Goal: Task Accomplishment & Management: Use online tool/utility

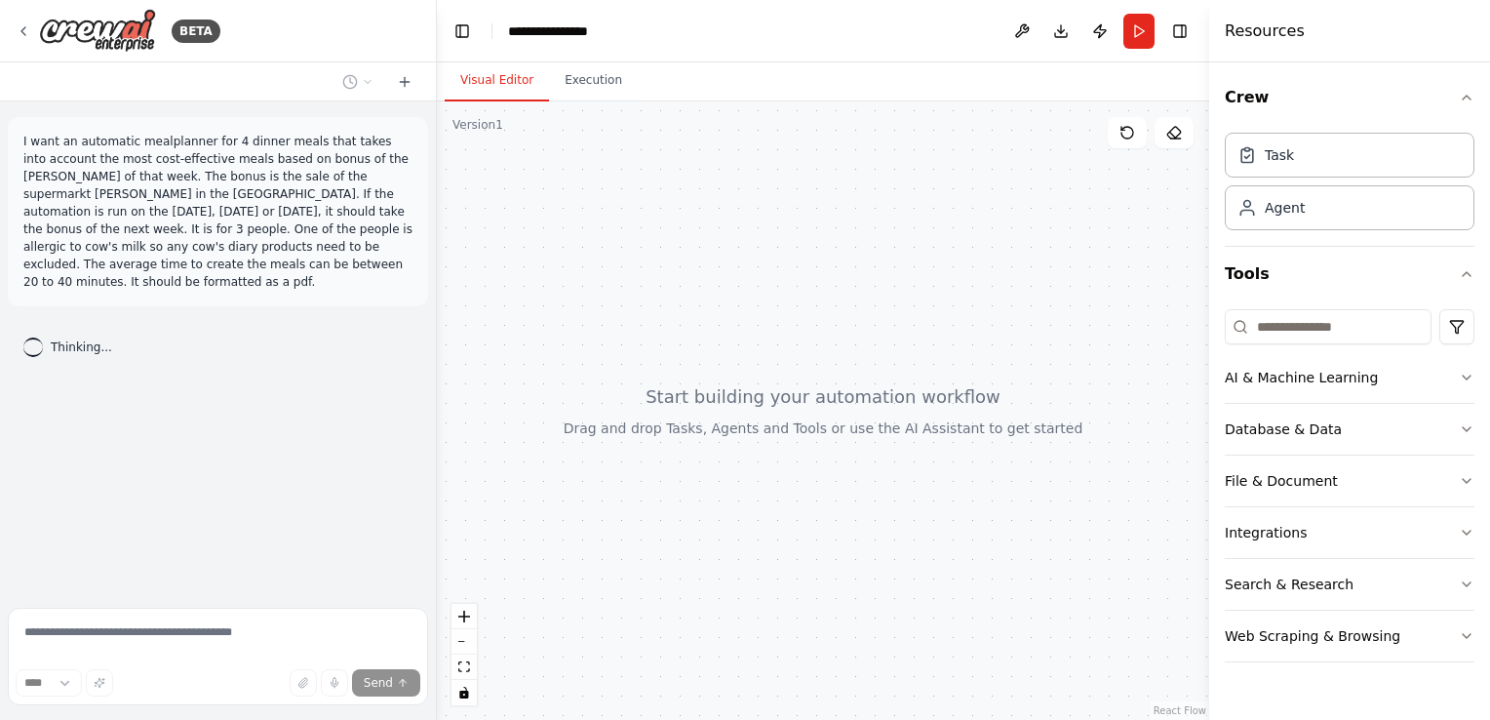
click at [476, 121] on div "Version 1" at bounding box center [477, 125] width 51 height 16
click at [562, 83] on button "Execution" at bounding box center [593, 80] width 89 height 41
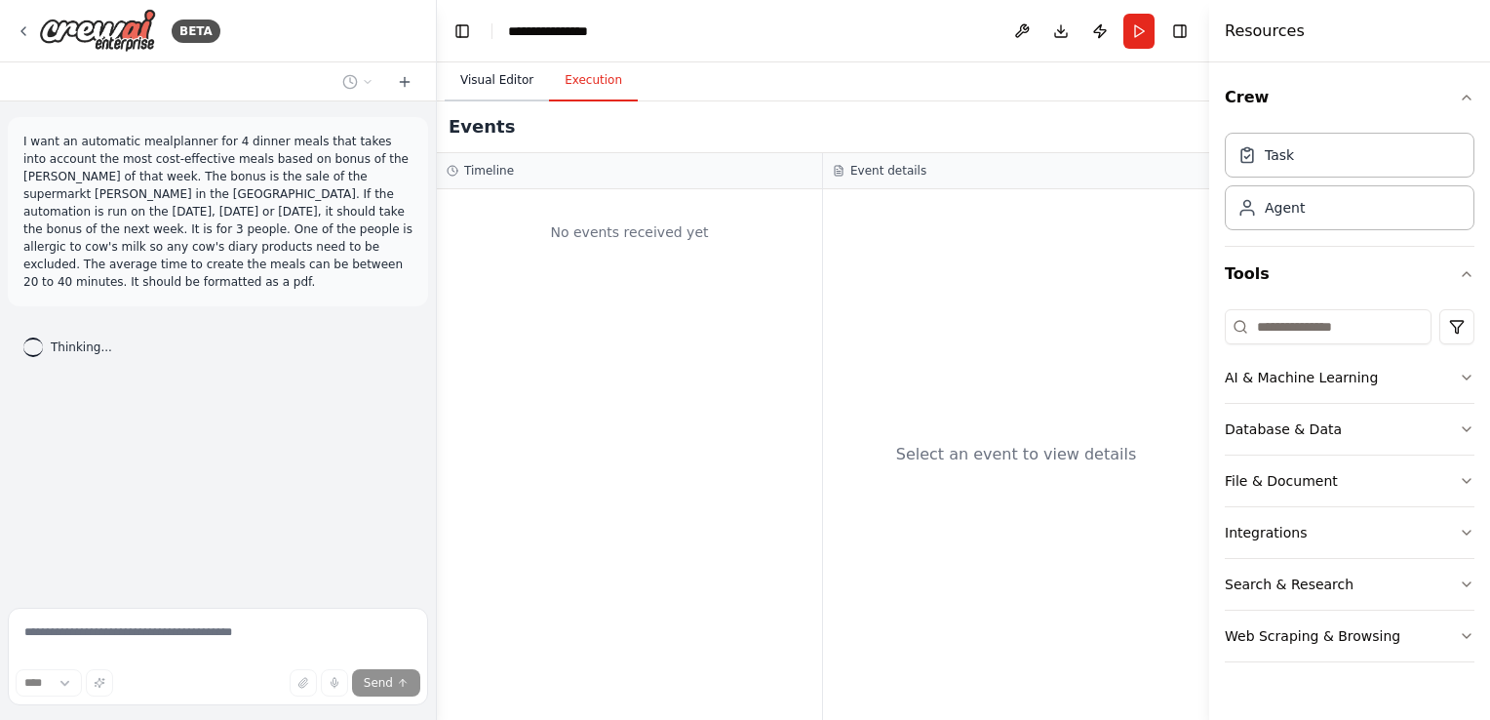
click at [484, 85] on button "Visual Editor" at bounding box center [497, 80] width 104 height 41
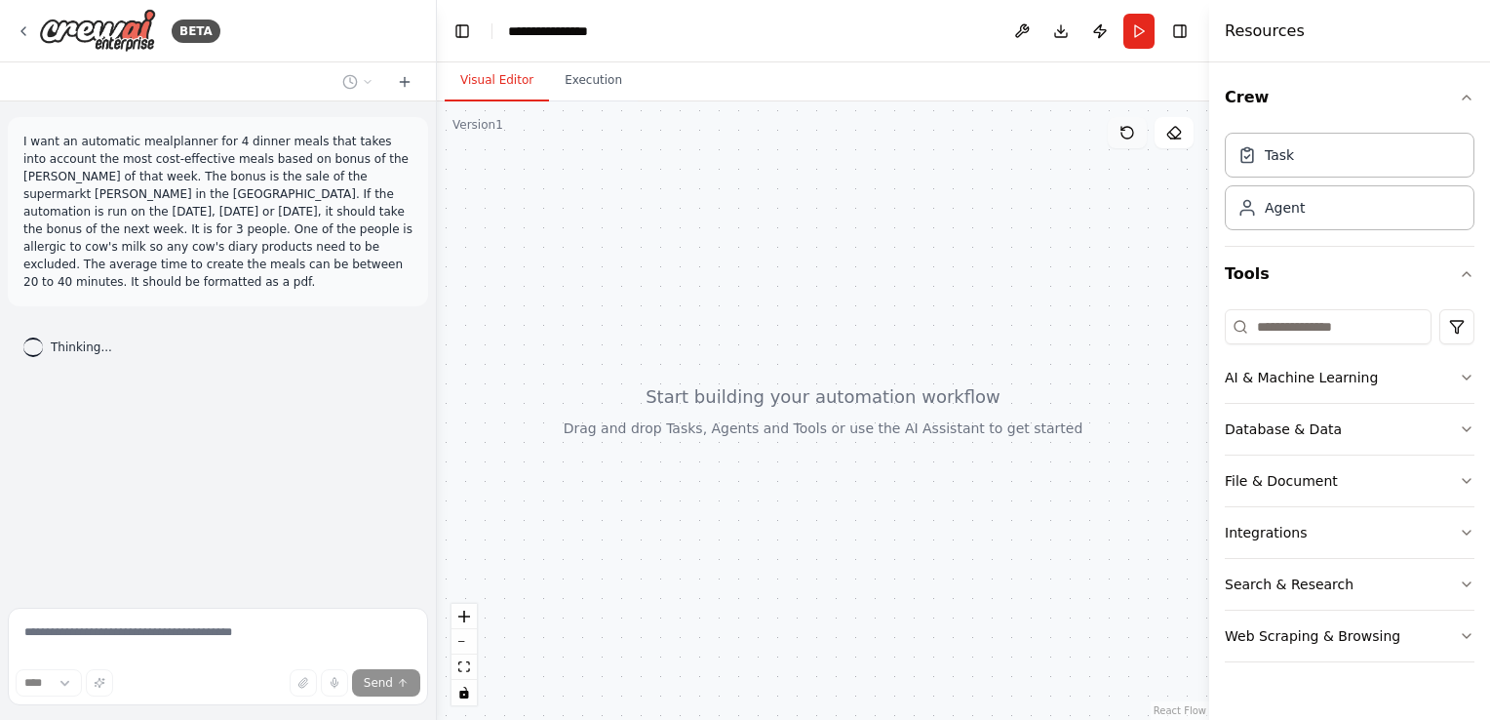
click at [1134, 141] on button at bounding box center [1127, 132] width 39 height 31
click at [1119, 131] on icon at bounding box center [1127, 133] width 16 height 16
click at [12, 22] on div "BETA" at bounding box center [218, 31] width 436 height 62
click at [31, 32] on div "BETA" at bounding box center [118, 31] width 205 height 44
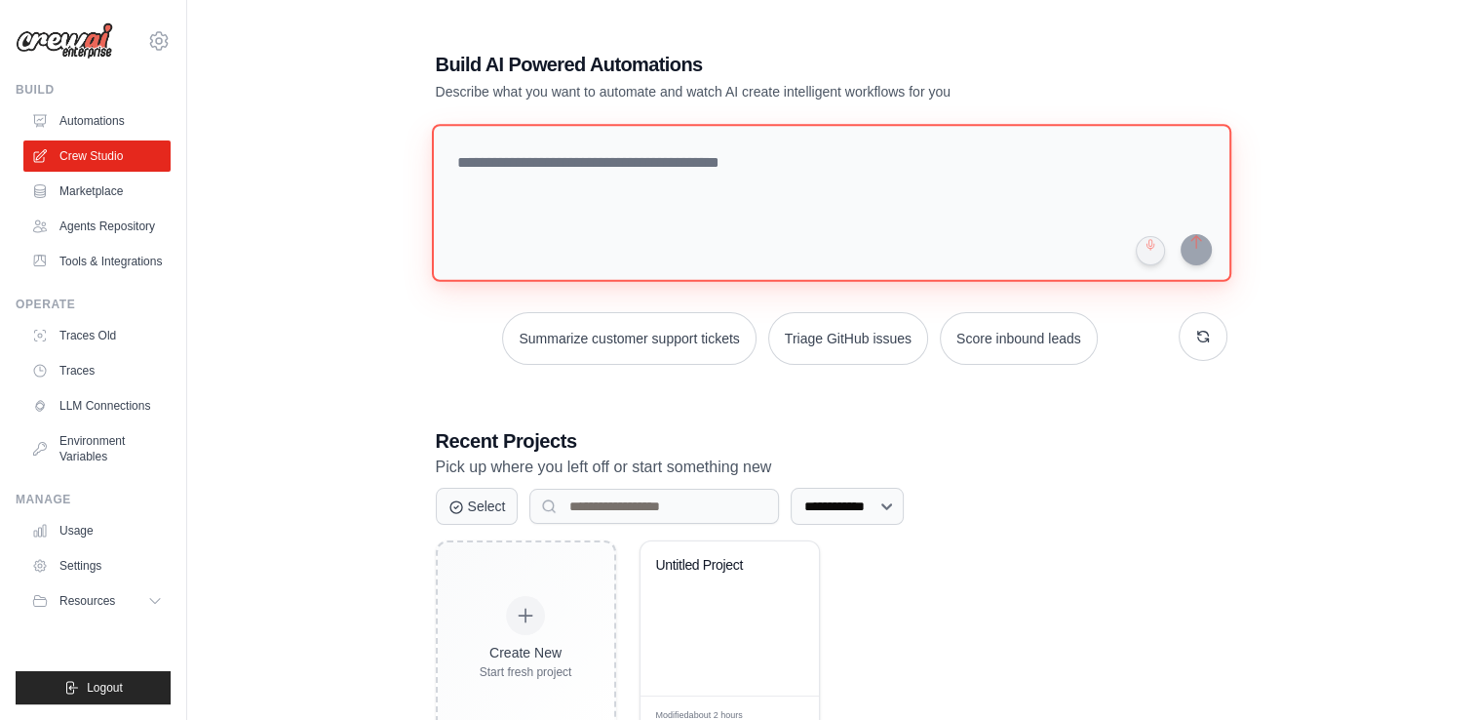
click at [512, 181] on textarea at bounding box center [831, 203] width 800 height 158
type textarea "*"
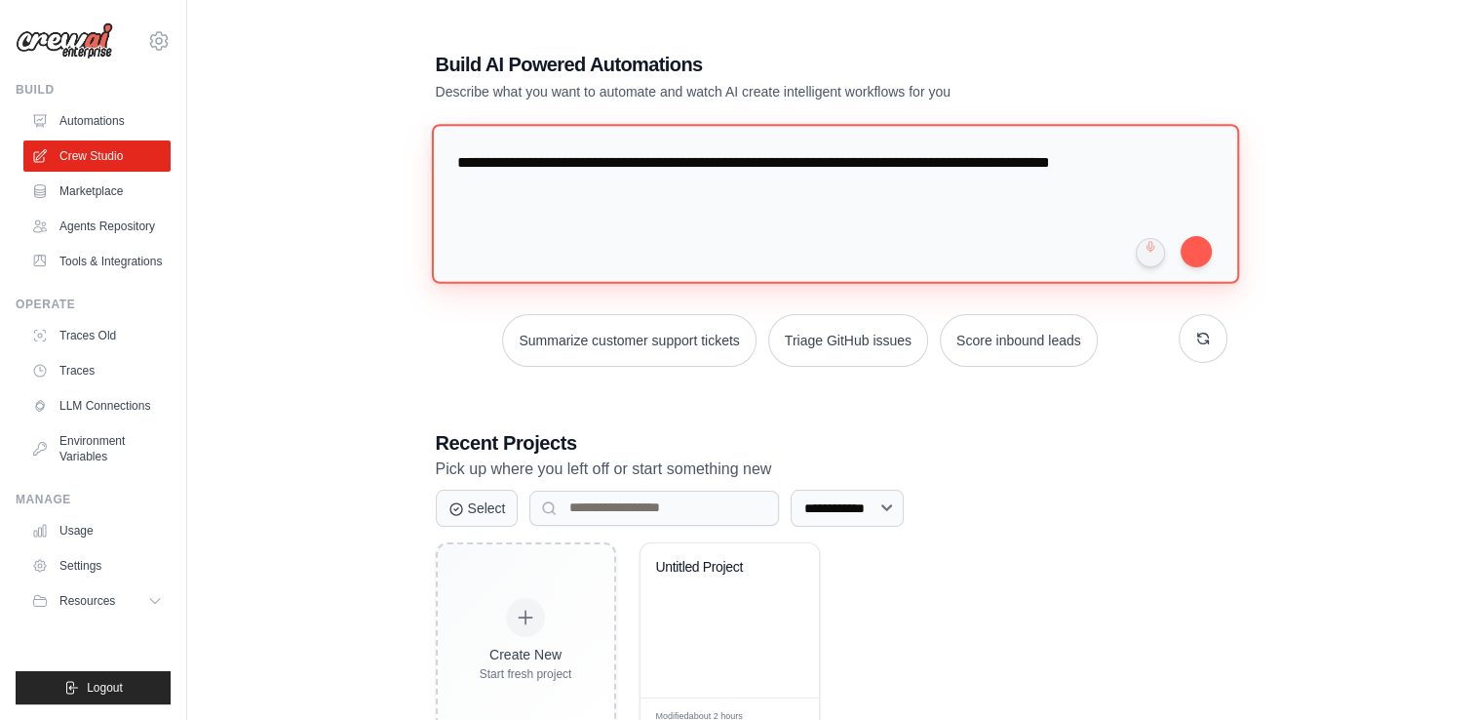
type textarea "**********"
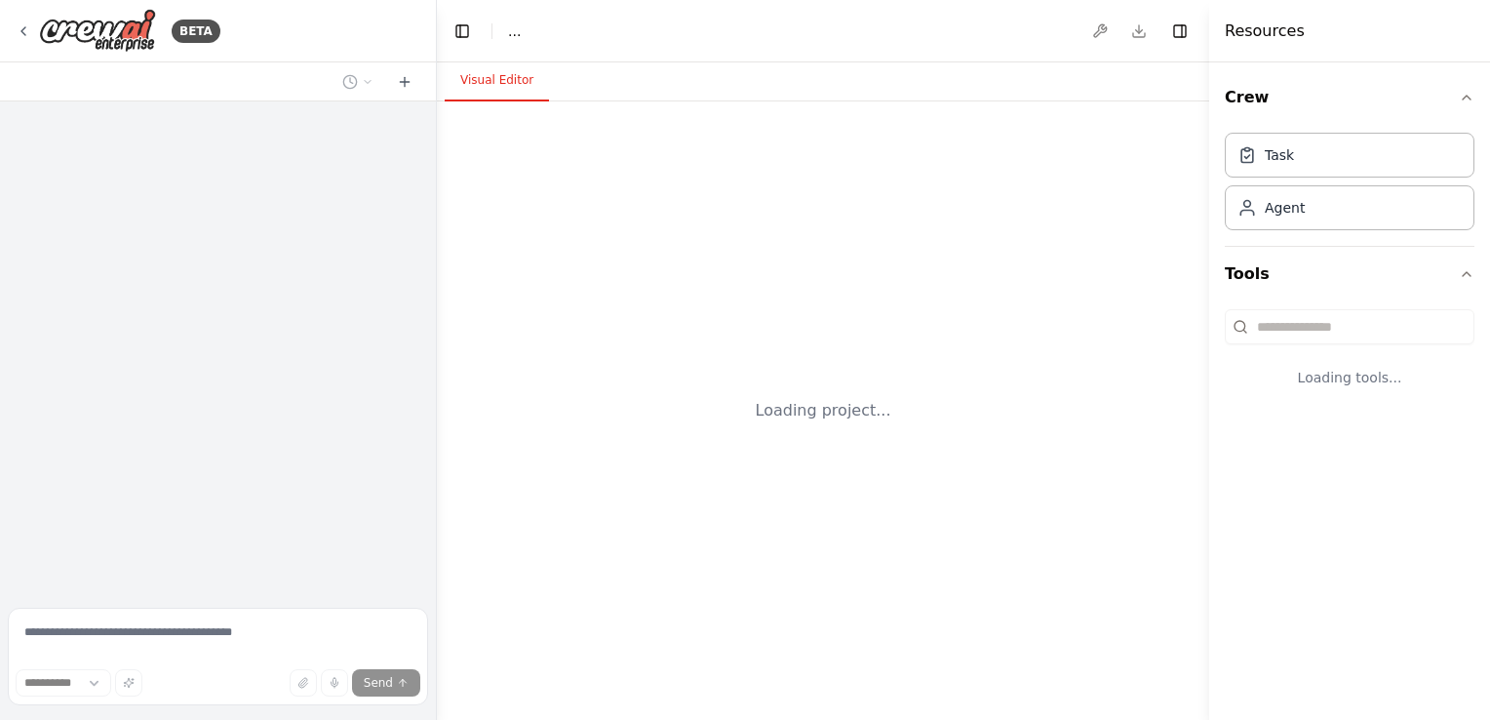
select select "****"
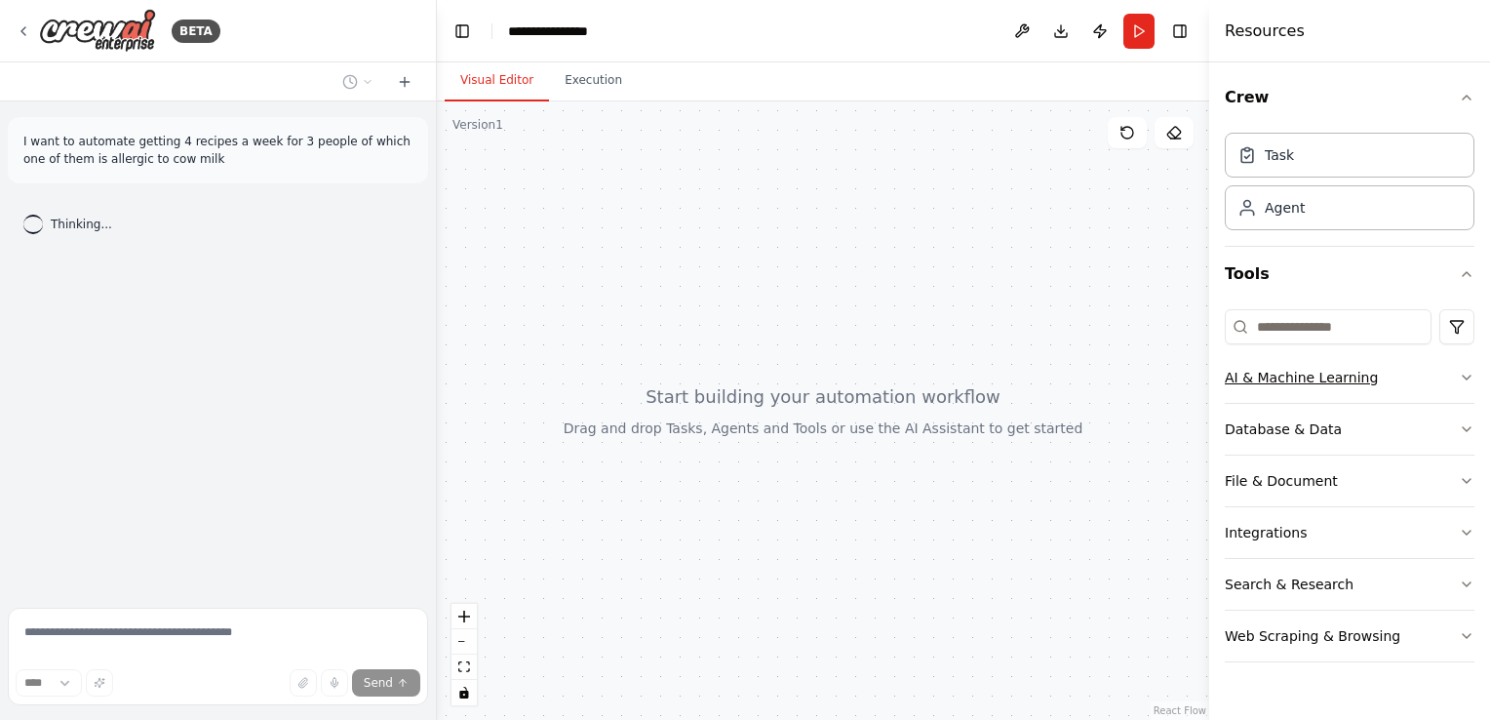
click at [1470, 375] on icon "button" at bounding box center [1467, 378] width 16 height 16
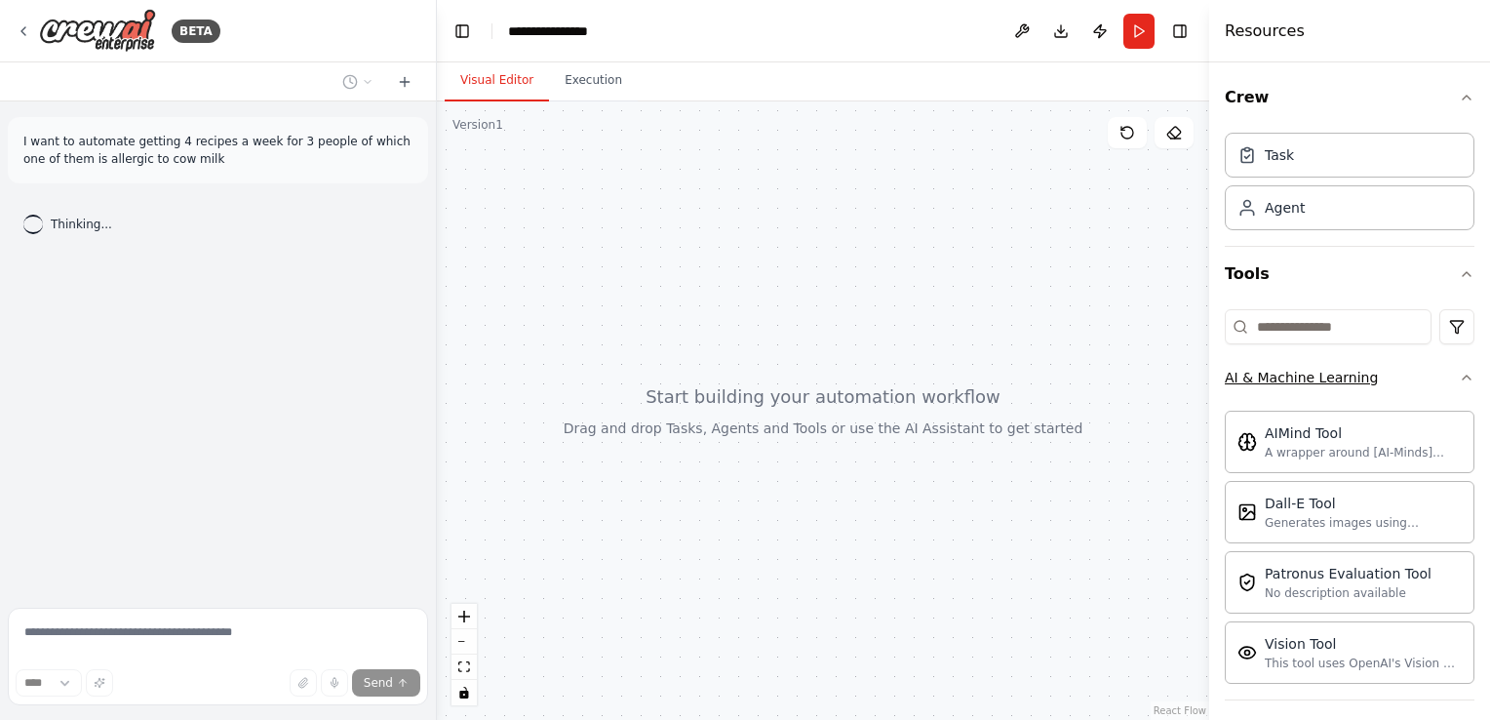
click at [1459, 375] on icon "button" at bounding box center [1467, 378] width 16 height 16
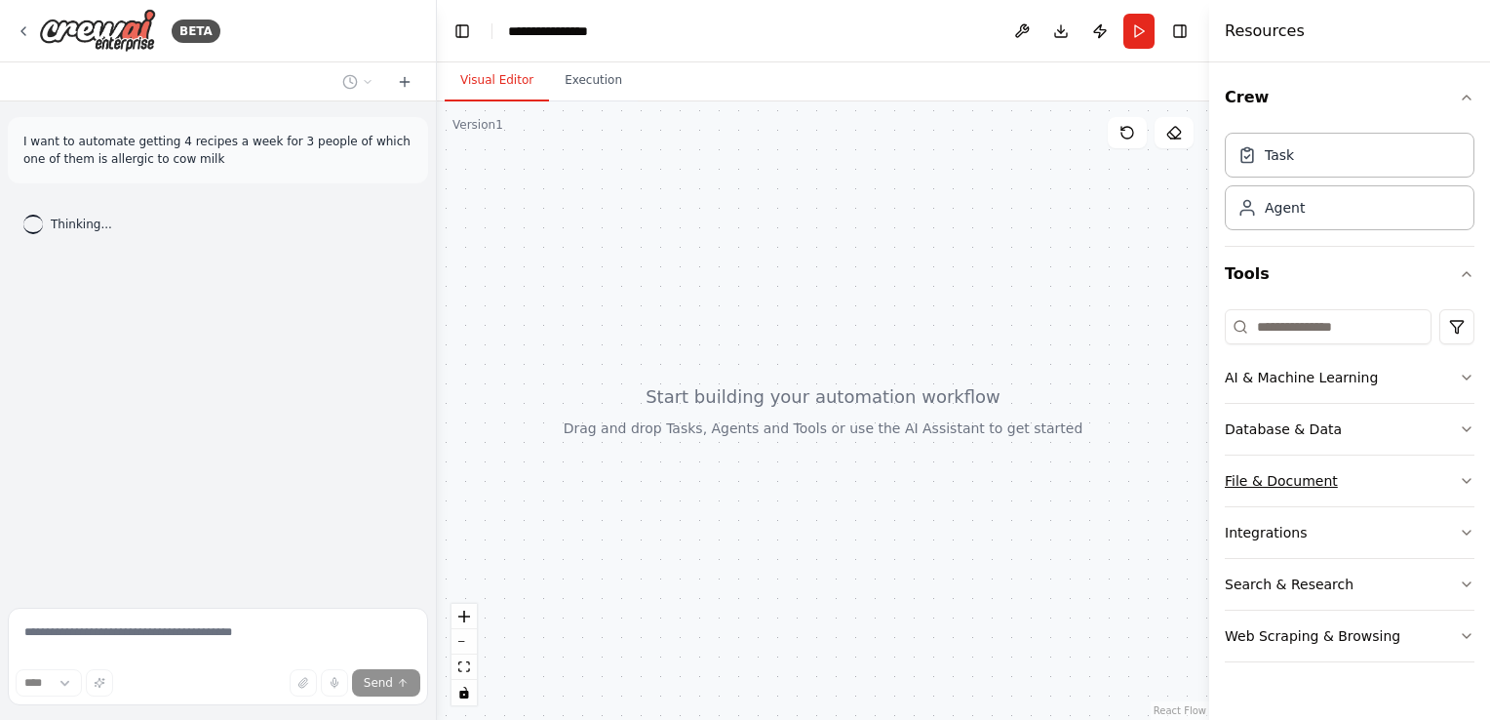
click at [1459, 473] on icon "button" at bounding box center [1467, 481] width 16 height 16
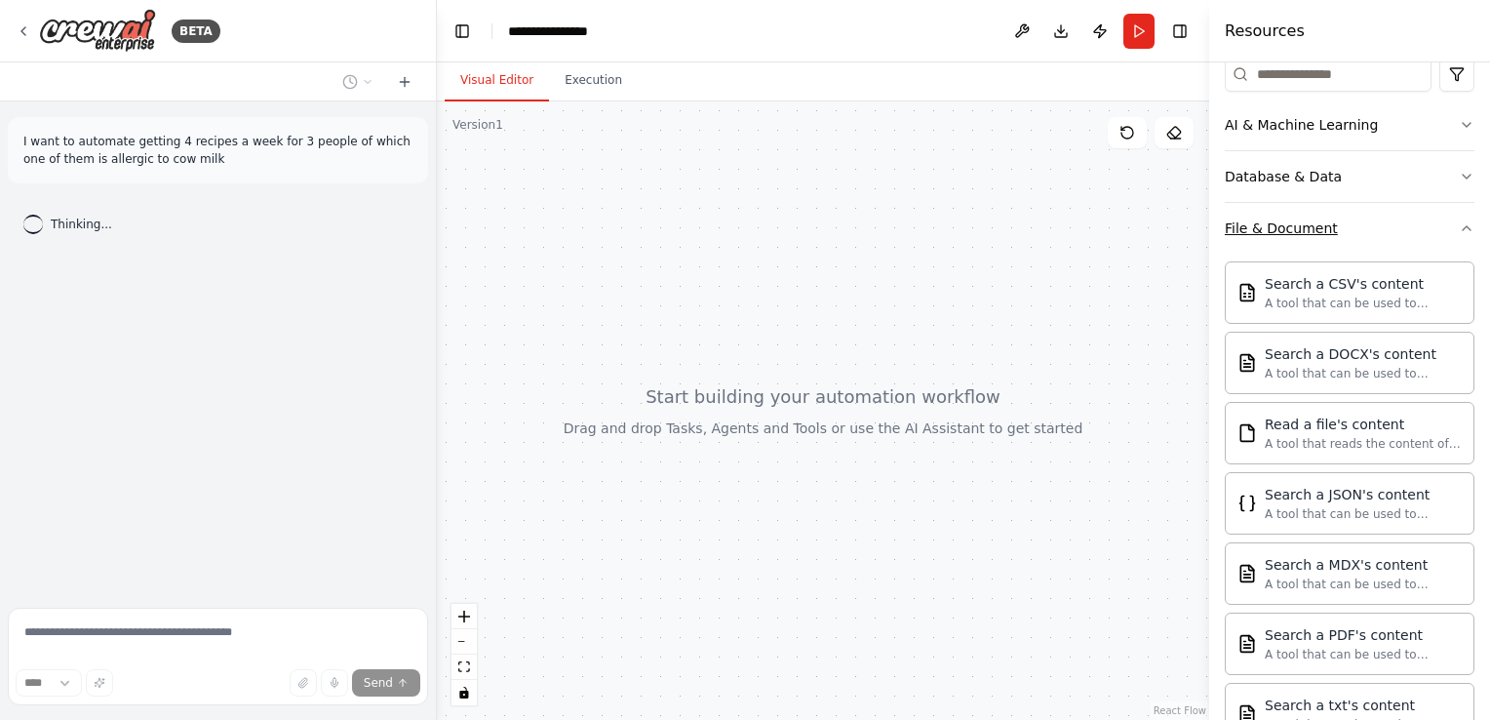
scroll to position [155, 0]
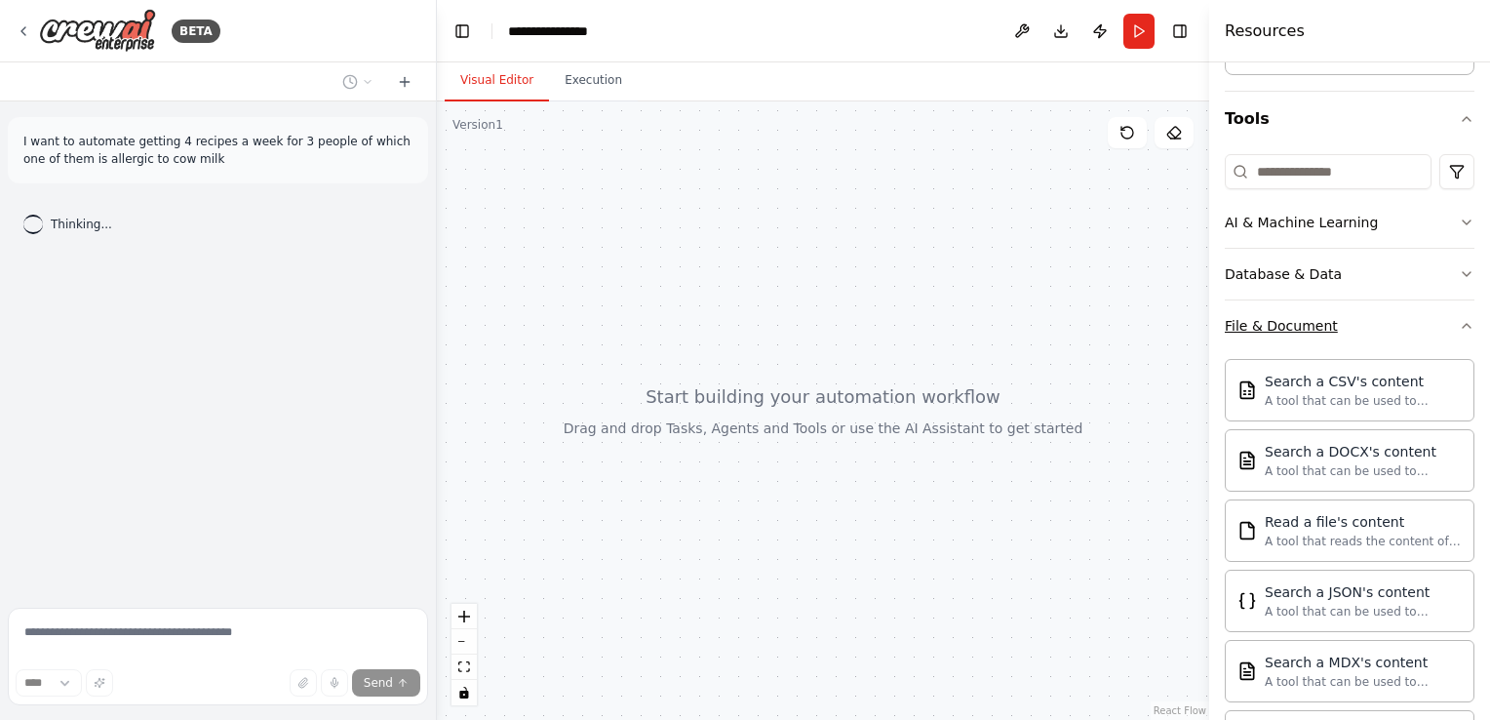
click at [1452, 337] on button "File & Document" at bounding box center [1350, 325] width 250 height 51
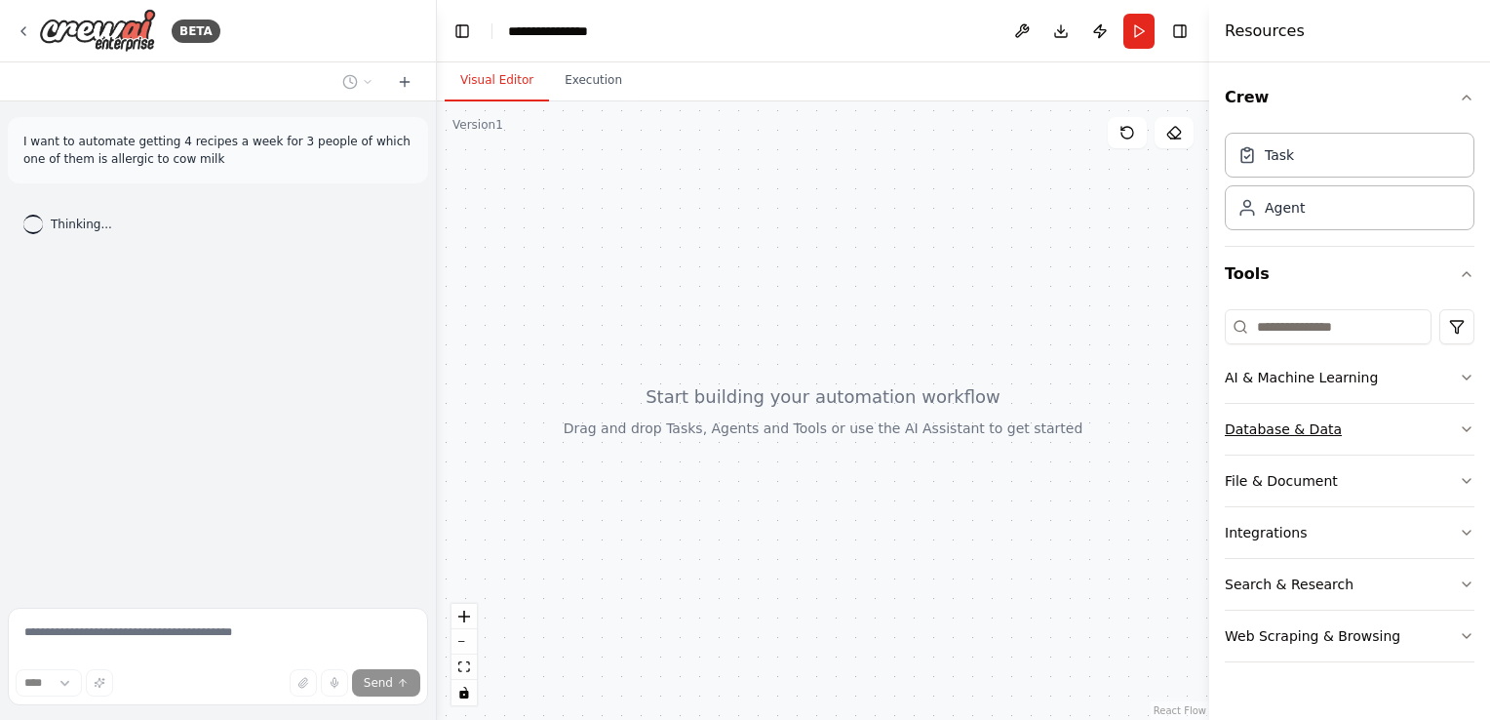
click at [1470, 428] on icon "button" at bounding box center [1467, 429] width 16 height 16
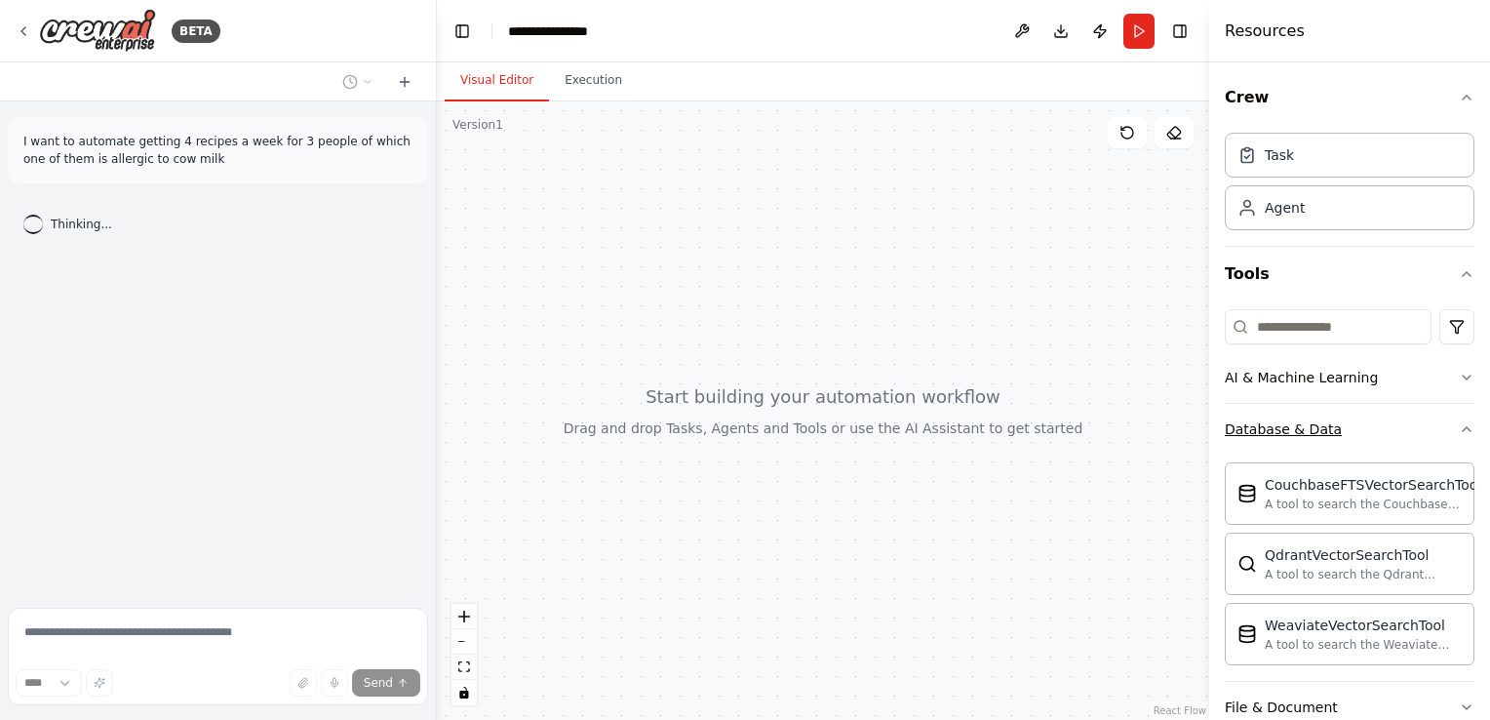
click at [1455, 418] on button "Database & Data" at bounding box center [1350, 429] width 250 height 51
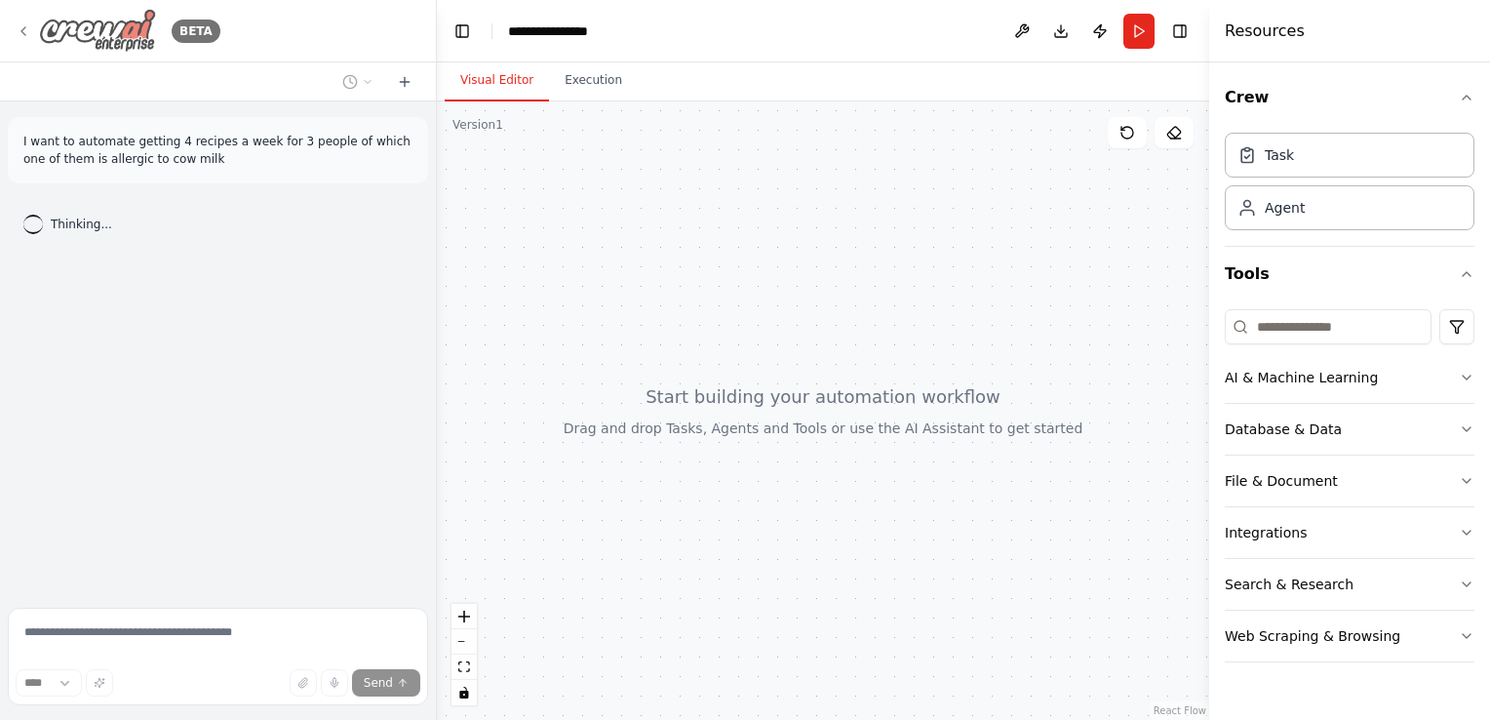
click at [31, 24] on div "BETA" at bounding box center [118, 31] width 205 height 44
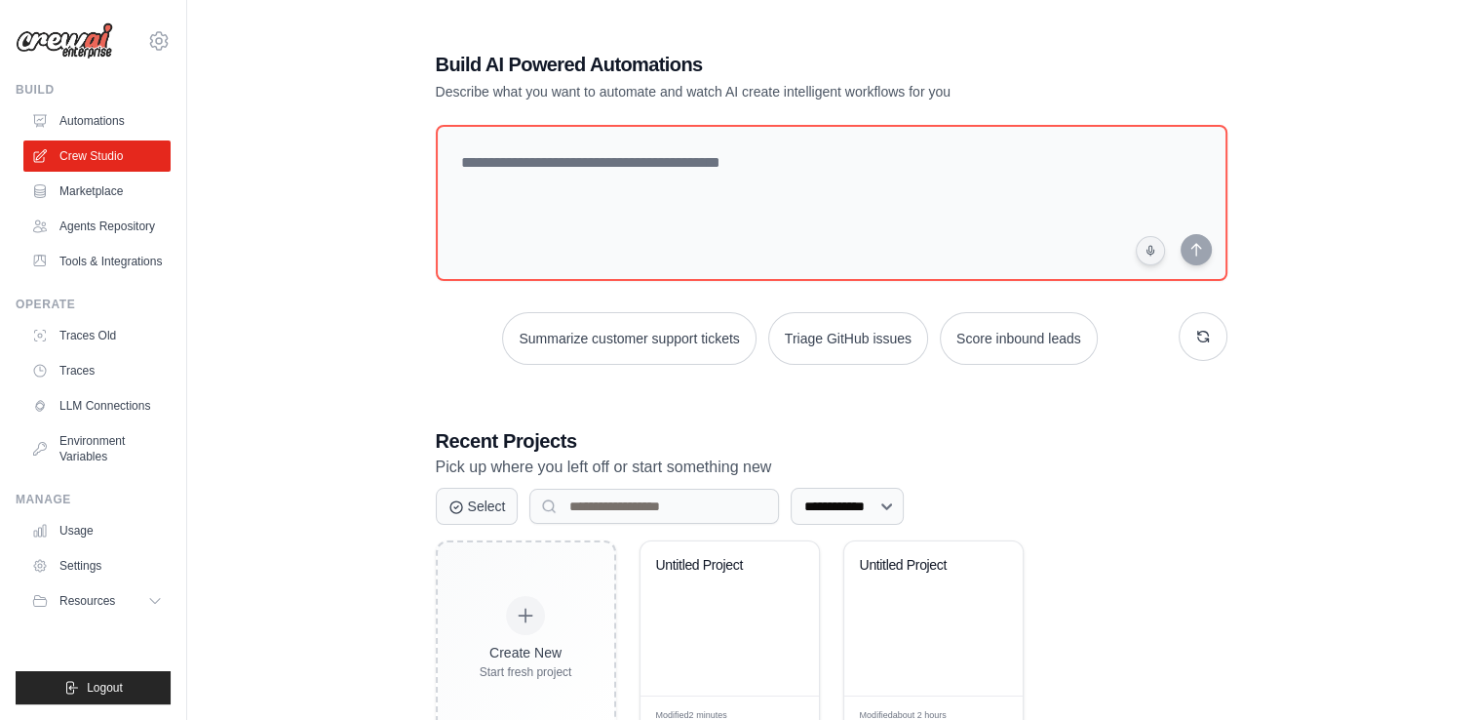
scroll to position [64, 0]
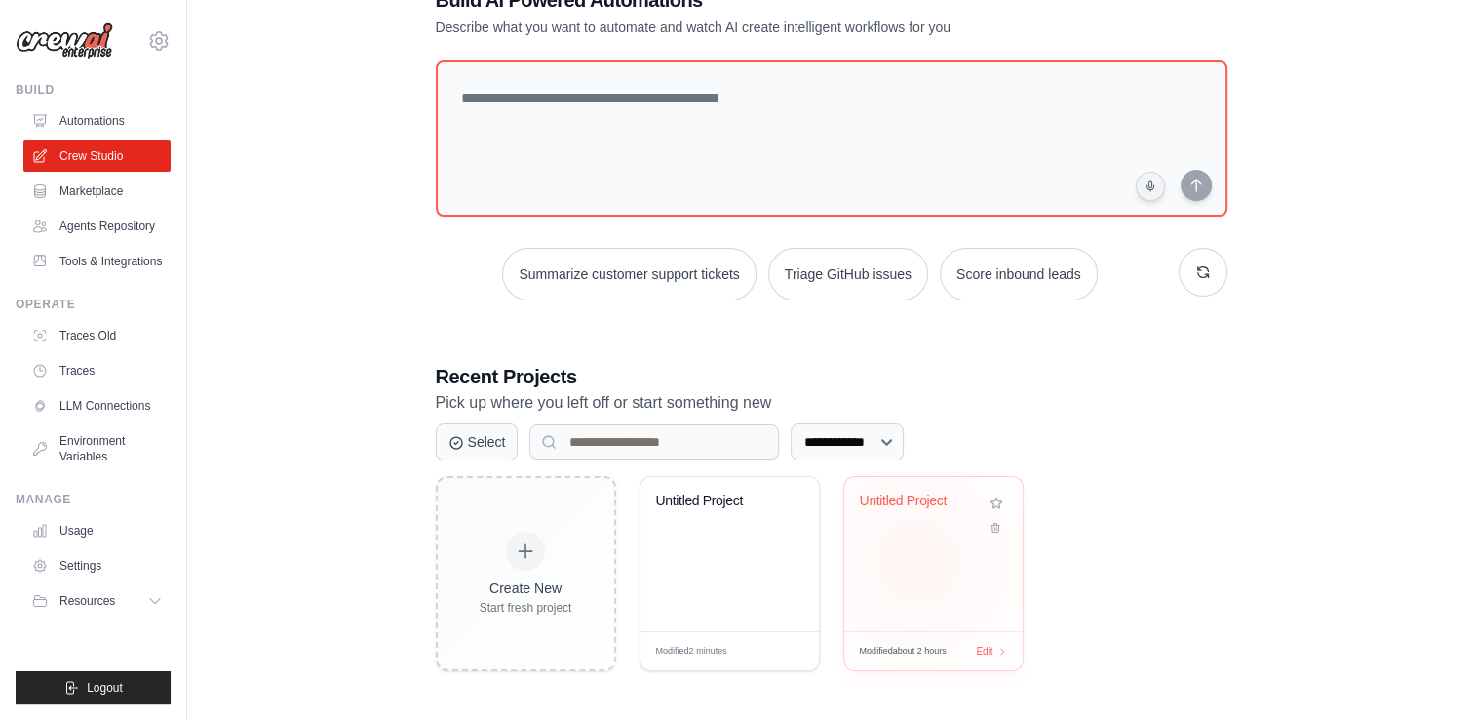
click at [917, 560] on div "Untitled Project" at bounding box center [933, 554] width 178 height 154
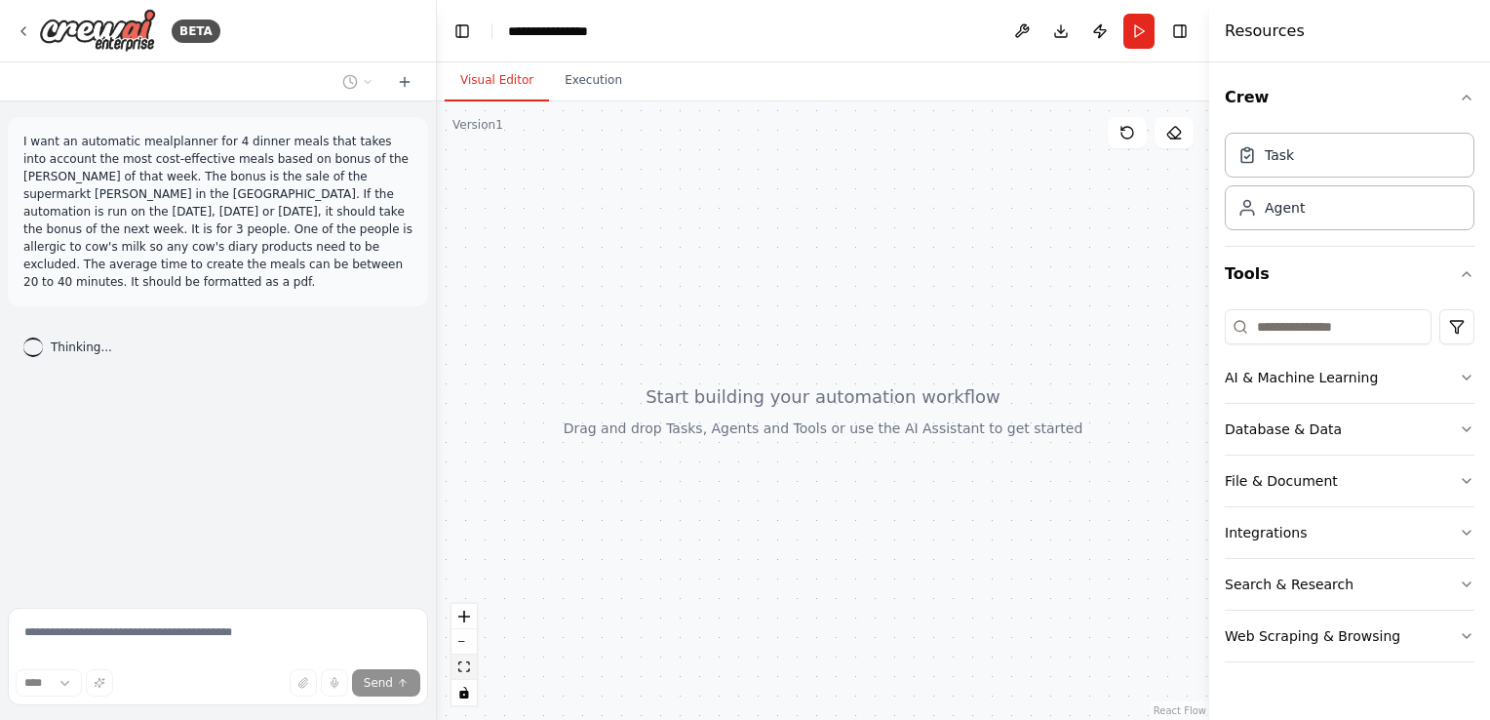
click at [468, 671] on icon "fit view" at bounding box center [464, 666] width 12 height 11
click at [467, 670] on icon "fit view" at bounding box center [464, 666] width 12 height 11
click at [463, 644] on button "zoom out" at bounding box center [463, 641] width 25 height 25
click at [461, 618] on icon "zoom in" at bounding box center [464, 616] width 12 height 12
click at [581, 85] on button "Execution" at bounding box center [593, 80] width 89 height 41
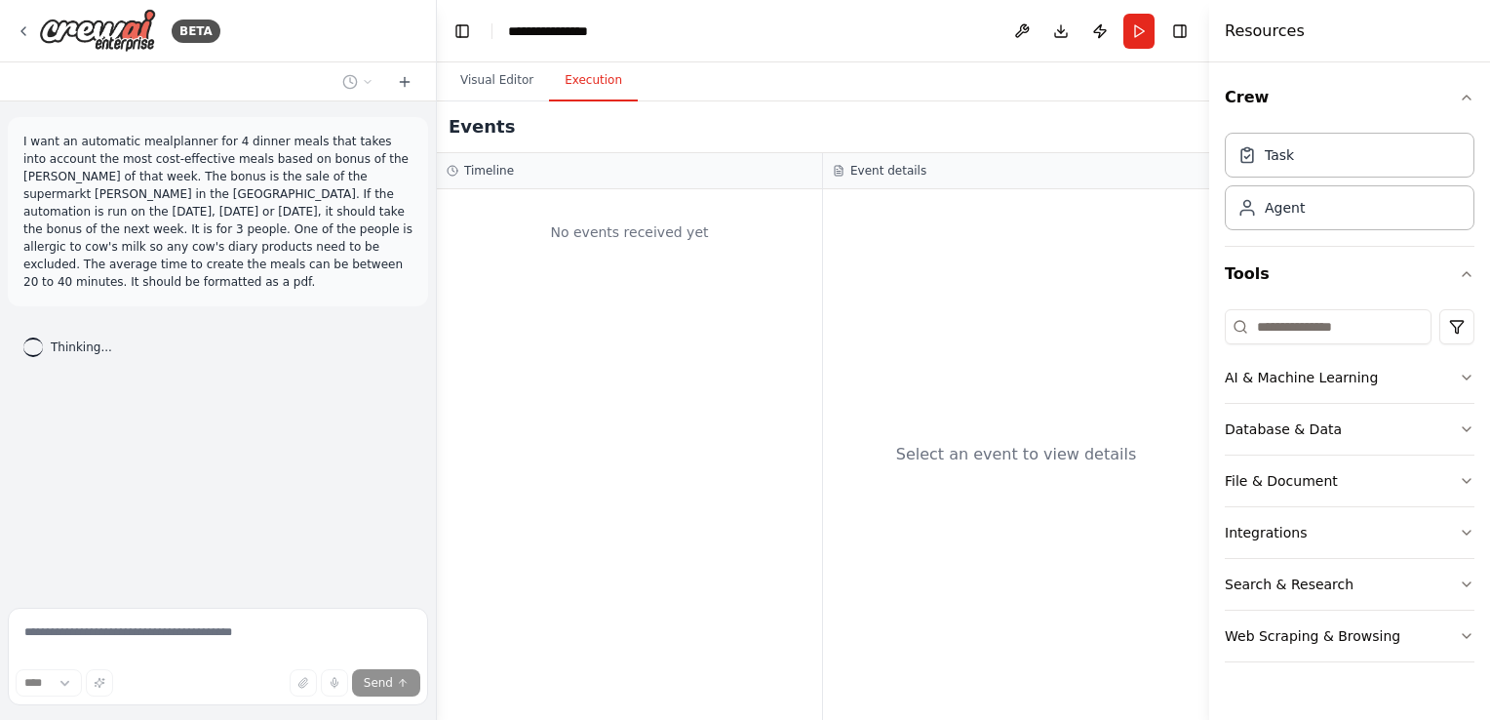
drag, startPoint x: 737, startPoint y: 201, endPoint x: 774, endPoint y: 486, distance: 287.1
click at [774, 486] on div "No events received yet" at bounding box center [629, 454] width 385 height 530
drag, startPoint x: 1069, startPoint y: 464, endPoint x: 1069, endPoint y: 504, distance: 40.0
click at [1069, 504] on div "Select an event to view details" at bounding box center [1016, 454] width 386 height 530
click at [486, 80] on button "Visual Editor" at bounding box center [497, 80] width 104 height 41
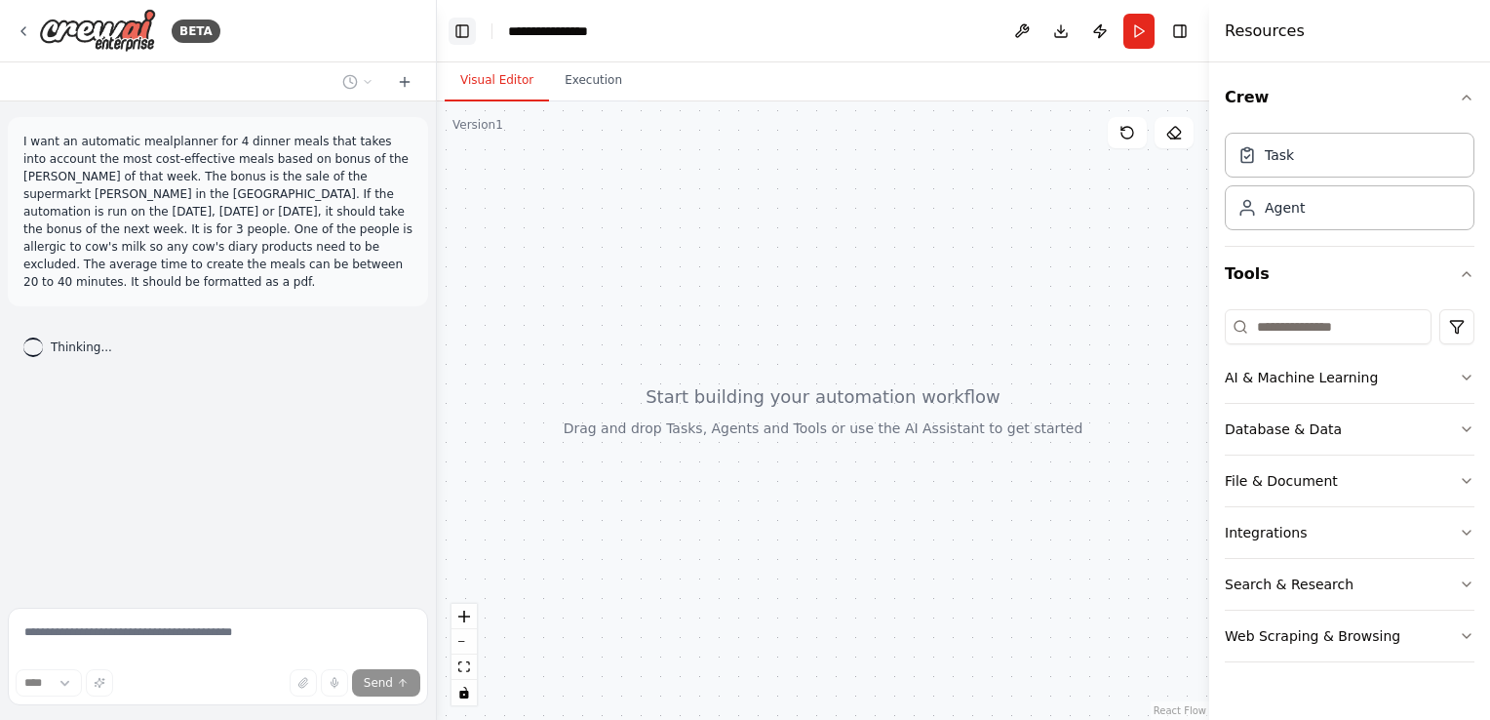
click at [467, 29] on button "Toggle Left Sidebar" at bounding box center [462, 31] width 27 height 27
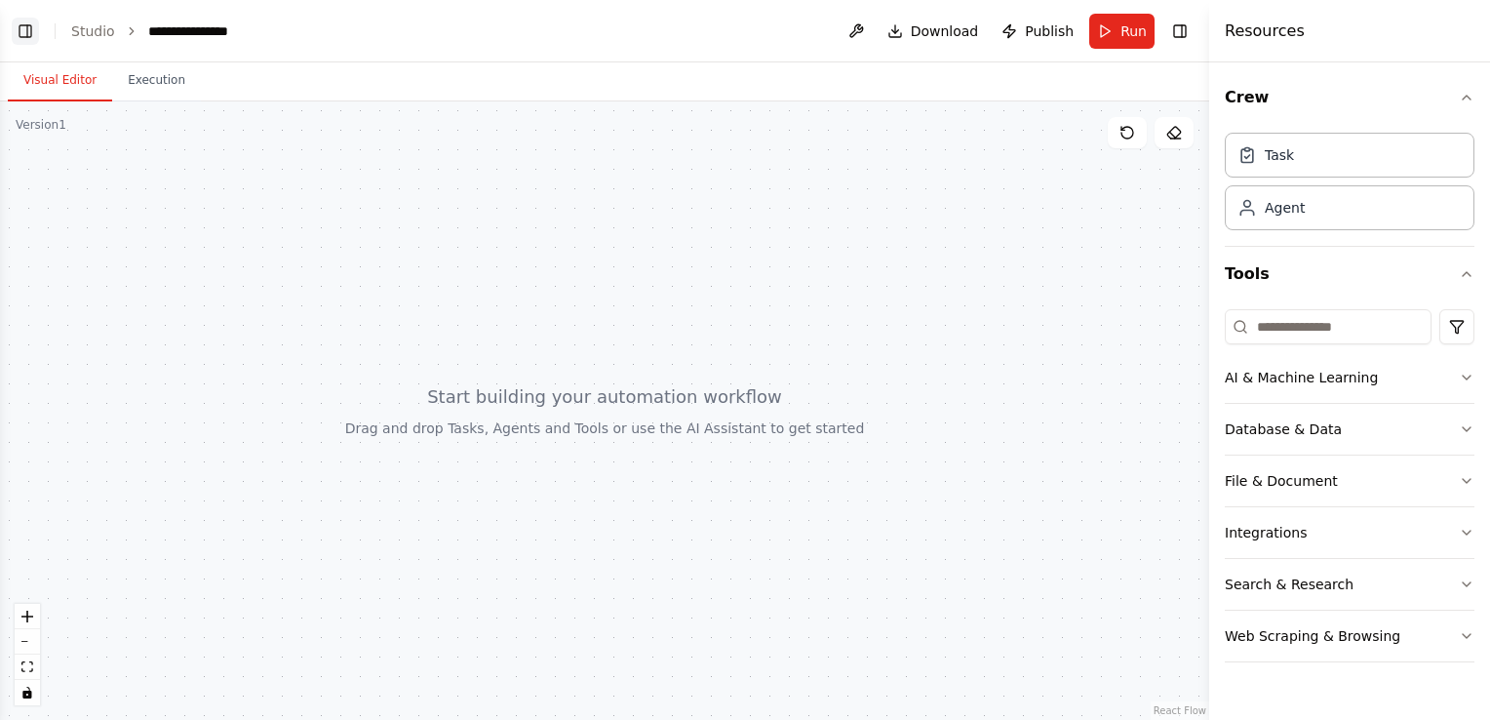
click at [20, 38] on button "Toggle Left Sidebar" at bounding box center [25, 31] width 27 height 27
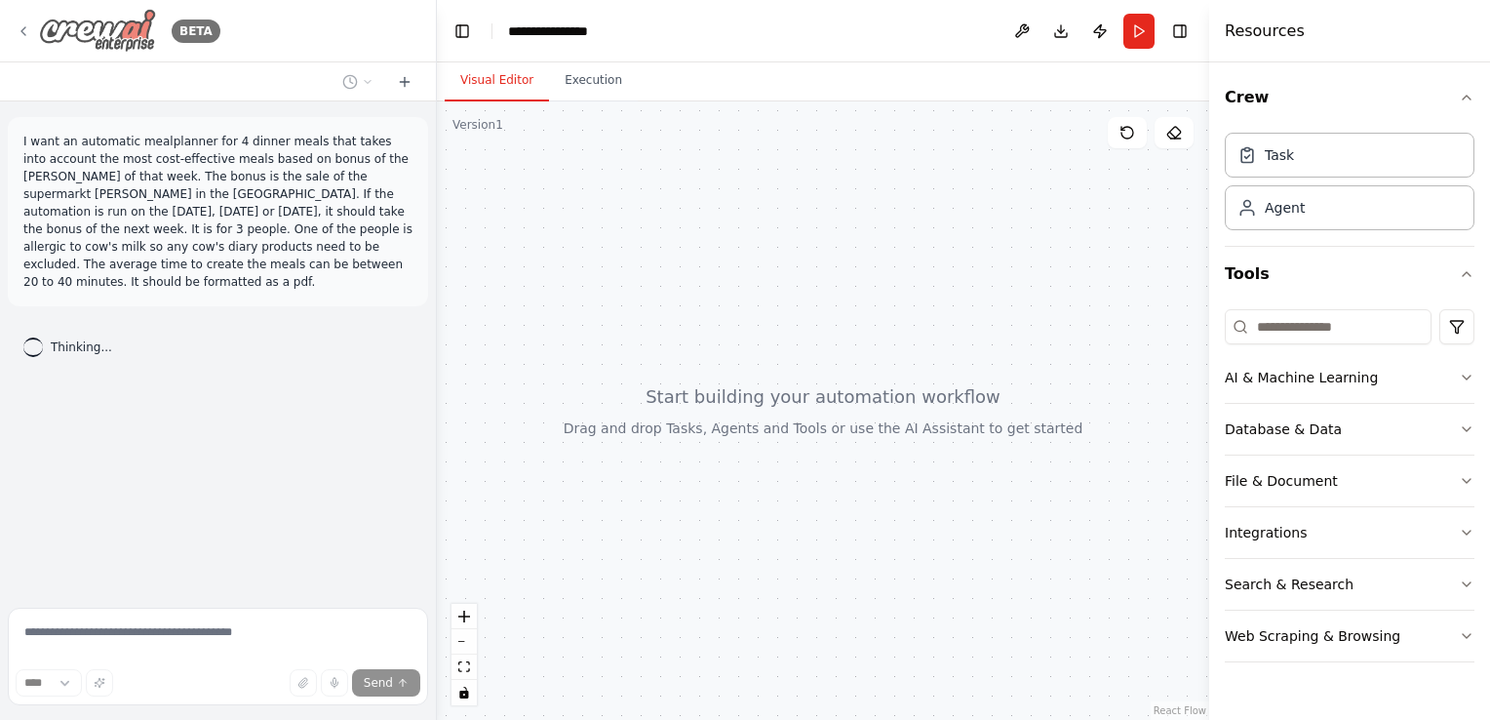
click at [22, 33] on icon at bounding box center [23, 31] width 4 height 8
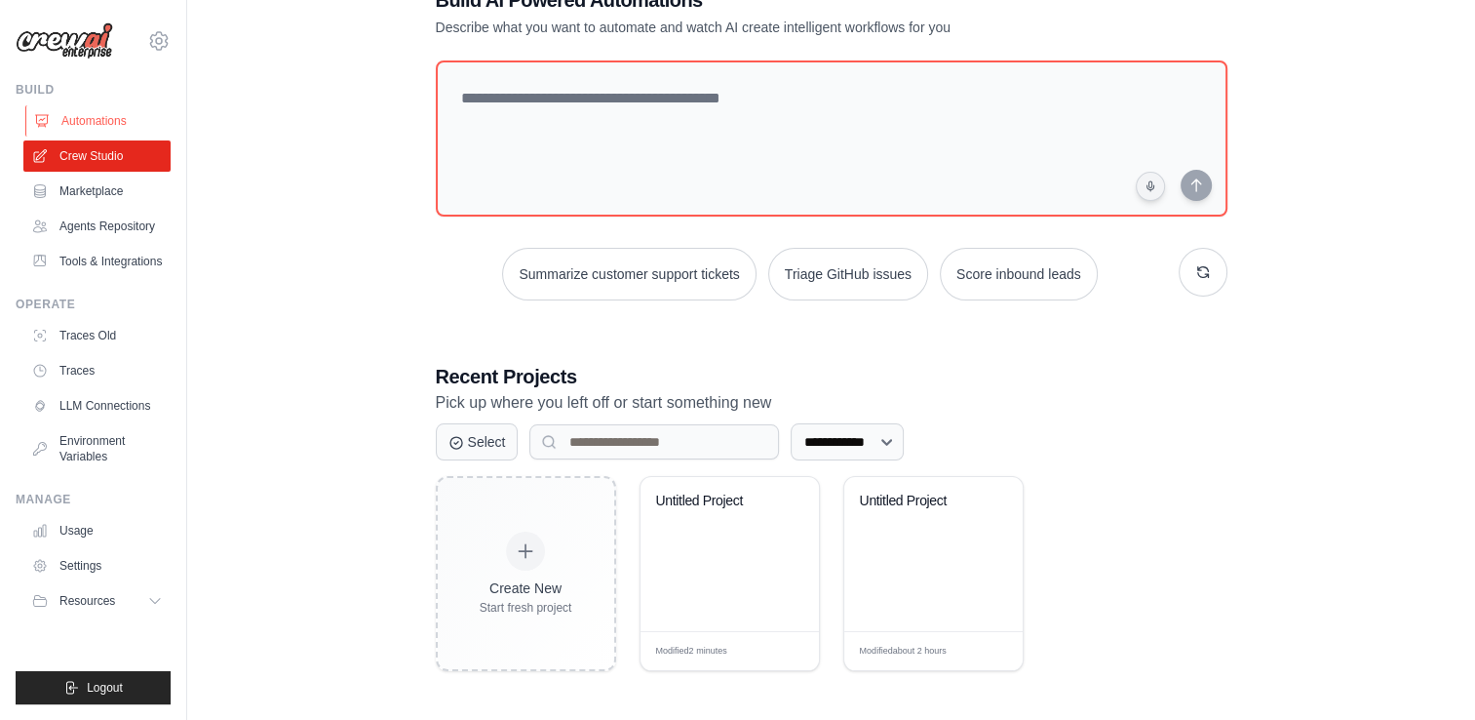
click at [94, 125] on link "Automations" at bounding box center [98, 120] width 147 height 31
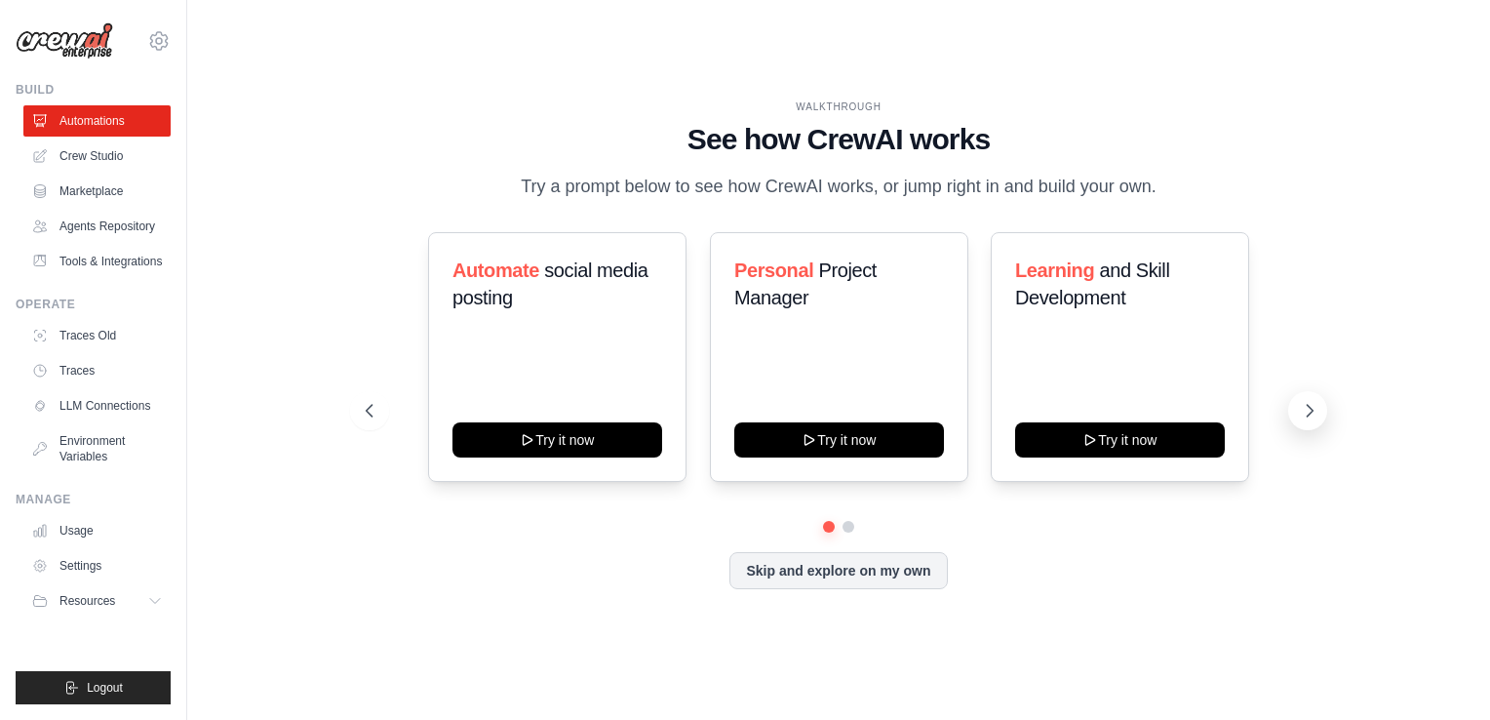
click at [1309, 419] on icon at bounding box center [1310, 411] width 20 height 20
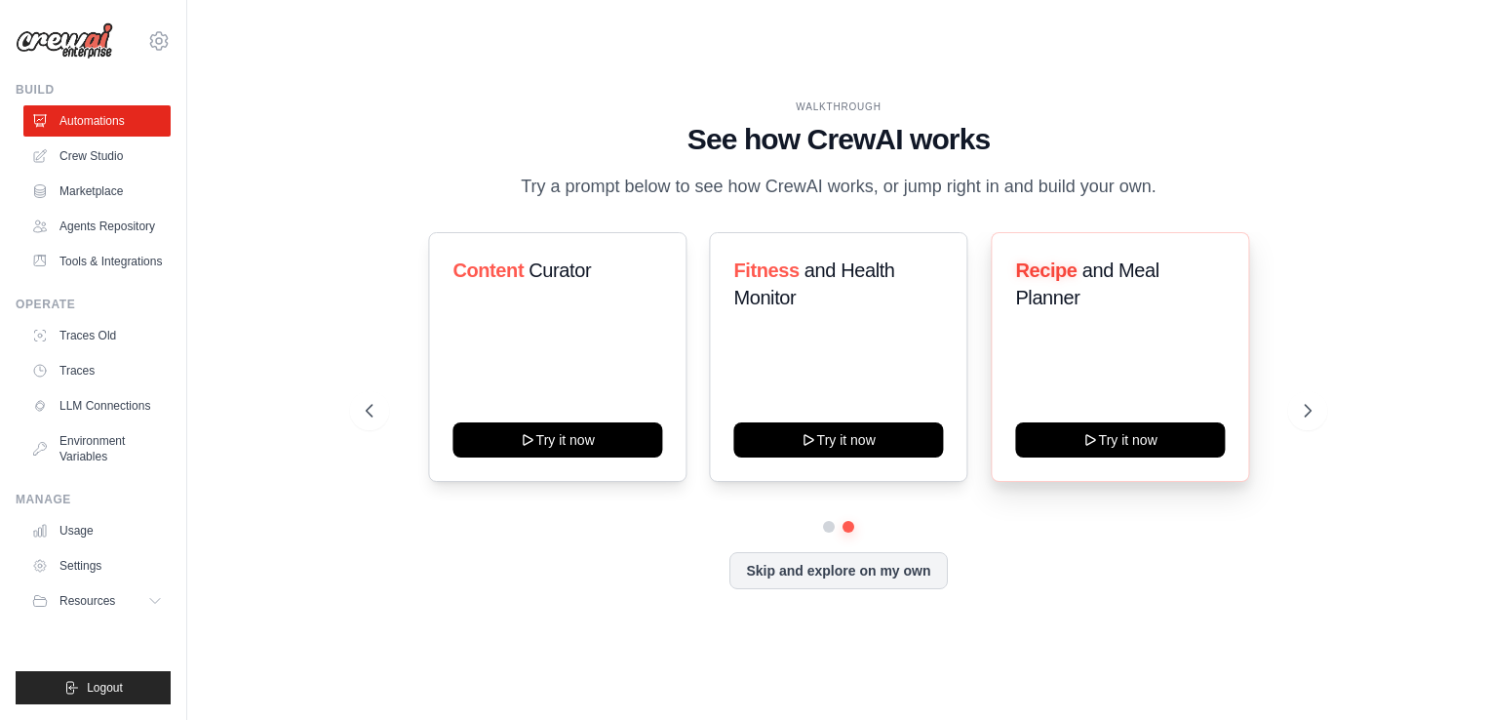
click at [1153, 406] on div "Recipe and Meal Planner Try it now" at bounding box center [1120, 357] width 258 height 250
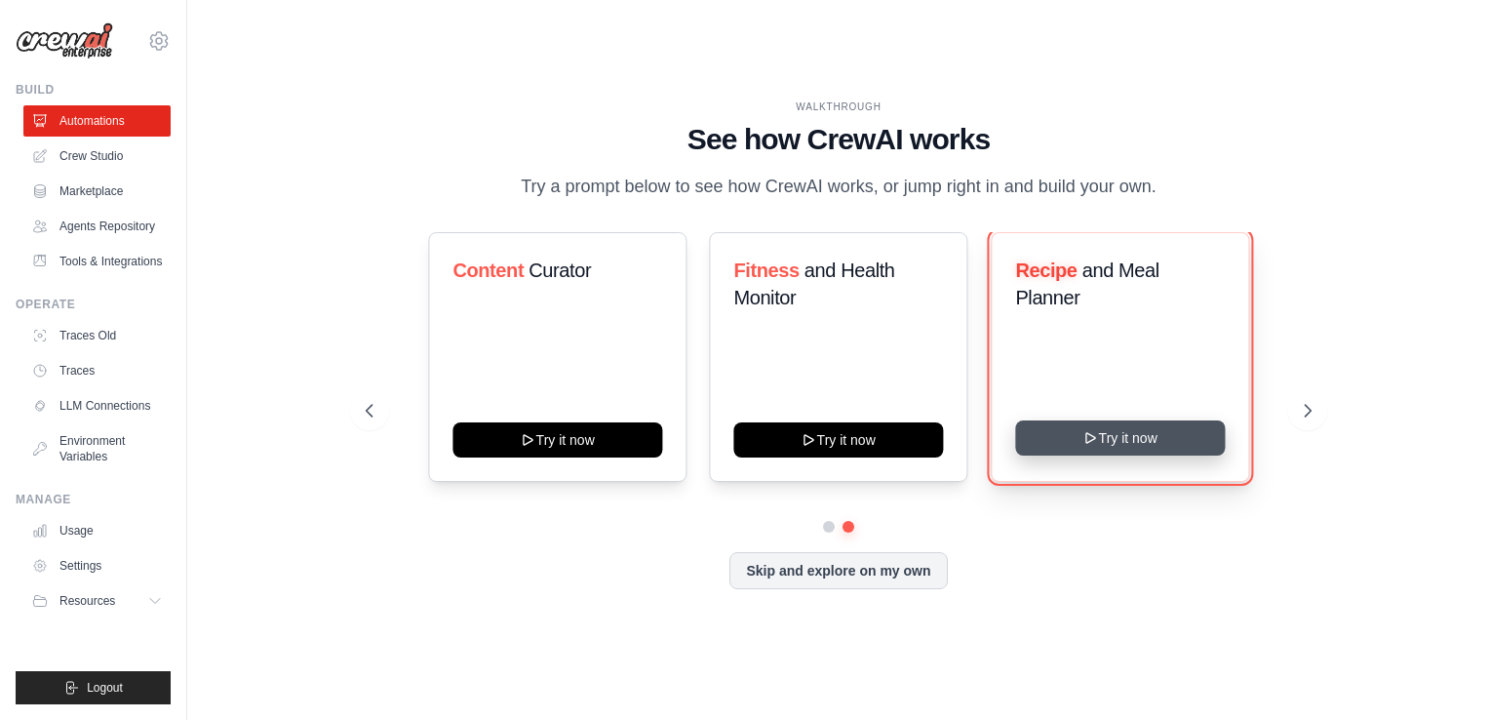
click at [1136, 436] on button "Try it now" at bounding box center [1120, 437] width 210 height 35
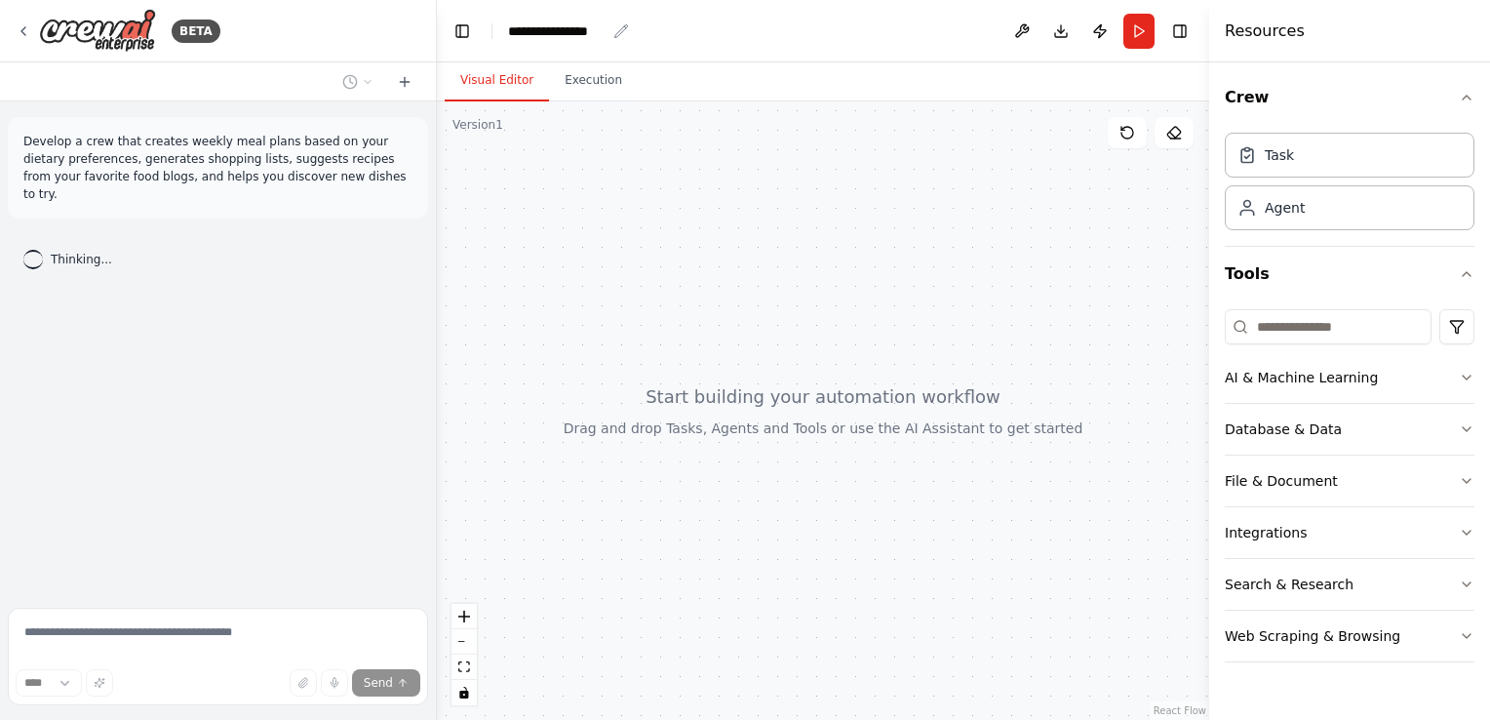
click at [549, 28] on div "**********" at bounding box center [557, 31] width 98 height 20
click at [549, 28] on div "**********" at bounding box center [581, 31] width 146 height 20
click at [21, 41] on div "BETA" at bounding box center [118, 31] width 205 height 44
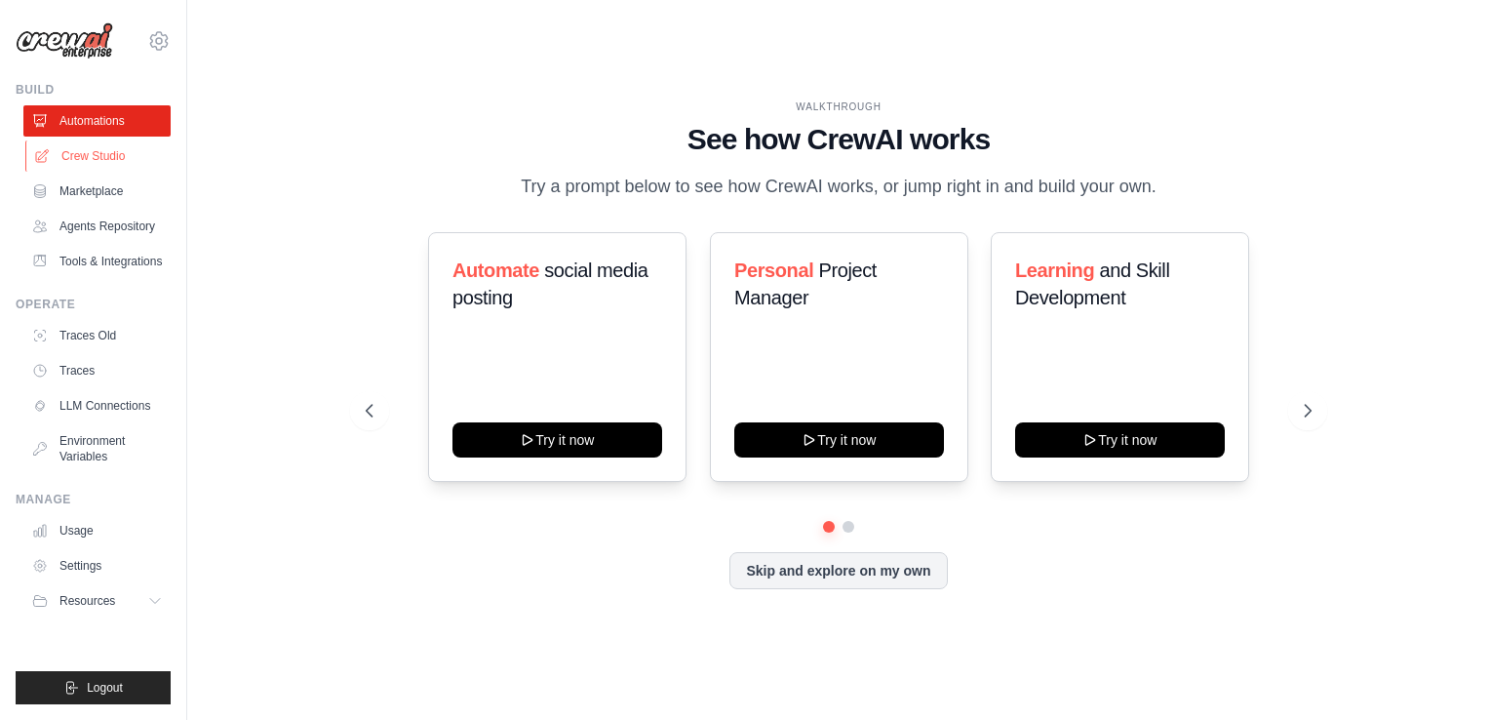
click at [71, 158] on link "Crew Studio" at bounding box center [98, 155] width 147 height 31
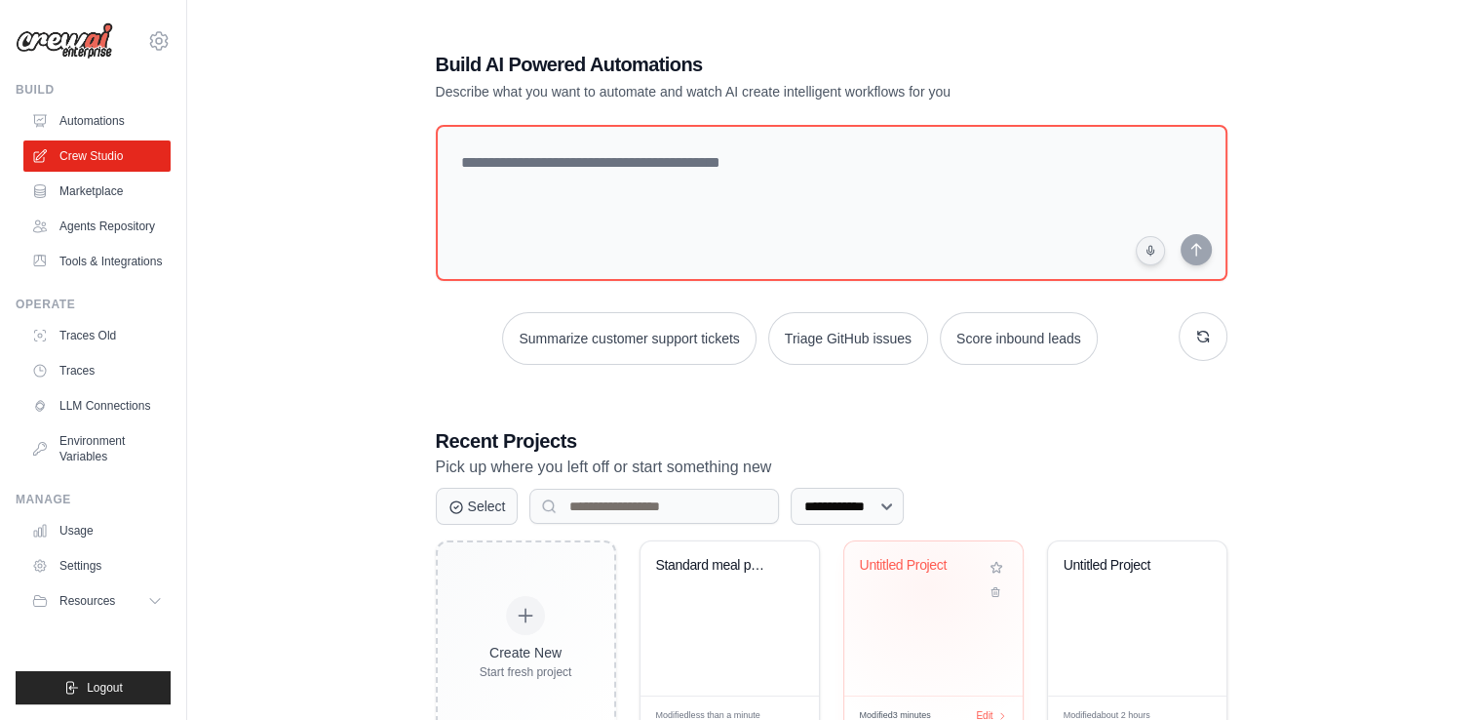
click at [928, 586] on div "Untitled Project" at bounding box center [933, 579] width 147 height 45
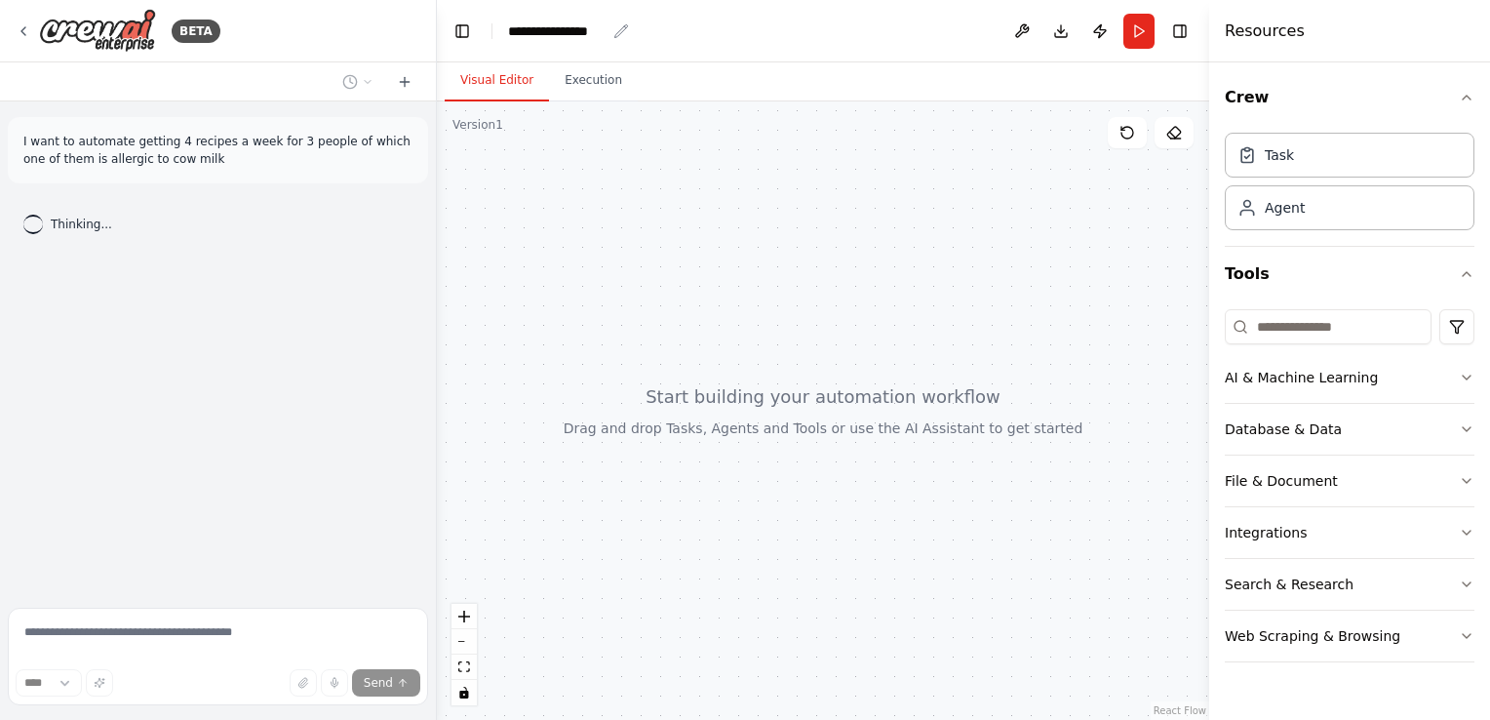
click at [532, 28] on div "**********" at bounding box center [557, 31] width 98 height 20
click at [532, 28] on div "**********" at bounding box center [581, 31] width 146 height 20
click at [11, 30] on div "BETA" at bounding box center [218, 31] width 436 height 62
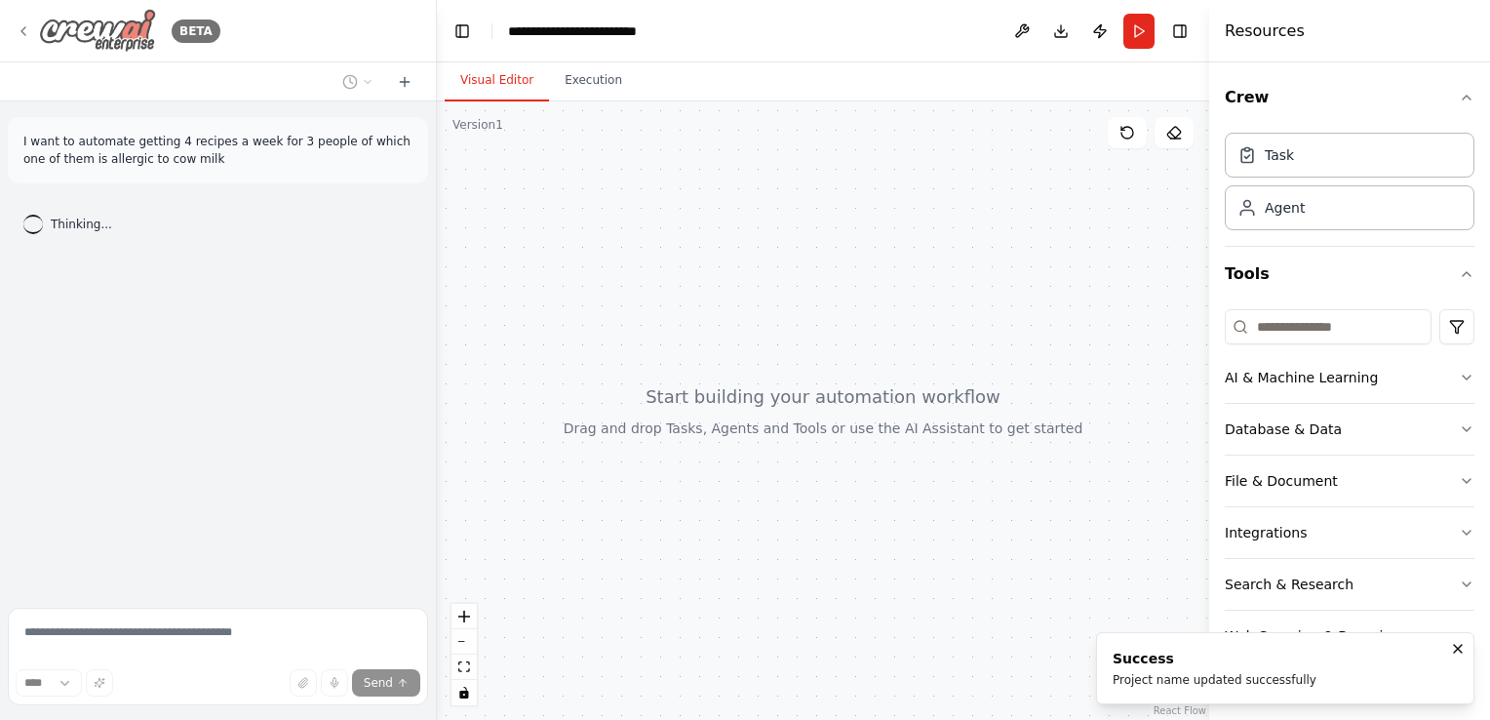
click at [24, 30] on icon at bounding box center [24, 31] width 16 height 16
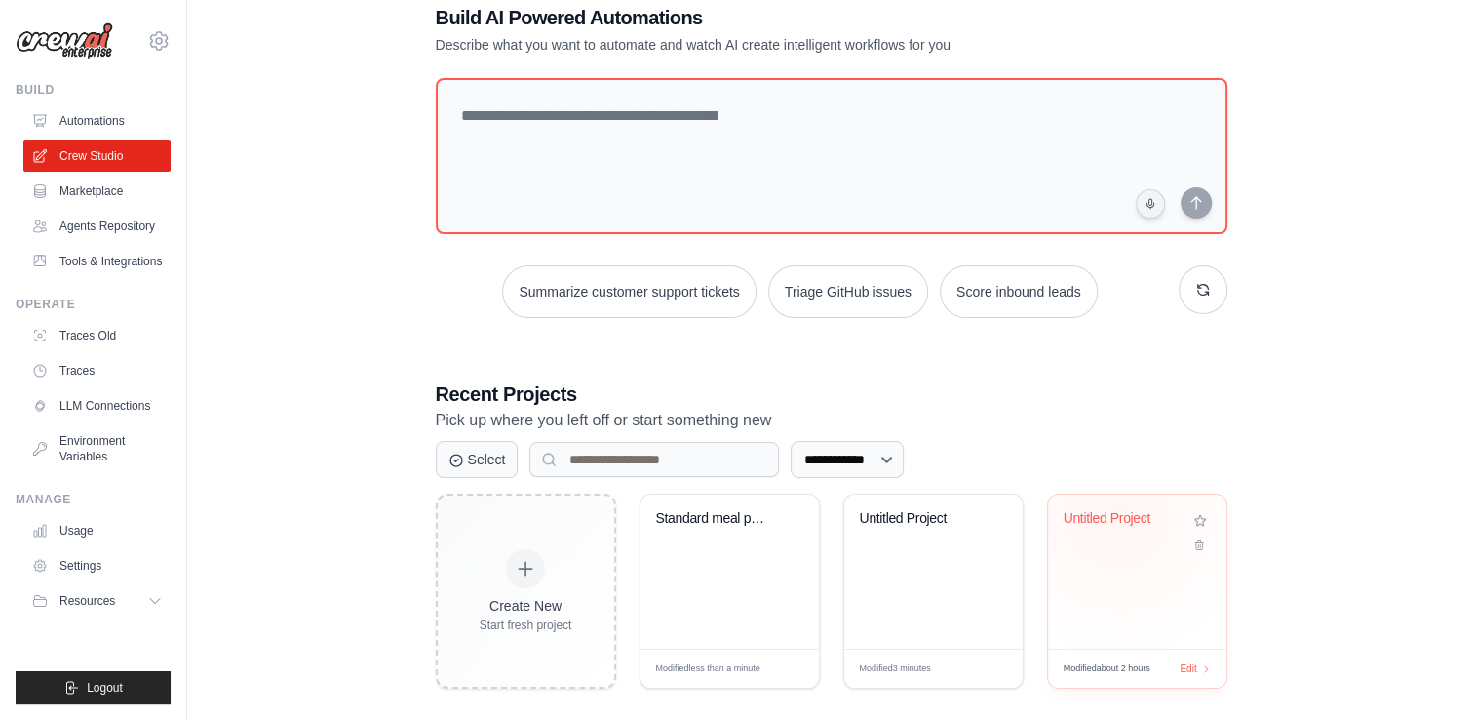
scroll to position [64, 0]
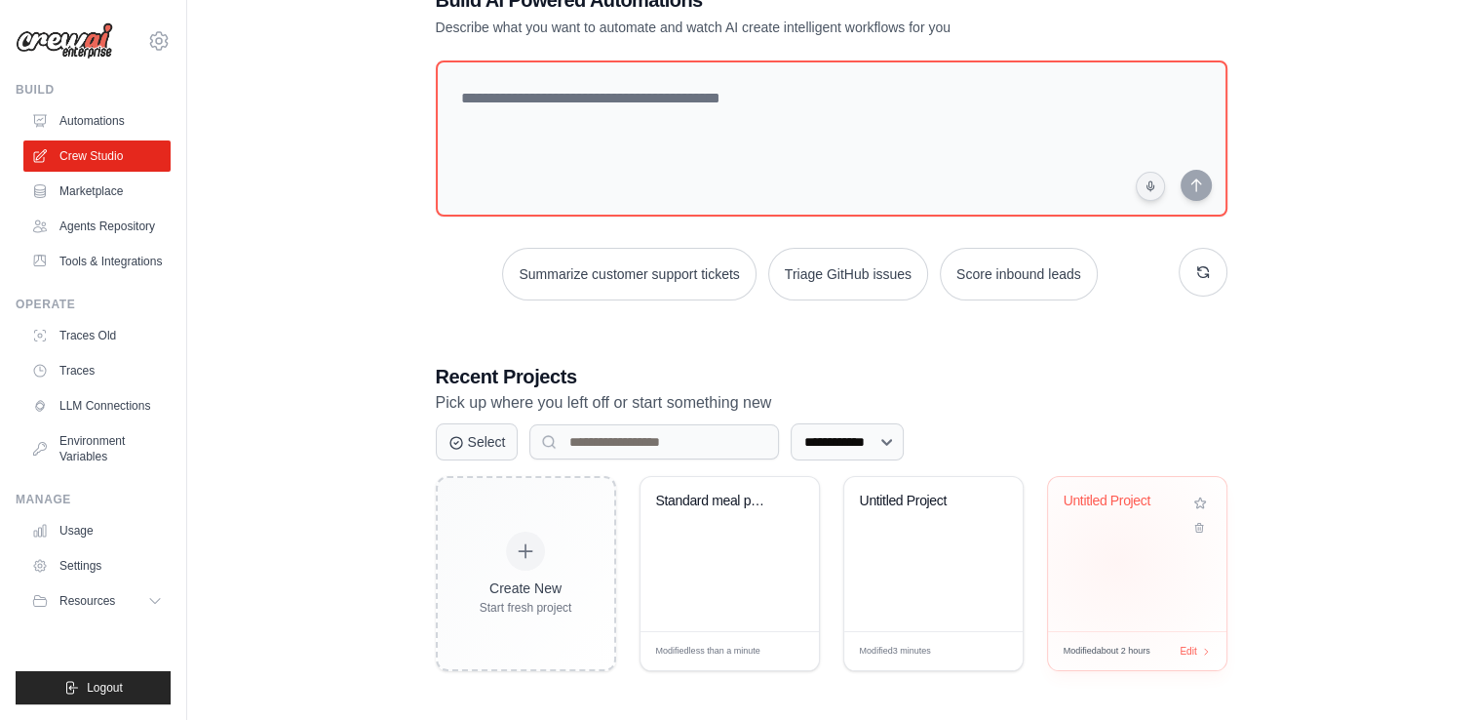
click at [1116, 561] on div "Untitled Project" at bounding box center [1137, 554] width 178 height 154
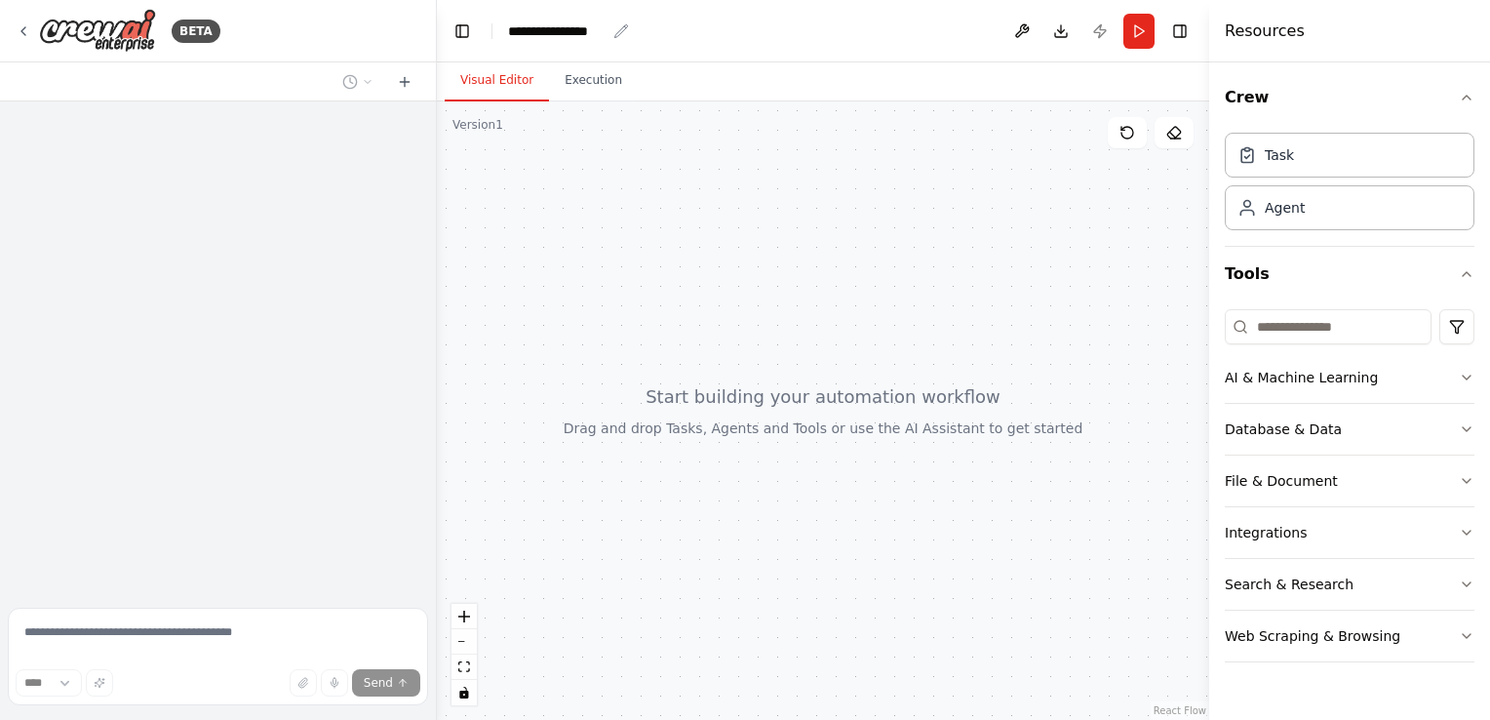
click at [571, 30] on div "**********" at bounding box center [557, 31] width 98 height 20
click at [571, 30] on div "**********" at bounding box center [581, 31] width 146 height 20
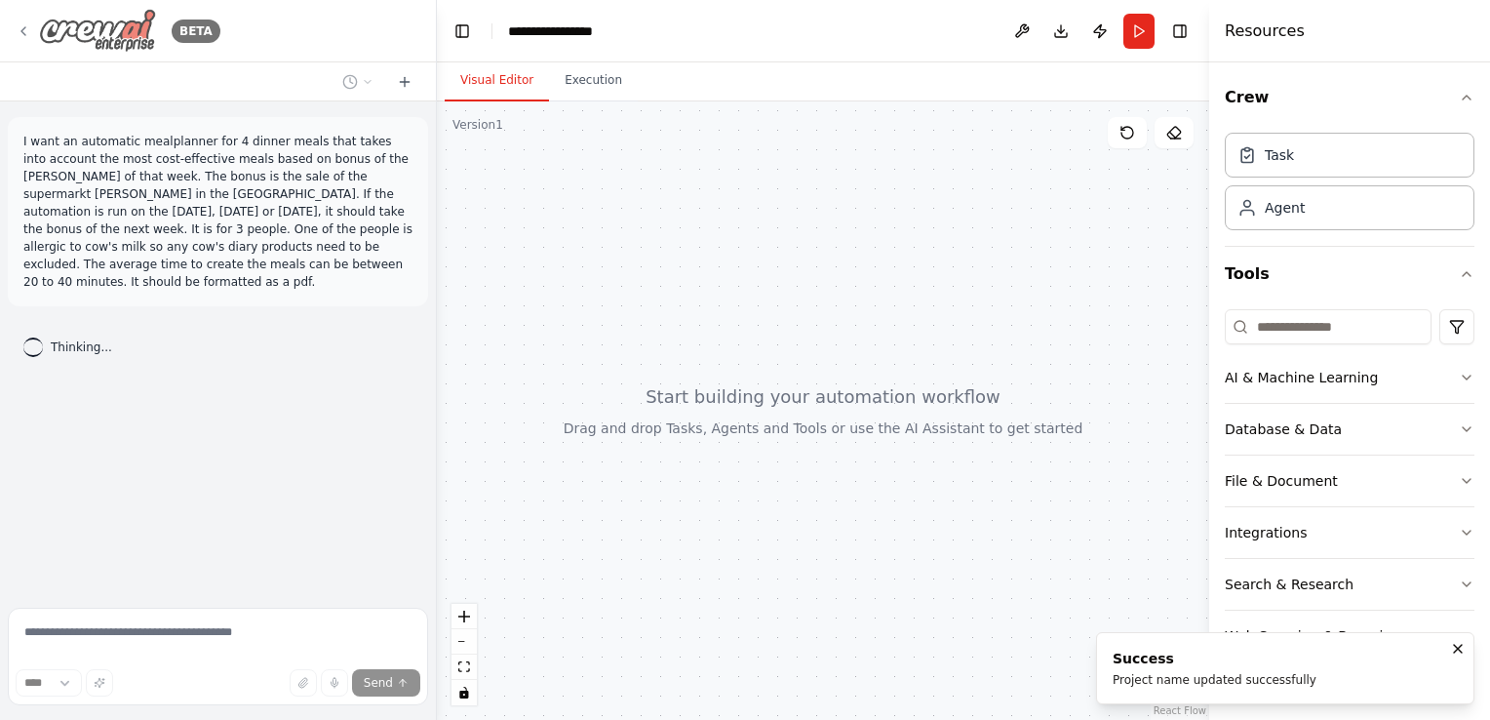
click at [28, 49] on div "BETA" at bounding box center [118, 31] width 205 height 44
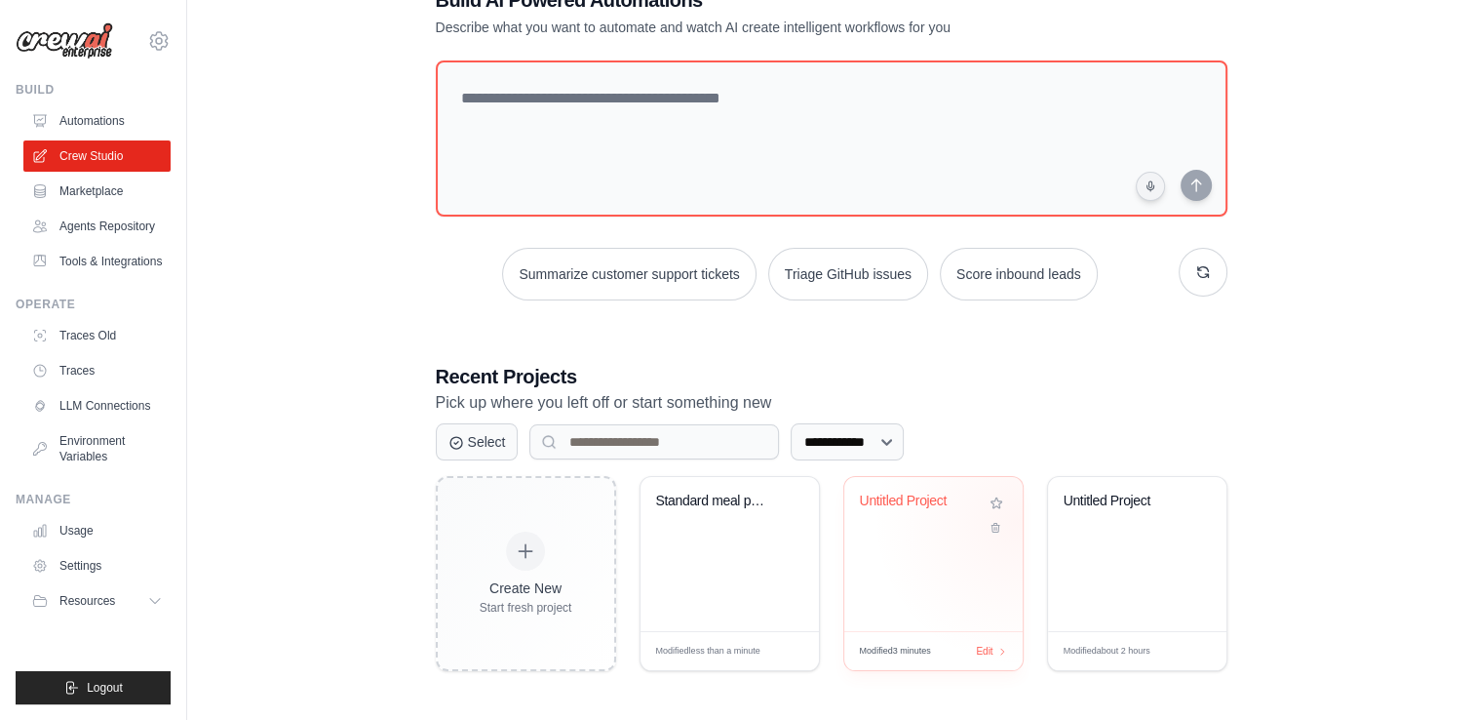
click at [965, 518] on div "Untitled Project" at bounding box center [933, 514] width 147 height 45
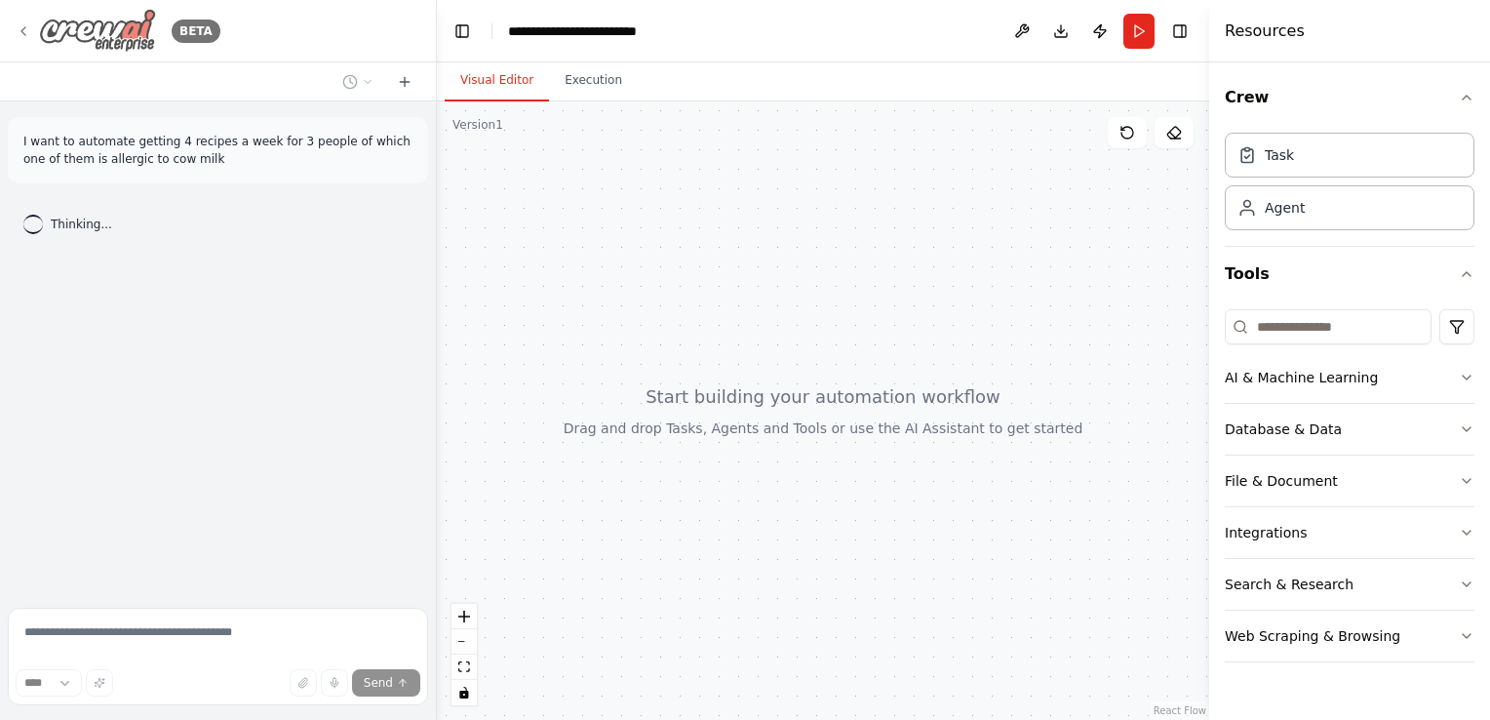
click at [27, 35] on icon at bounding box center [24, 31] width 16 height 16
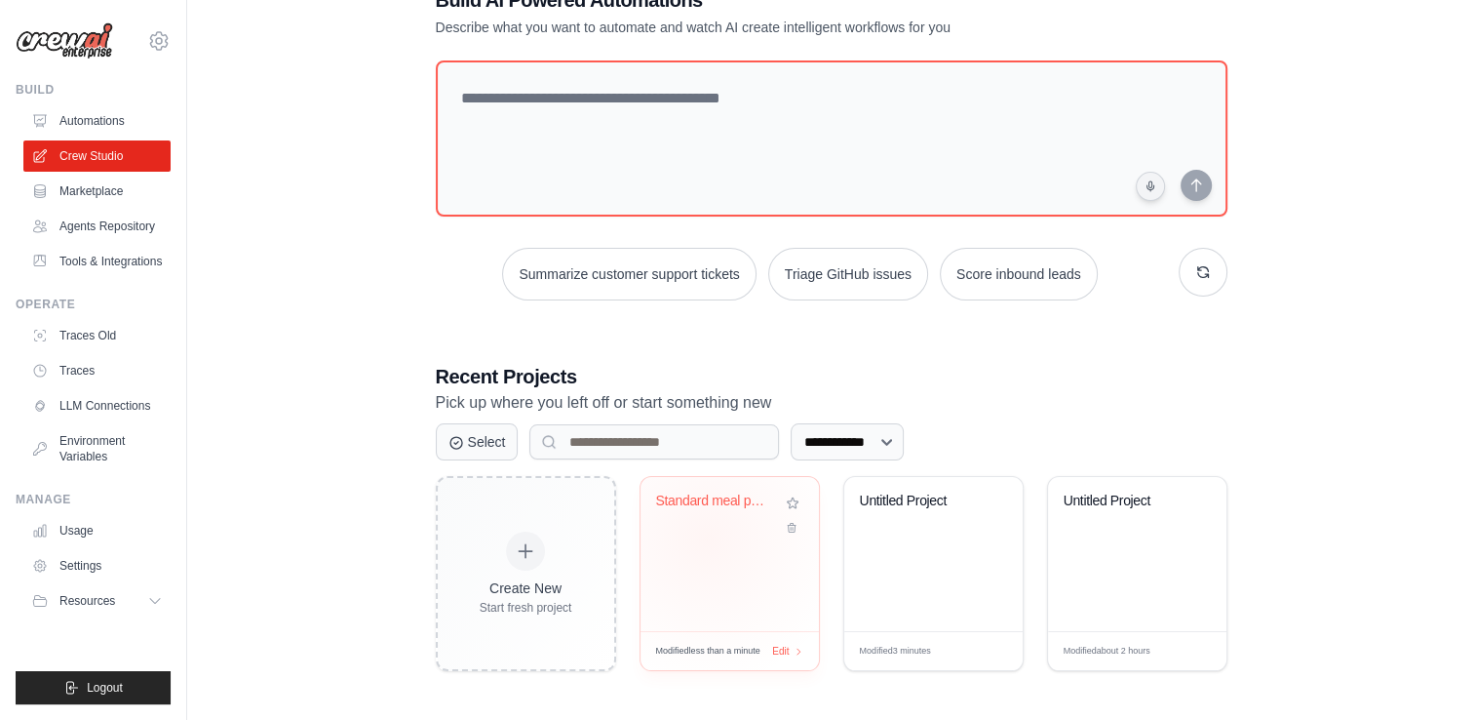
click at [706, 538] on div "Standard meal plans" at bounding box center [730, 554] width 178 height 154
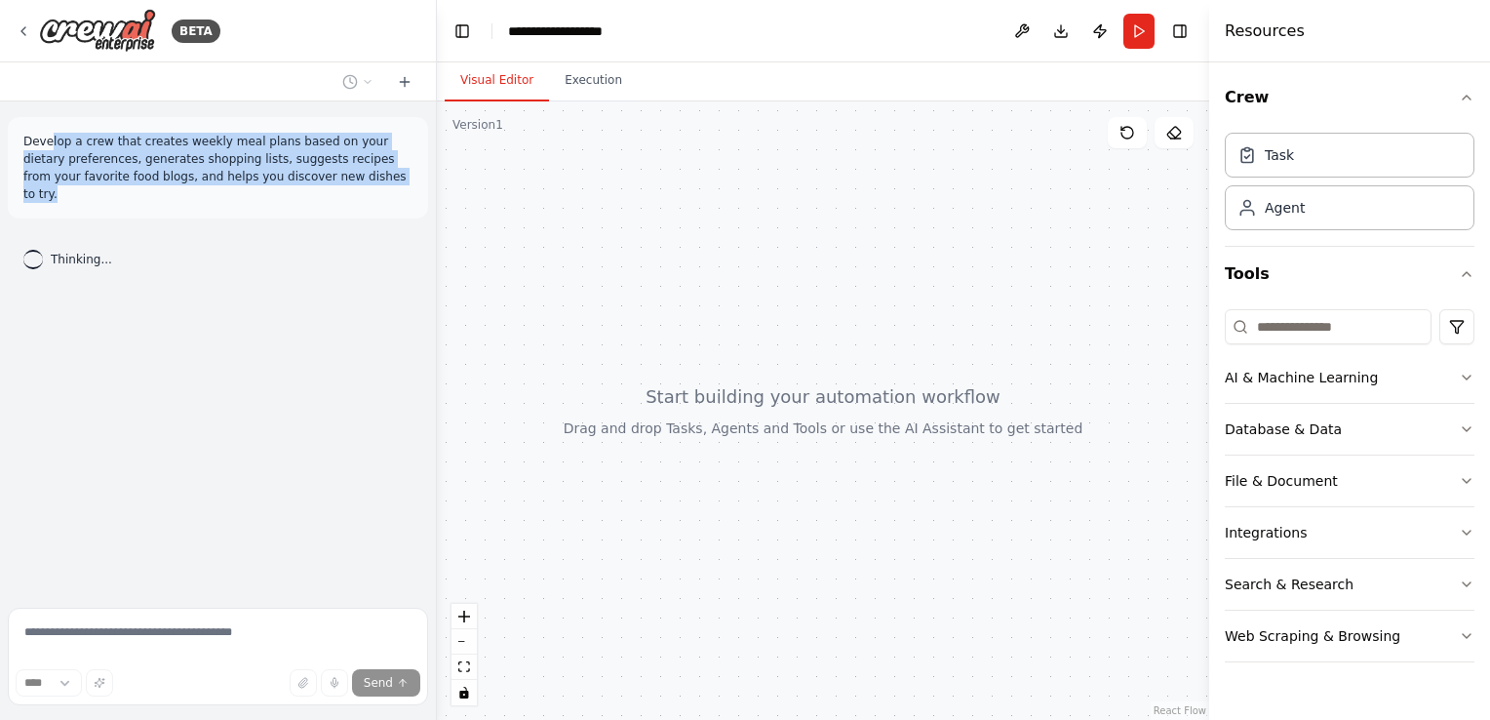
drag, startPoint x: 296, startPoint y: 181, endPoint x: 49, endPoint y: 137, distance: 251.5
click at [49, 137] on p "Develop a crew that creates weekly meal plans based on your dietary preferences…" at bounding box center [217, 168] width 389 height 70
drag, startPoint x: 49, startPoint y: 137, endPoint x: 22, endPoint y: 38, distance: 102.9
click at [22, 38] on icon at bounding box center [24, 31] width 16 height 16
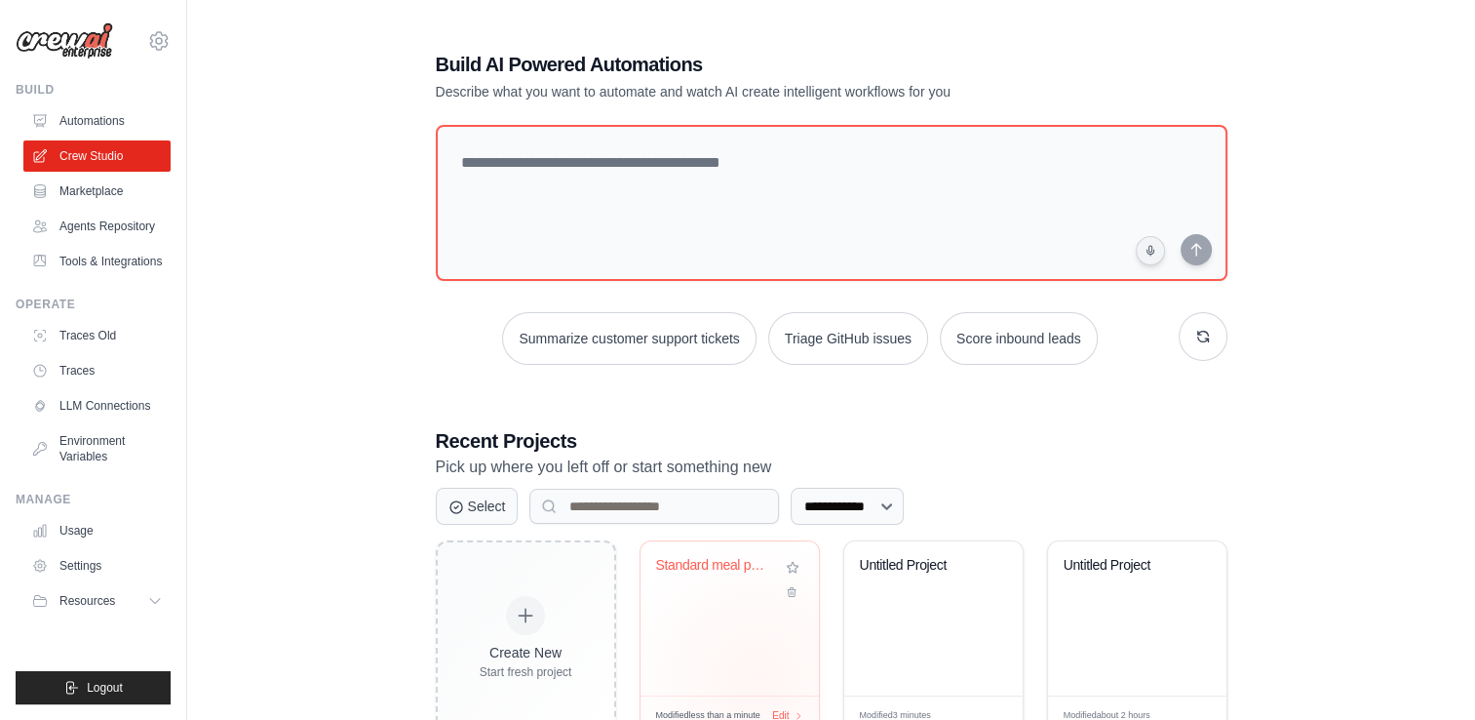
scroll to position [64, 0]
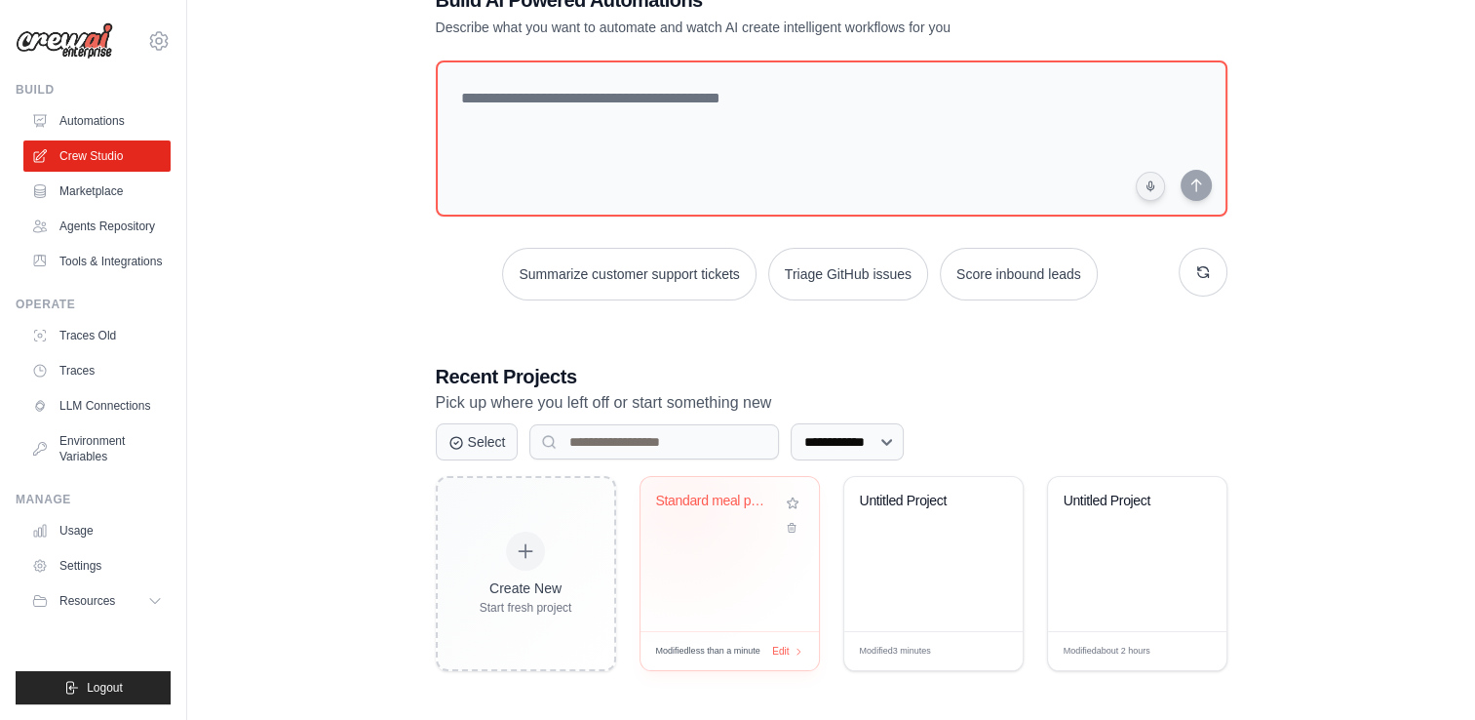
click at [683, 503] on div "Standard meal plans" at bounding box center [715, 501] width 118 height 18
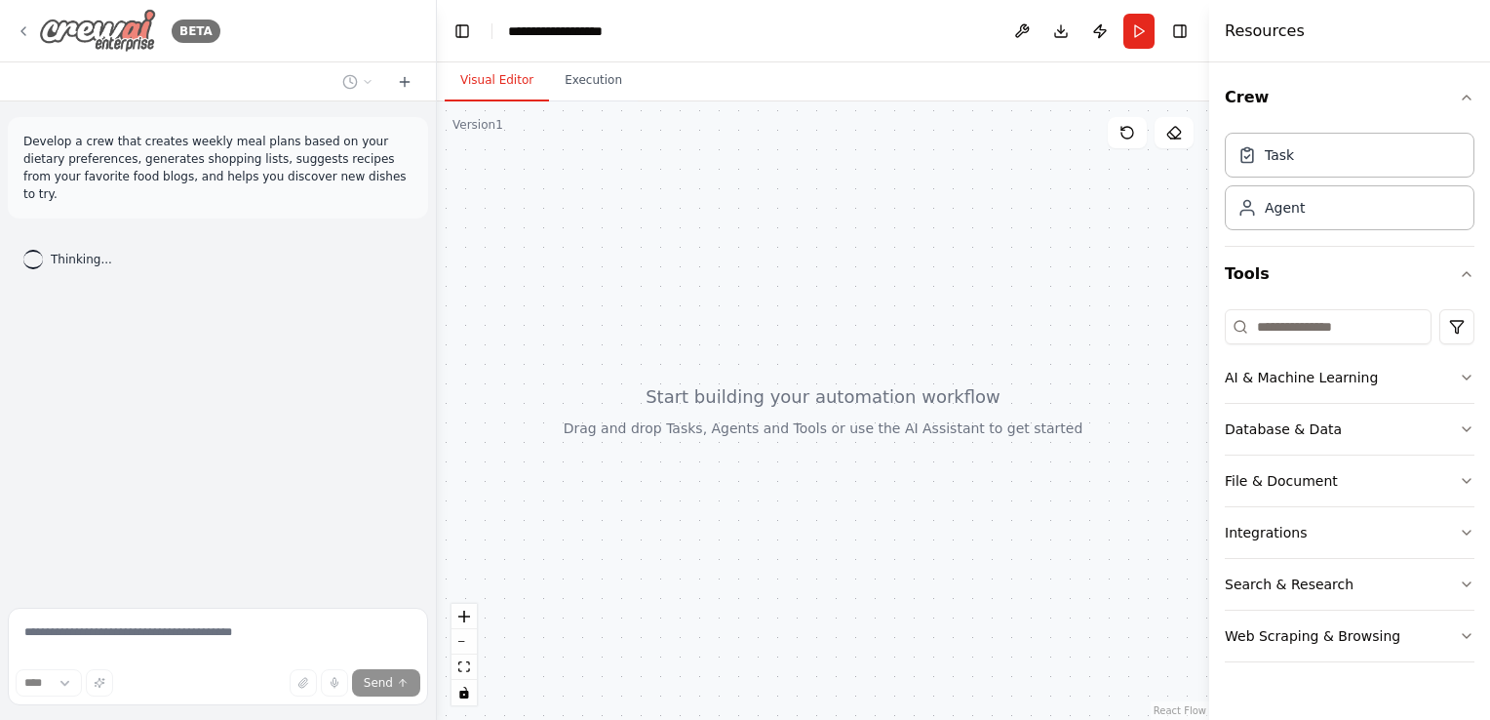
click at [21, 32] on icon at bounding box center [23, 31] width 4 height 8
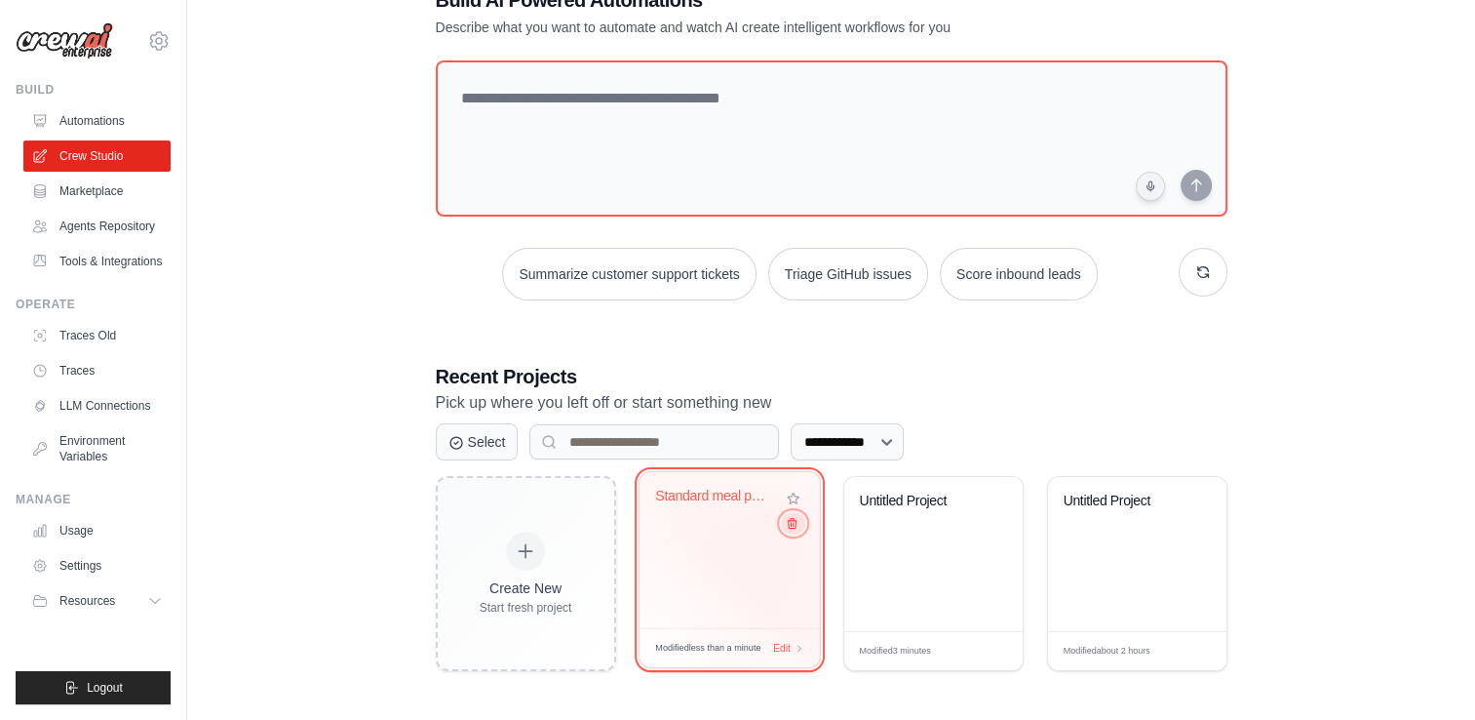
click at [788, 528] on icon at bounding box center [791, 523] width 13 height 13
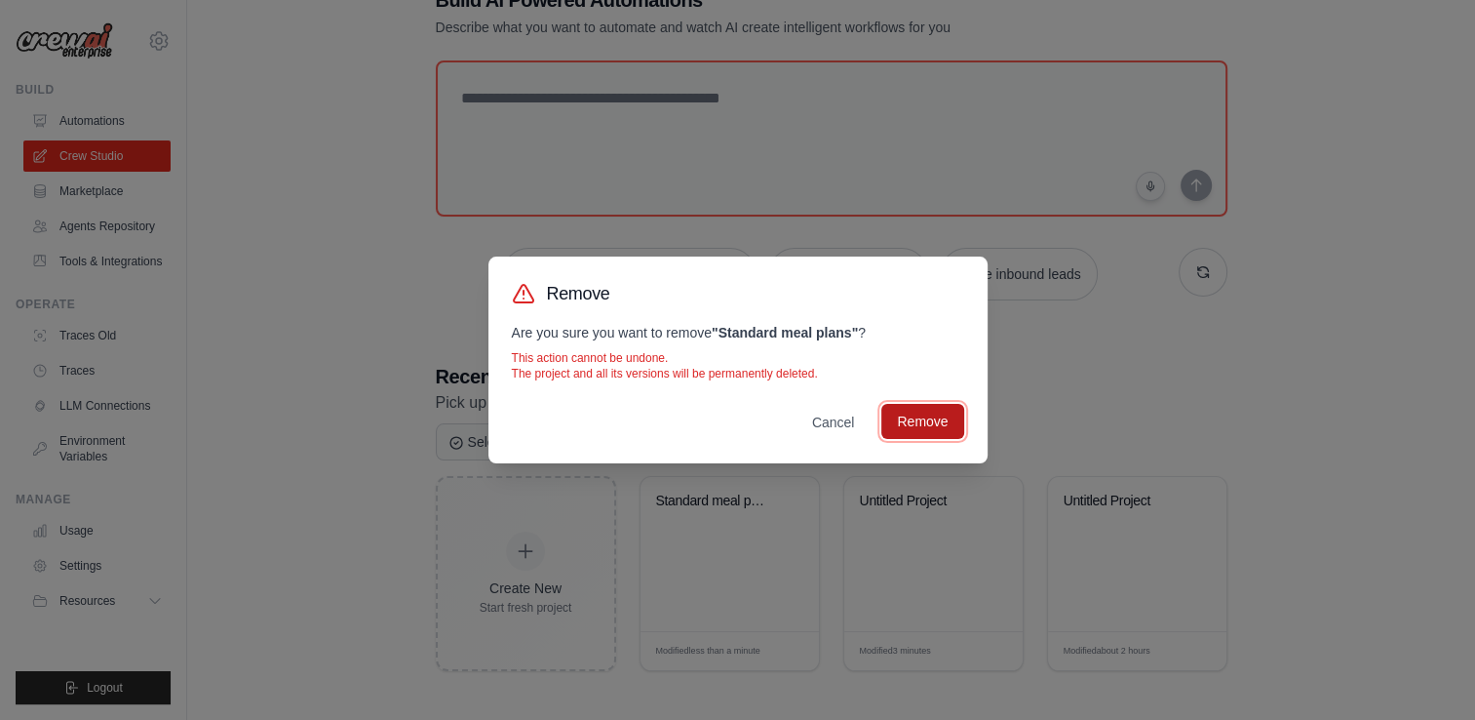
click at [903, 433] on button "Remove" at bounding box center [922, 421] width 82 height 35
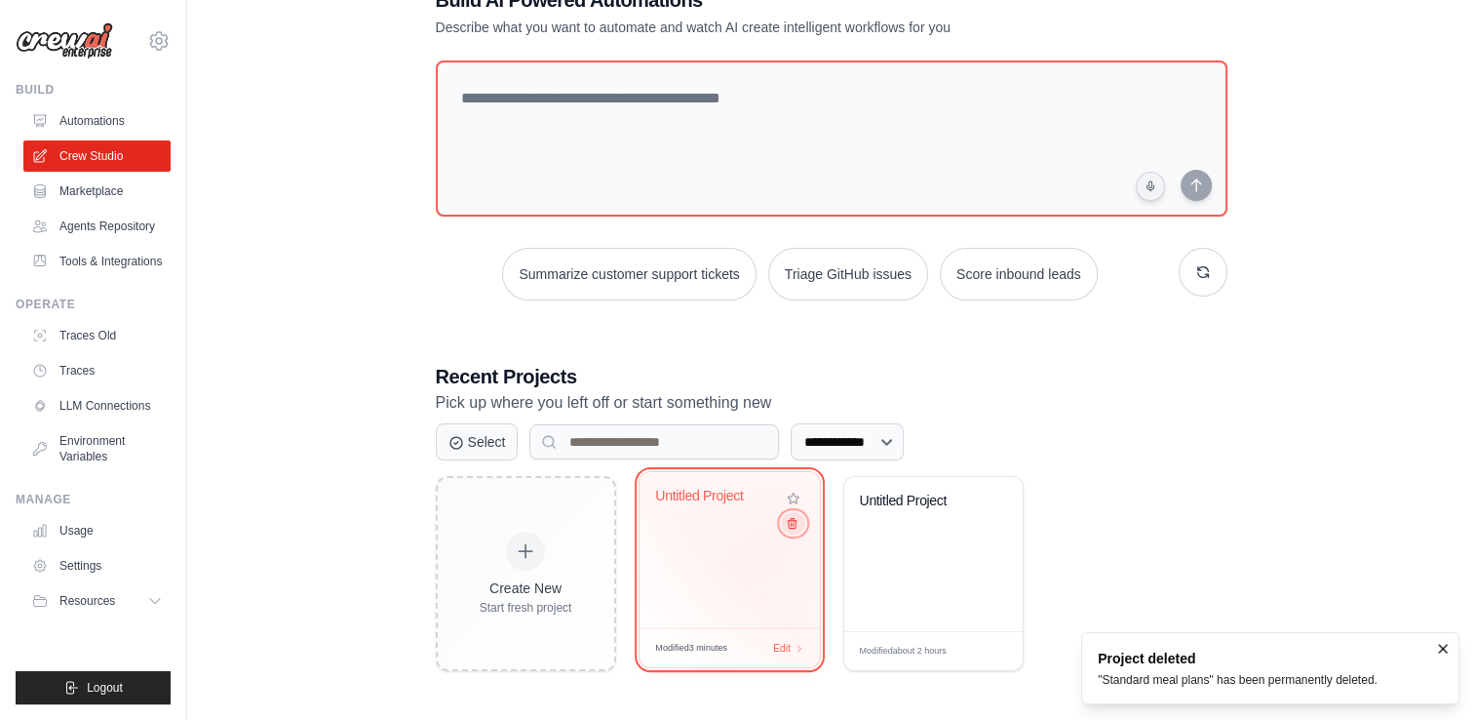
click at [792, 524] on icon at bounding box center [791, 523] width 13 height 13
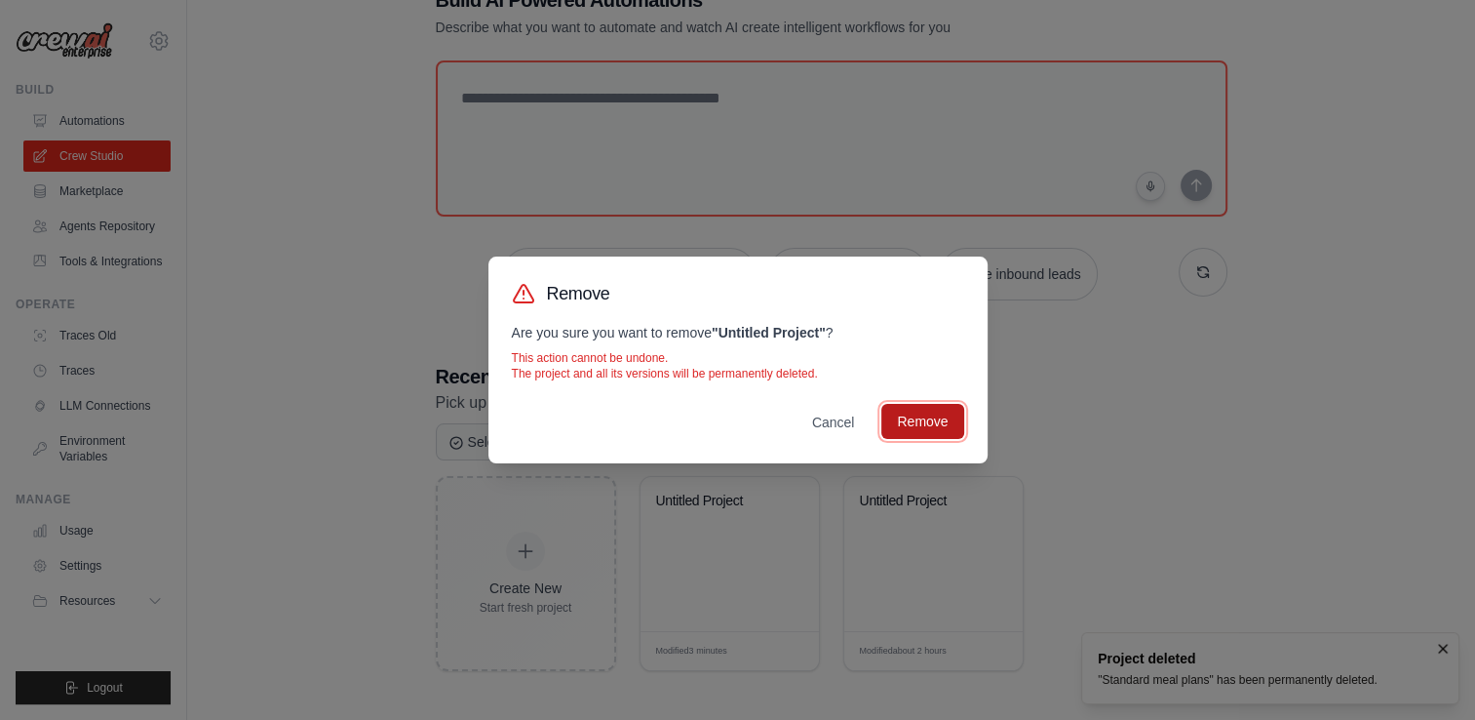
click at [954, 427] on button "Remove" at bounding box center [922, 421] width 82 height 35
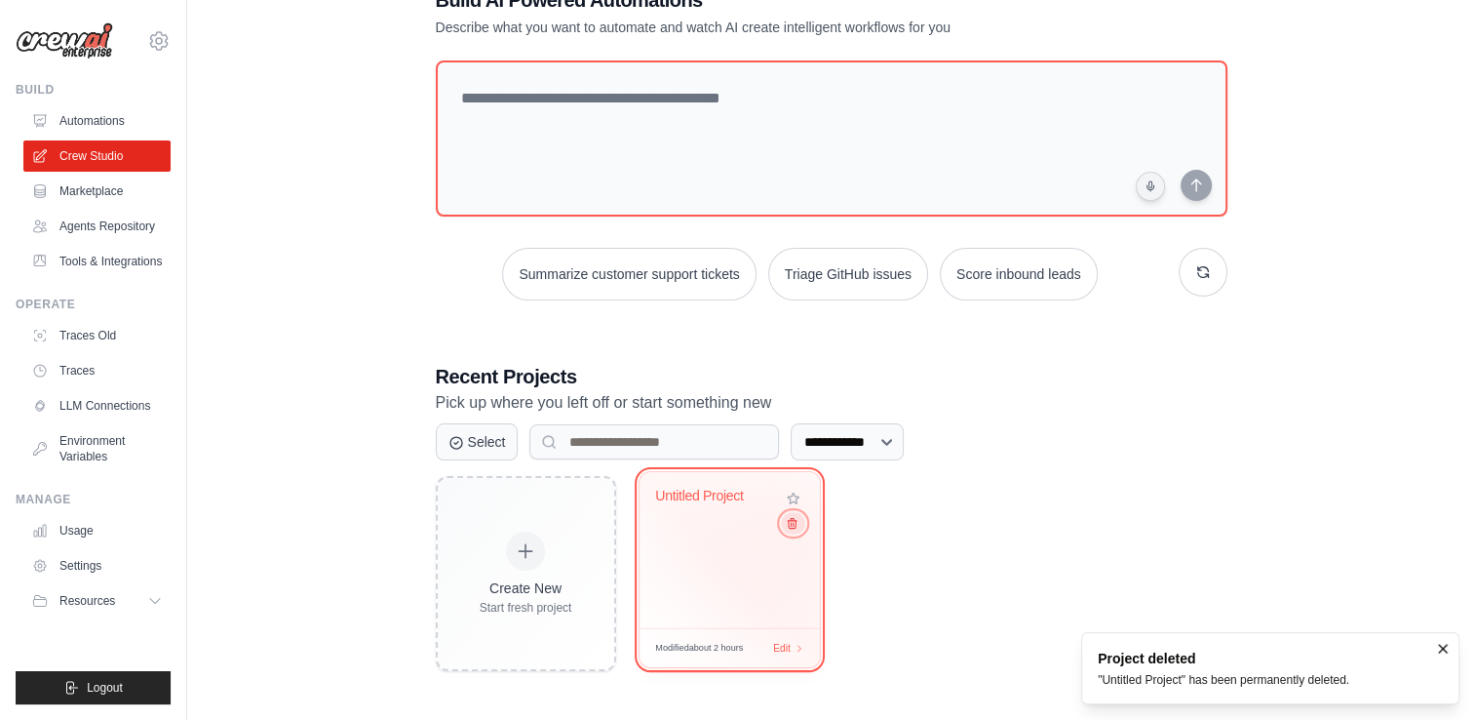
click at [792, 529] on icon at bounding box center [791, 523] width 13 height 13
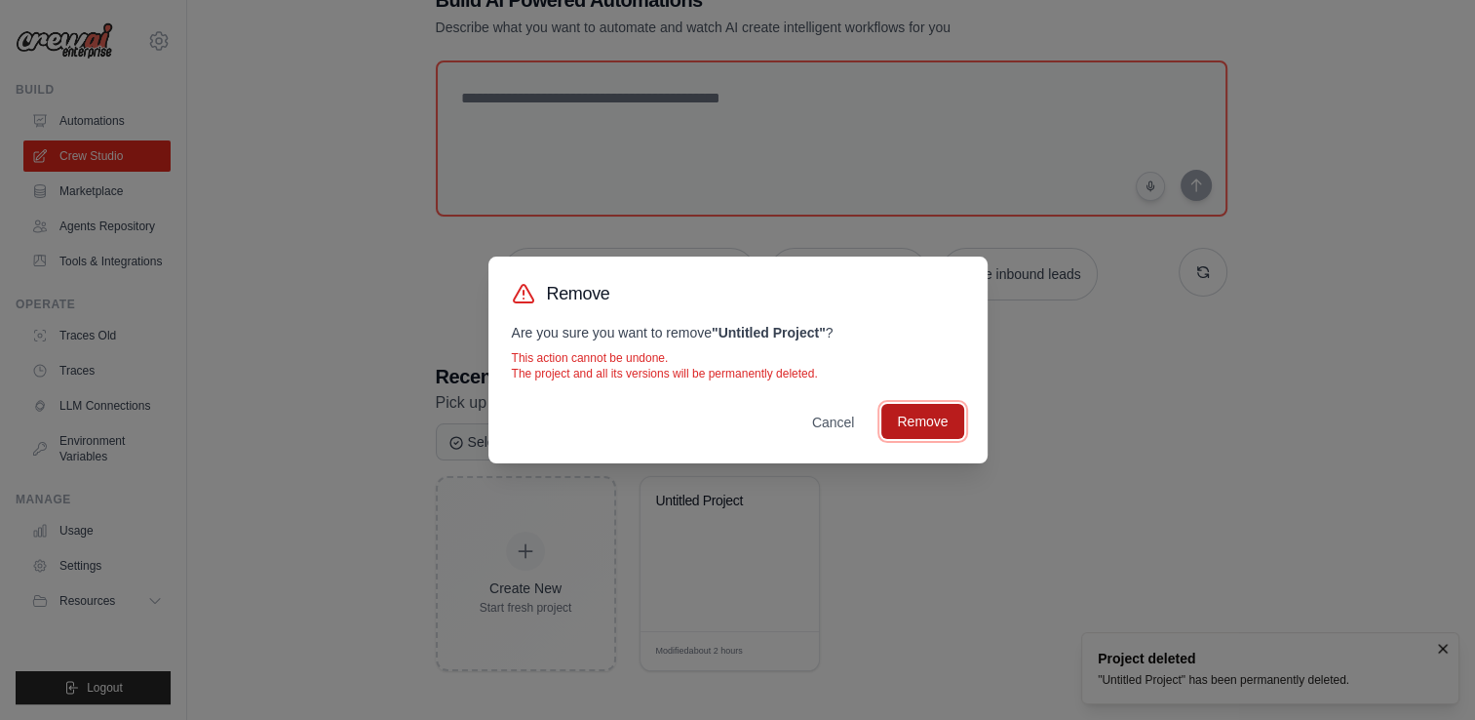
click at [954, 409] on button "Remove" at bounding box center [922, 421] width 82 height 35
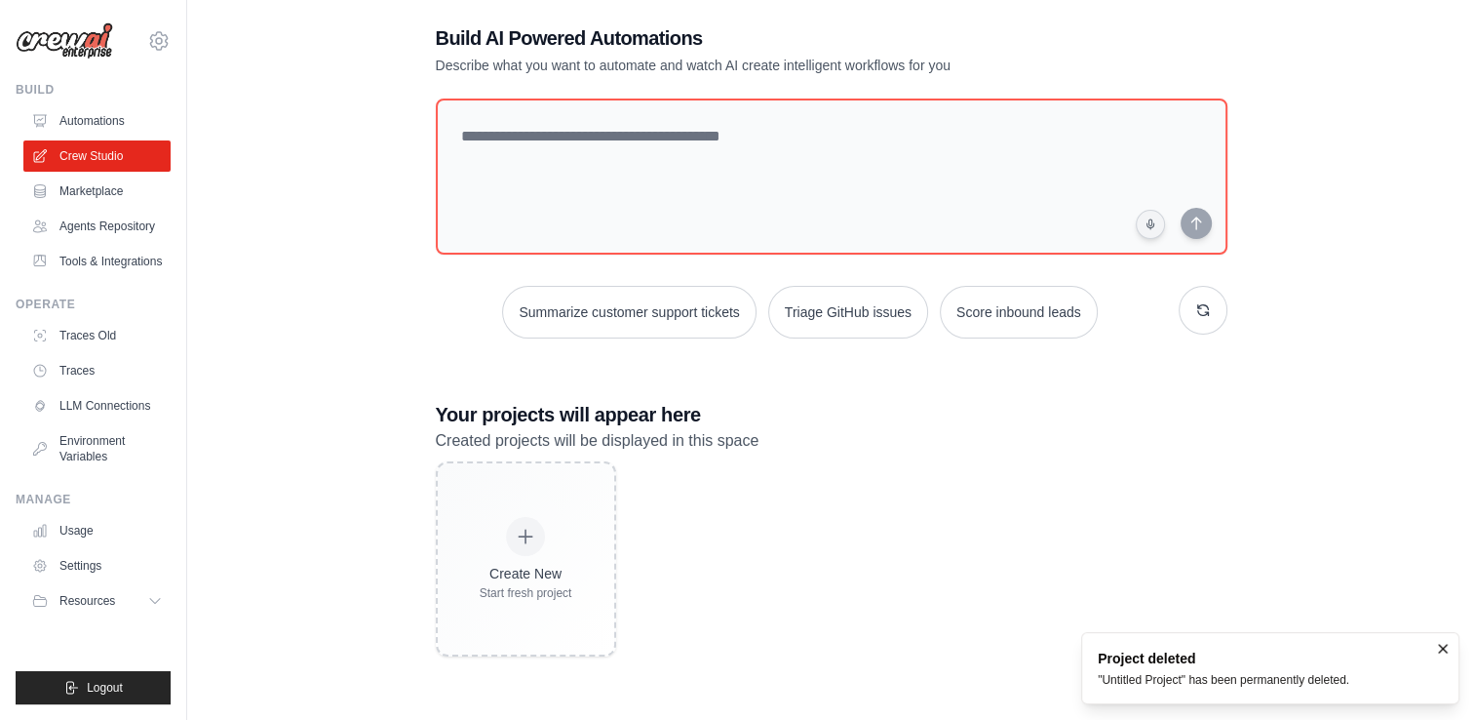
scroll to position [39, 0]
click at [64, 233] on link "Agents Repository" at bounding box center [98, 226] width 147 height 31
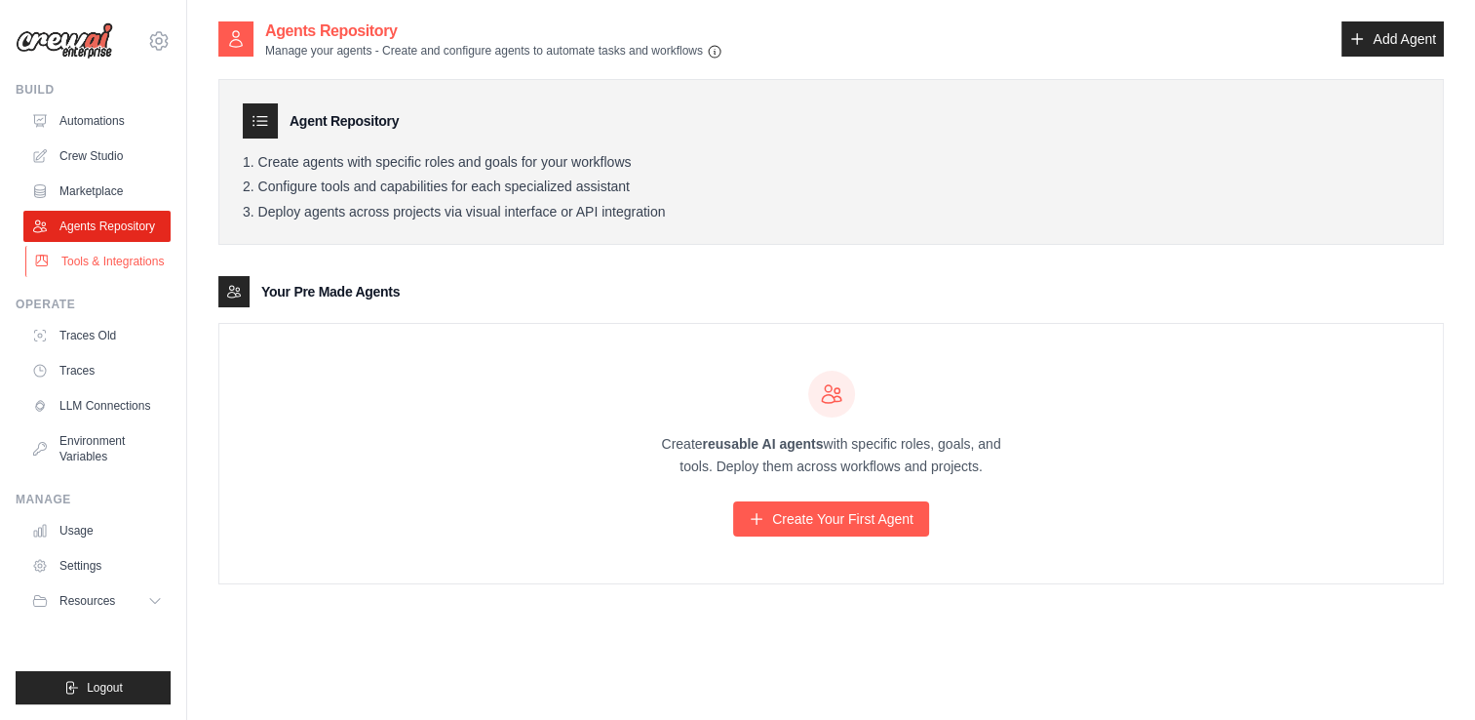
click at [130, 270] on link "Tools & Integrations" at bounding box center [98, 261] width 147 height 31
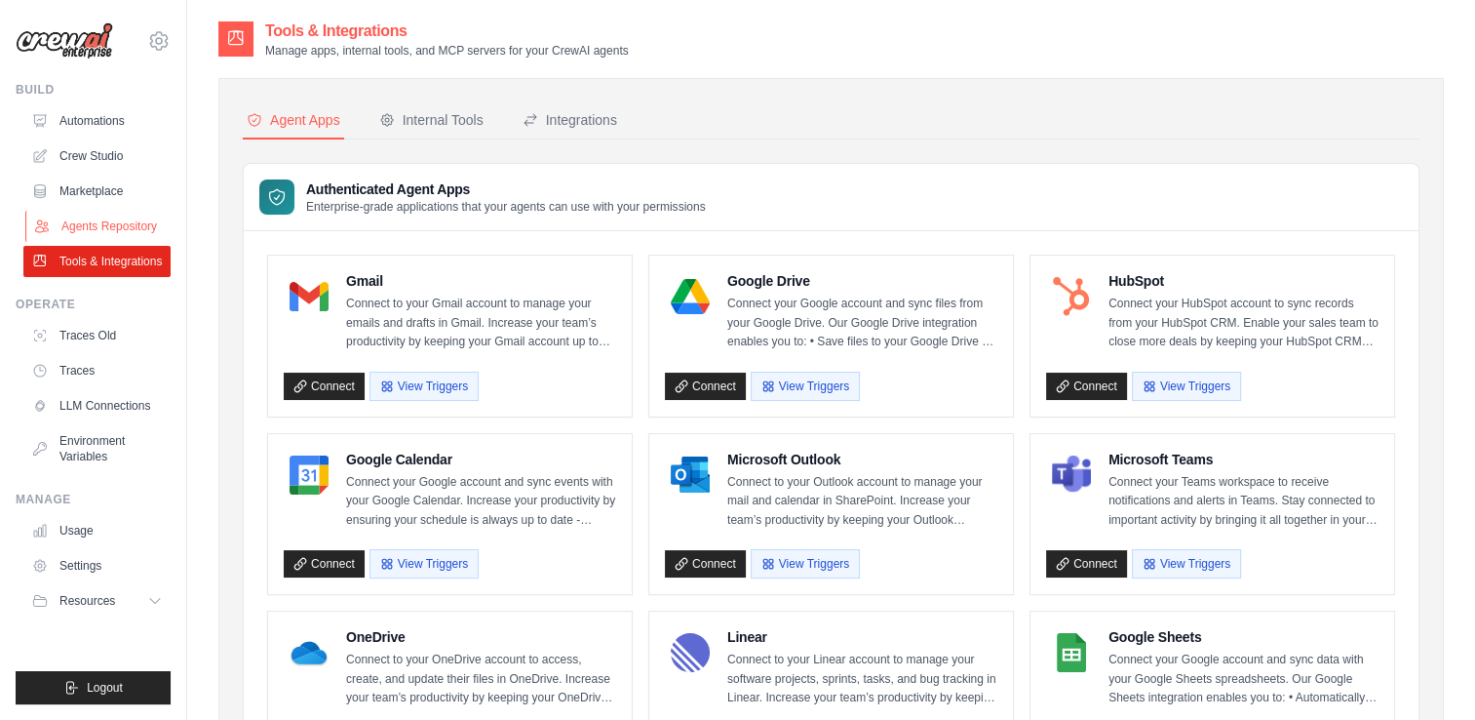
click at [50, 215] on link "Agents Repository" at bounding box center [98, 226] width 147 height 31
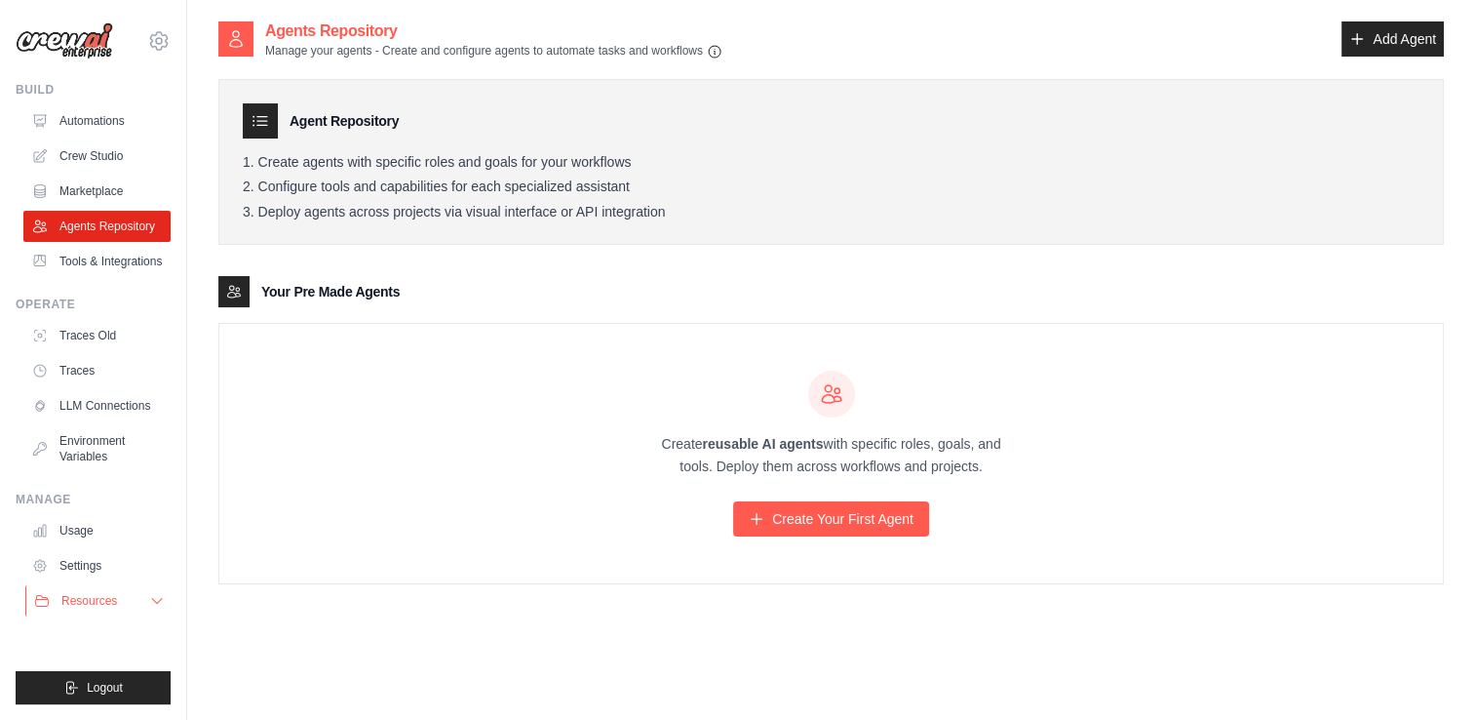
click at [78, 609] on button "Resources" at bounding box center [98, 600] width 147 height 31
click at [147, 47] on icon at bounding box center [158, 40] width 23 height 23
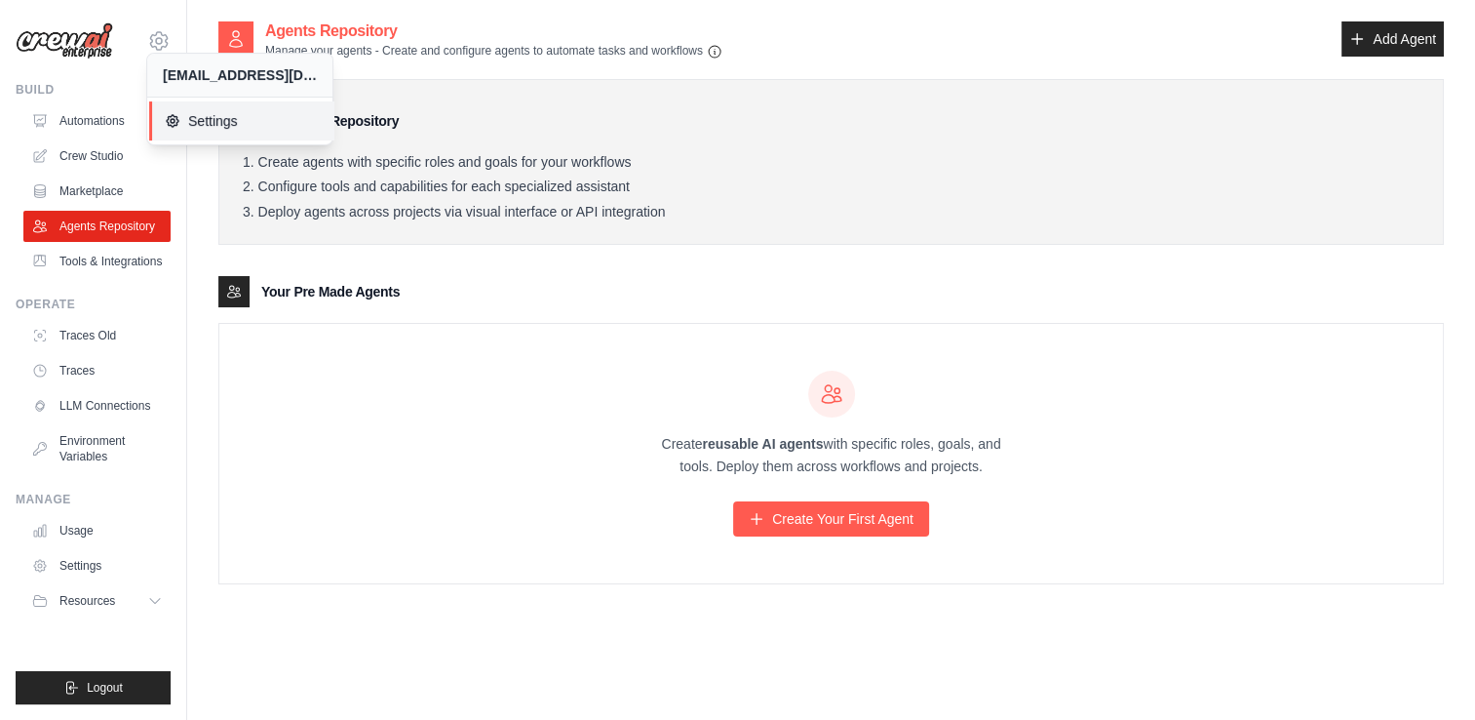
click at [195, 119] on span "Settings" at bounding box center [242, 121] width 154 height 20
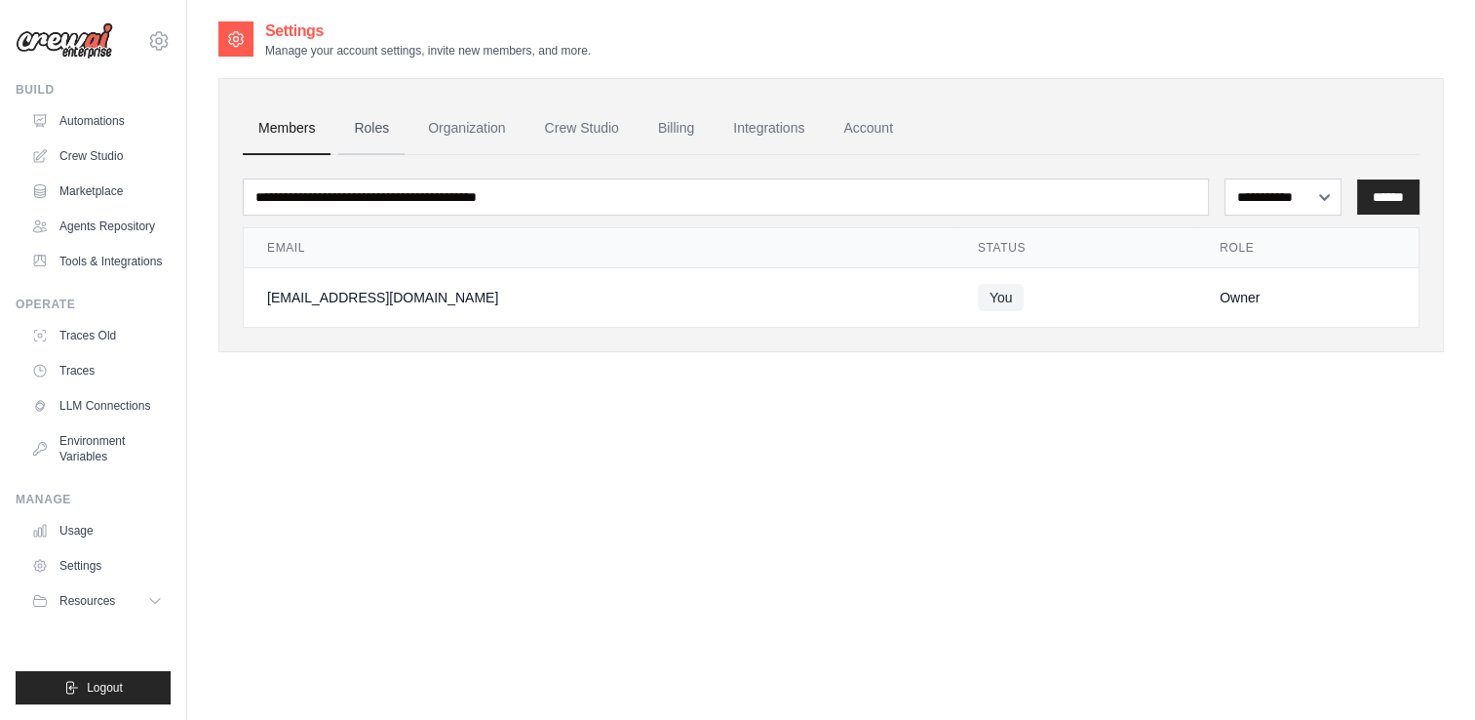
click at [363, 122] on link "Roles" at bounding box center [371, 128] width 66 height 53
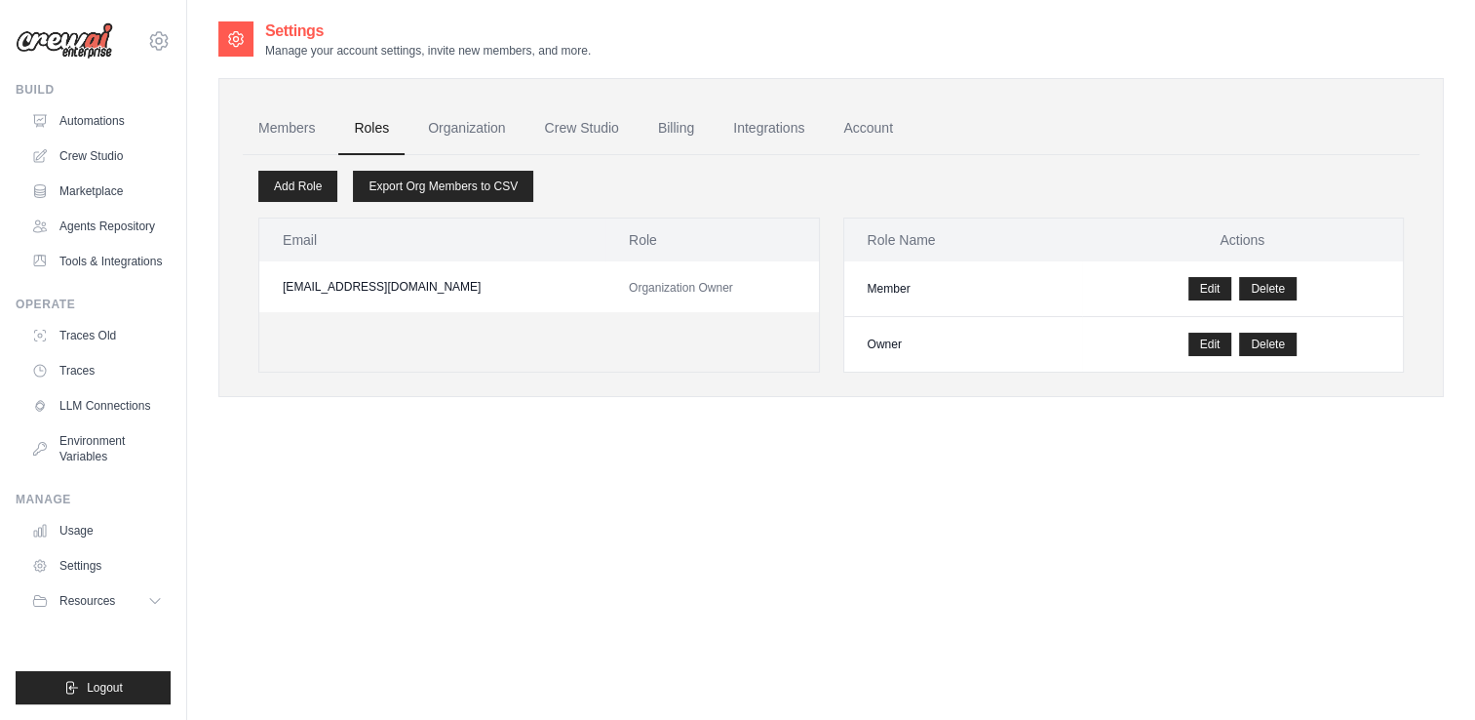
click at [483, 122] on link "Organization" at bounding box center [466, 128] width 108 height 53
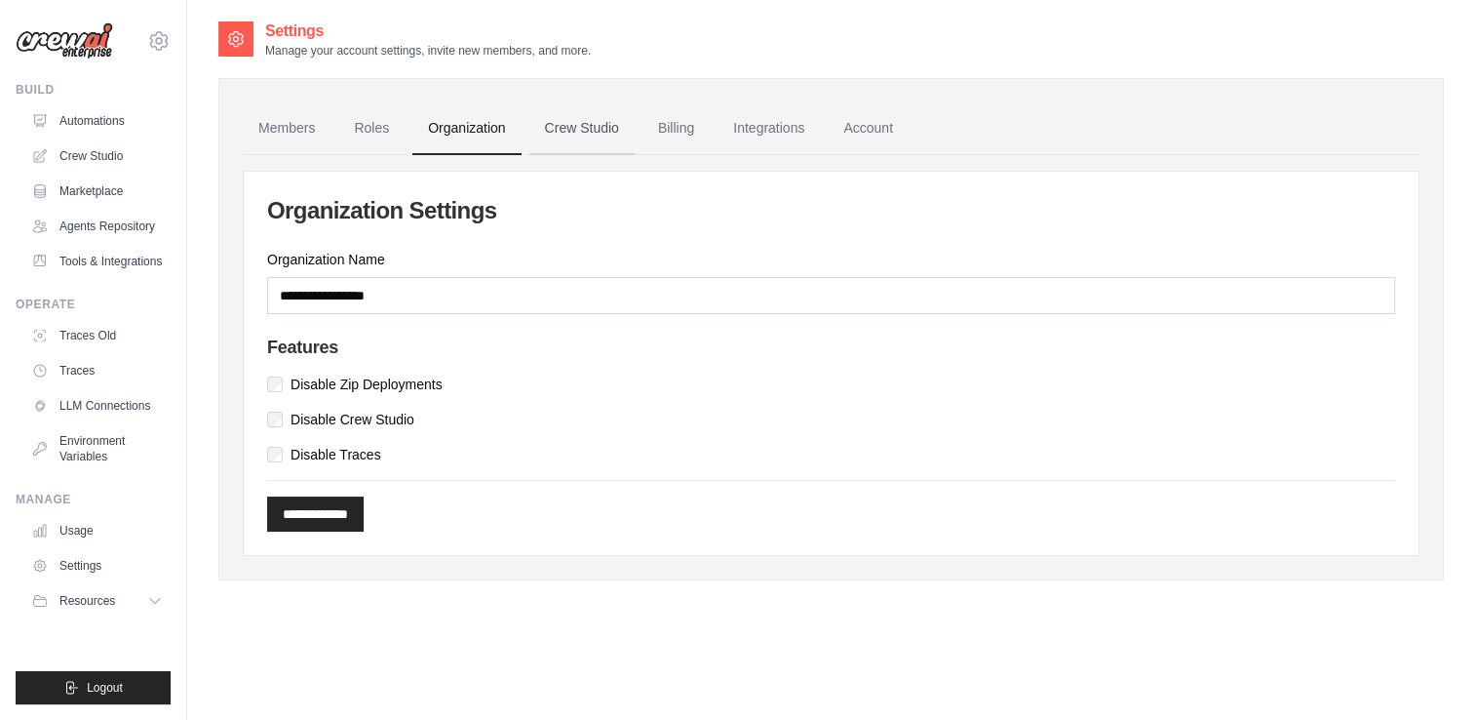
click at [616, 127] on link "Crew Studio" at bounding box center [581, 128] width 105 height 53
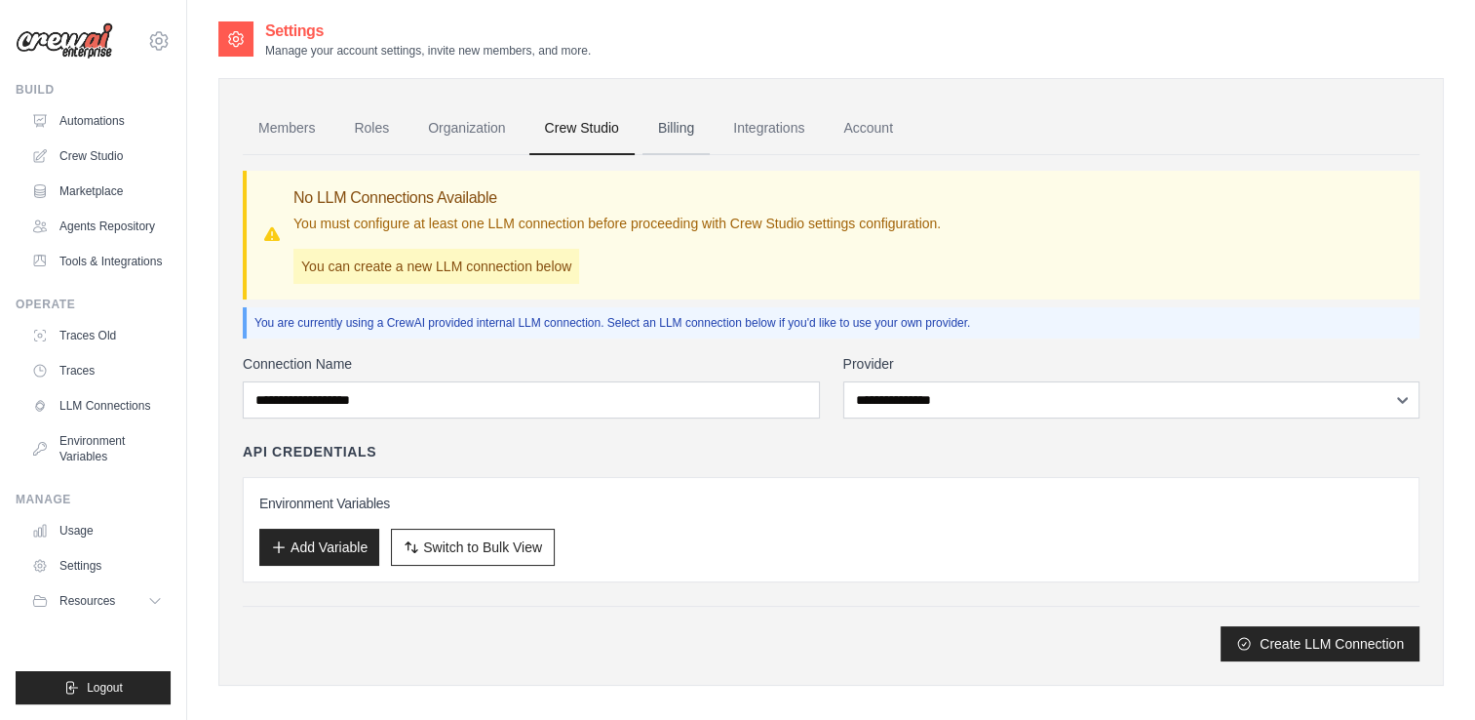
click at [671, 132] on link "Billing" at bounding box center [676, 128] width 67 height 53
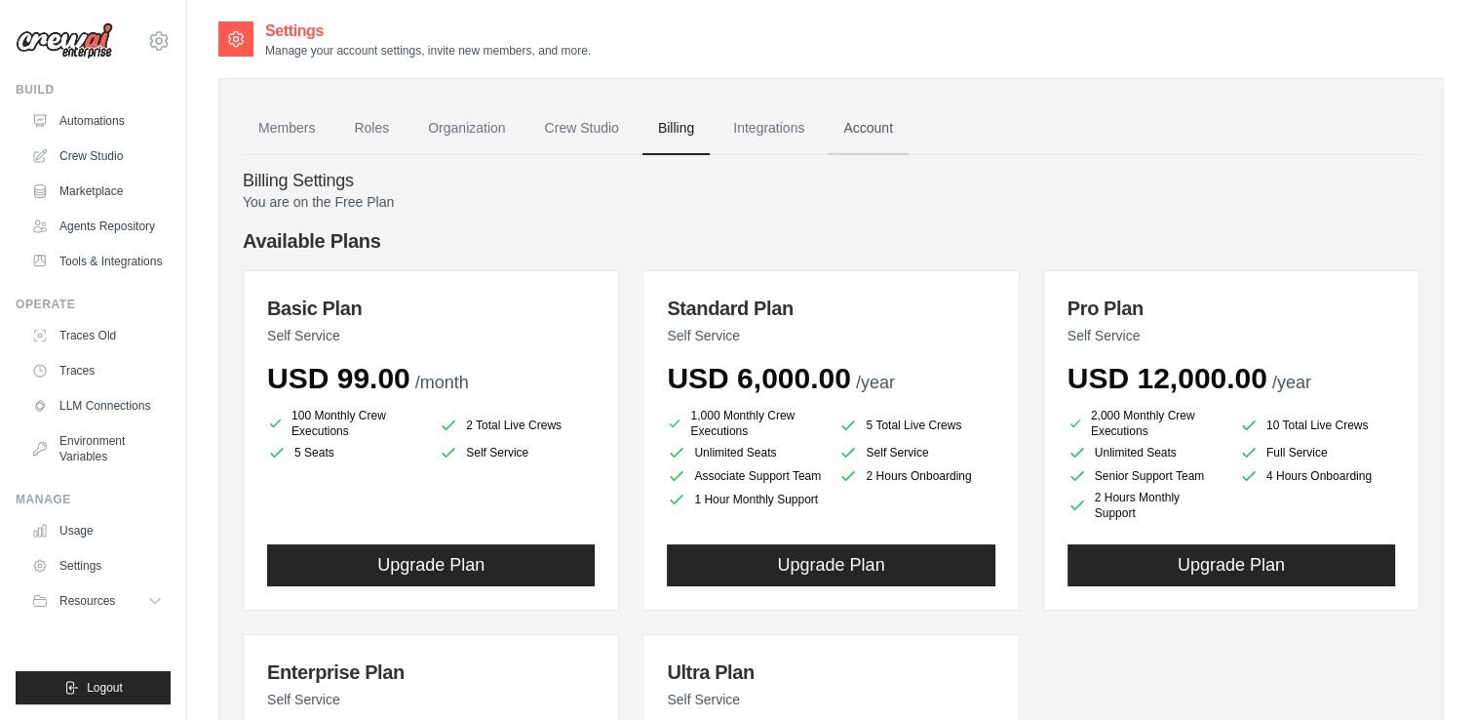
click at [885, 131] on link "Account" at bounding box center [868, 128] width 81 height 53
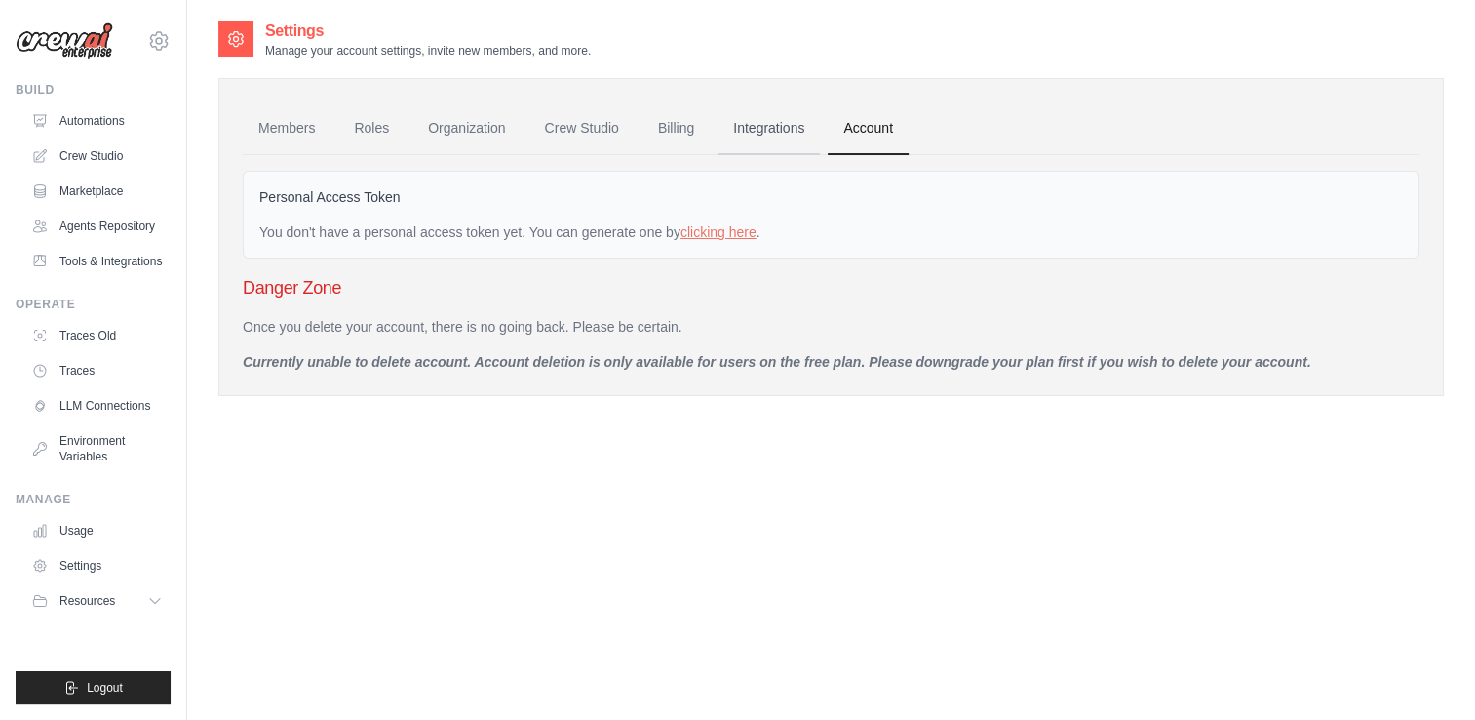
click at [719, 127] on link "Integrations" at bounding box center [769, 128] width 102 height 53
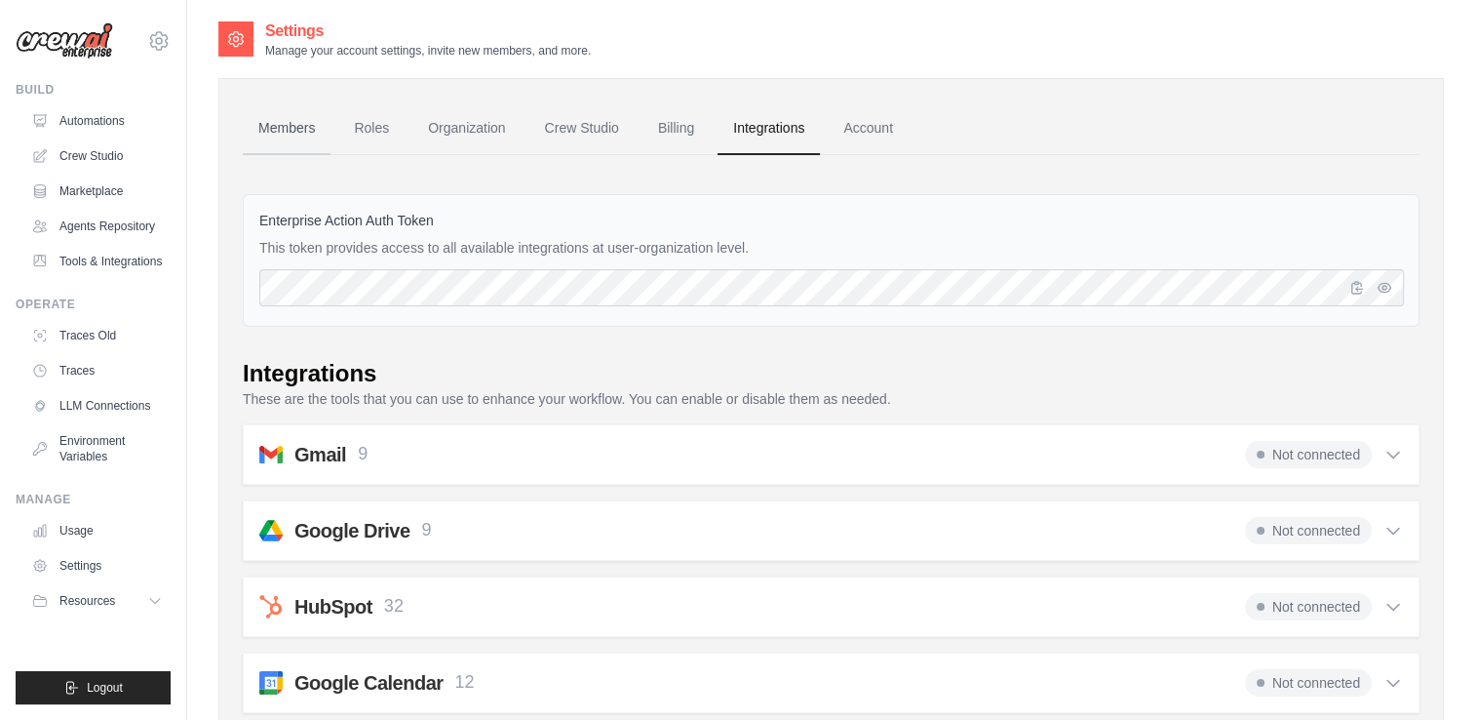
click at [254, 131] on link "Members" at bounding box center [287, 128] width 88 height 53
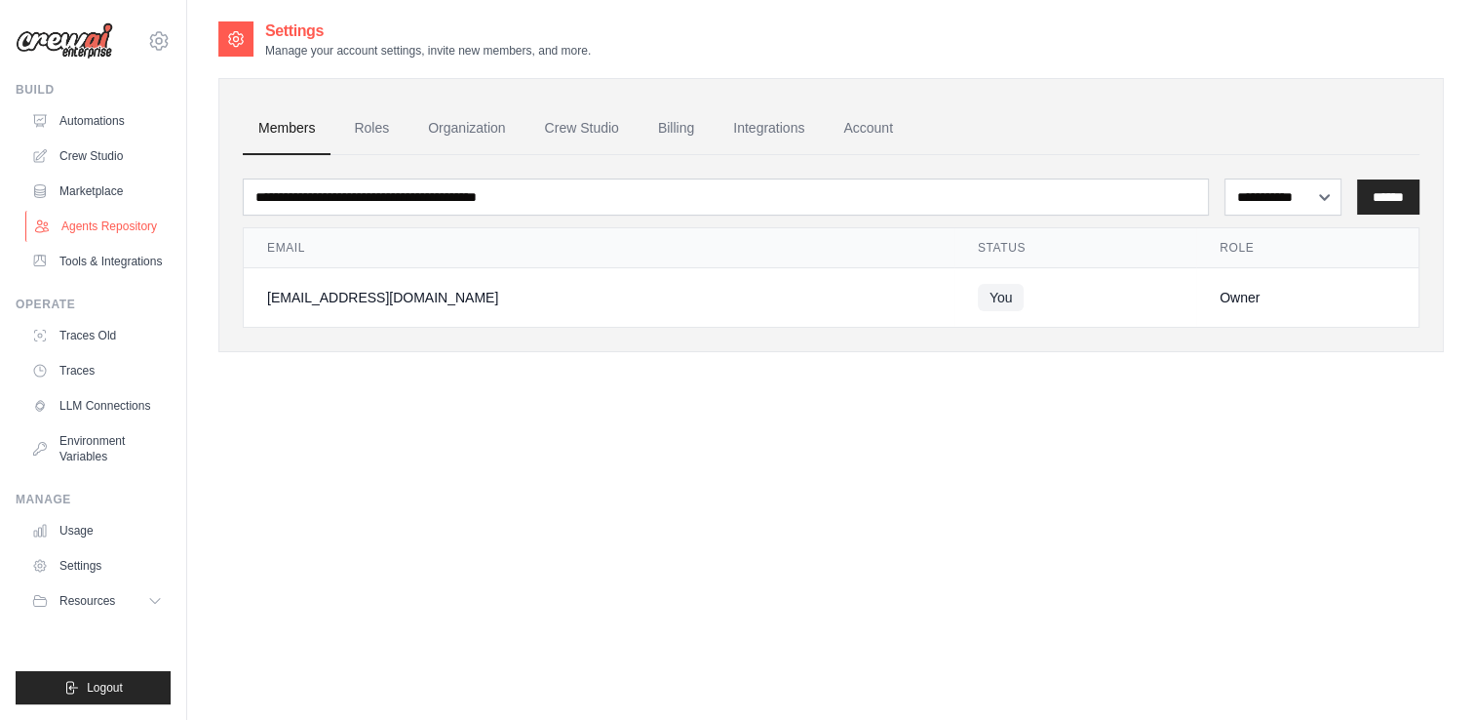
click at [59, 237] on link "Agents Repository" at bounding box center [98, 226] width 147 height 31
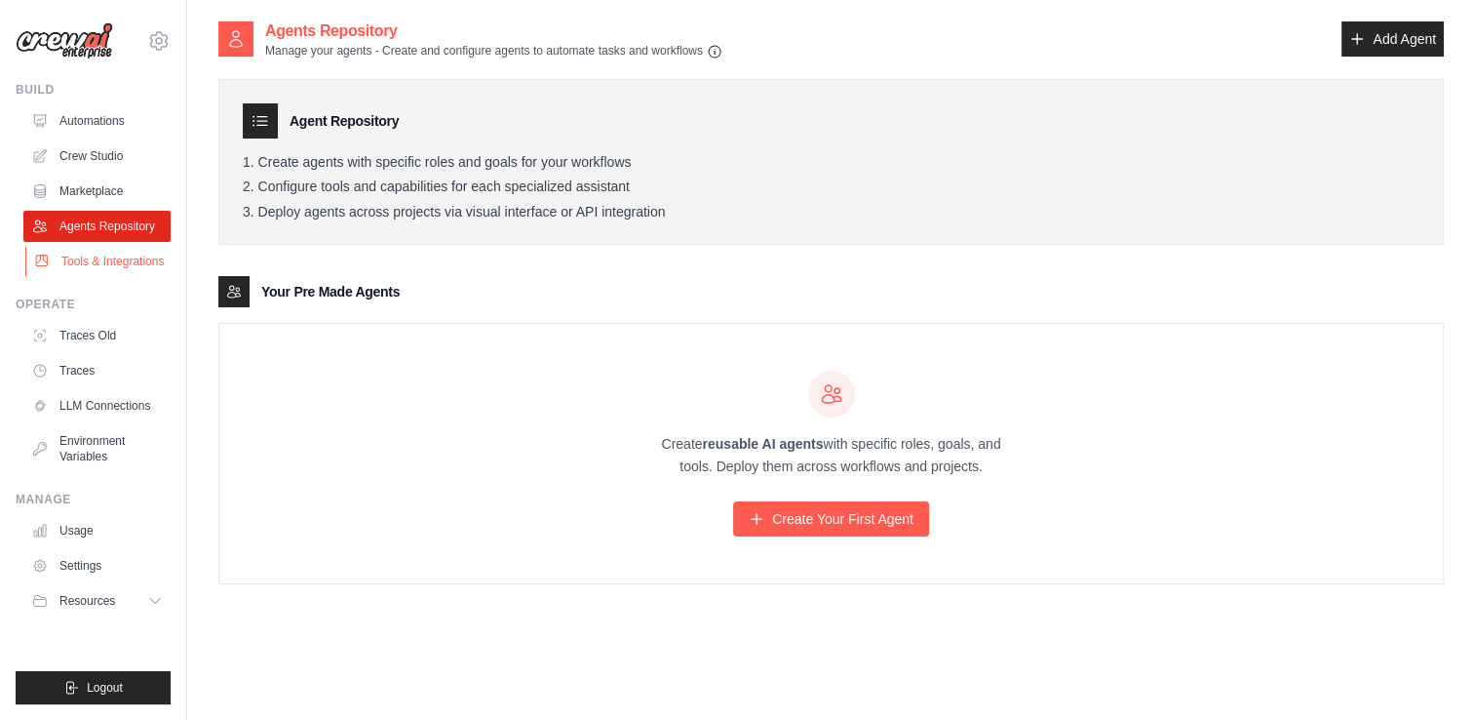
click at [39, 263] on icon at bounding box center [42, 262] width 16 height 16
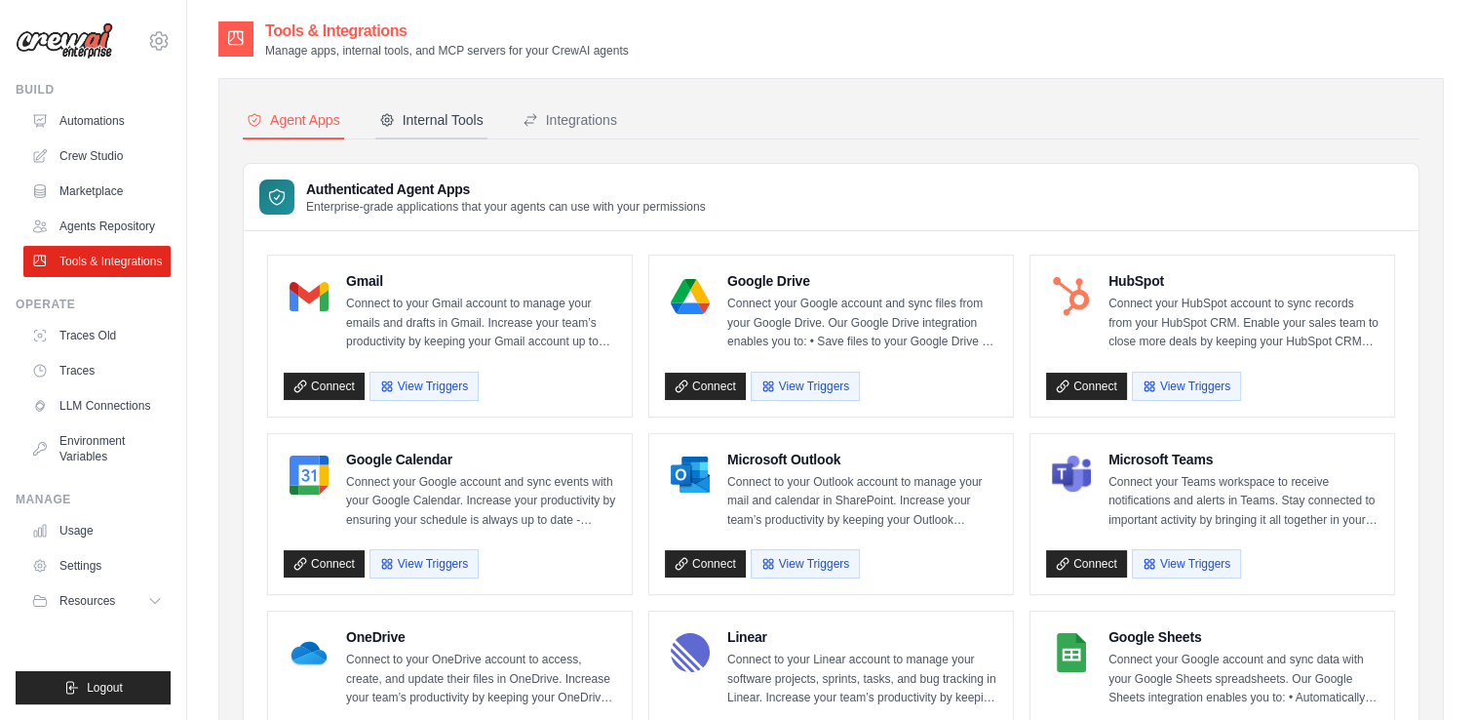
click at [398, 128] on div "Internal Tools" at bounding box center [431, 120] width 104 height 20
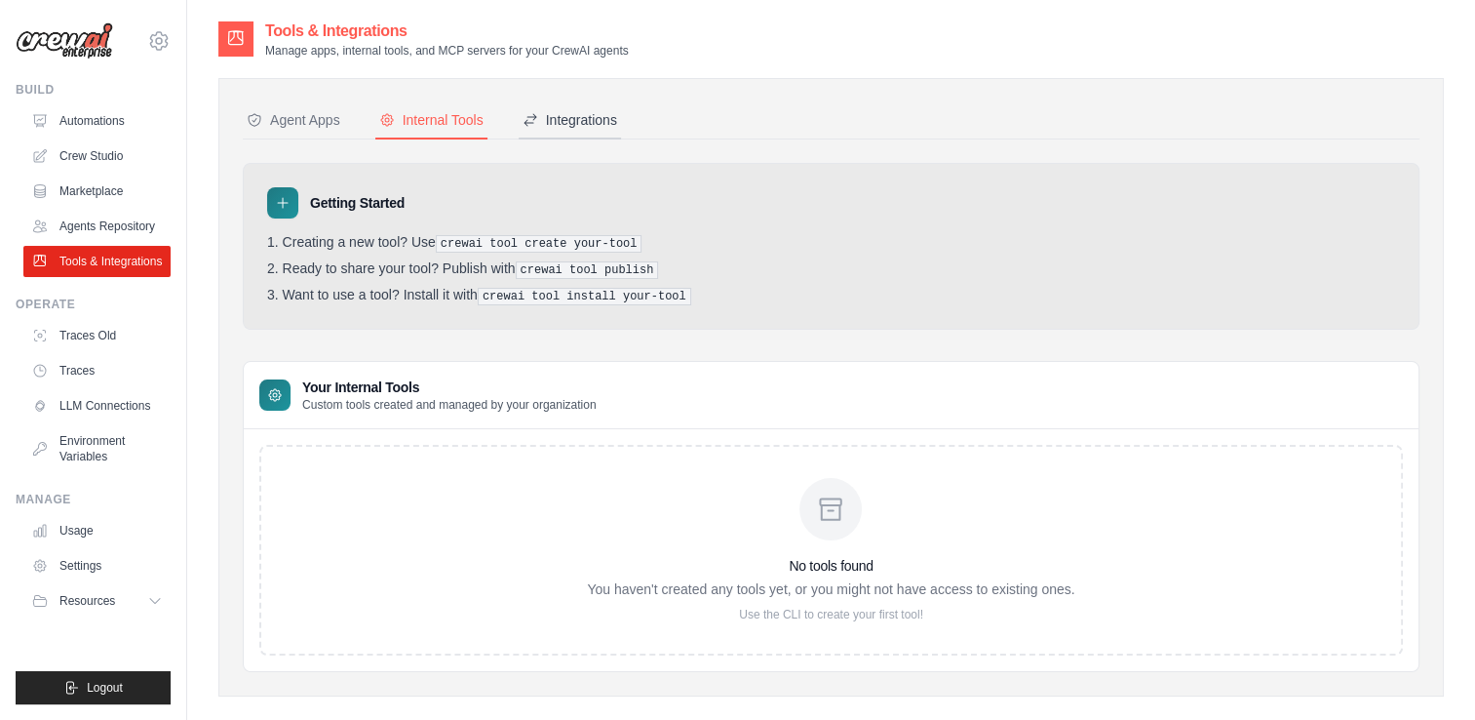
click at [559, 123] on div "Integrations" at bounding box center [570, 120] width 95 height 20
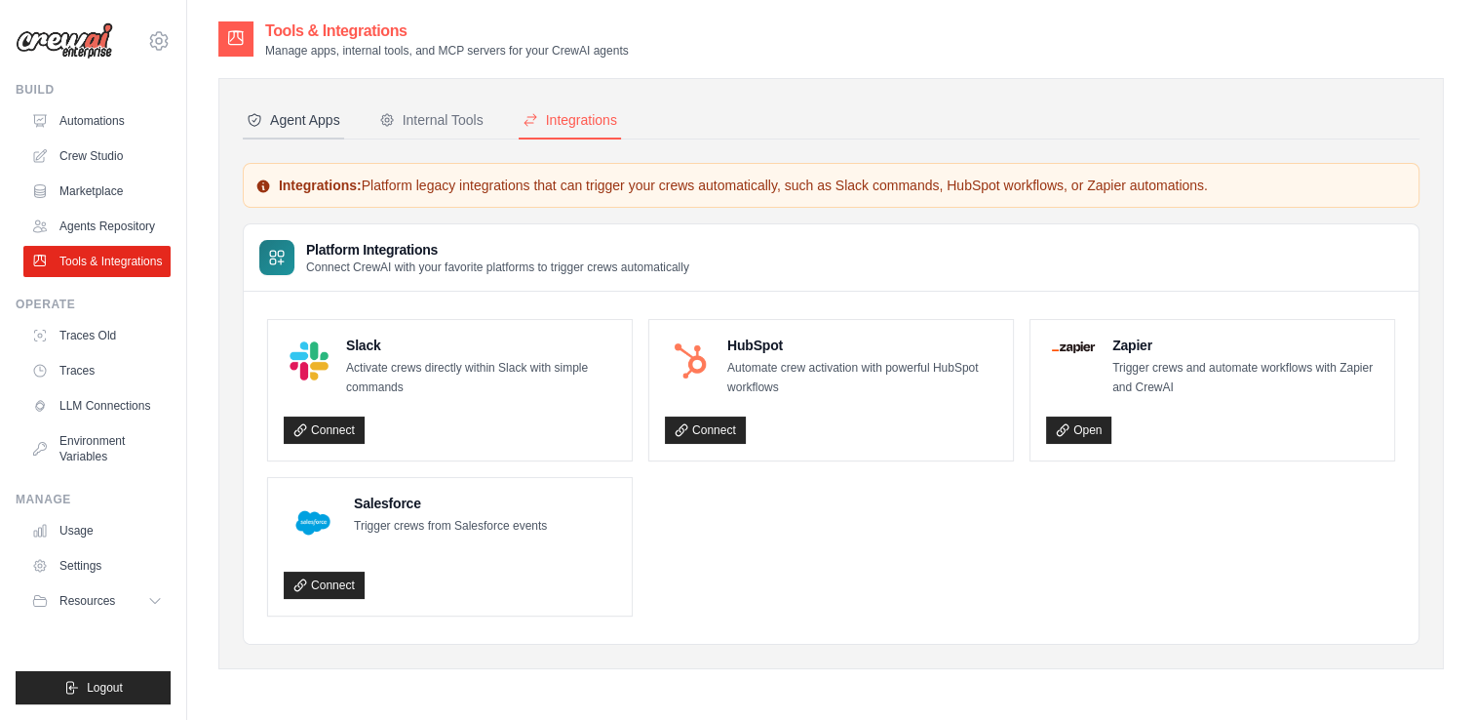
click at [300, 131] on button "Agent Apps" at bounding box center [293, 120] width 101 height 37
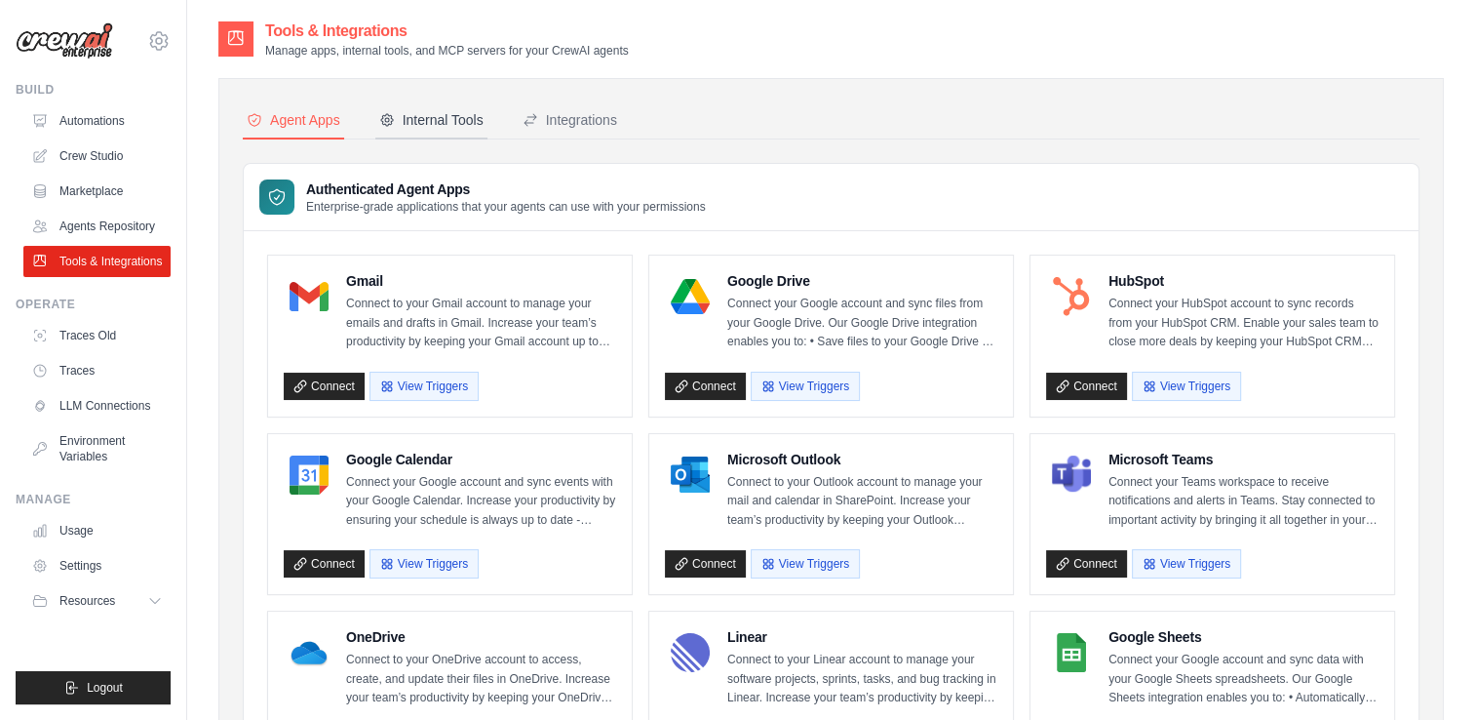
click at [407, 111] on div "Internal Tools" at bounding box center [431, 120] width 104 height 20
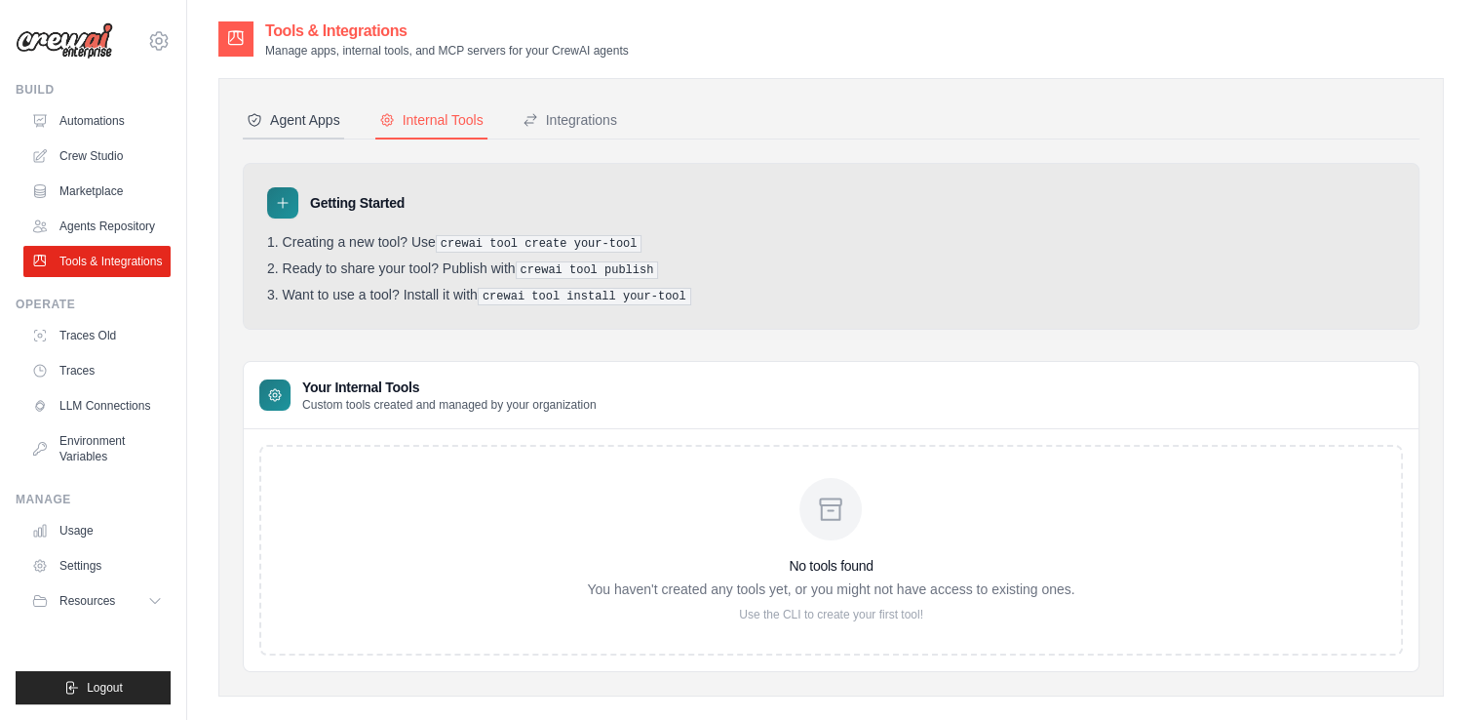
click at [273, 119] on div "Agent Apps" at bounding box center [294, 120] width 94 height 20
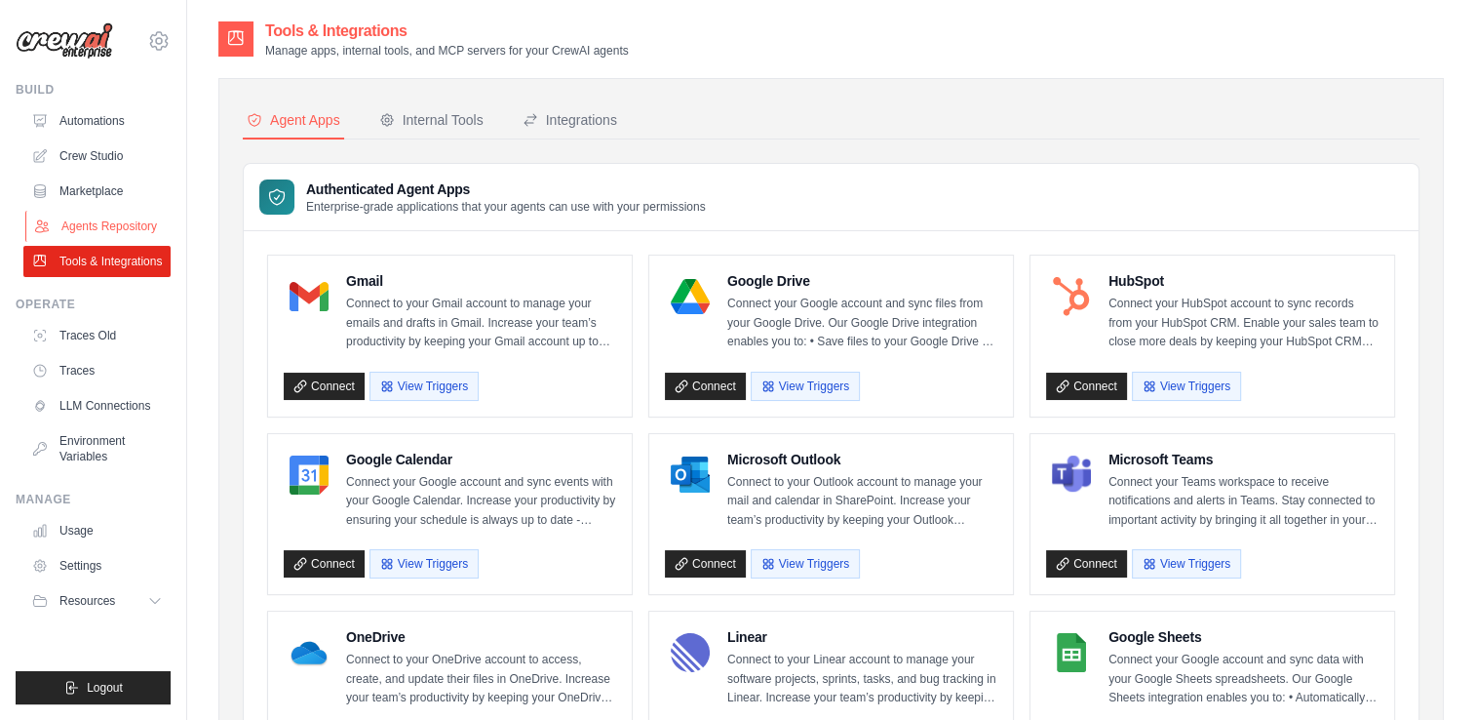
click at [117, 221] on link "Agents Repository" at bounding box center [98, 226] width 147 height 31
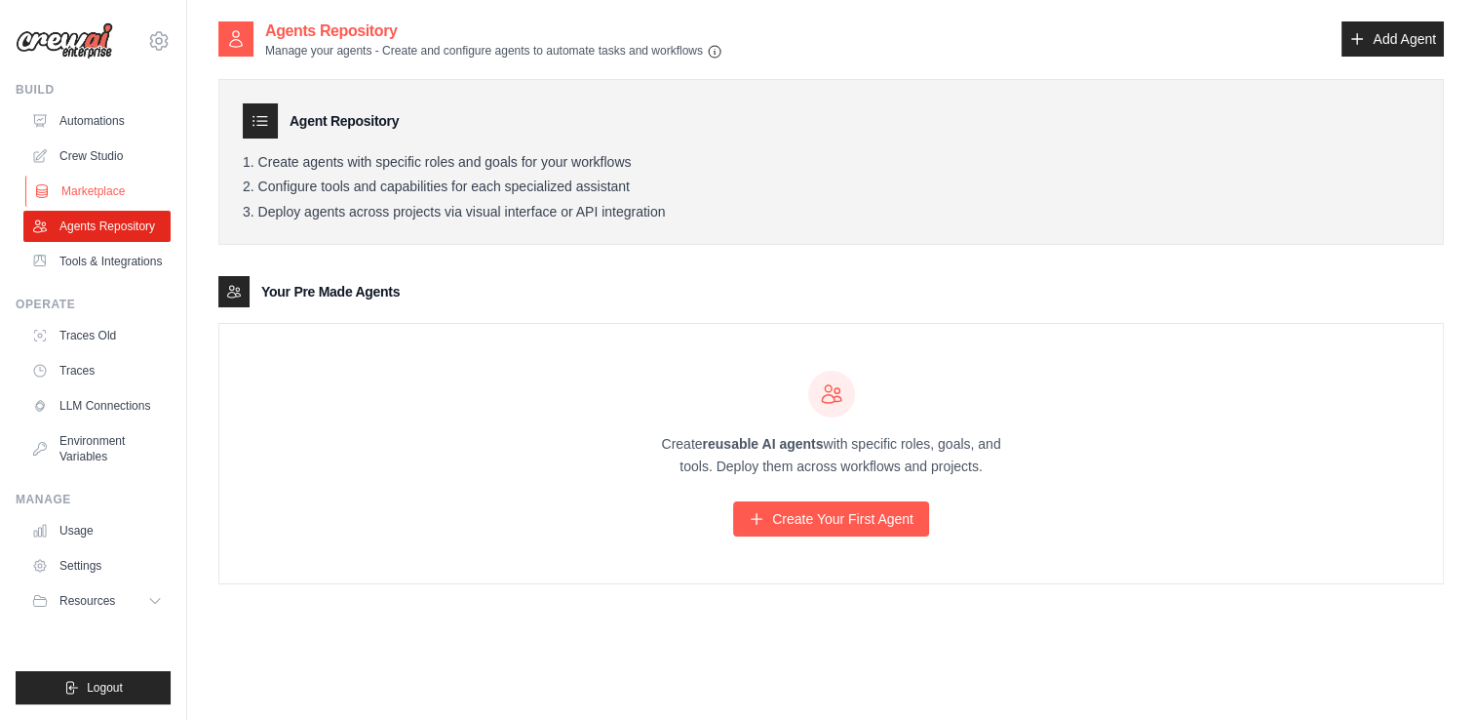
click at [80, 193] on link "Marketplace" at bounding box center [98, 191] width 147 height 31
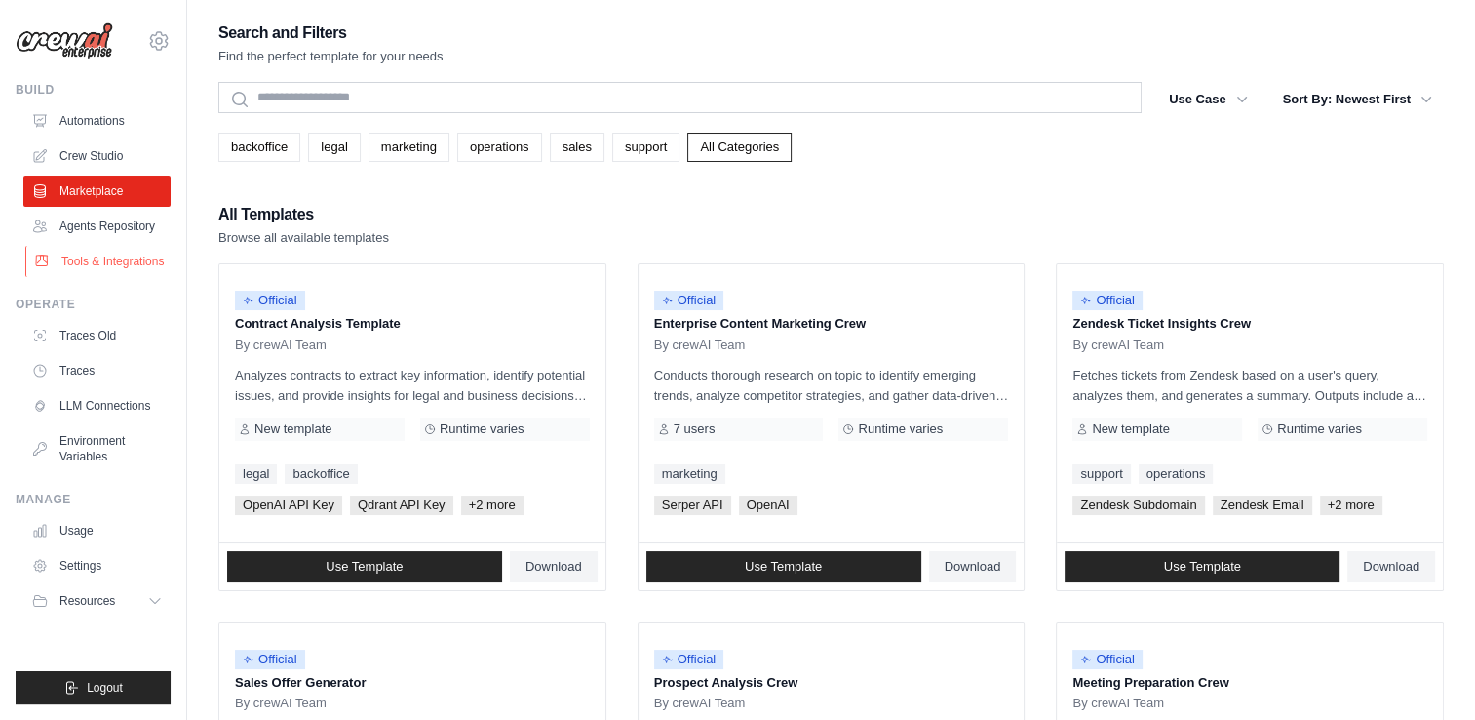
click at [93, 271] on link "Tools & Integrations" at bounding box center [98, 261] width 147 height 31
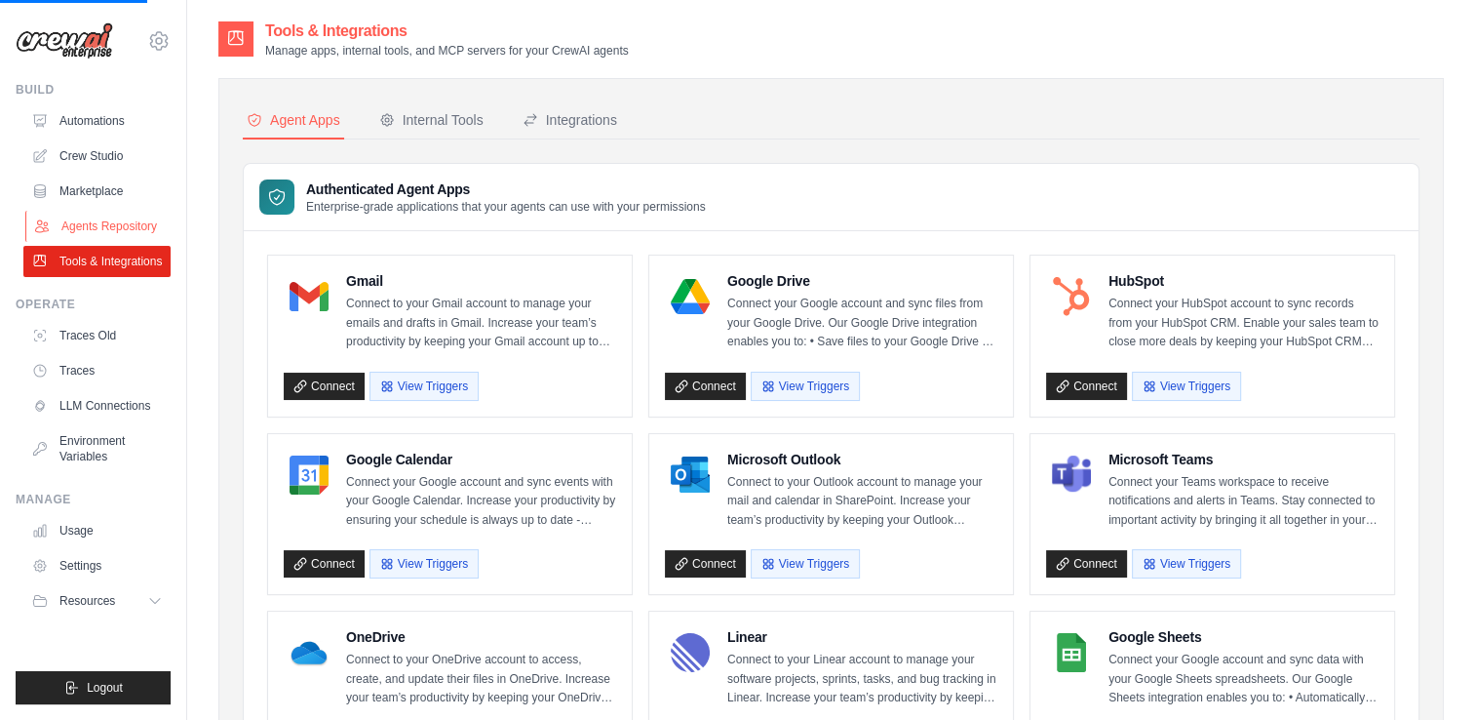
click at [90, 227] on link "Agents Repository" at bounding box center [98, 226] width 147 height 31
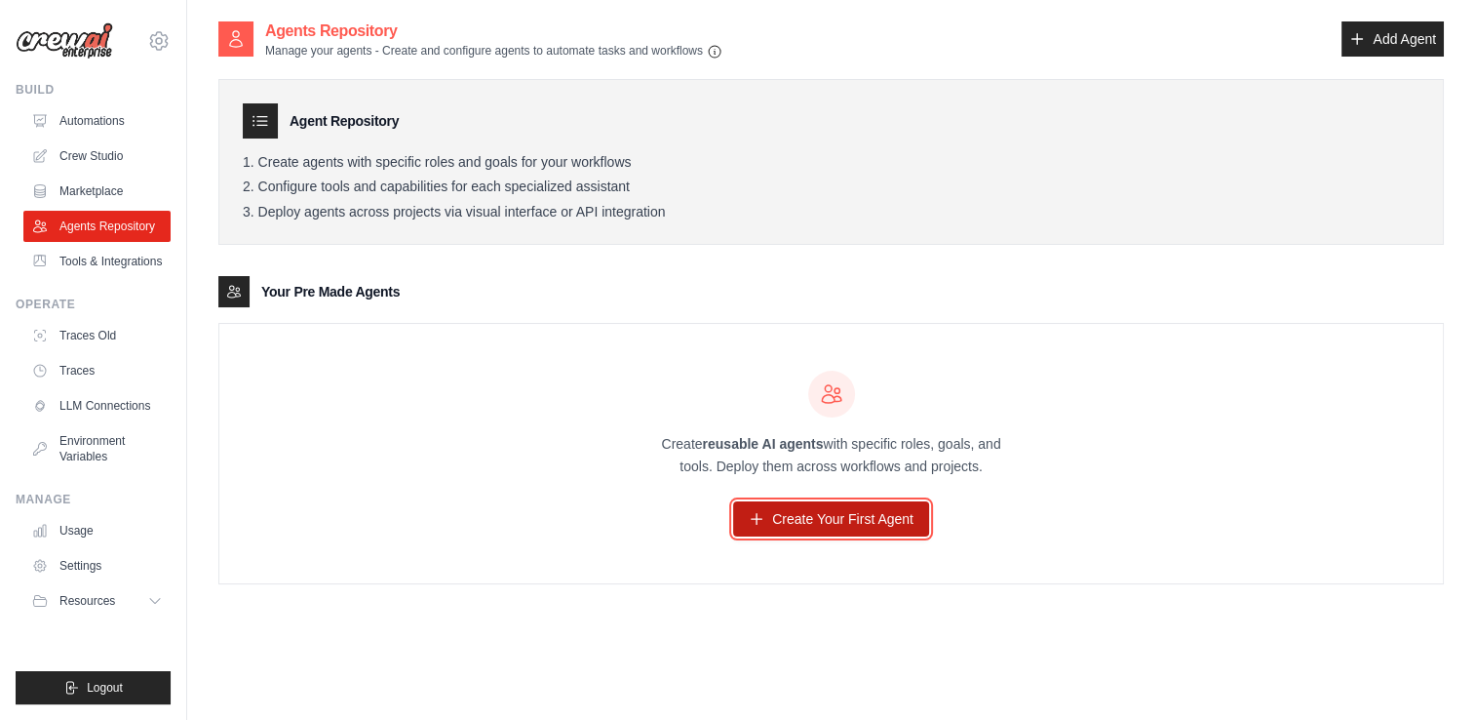
click at [861, 508] on link "Create Your First Agent" at bounding box center [831, 518] width 196 height 35
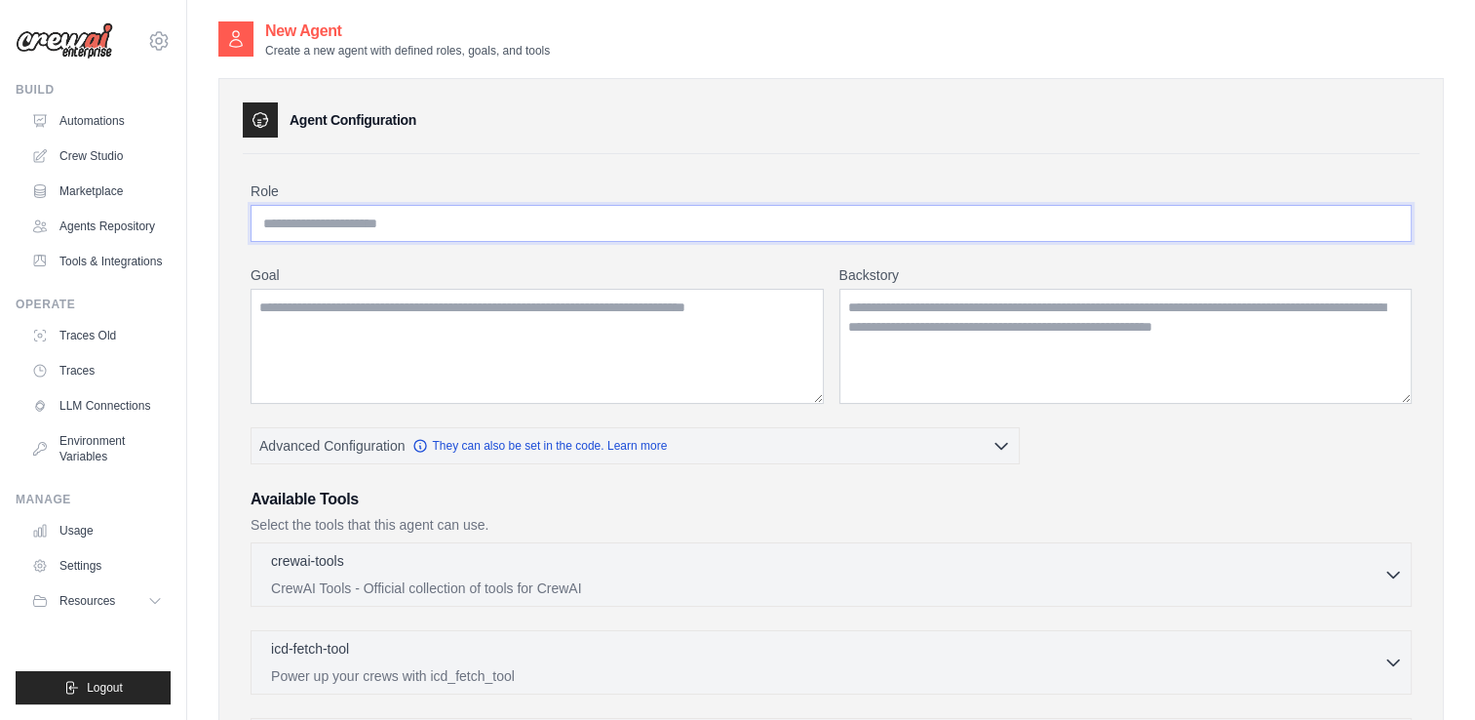
click at [347, 232] on input "Role" at bounding box center [831, 223] width 1161 height 37
type input "**********"
click at [417, 323] on textarea "Goal" at bounding box center [537, 346] width 573 height 115
type textarea "*"
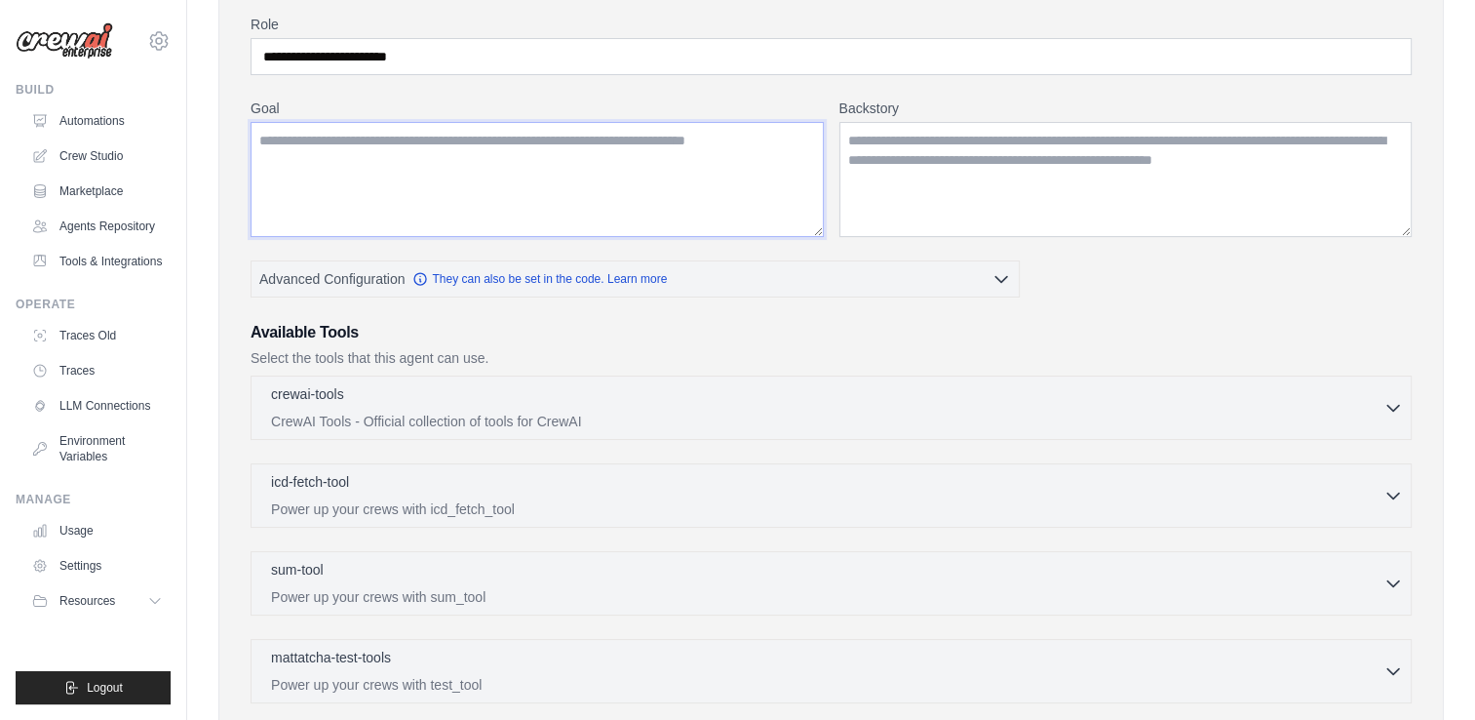
scroll to position [293, 0]
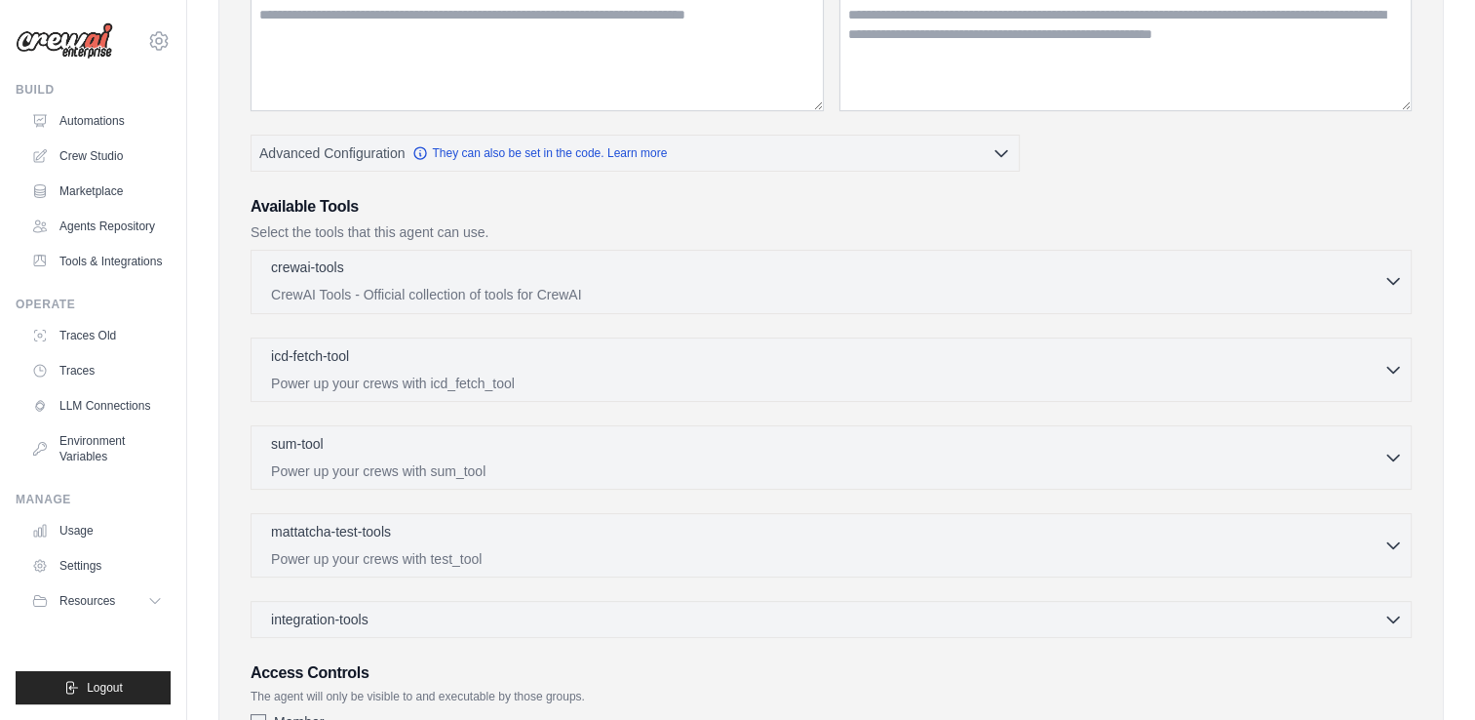
click at [1394, 290] on button "crewai-tools 0 selected CrewAI Tools - Official collection of tools for CrewAI" at bounding box center [831, 280] width 1144 height 47
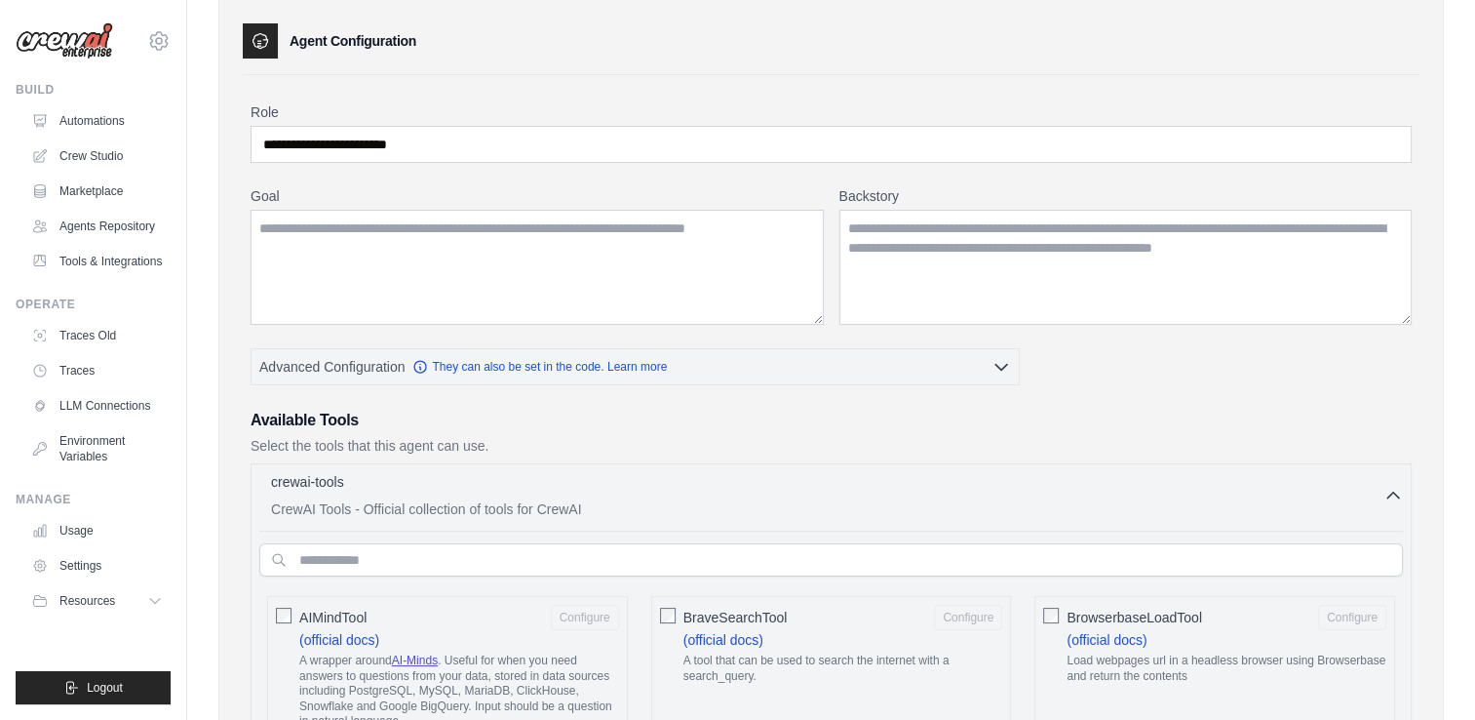
scroll to position [0, 0]
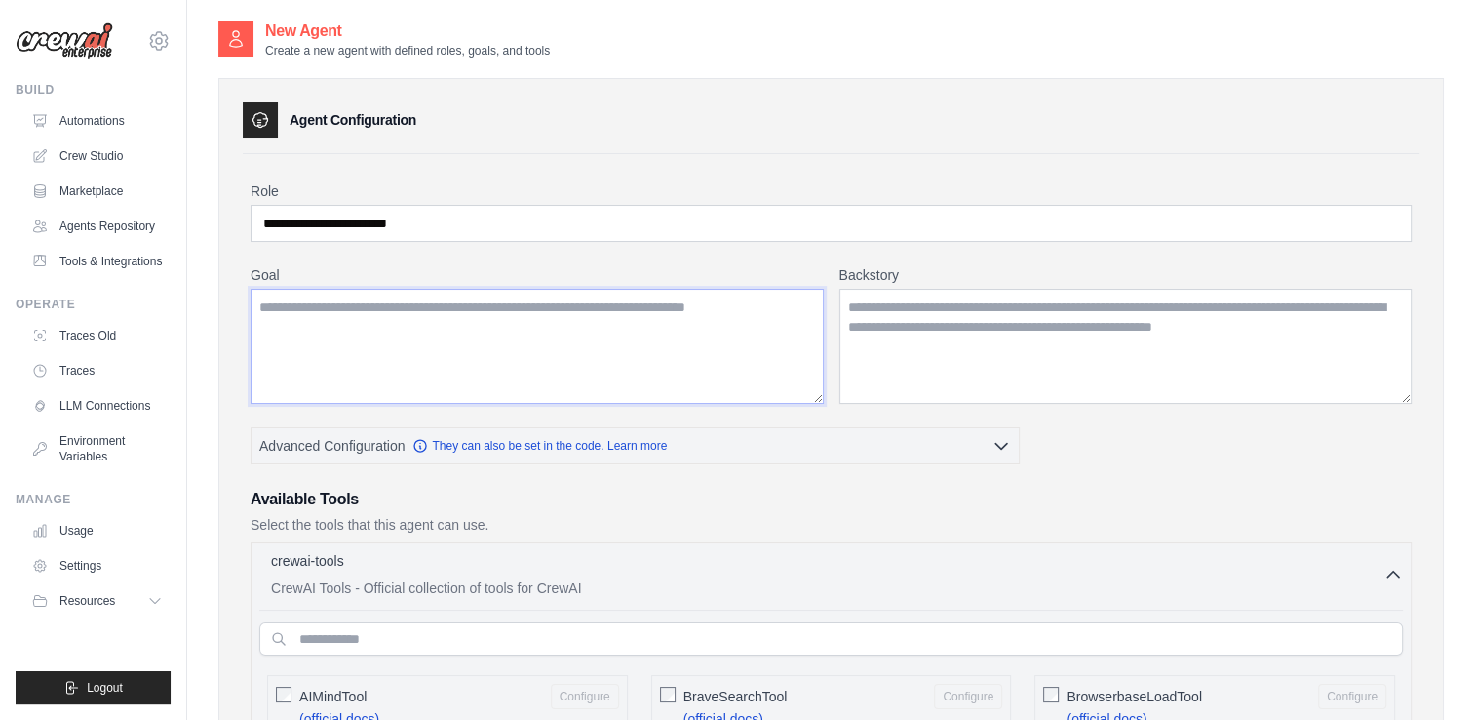
click at [456, 294] on textarea "Goal" at bounding box center [537, 346] width 573 height 115
type textarea "*"
click at [265, 338] on textarea "Goal" at bounding box center [537, 346] width 573 height 115
type textarea "**********"
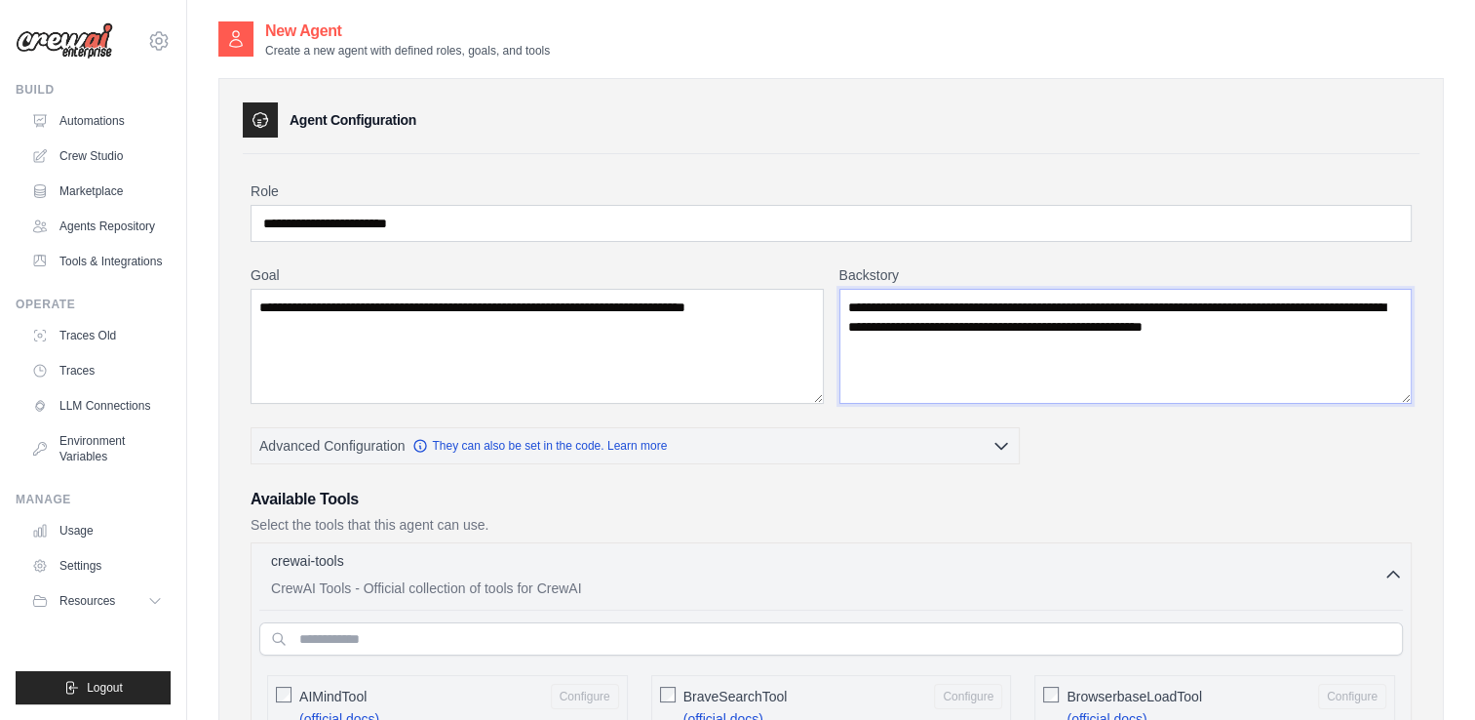
type textarea "**********"
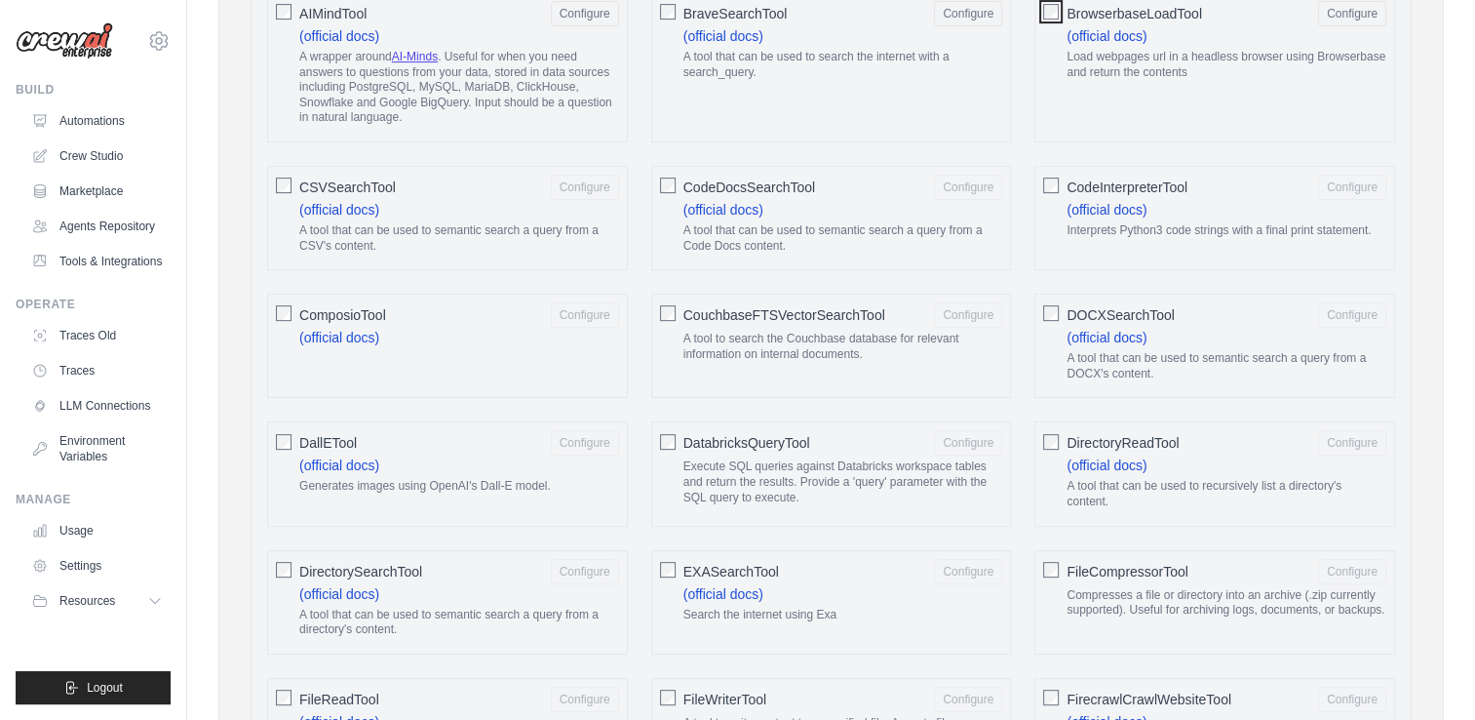
scroll to position [488, 0]
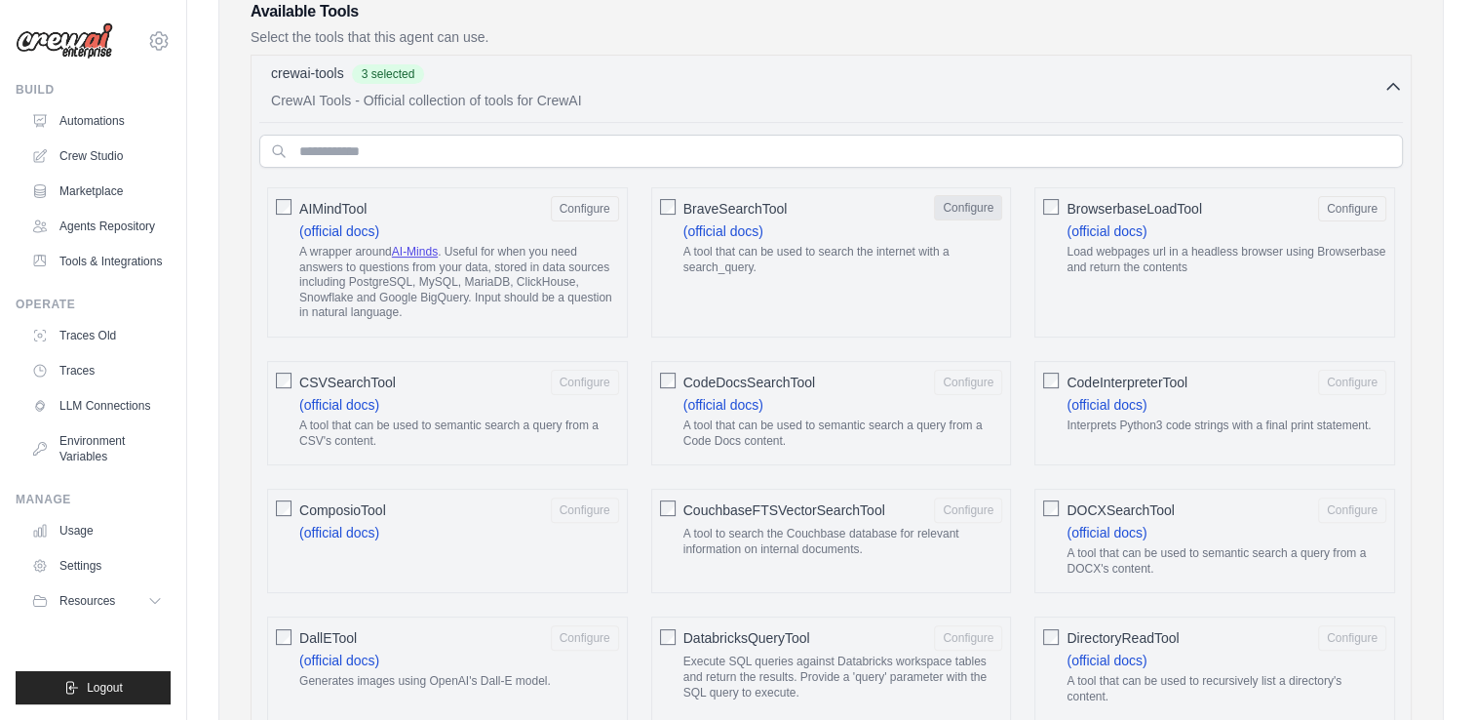
click at [959, 200] on button "Configure" at bounding box center [968, 207] width 68 height 25
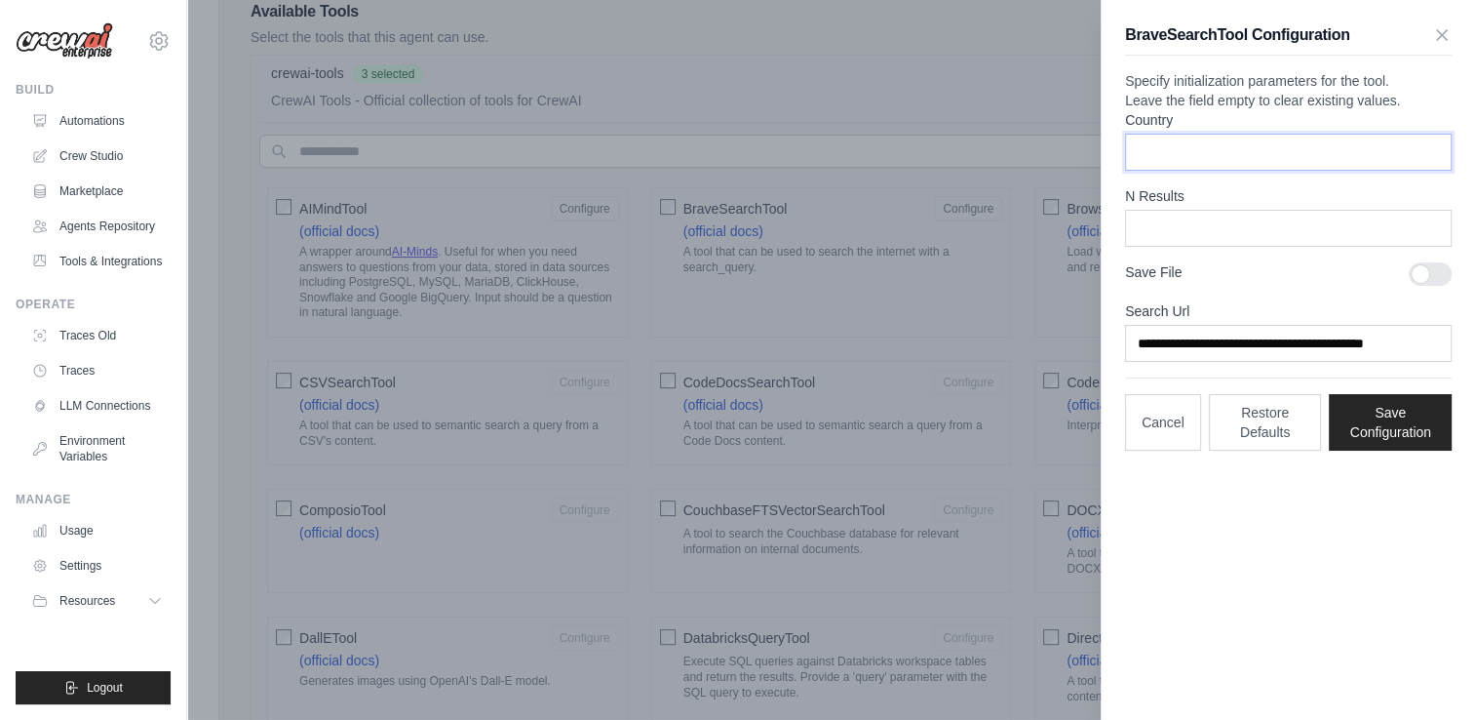
click at [1214, 171] on input "Country" at bounding box center [1288, 152] width 327 height 37
click at [1443, 36] on icon "button" at bounding box center [1442, 34] width 10 height 10
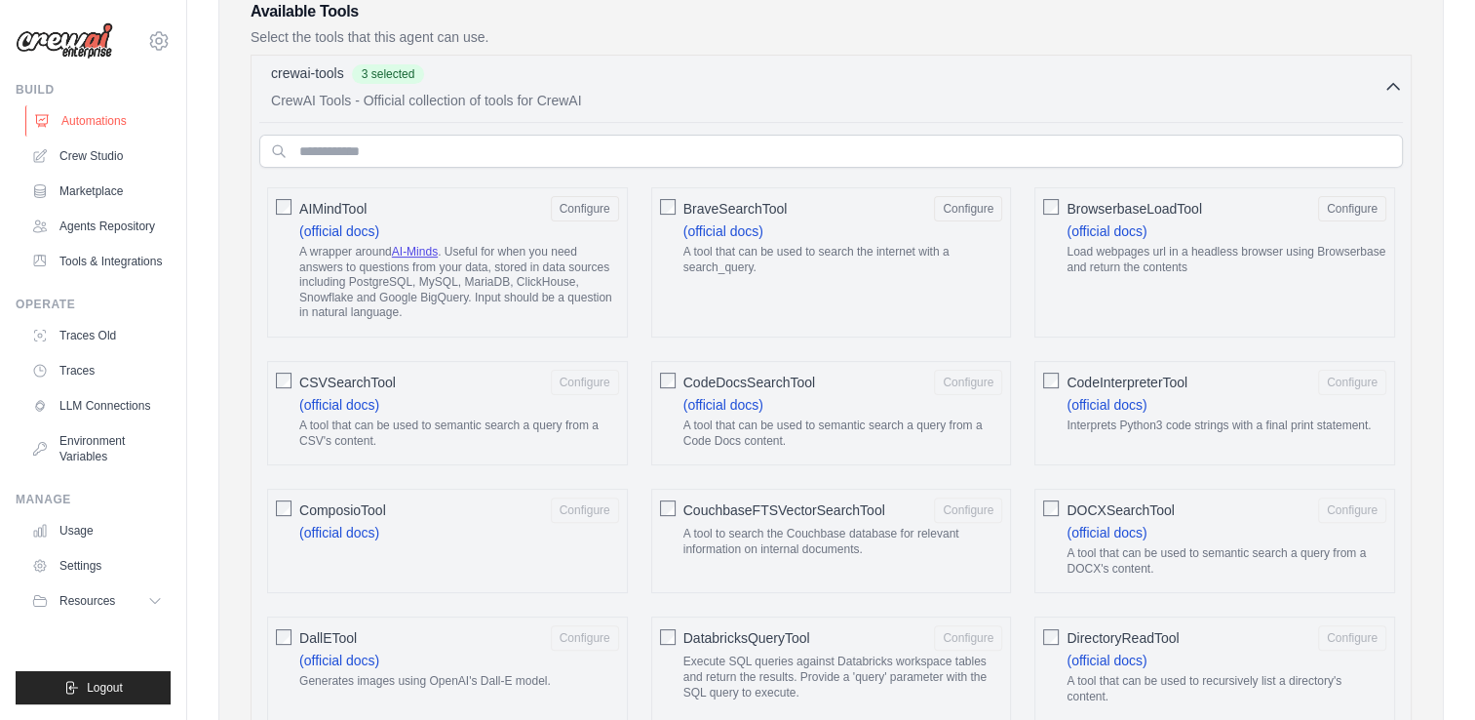
click at [75, 108] on link "Automations" at bounding box center [98, 120] width 147 height 31
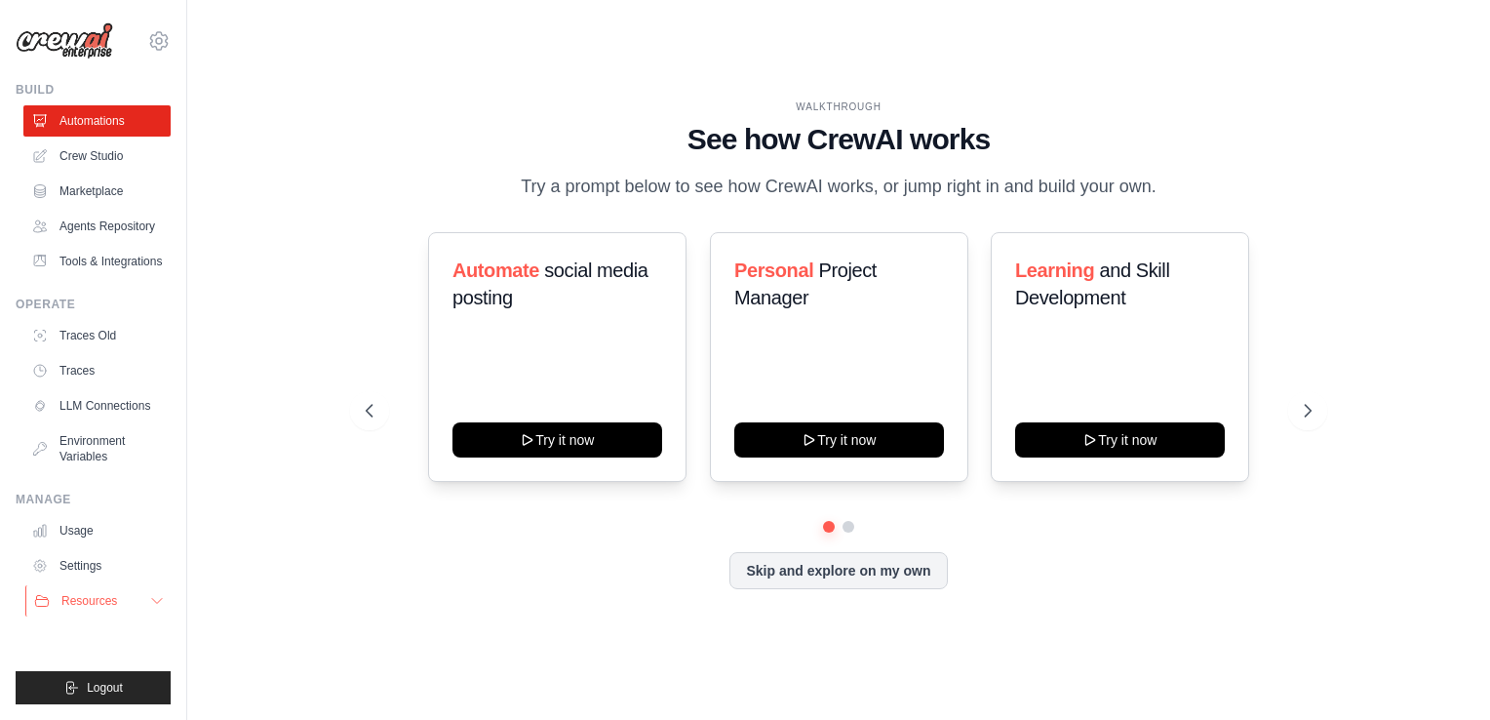
click at [142, 599] on button "Resources" at bounding box center [98, 600] width 147 height 31
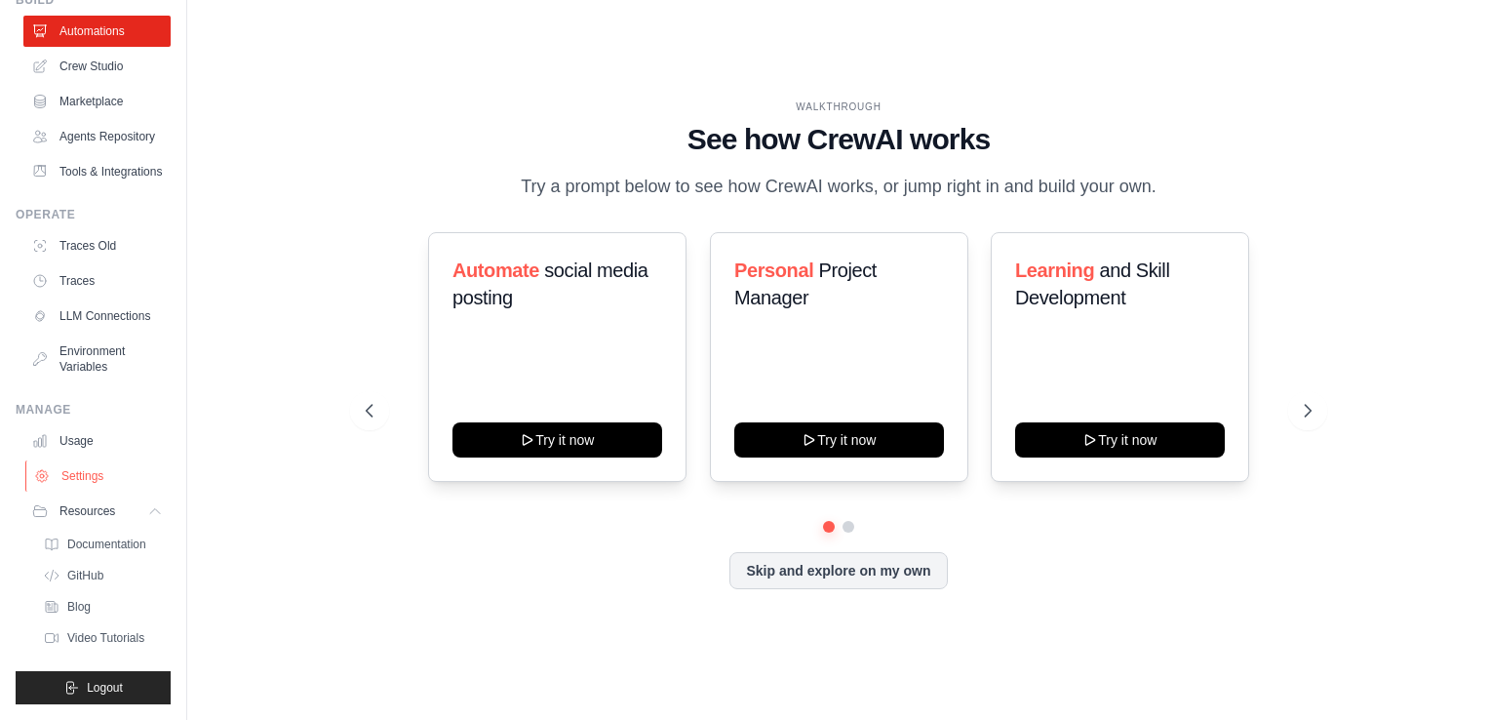
scroll to position [136, 0]
click at [99, 556] on link "Documentation" at bounding box center [105, 543] width 136 height 27
click at [822, 110] on div "WALKTHROUGH" at bounding box center [839, 106] width 946 height 15
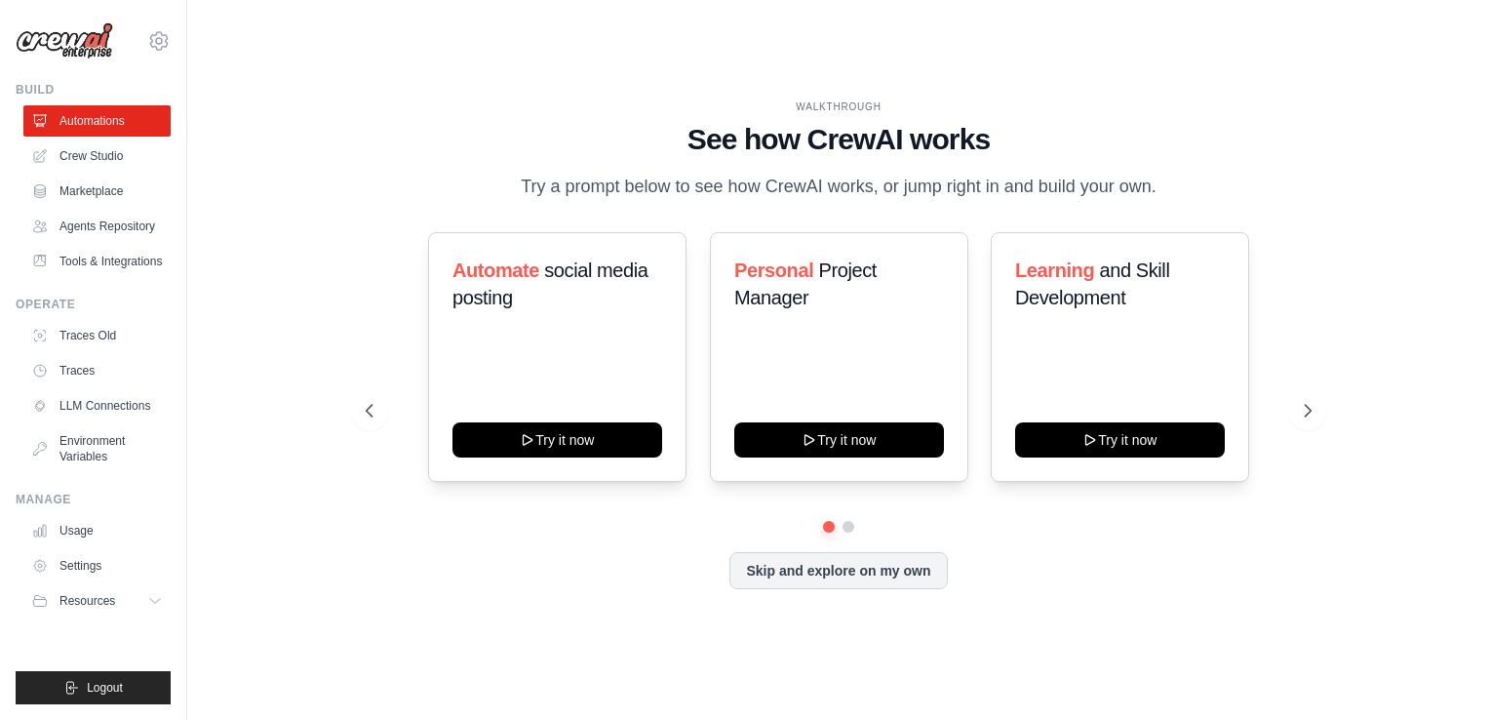
scroll to position [0, 0]
click at [1291, 409] on button at bounding box center [1307, 410] width 39 height 39
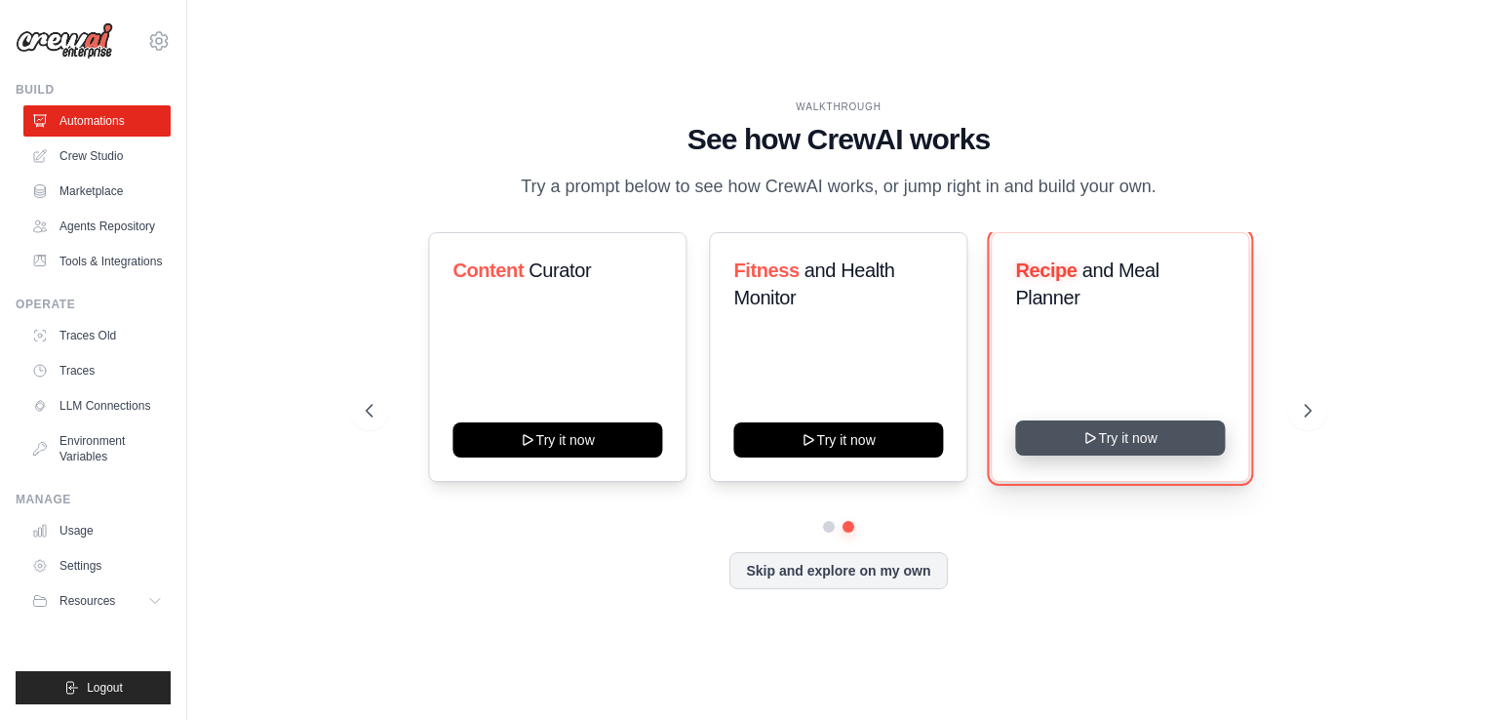
click at [1124, 439] on button "Try it now" at bounding box center [1120, 437] width 210 height 35
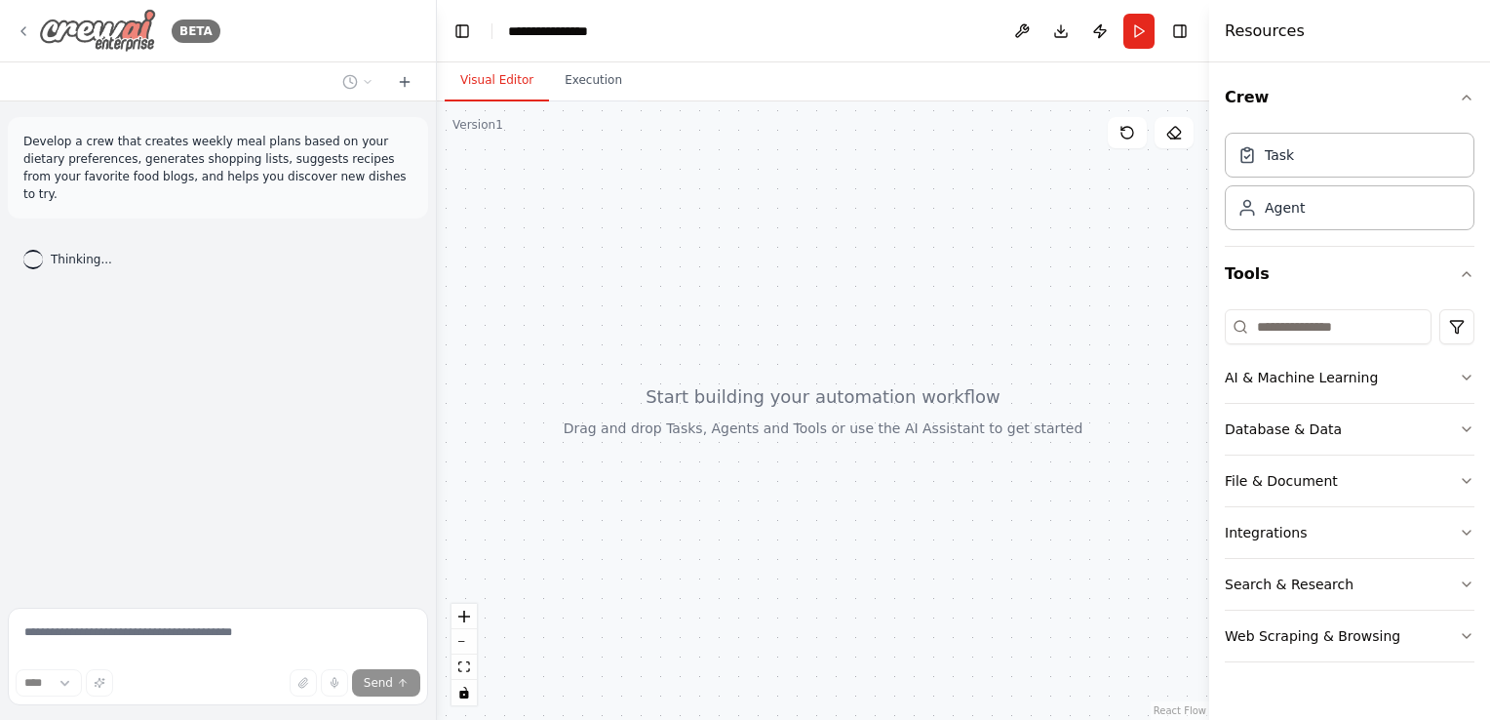
click at [16, 33] on icon at bounding box center [24, 31] width 16 height 16
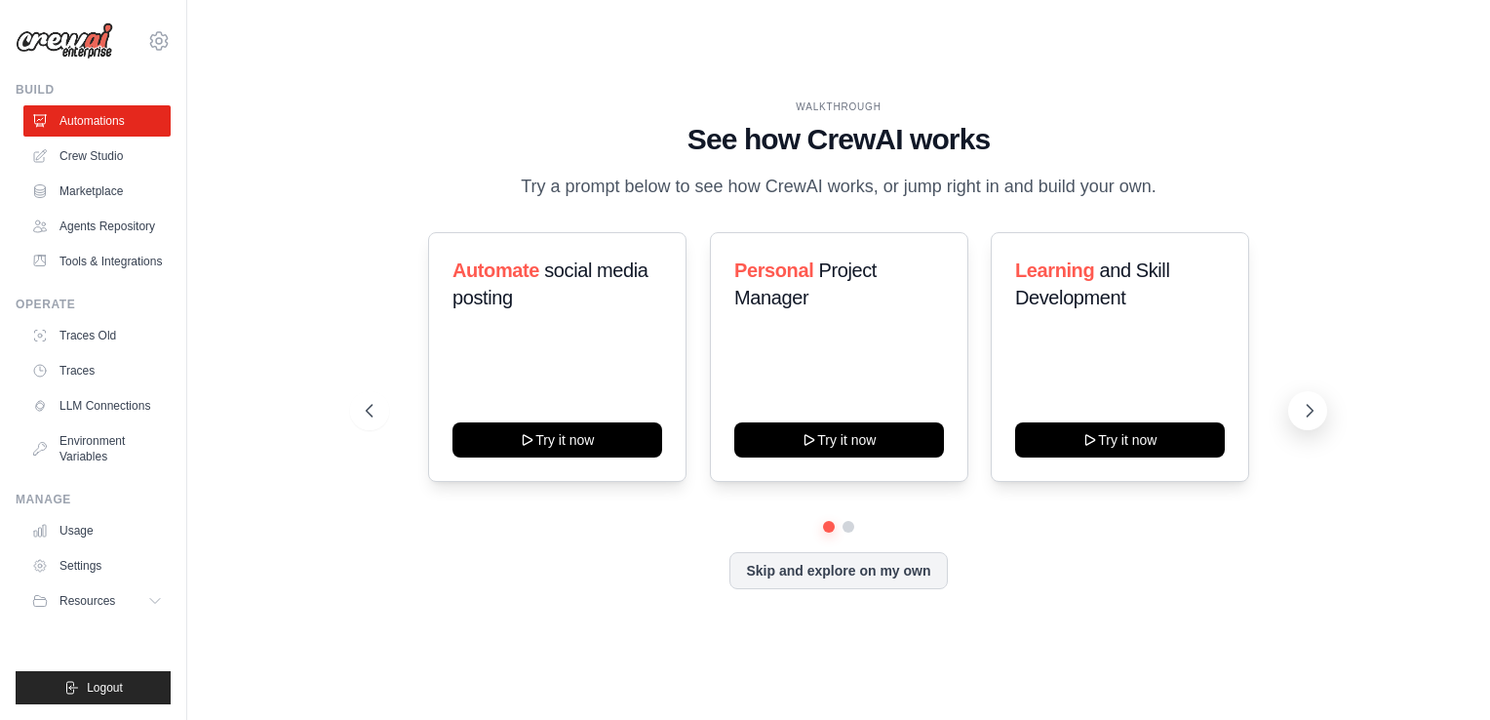
click at [1296, 402] on button at bounding box center [1307, 410] width 39 height 39
click at [1325, 415] on button at bounding box center [1307, 410] width 39 height 39
click at [94, 162] on link "Crew Studio" at bounding box center [98, 155] width 147 height 31
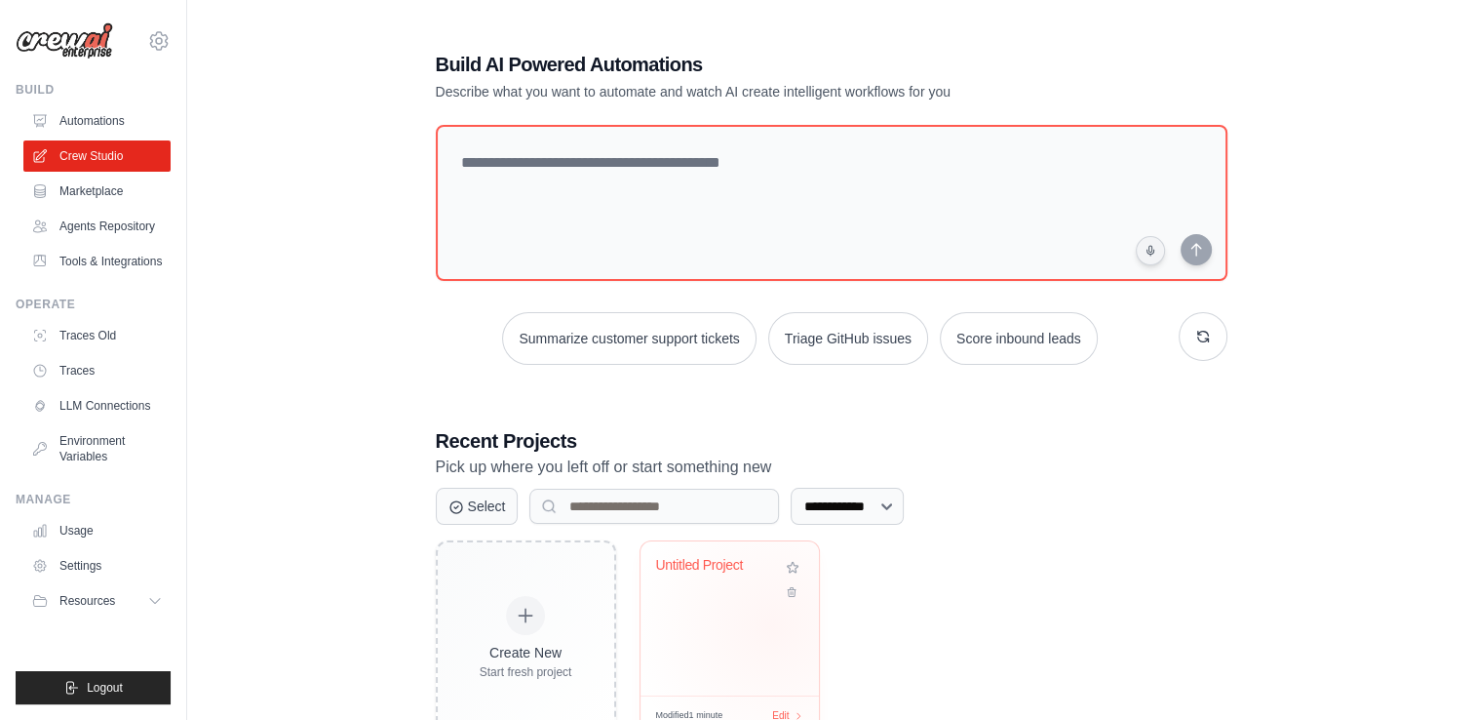
click at [743, 608] on div "Untitled Project" at bounding box center [730, 618] width 178 height 154
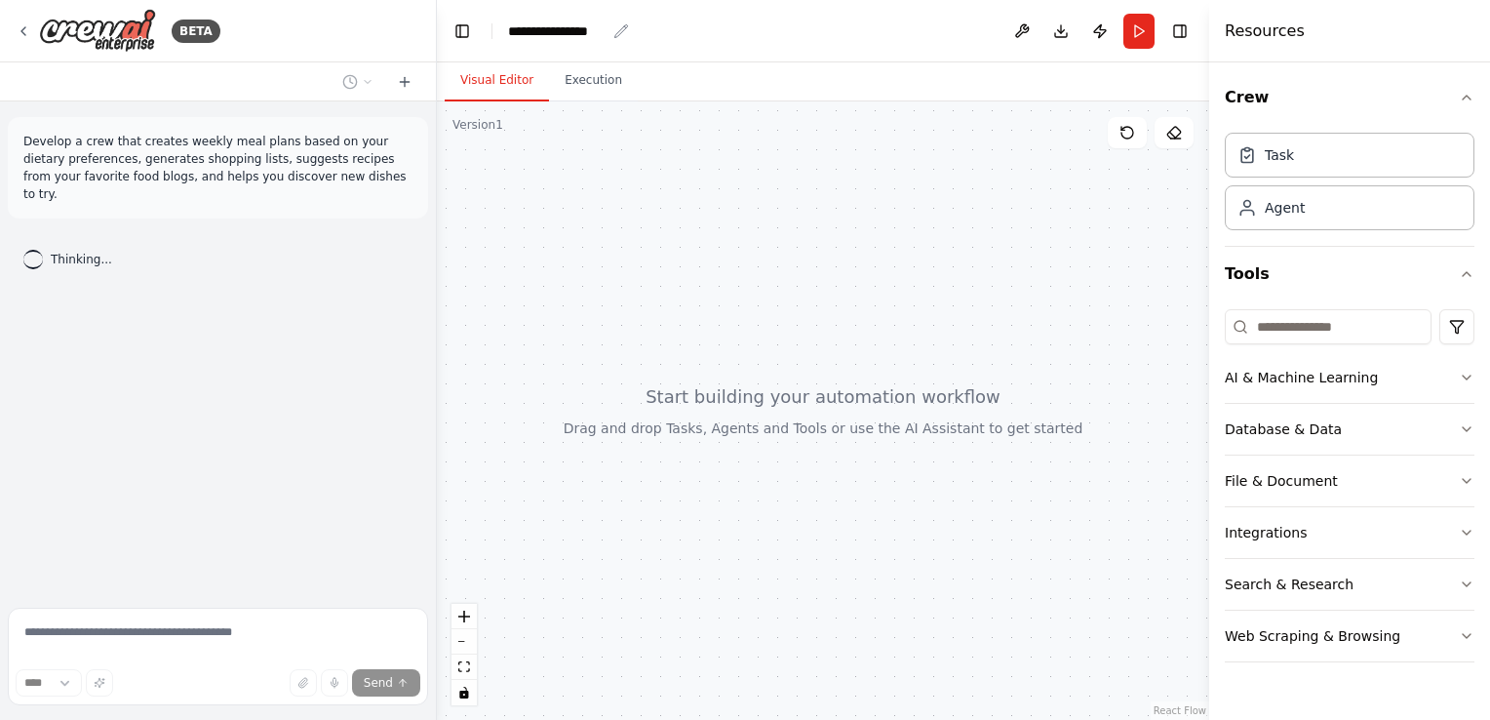
click at [568, 25] on div "**********" at bounding box center [557, 31] width 98 height 20
click at [568, 25] on div "**********" at bounding box center [581, 31] width 146 height 20
click at [1132, 25] on button "Run" at bounding box center [1138, 31] width 31 height 35
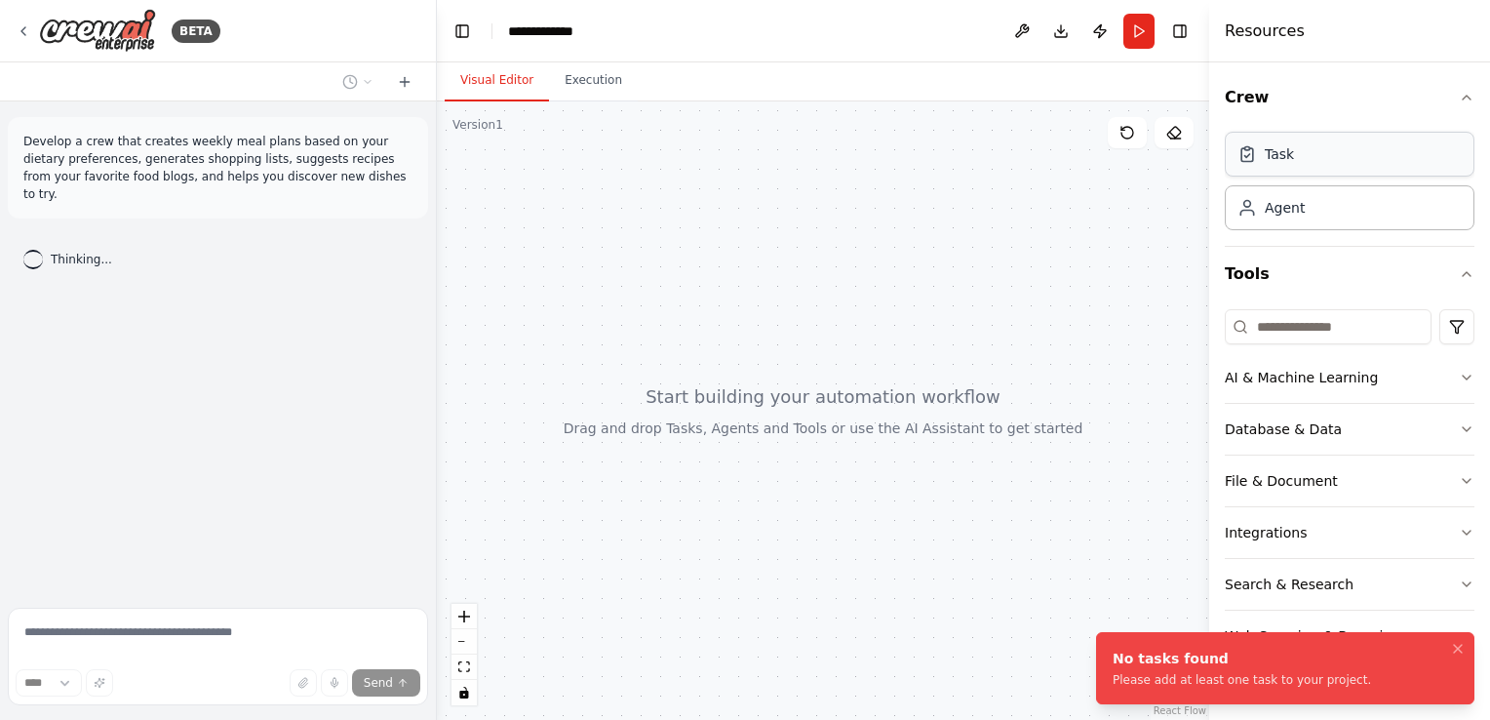
click at [1311, 153] on div "Task" at bounding box center [1350, 154] width 250 height 45
click at [1034, 186] on div at bounding box center [823, 410] width 772 height 618
click at [1318, 205] on div "Agent" at bounding box center [1350, 206] width 250 height 45
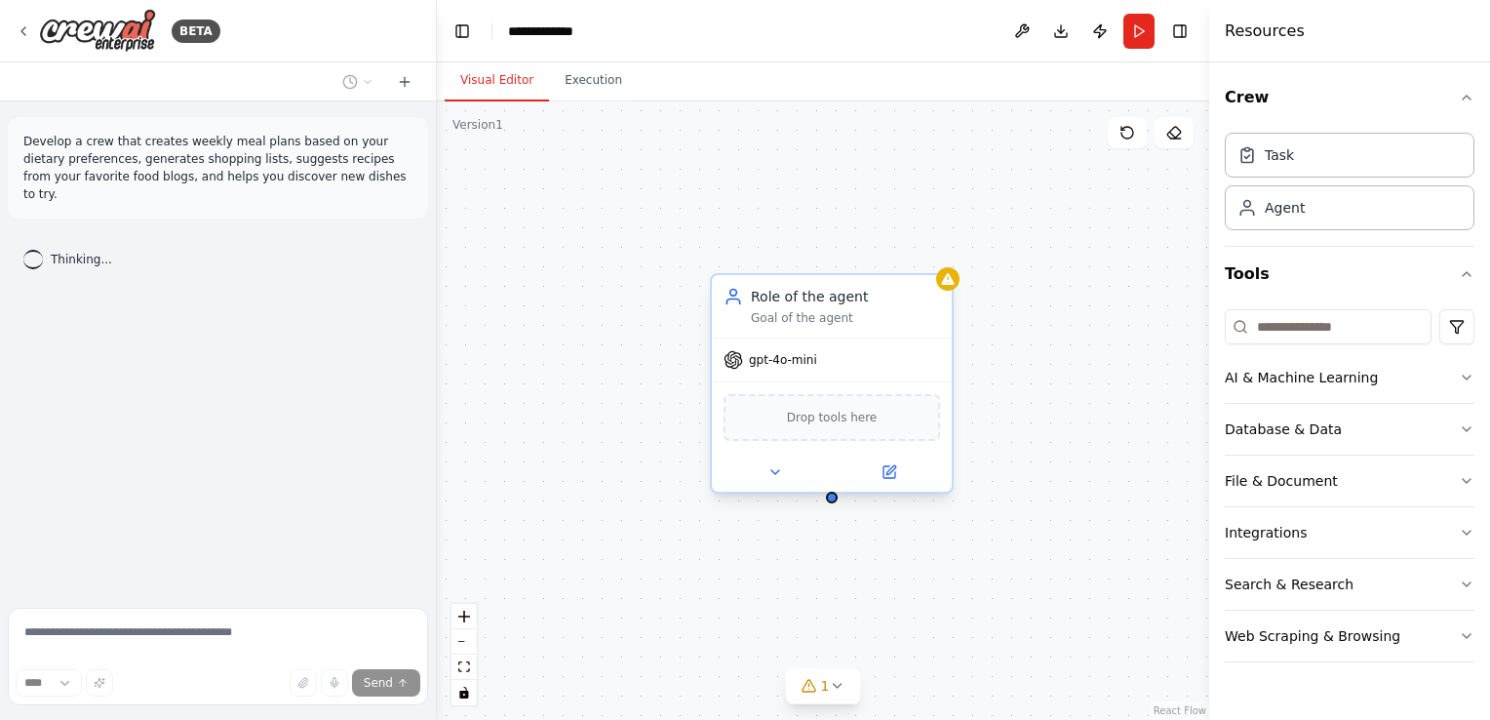
click at [885, 312] on div "Goal of the agent" at bounding box center [845, 318] width 189 height 16
click at [936, 255] on icon at bounding box center [937, 256] width 12 height 12
click at [886, 247] on button "Confirm" at bounding box center [881, 255] width 69 height 23
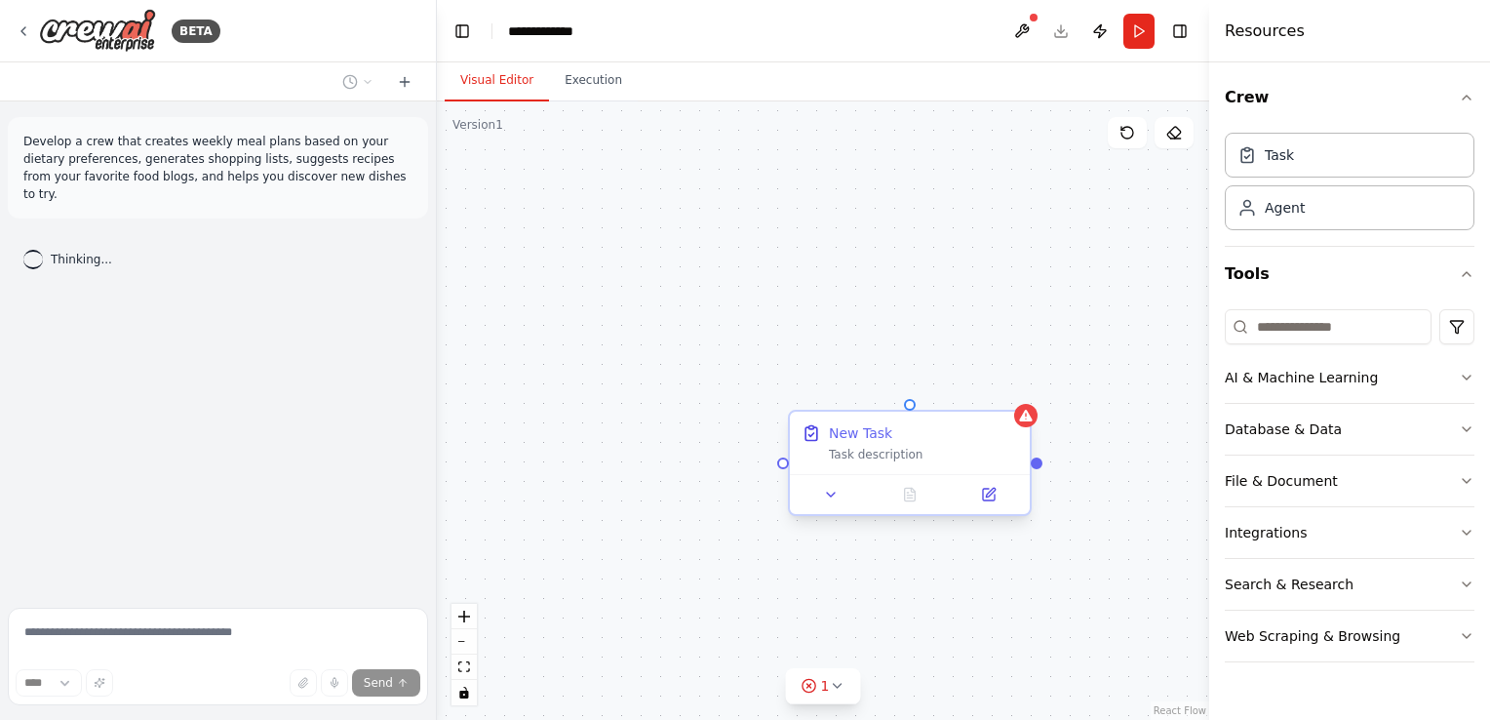
click at [1027, 418] on icon at bounding box center [1025, 416] width 13 height 12
click at [860, 420] on div "New Task Task description" at bounding box center [910, 442] width 240 height 62
click at [1016, 395] on icon at bounding box center [1015, 394] width 12 height 12
click at [994, 391] on button "Confirm" at bounding box center [959, 393] width 69 height 23
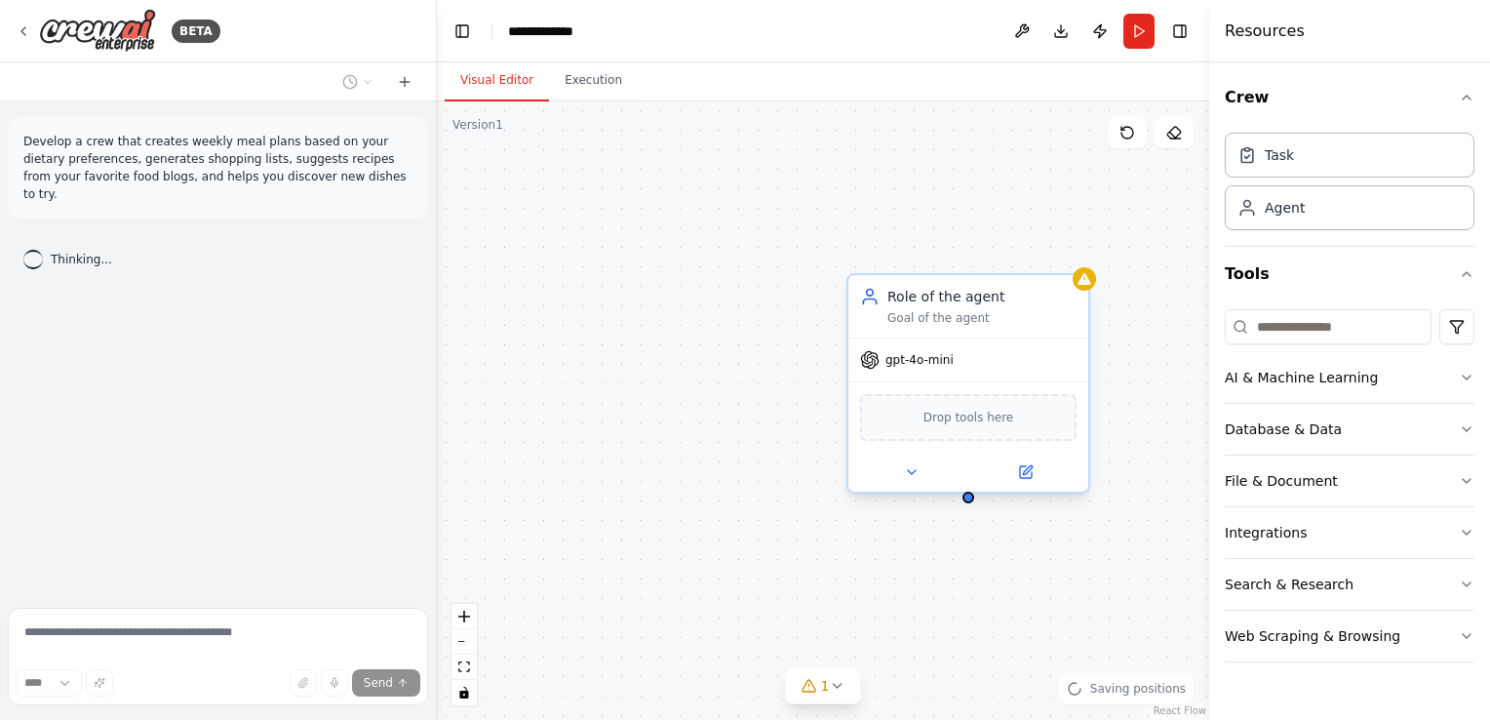
click at [922, 365] on span "gpt-4o-mini" at bounding box center [919, 360] width 68 height 16
click at [870, 362] on icon at bounding box center [870, 360] width 20 height 20
click at [936, 361] on span "gpt-4o-mini" at bounding box center [919, 360] width 68 height 16
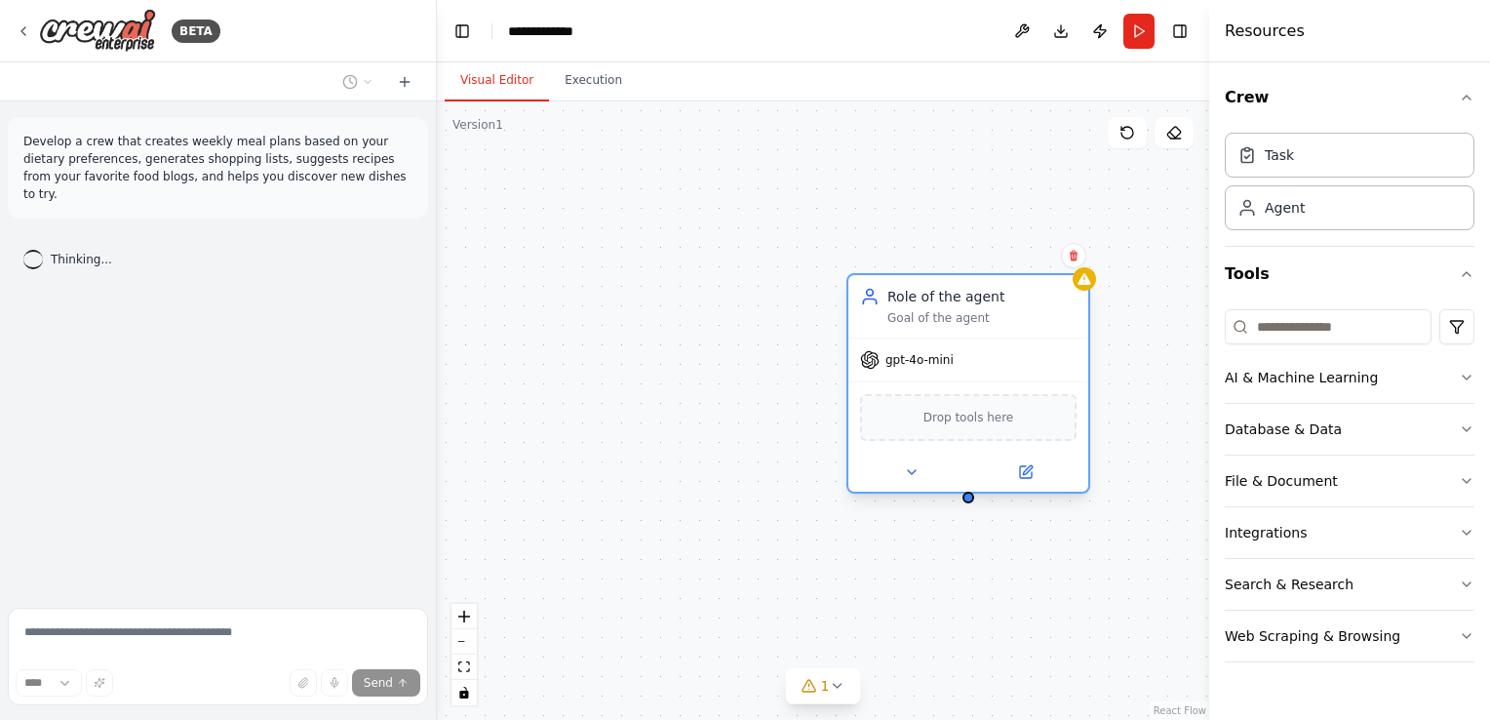
click at [936, 361] on span "gpt-4o-mini" at bounding box center [919, 360] width 68 height 16
click at [936, 295] on div "Role of the agent" at bounding box center [981, 297] width 189 height 20
click at [1028, 474] on icon at bounding box center [1026, 472] width 12 height 12
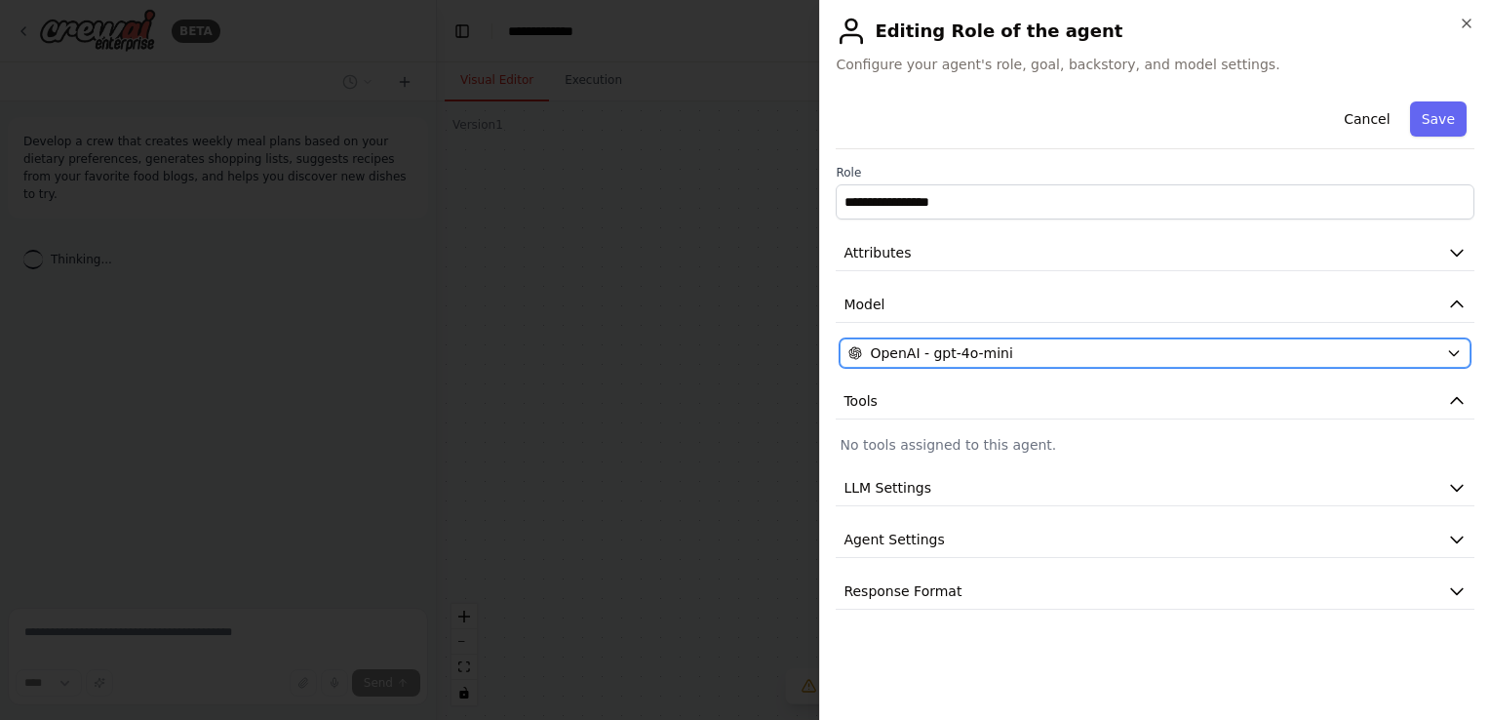
click at [1016, 349] on div "OpenAI - gpt-4o-mini" at bounding box center [1143, 353] width 590 height 20
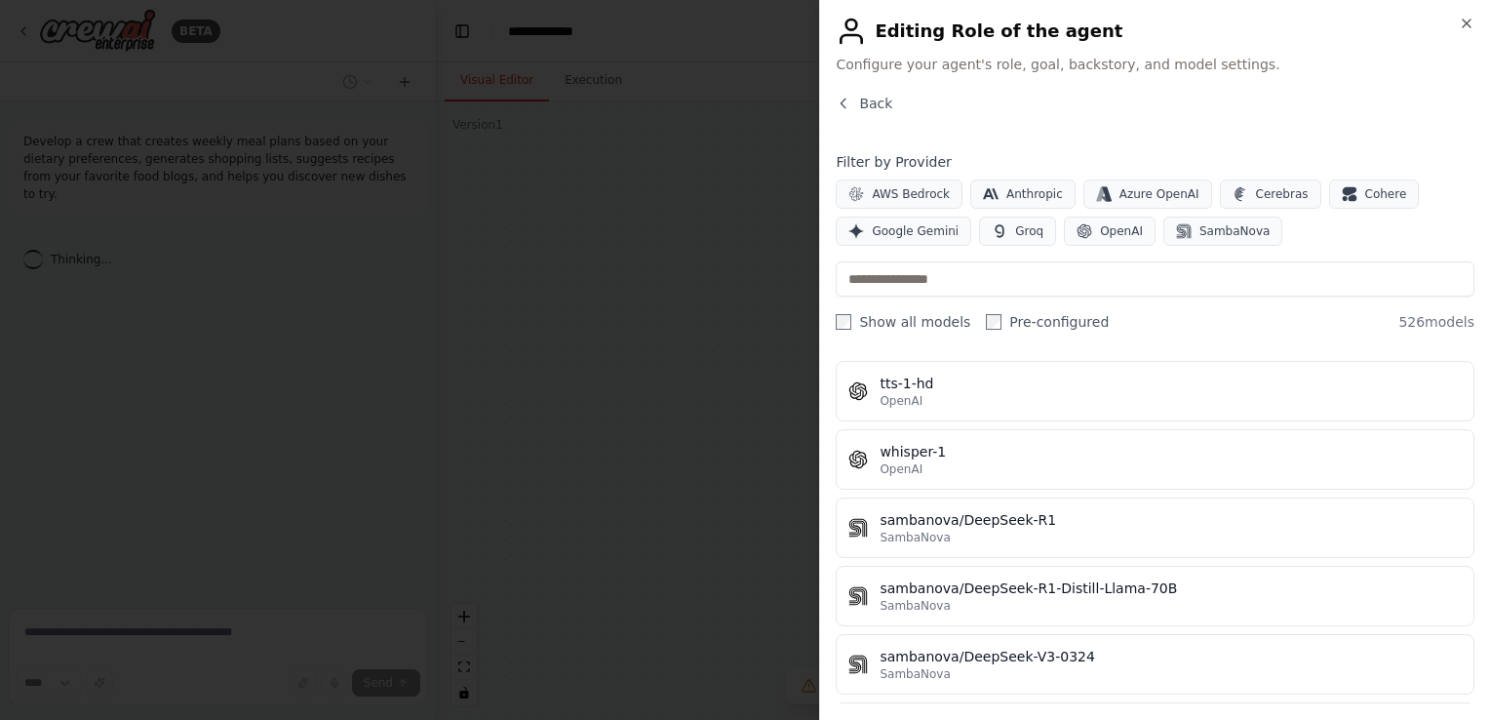
scroll to position [35480, 0]
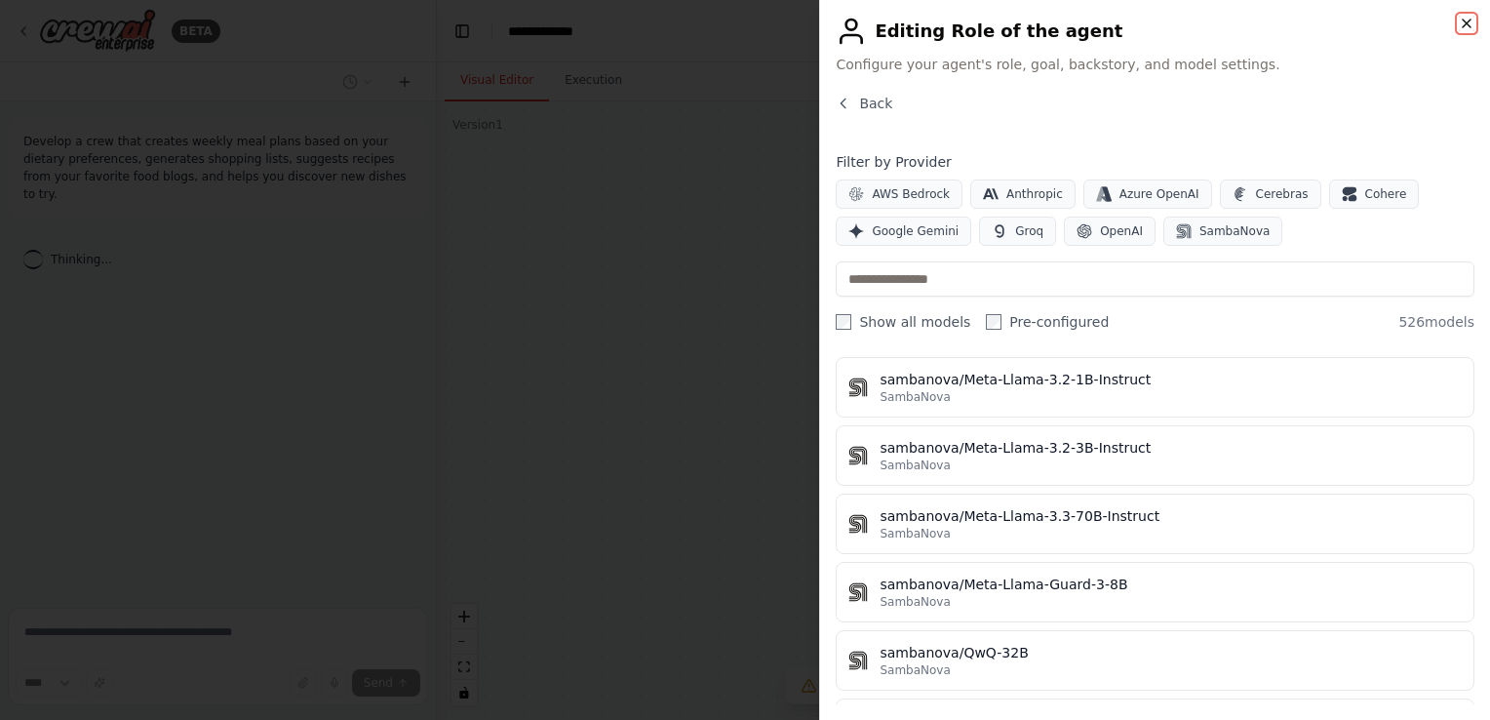
click at [1465, 22] on icon "button" at bounding box center [1467, 24] width 16 height 16
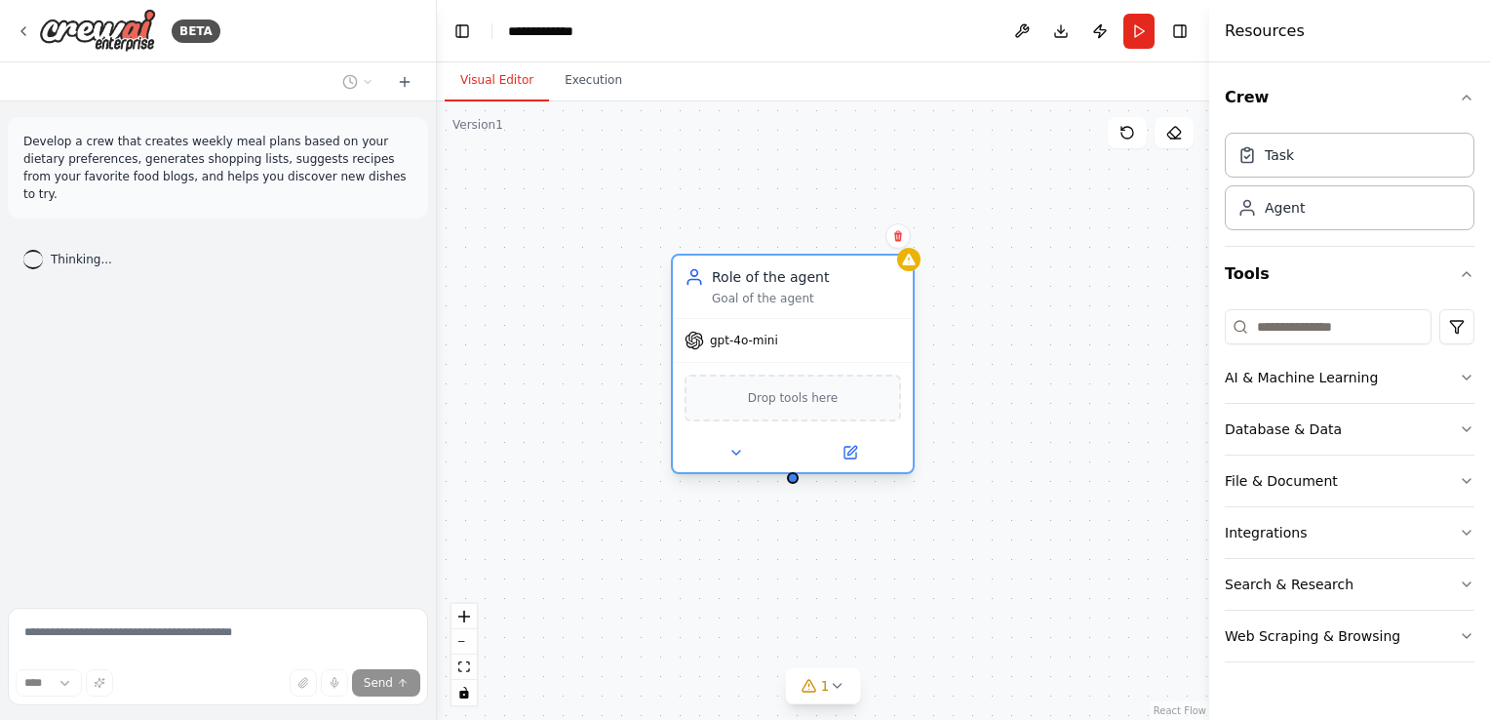
drag, startPoint x: 932, startPoint y: 300, endPoint x: 736, endPoint y: 271, distance: 198.2
click at [736, 271] on div "Role of the agent" at bounding box center [806, 277] width 189 height 20
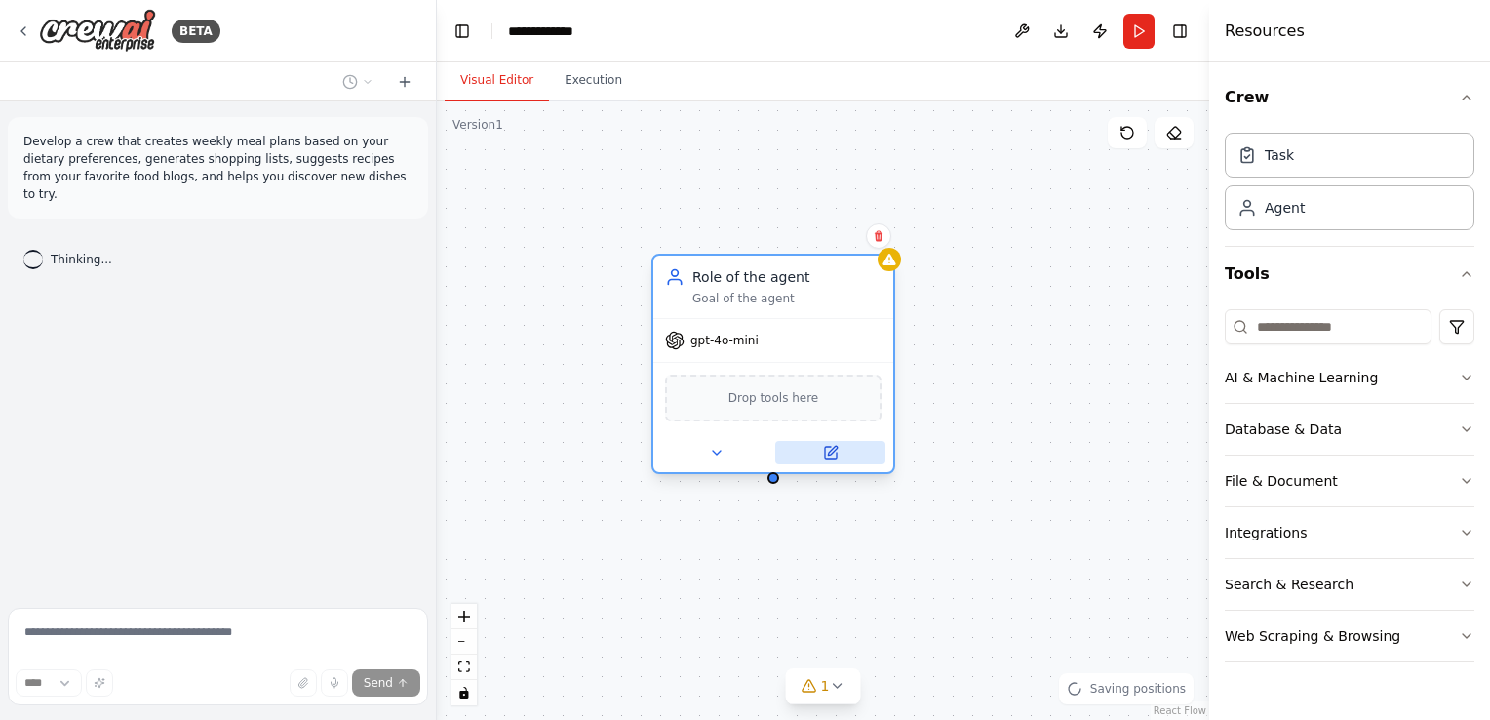
click at [833, 462] on div at bounding box center [773, 452] width 240 height 39
click at [829, 447] on icon at bounding box center [831, 453] width 12 height 12
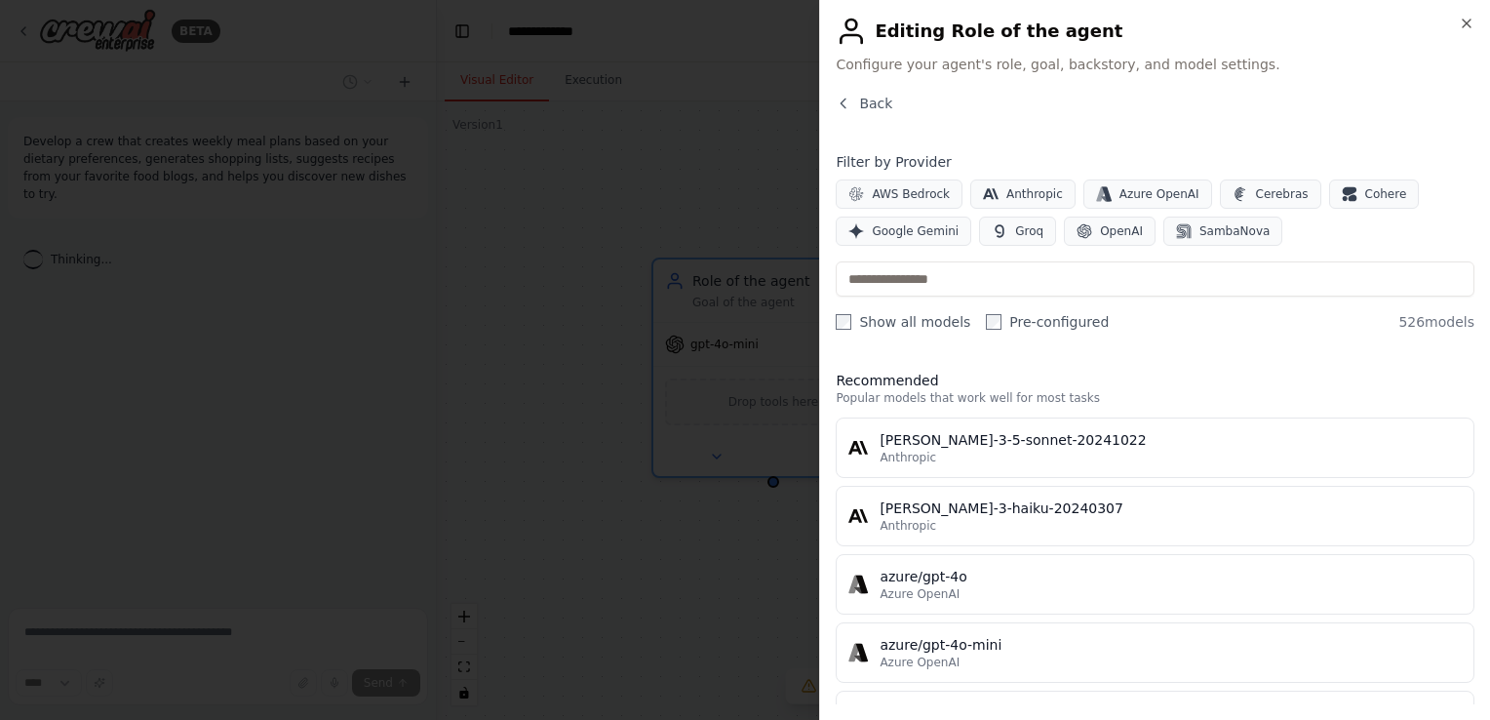
click at [903, 26] on h2 "Editing Role of the agent" at bounding box center [1155, 31] width 639 height 31
click at [956, 66] on span "Configure your agent's role, goal, backstory, and model settings." at bounding box center [1155, 65] width 639 height 20
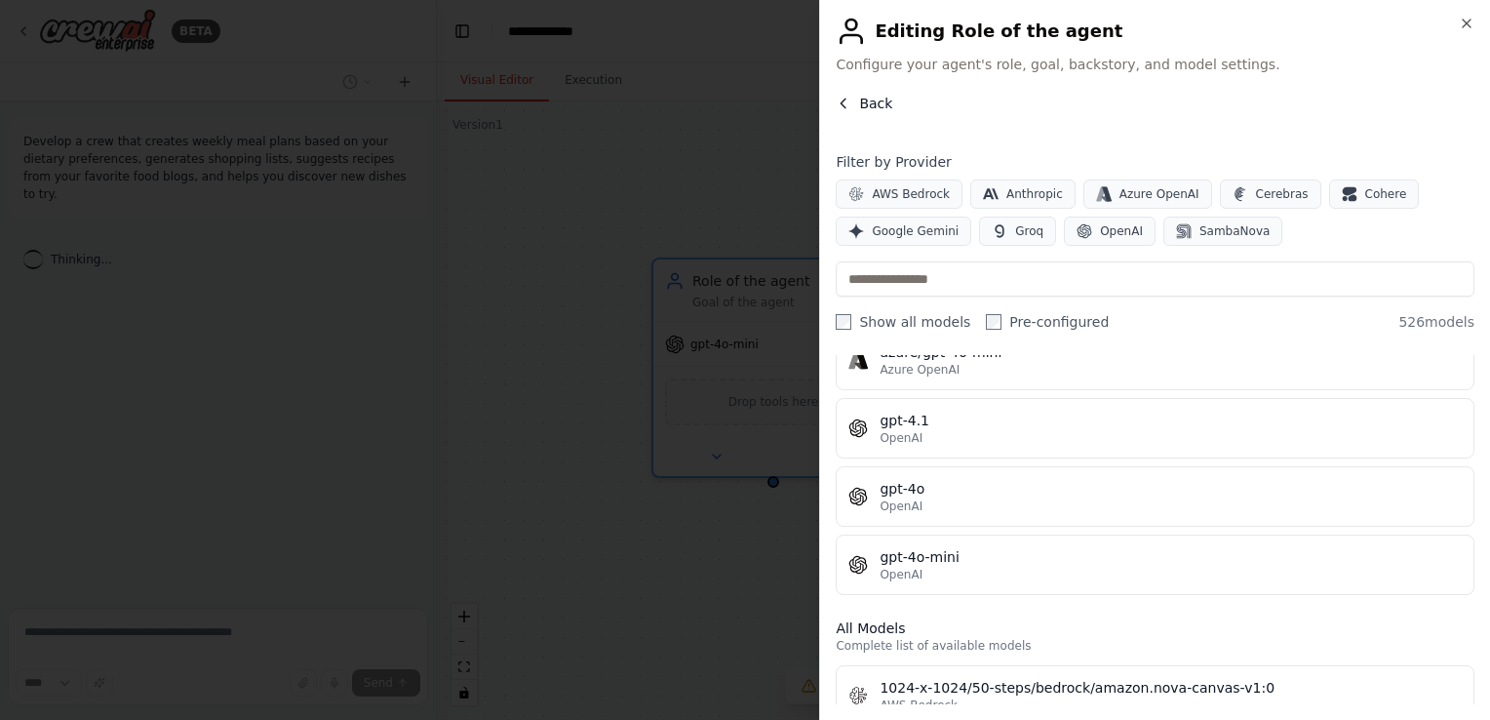
click at [842, 104] on icon "button" at bounding box center [844, 102] width 5 height 9
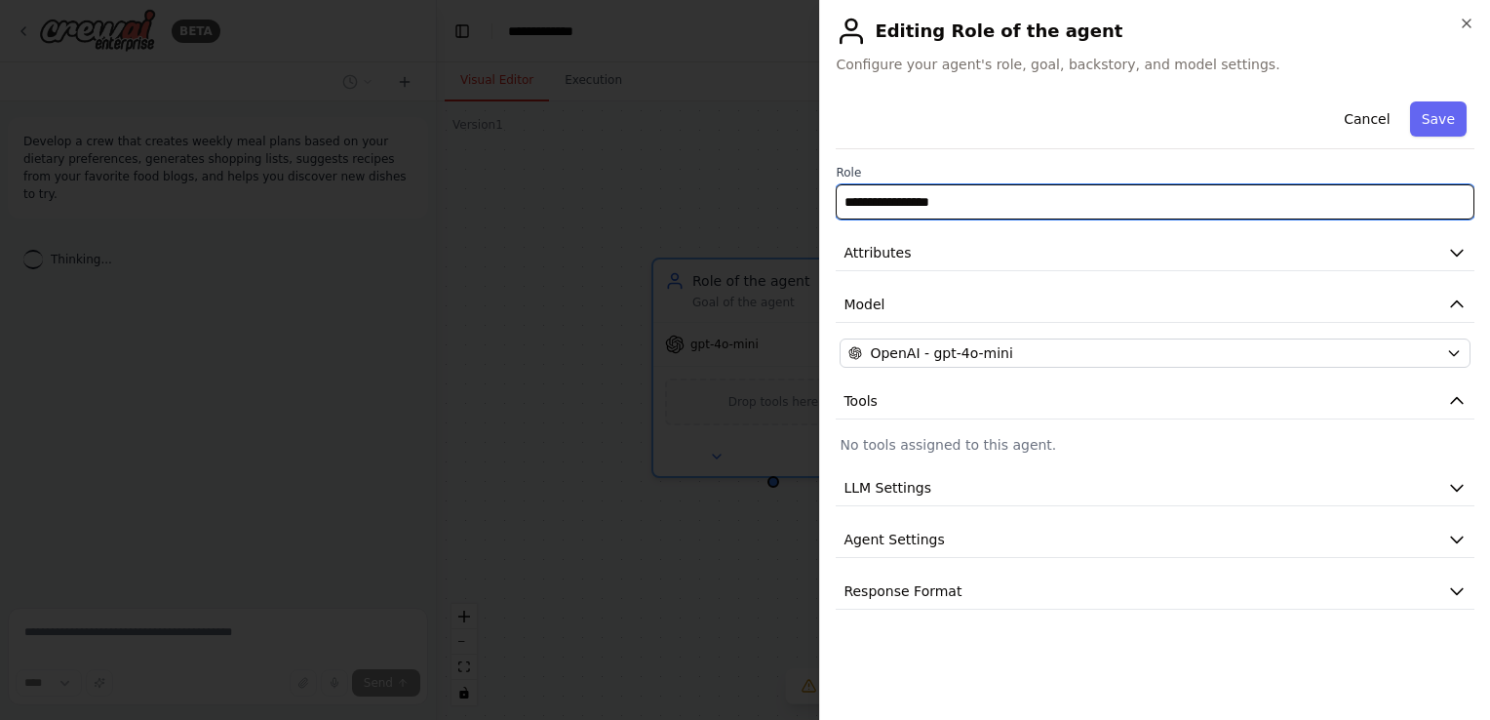
click at [949, 206] on input "**********" at bounding box center [1155, 201] width 639 height 35
drag, startPoint x: 994, startPoint y: 204, endPoint x: 675, endPoint y: 185, distance: 319.4
click at [675, 185] on body "**********" at bounding box center [745, 360] width 1490 height 720
type input "**********"
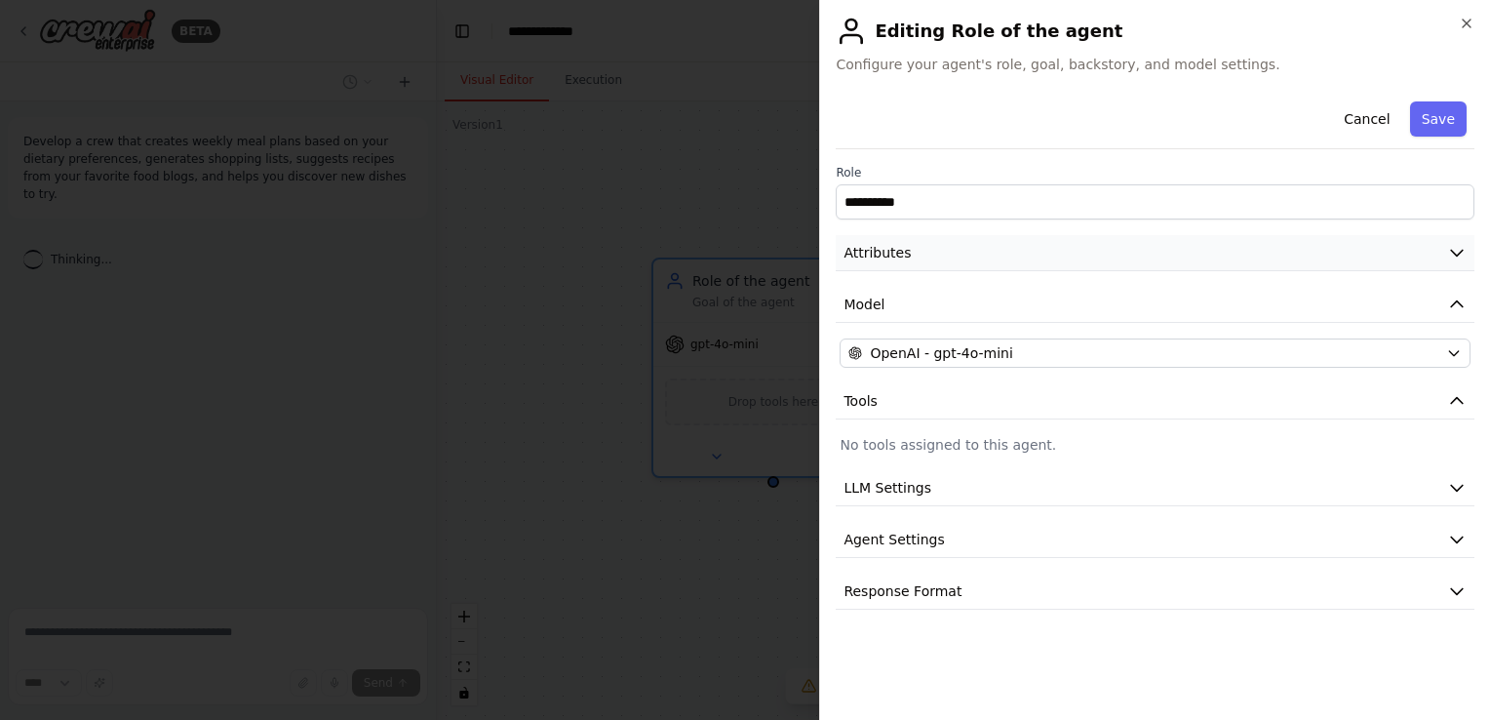
click at [923, 260] on button "Attributes" at bounding box center [1155, 253] width 639 height 36
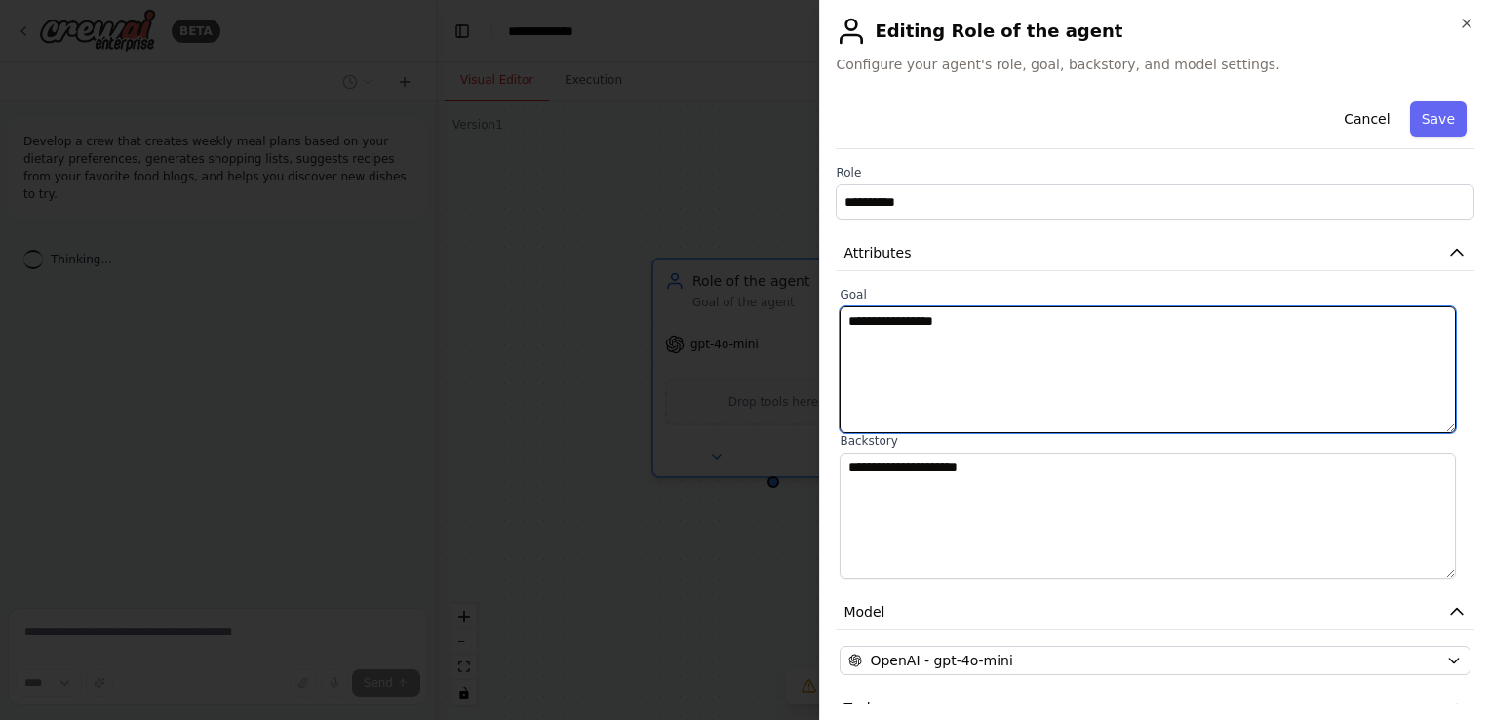
click at [924, 333] on textarea "**********" at bounding box center [1148, 369] width 616 height 127
click at [942, 330] on textarea "**********" at bounding box center [1148, 369] width 616 height 127
drag, startPoint x: 959, startPoint y: 329, endPoint x: 741, endPoint y: 311, distance: 219.1
click at [741, 311] on body "**********" at bounding box center [745, 360] width 1490 height 720
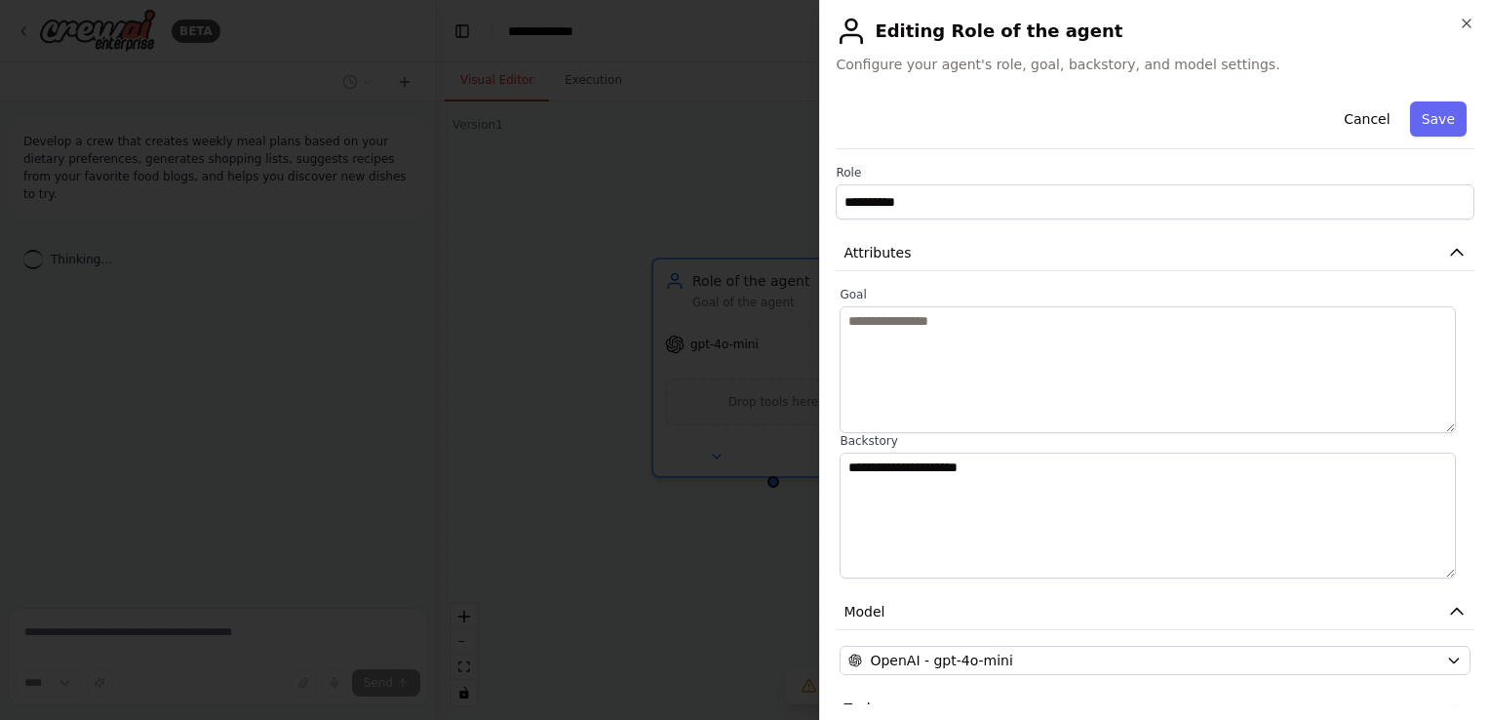
click at [1467, 10] on div "**********" at bounding box center [1154, 360] width 671 height 720
click at [1470, 16] on icon "button" at bounding box center [1467, 24] width 16 height 16
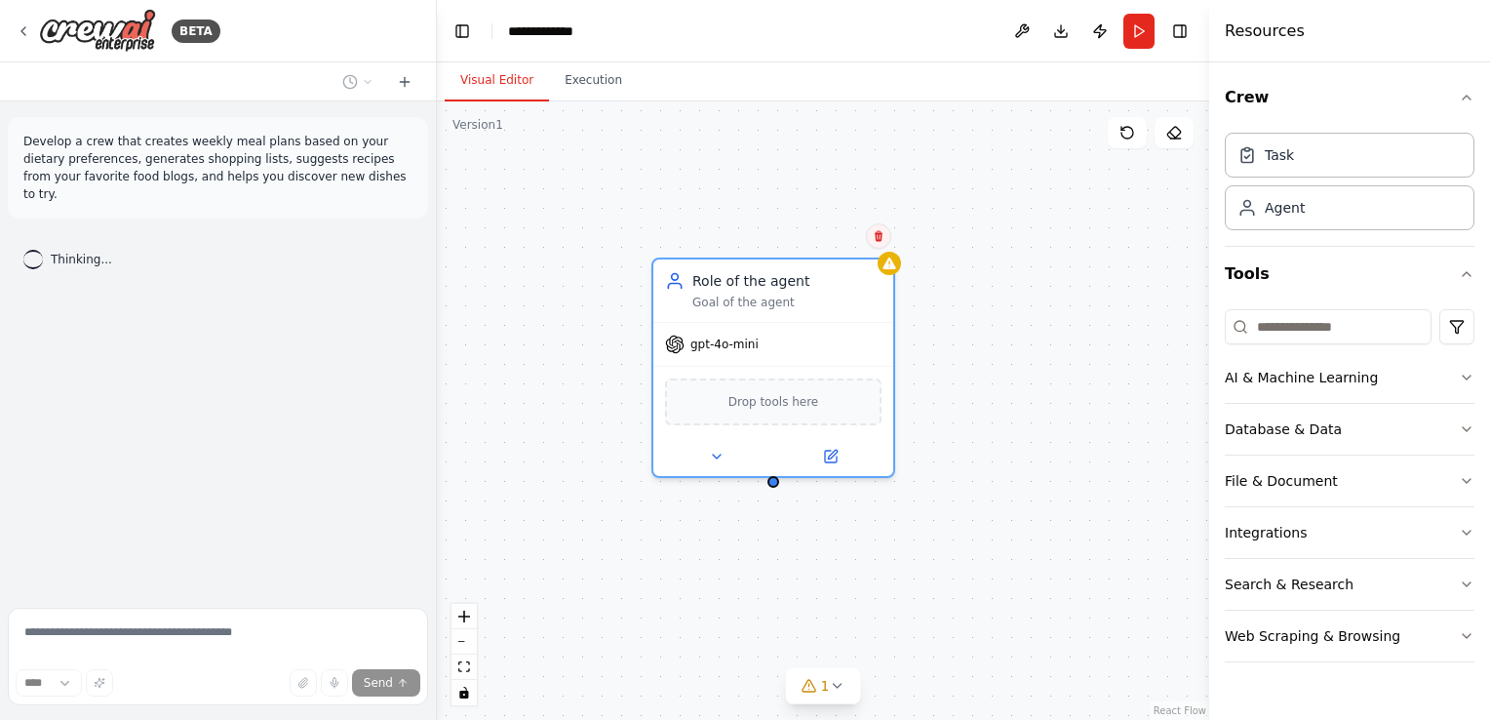
click at [878, 232] on icon at bounding box center [879, 236] width 12 height 12
click at [820, 243] on button "Confirm" at bounding box center [823, 235] width 69 height 23
click at [804, 240] on button "Confirm" at bounding box center [822, 235] width 69 height 23
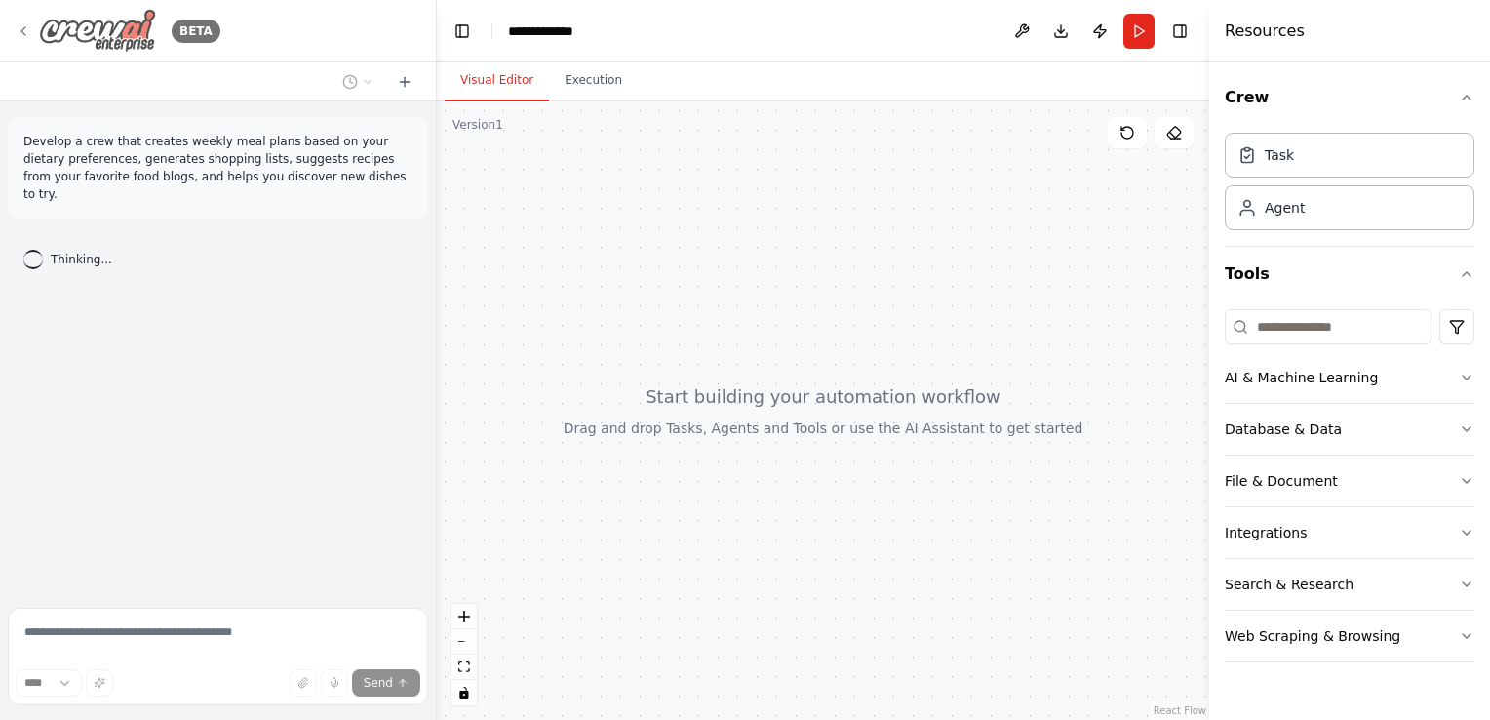
click at [27, 28] on icon at bounding box center [24, 31] width 16 height 16
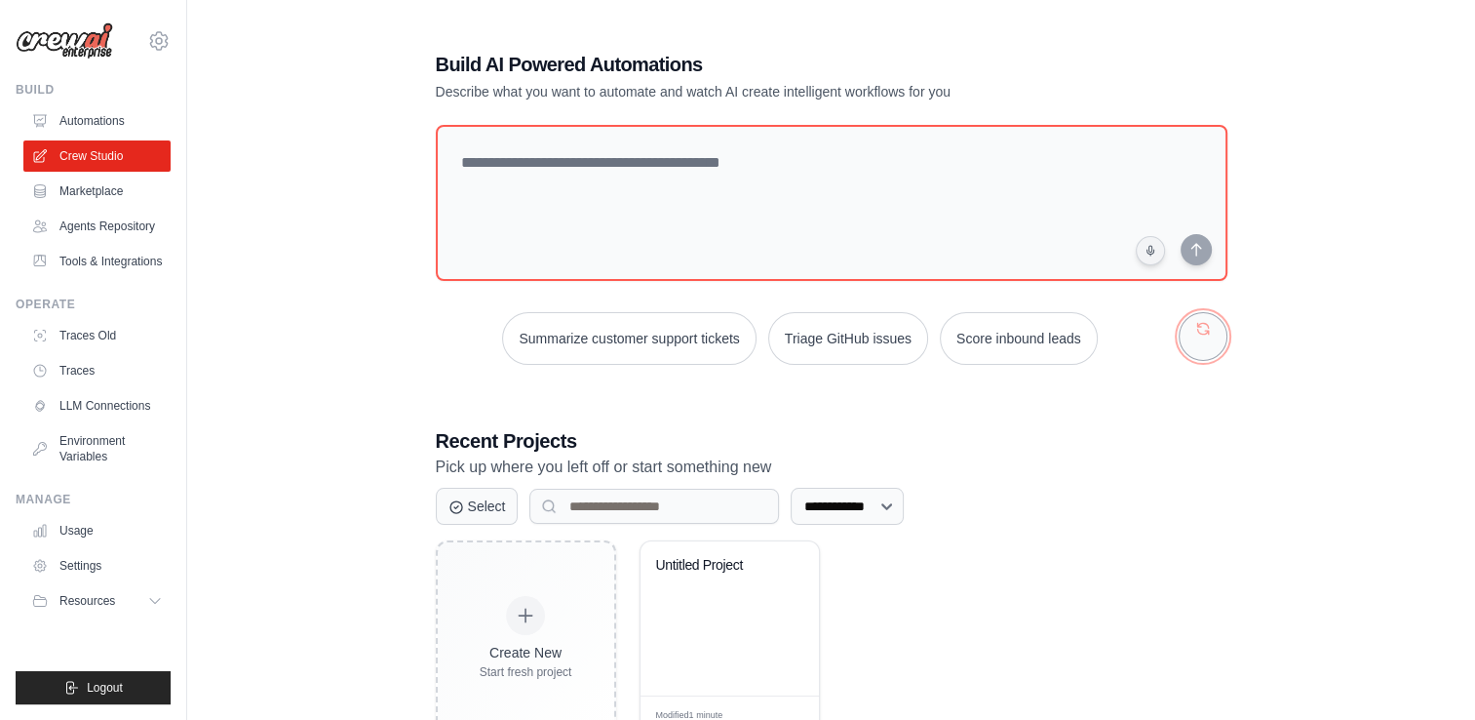
click at [1205, 342] on button "button" at bounding box center [1203, 336] width 49 height 49
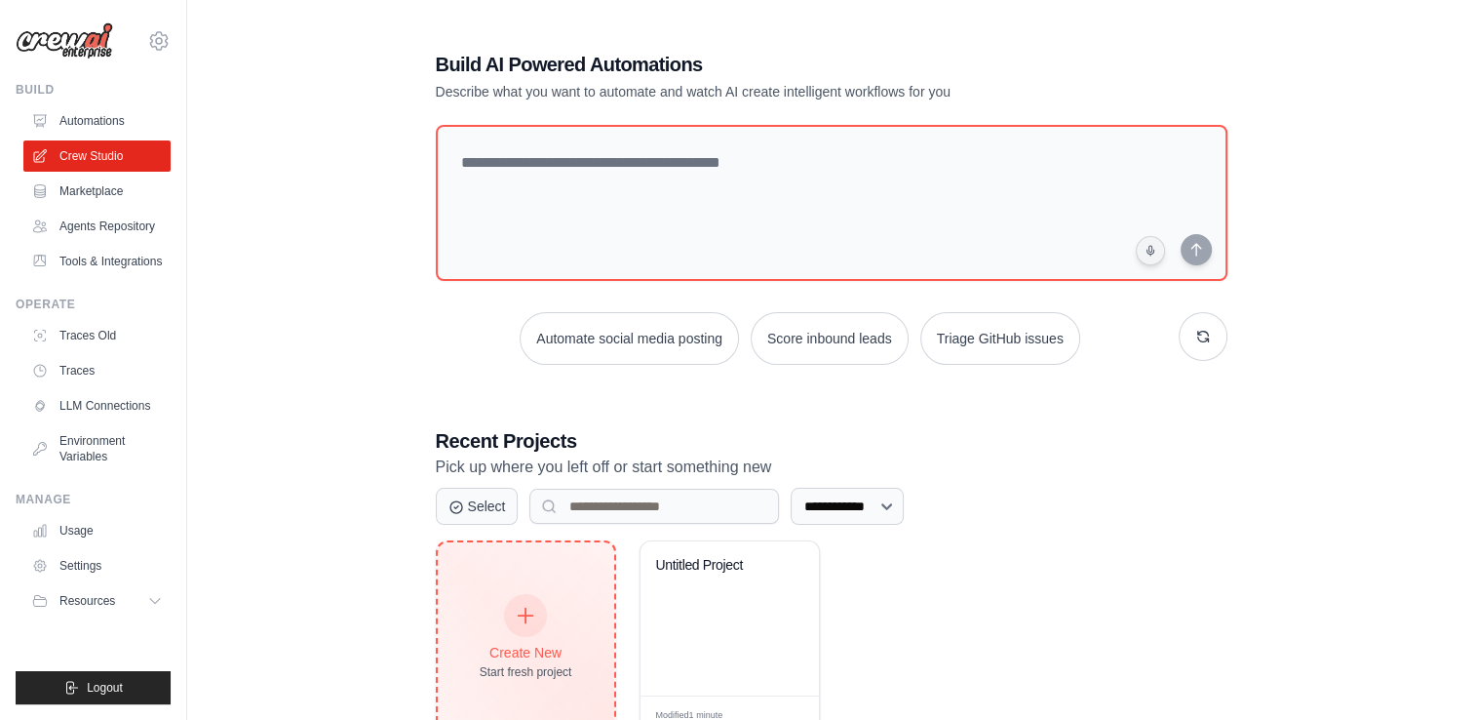
click at [504, 634] on div "Create New Start fresh project" at bounding box center [526, 638] width 93 height 84
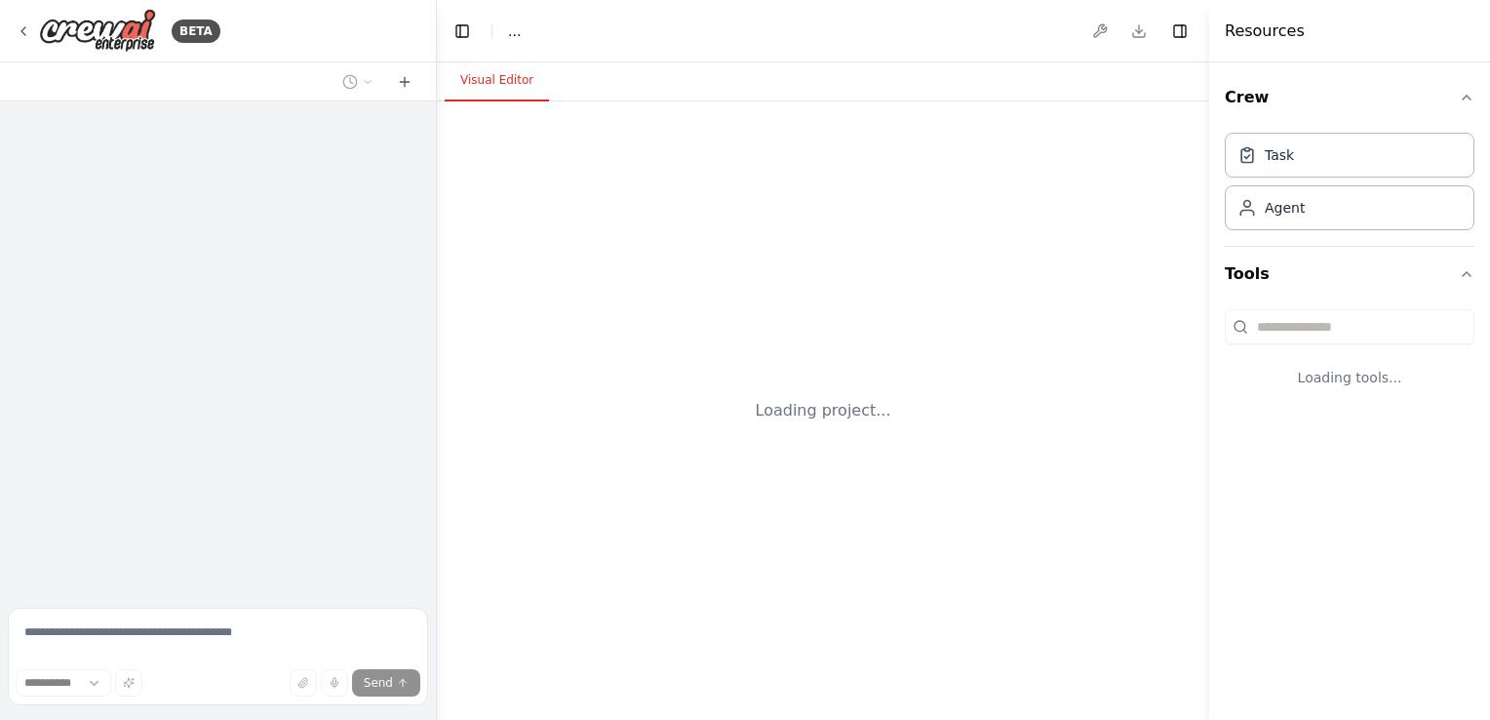
select select "****"
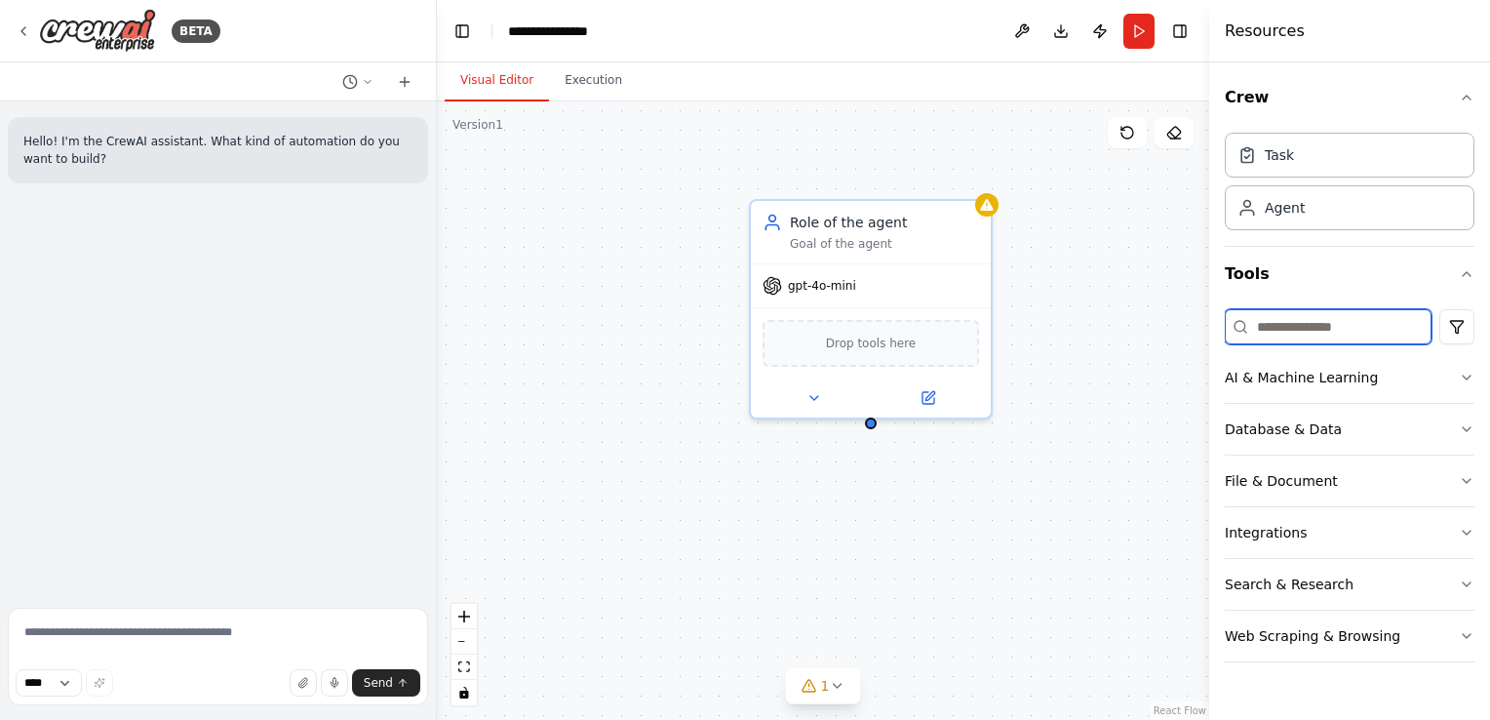
click at [1330, 321] on input at bounding box center [1328, 326] width 207 height 35
click at [1463, 370] on icon "button" at bounding box center [1467, 378] width 16 height 16
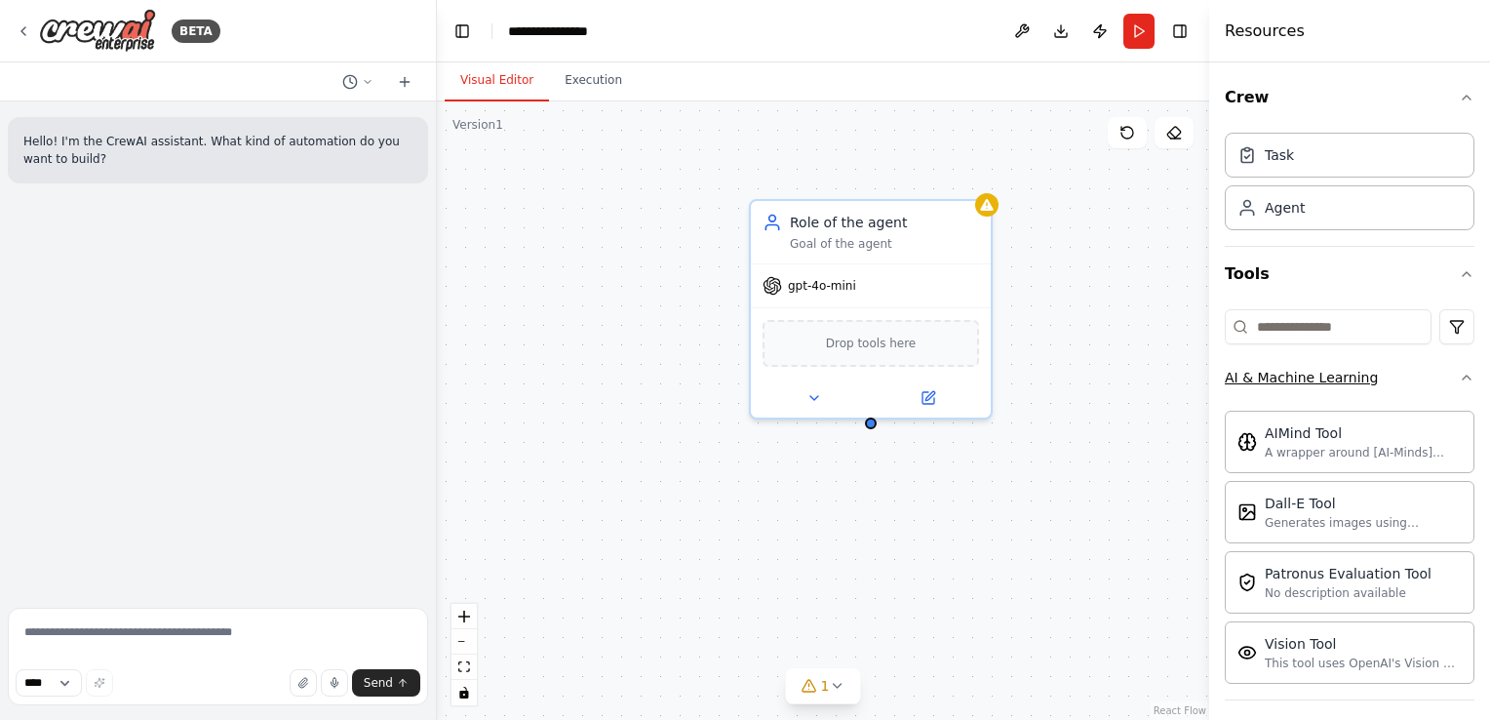
click at [1449, 365] on button "AI & Machine Learning" at bounding box center [1350, 377] width 250 height 51
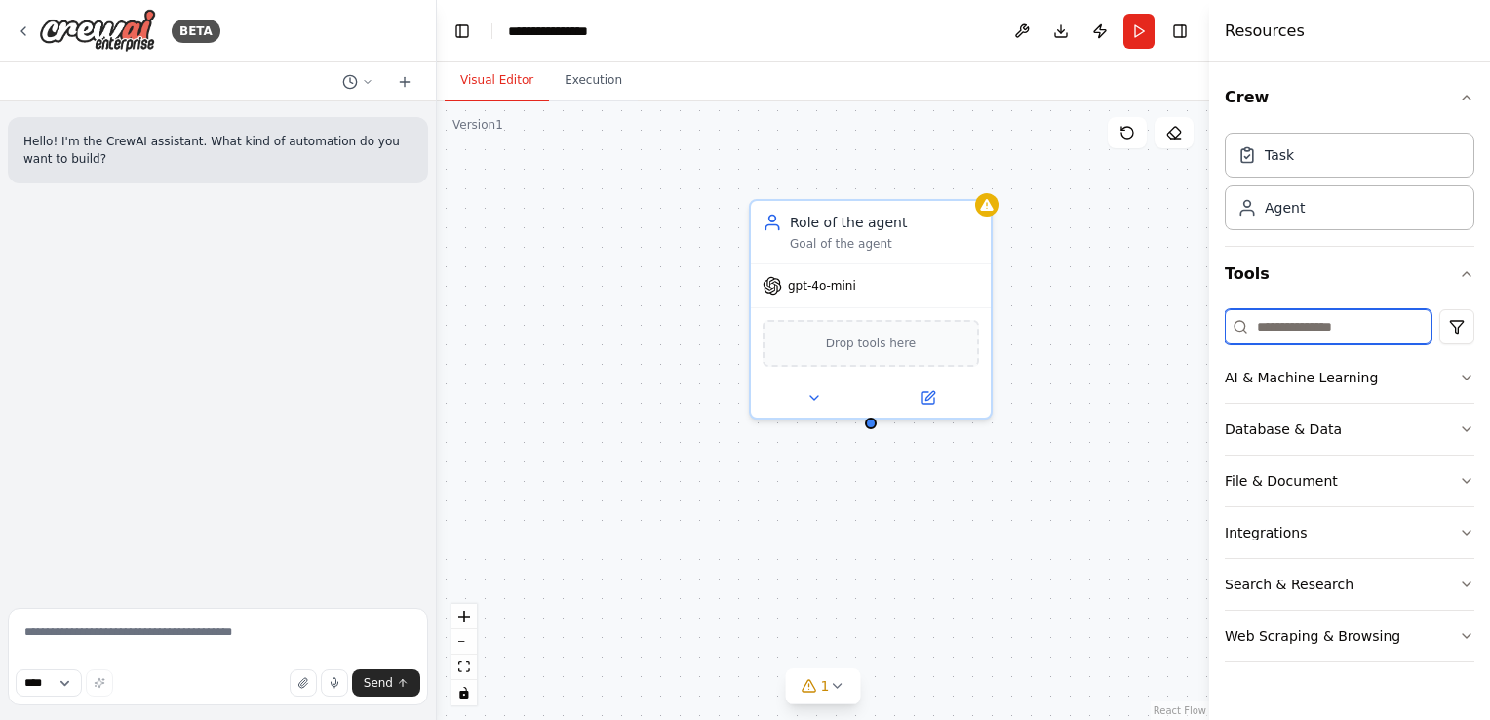
click at [1295, 330] on input at bounding box center [1328, 326] width 207 height 35
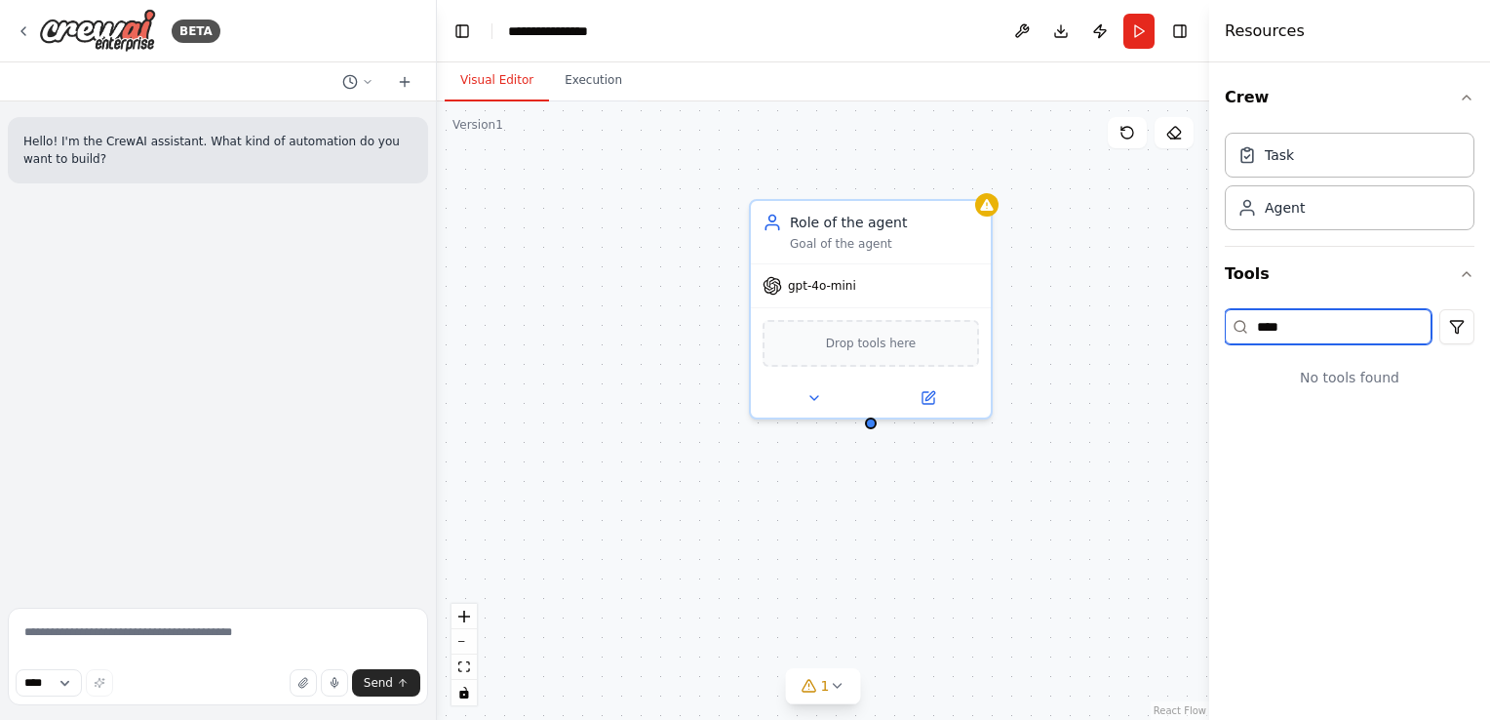
type input "***"
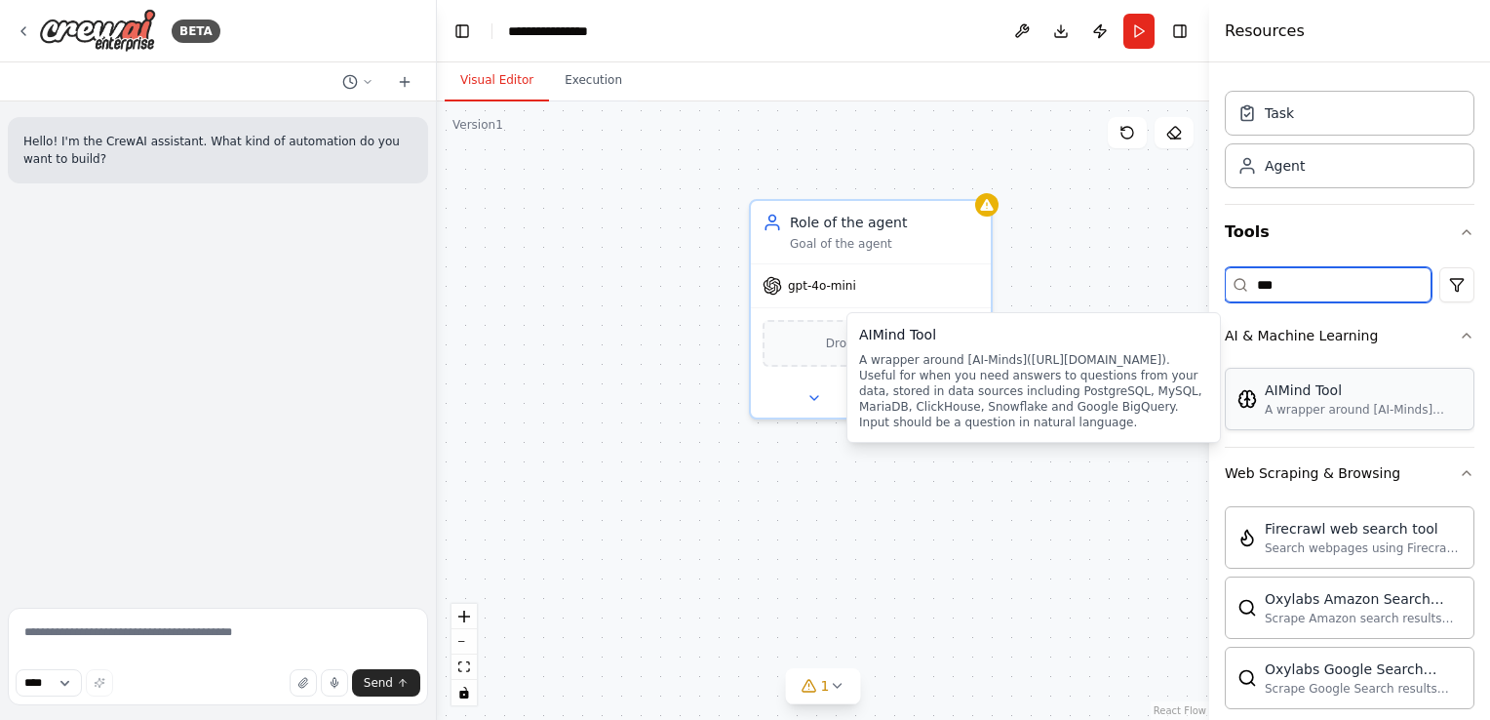
scroll to position [75, 0]
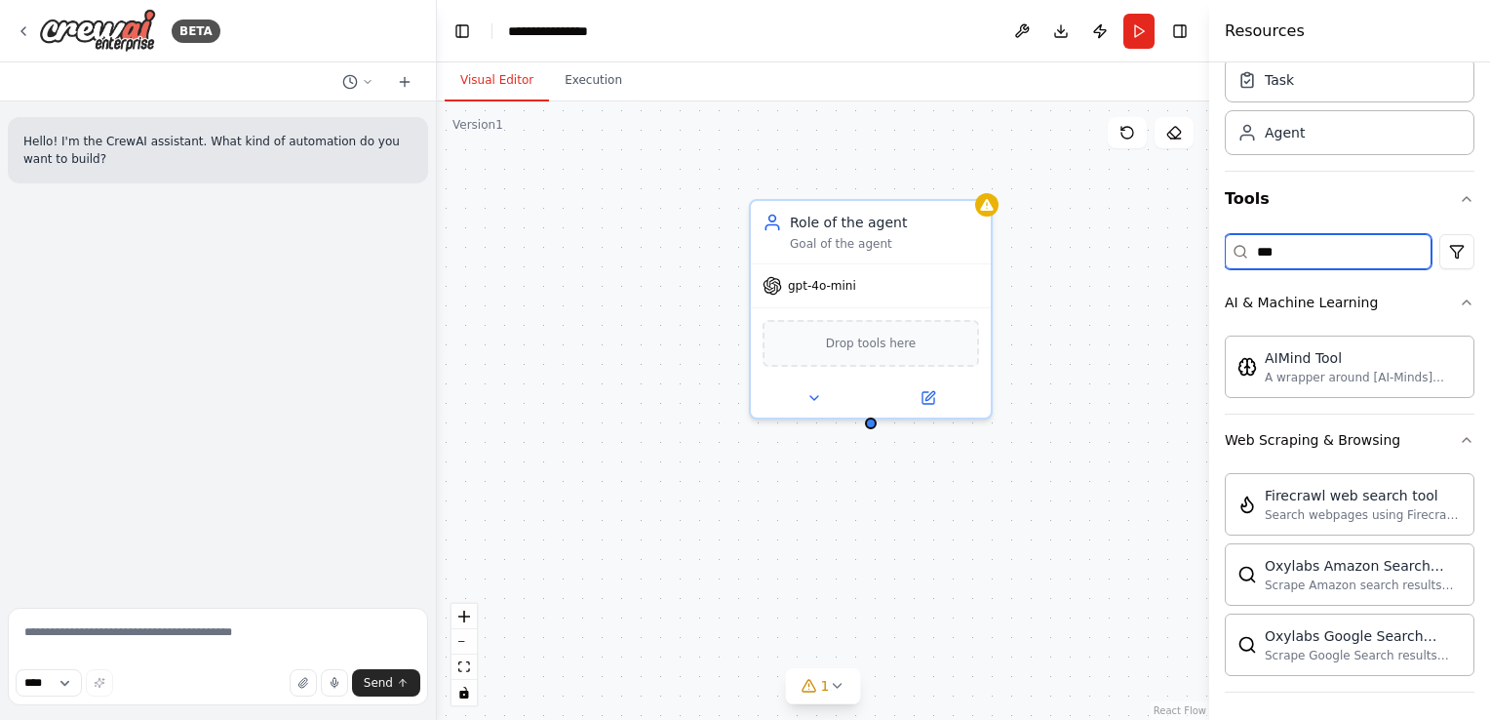
drag, startPoint x: 1309, startPoint y: 244, endPoint x: 1193, endPoint y: 220, distance: 118.4
click at [1193, 220] on div "**********" at bounding box center [745, 360] width 1490 height 720
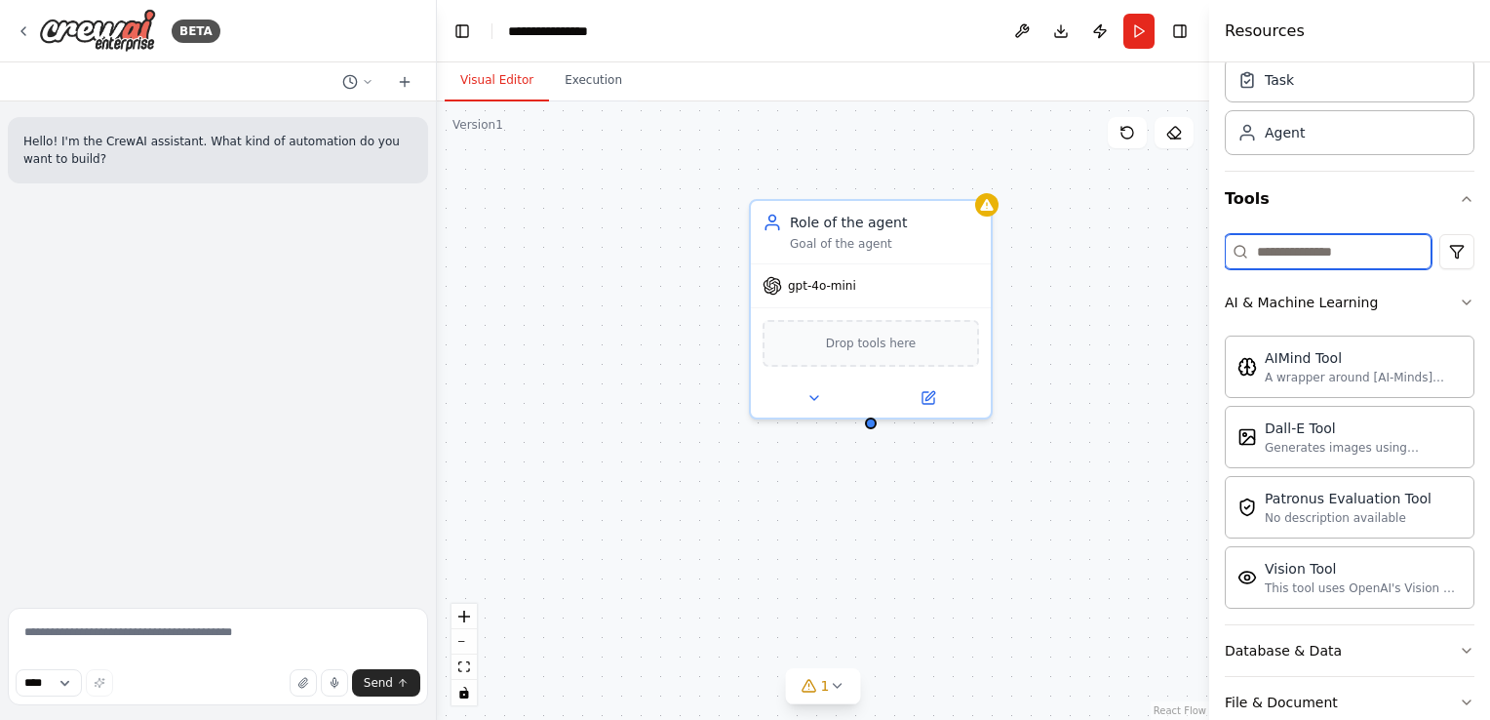
scroll to position [0, 0]
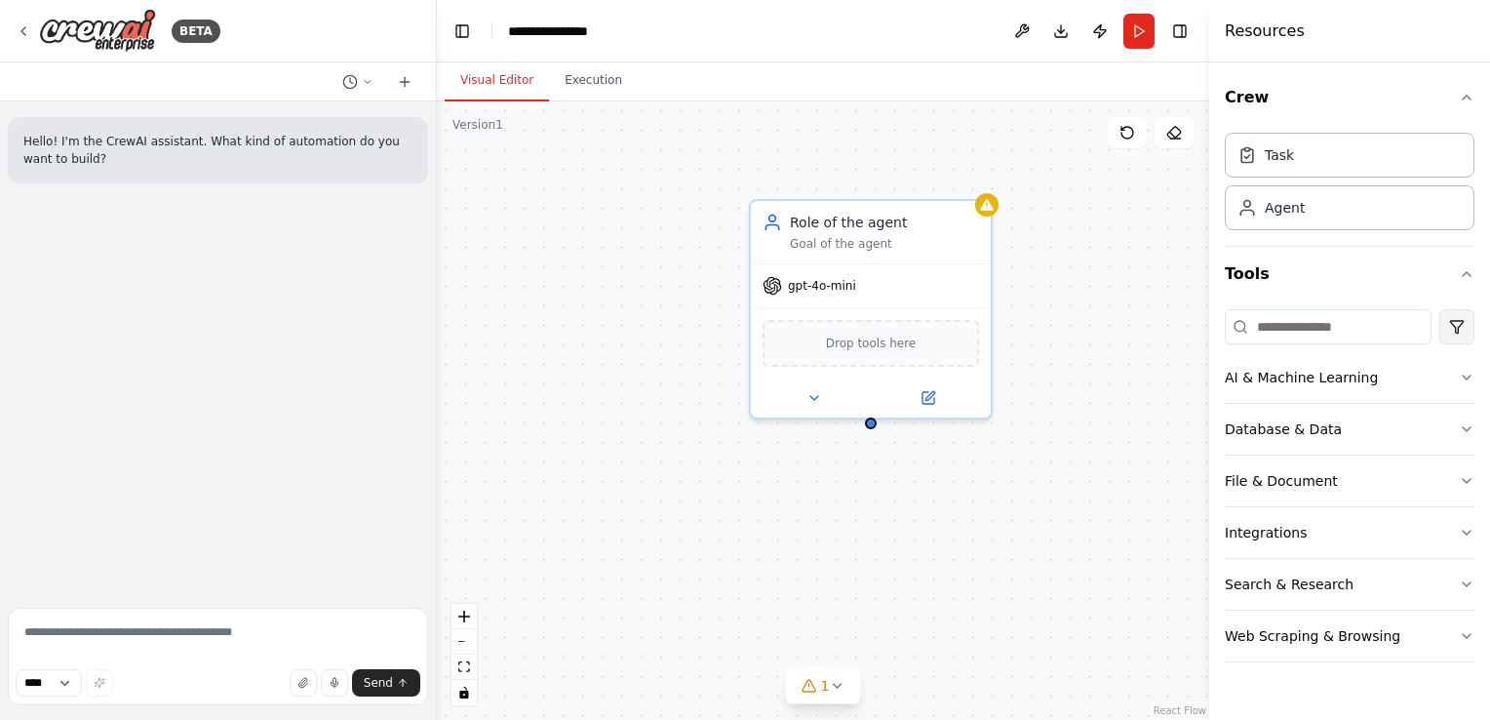
click at [1467, 331] on html "**********" at bounding box center [745, 360] width 1490 height 720
click at [1387, 441] on div "Integrations" at bounding box center [1380, 438] width 177 height 31
click at [1461, 372] on icon "button" at bounding box center [1467, 378] width 16 height 16
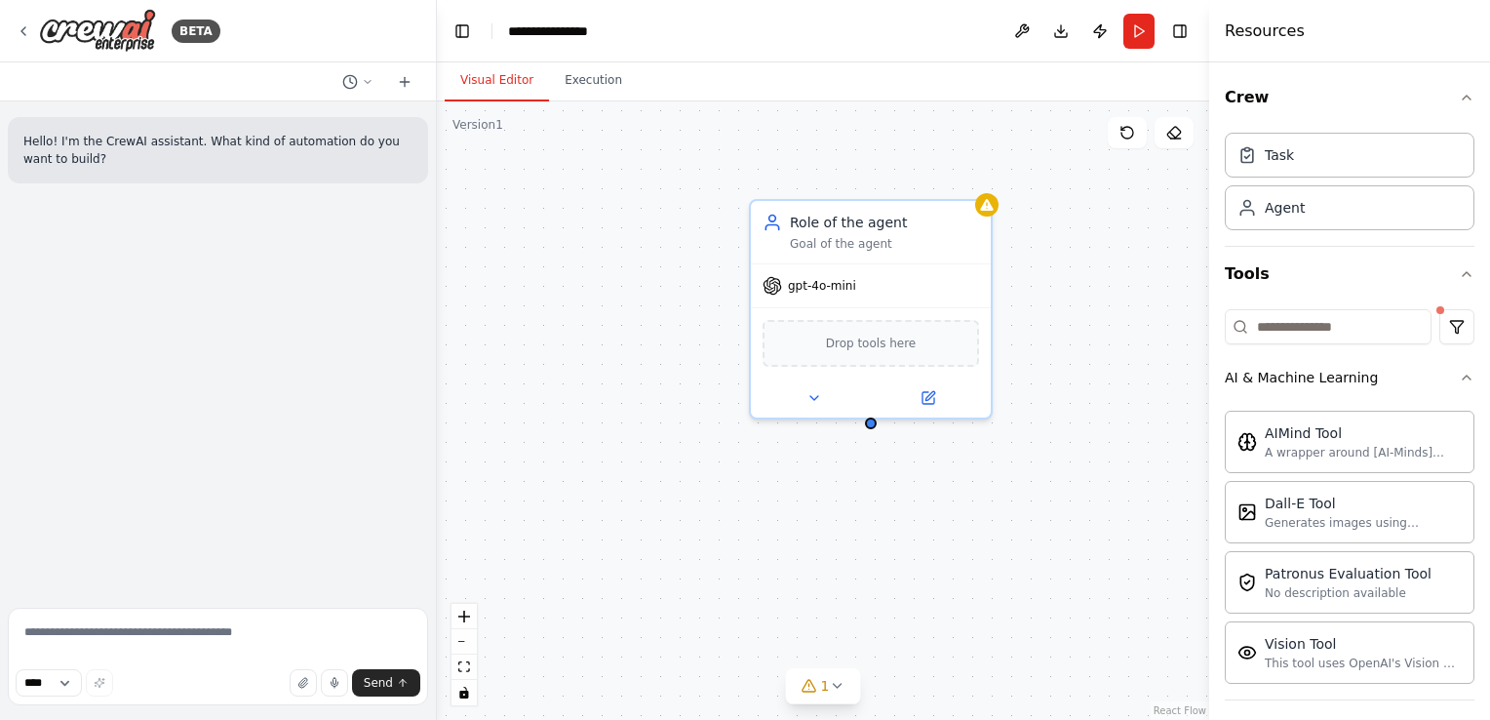
click at [1459, 373] on div "Crew Task Agent Tools AI & Machine Learning AIMind Tool A wrapper around [AI-Mi…" at bounding box center [1349, 390] width 281 height 657
click at [1459, 373] on icon "button" at bounding box center [1467, 378] width 16 height 16
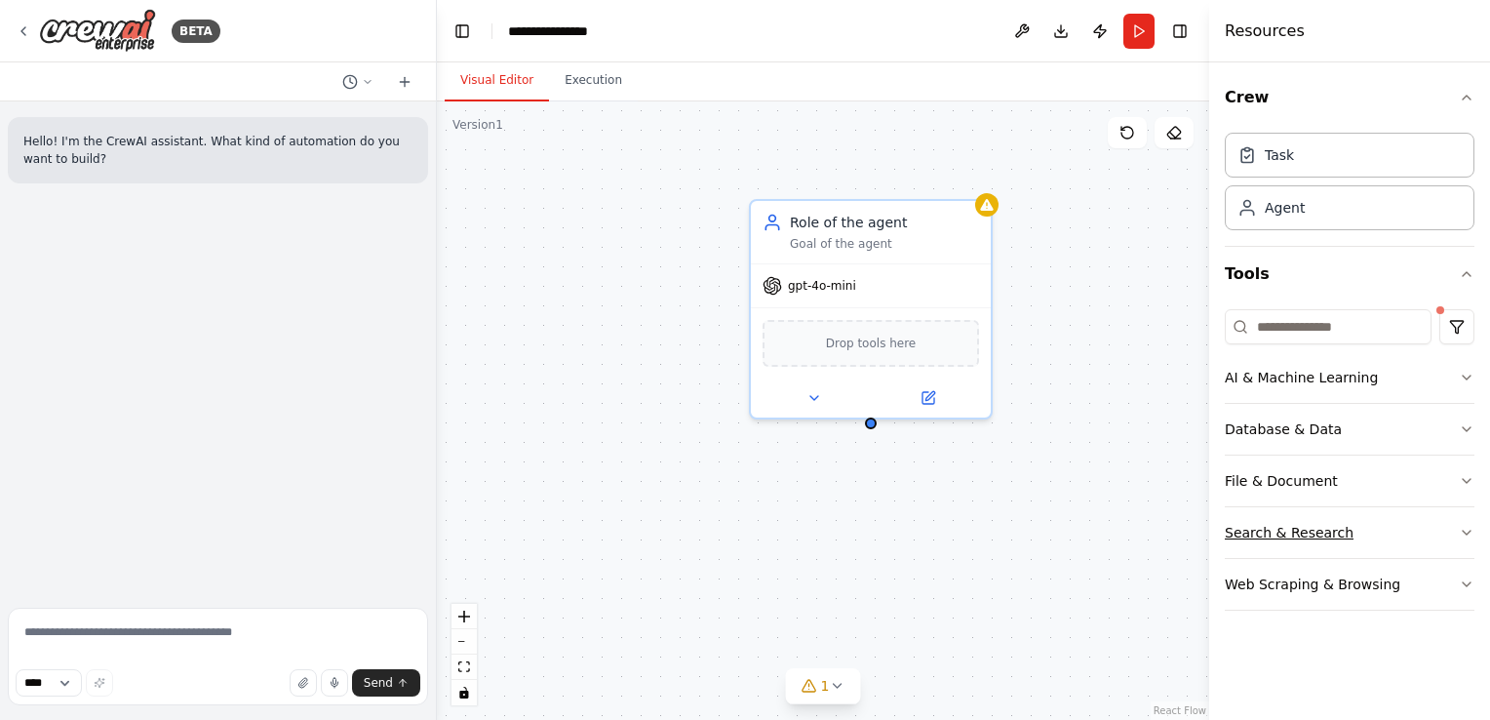
click at [1467, 540] on button "Search & Research" at bounding box center [1350, 532] width 250 height 51
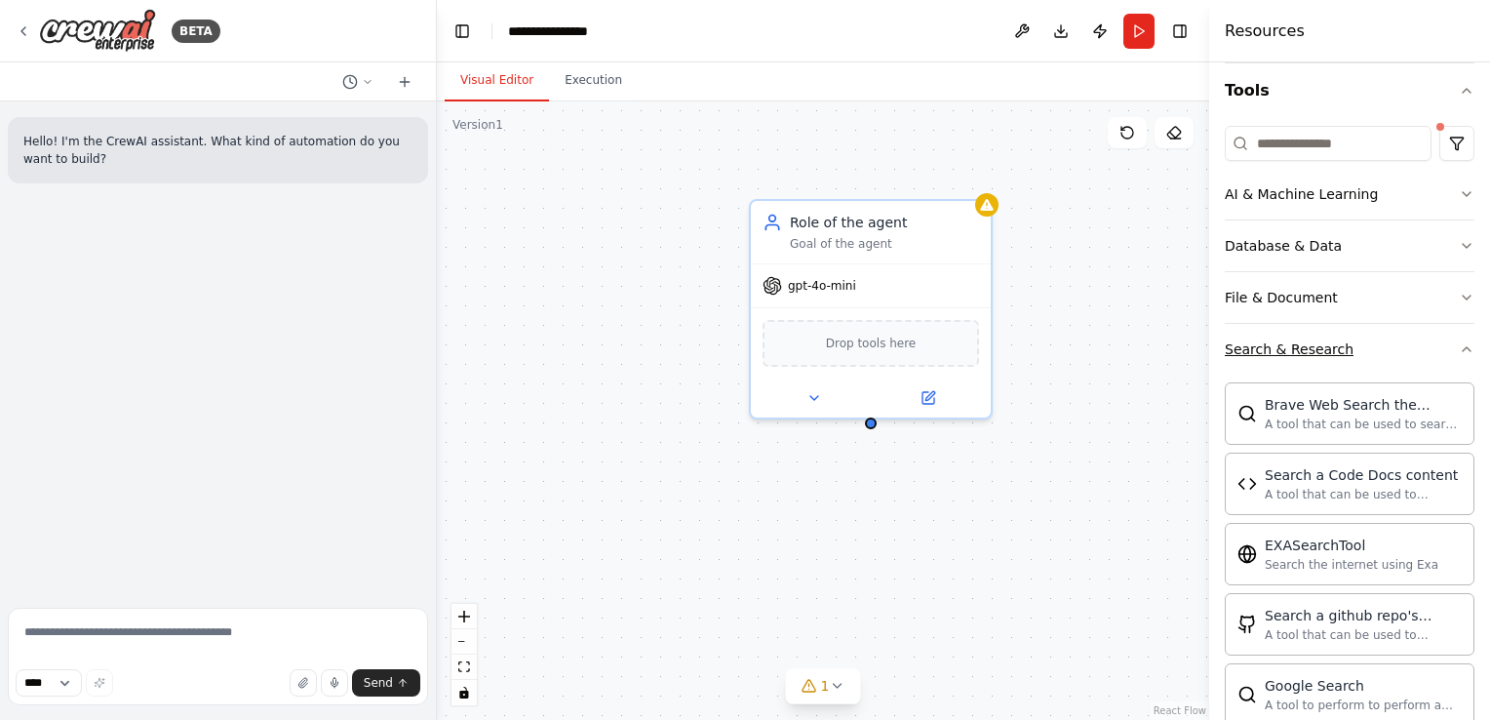
scroll to position [195, 0]
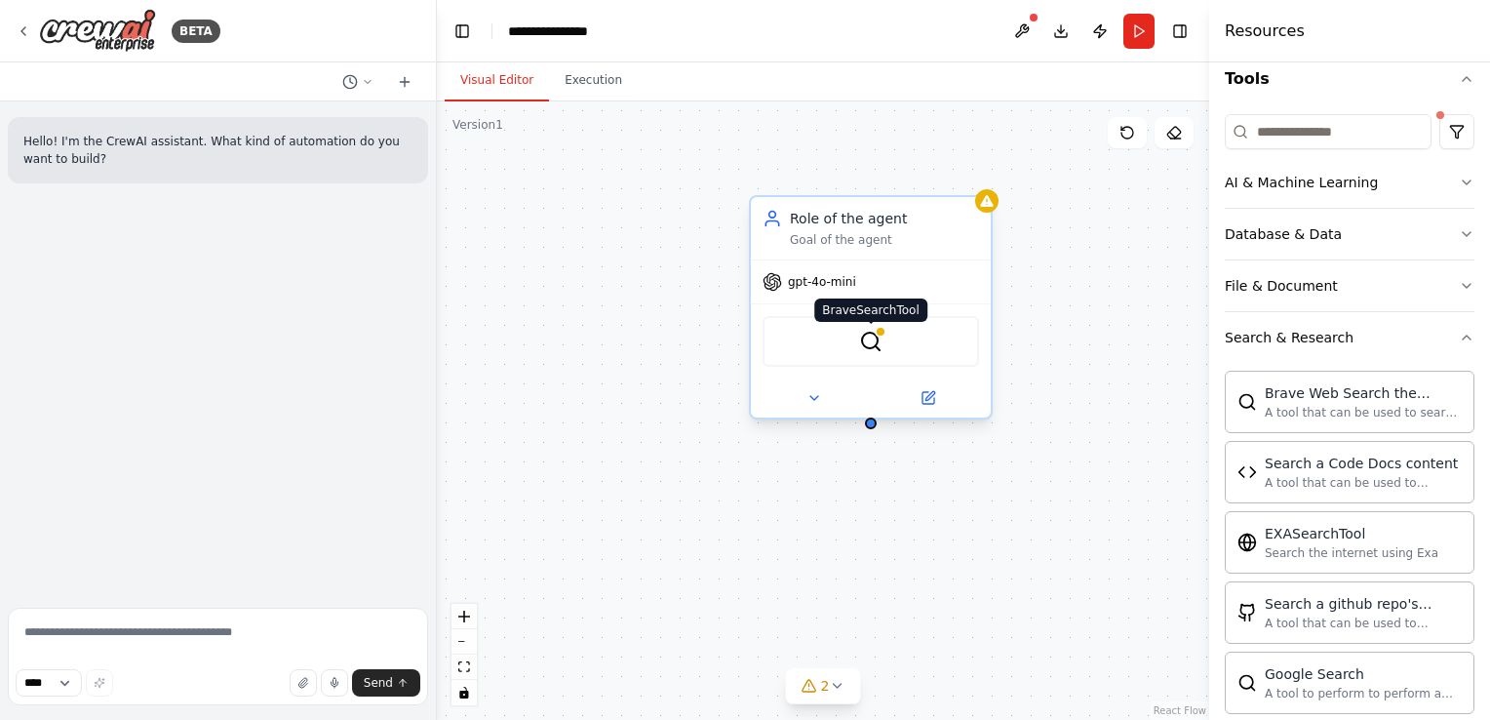
click at [871, 346] on img at bounding box center [870, 341] width 23 height 23
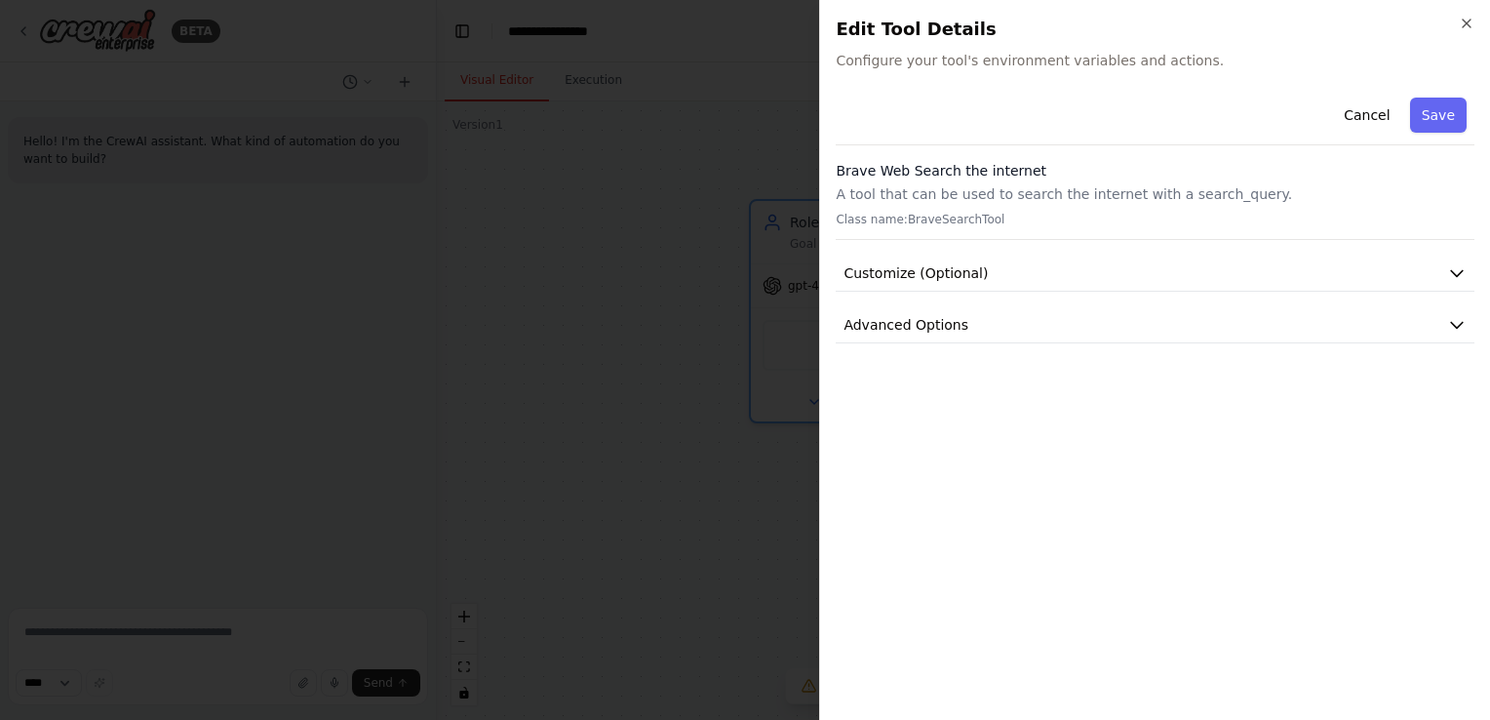
click at [1482, 22] on div "Close Edit Tool Details Configure your tool's environment variables and actions…" at bounding box center [1154, 360] width 671 height 720
click at [1468, 22] on icon "button" at bounding box center [1467, 24] width 16 height 16
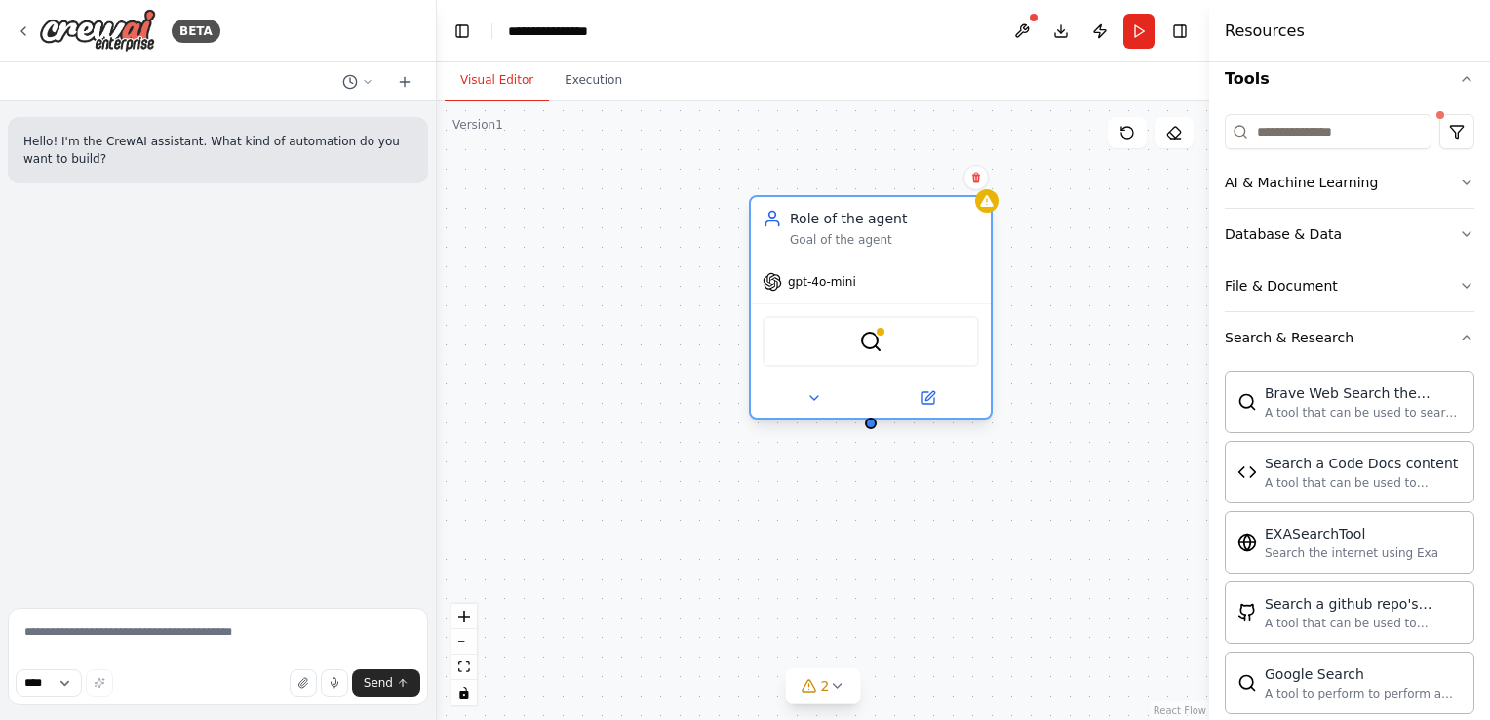
click at [881, 224] on div "Role of the agent" at bounding box center [884, 219] width 189 height 20
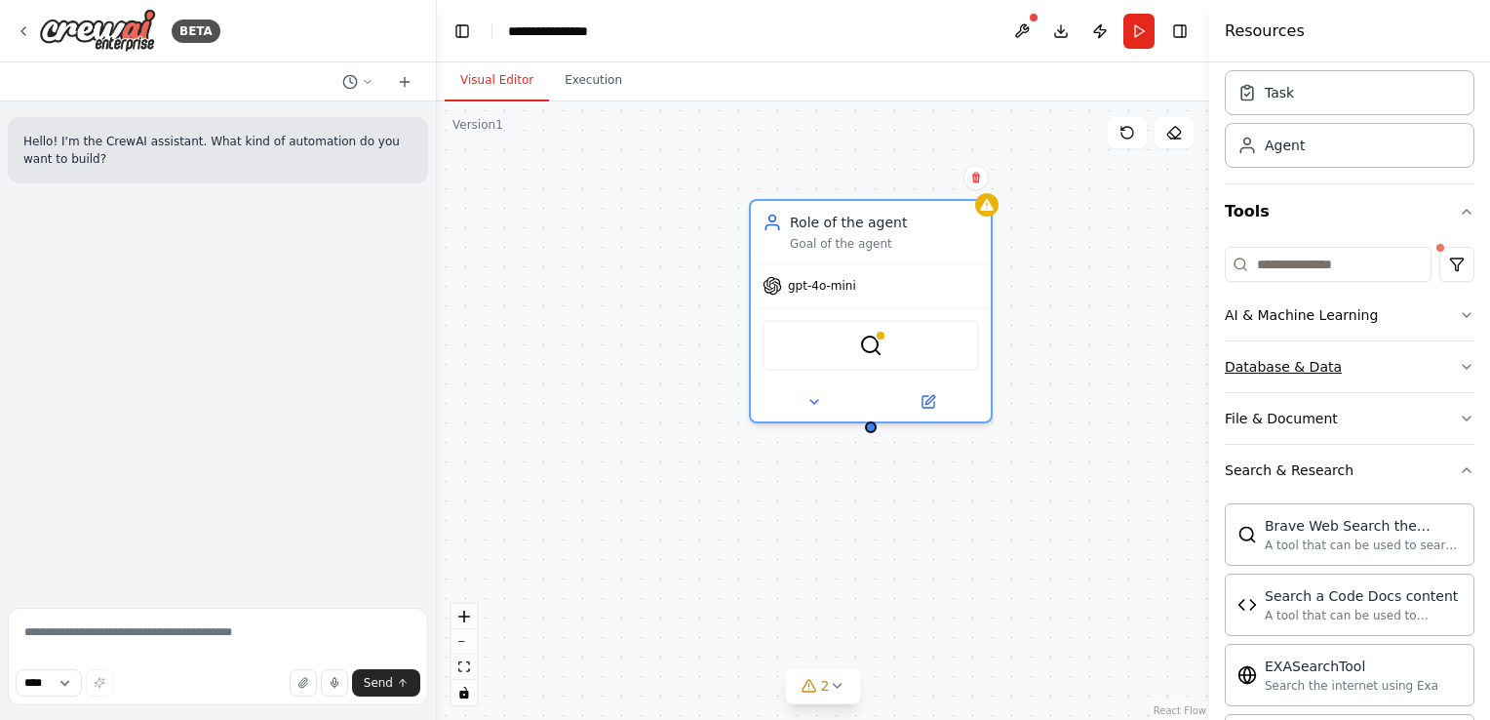
scroll to position [0, 0]
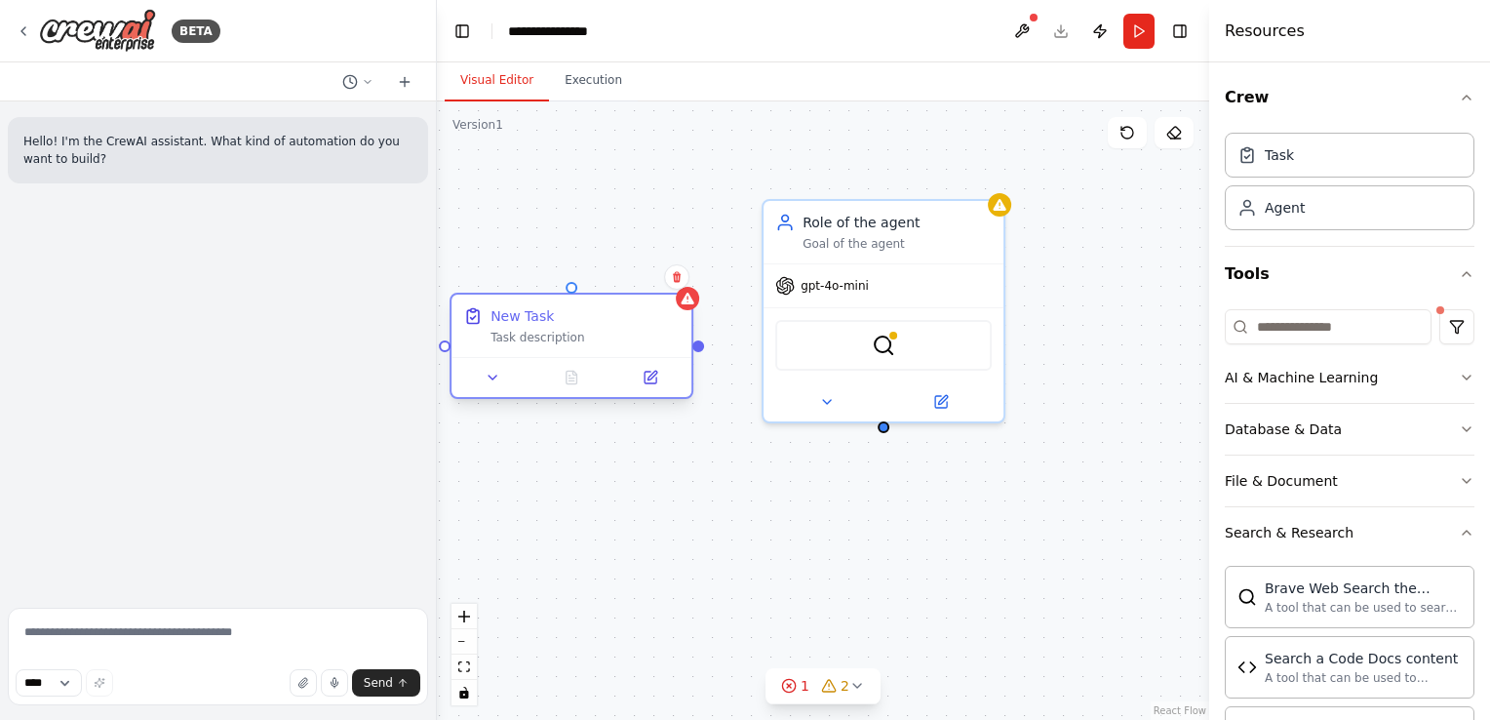
drag, startPoint x: 1045, startPoint y: 311, endPoint x: 650, endPoint y: 357, distance: 397.6
click at [650, 357] on div "New Task Task description" at bounding box center [572, 346] width 244 height 106
drag, startPoint x: 884, startPoint y: 424, endPoint x: 692, endPoint y: 351, distance: 205.5
click at [692, 351] on div "Role of the agent Goal of the agent gpt-4o-mini BraveSearchTool New Task Task d…" at bounding box center [836, 410] width 772 height 618
drag, startPoint x: 666, startPoint y: 388, endPoint x: 648, endPoint y: 382, distance: 18.5
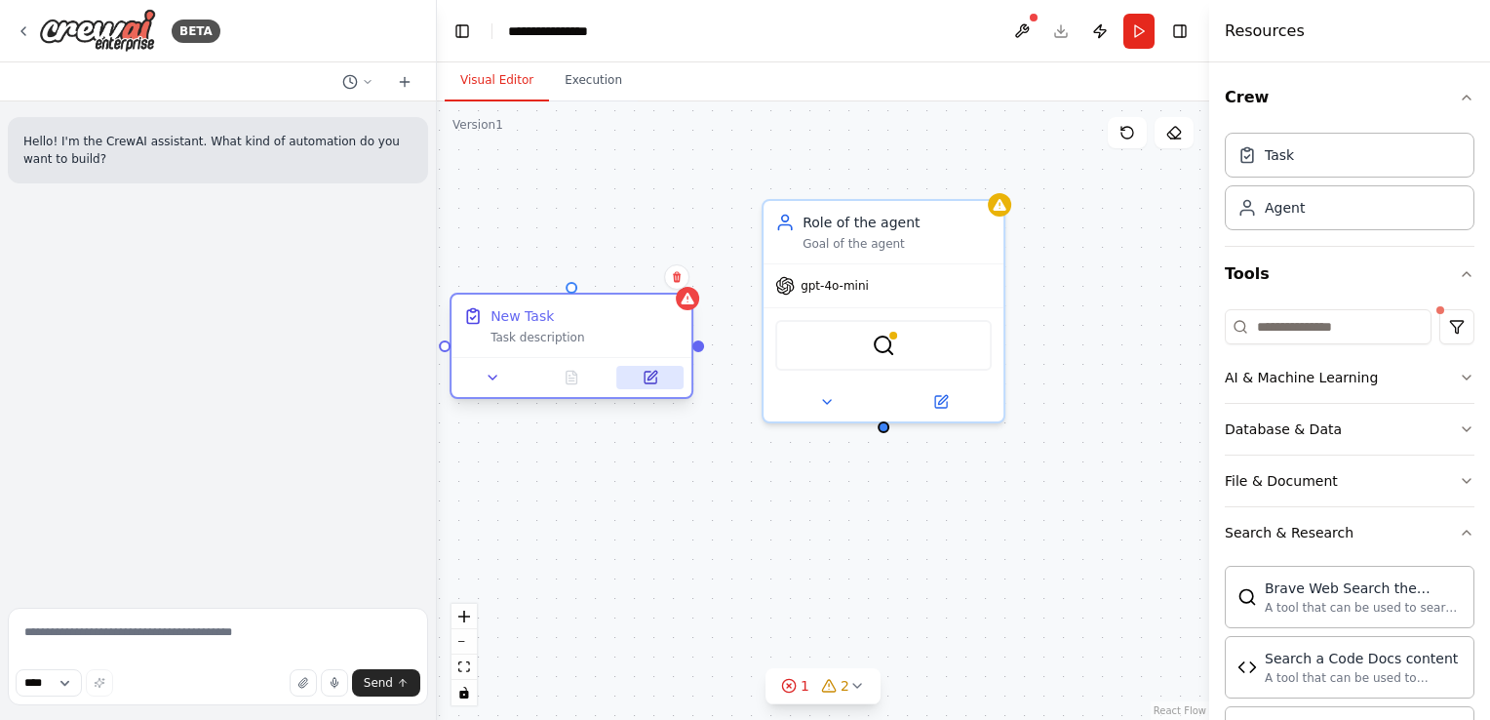
click at [660, 388] on div at bounding box center [571, 377] width 240 height 40
click at [647, 382] on icon at bounding box center [651, 378] width 12 height 12
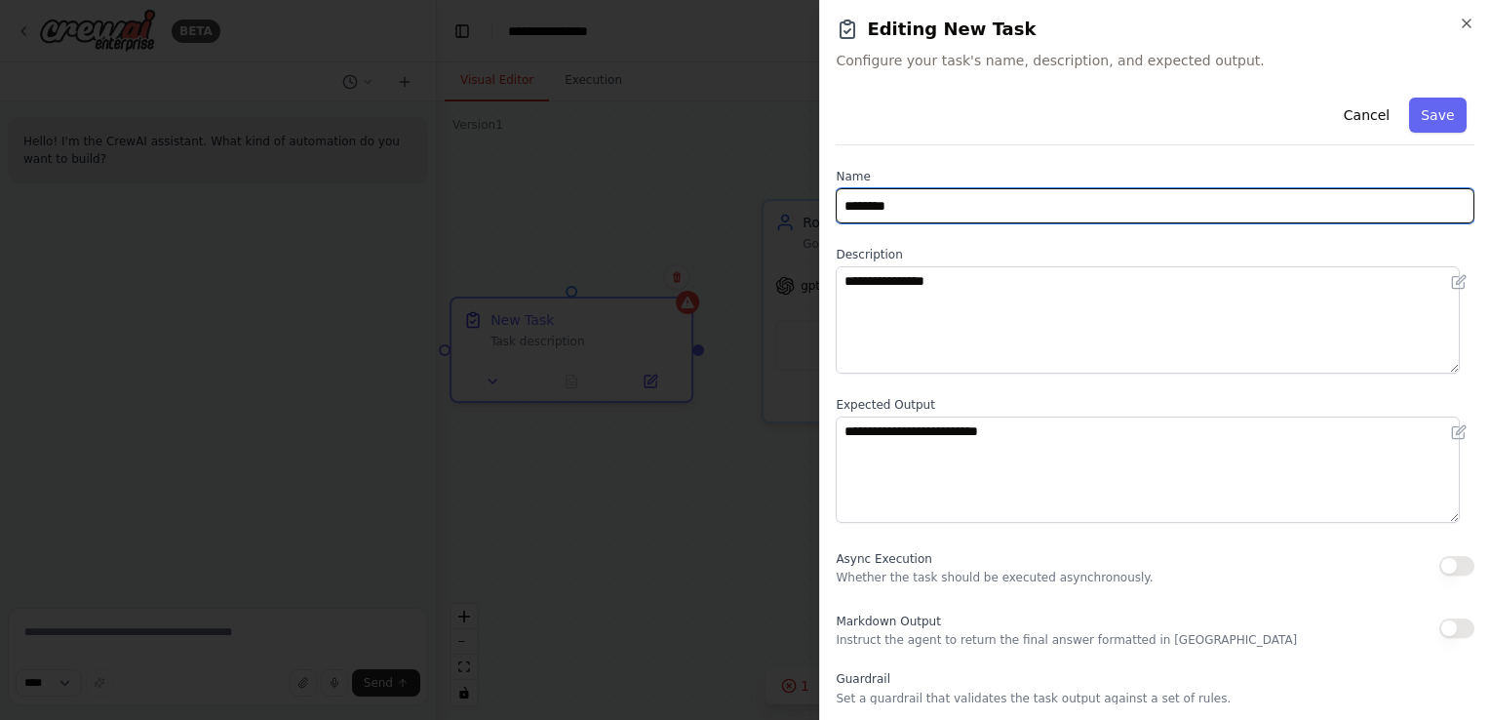
click at [901, 201] on input "********" at bounding box center [1155, 205] width 639 height 35
type input "**********"
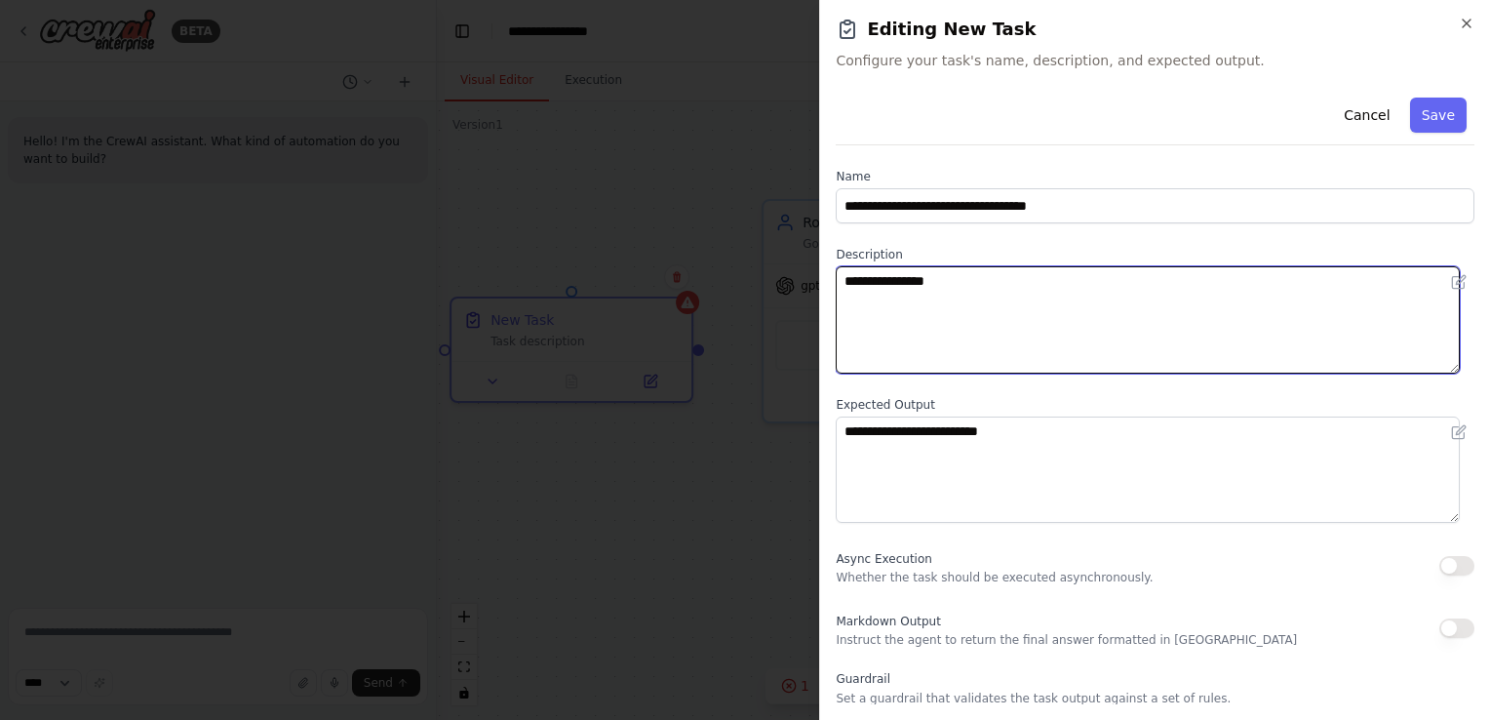
click at [871, 289] on textarea "**********" at bounding box center [1148, 319] width 624 height 107
type textarea "*"
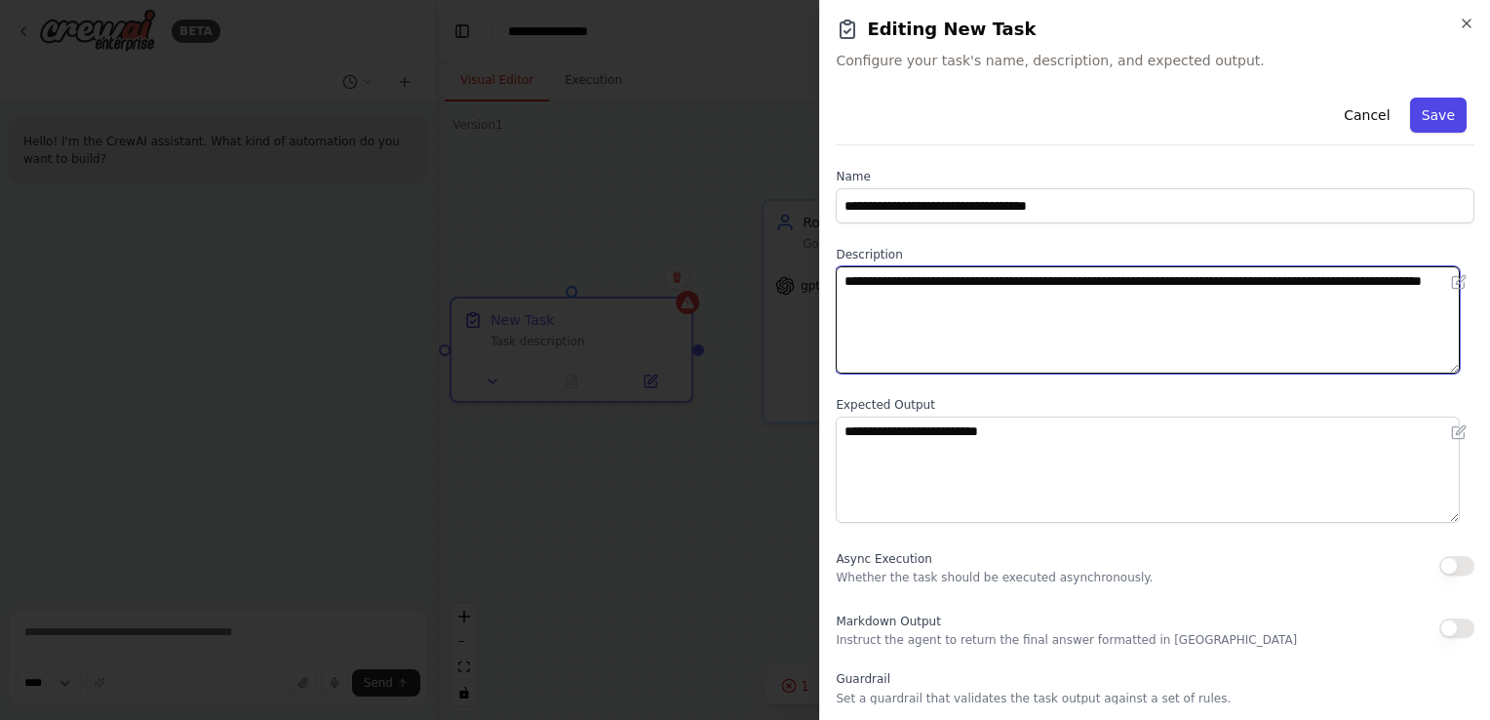
type textarea "**********"
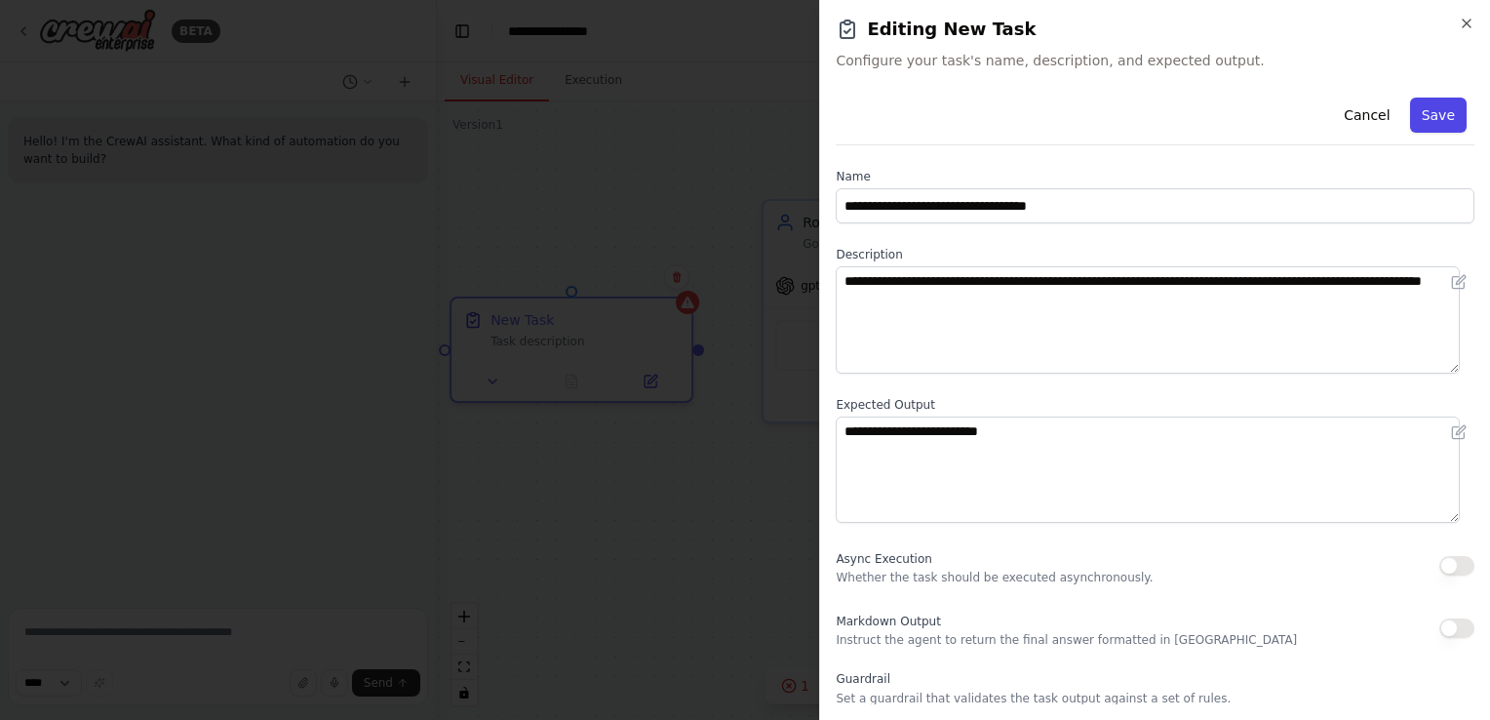
click at [1430, 120] on button "Save" at bounding box center [1438, 115] width 57 height 35
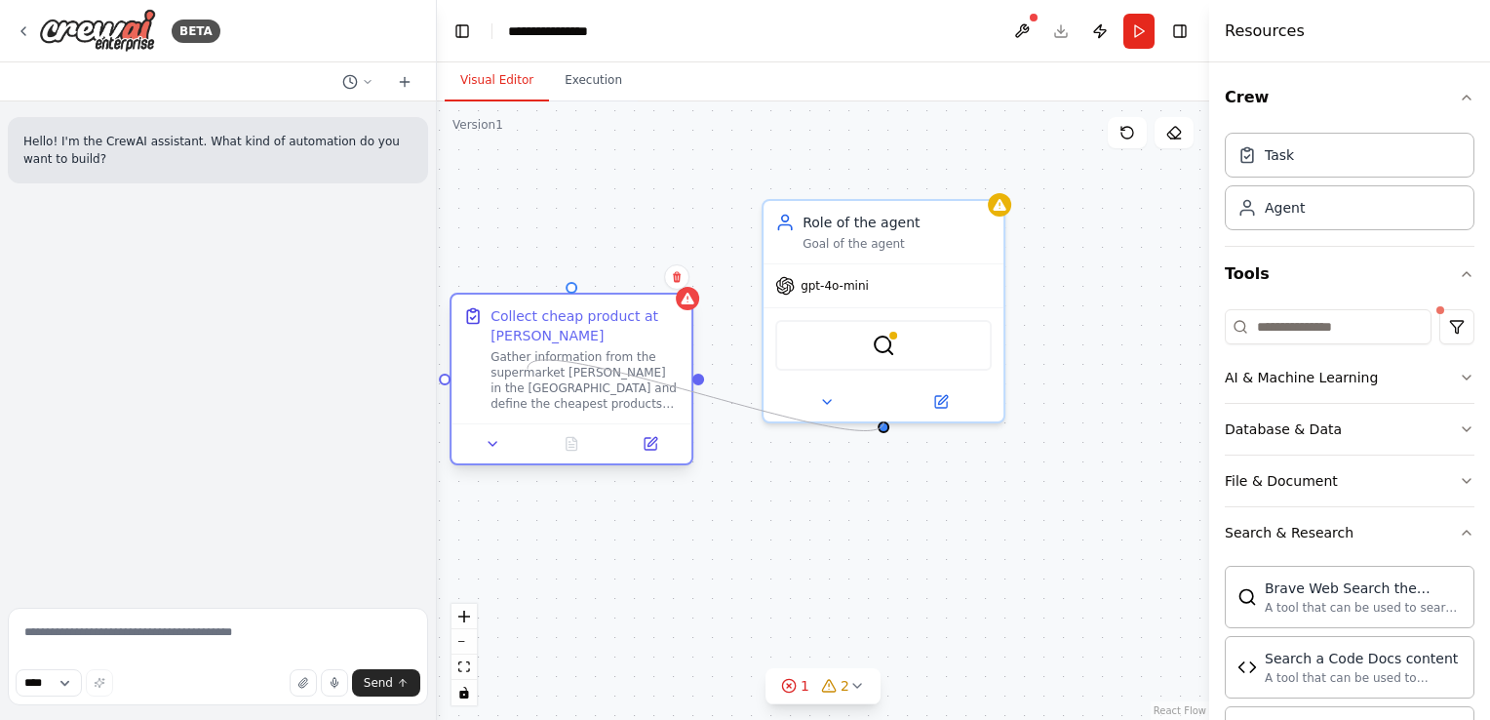
drag, startPoint x: 881, startPoint y: 423, endPoint x: 528, endPoint y: 369, distance: 358.1
click at [528, 369] on div "Role of the agent Goal of the agent gpt-4o-mini BraveSearchTool Collect cheap p…" at bounding box center [836, 410] width 772 height 618
drag, startPoint x: 703, startPoint y: 380, endPoint x: 887, endPoint y: 423, distance: 189.2
click at [887, 423] on div "Role of the agent Goal of the agent gpt-4o-mini BraveSearchTool Collect cheap p…" at bounding box center [823, 410] width 772 height 618
click at [887, 423] on div at bounding box center [884, 423] width 12 height 12
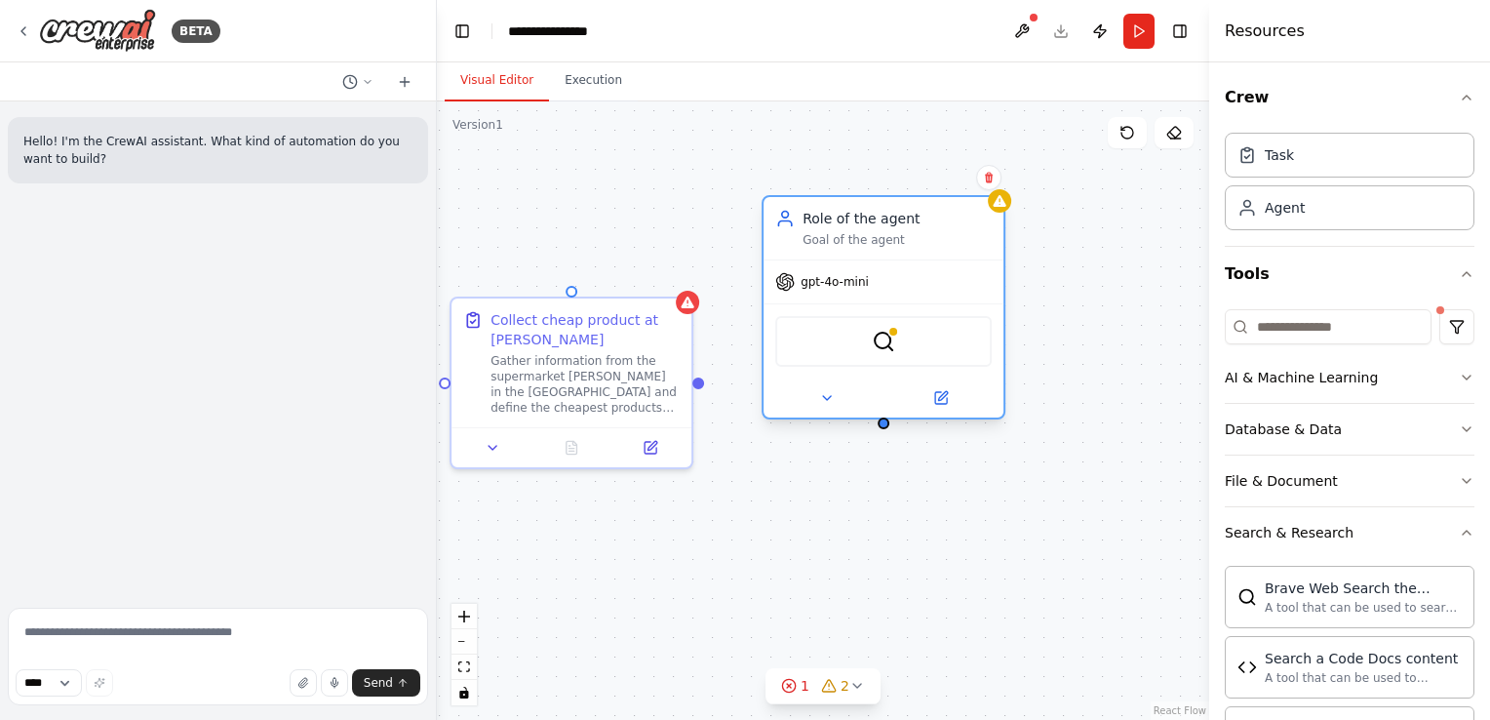
click at [936, 214] on div "Role of the agent" at bounding box center [896, 219] width 189 height 20
click at [892, 333] on div at bounding box center [893, 332] width 12 height 12
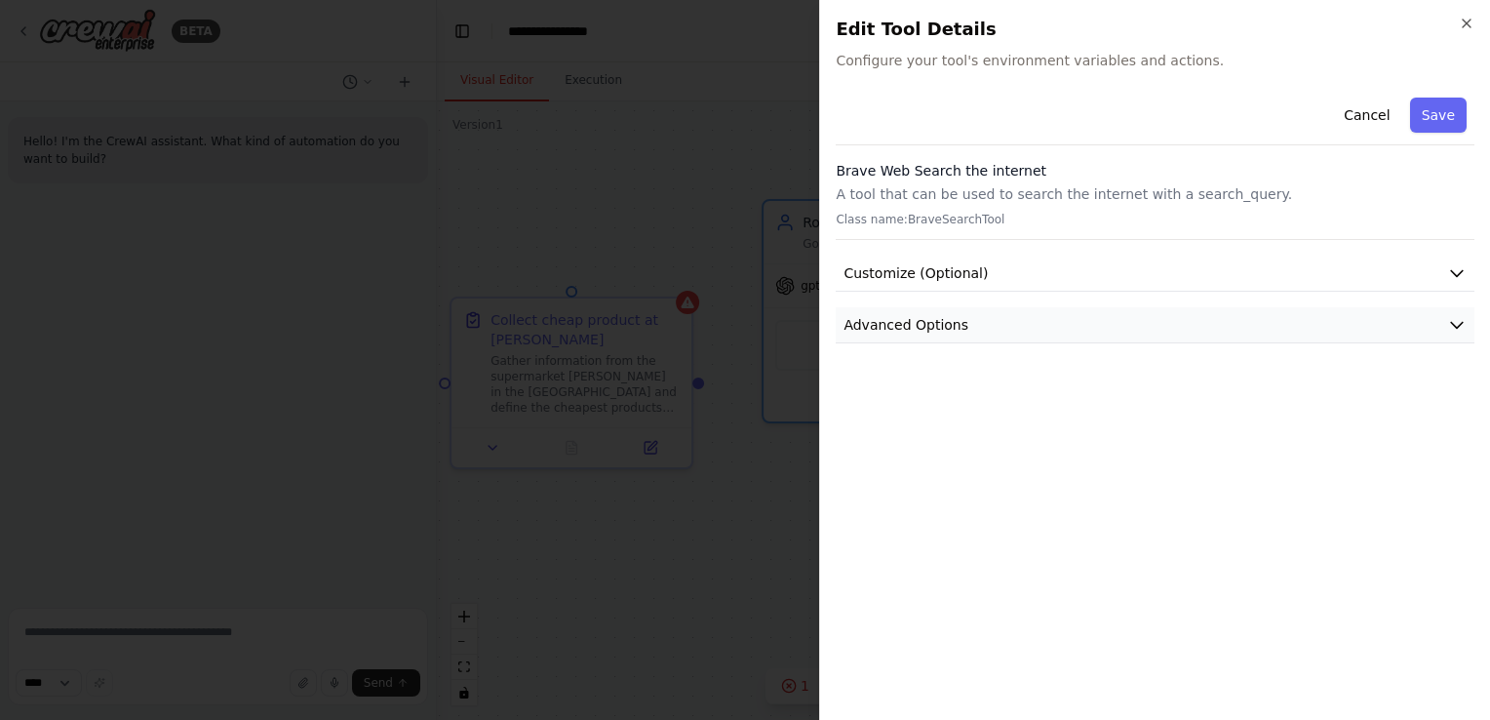
click at [975, 328] on button "Advanced Options" at bounding box center [1155, 325] width 639 height 36
click at [978, 289] on button "Customize (Optional)" at bounding box center [1155, 273] width 639 height 36
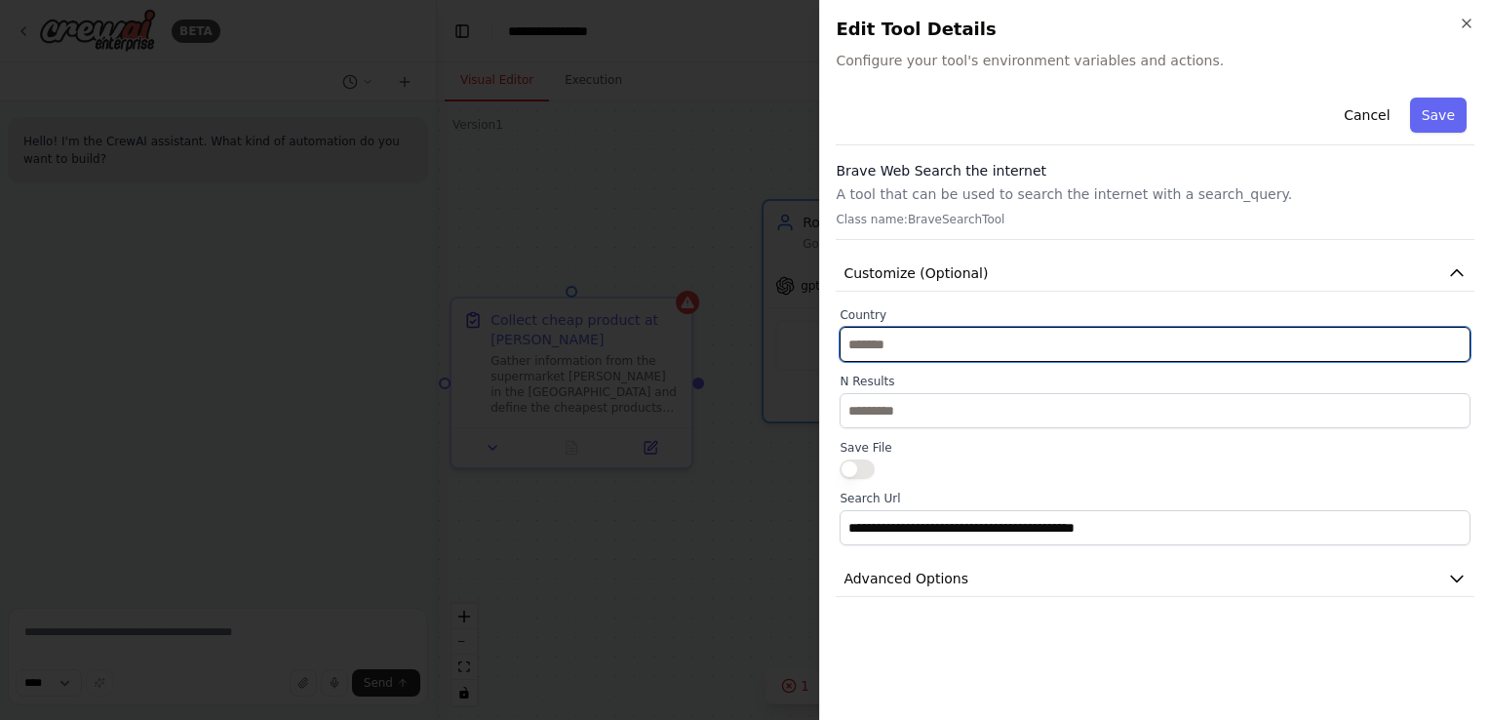
click at [931, 349] on input "text" at bounding box center [1155, 344] width 631 height 35
type input "**********"
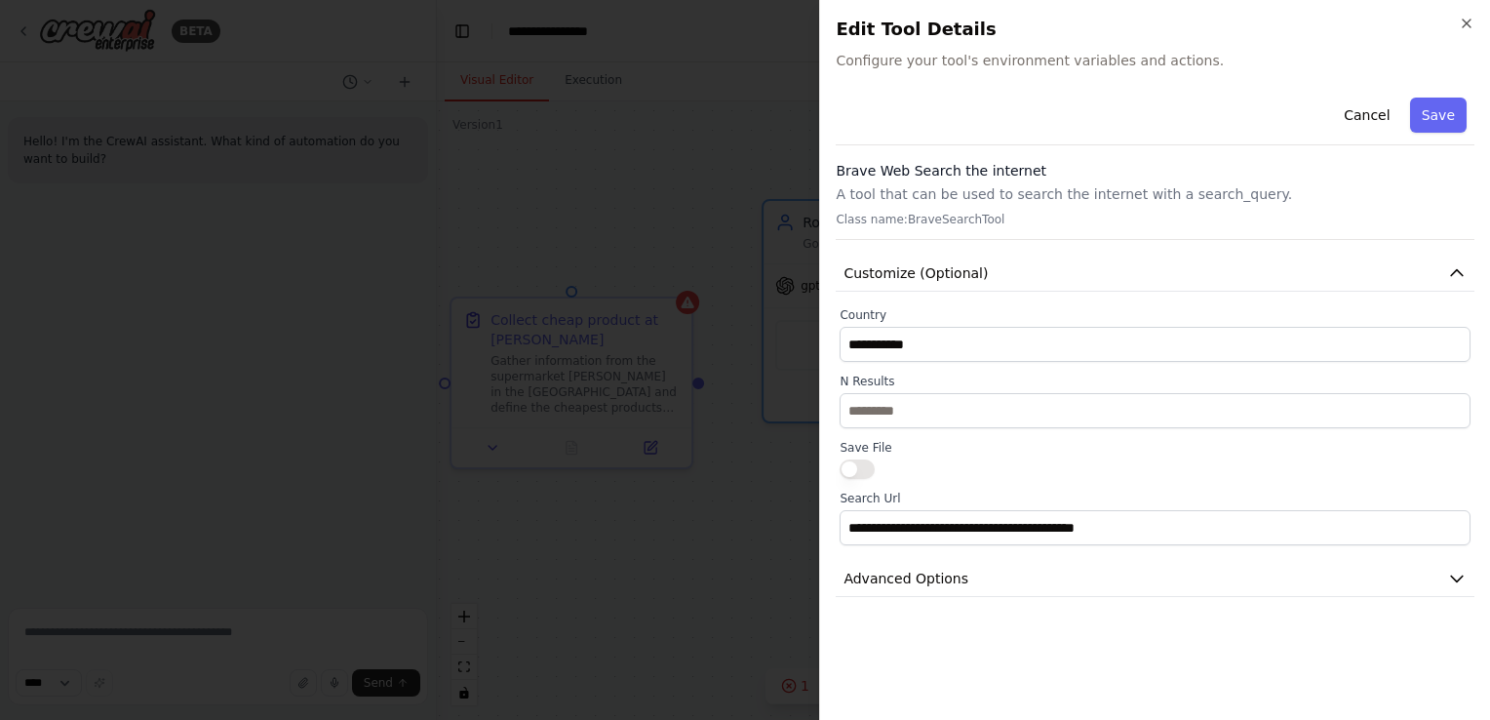
click at [1467, 96] on div "Cancel Save" at bounding box center [1155, 118] width 639 height 56
click at [1451, 114] on button "Save" at bounding box center [1438, 115] width 57 height 35
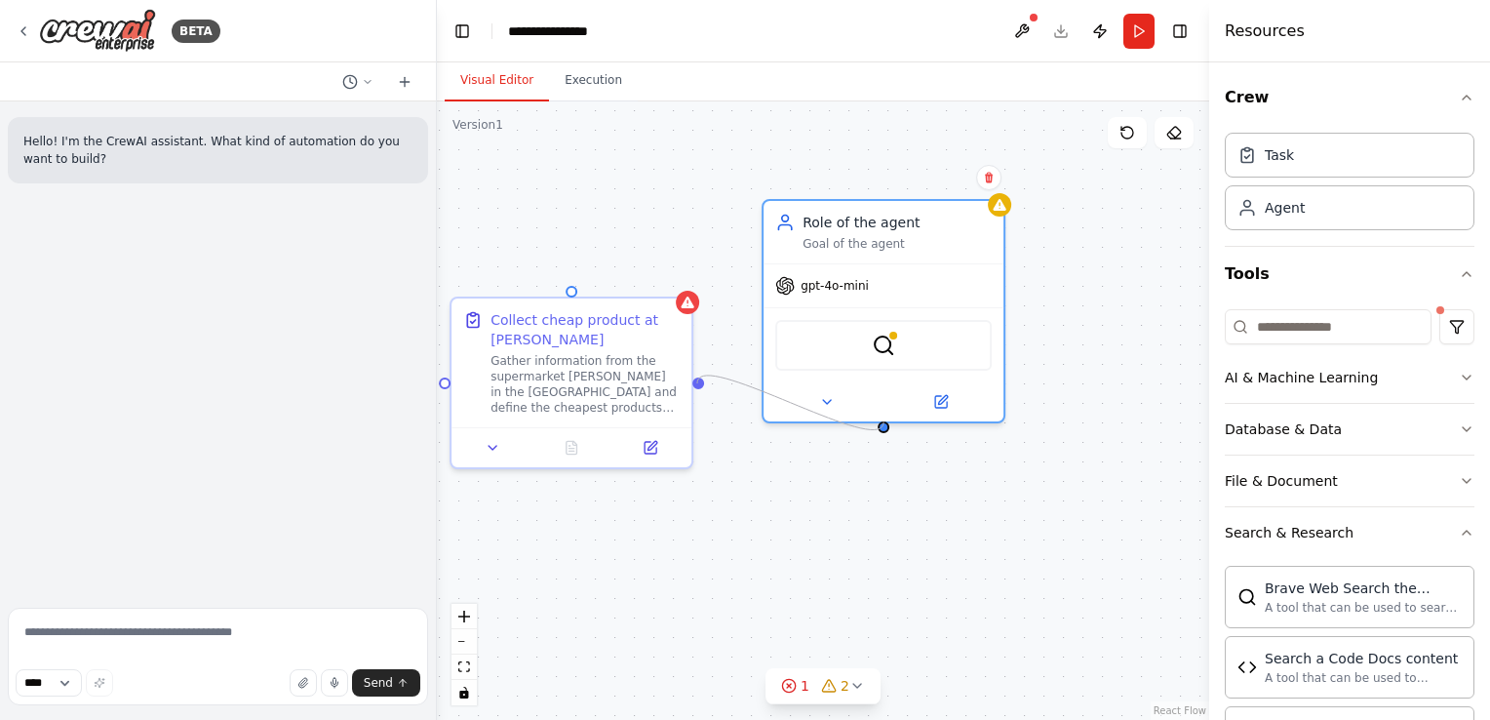
drag, startPoint x: 881, startPoint y: 426, endPoint x: 697, endPoint y: 383, distance: 189.2
click at [697, 383] on div "Role of the agent Goal of the agent gpt-4o-mini BraveSearchTool Collect cheap p…" at bounding box center [823, 410] width 772 height 618
drag, startPoint x: 697, startPoint y: 383, endPoint x: 876, endPoint y: 240, distance: 228.9
click at [876, 240] on div "Role of the agent Goal of the agent gpt-4o-mini BraveSearchTool Collect cheap p…" at bounding box center [836, 410] width 772 height 618
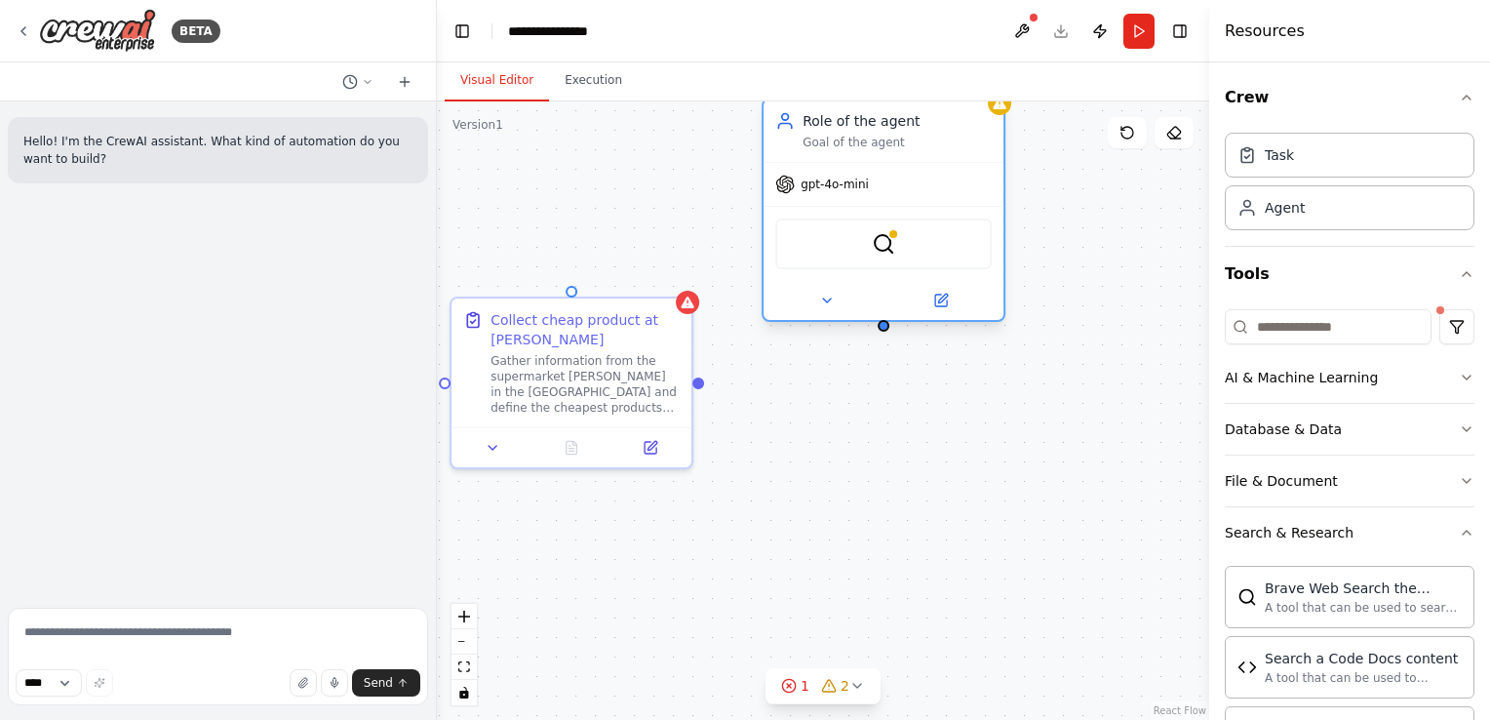
drag, startPoint x: 876, startPoint y: 240, endPoint x: 879, endPoint y: 146, distance: 93.7
click at [879, 146] on div "Goal of the agent" at bounding box center [896, 143] width 189 height 16
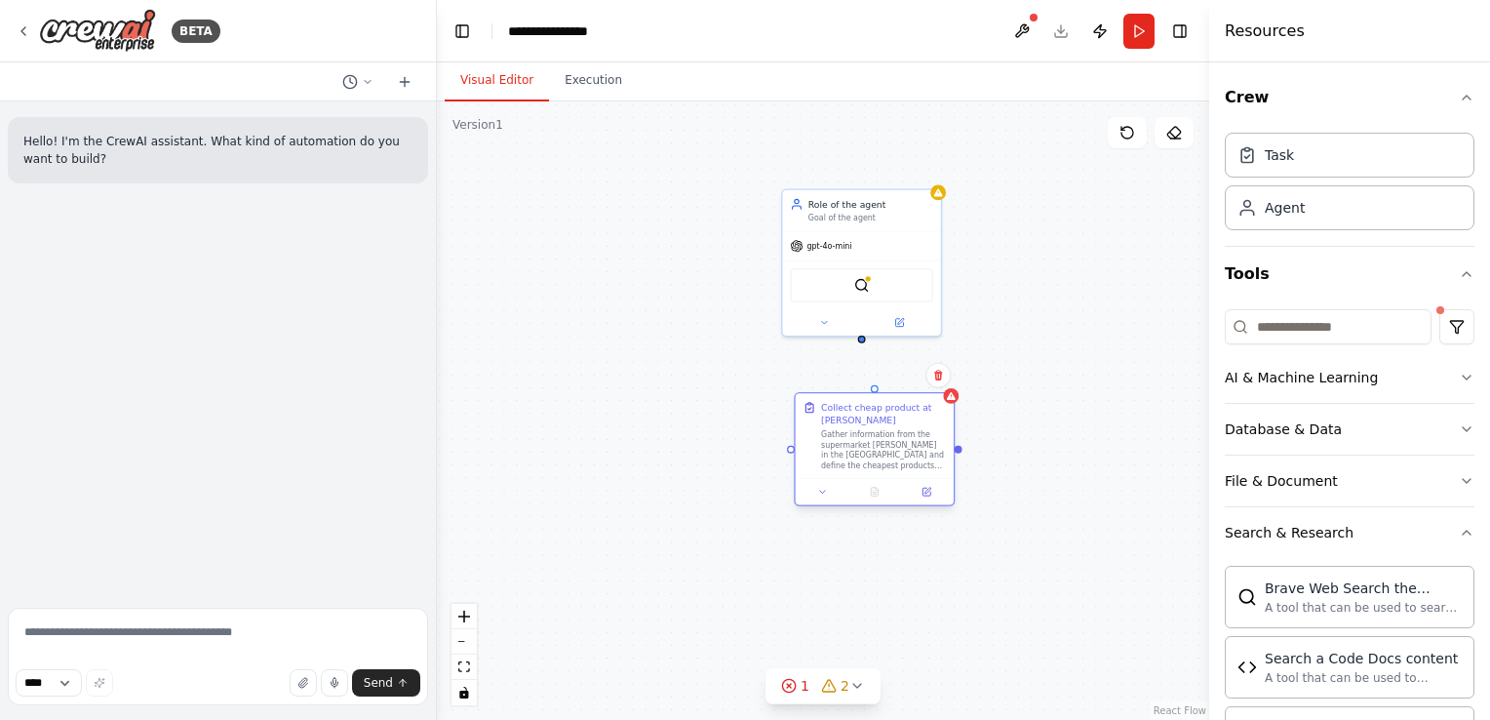
drag, startPoint x: 675, startPoint y: 353, endPoint x: 863, endPoint y: 420, distance: 199.9
click at [863, 420] on div "Collect cheap product at Albert Heijn" at bounding box center [883, 413] width 125 height 25
click at [831, 196] on div "Role of the agent" at bounding box center [870, 201] width 125 height 13
click at [894, 330] on div at bounding box center [861, 319] width 158 height 25
click at [893, 317] on button at bounding box center [899, 320] width 73 height 16
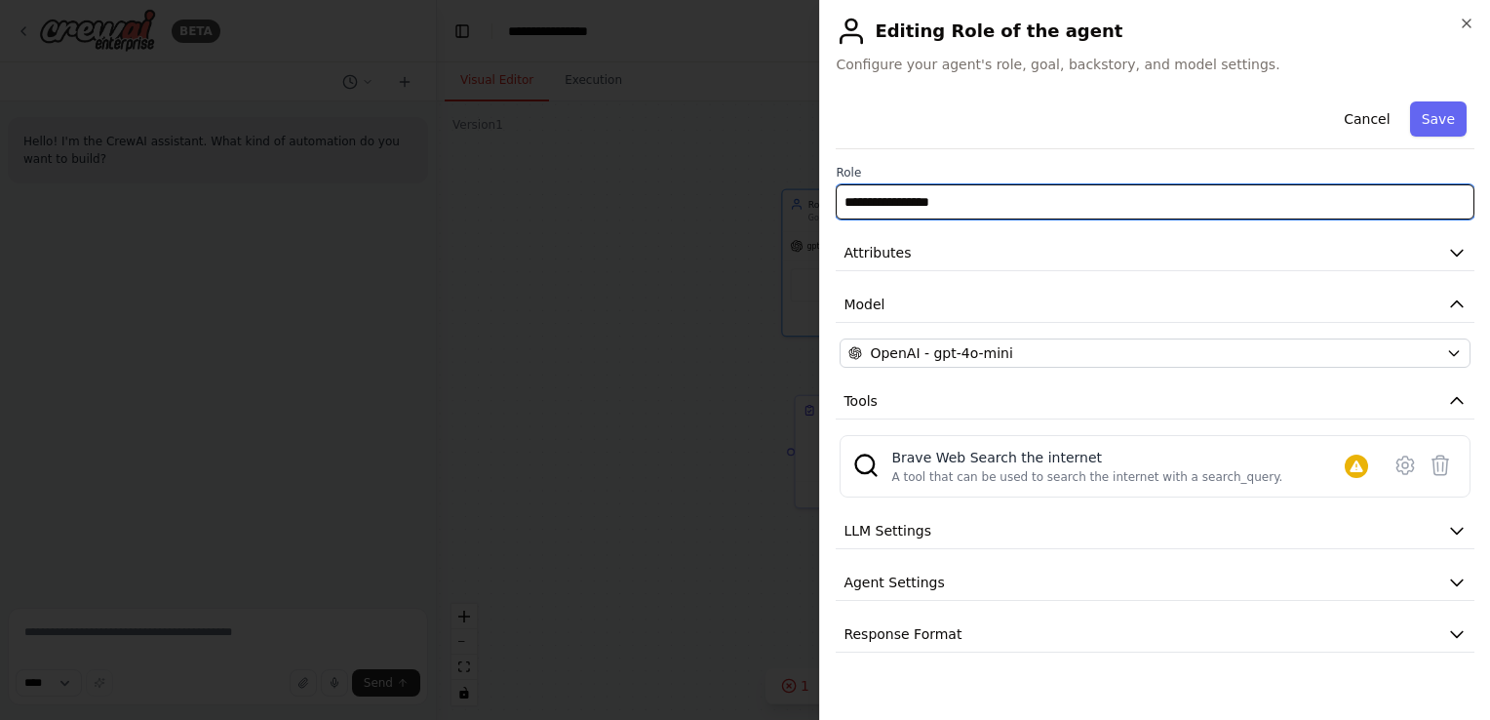
click at [966, 186] on input "**********" at bounding box center [1155, 201] width 639 height 35
drag, startPoint x: 989, startPoint y: 196, endPoint x: 506, endPoint y: 109, distance: 490.4
click at [506, 109] on body "**********" at bounding box center [745, 360] width 1490 height 720
type input "**********"
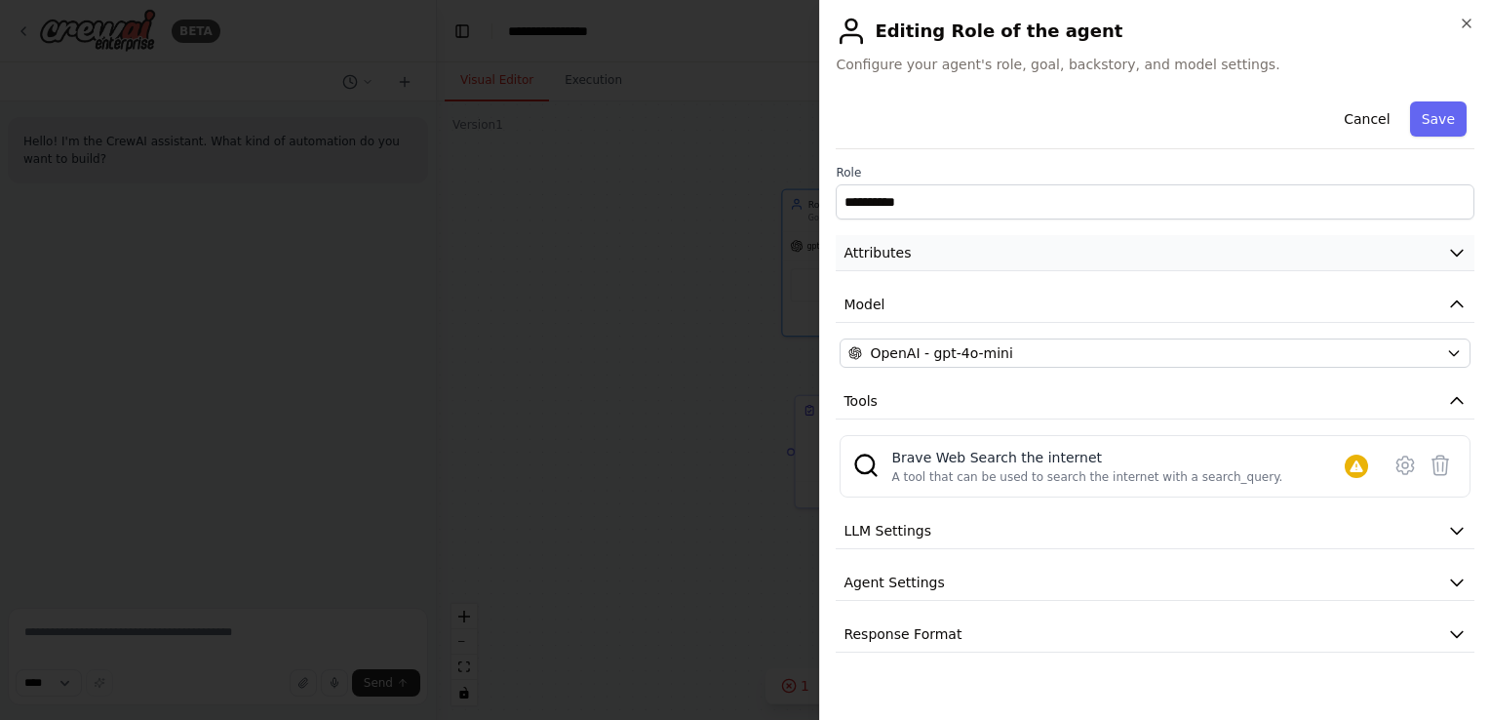
click at [1467, 253] on button "Attributes" at bounding box center [1155, 253] width 639 height 36
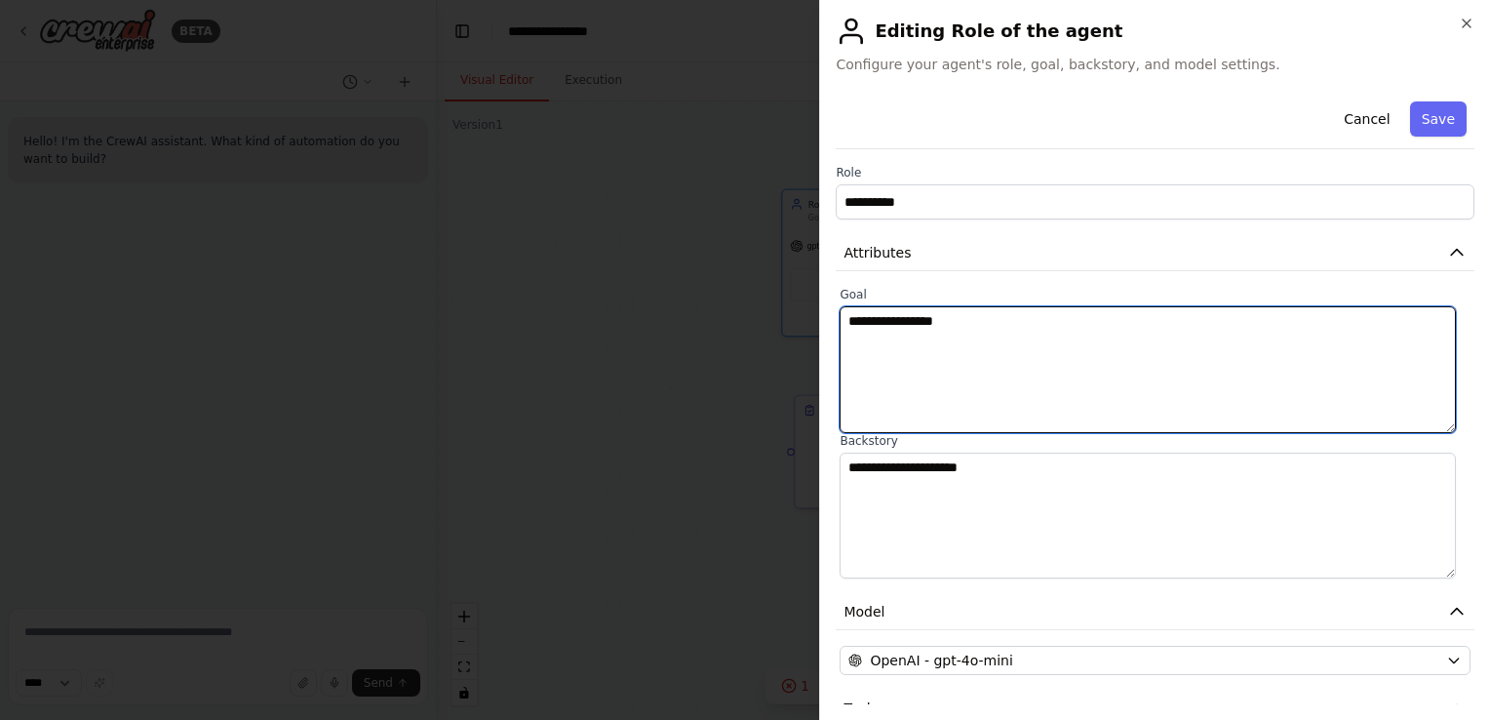
click at [950, 326] on textarea "**********" at bounding box center [1148, 369] width 616 height 127
drag, startPoint x: 957, startPoint y: 324, endPoint x: 759, endPoint y: 324, distance: 197.9
click at [766, 326] on body "**********" at bounding box center [745, 360] width 1490 height 720
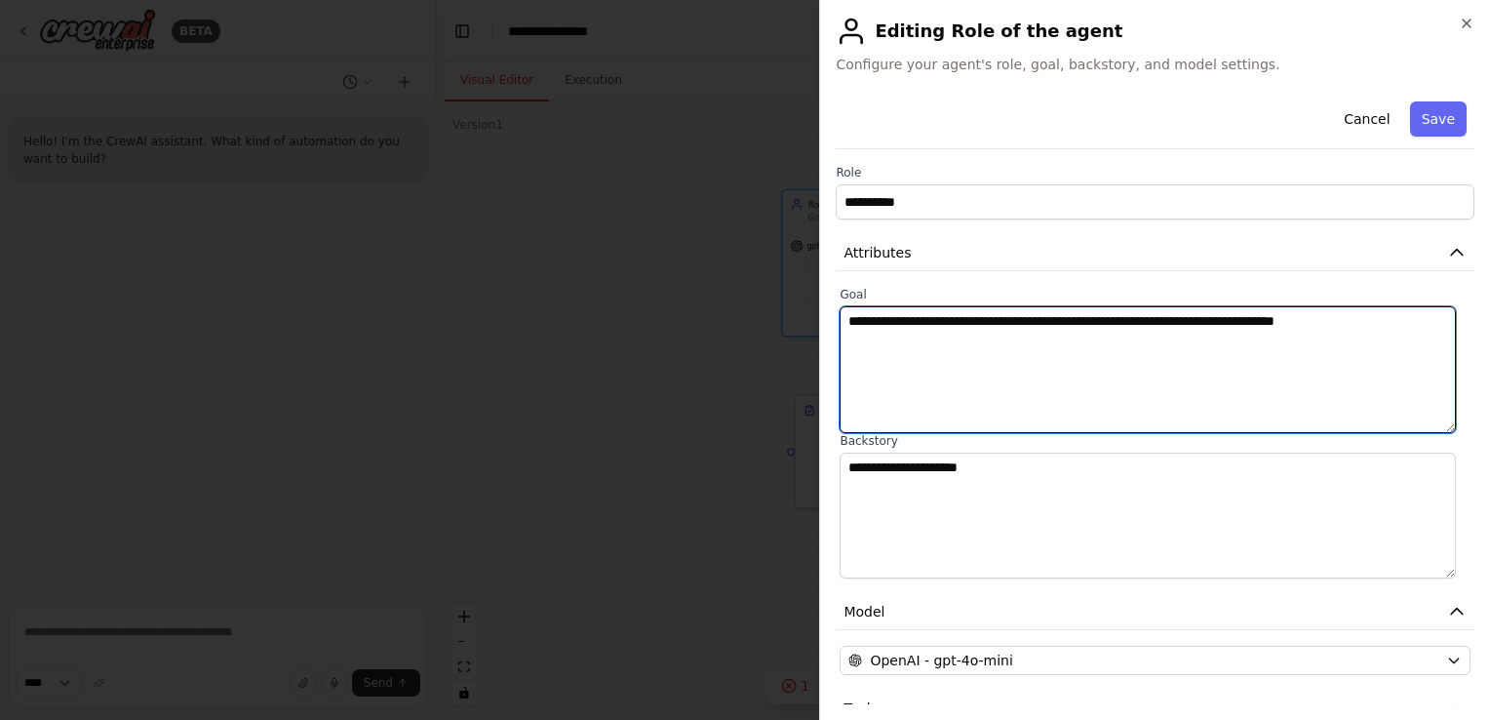
type textarea "**********"
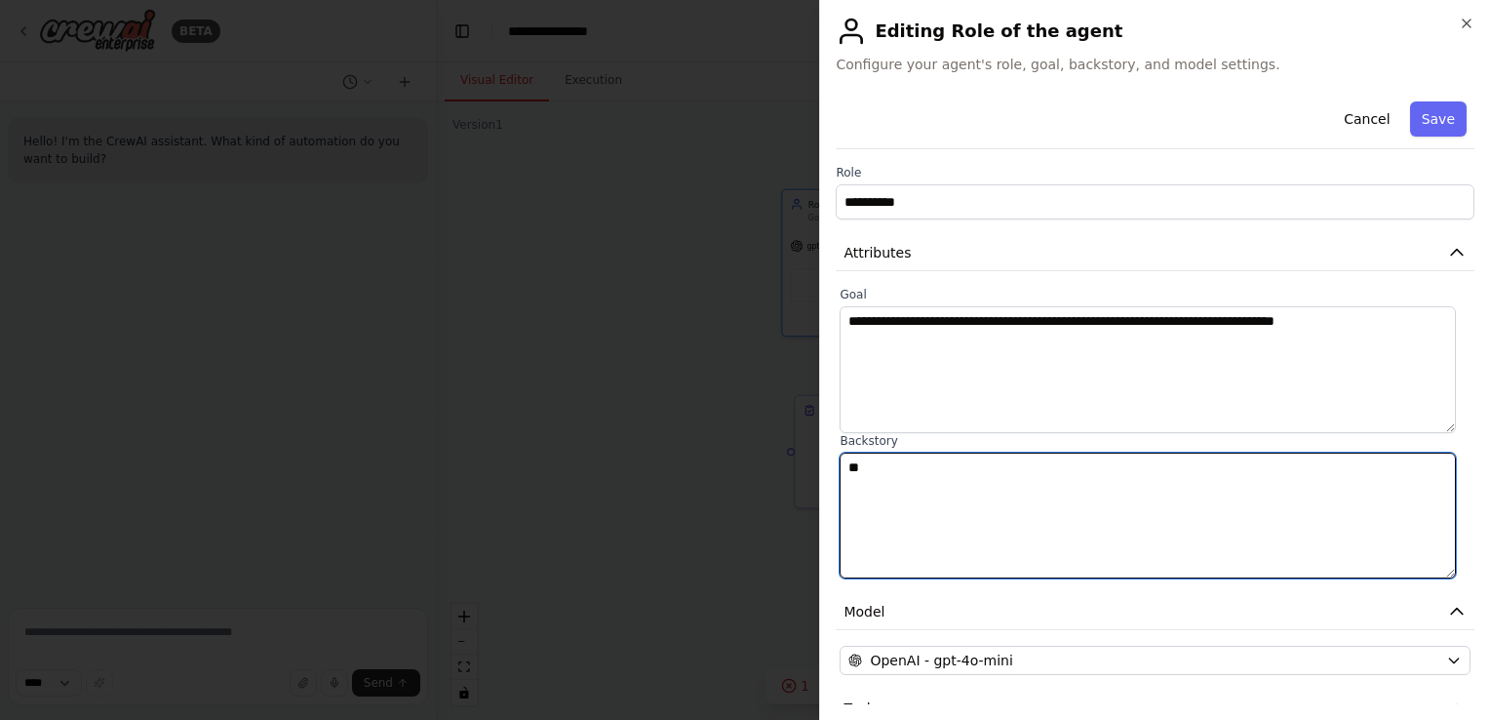
type textarea "*"
type textarea "**********"
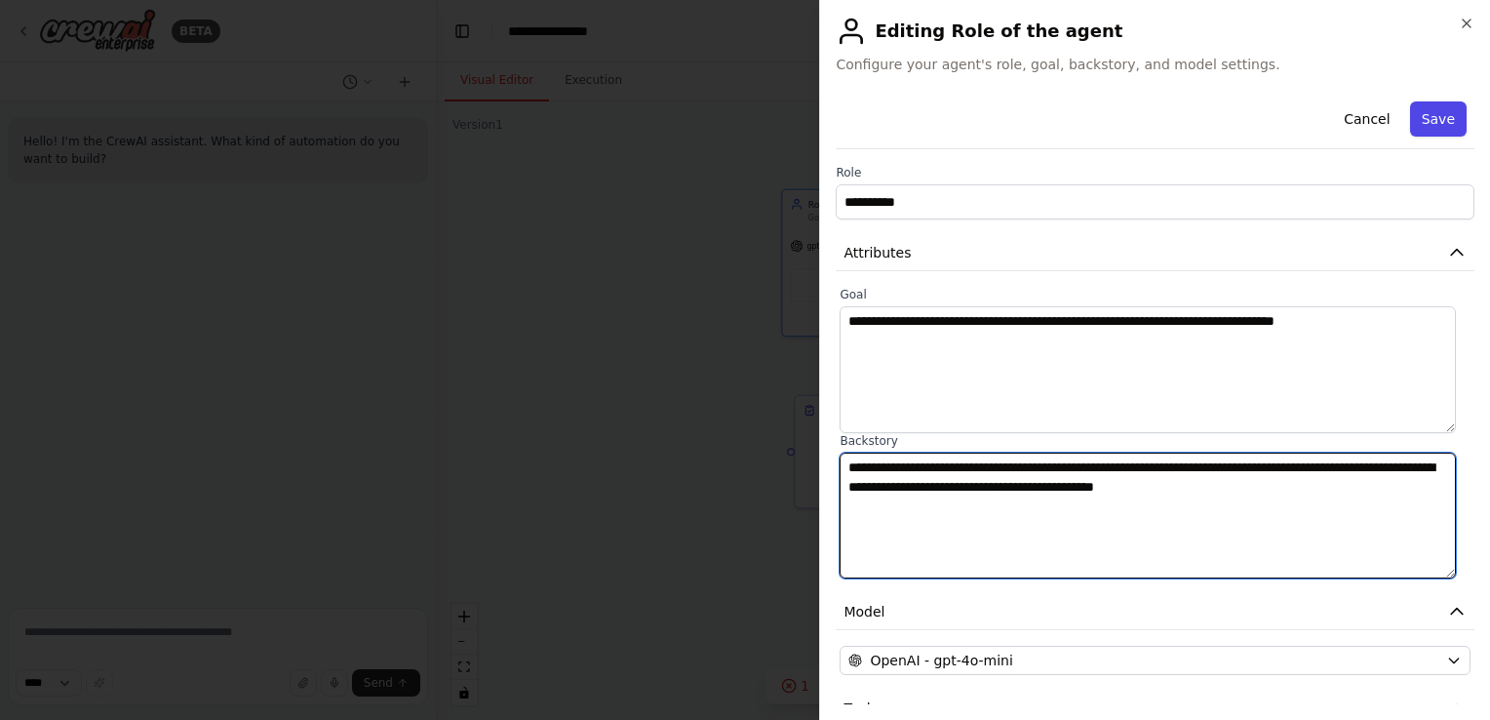
type textarea "**********"
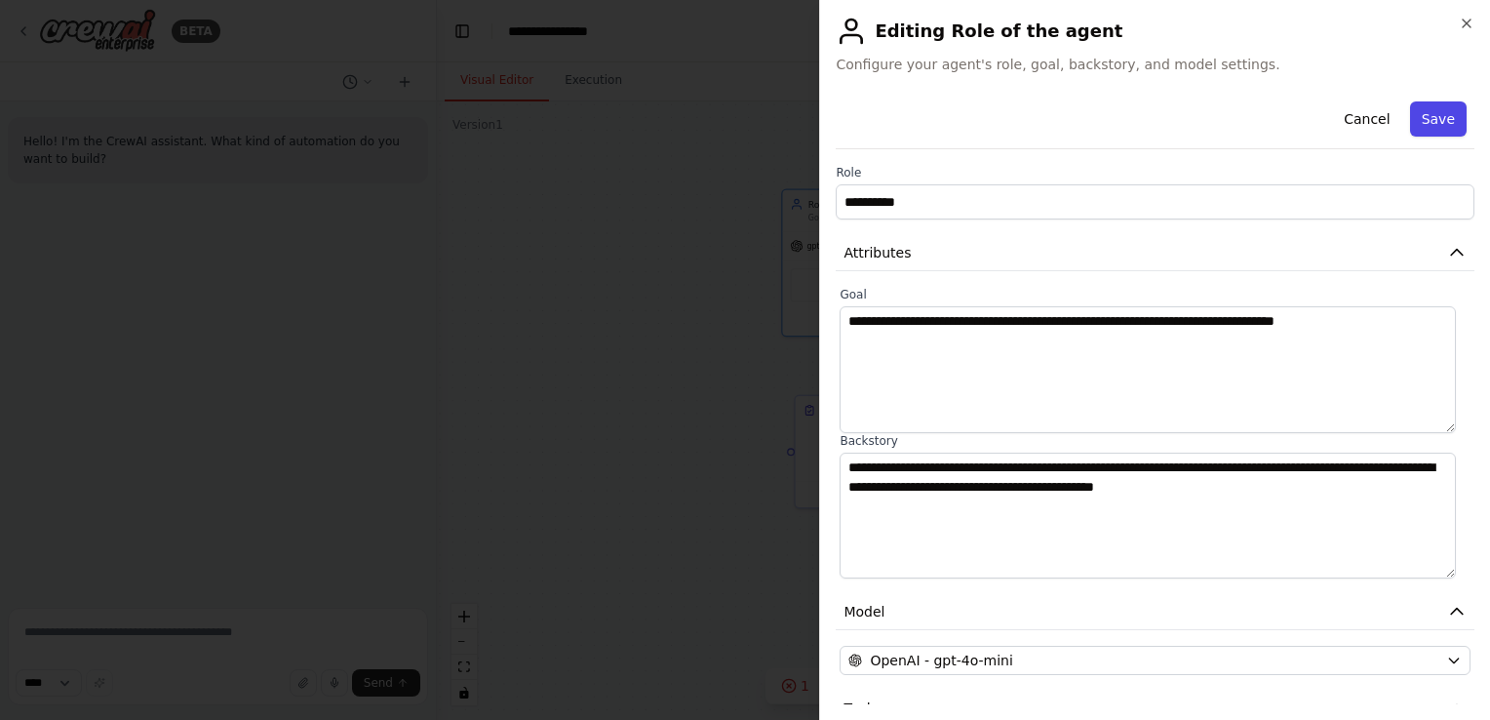
click at [1427, 118] on button "Save" at bounding box center [1438, 118] width 57 height 35
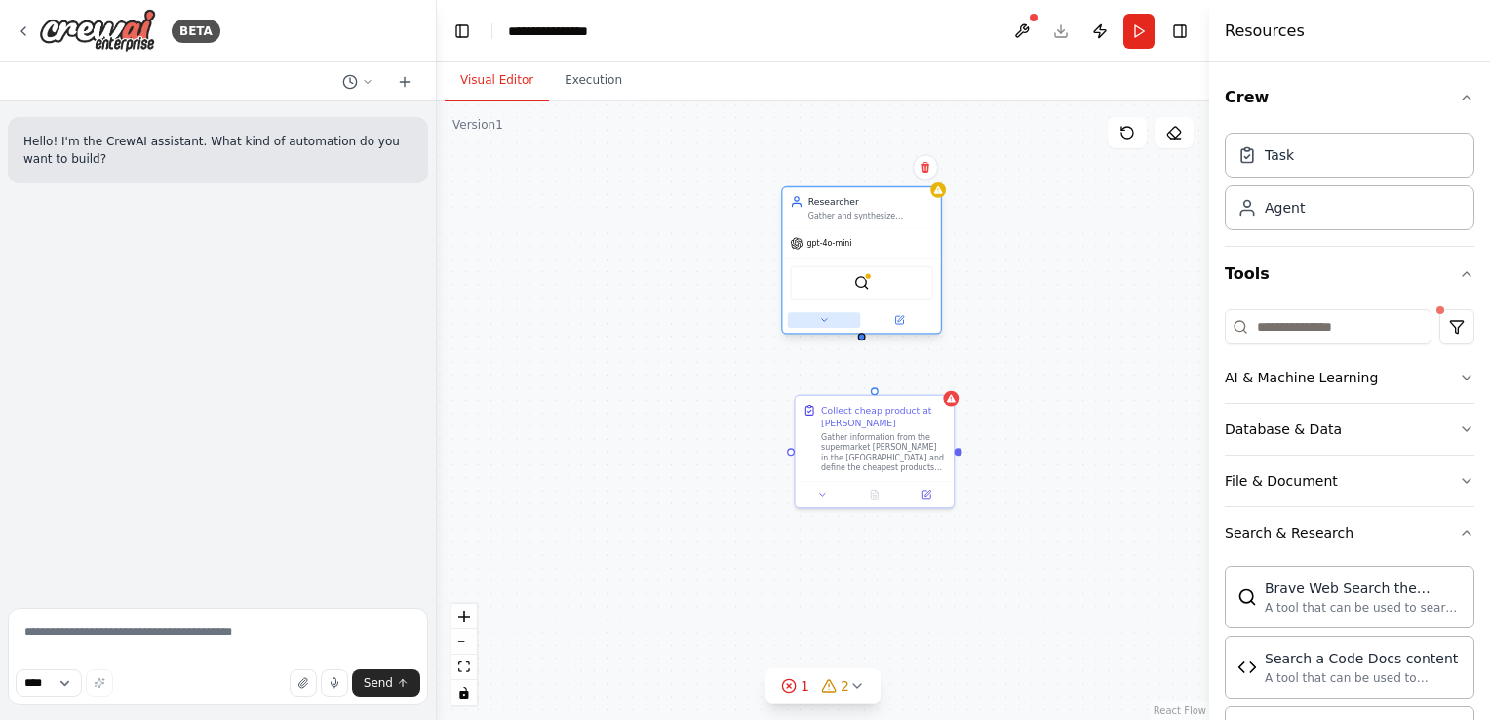
click at [812, 318] on button at bounding box center [824, 320] width 73 height 16
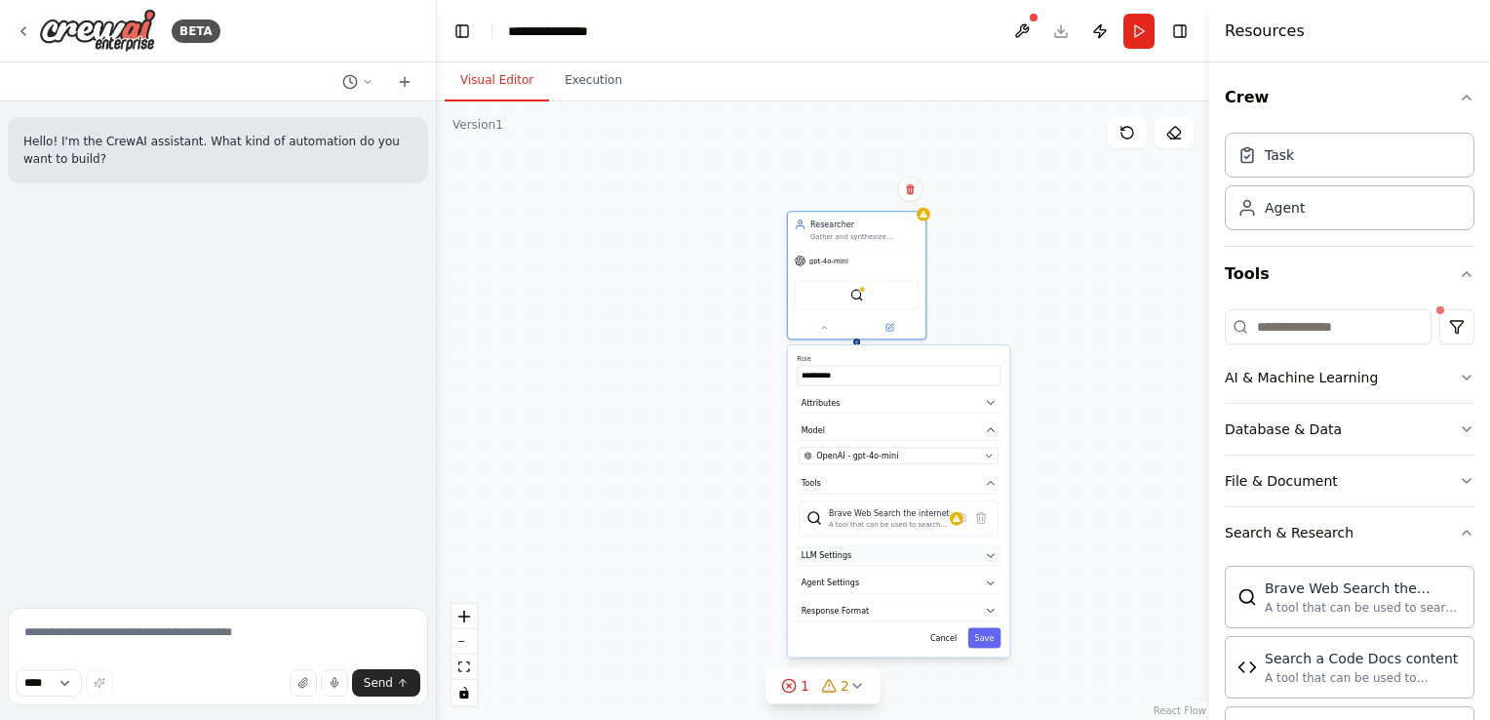
click at [998, 554] on button "LLM Settings" at bounding box center [899, 555] width 204 height 20
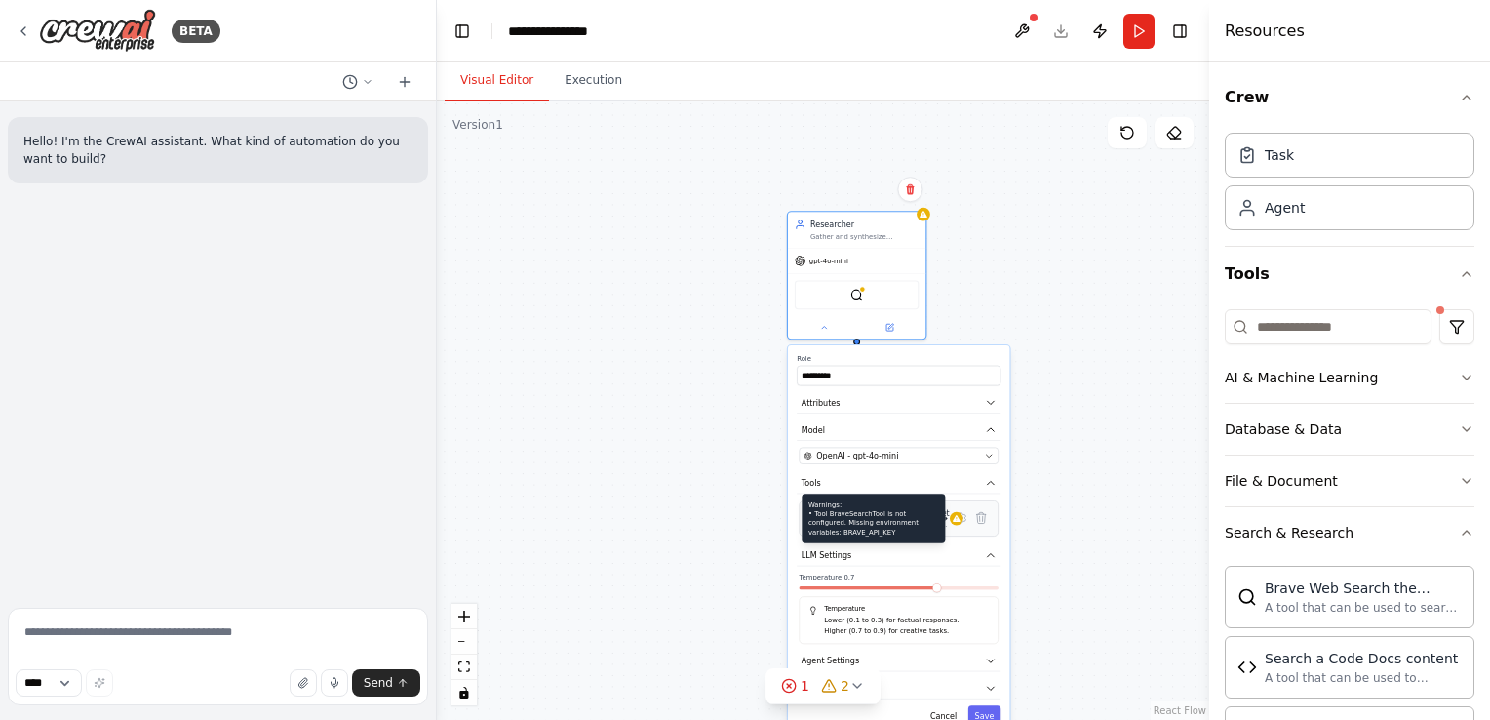
click at [950, 521] on div at bounding box center [957, 519] width 14 height 14
click at [839, 520] on div "A tool that can be used to search the internet with a search_query." at bounding box center [889, 524] width 121 height 9
click at [804, 519] on div "Brave Web Search the internet A tool that can be used to search the internet wi…" at bounding box center [898, 518] width 199 height 36
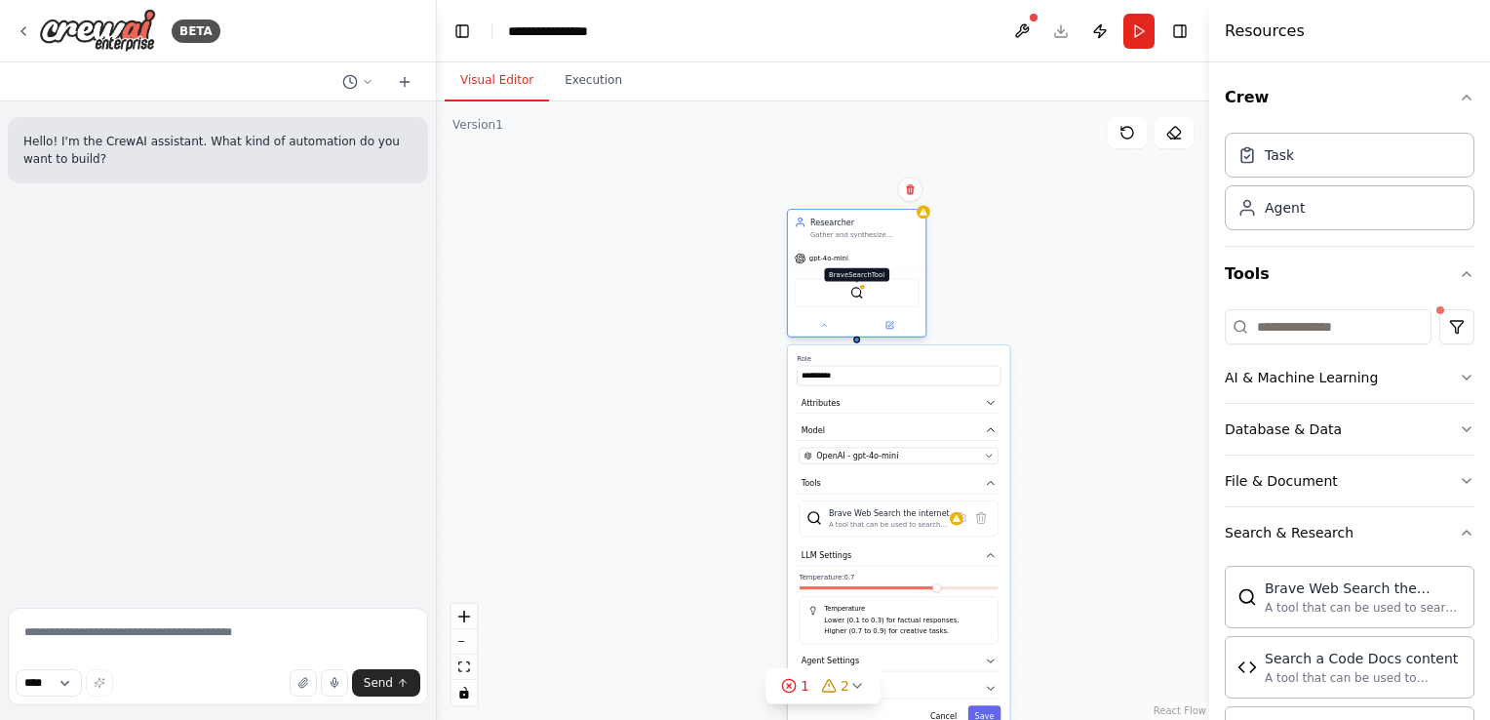
click at [854, 290] on img at bounding box center [857, 293] width 14 height 14
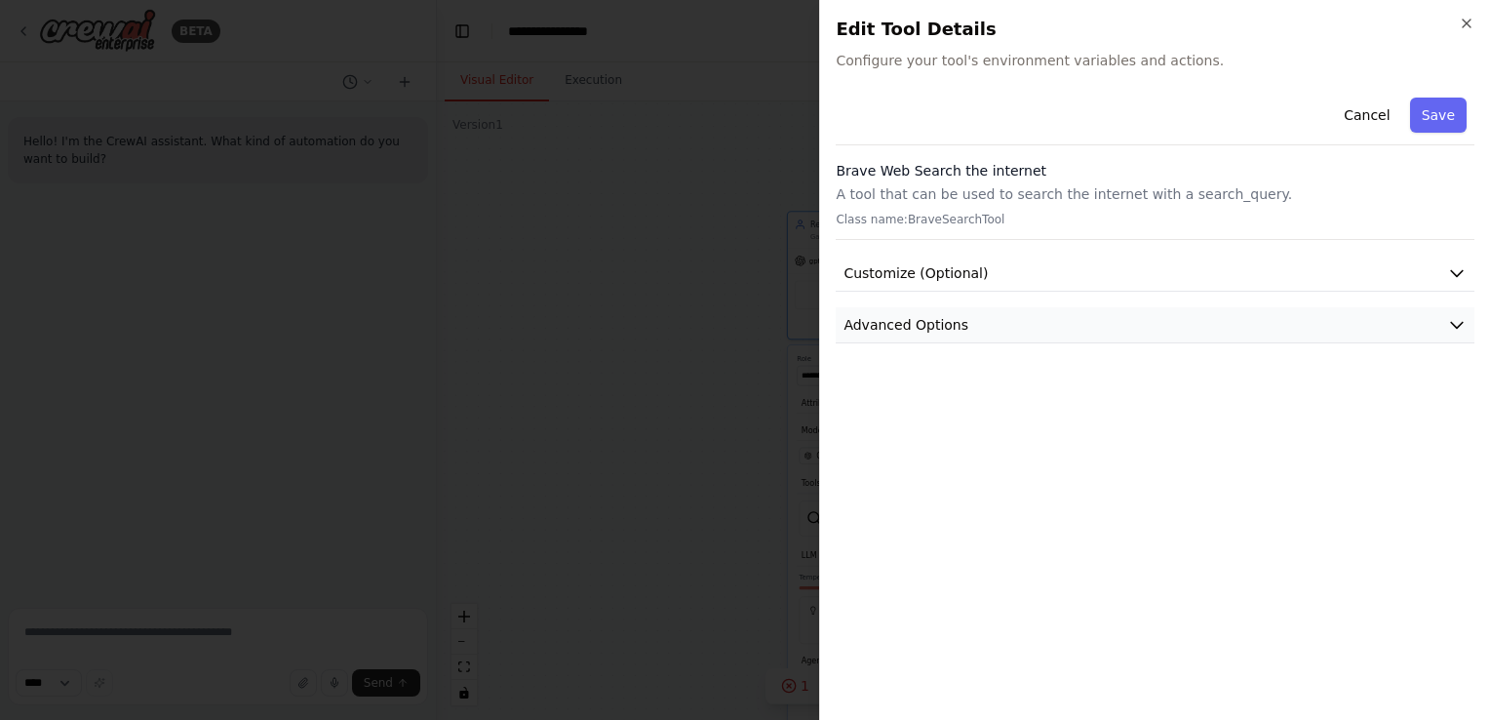
click at [966, 317] on button "Advanced Options" at bounding box center [1155, 325] width 639 height 36
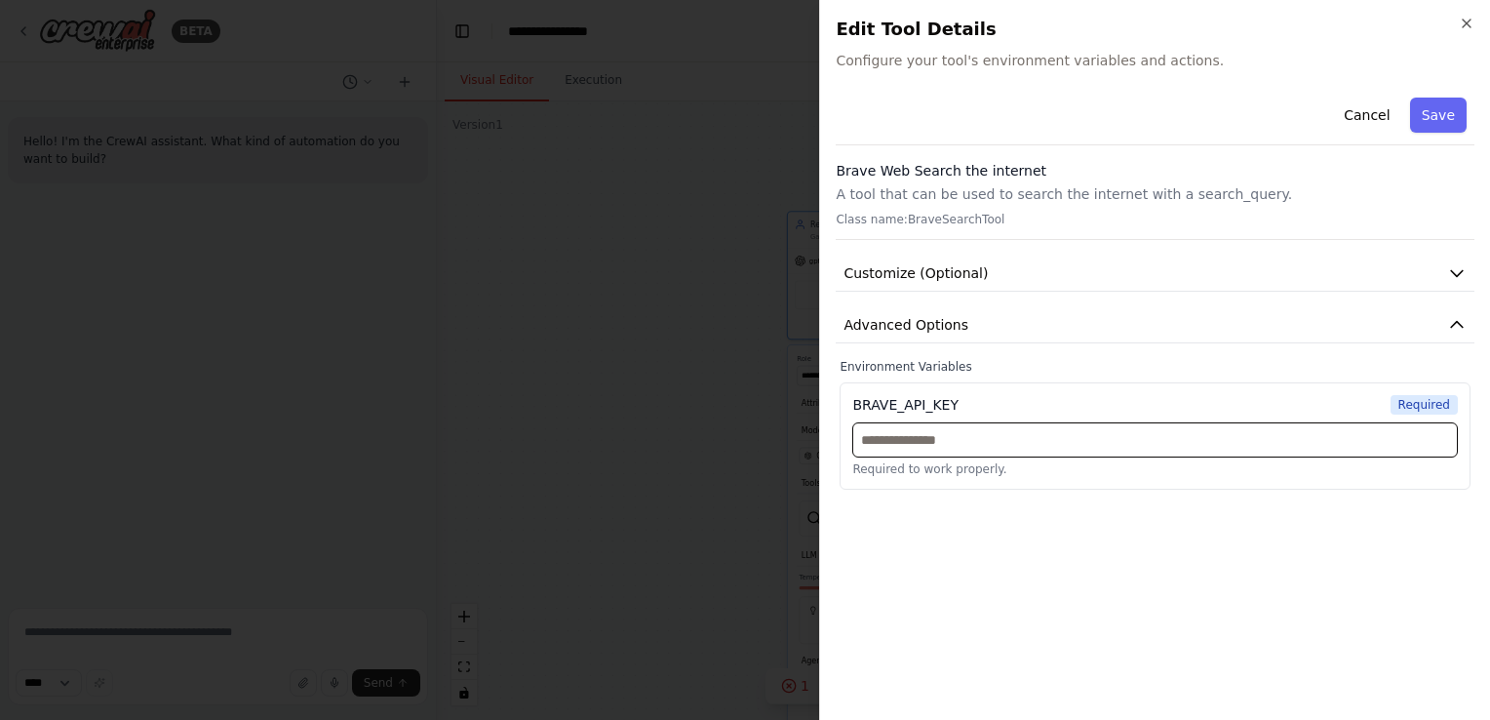
click at [918, 439] on input "text" at bounding box center [1155, 439] width 606 height 35
click at [862, 402] on div "BRAVE_API_KEY" at bounding box center [905, 405] width 106 height 20
drag, startPoint x: 862, startPoint y: 402, endPoint x: 873, endPoint y: 443, distance: 42.3
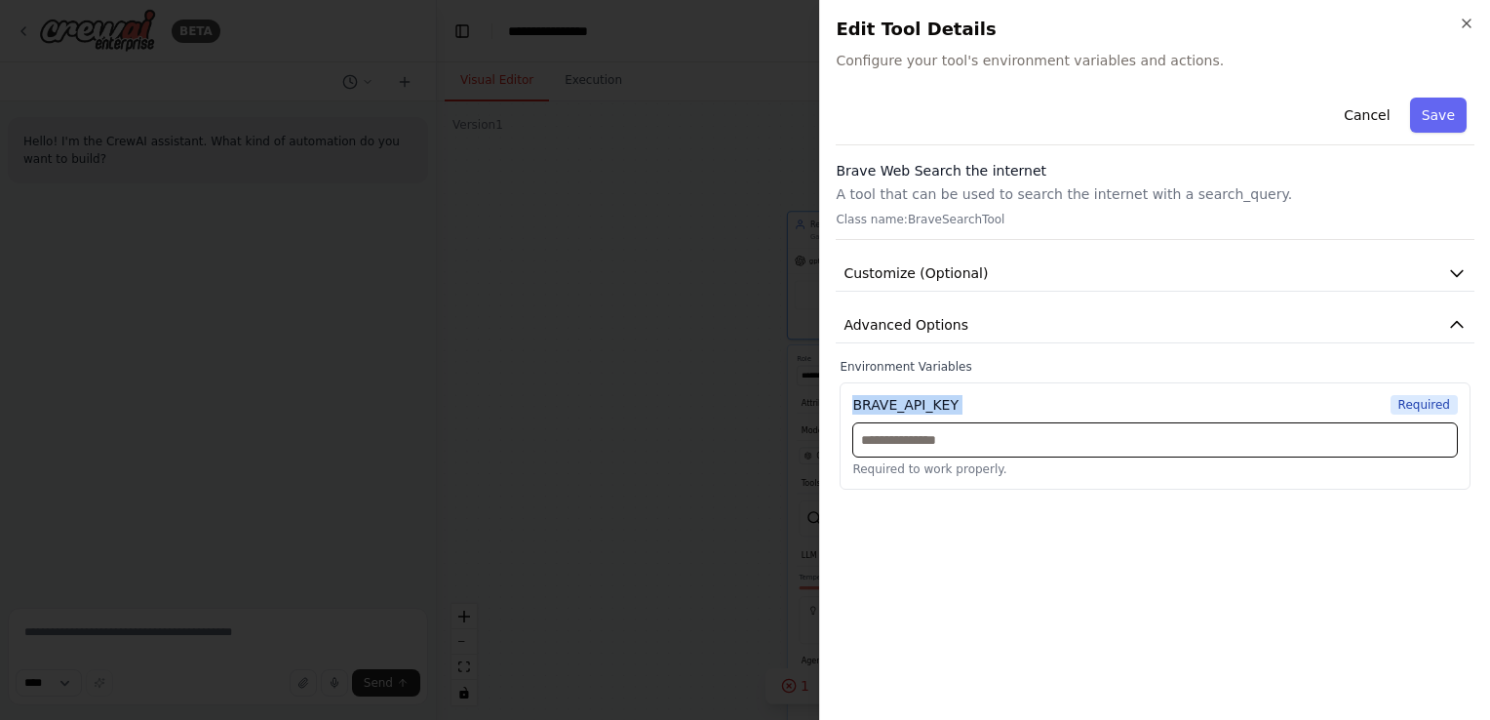
click at [873, 443] on input "text" at bounding box center [1155, 439] width 606 height 35
click at [893, 419] on div "BRAVE_API_KEY Required Required to work properly." at bounding box center [1155, 435] width 631 height 107
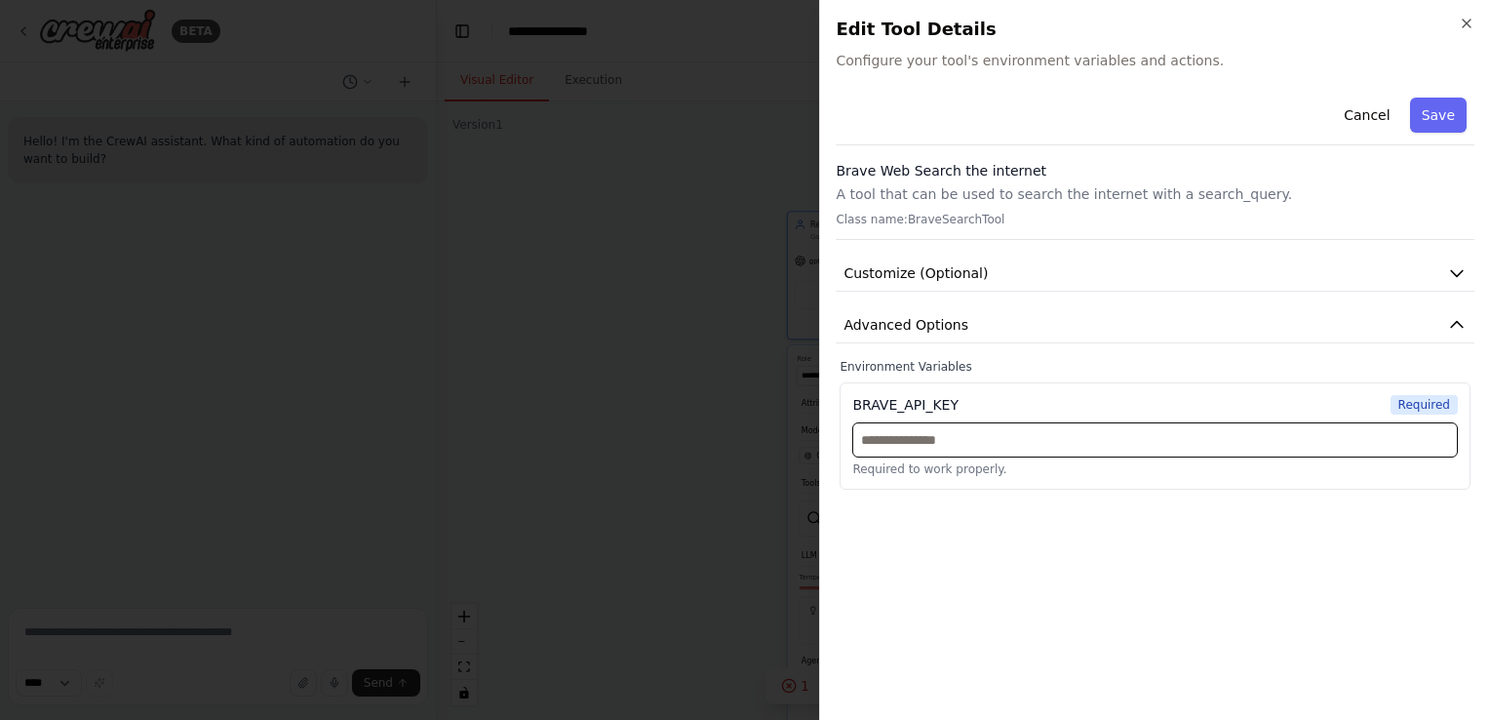
drag, startPoint x: 893, startPoint y: 419, endPoint x: 885, endPoint y: 450, distance: 32.2
click at [885, 450] on input "text" at bounding box center [1155, 439] width 606 height 35
drag, startPoint x: 951, startPoint y: 400, endPoint x: 823, endPoint y: 404, distance: 127.8
click at [823, 404] on div "Close Edit Tool Details Configure your tool's environment variables and actions…" at bounding box center [1154, 360] width 671 height 720
copy div "BRAVE_API_KEY"
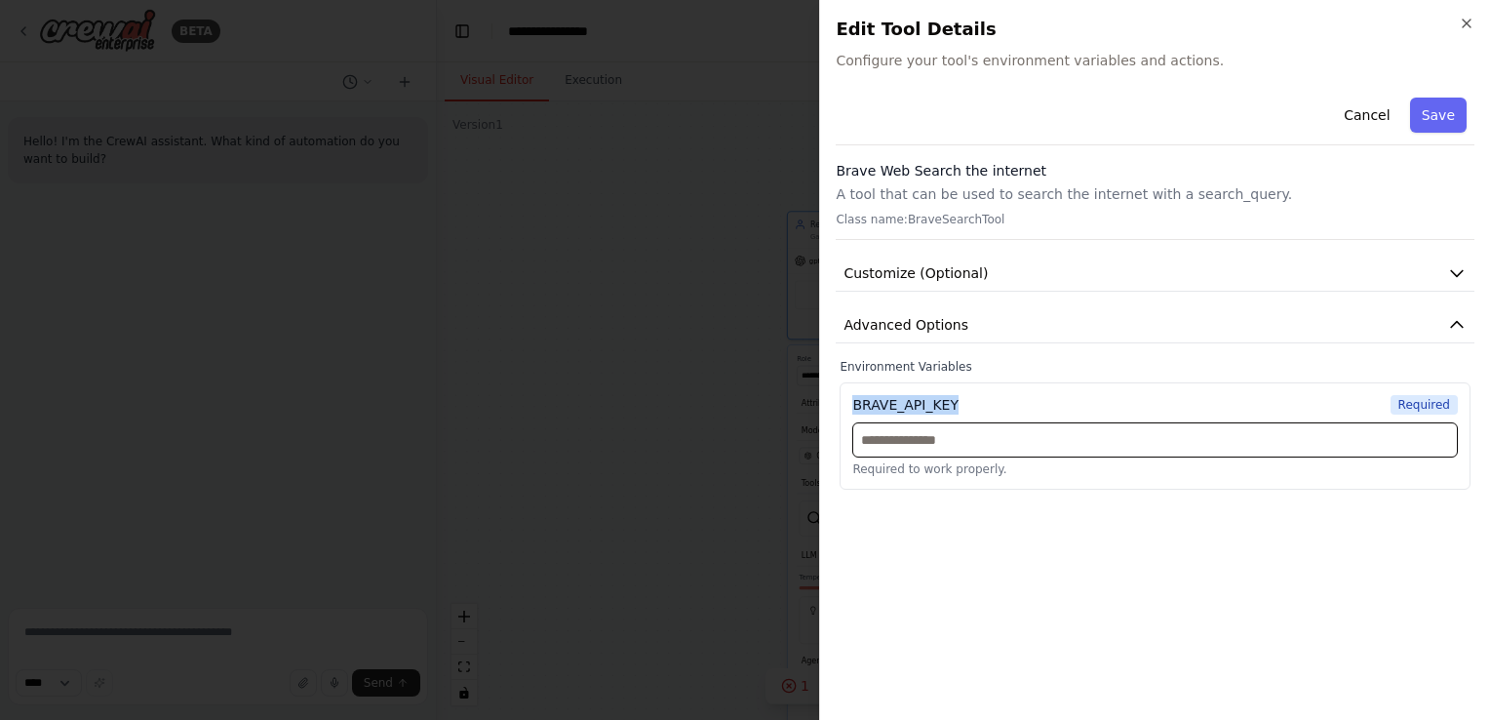
click at [920, 424] on input "text" at bounding box center [1155, 439] width 606 height 35
paste input "**********"
type input "**********"
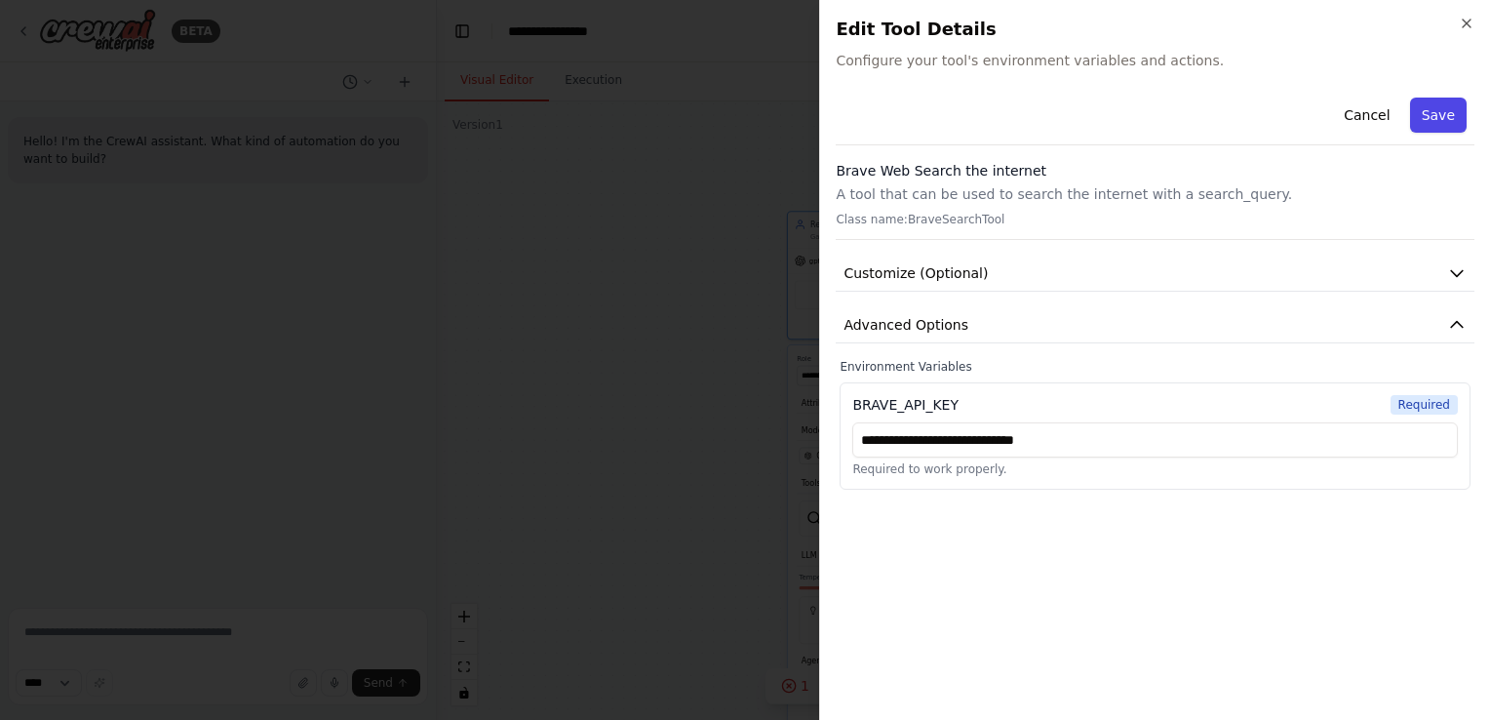
click at [1438, 123] on button "Save" at bounding box center [1438, 115] width 57 height 35
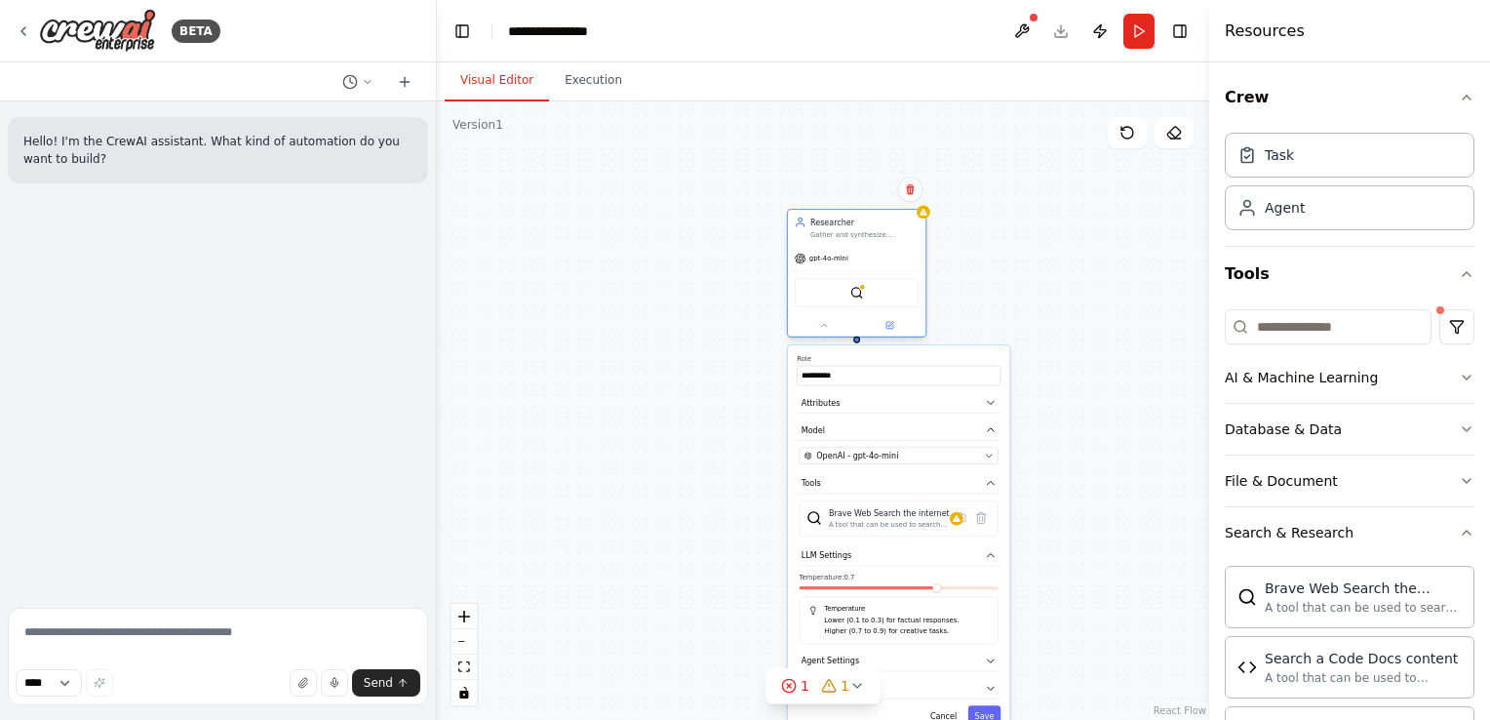
click at [856, 305] on div "BraveSearchTool" at bounding box center [857, 292] width 125 height 29
click at [858, 291] on img at bounding box center [857, 293] width 14 height 14
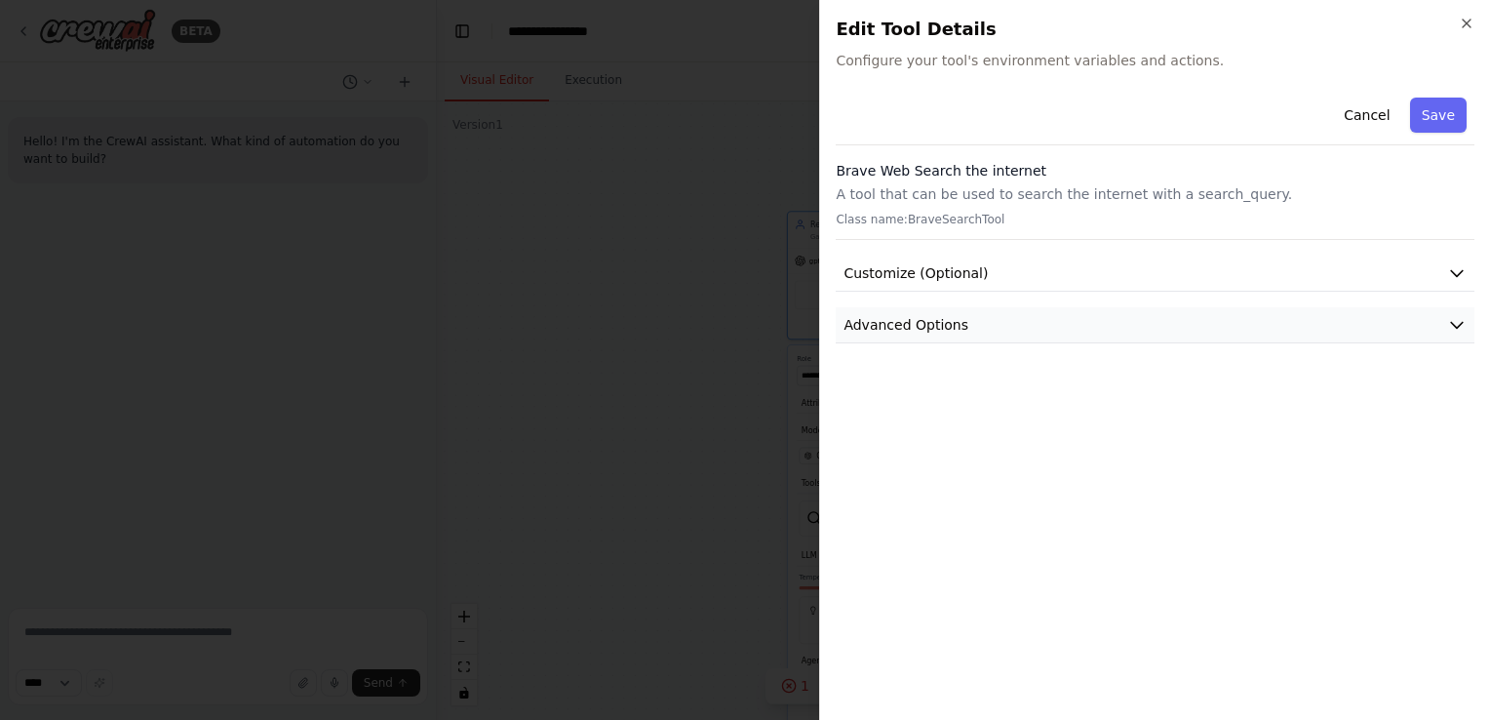
click at [1236, 318] on button "Advanced Options" at bounding box center [1155, 325] width 639 height 36
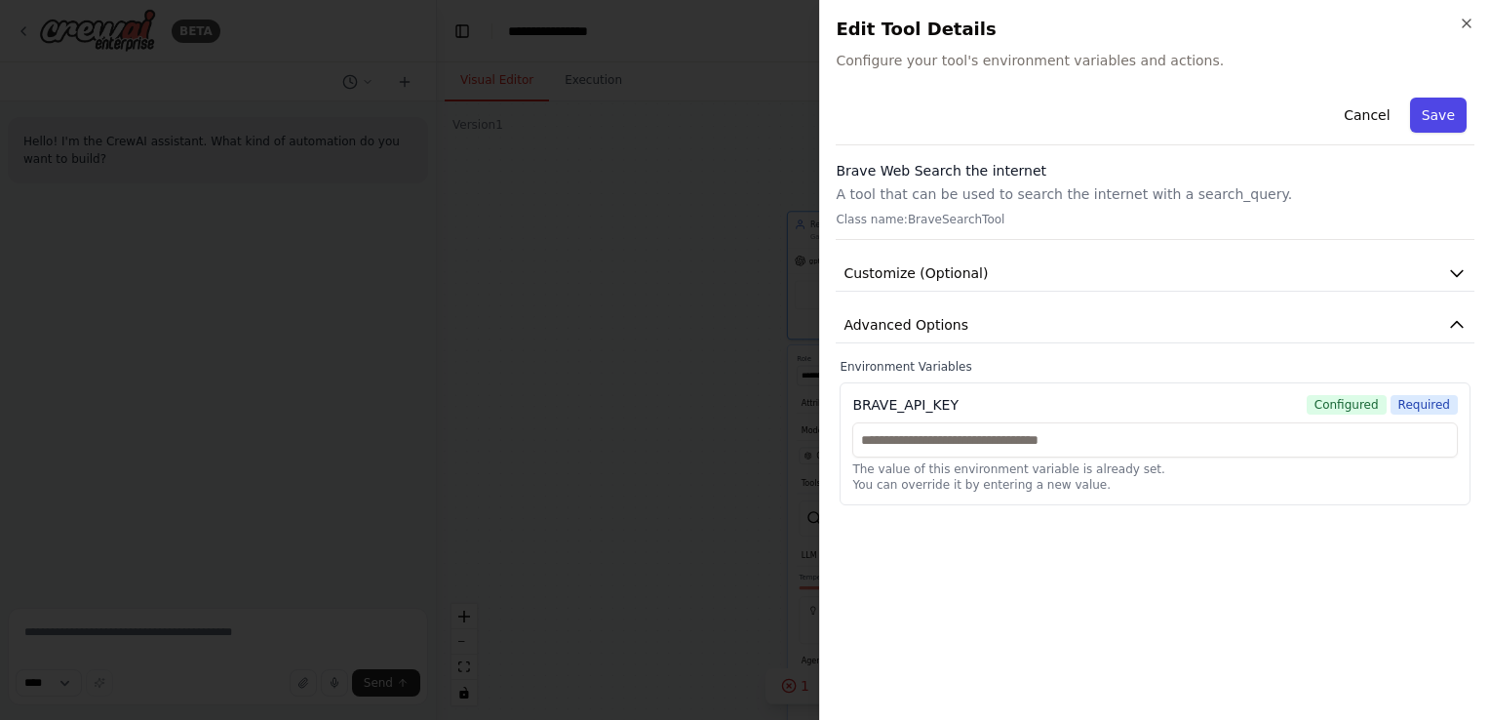
click at [1428, 128] on button "Save" at bounding box center [1438, 115] width 57 height 35
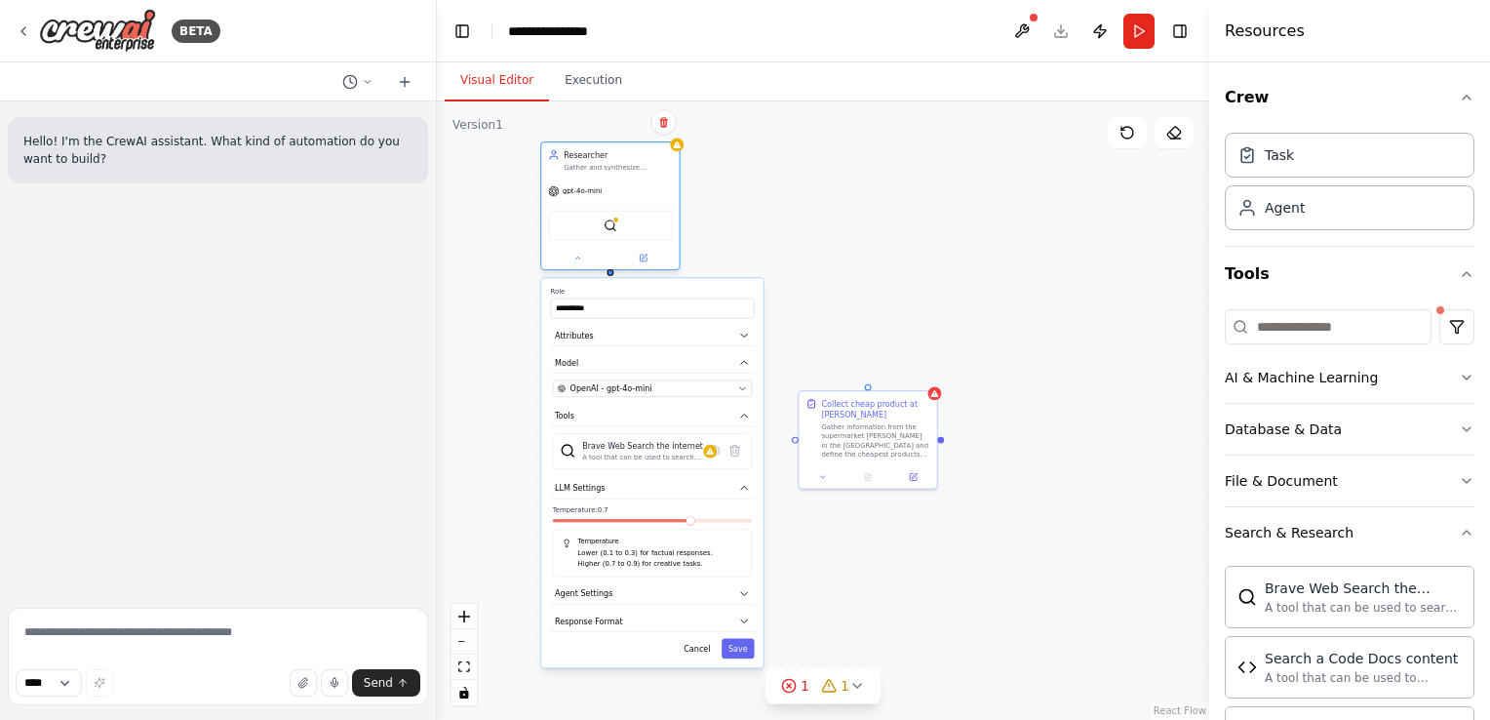
drag, startPoint x: 851, startPoint y: 236, endPoint x: 624, endPoint y: 176, distance: 235.1
click at [624, 172] on div "Gather and synthesize insightful data from trusted sources to guide strategic d…" at bounding box center [618, 167] width 108 height 9
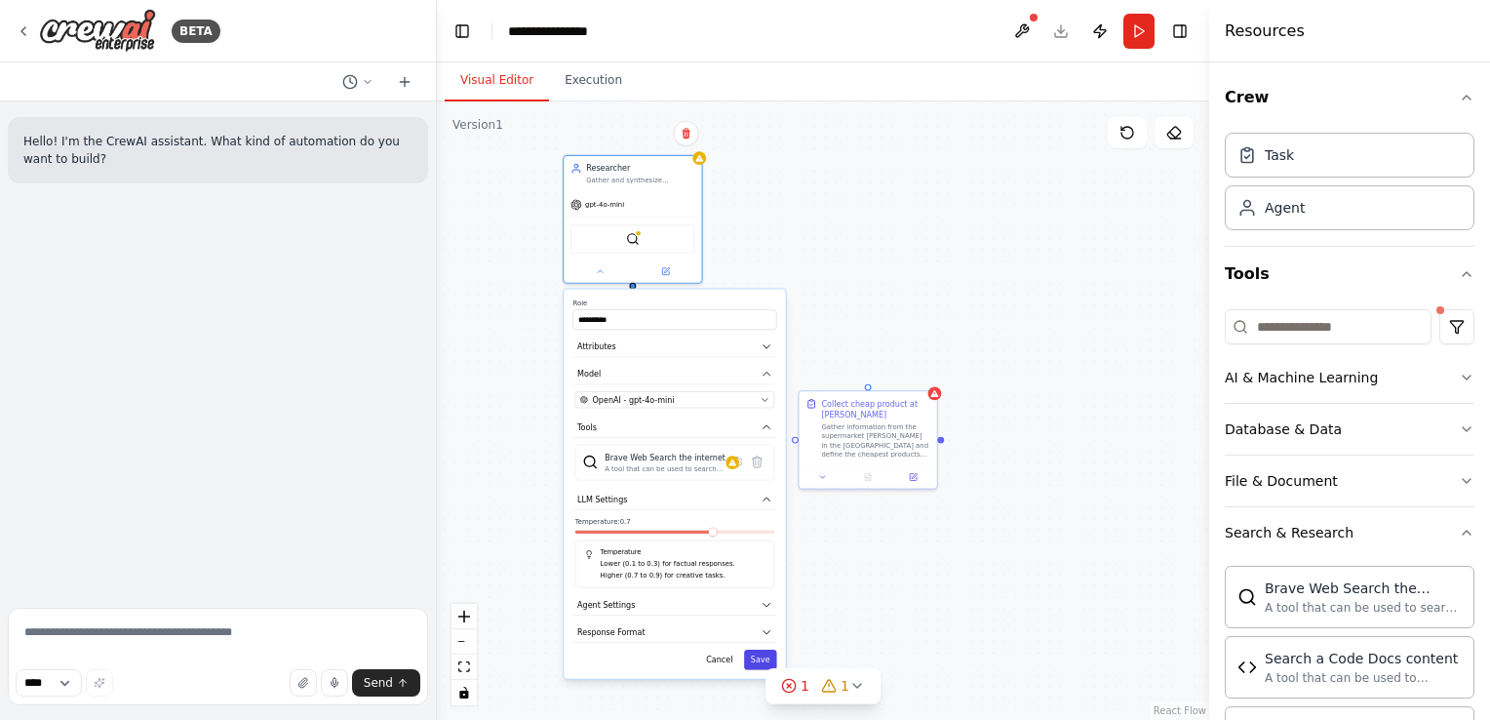
click at [761, 660] on button "Save" at bounding box center [760, 659] width 33 height 20
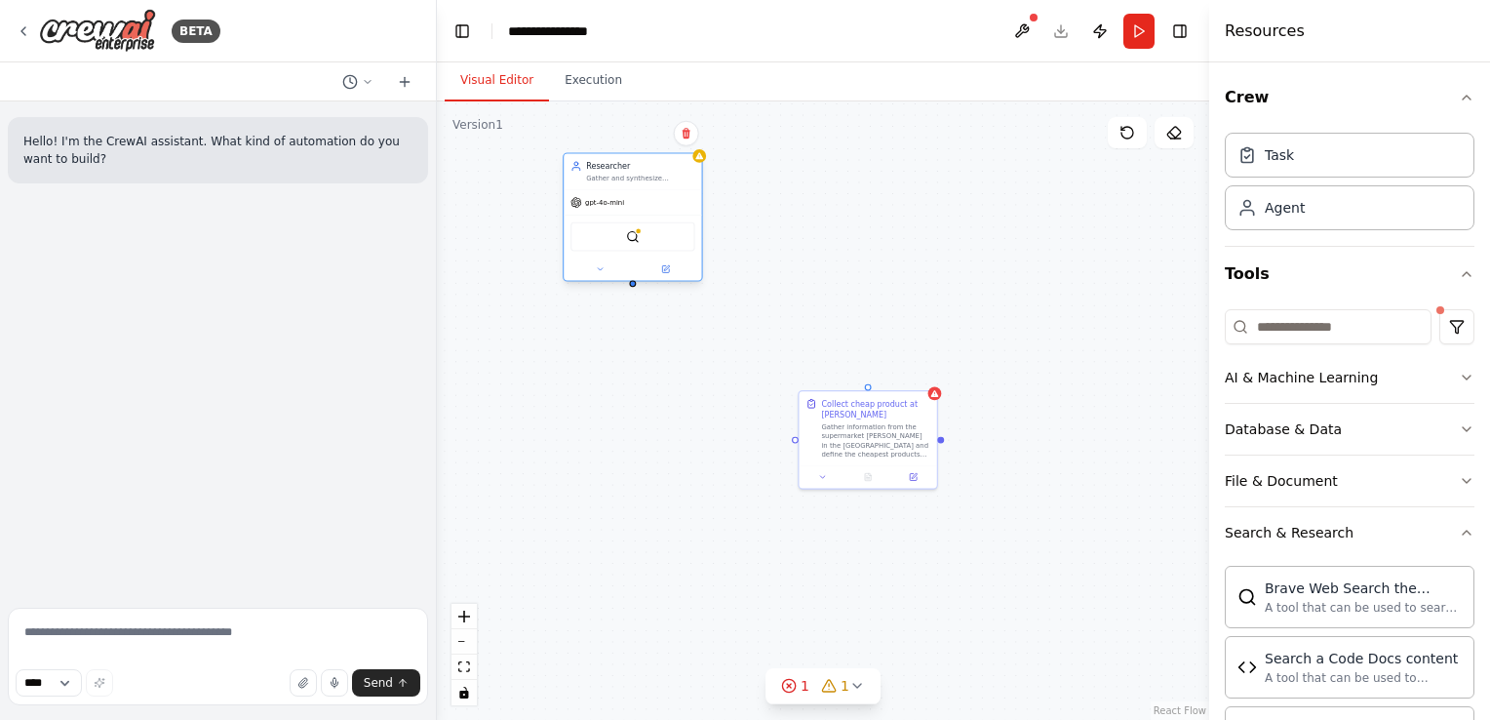
click at [627, 222] on div "BraveSearchTool" at bounding box center [632, 236] width 125 height 29
click at [636, 237] on img at bounding box center [633, 237] width 14 height 14
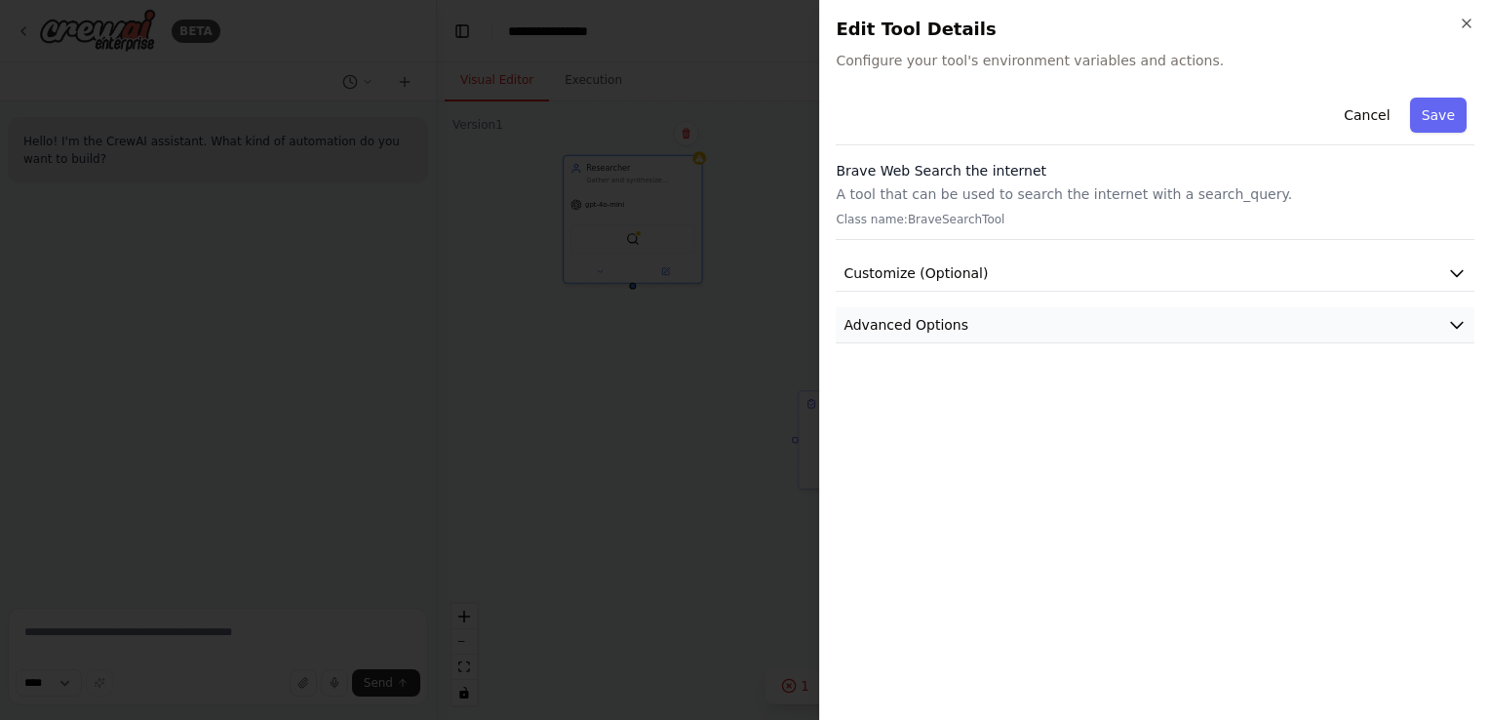
click at [1387, 326] on button "Advanced Options" at bounding box center [1155, 325] width 639 height 36
click at [898, 271] on span "Customize (Optional)" at bounding box center [915, 273] width 144 height 20
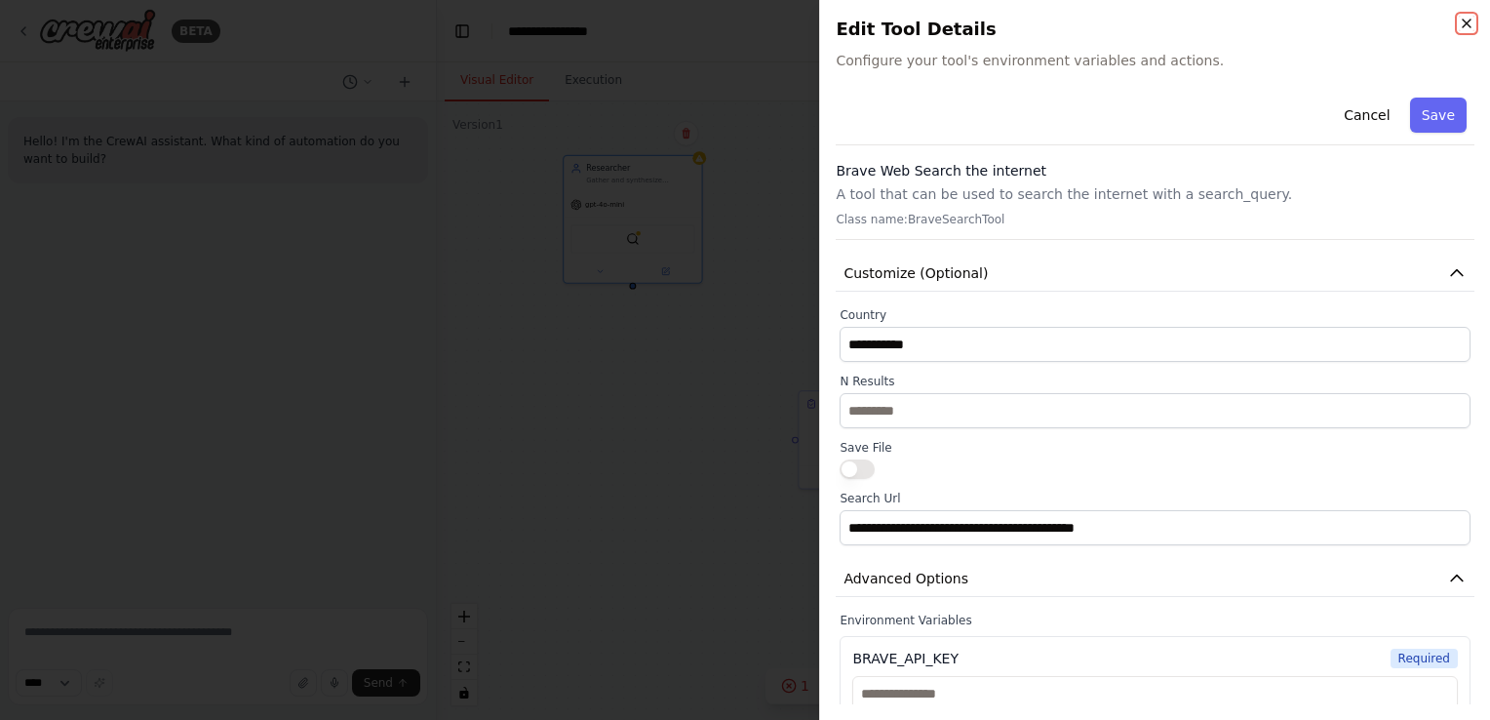
click at [1466, 20] on icon "button" at bounding box center [1467, 24] width 16 height 16
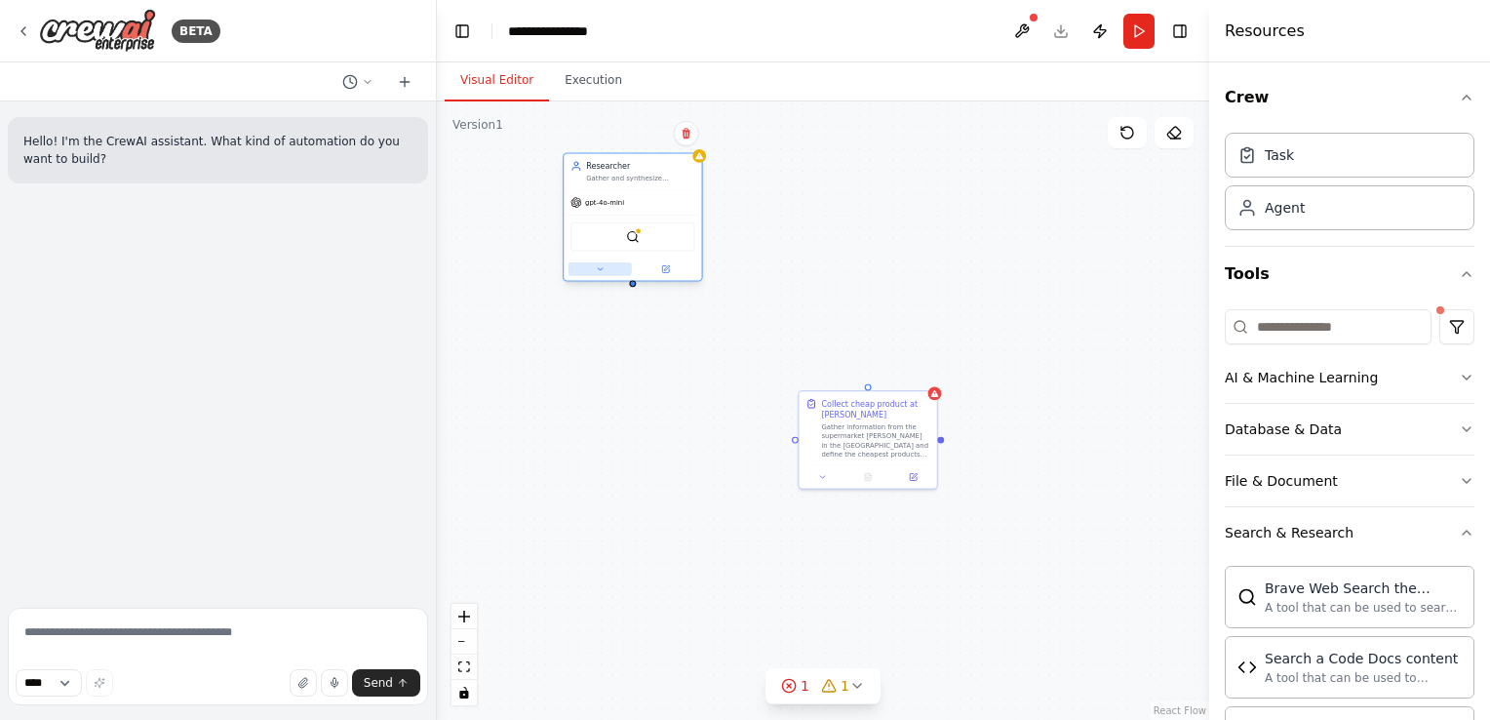
click at [599, 268] on icon at bounding box center [600, 269] width 5 height 2
click at [593, 270] on button at bounding box center [599, 269] width 63 height 14
click at [883, 411] on div "Collect cheap product at Albert Heijn" at bounding box center [875, 407] width 108 height 22
click at [910, 472] on icon at bounding box center [913, 474] width 7 height 7
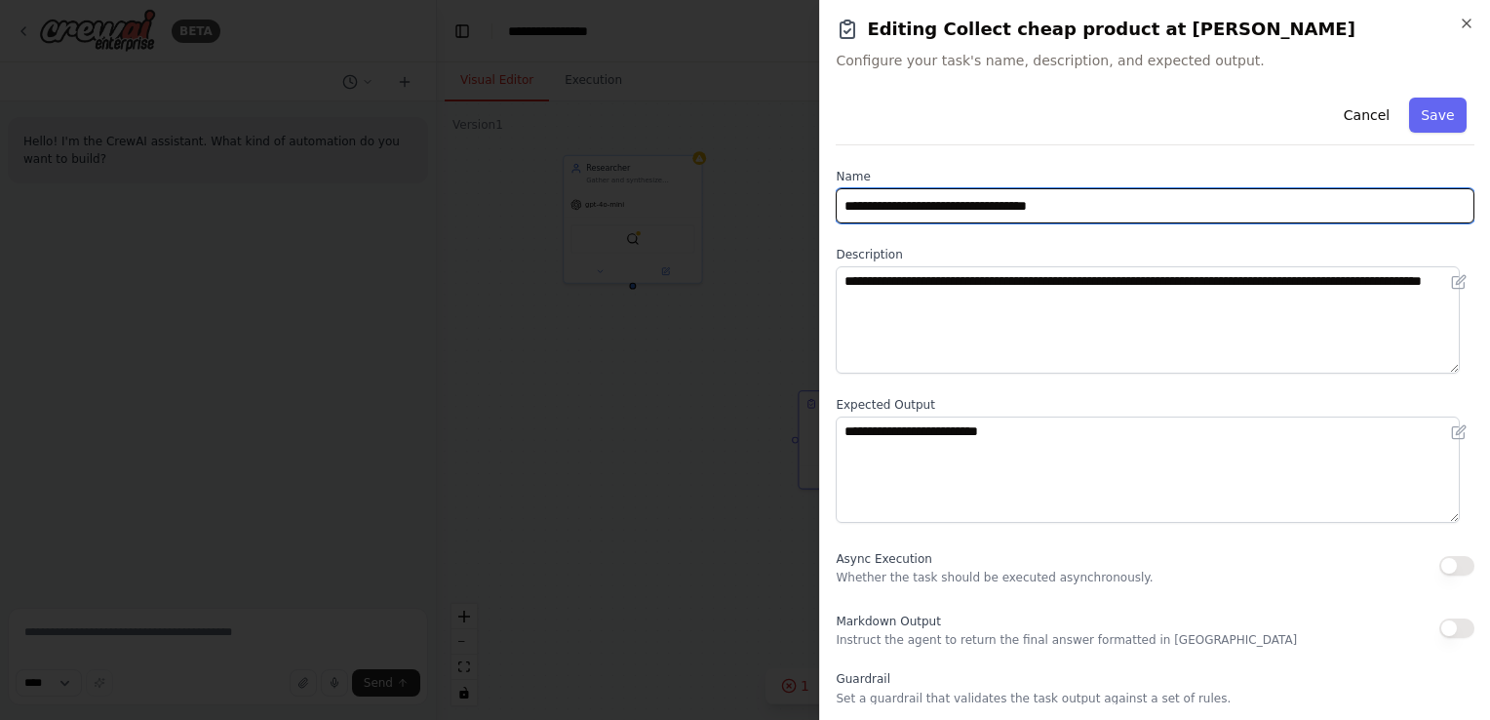
click at [909, 209] on input "**********" at bounding box center [1155, 205] width 639 height 35
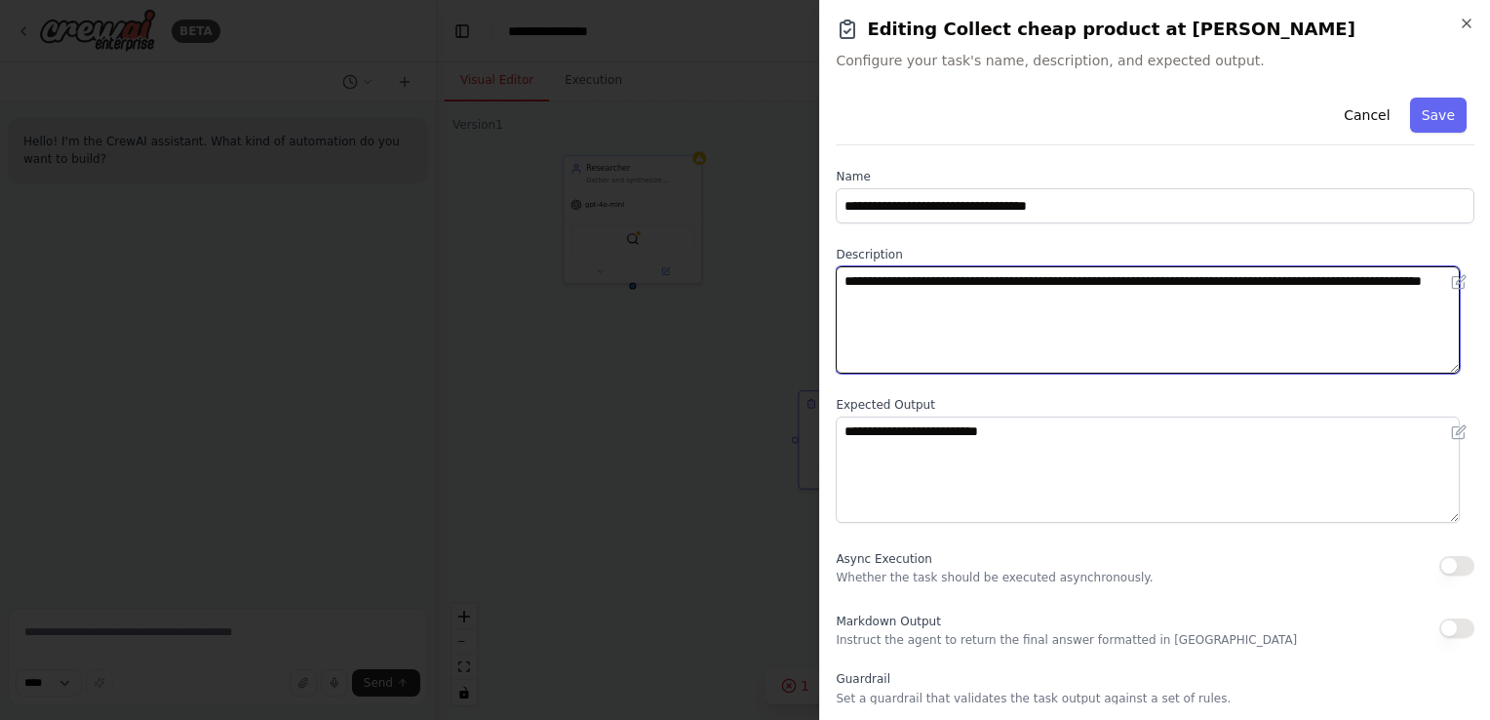
click at [985, 302] on textarea "**********" at bounding box center [1148, 319] width 624 height 107
type textarea "**********"
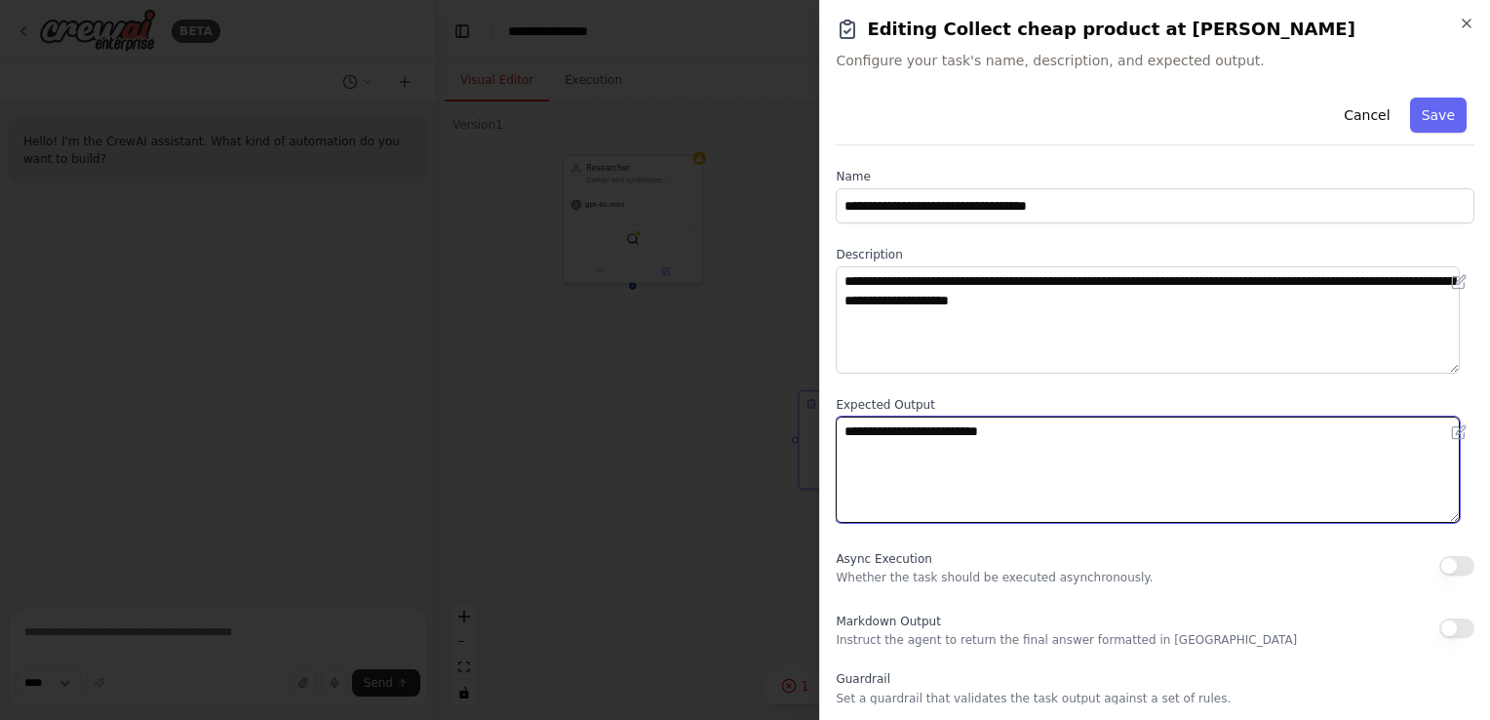
click at [1009, 450] on textarea "**********" at bounding box center [1148, 469] width 624 height 107
drag, startPoint x: 1021, startPoint y: 447, endPoint x: 792, endPoint y: 375, distance: 239.9
click at [792, 375] on body "**********" at bounding box center [745, 360] width 1490 height 720
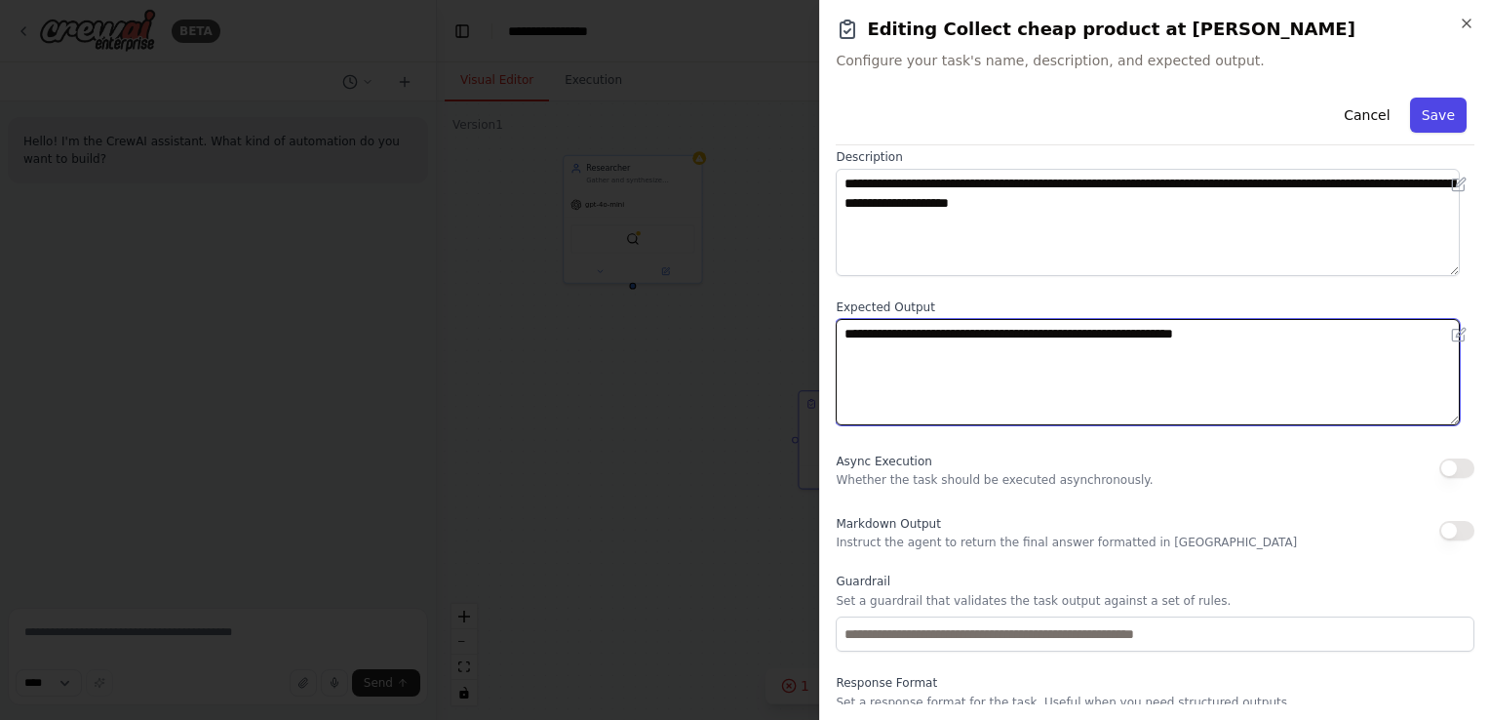
type textarea "**********"
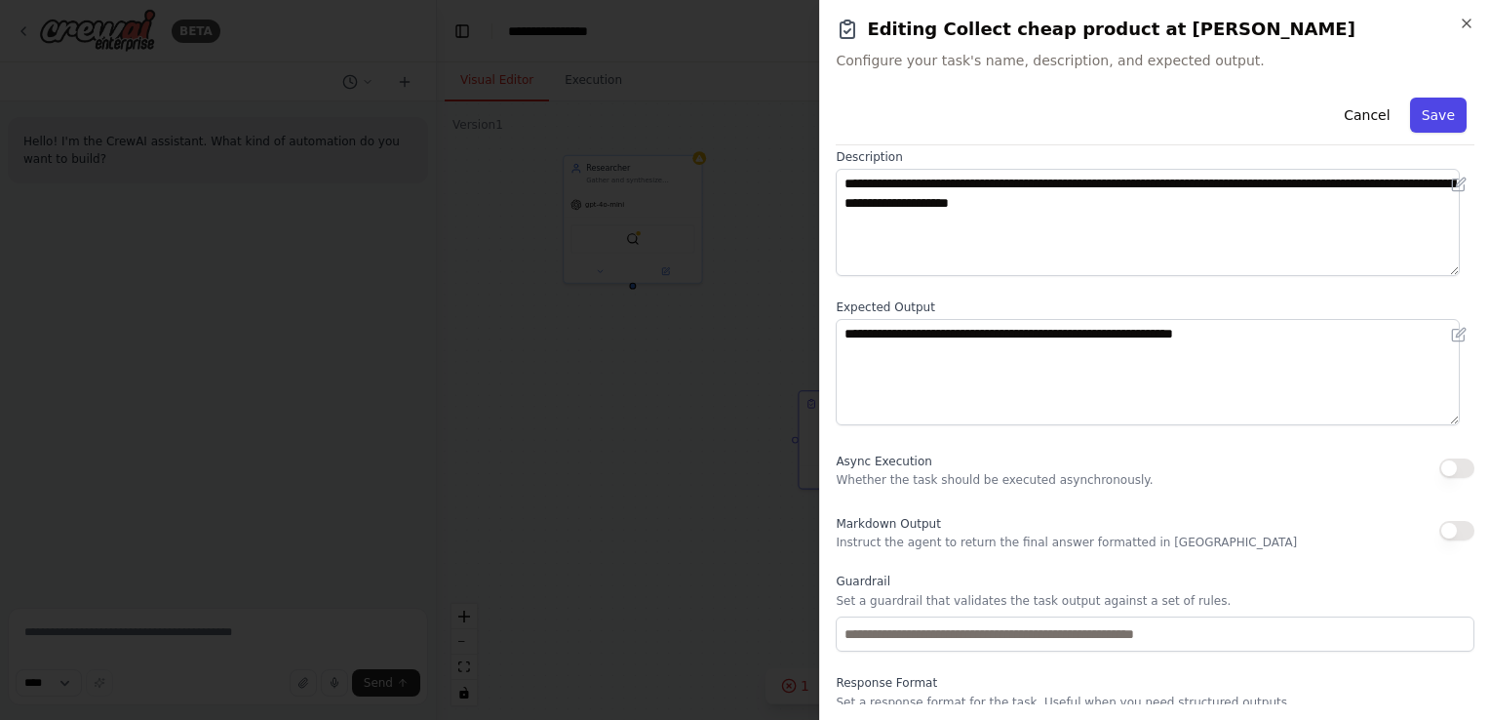
click at [1432, 112] on button "Save" at bounding box center [1438, 115] width 57 height 35
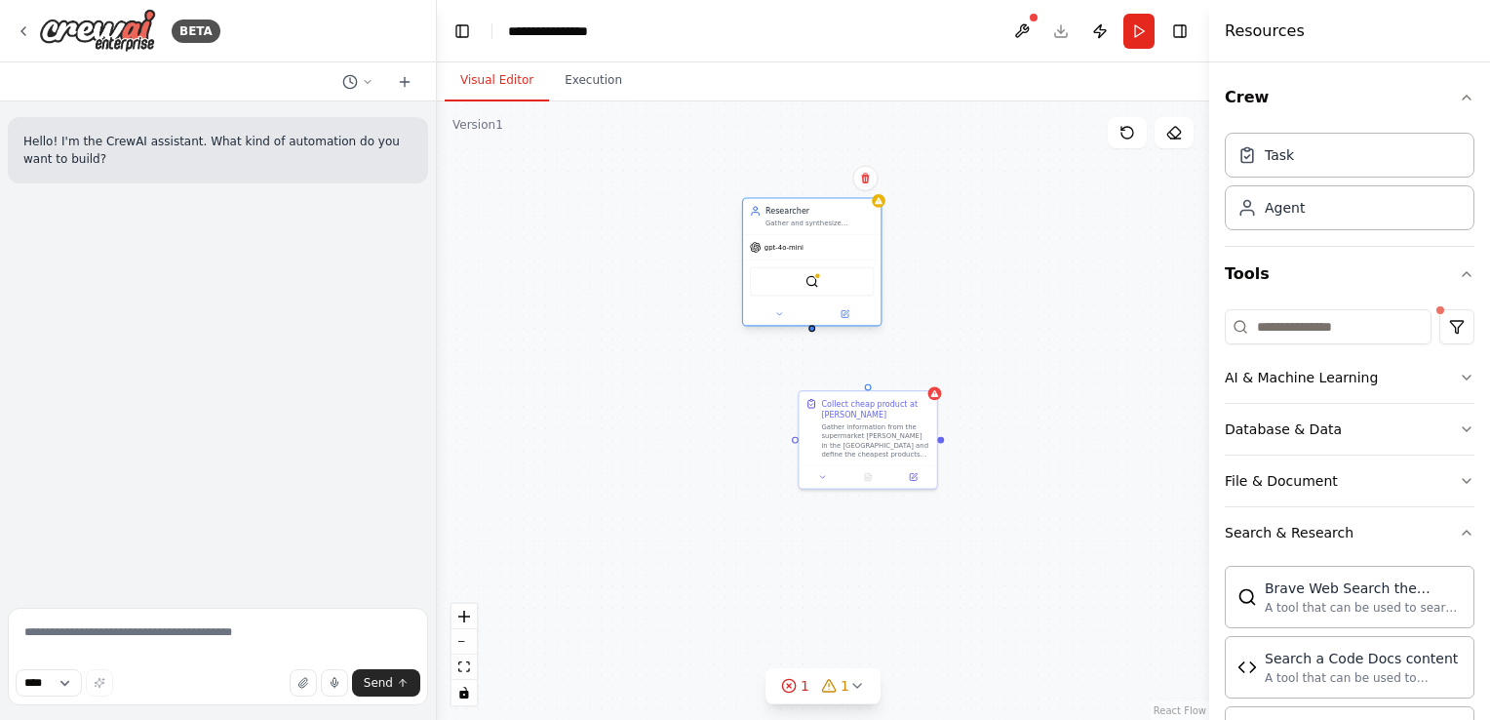
drag, startPoint x: 598, startPoint y: 176, endPoint x: 784, endPoint y: 216, distance: 190.5
click at [784, 216] on div "Researcher Gather and synthesize insightful data from trusted sources to guide …" at bounding box center [819, 216] width 108 height 22
drag, startPoint x: 706, startPoint y: 440, endPoint x: 593, endPoint y: 376, distance: 129.7
click at [593, 376] on div "New Task Task description" at bounding box center [629, 384] width 108 height 22
click at [671, 408] on button at bounding box center [666, 403] width 38 height 14
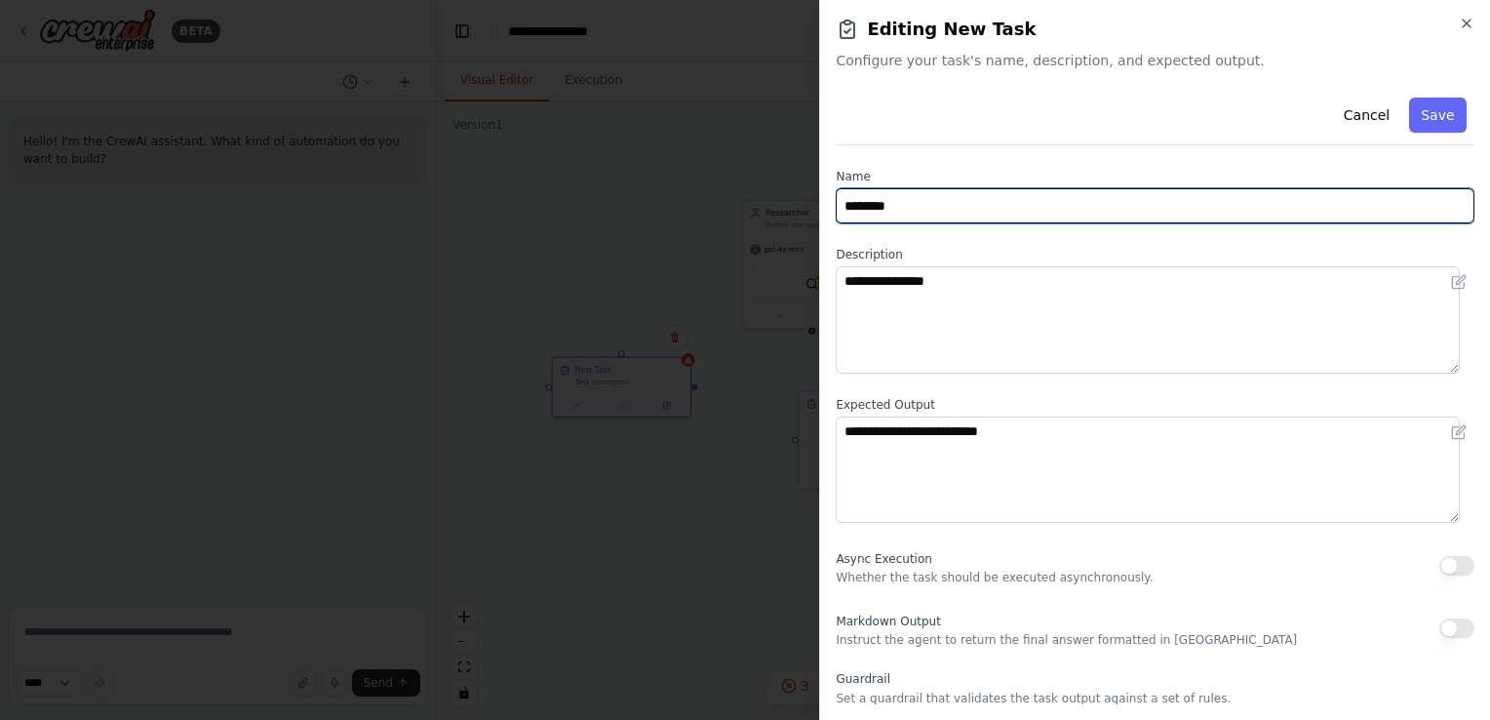
click at [852, 213] on input "********" at bounding box center [1155, 205] width 639 height 35
type input "**********"
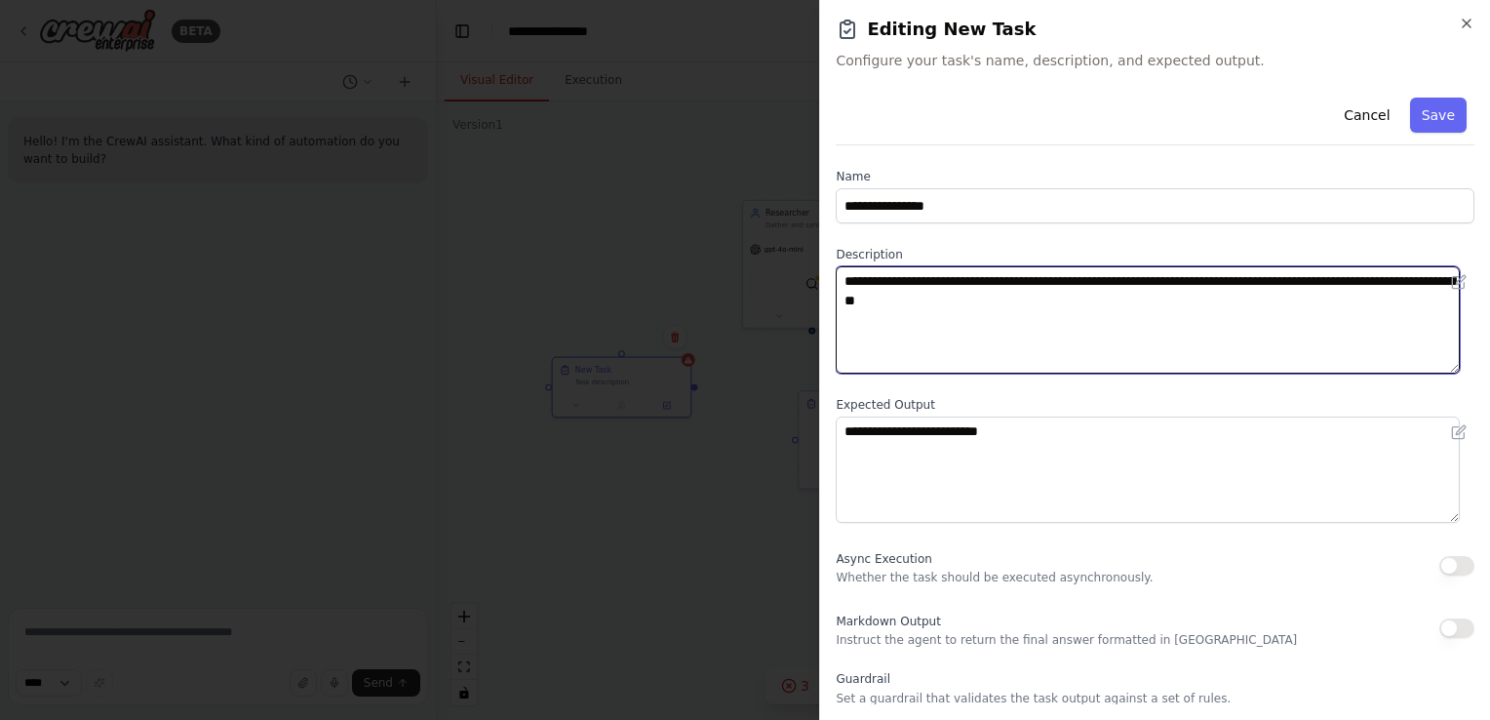
type textarea "**********"
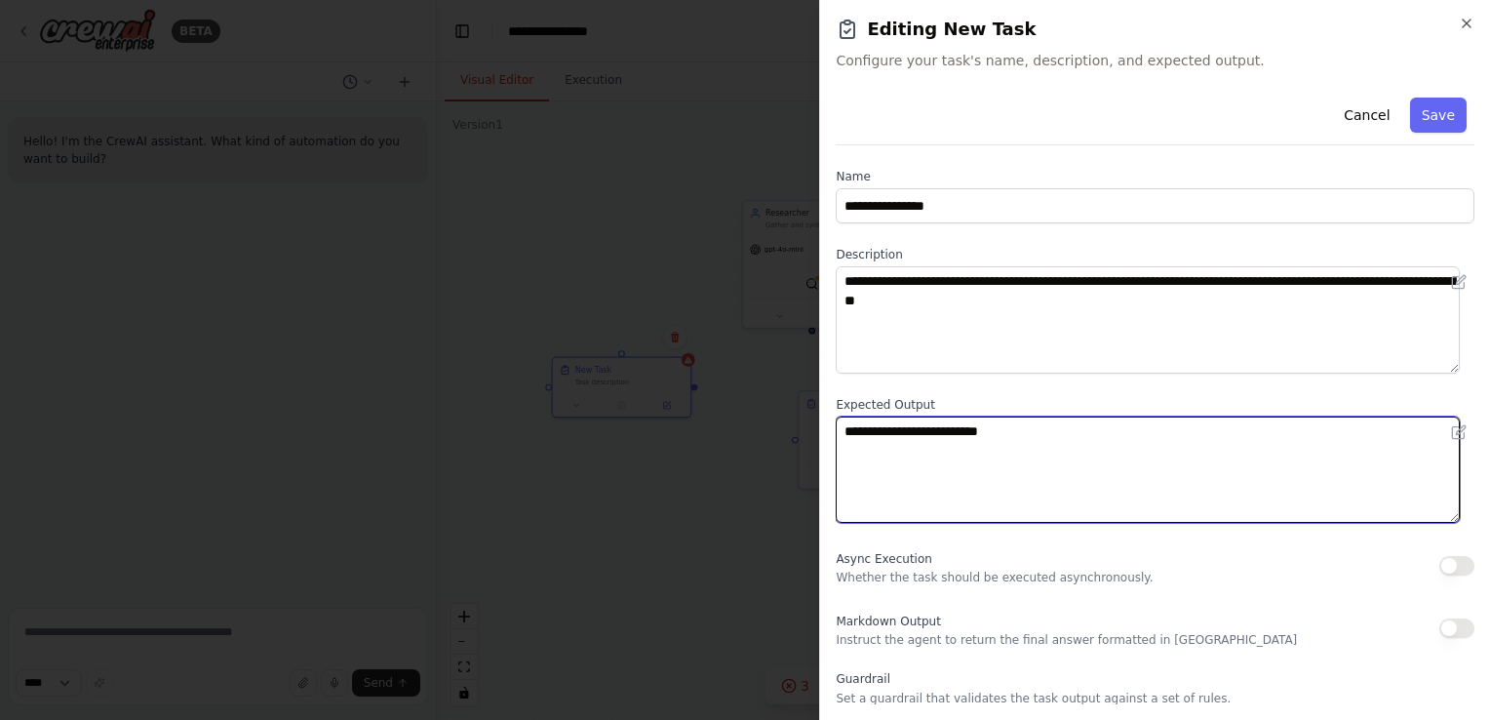
click at [1001, 451] on textarea "**********" at bounding box center [1148, 469] width 624 height 107
drag, startPoint x: 1026, startPoint y: 439, endPoint x: 718, endPoint y: 435, distance: 308.2
click at [718, 435] on body "**********" at bounding box center [745, 360] width 1490 height 720
type textarea "**********"
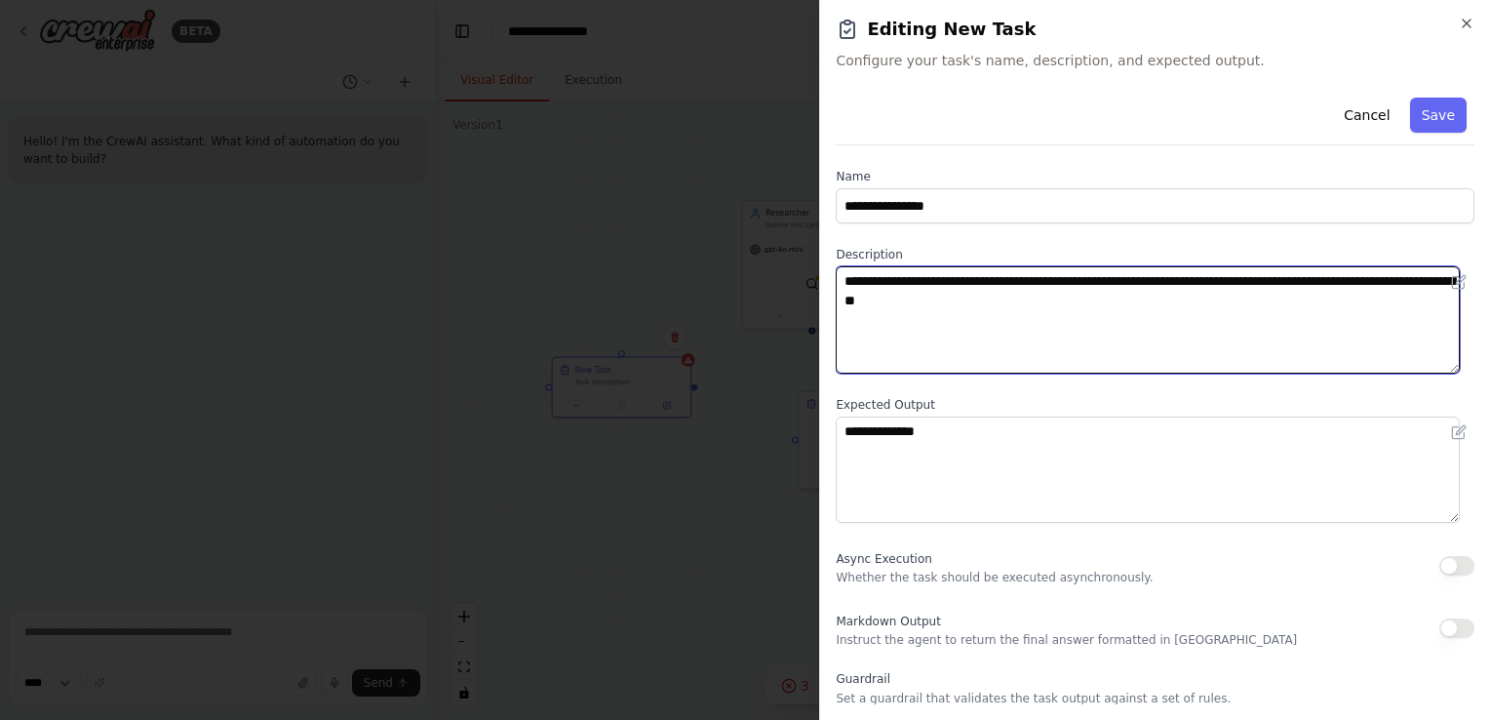
click at [1014, 313] on textarea "**********" at bounding box center [1148, 319] width 624 height 107
type textarea "**********"
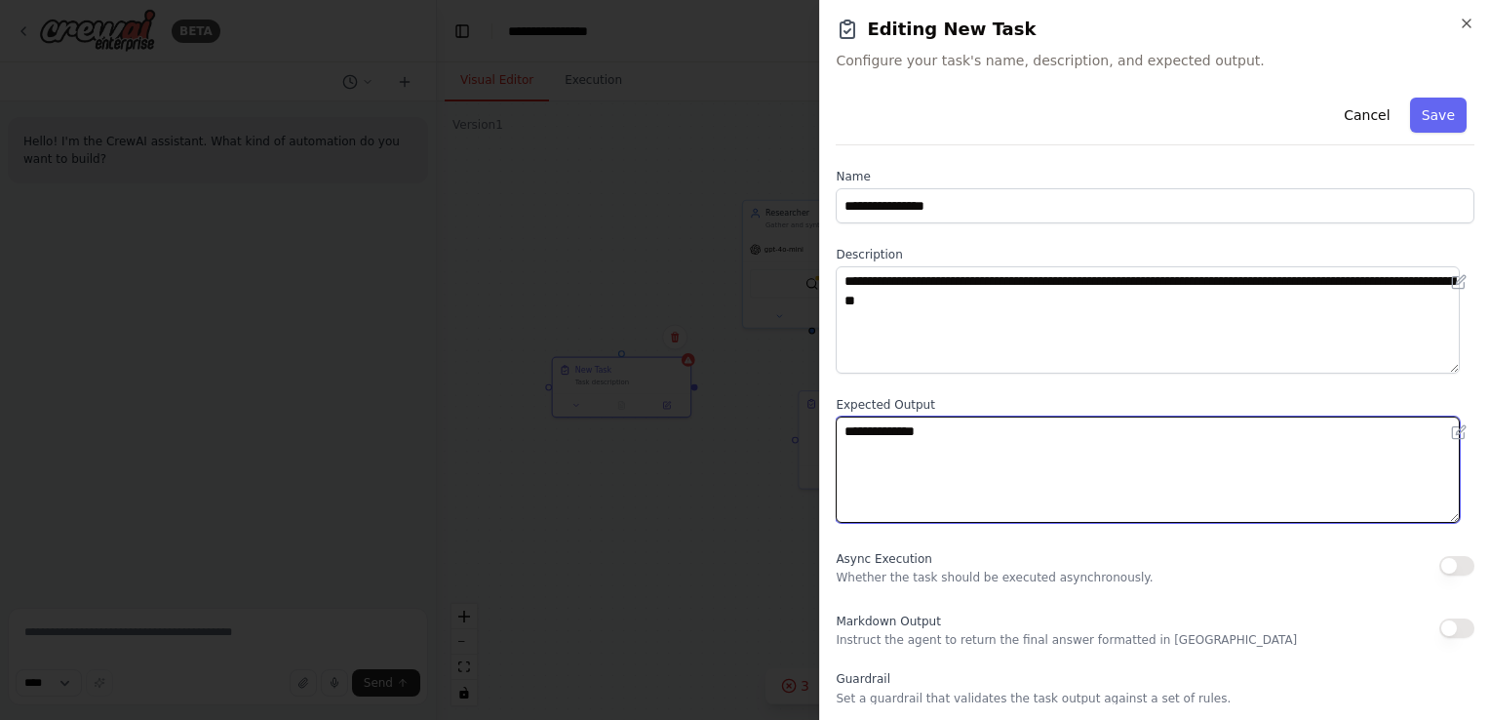
click at [978, 424] on textarea "**********" at bounding box center [1148, 469] width 624 height 107
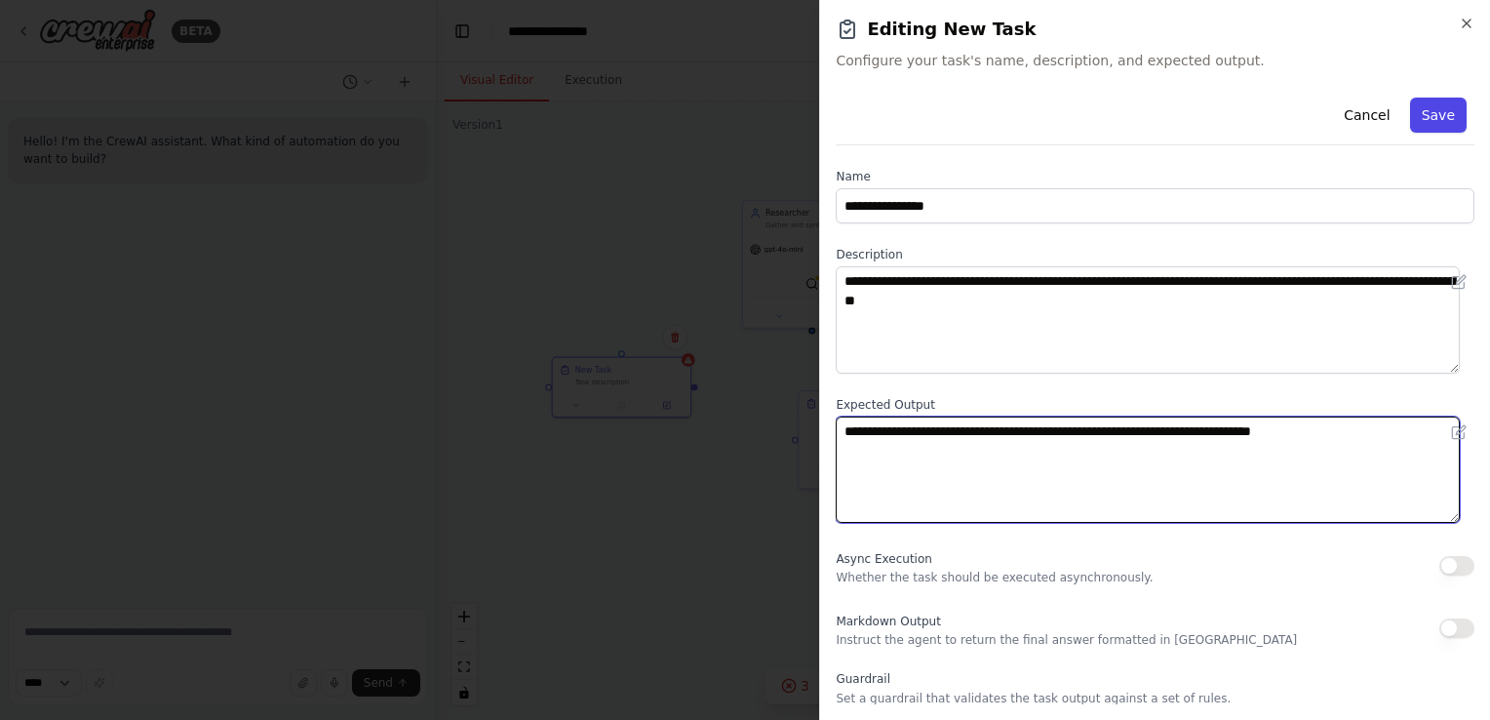
type textarea "**********"
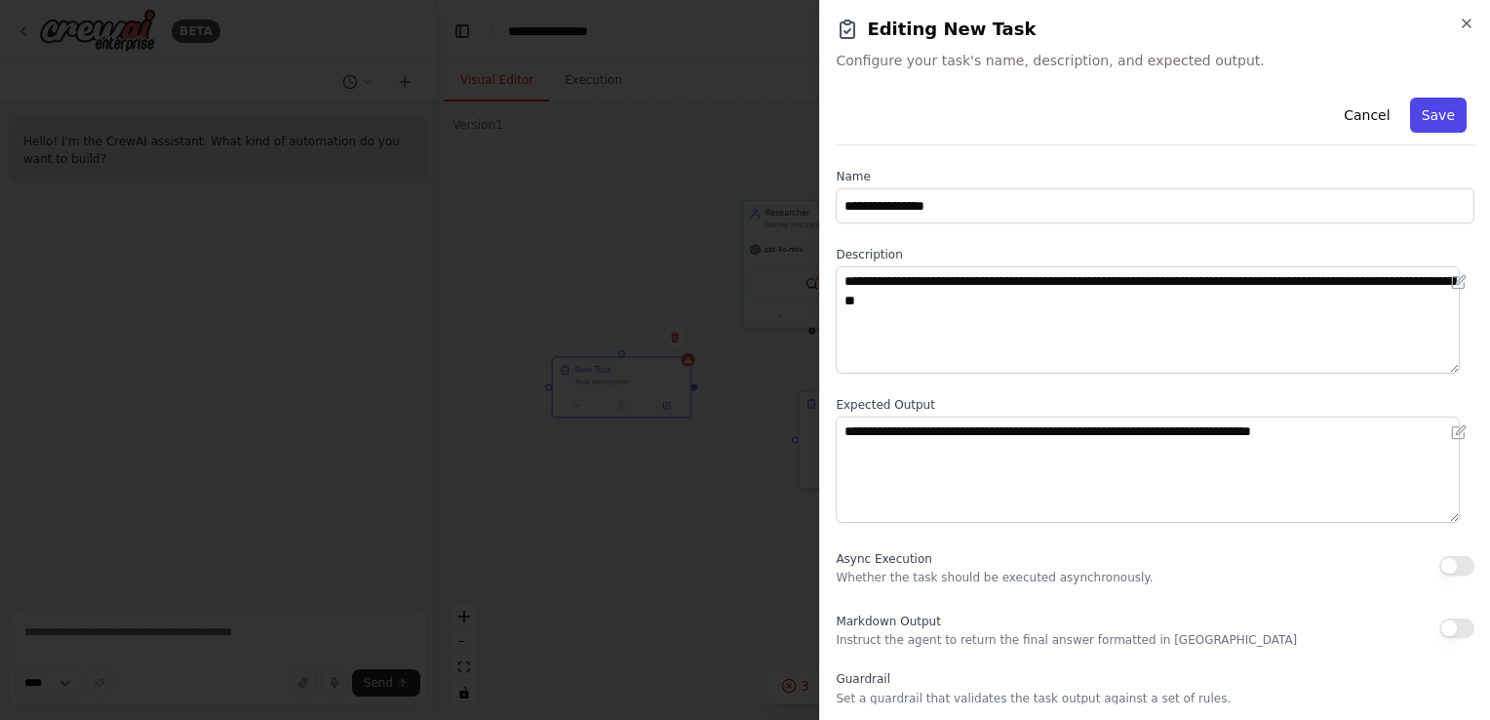
click at [1416, 112] on button "Save" at bounding box center [1438, 115] width 57 height 35
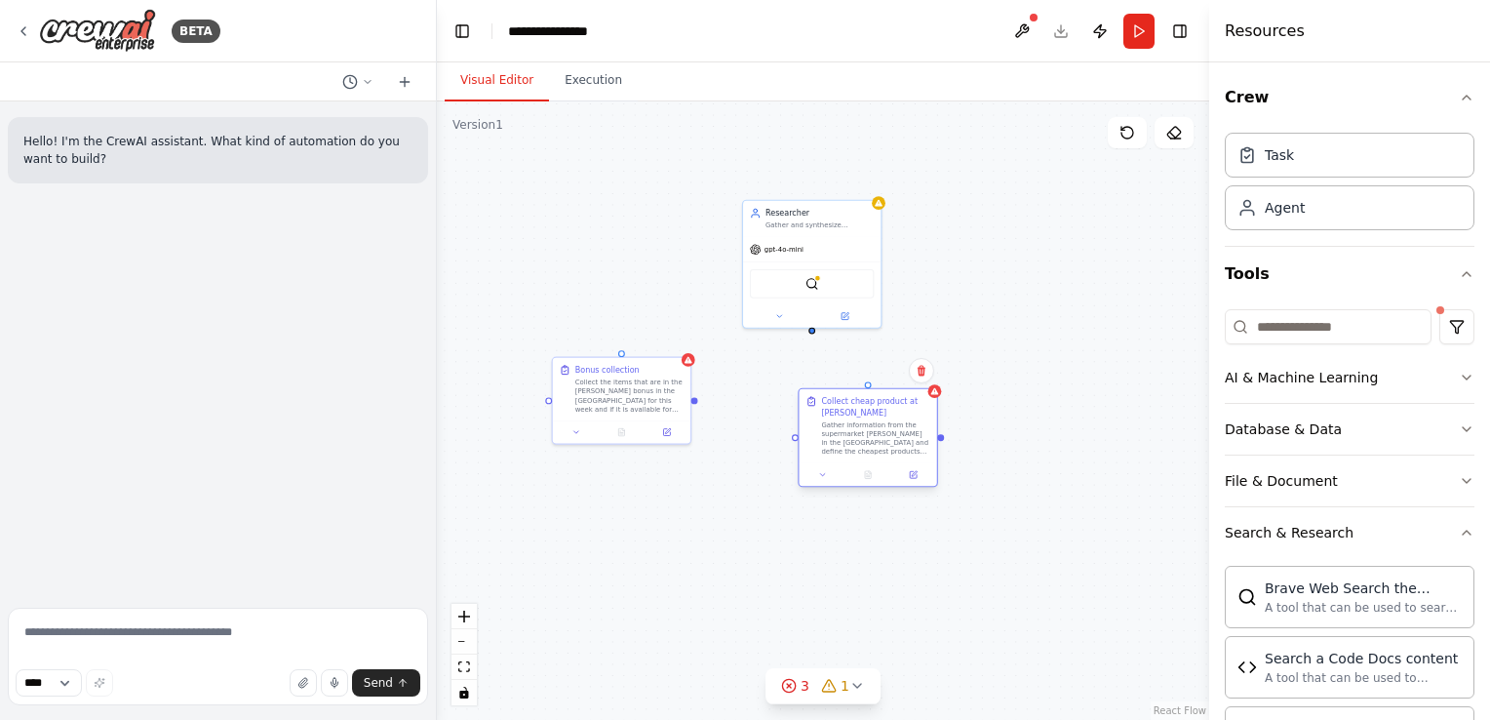
click at [864, 389] on div "Collect cheap product at [PERSON_NAME] information from the supermarket [PERSON…" at bounding box center [867, 426] width 137 height 74
drag, startPoint x: 870, startPoint y: 386, endPoint x: 811, endPoint y: 335, distance: 77.4
click at [811, 335] on div "Researcher Gather and synthesize insightful data from trusted sources to guide …" at bounding box center [823, 410] width 772 height 618
drag, startPoint x: 694, startPoint y: 400, endPoint x: 808, endPoint y: 333, distance: 132.0
click at [808, 333] on div ".deletable-edge-delete-btn { width: 20px; height: 20px; border: 0px solid #ffff…" at bounding box center [829, 388] width 444 height 355
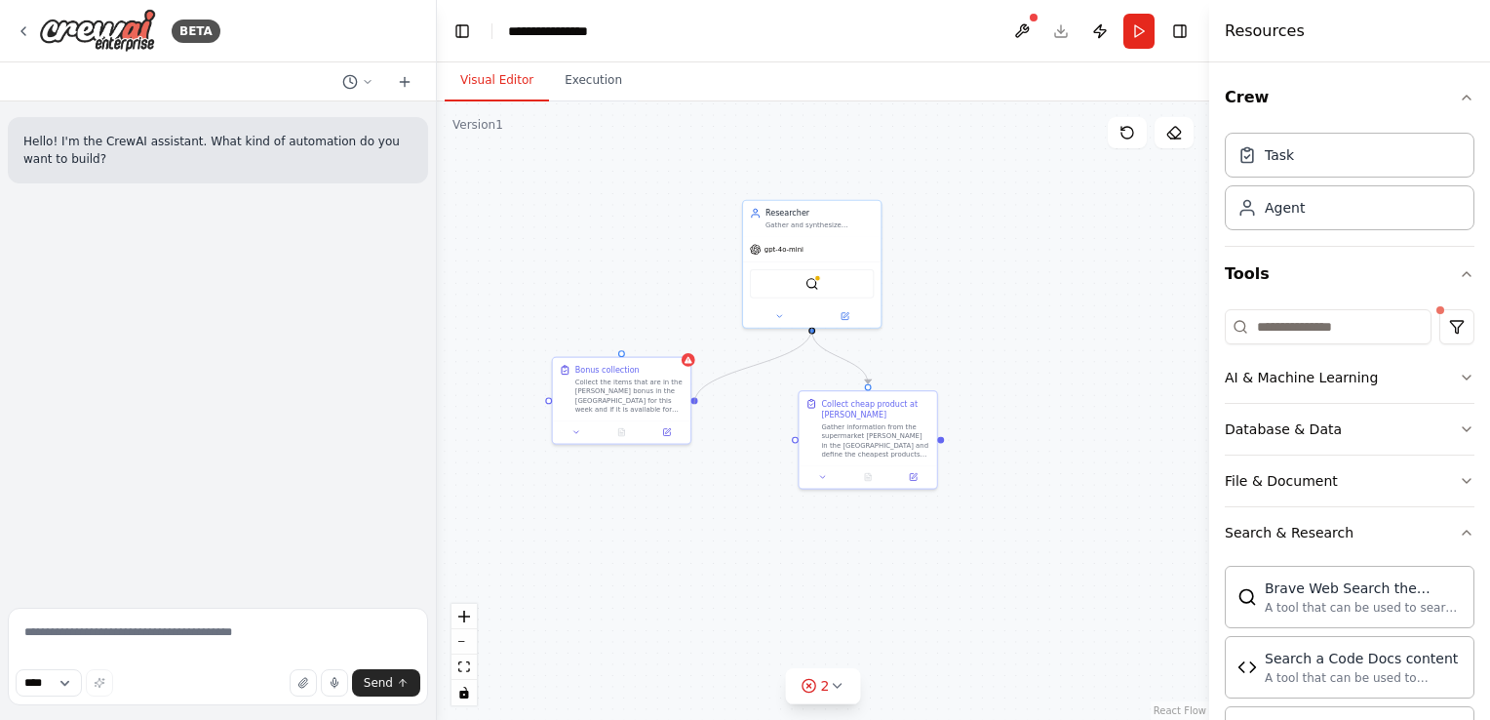
drag, startPoint x: 811, startPoint y: 332, endPoint x: 694, endPoint y: 404, distance: 137.5
click at [694, 404] on div ".deletable-edge-delete-btn { width: 20px; height: 20px; border: 0px solid #ffff…" at bounding box center [823, 410] width 772 height 618
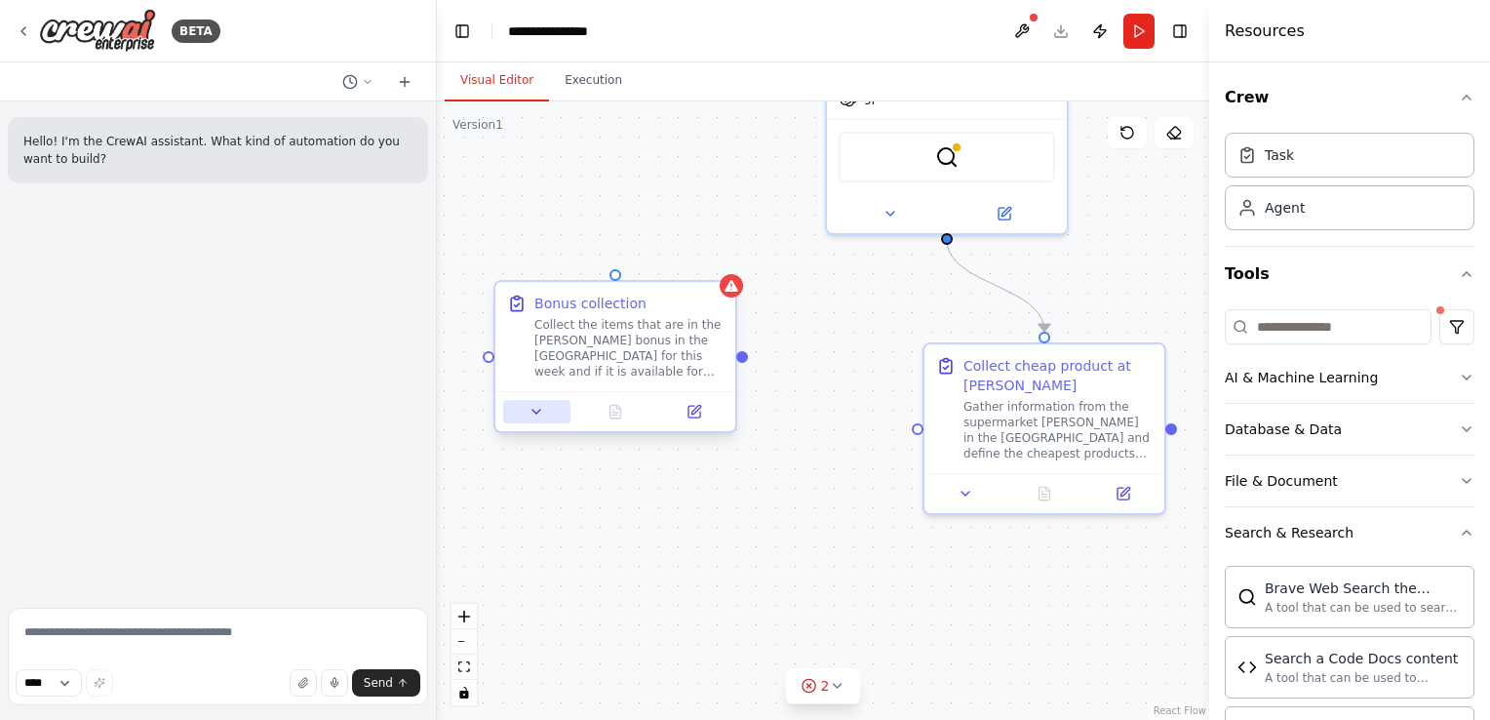
click at [530, 416] on icon at bounding box center [536, 412] width 16 height 16
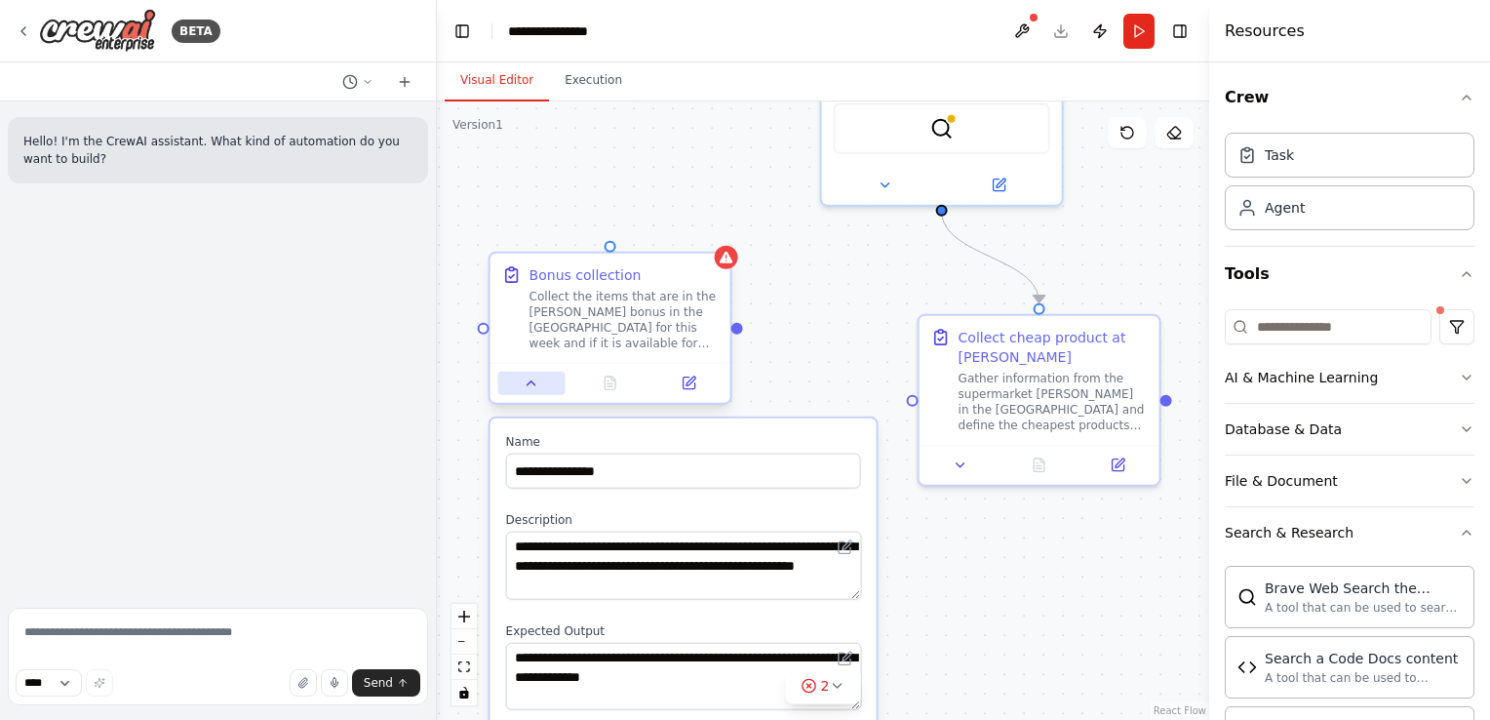
click at [528, 390] on button at bounding box center [531, 383] width 67 height 23
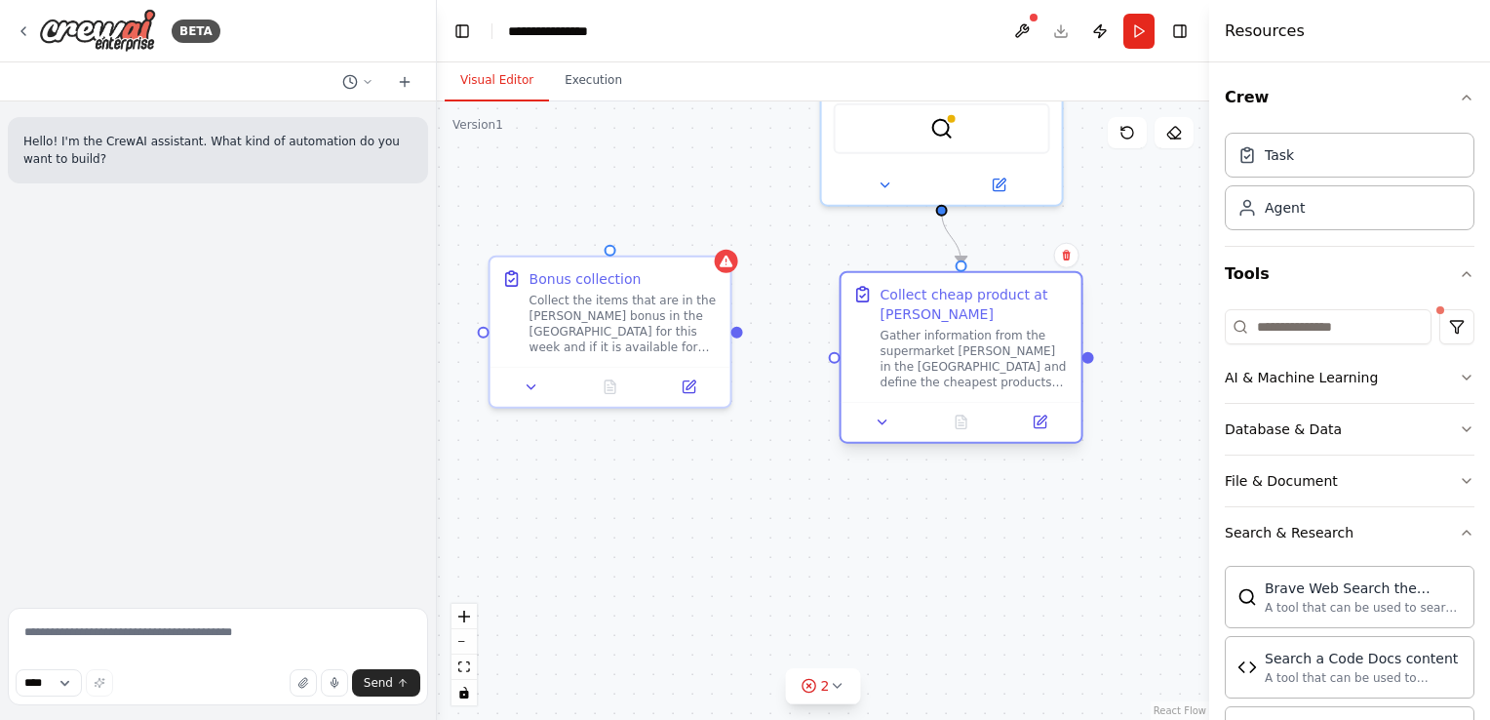
drag, startPoint x: 1003, startPoint y: 345, endPoint x: 881, endPoint y: 284, distance: 136.5
click at [881, 285] on div "Collect cheap product at [PERSON_NAME]" at bounding box center [975, 304] width 189 height 39
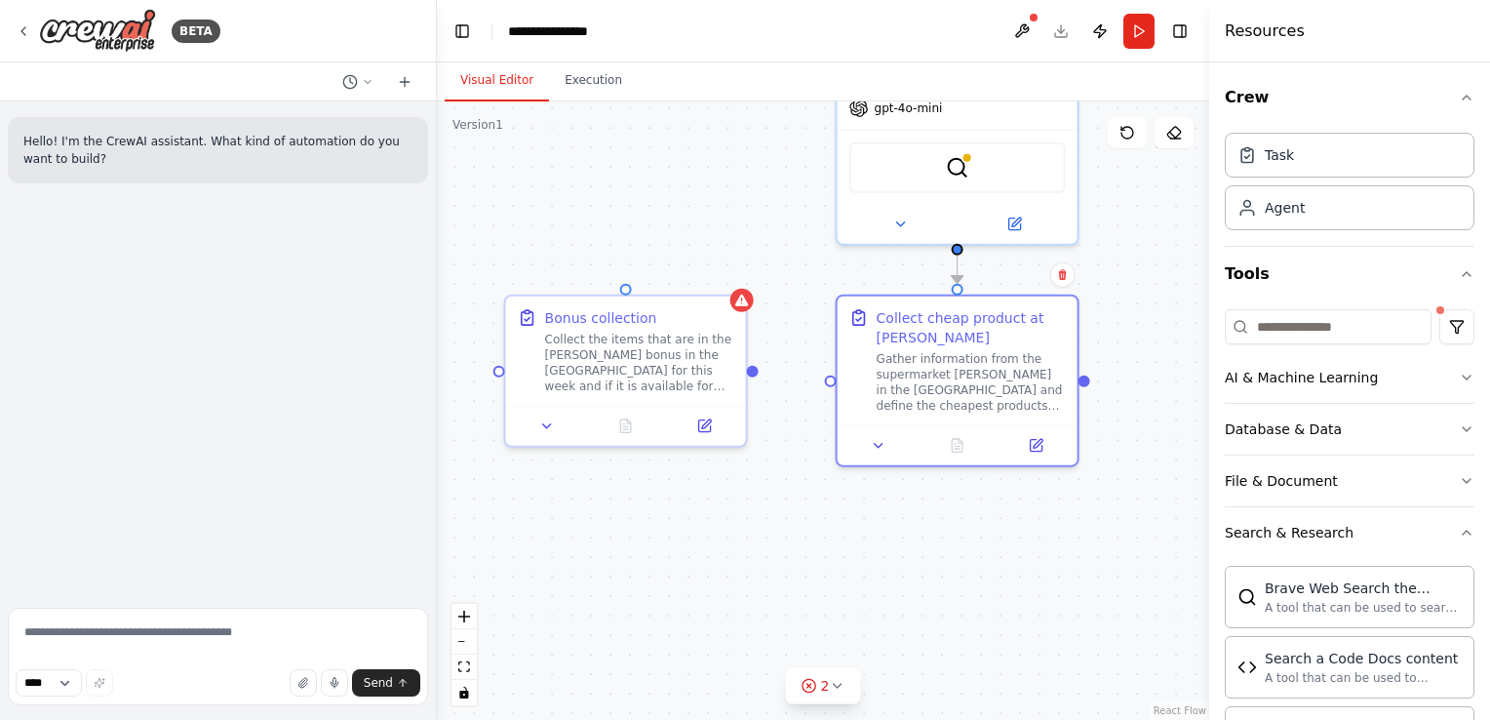
drag, startPoint x: 737, startPoint y: 333, endPoint x: 623, endPoint y: 252, distance: 140.4
click at [623, 252] on div ".deletable-edge-delete-btn { width: 20px; height: 20px; border: 0px solid #ffff…" at bounding box center [823, 410] width 772 height 618
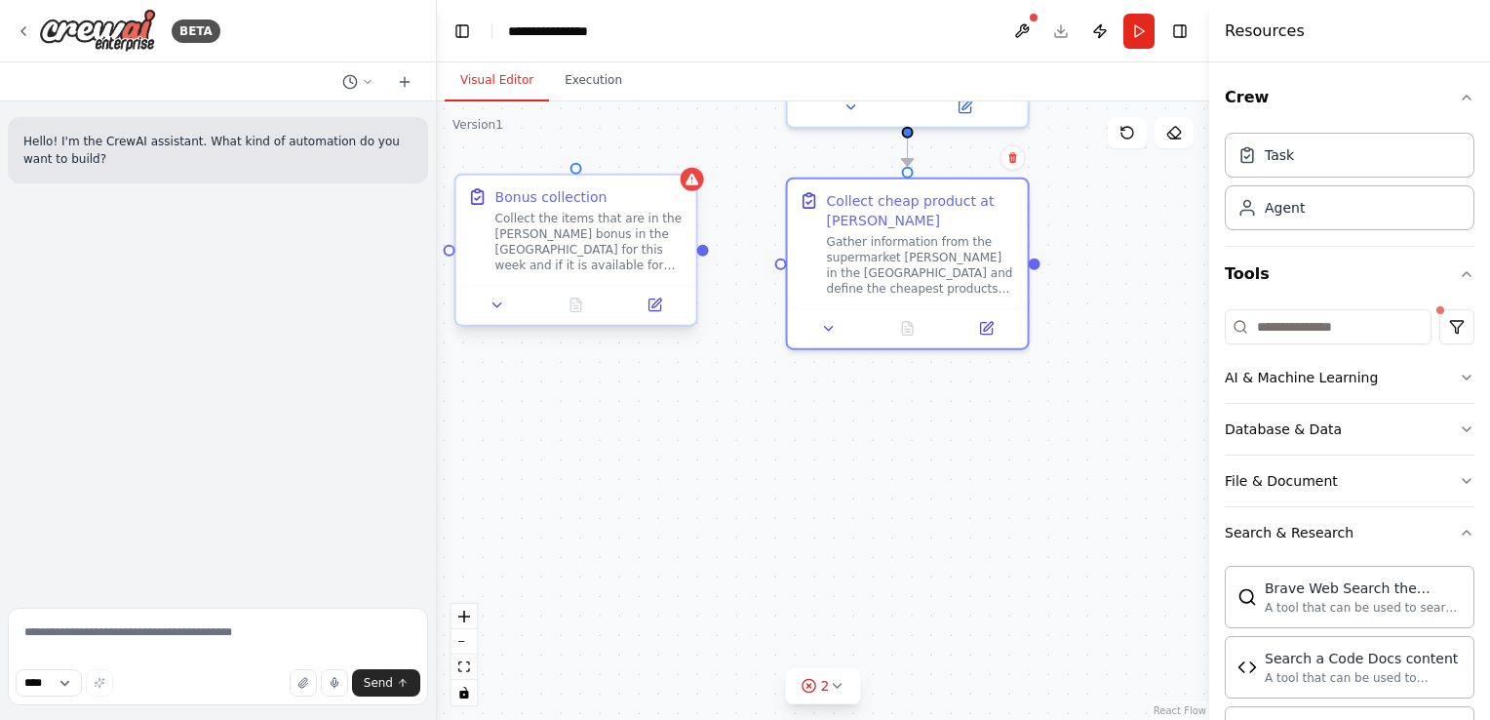
drag, startPoint x: 623, startPoint y: 252, endPoint x: 703, endPoint y: 255, distance: 80.1
click at [703, 255] on div ".deletable-edge-delete-btn { width: 20px; height: 20px; border: 0px solid #ffff…" at bounding box center [823, 410] width 772 height 618
drag, startPoint x: 705, startPoint y: 254, endPoint x: 788, endPoint y: 265, distance: 83.7
click at [788, 265] on div "Researcher Gather and synthesize insightful data from trusted sources to guide …" at bounding box center [938, 233] width 772 height 618
click at [742, 256] on icon "Edge from aada4c9c-8997-472d-9ac3-ee362d763aef to 7d4b82fd-d327-4678-b5a5-3a7d3…" at bounding box center [741, 259] width 65 height 10
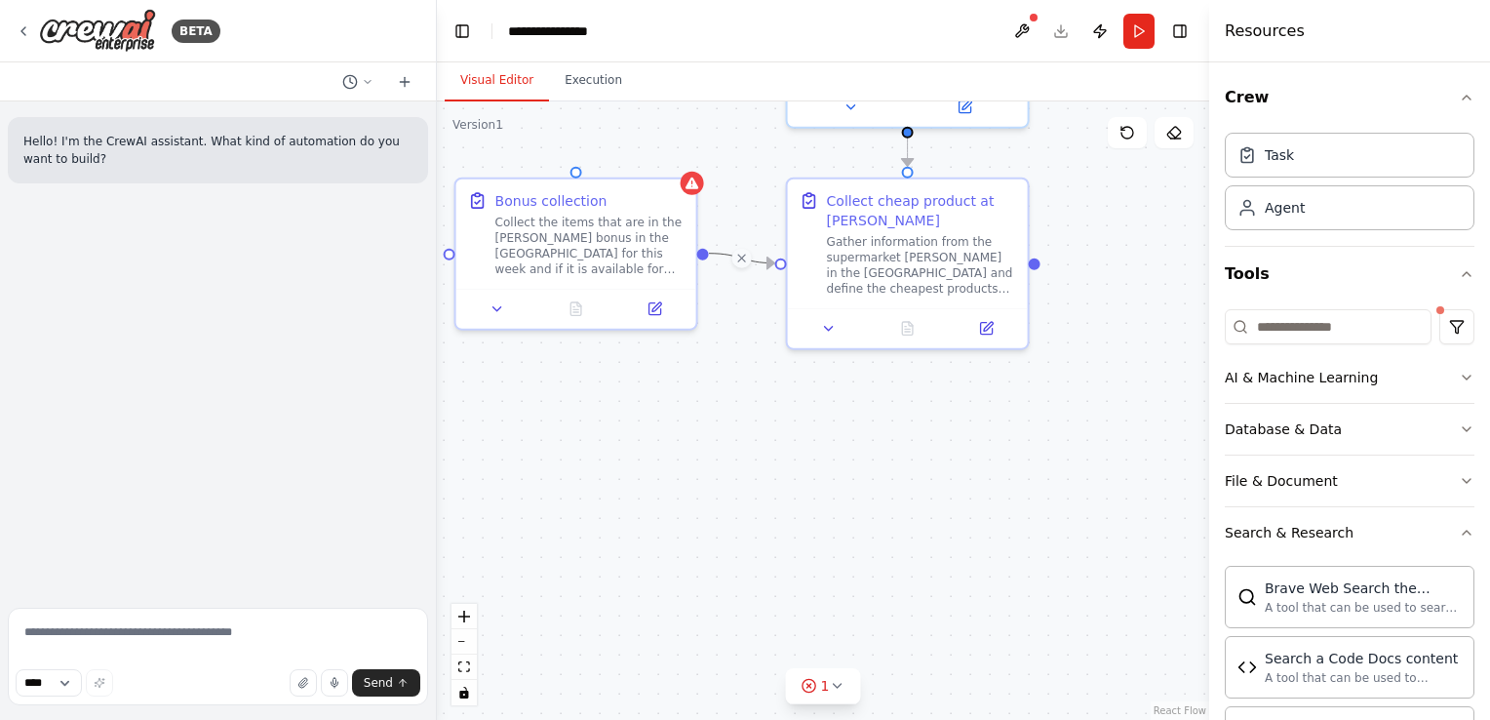
click at [742, 256] on icon at bounding box center [741, 257] width 7 height 7
drag, startPoint x: 780, startPoint y: 260, endPoint x: 705, endPoint y: 257, distance: 75.1
click at [705, 257] on div ".deletable-edge-delete-btn { width: 20px; height: 20px; border: 0px solid #ffff…" at bounding box center [823, 410] width 772 height 618
click at [746, 255] on icon "Edge from aada4c9c-8997-472d-9ac3-ee362d763aef to 7d4b82fd-d327-4678-b5a5-3a7d3…" at bounding box center [741, 259] width 65 height 10
click at [746, 255] on icon at bounding box center [742, 259] width 14 height 16
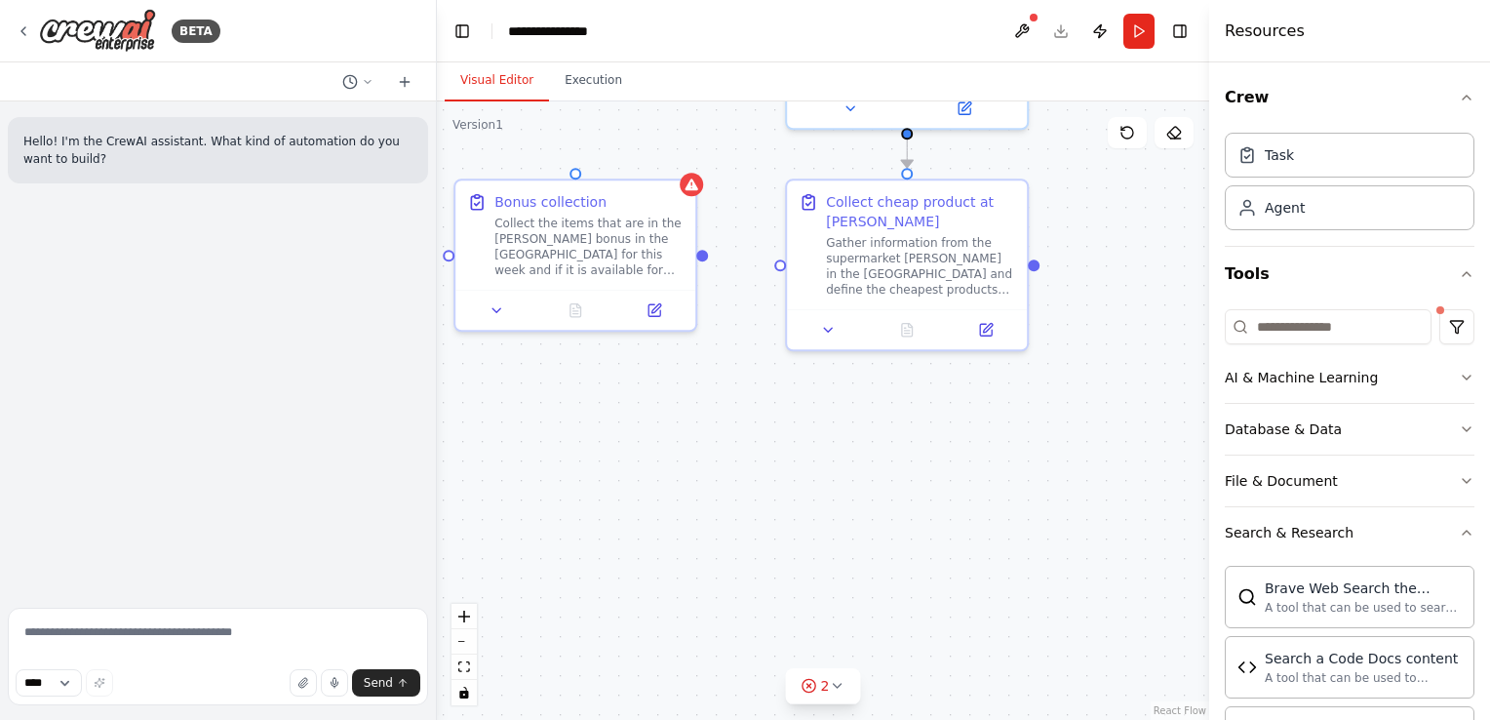
click at [699, 259] on div ".deletable-edge-delete-btn { width: 20px; height: 20px; border: 0px solid #ffff…" at bounding box center [823, 410] width 772 height 618
click at [705, 259] on div ".deletable-edge-delete-btn { width: 20px; height: 20px; border: 0px solid #ffff…" at bounding box center [823, 410] width 772 height 618
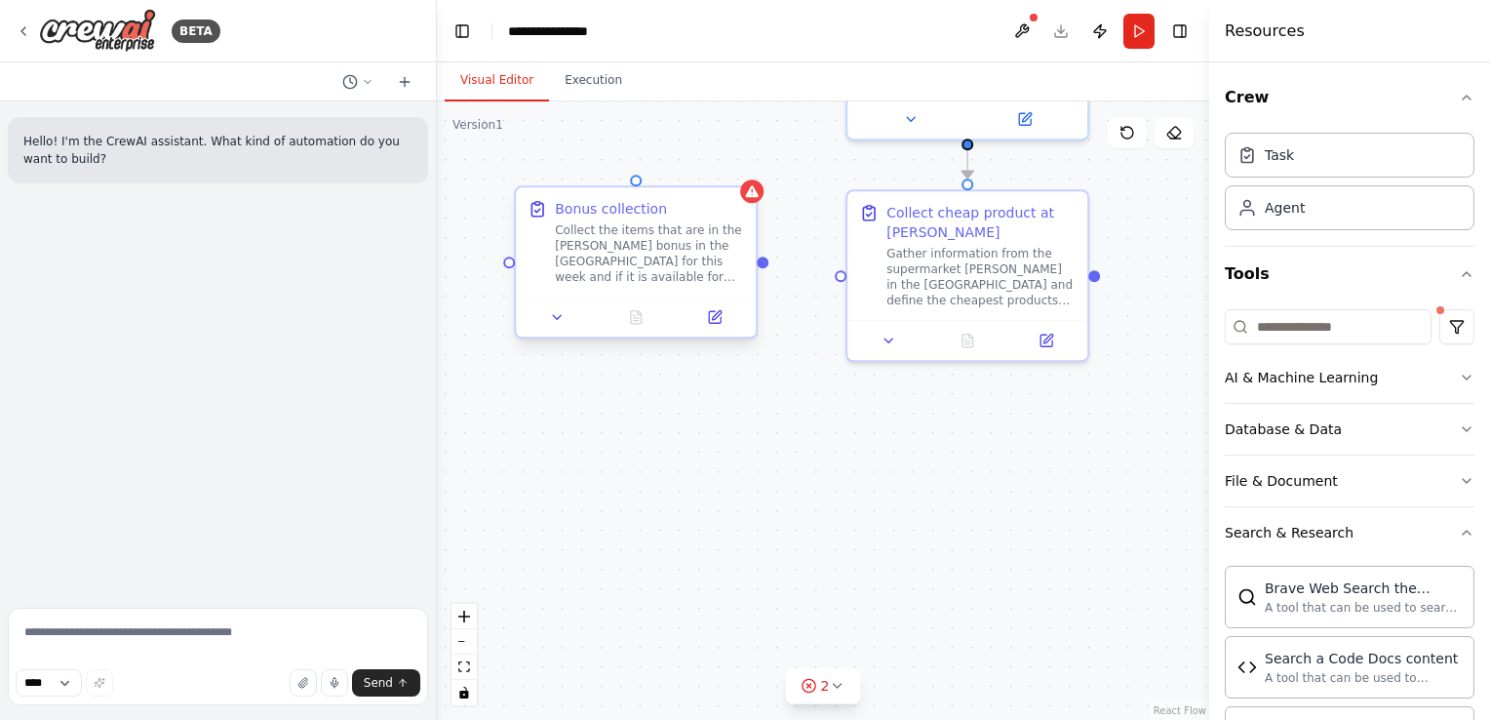
drag, startPoint x: 698, startPoint y: 256, endPoint x: 658, endPoint y: 415, distance: 163.9
click at [658, 415] on div ".deletable-edge-delete-btn { width: 20px; height: 20px; border: 0px solid #ffff…" at bounding box center [823, 410] width 772 height 618
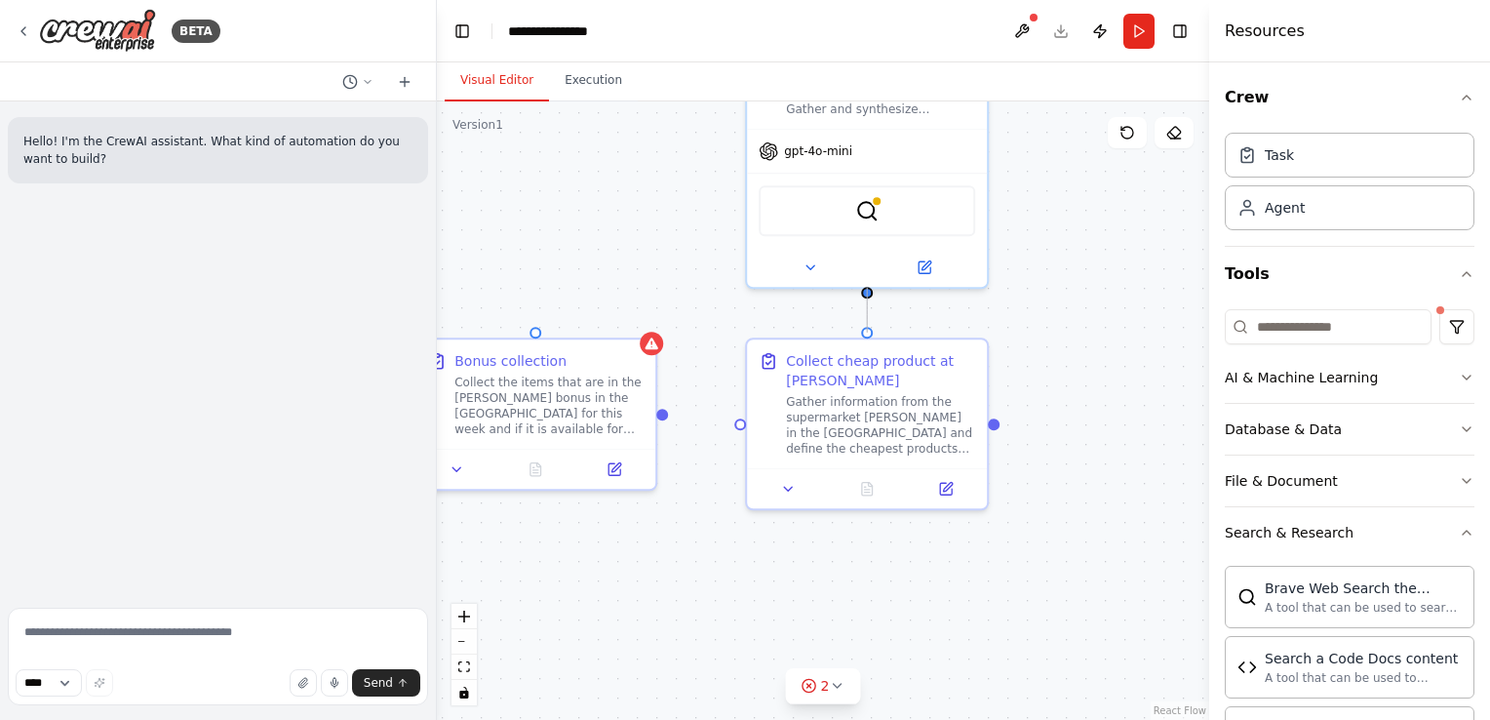
click at [874, 293] on div "Researcher Gather and synthesize insightful data from trusted sources to guide …" at bounding box center [823, 410] width 772 height 618
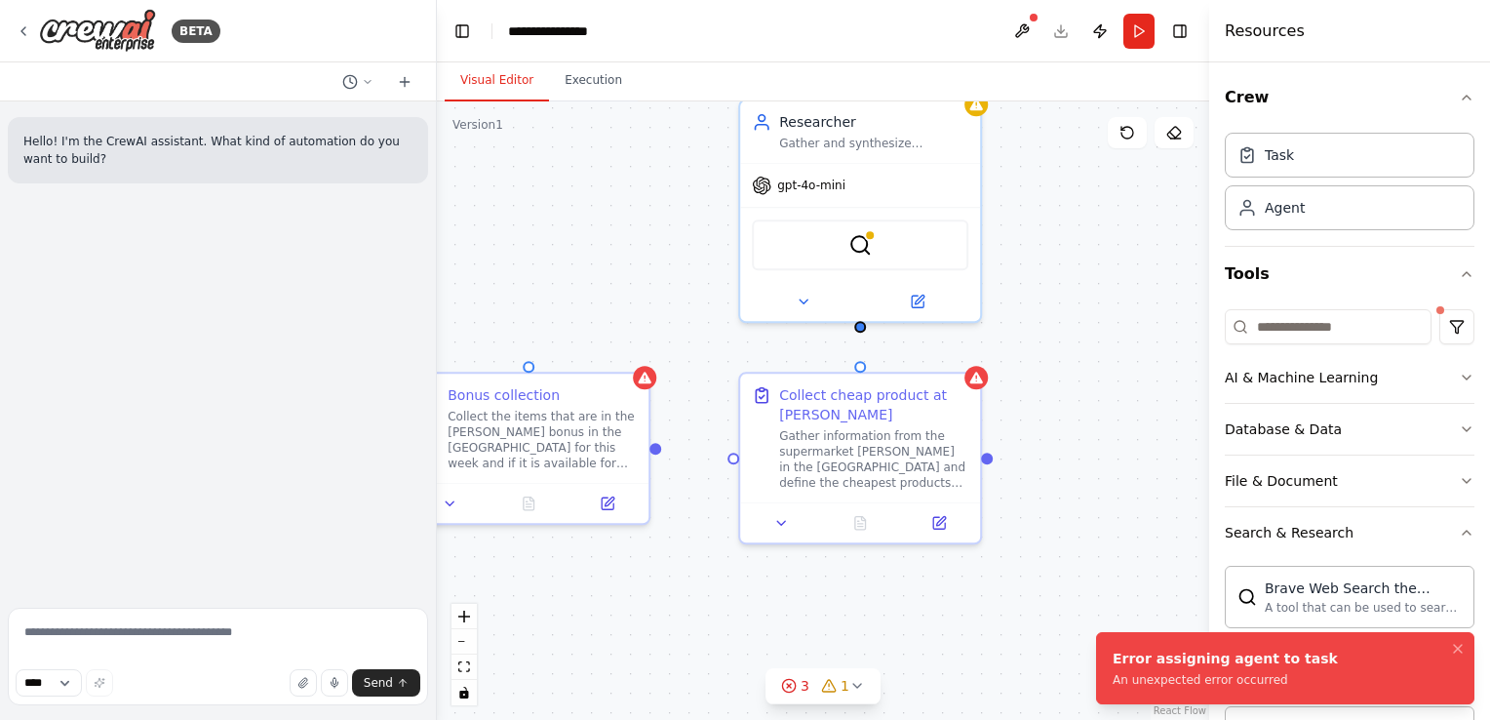
drag, startPoint x: 869, startPoint y: 293, endPoint x: 862, endPoint y: 327, distance: 34.8
click at [862, 327] on div "Researcher Gather and synthesize insightful data from trusted sources to guide …" at bounding box center [823, 410] width 772 height 618
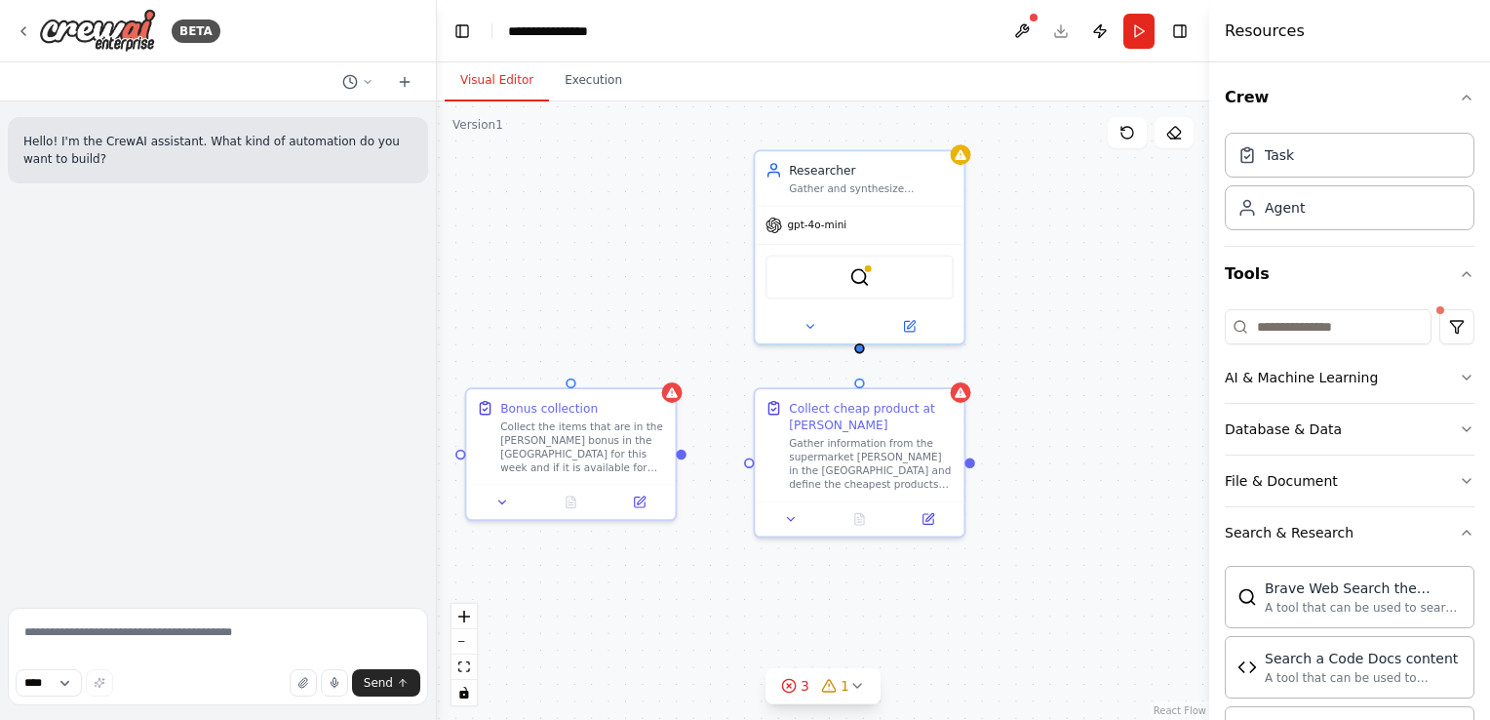
drag, startPoint x: 862, startPoint y: 328, endPoint x: 861, endPoint y: 354, distance: 26.3
click at [861, 353] on div "Researcher Gather and synthesize insightful data from trusted sources to guide …" at bounding box center [823, 410] width 772 height 618
drag, startPoint x: 862, startPoint y: 386, endPoint x: 854, endPoint y: 347, distance: 39.8
click at [854, 347] on div "Researcher Gather and synthesize insightful data from trusted sources to guide …" at bounding box center [886, 440] width 672 height 538
drag, startPoint x: 679, startPoint y: 456, endPoint x: 858, endPoint y: 351, distance: 208.0
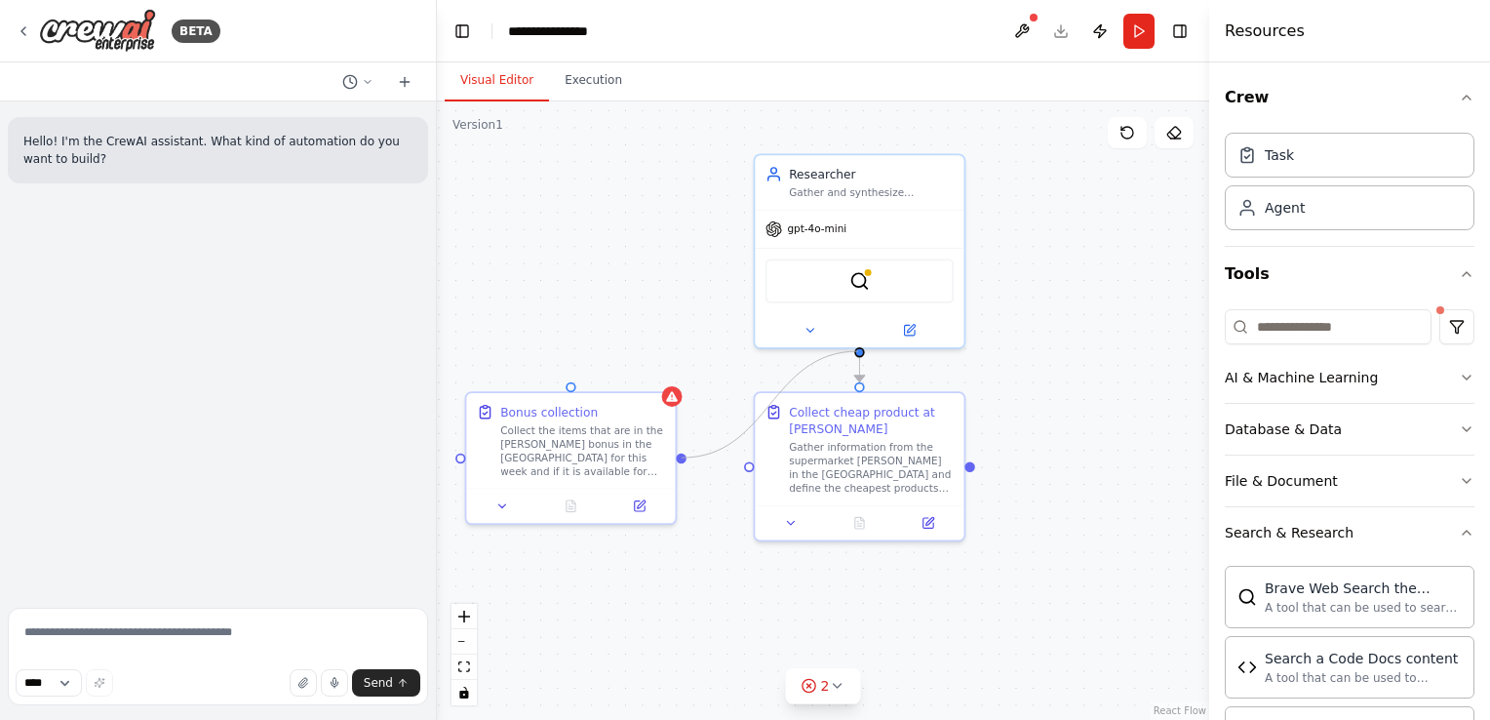
click at [858, 351] on div ".deletable-edge-delete-btn { width: 20px; height: 20px; border: 0px solid #ffff…" at bounding box center [823, 410] width 772 height 618
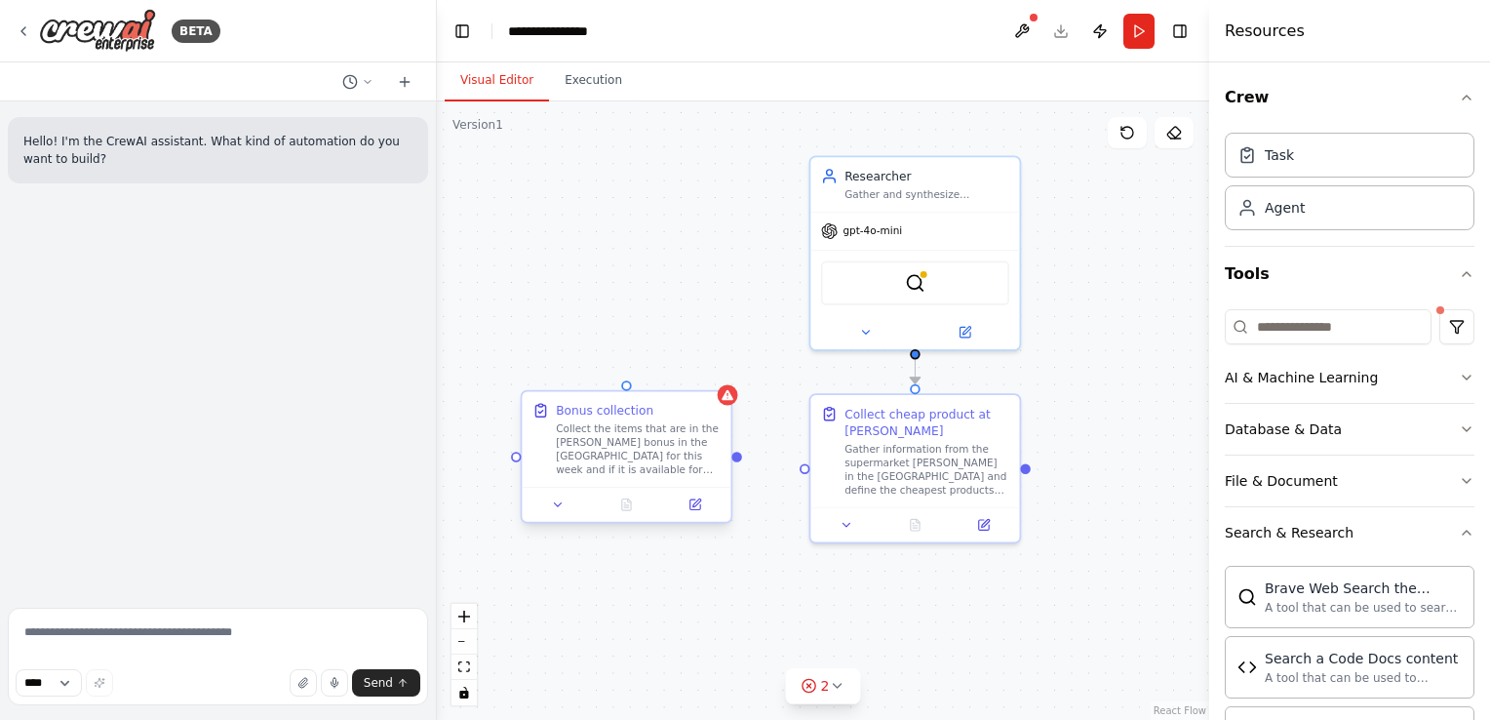
drag, startPoint x: 681, startPoint y: 460, endPoint x: 736, endPoint y: 462, distance: 55.6
click at [736, 462] on div ".deletable-edge-delete-btn { width: 20px; height: 20px; border: 0px solid #ffff…" at bounding box center [823, 410] width 772 height 618
drag, startPoint x: 804, startPoint y: 465, endPoint x: 734, endPoint y: 458, distance: 70.5
click at [734, 458] on div "Researcher Gather and synthesize insightful data from trusted sources to guide …" at bounding box center [942, 442] width 672 height 538
drag, startPoint x: 1026, startPoint y: 469, endPoint x: 740, endPoint y: 462, distance: 285.8
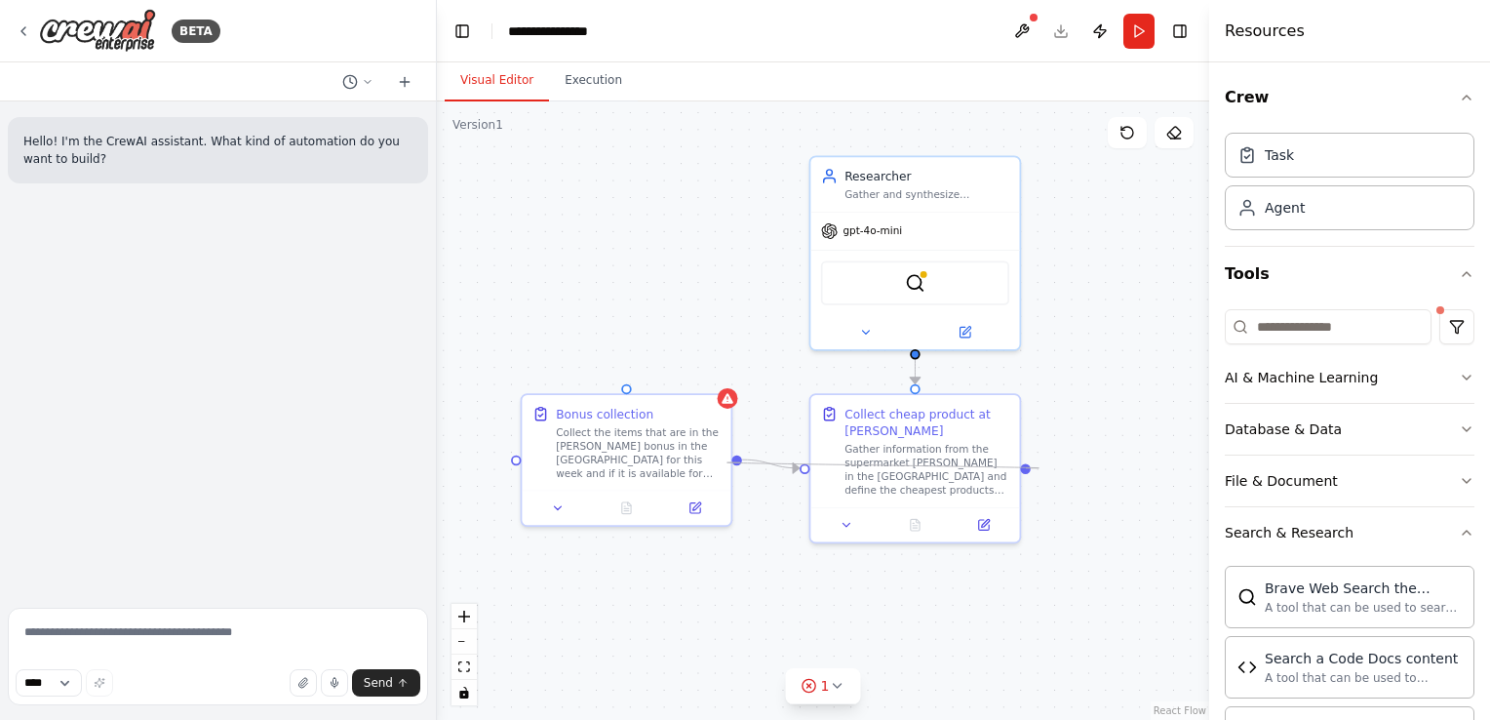
click at [740, 462] on div ".deletable-edge-delete-btn { width: 20px; height: 20px; border: 0px solid #ffff…" at bounding box center [823, 410] width 772 height 618
click at [763, 459] on icon "Edge from aada4c9c-8997-472d-9ac3-ee362d763aef to 7d4b82fd-d327-4678-b5a5-3a7d3…" at bounding box center [771, 463] width 58 height 9
click at [764, 458] on icon at bounding box center [770, 464] width 12 height 14
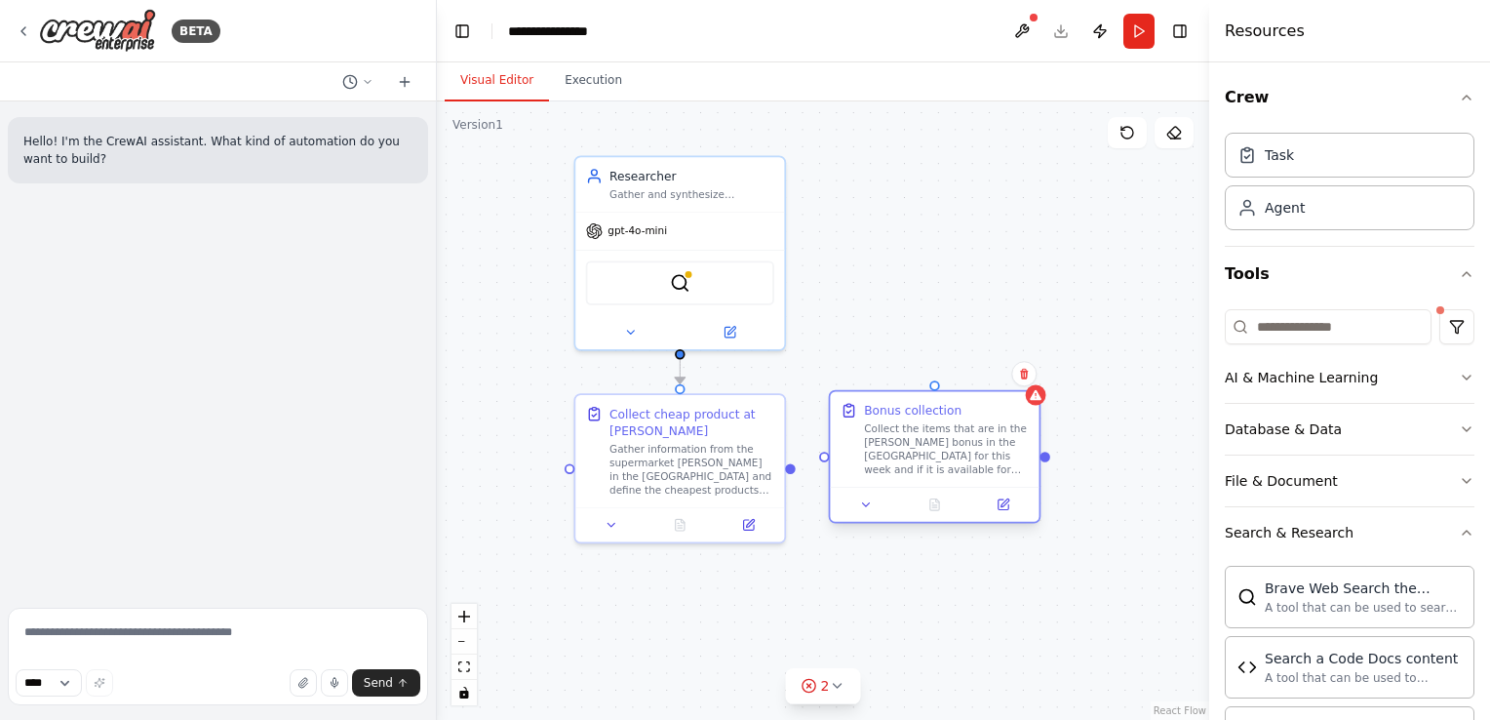
drag, startPoint x: 601, startPoint y: 409, endPoint x: 915, endPoint y: 411, distance: 314.0
click at [915, 411] on div "Bonus collection" at bounding box center [913, 410] width 98 height 17
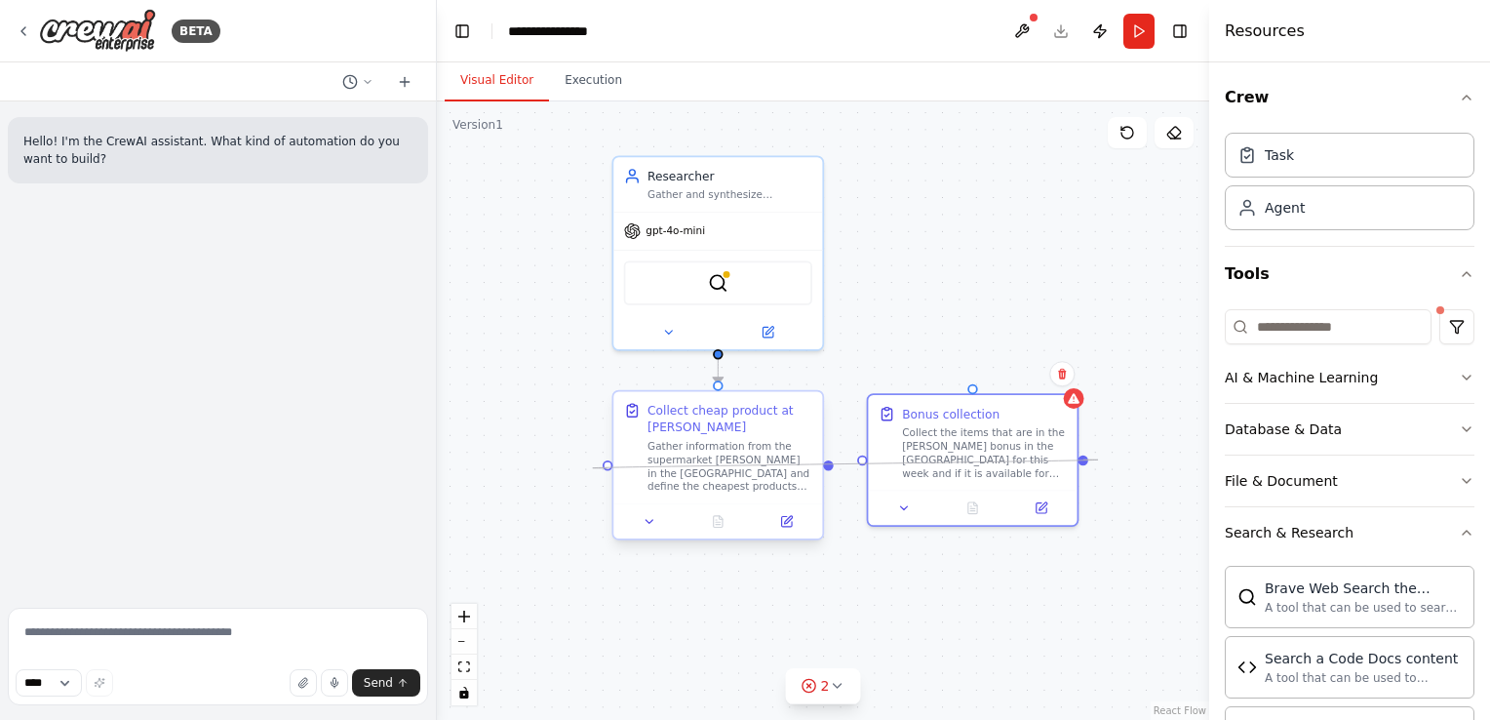
drag, startPoint x: 1046, startPoint y: 462, endPoint x: 610, endPoint y: 461, distance: 435.9
click at [610, 461] on div "Researcher Gather and synthesize insightful data from trusted sources to guide …" at bounding box center [745, 442] width 672 height 538
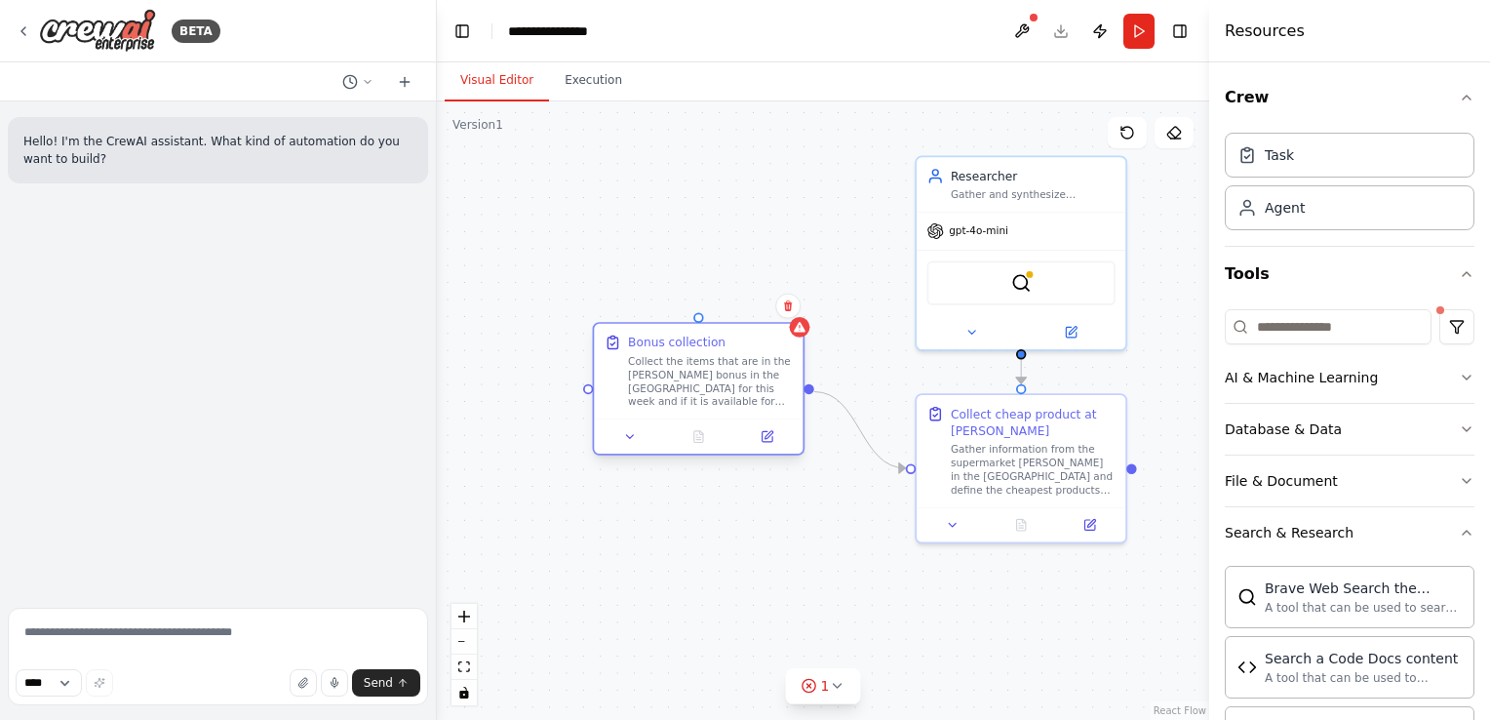
drag, startPoint x: 954, startPoint y: 405, endPoint x: 675, endPoint y: 345, distance: 285.1
click at [675, 345] on div "Bonus collection" at bounding box center [677, 341] width 98 height 17
drag, startPoint x: 803, startPoint y: 388, endPoint x: 1029, endPoint y: 350, distance: 228.4
click at [1029, 350] on div ".deletable-edge-delete-btn { width: 20px; height: 20px; border: 0px solid #ffff…" at bounding box center [823, 410] width 772 height 618
click at [1058, 190] on div "Gather and synthesize insightful data from trusted sources to guide strategic d…" at bounding box center [1033, 191] width 165 height 14
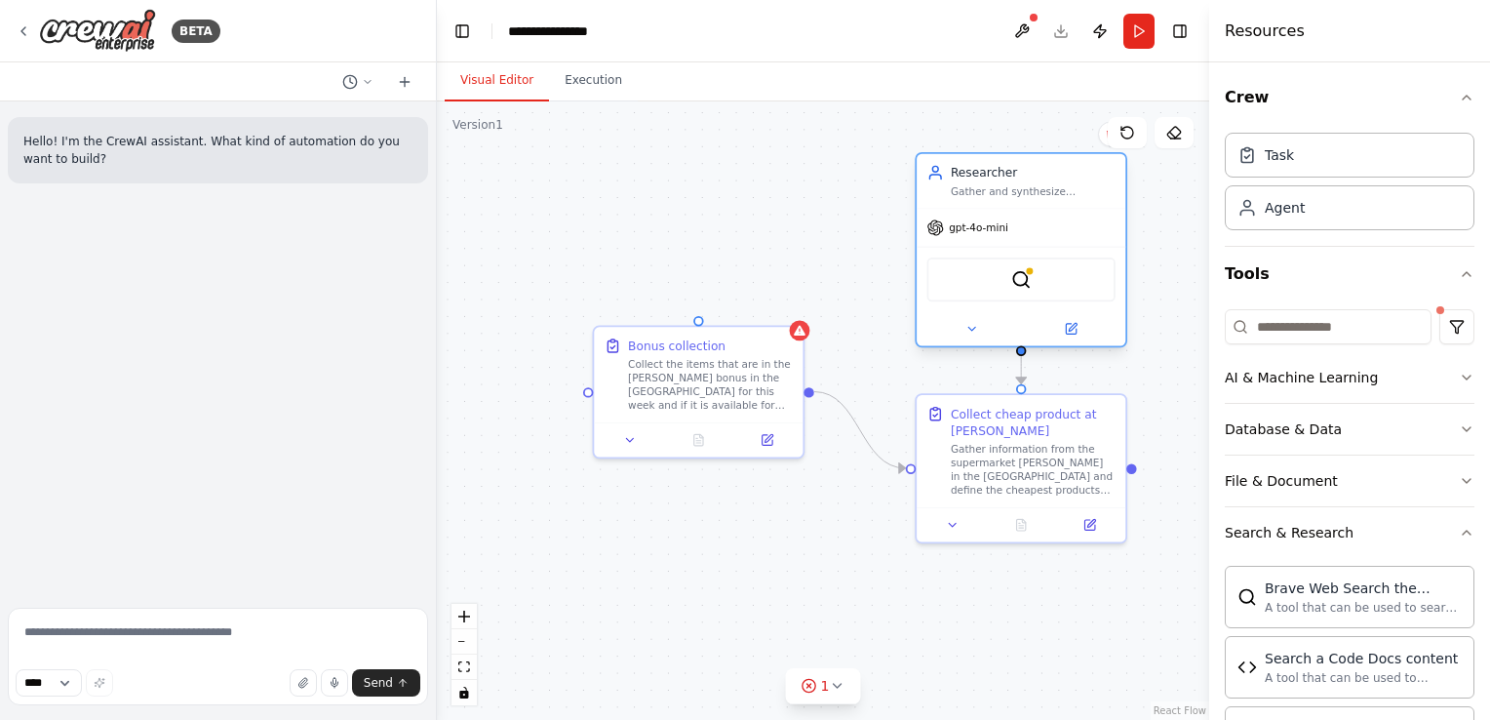
click at [1016, 175] on div "Researcher" at bounding box center [1033, 172] width 165 height 17
click at [1040, 178] on div "Researcher" at bounding box center [1033, 172] width 165 height 17
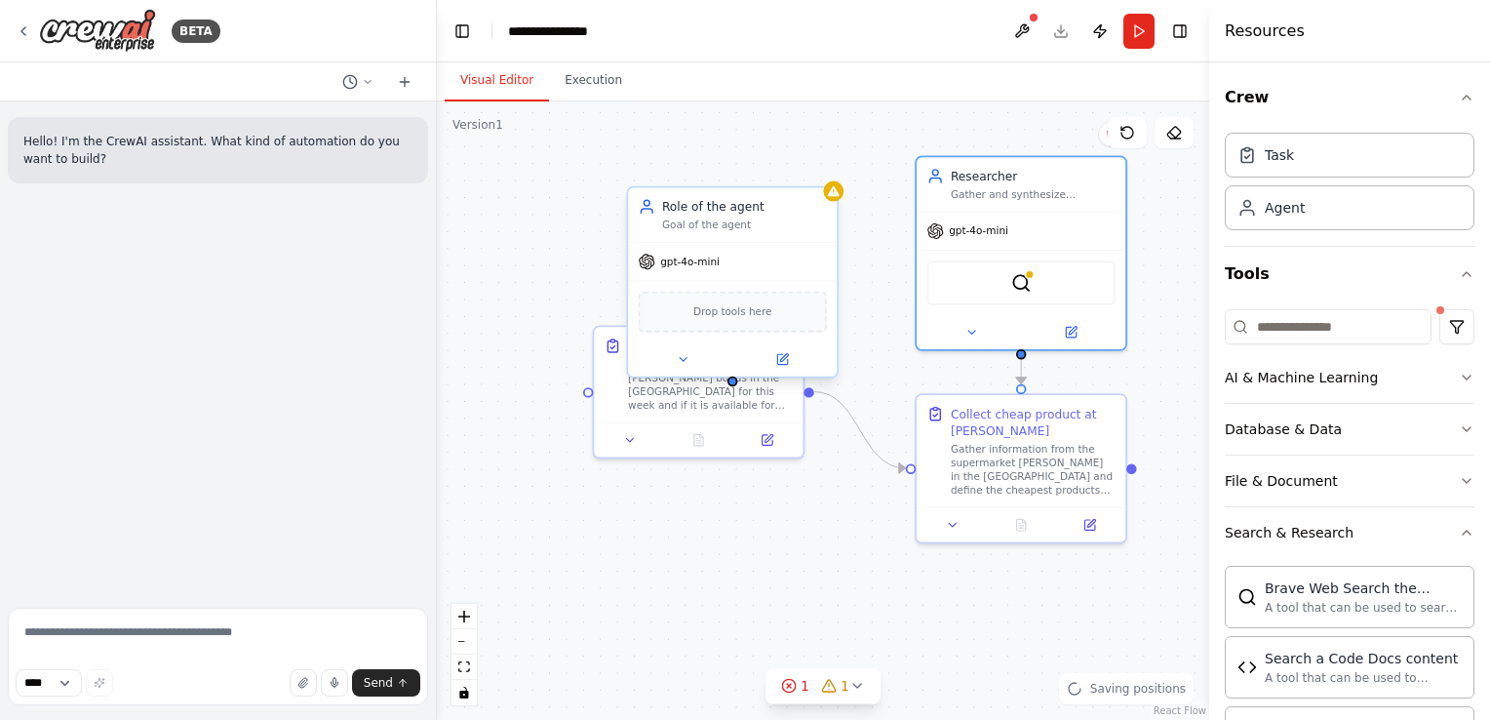
click at [704, 218] on div "Goal of the agent" at bounding box center [744, 225] width 165 height 14
click at [735, 211] on div "Role of the agent" at bounding box center [744, 206] width 165 height 17
click at [826, 167] on icon at bounding box center [822, 168] width 12 height 12
click at [780, 171] on button "Confirm" at bounding box center [766, 167] width 69 height 23
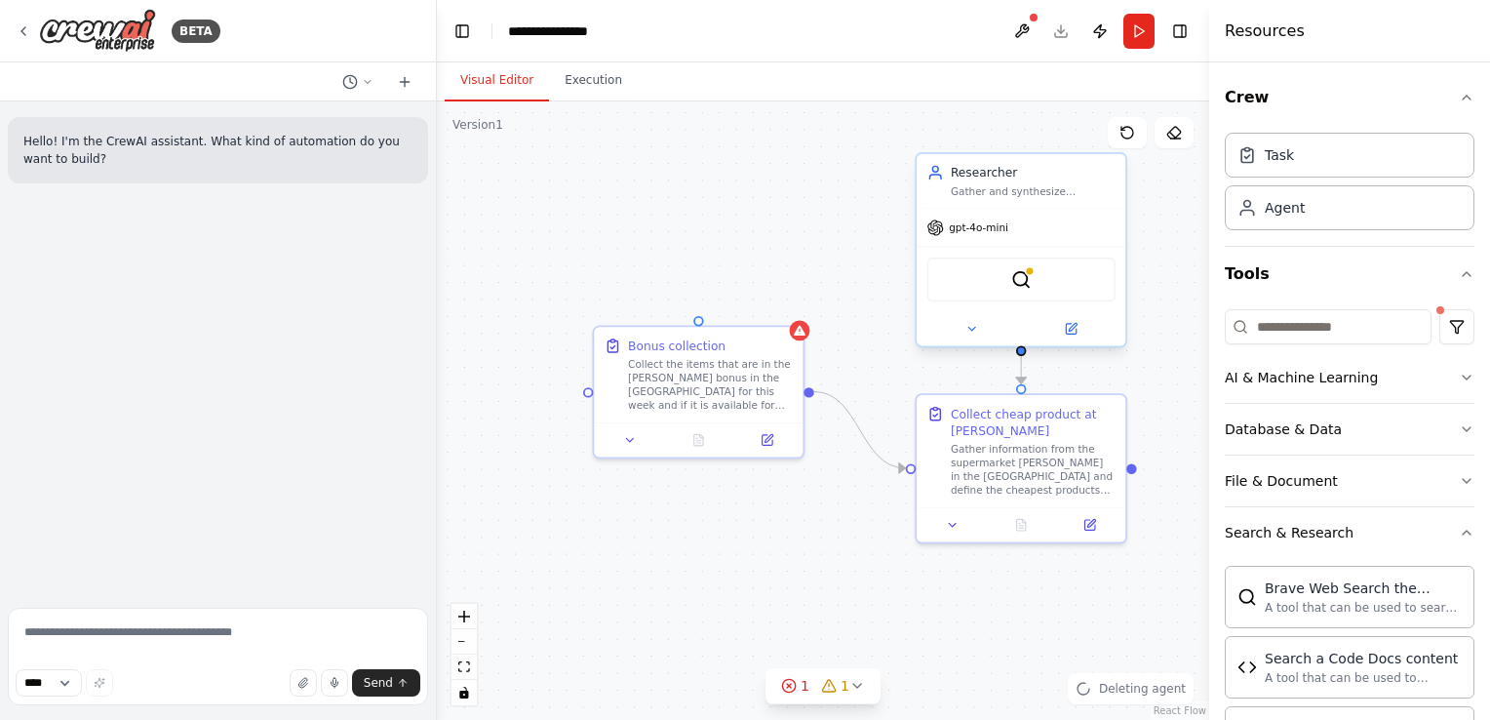
click at [951, 181] on div "Researcher Gather and synthesize insightful data from trusted sources to guide …" at bounding box center [1033, 181] width 165 height 34
click at [971, 181] on div "Researcher Gather and synthesize insightful data from trusted sources to guide …" at bounding box center [1033, 181] width 165 height 34
drag, startPoint x: 971, startPoint y: 181, endPoint x: 959, endPoint y: 186, distance: 12.7
click at [959, 186] on div "Gather and synthesize insightful data from trusted sources to guide strategic d…" at bounding box center [1033, 191] width 165 height 14
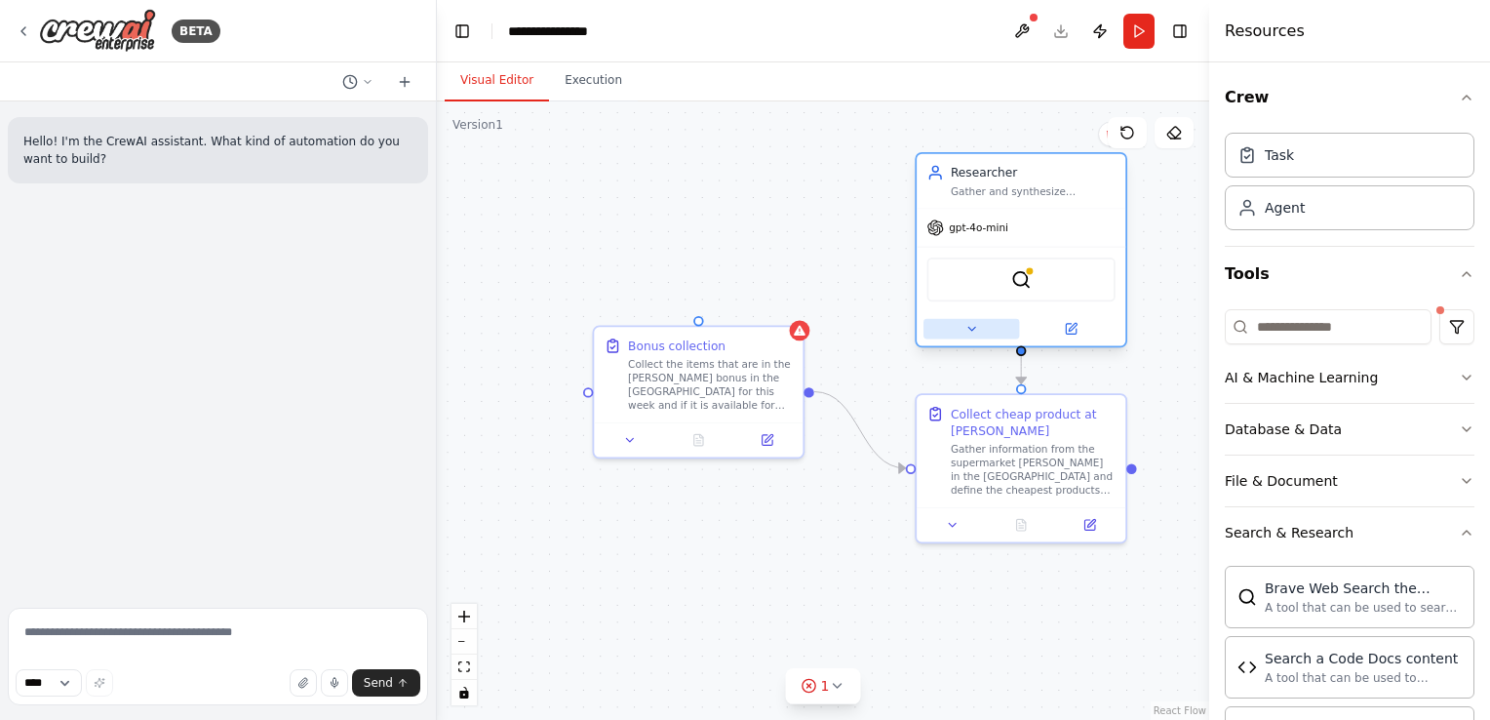
click at [974, 331] on icon at bounding box center [971, 329] width 14 height 14
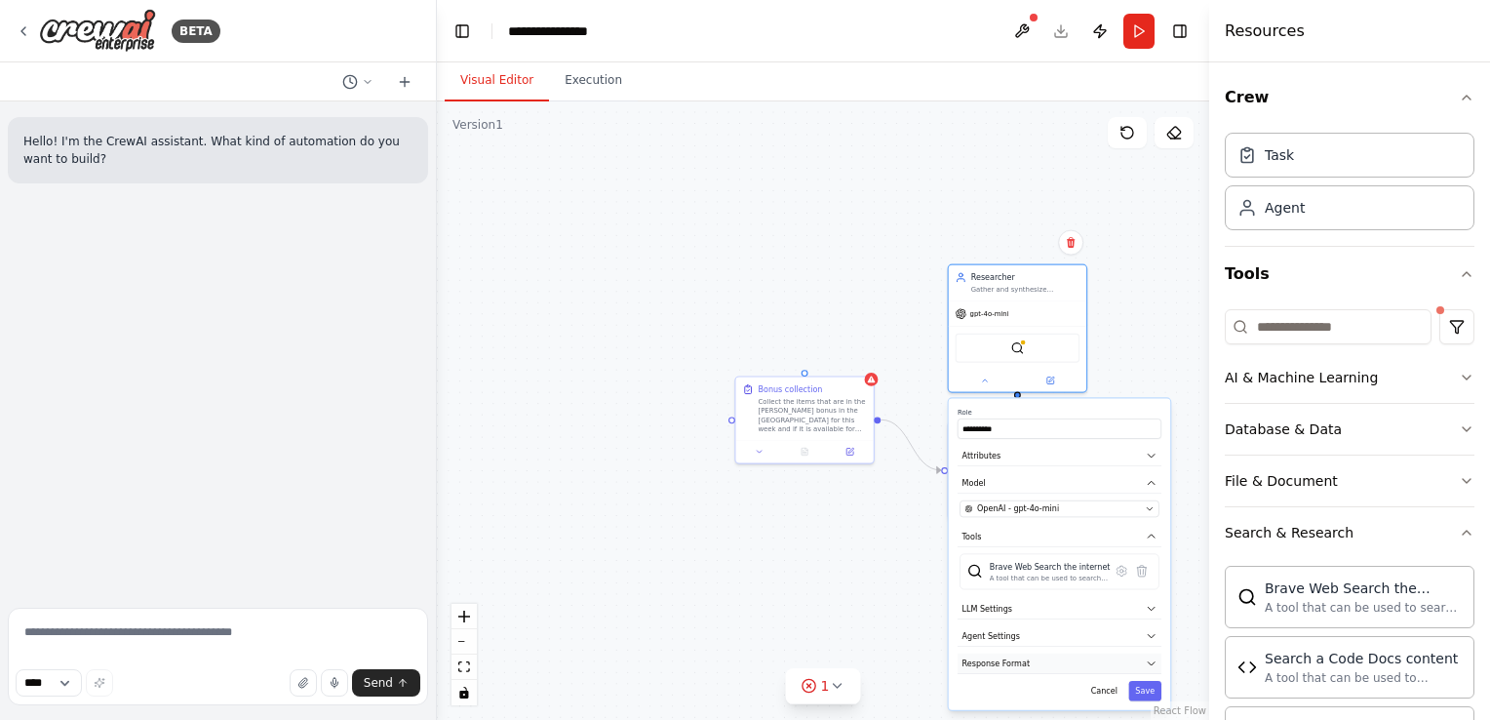
click at [1085, 669] on button "Response Format" at bounding box center [1060, 663] width 204 height 20
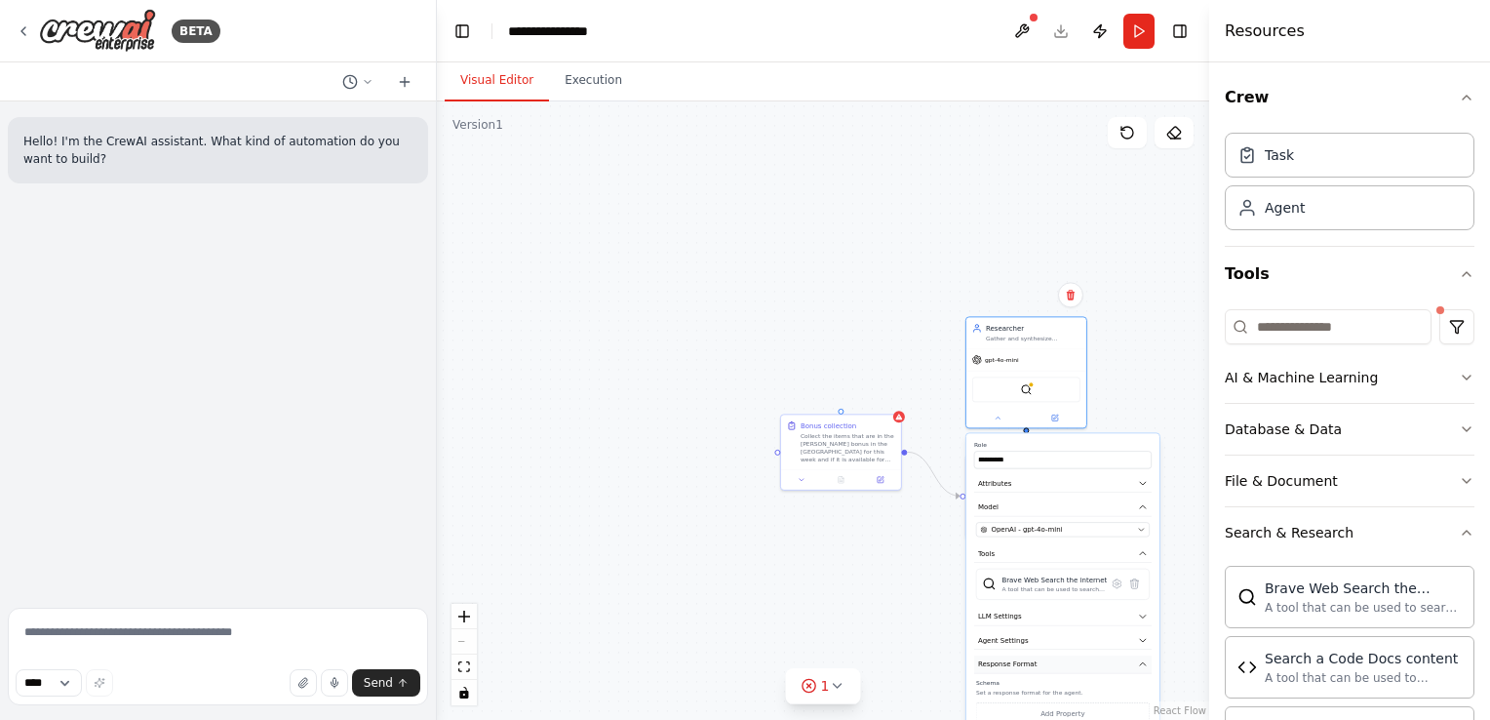
click at [1076, 663] on button "Response Format" at bounding box center [1062, 664] width 177 height 19
click at [1065, 638] on button "Agent Settings" at bounding box center [1062, 640] width 177 height 19
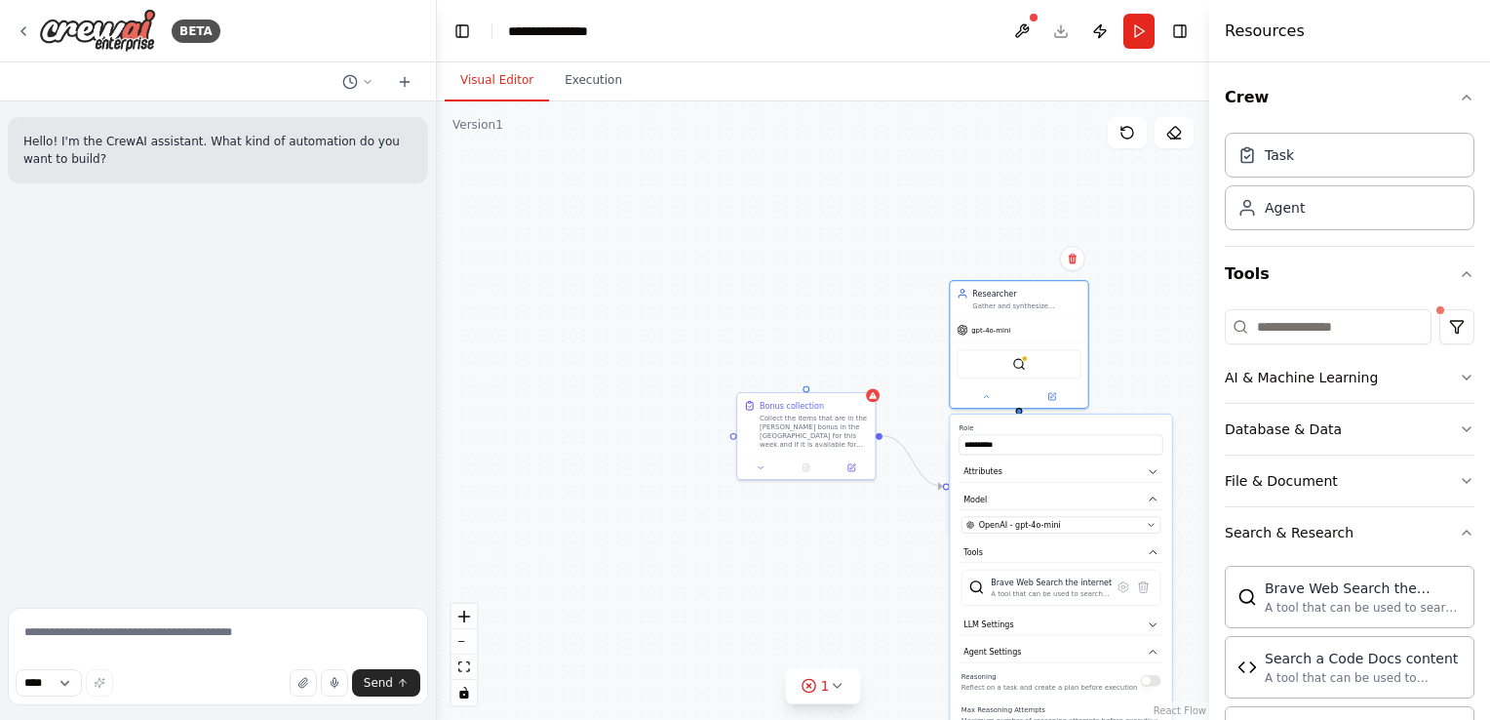
click at [1146, 684] on div "Reasoning Reflect on a task and create a plan before execution" at bounding box center [1060, 680] width 199 height 22
click at [1147, 678] on button "button" at bounding box center [1151, 680] width 20 height 11
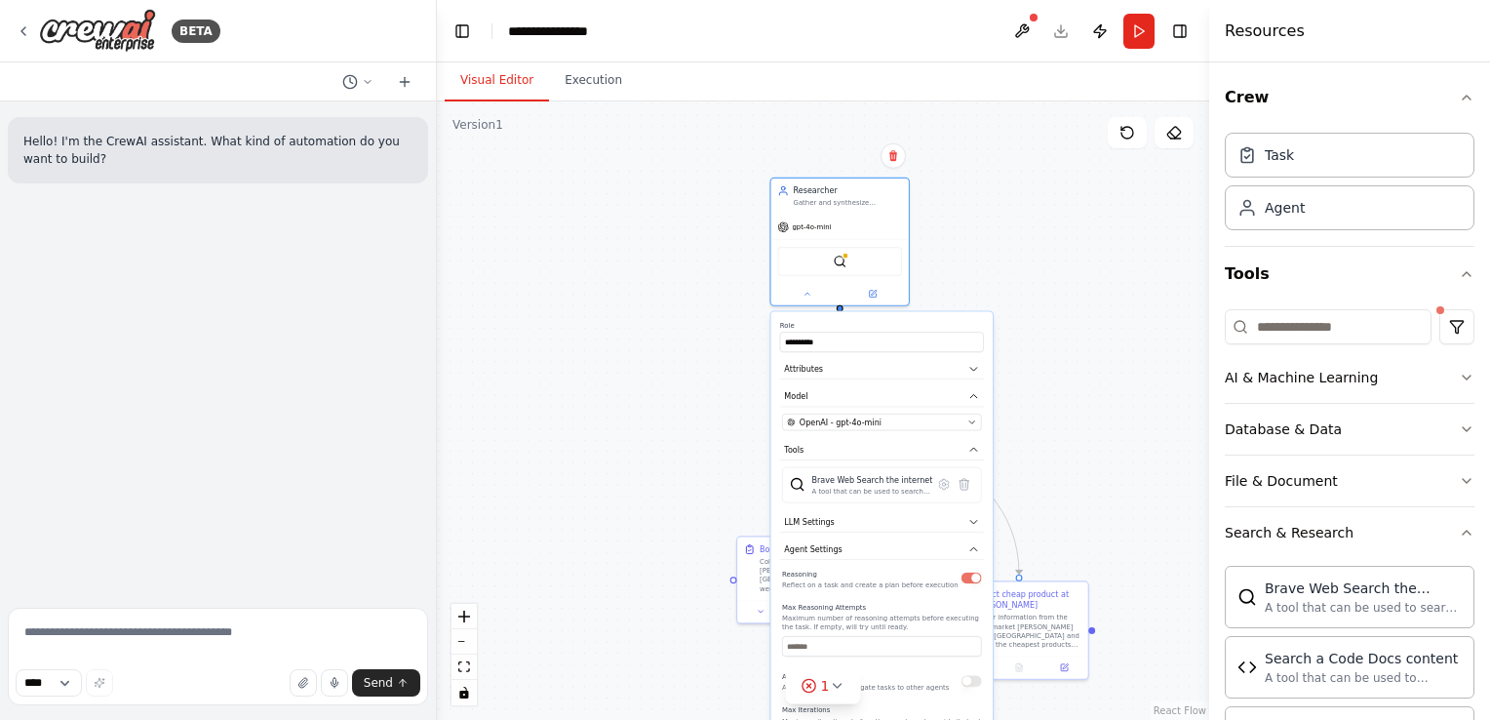
drag, startPoint x: 987, startPoint y: 421, endPoint x: 793, endPoint y: 312, distance: 222.7
click at [793, 312] on div "**********" at bounding box center [881, 625] width 221 height 627
click at [824, 321] on label "Role" at bounding box center [882, 325] width 204 height 9
click at [938, 321] on label "Role" at bounding box center [882, 325] width 204 height 9
click at [718, 290] on div "**********" at bounding box center [823, 410] width 772 height 618
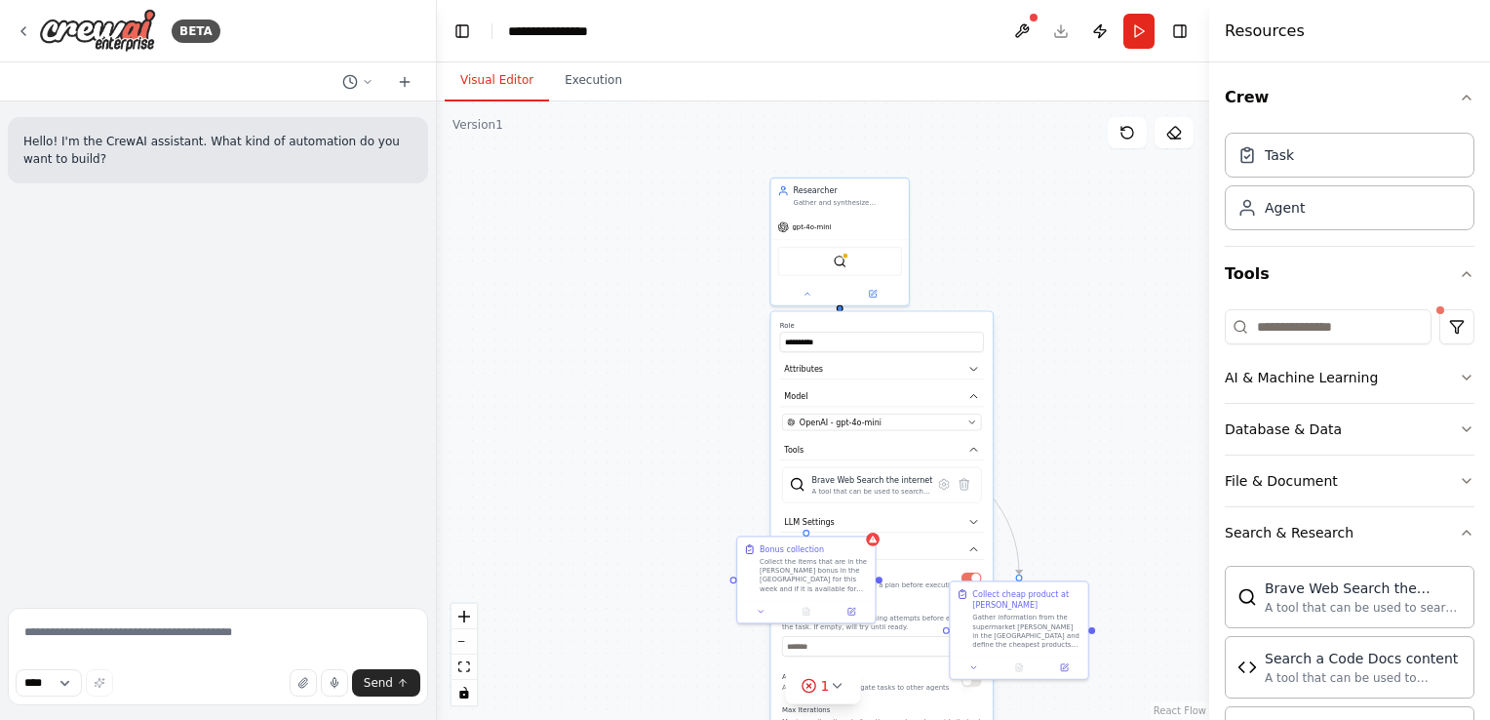
click at [1089, 466] on div "**********" at bounding box center [823, 410] width 772 height 618
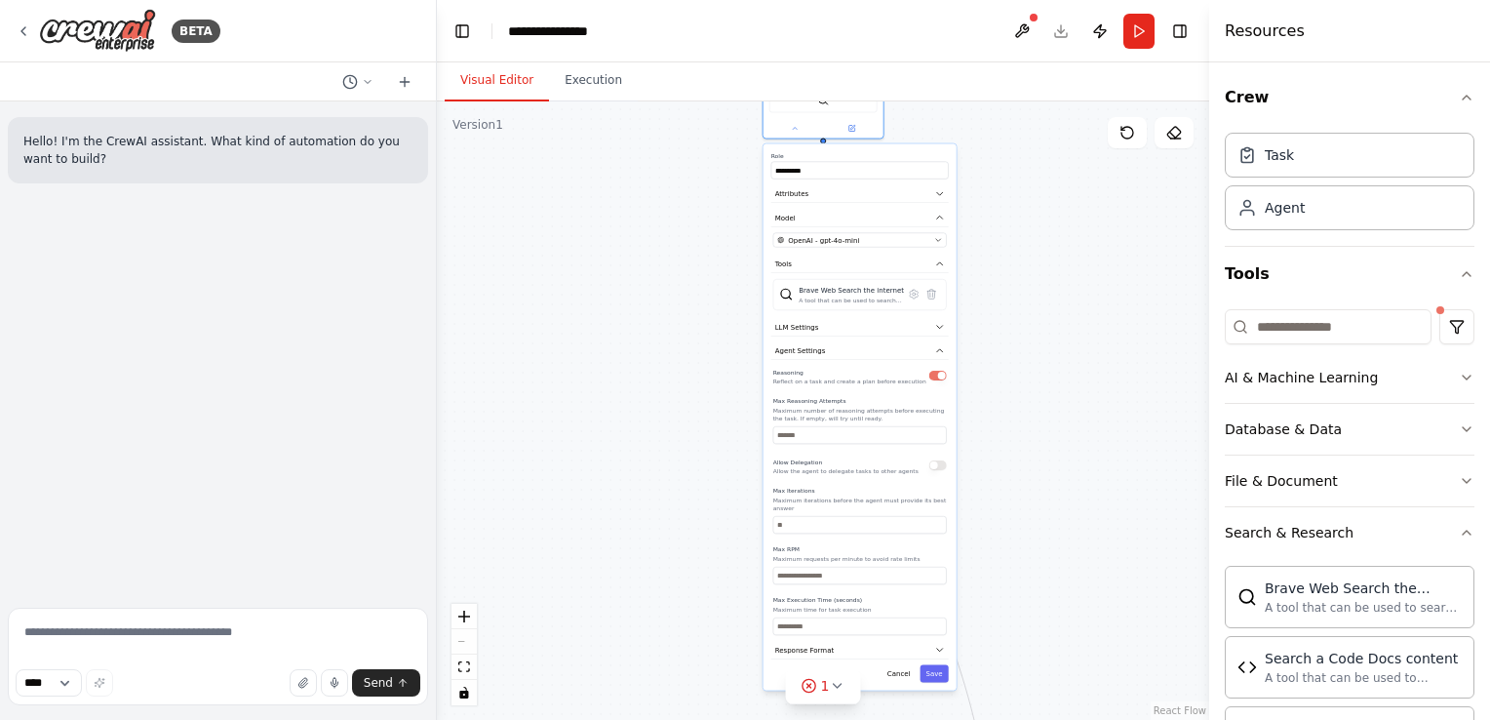
drag, startPoint x: 806, startPoint y: 232, endPoint x: 789, endPoint y: 25, distance: 207.5
click at [789, 25] on main "**********" at bounding box center [823, 360] width 772 height 720
click at [936, 655] on button "Save" at bounding box center [934, 664] width 28 height 18
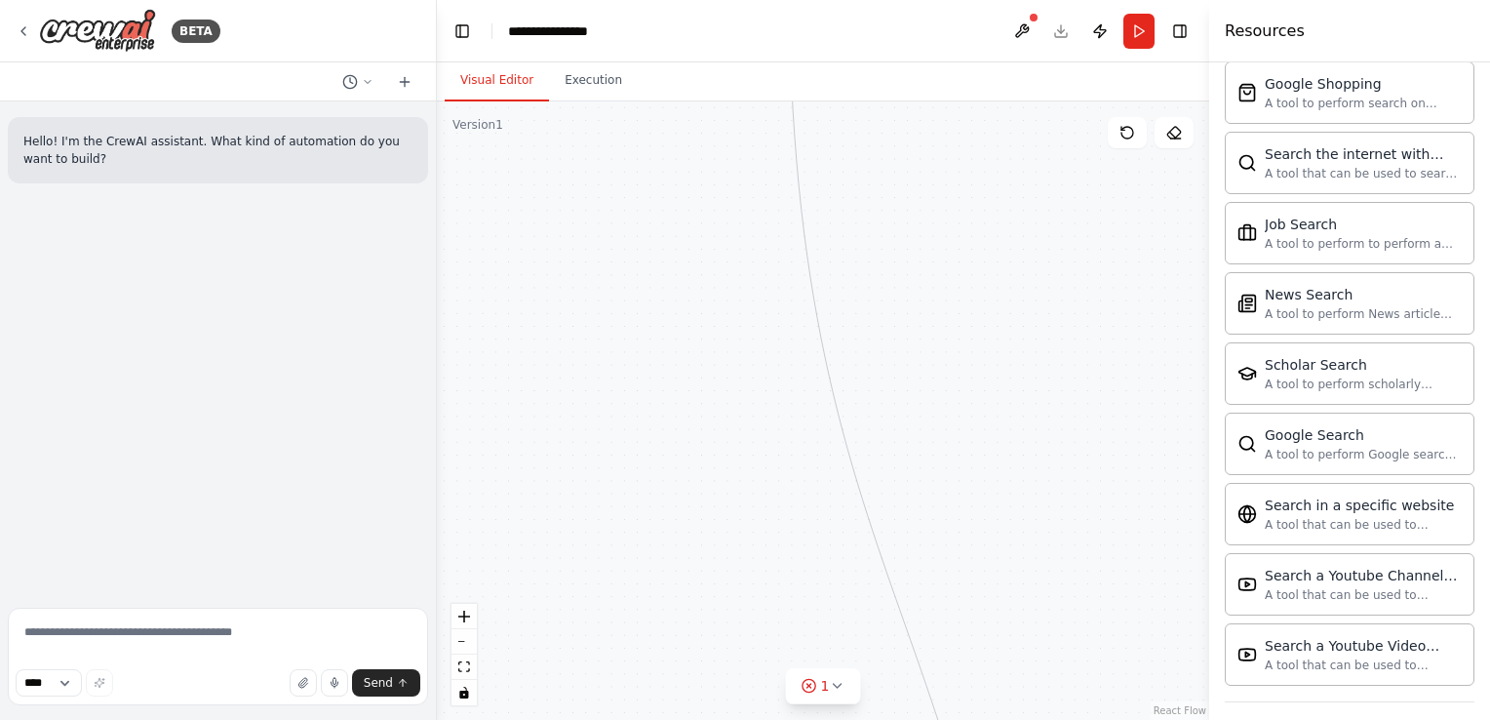
scroll to position [913, 0]
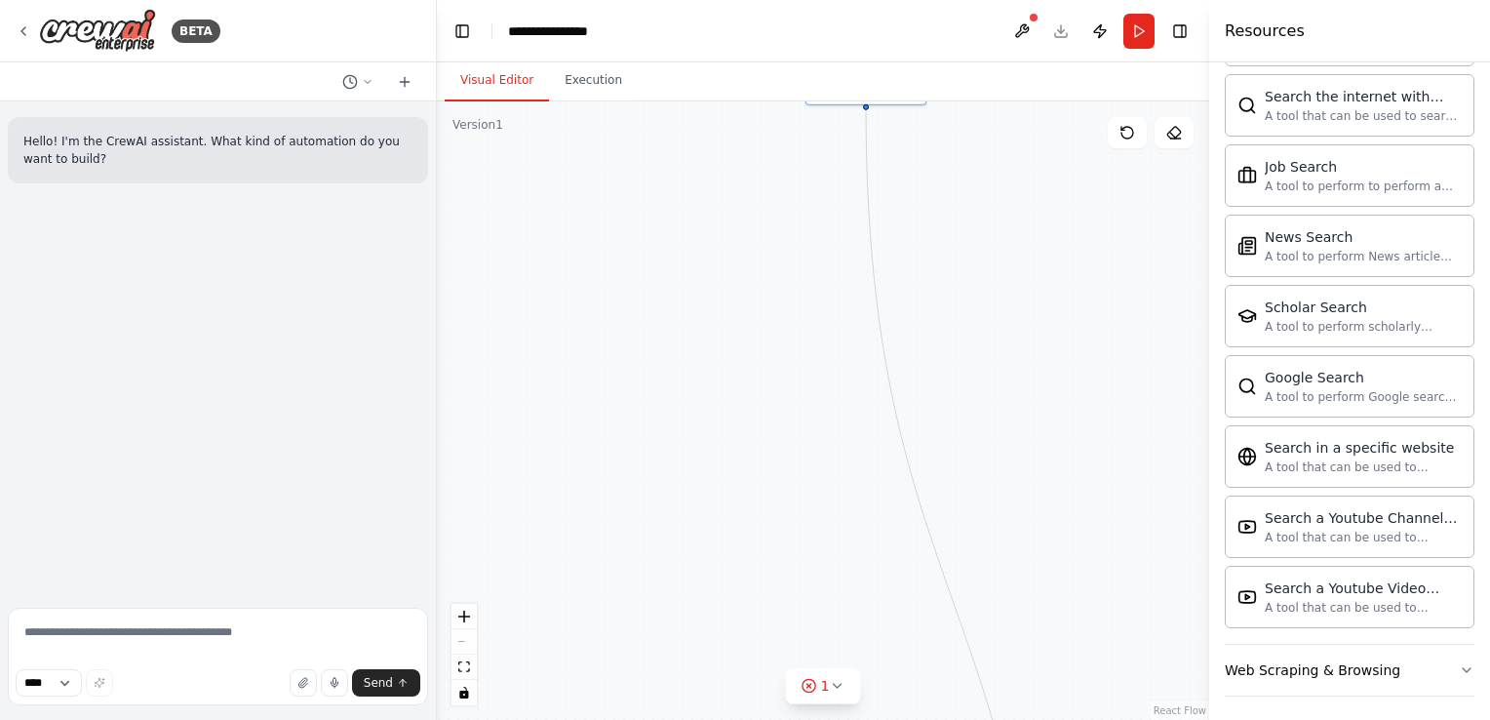
click at [466, 648] on div "React Flow controls" at bounding box center [463, 654] width 25 height 101
click at [464, 648] on div "React Flow controls" at bounding box center [463, 654] width 25 height 101
click at [460, 647] on div "React Flow controls" at bounding box center [463, 654] width 25 height 101
click at [461, 642] on div "React Flow controls" at bounding box center [463, 654] width 25 height 101
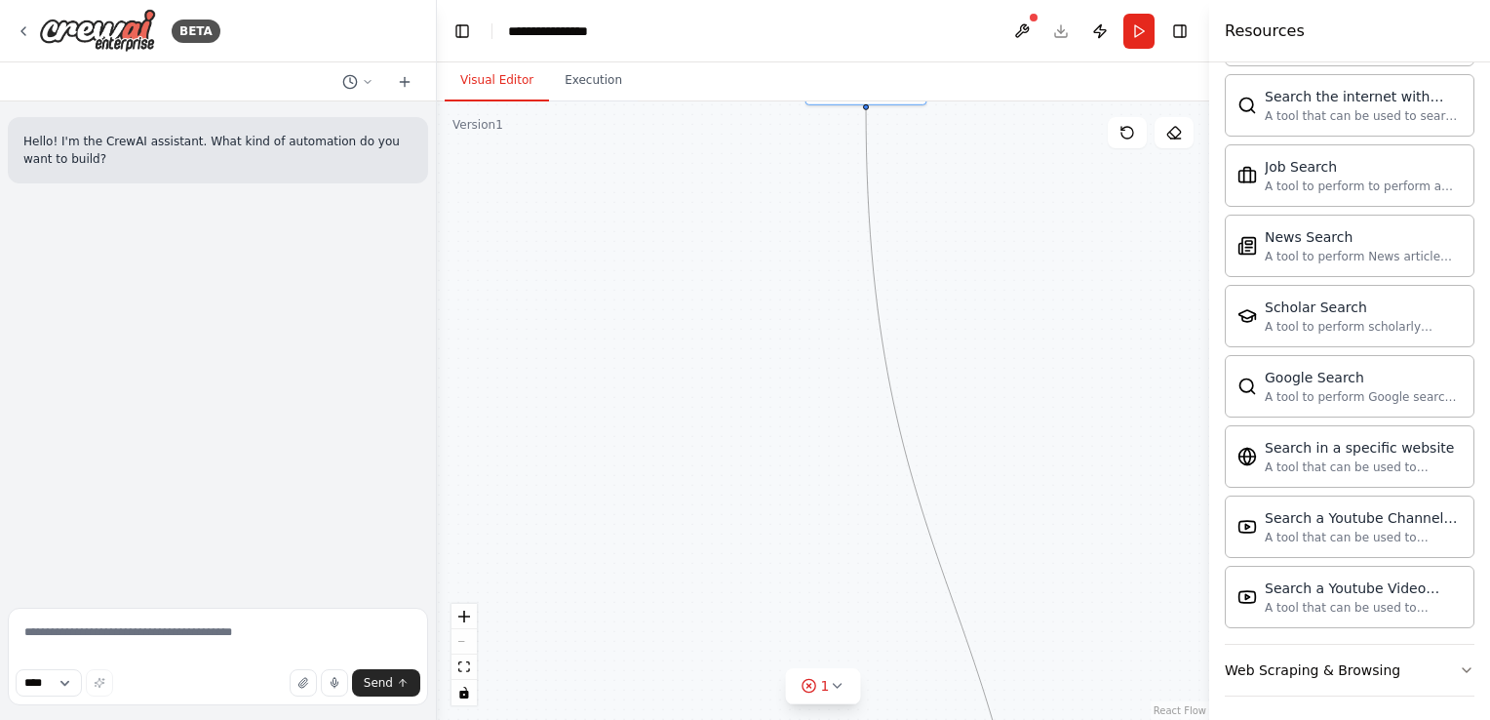
click at [905, 443] on icon "Edge from a3e710a4-edfb-4ee1-aaf4-24b569994d90 to 7d4b82fd-d327-4678-b5a5-3a7d3…" at bounding box center [954, 603] width 176 height 992
drag, startPoint x: 909, startPoint y: 461, endPoint x: 854, endPoint y: 180, distance: 286.1
click at [854, 180] on div ".deletable-edge-delete-btn { width: 20px; height: 20px; border: 0px solid #ffff…" at bounding box center [823, 410] width 772 height 618
drag, startPoint x: 987, startPoint y: 708, endPoint x: 835, endPoint y: 68, distance: 657.5
click at [835, 68] on div "Visual Editor Execution Version 1 Show Tools Hide Agents .deletable-edge-delete…" at bounding box center [823, 390] width 772 height 657
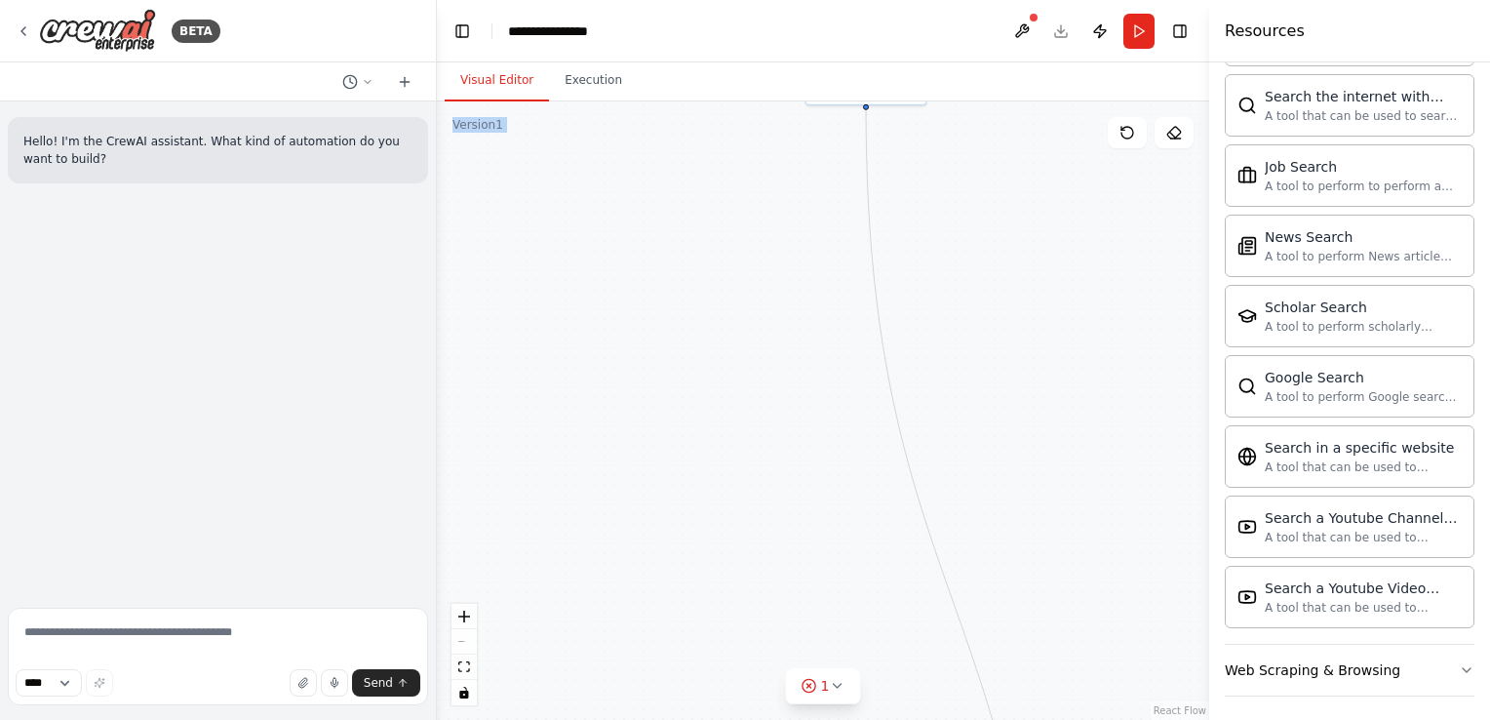
click at [914, 428] on div ".deletable-edge-delete-btn { width: 20px; height: 20px; border: 0px solid #ffff…" at bounding box center [823, 410] width 772 height 618
click at [1034, 424] on div ".deletable-edge-delete-btn { width: 20px; height: 20px; border: 0px solid #ffff…" at bounding box center [823, 410] width 772 height 618
drag, startPoint x: 870, startPoint y: 336, endPoint x: 1065, endPoint y: 769, distance: 474.8
click at [1065, 719] on html "**********" at bounding box center [745, 360] width 1490 height 720
drag, startPoint x: 867, startPoint y: 209, endPoint x: 887, endPoint y: 443, distance: 234.9
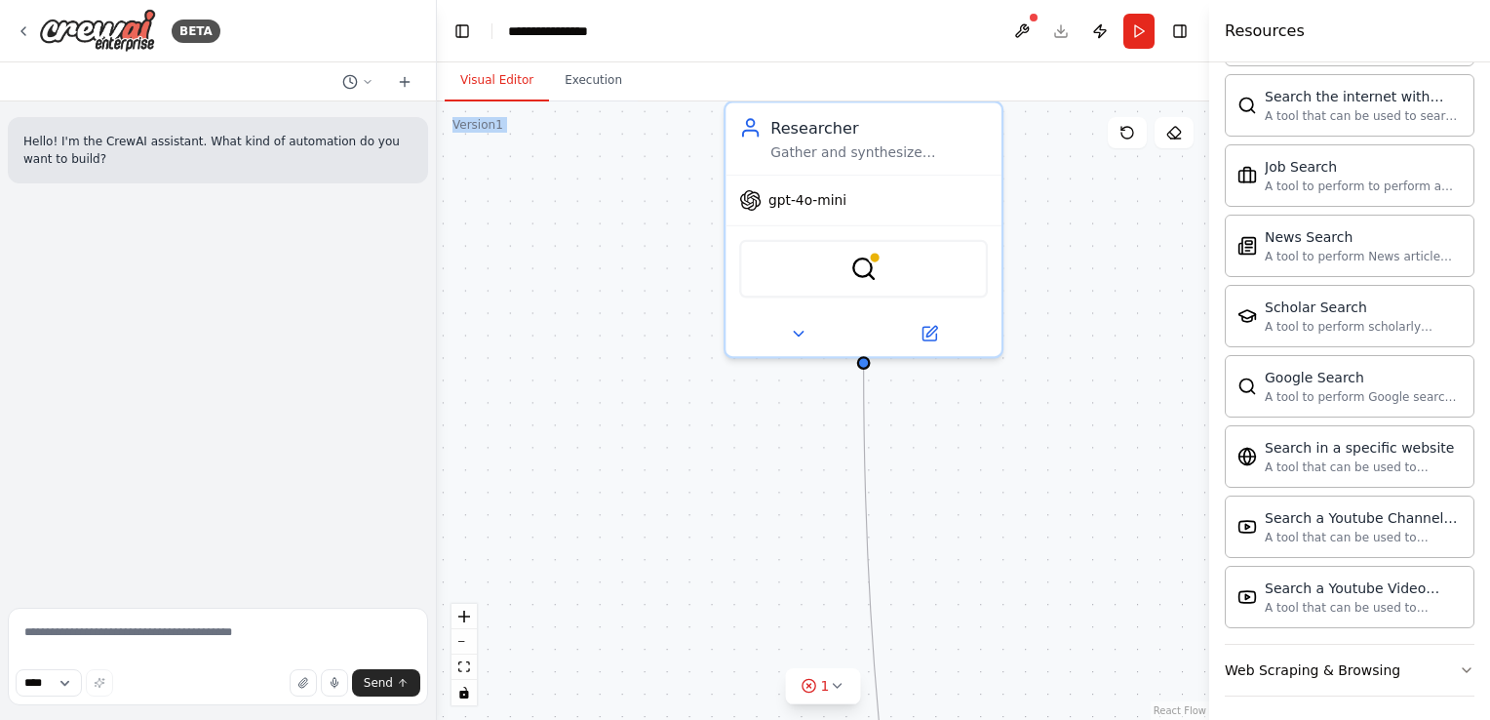
click at [887, 443] on div ".deletable-edge-delete-btn { width: 20px; height: 20px; border: 0px solid #ffff…" at bounding box center [823, 410] width 772 height 618
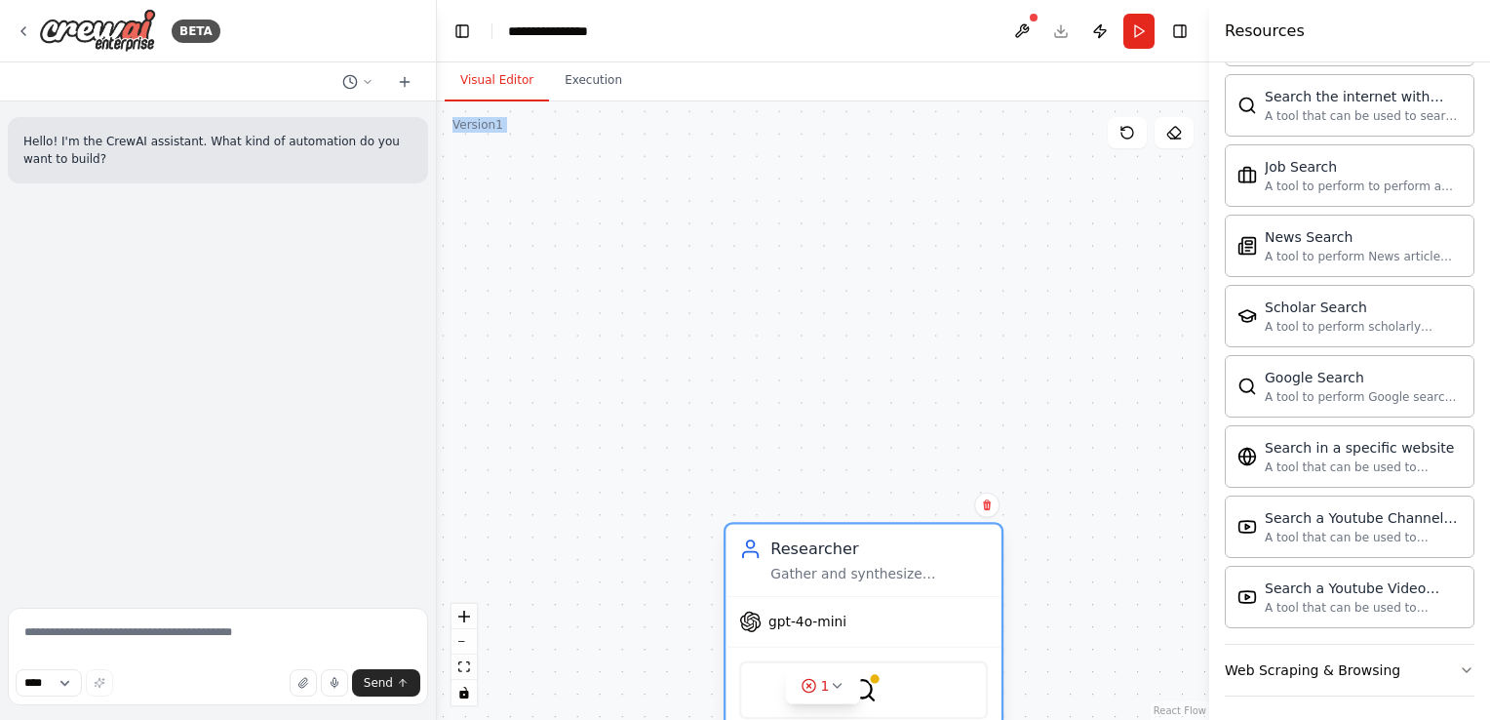
drag, startPoint x: 827, startPoint y: 157, endPoint x: 827, endPoint y: 632, distance: 474.9
click at [827, 596] on div "Researcher Gather and synthesize insightful data from trusted sources to guide …" at bounding box center [863, 560] width 276 height 72
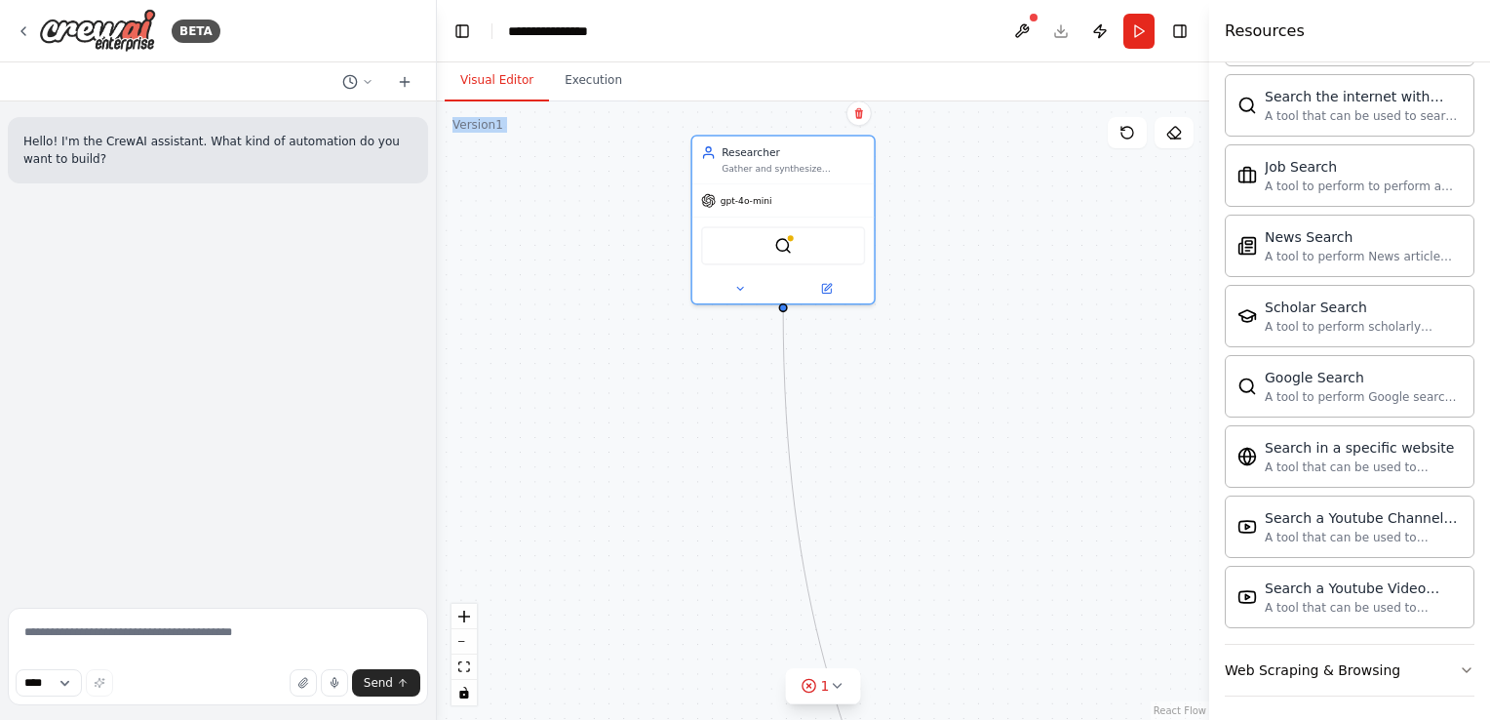
drag, startPoint x: 806, startPoint y: 278, endPoint x: 757, endPoint y: -54, distance: 335.2
click at [757, 0] on html "**********" at bounding box center [745, 360] width 1490 height 720
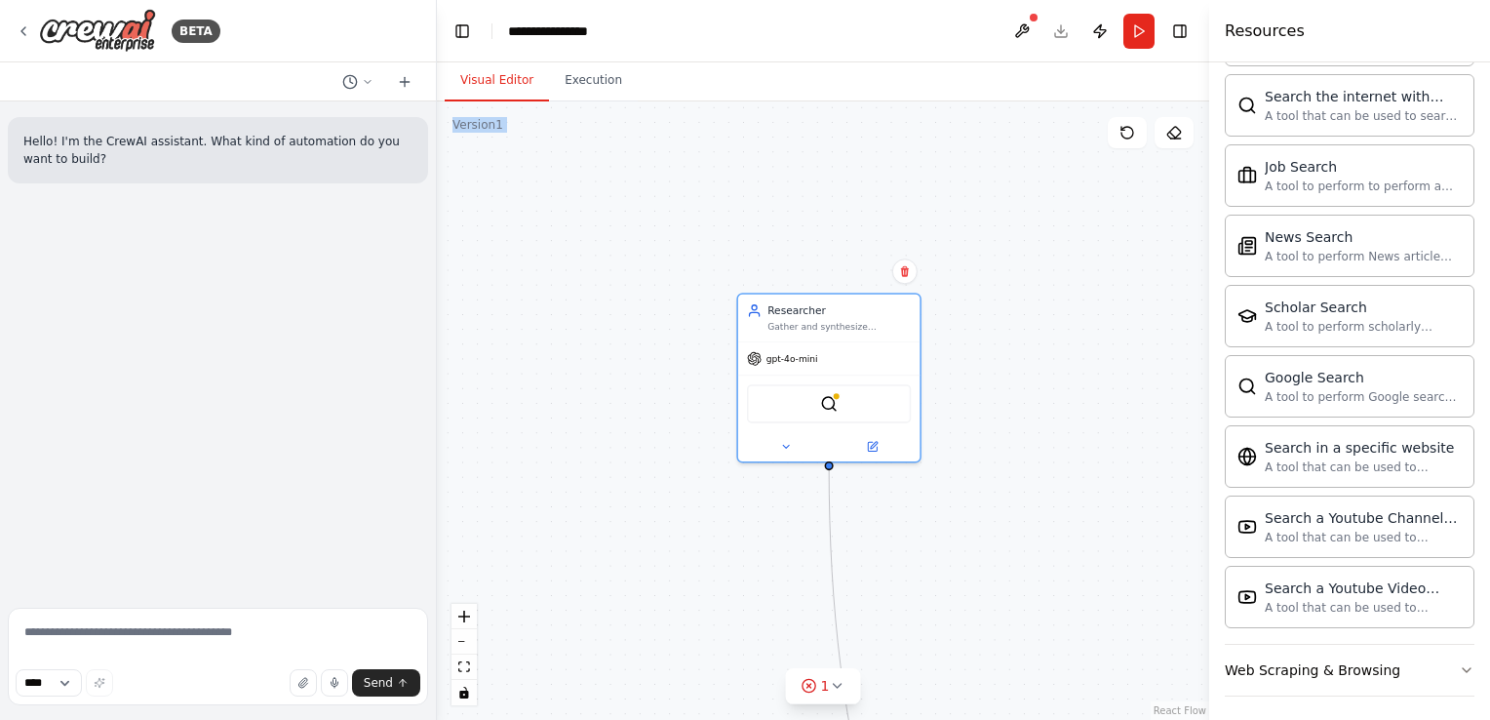
drag, startPoint x: 673, startPoint y: 334, endPoint x: 724, endPoint y: 562, distance: 232.8
click at [727, 594] on div ".deletable-edge-delete-btn { width: 20px; height: 20px; border: 0px solid #ffff…" at bounding box center [823, 410] width 772 height 618
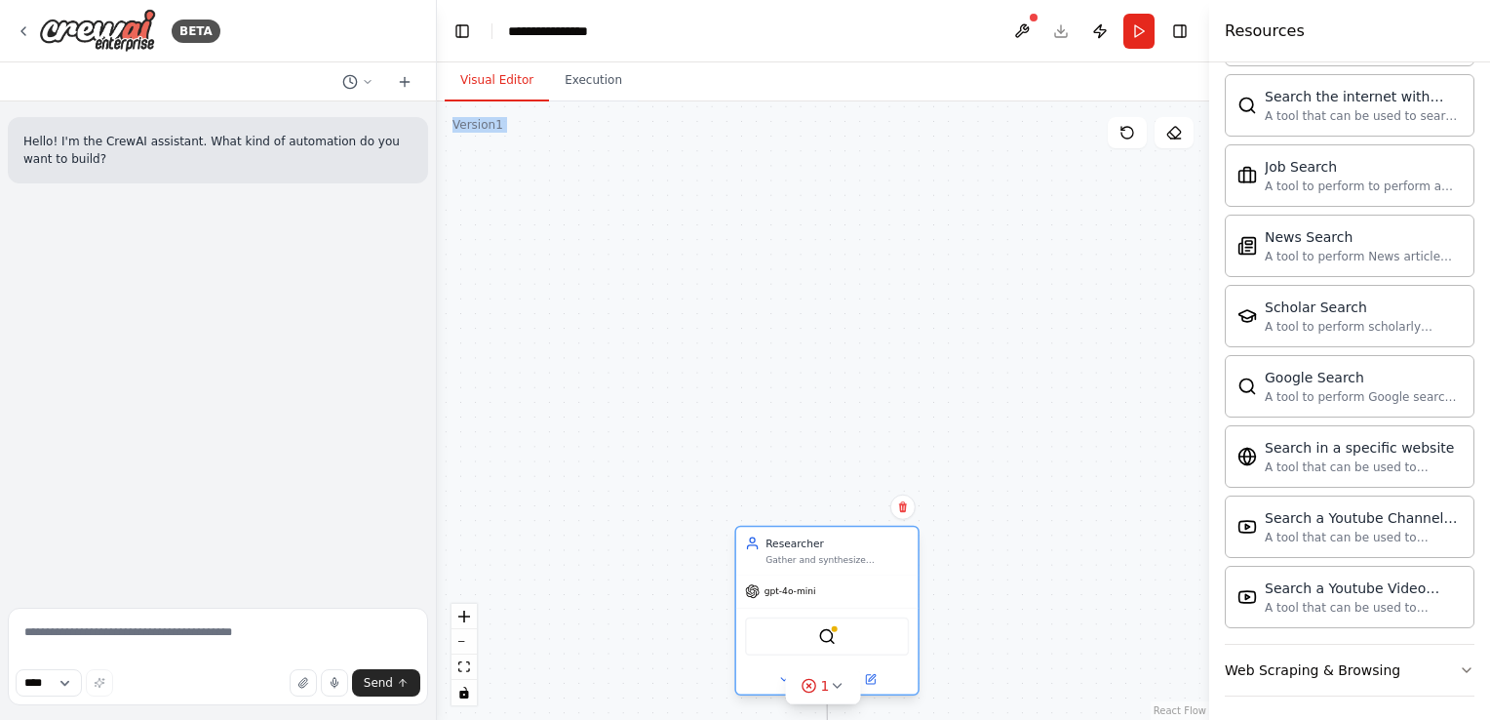
drag, startPoint x: 805, startPoint y: 318, endPoint x: 792, endPoint y: 646, distance: 328.9
click at [792, 566] on div "Gather and synthesize insightful data from trusted sources to guide strategic d…" at bounding box center [836, 560] width 143 height 12
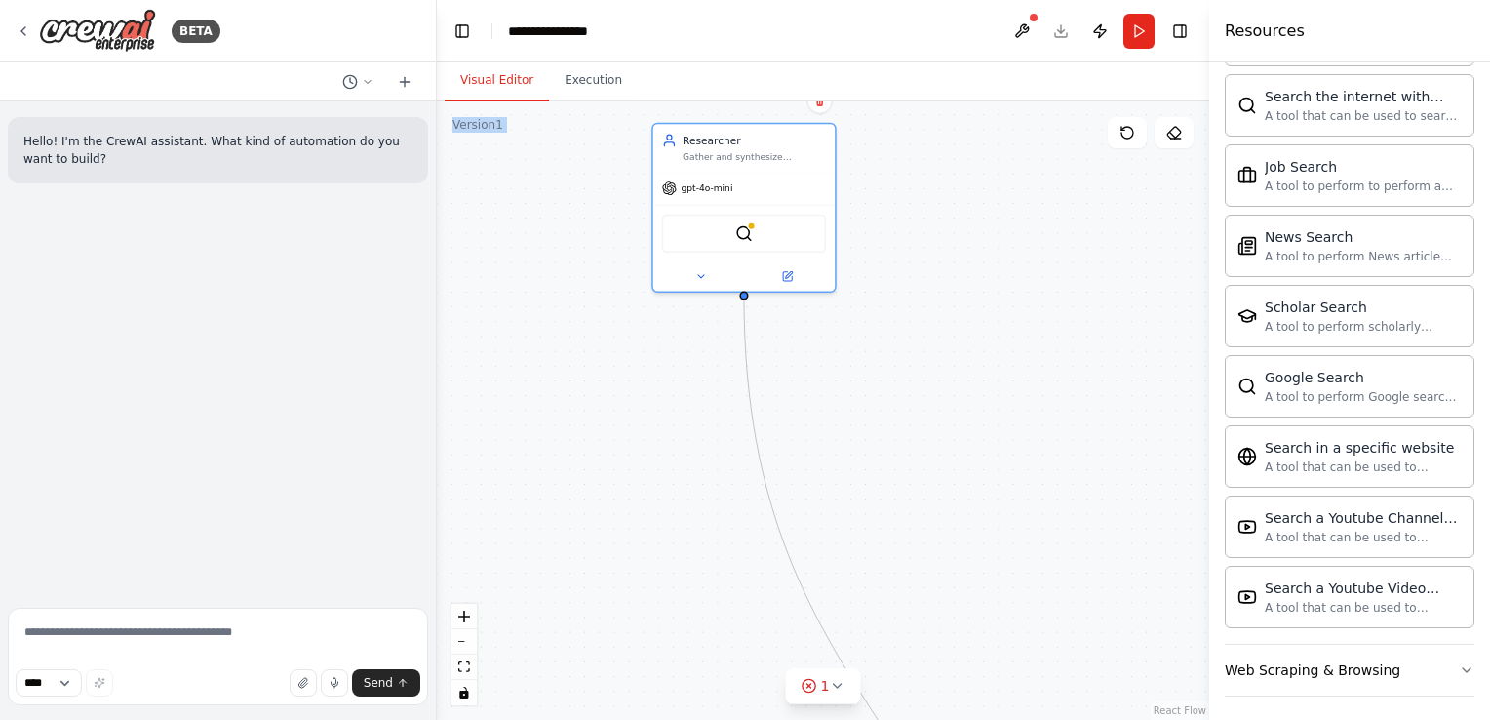
drag, startPoint x: 822, startPoint y: 508, endPoint x: 754, endPoint y: 22, distance: 490.4
click at [754, 22] on main "**********" at bounding box center [823, 360] width 772 height 720
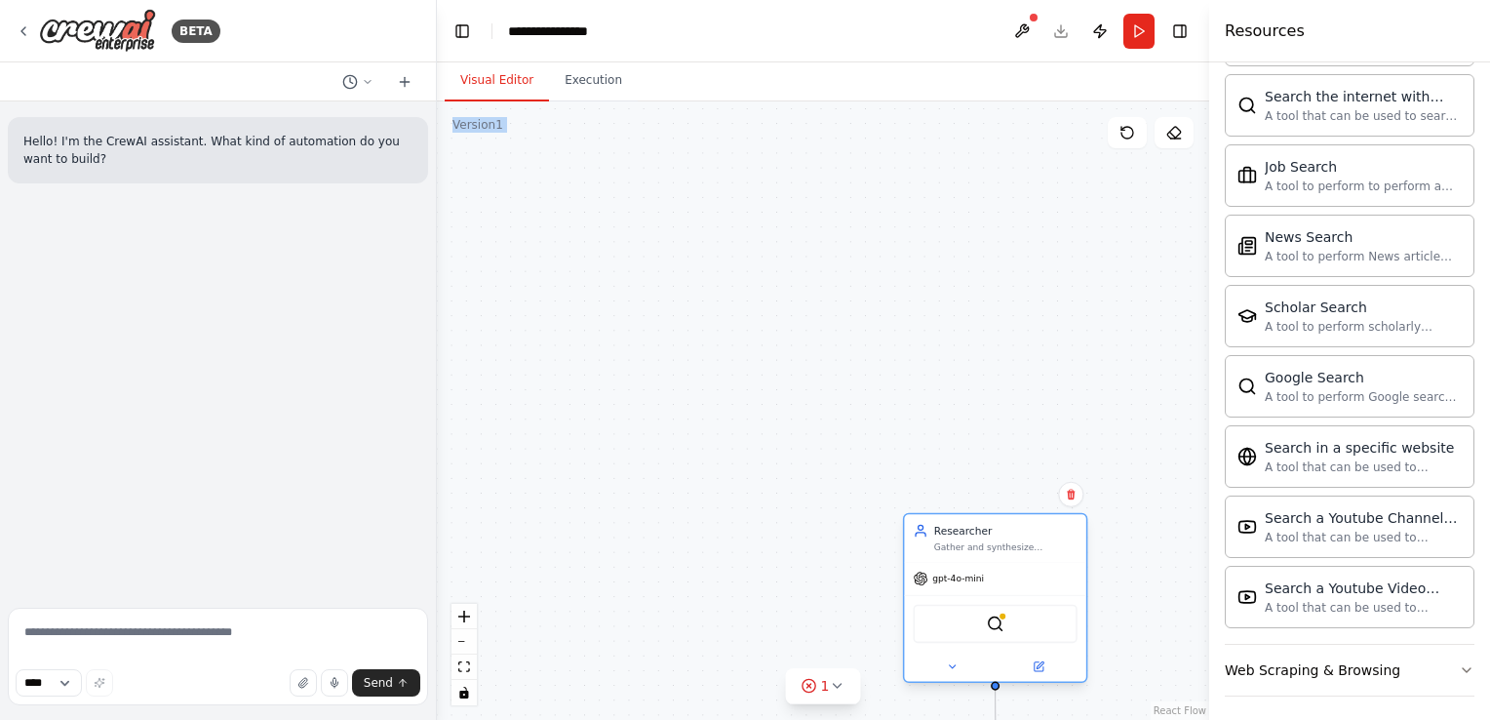
drag, startPoint x: 718, startPoint y: 155, endPoint x: 973, endPoint y: 568, distance: 485.2
click at [981, 562] on div "Researcher Gather and synthesize insightful data from trusted sources to guide …" at bounding box center [994, 538] width 181 height 48
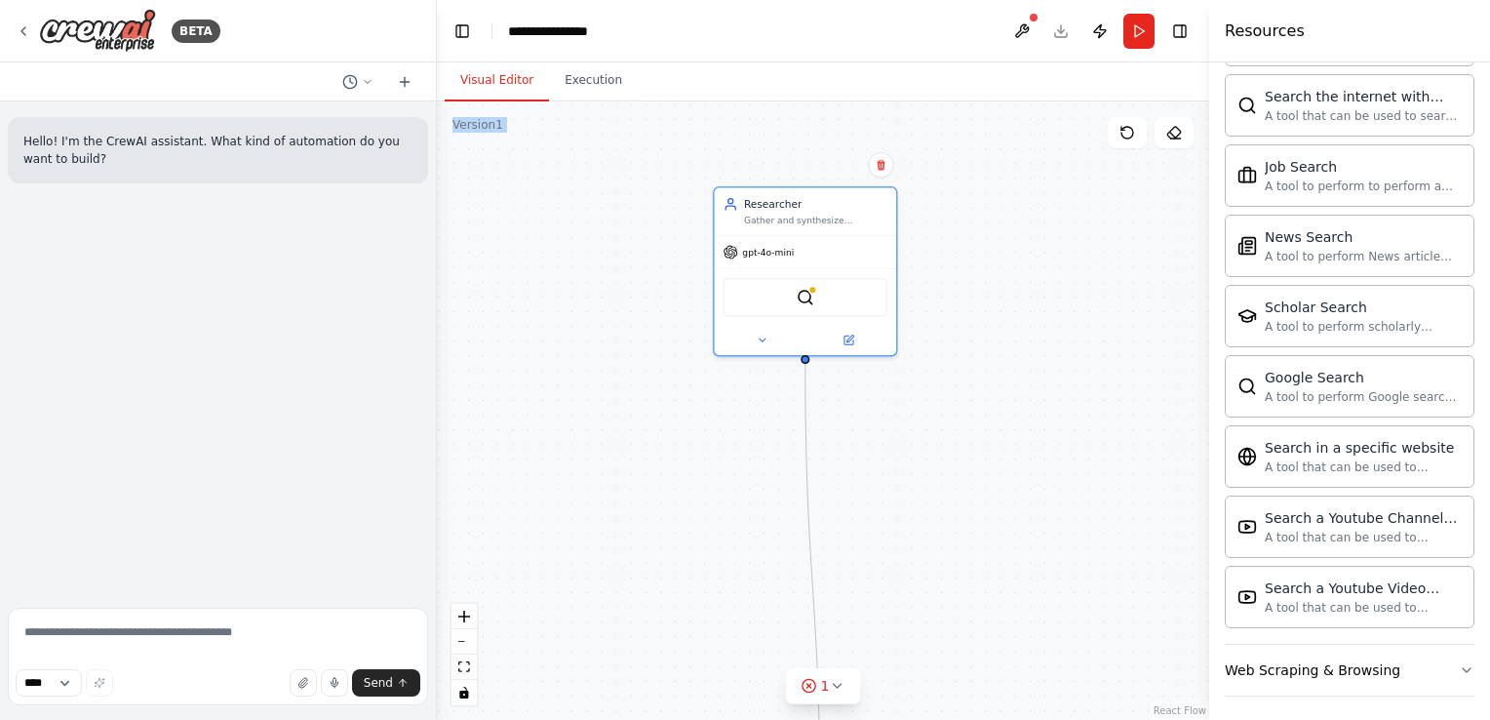
drag, startPoint x: 946, startPoint y: 454, endPoint x: 741, endPoint y: 96, distance: 413.1
click at [741, 96] on div "Visual Editor Execution Version 1 Show Tools Hide Agents .deletable-edge-delete…" at bounding box center [823, 390] width 772 height 657
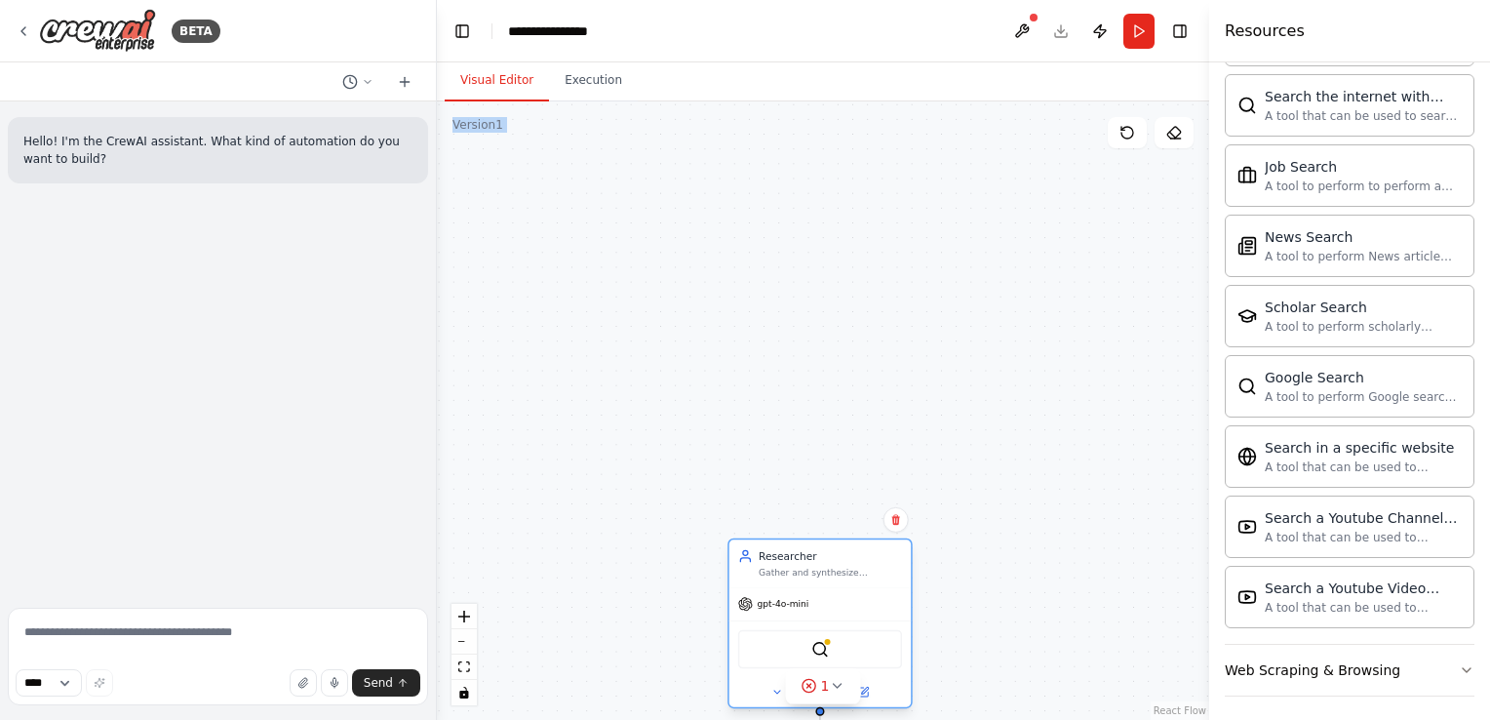
drag, startPoint x: 769, startPoint y: 211, endPoint x: 767, endPoint y: 583, distance: 372.5
click at [771, 578] on div "Gather and synthesize insightful data from trusted sources to guide strategic d…" at bounding box center [830, 573] width 143 height 12
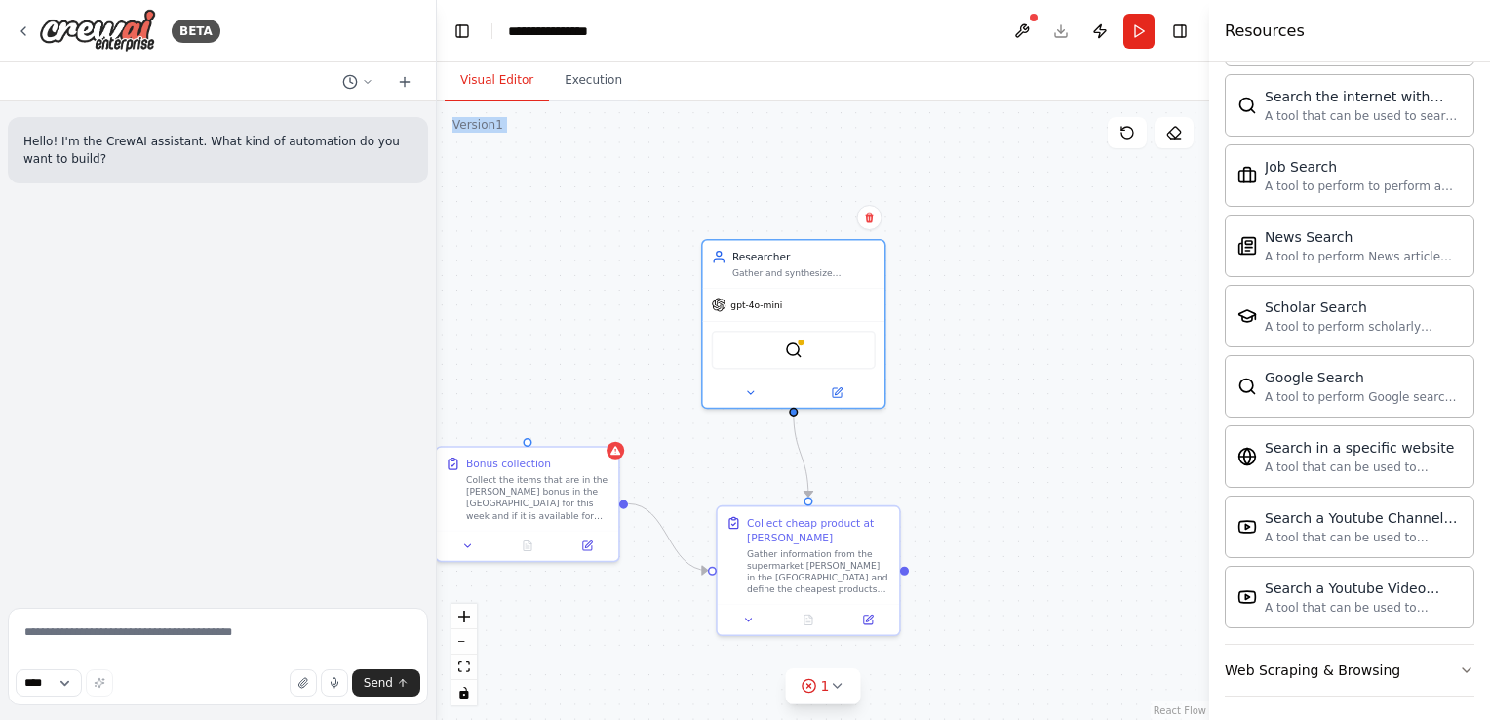
drag, startPoint x: 778, startPoint y: 482, endPoint x: 766, endPoint y: 165, distance: 317.1
click at [766, 165] on div ".deletable-edge-delete-btn { width: 20px; height: 20px; border: 0px solid #ffff…" at bounding box center [823, 410] width 772 height 618
click at [642, 513] on icon "Edge from aada4c9c-8997-472d-9ac3-ee362d763aef to 7d4b82fd-d327-4678-b5a5-3a7d3…" at bounding box center [667, 536] width 79 height 66
click at [663, 530] on icon at bounding box center [668, 536] width 12 height 13
drag, startPoint x: 529, startPoint y: 440, endPoint x: 792, endPoint y: 414, distance: 263.5
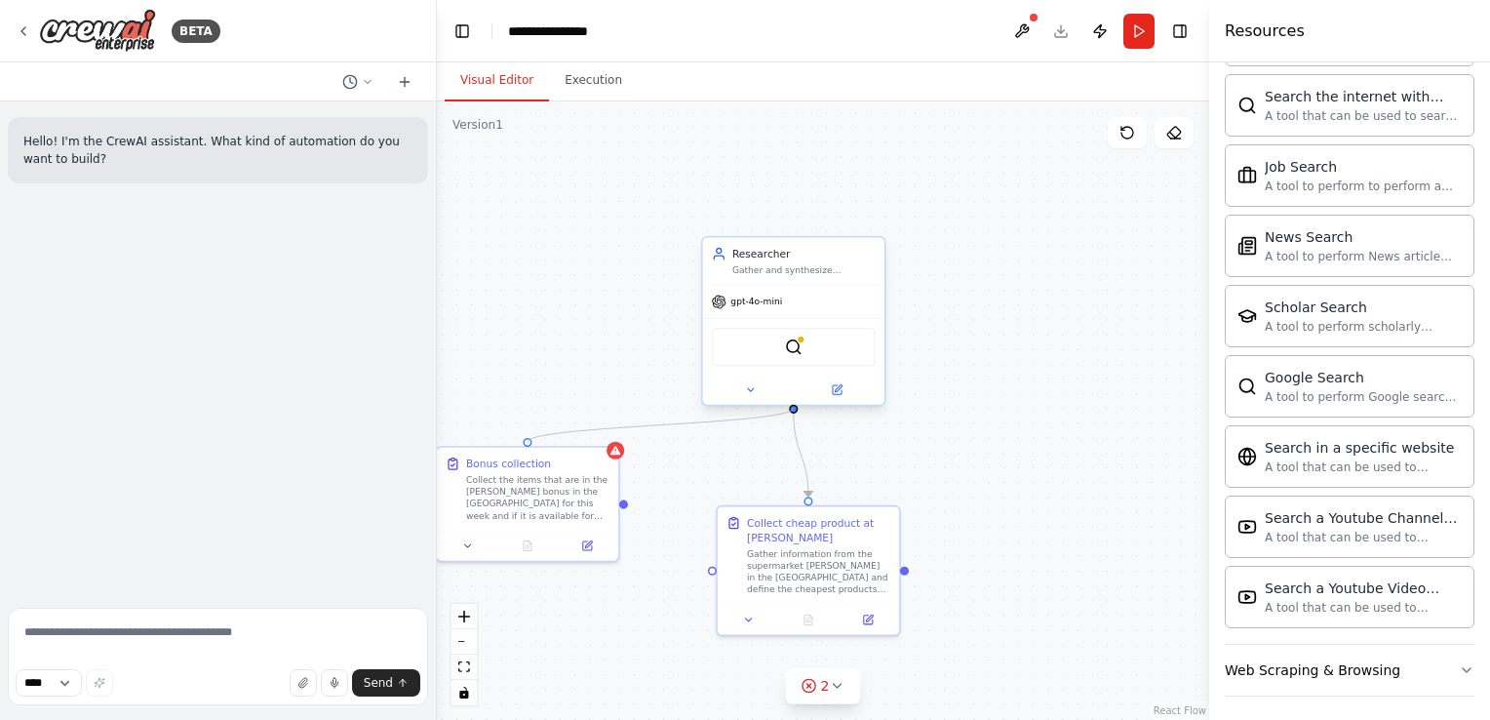
click at [792, 414] on div ".deletable-edge-delete-btn { width: 20px; height: 20px; border: 0px solid #ffff…" at bounding box center [830, 547] width 585 height 468
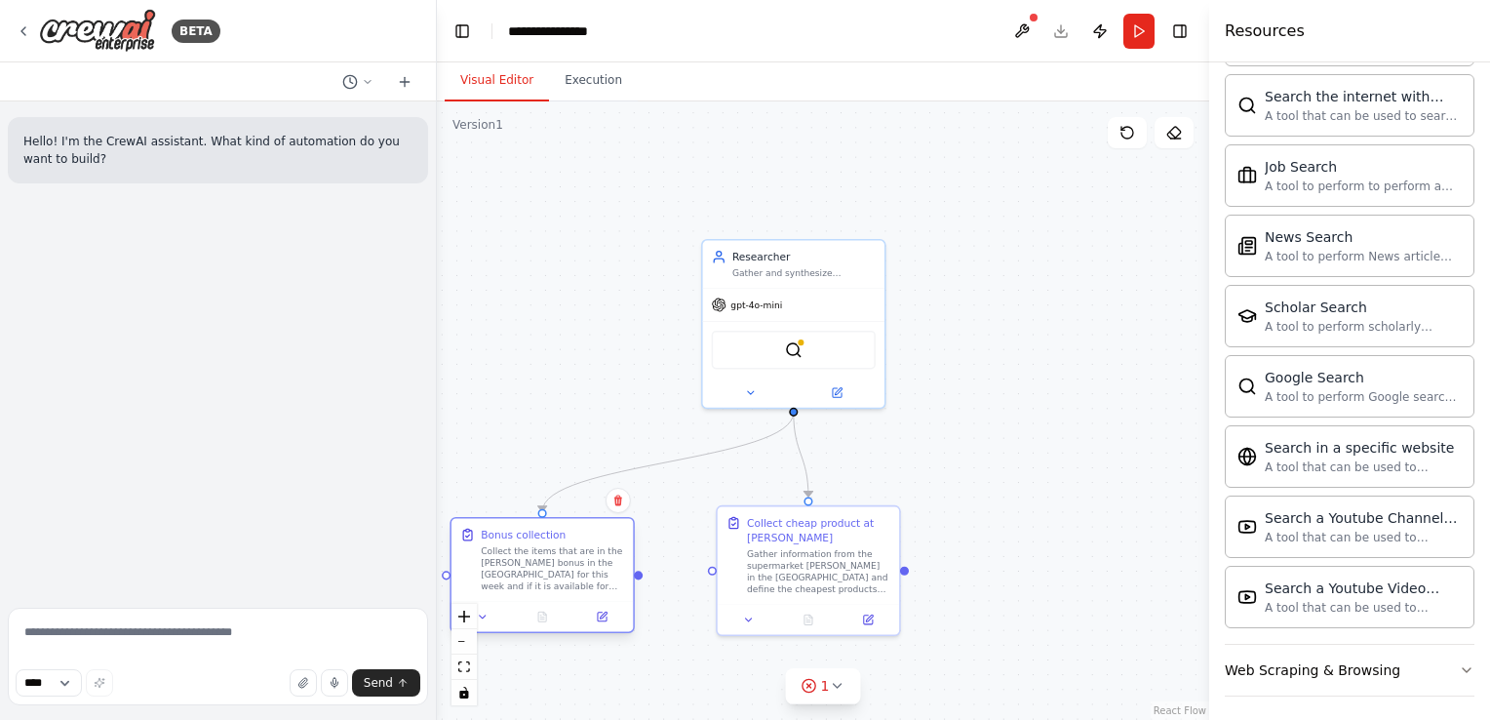
drag, startPoint x: 524, startPoint y: 467, endPoint x: 535, endPoint y: 544, distance: 77.9
click at [535, 544] on div "Bonus collection Collect the items that are in the Albert Heijn bonus in the Ne…" at bounding box center [552, 560] width 143 height 65
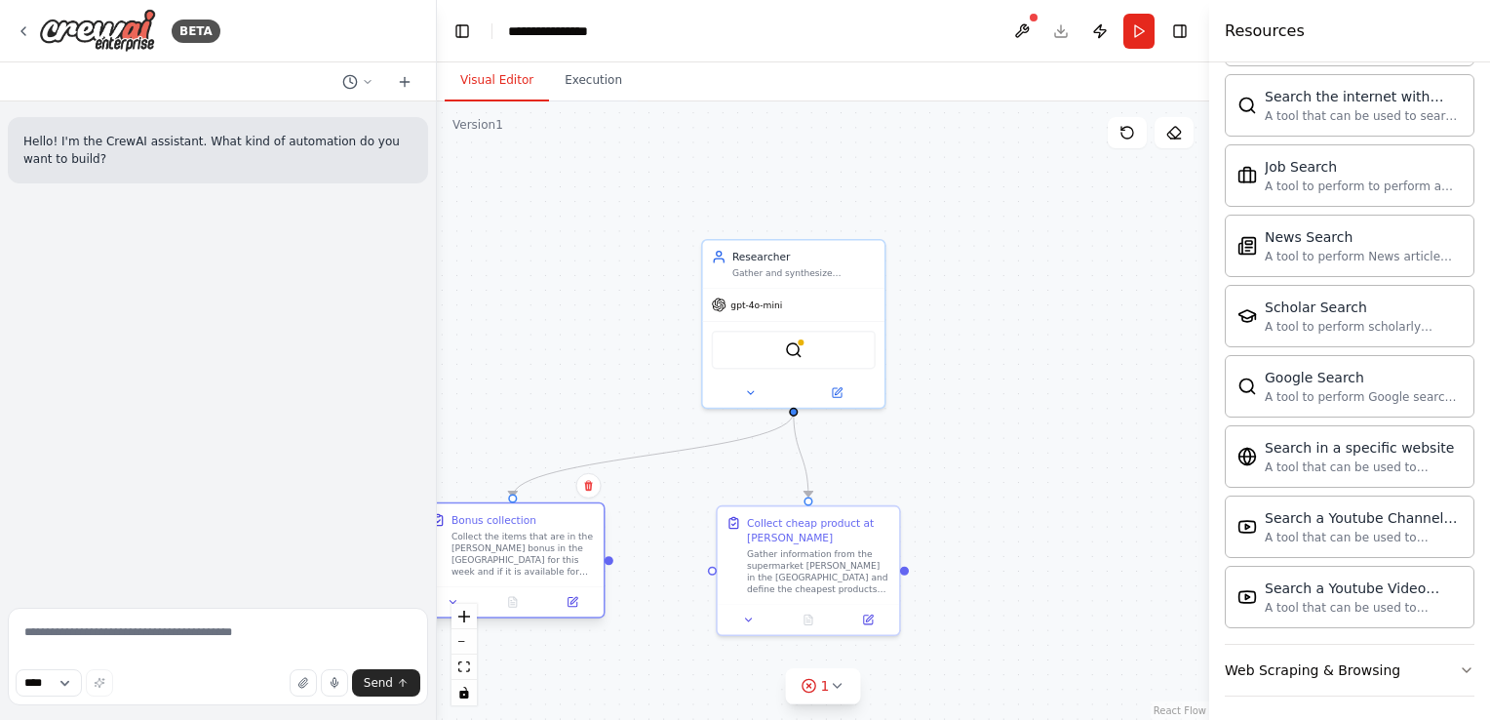
drag, startPoint x: 534, startPoint y: 544, endPoint x: 504, endPoint y: 521, distance: 38.2
click at [504, 521] on div "Bonus collection Collect the items that are in the Albert Heijn bonus in the Ne…" at bounding box center [522, 544] width 143 height 65
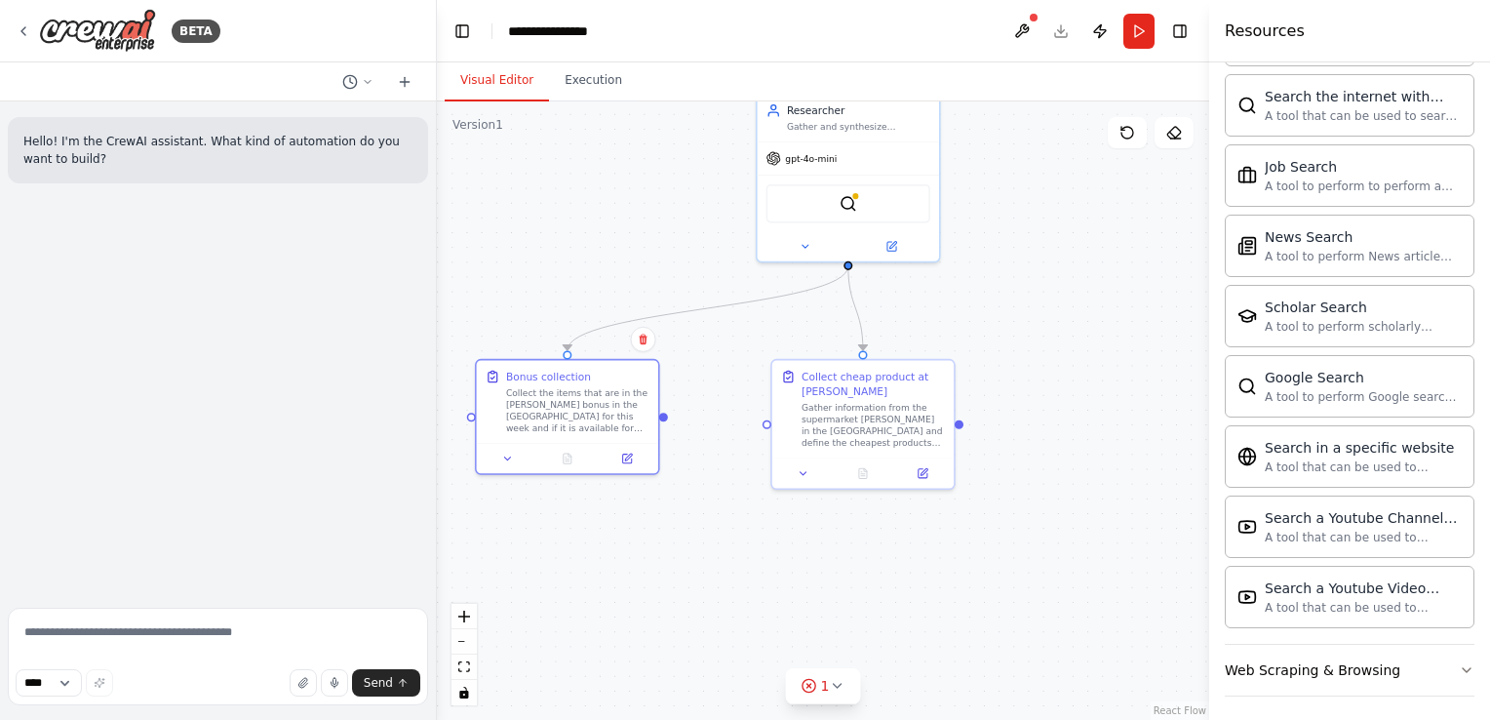
drag, startPoint x: 1010, startPoint y: 416, endPoint x: 1065, endPoint y: 270, distance: 156.1
click at [1065, 270] on div ".deletable-edge-delete-btn { width: 20px; height: 20px; border: 0px solid #ffff…" at bounding box center [823, 410] width 772 height 618
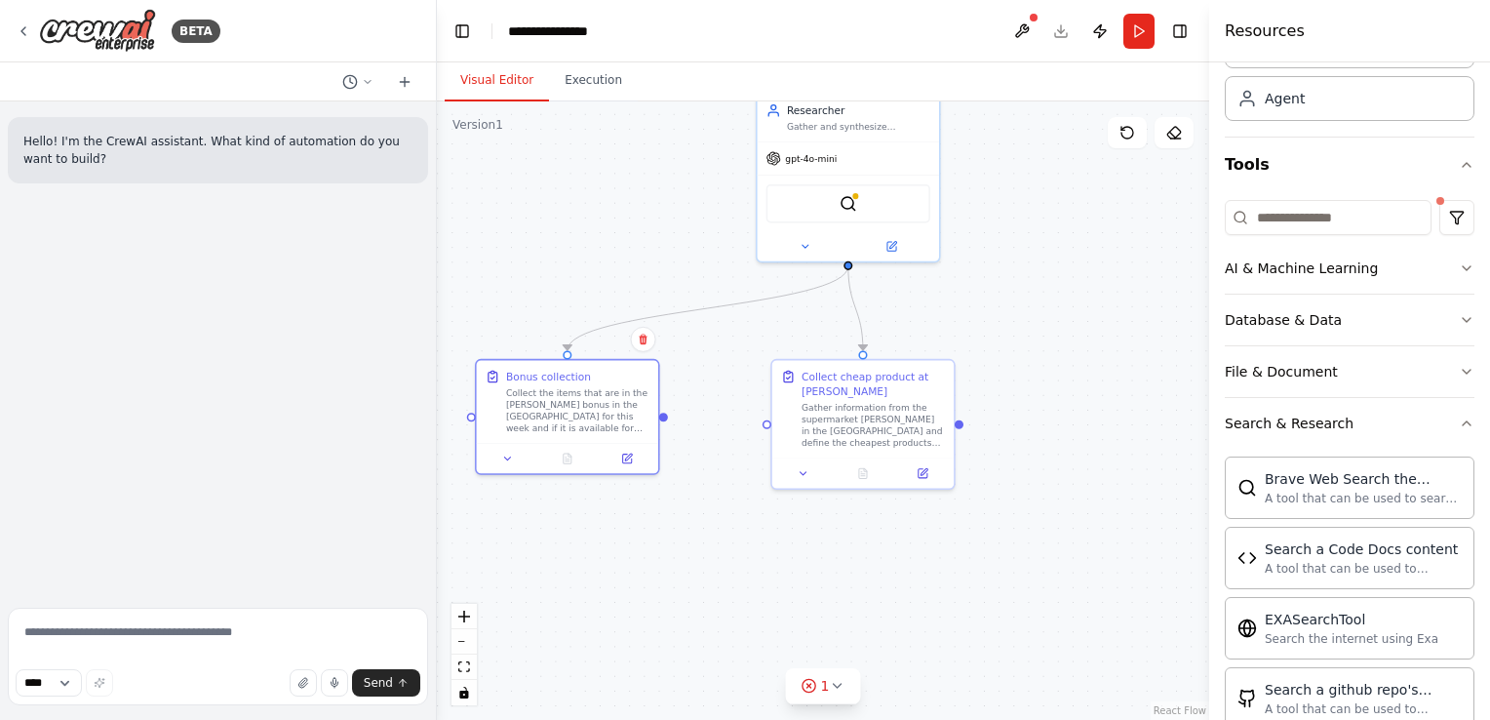
scroll to position [0, 0]
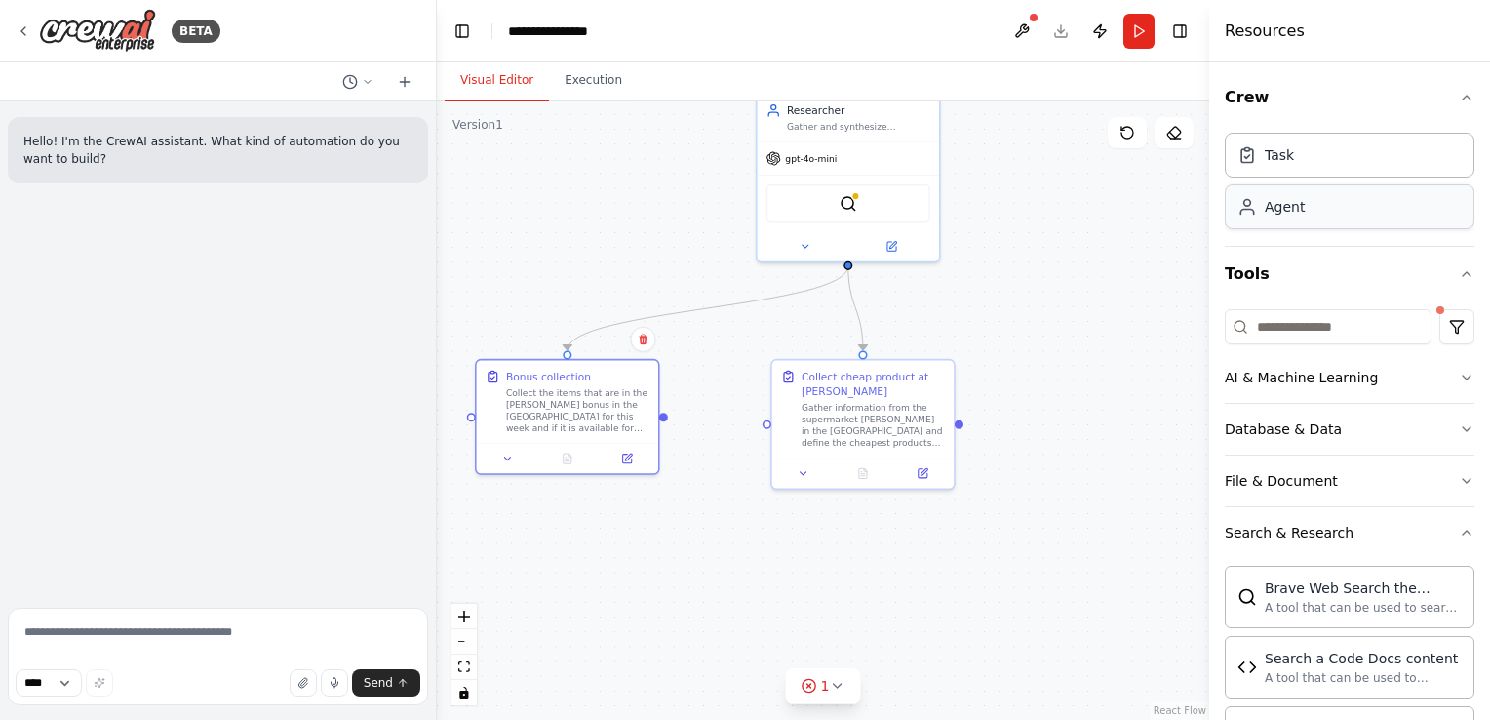
click at [1296, 208] on div "Agent" at bounding box center [1285, 207] width 40 height 20
click at [1160, 276] on div "Goal of the agent" at bounding box center [1213, 271] width 143 height 12
click at [1153, 267] on div "Goal of the agent" at bounding box center [1213, 271] width 143 height 12
click at [1150, 256] on div "Role of the agent" at bounding box center [1213, 255] width 143 height 15
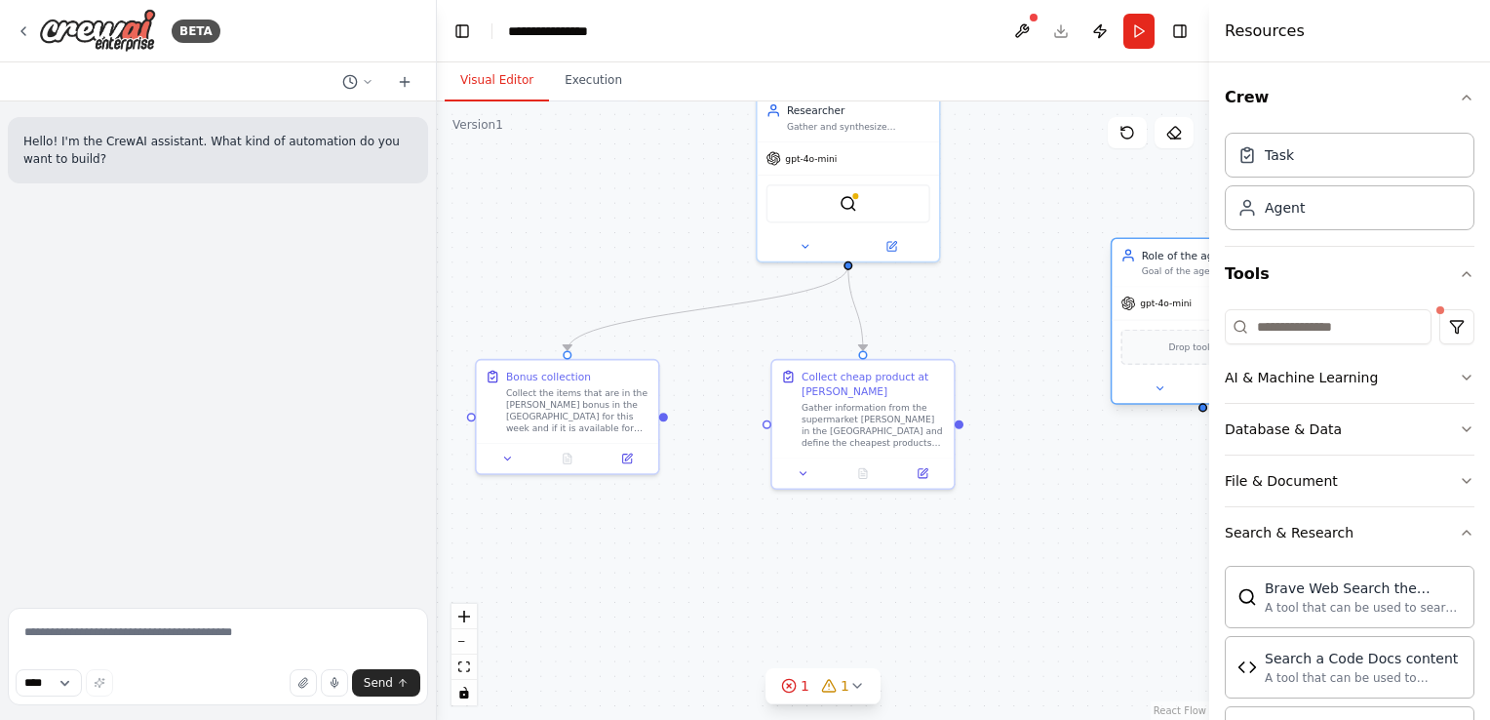
click at [1123, 252] on icon at bounding box center [1127, 255] width 15 height 15
click at [1121, 252] on icon at bounding box center [1127, 255] width 15 height 15
click at [1126, 252] on circle at bounding box center [1127, 252] width 5 height 5
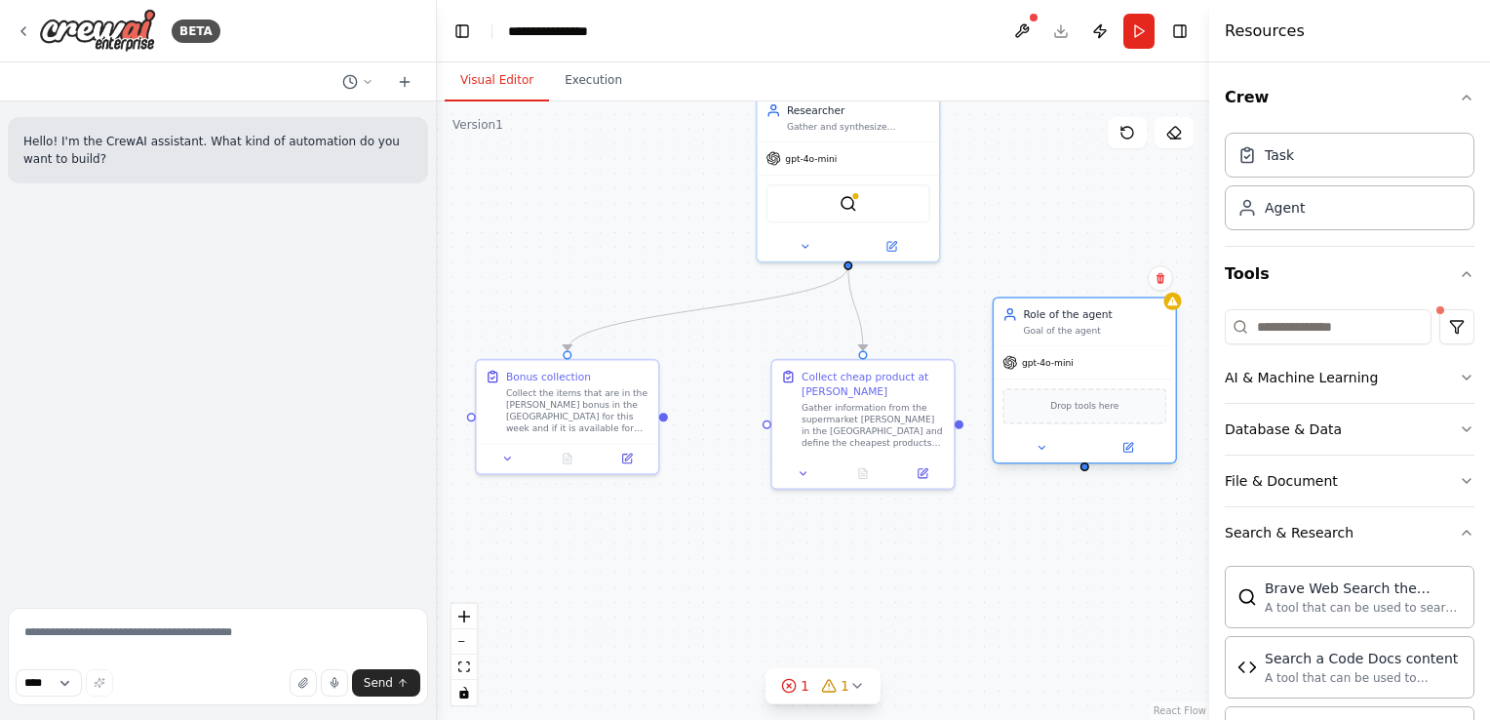
drag, startPoint x: 1155, startPoint y: 251, endPoint x: 1033, endPoint y: 319, distance: 139.7
click at [1033, 319] on div "Role of the agent" at bounding box center [1094, 314] width 143 height 15
click at [1166, 277] on icon at bounding box center [1161, 278] width 12 height 12
click at [1108, 276] on button "Confirm" at bounding box center [1105, 277] width 69 height 23
click at [1135, 45] on button "Run" at bounding box center [1138, 31] width 31 height 35
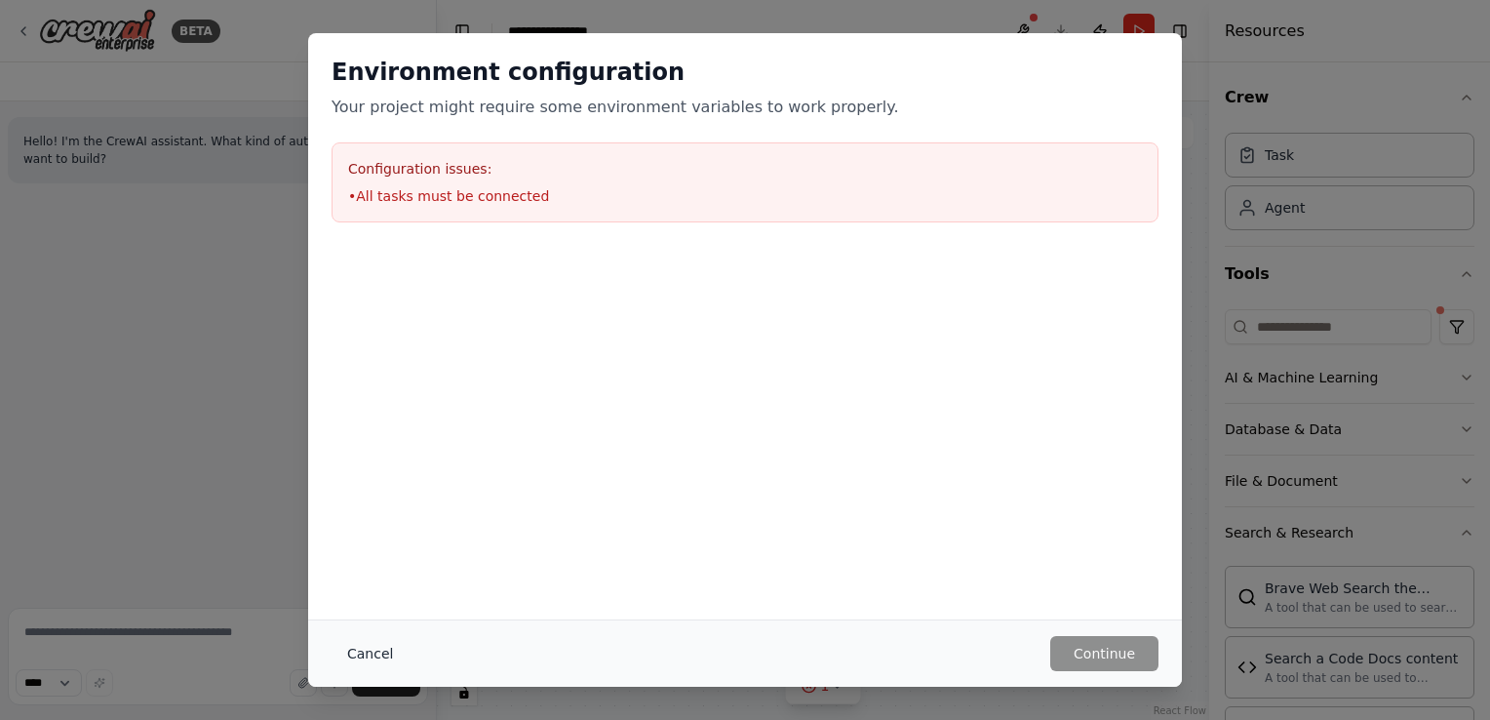
click at [340, 656] on button "Cancel" at bounding box center [370, 653] width 77 height 35
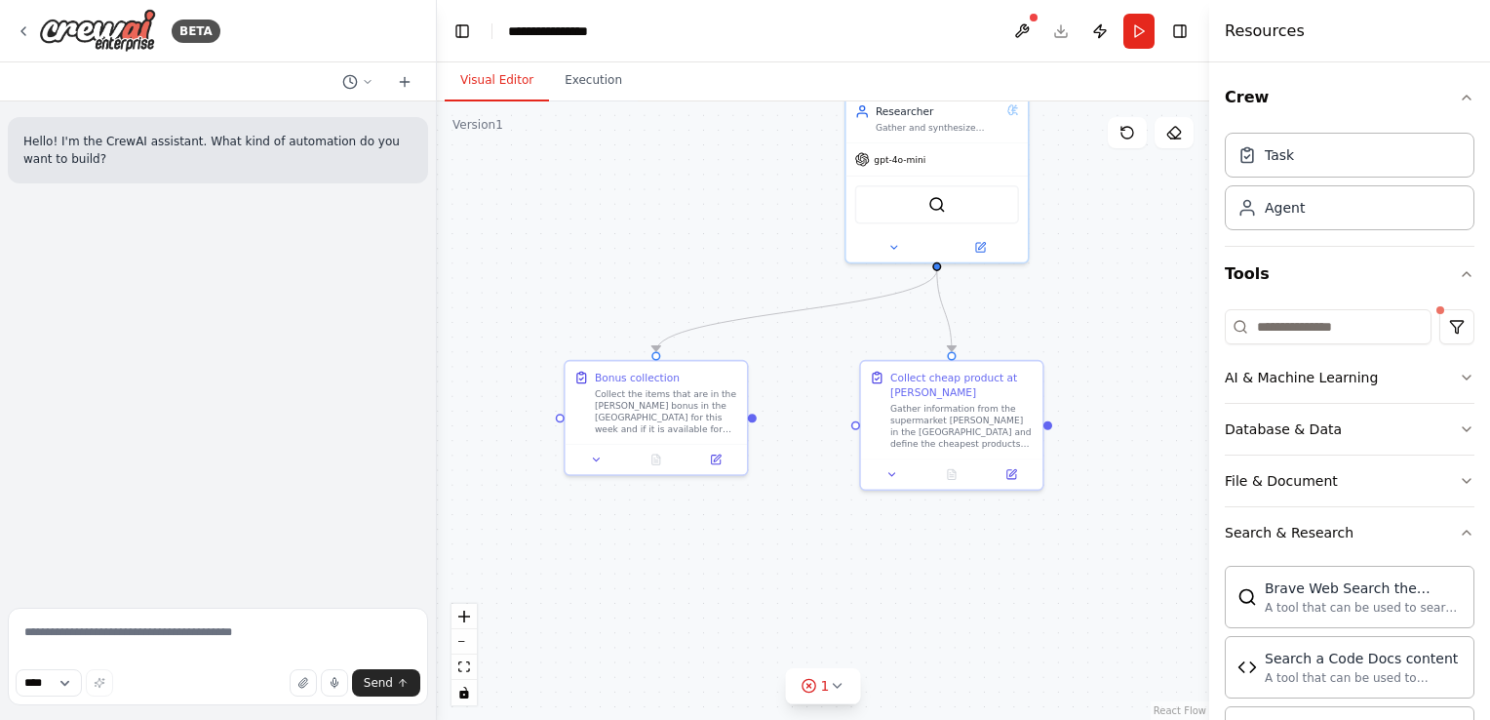
drag, startPoint x: 664, startPoint y: 419, endPoint x: 753, endPoint y: 420, distance: 88.7
click at [753, 420] on div ".deletable-edge-delete-btn { width: 20px; height: 20px; border: 0px solid #ffff…" at bounding box center [823, 410] width 772 height 618
drag, startPoint x: 753, startPoint y: 416, endPoint x: 853, endPoint y: 424, distance: 100.7
click at [853, 424] on div "Researcher Gather and synthesize insightful data from trusted sources to guide …" at bounding box center [974, 402] width 585 height 468
click at [1191, 354] on div "New Task Task description" at bounding box center [1232, 338] width 181 height 48
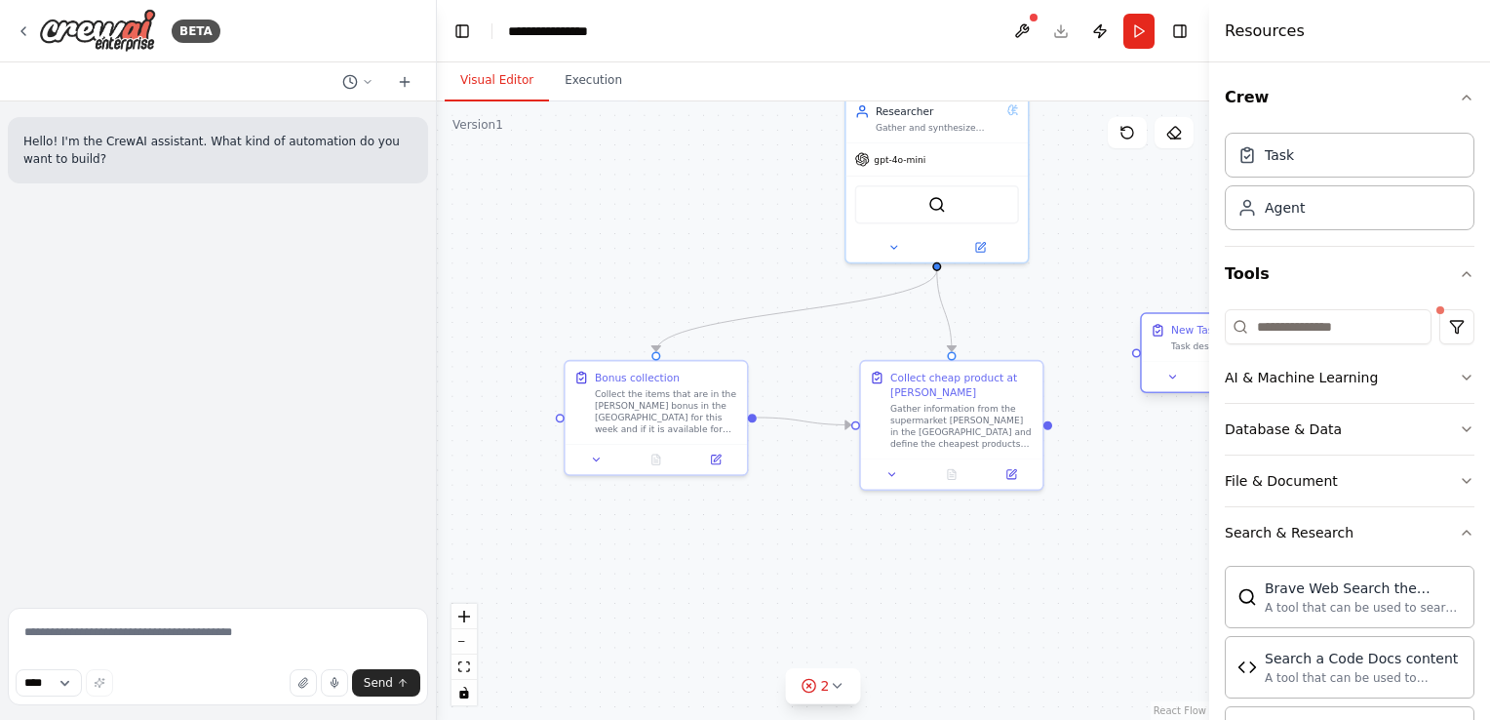
click at [1178, 360] on div "New Task Task description" at bounding box center [1232, 338] width 181 height 48
click at [1177, 372] on icon at bounding box center [1173, 377] width 12 height 12
drag, startPoint x: 1174, startPoint y: 330, endPoint x: 784, endPoint y: 579, distance: 463.1
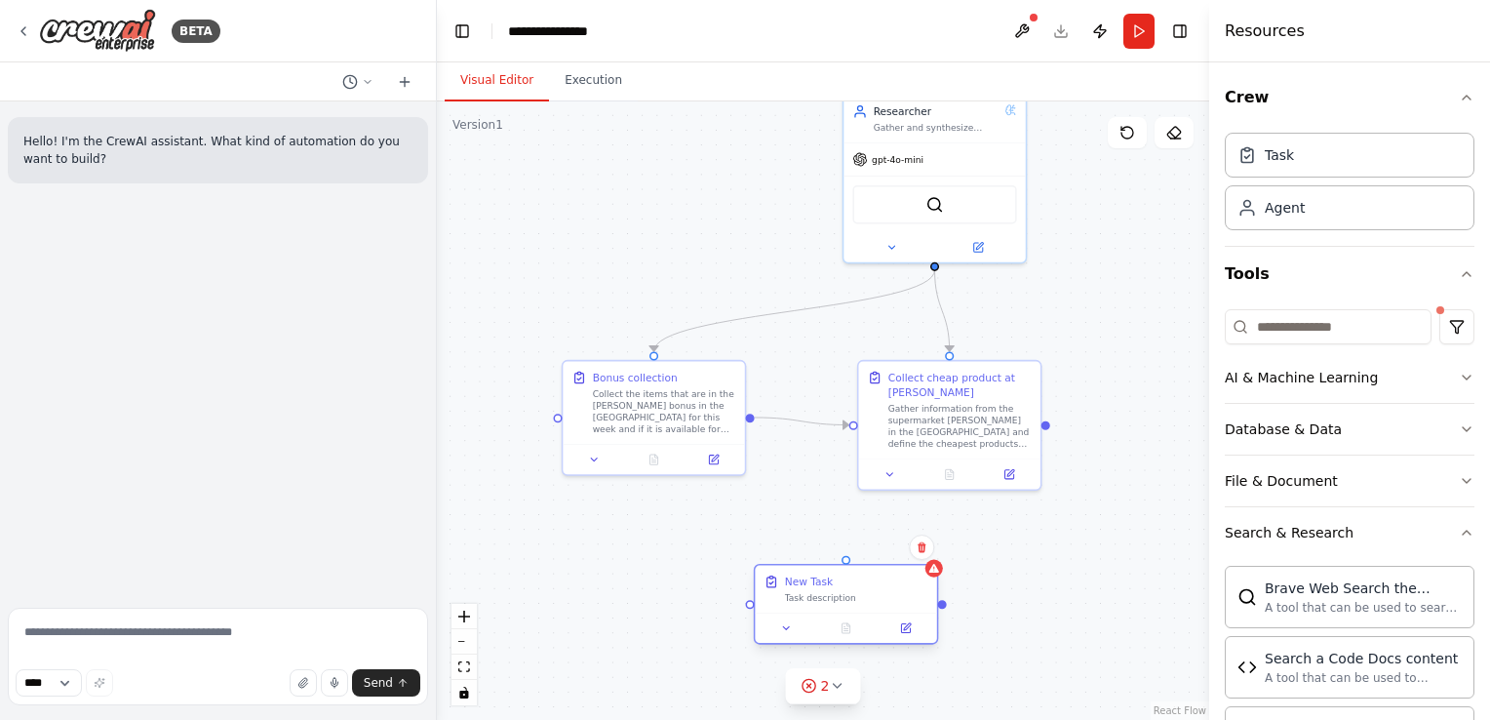
click at [785, 579] on div "New Task" at bounding box center [809, 581] width 48 height 15
click at [900, 631] on icon at bounding box center [906, 628] width 12 height 12
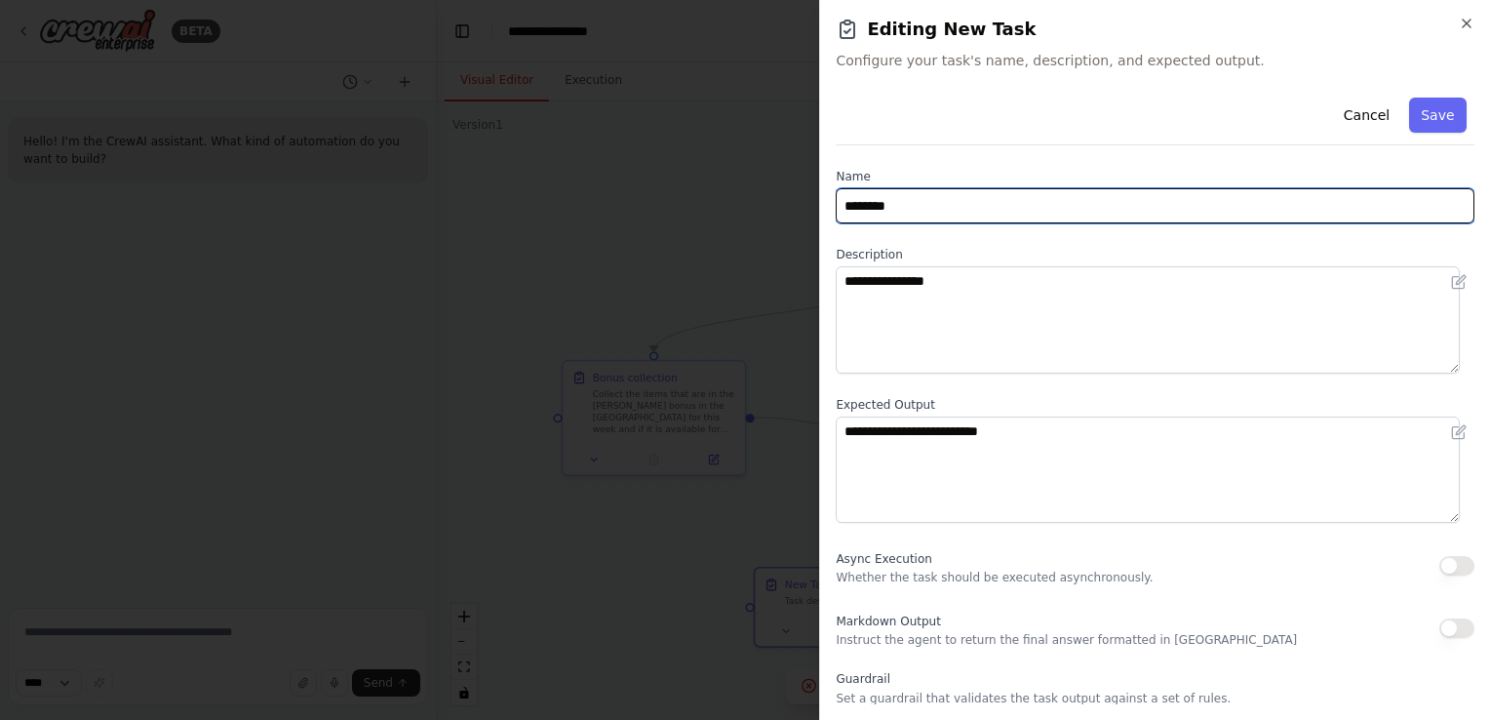
click at [893, 208] on input "********" at bounding box center [1155, 205] width 639 height 35
type input "*********"
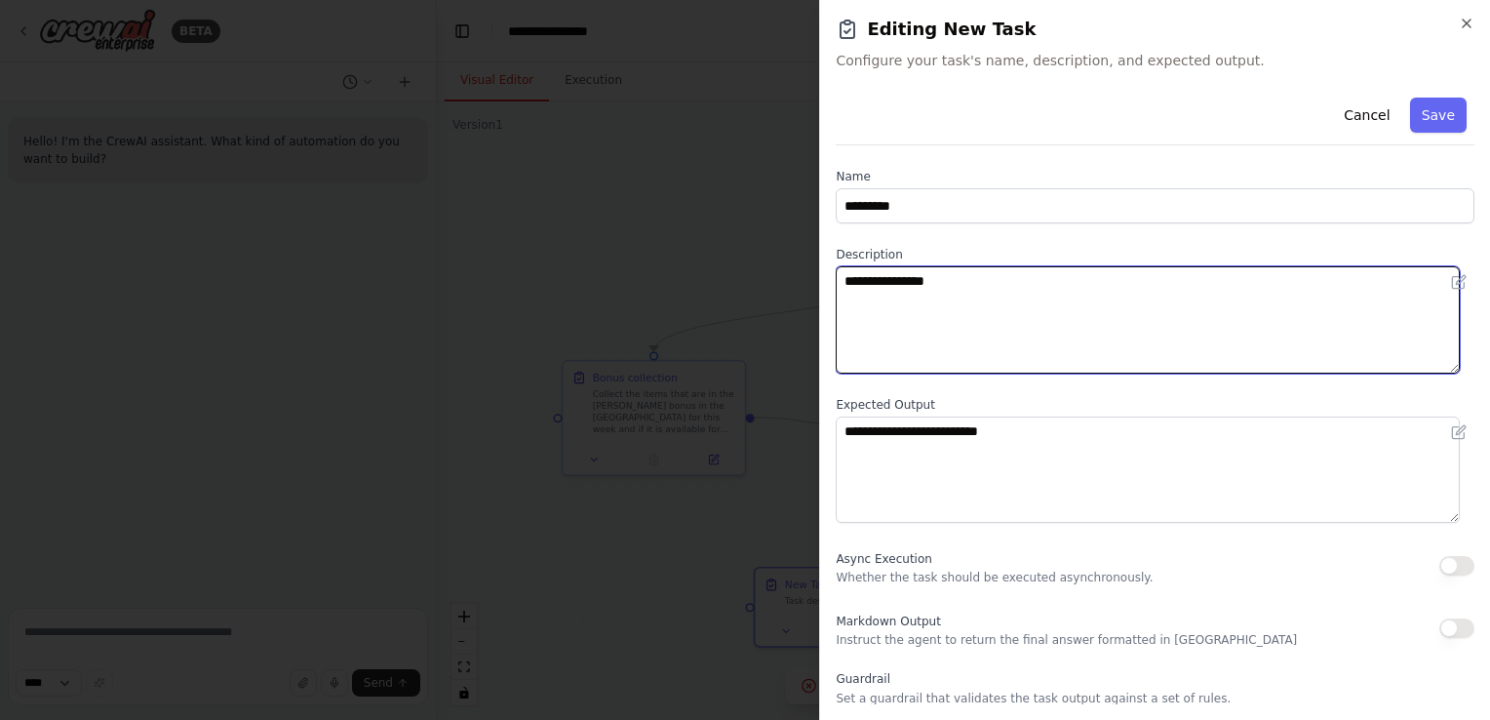
click at [874, 285] on textarea "**********" at bounding box center [1148, 319] width 624 height 107
type textarea "**********"
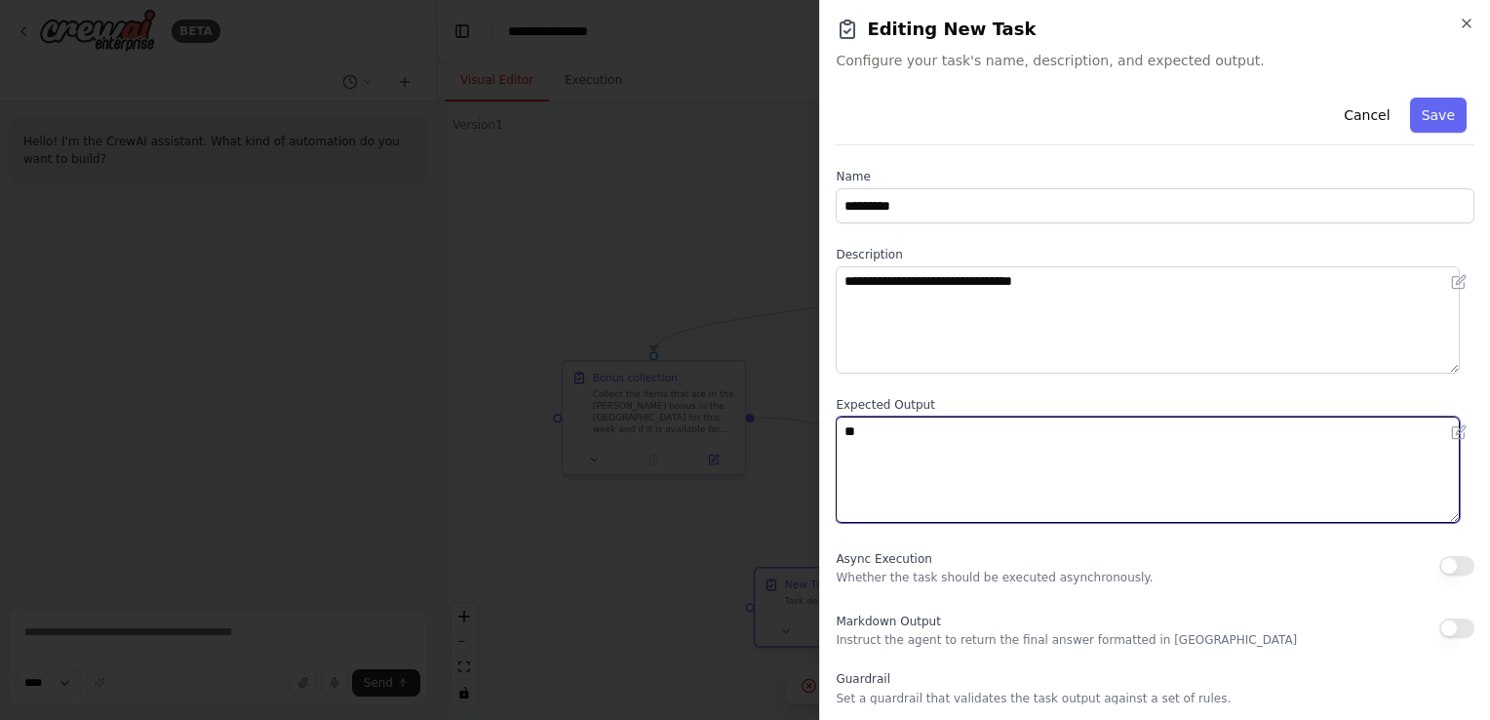
type textarea "*"
type textarea "*******"
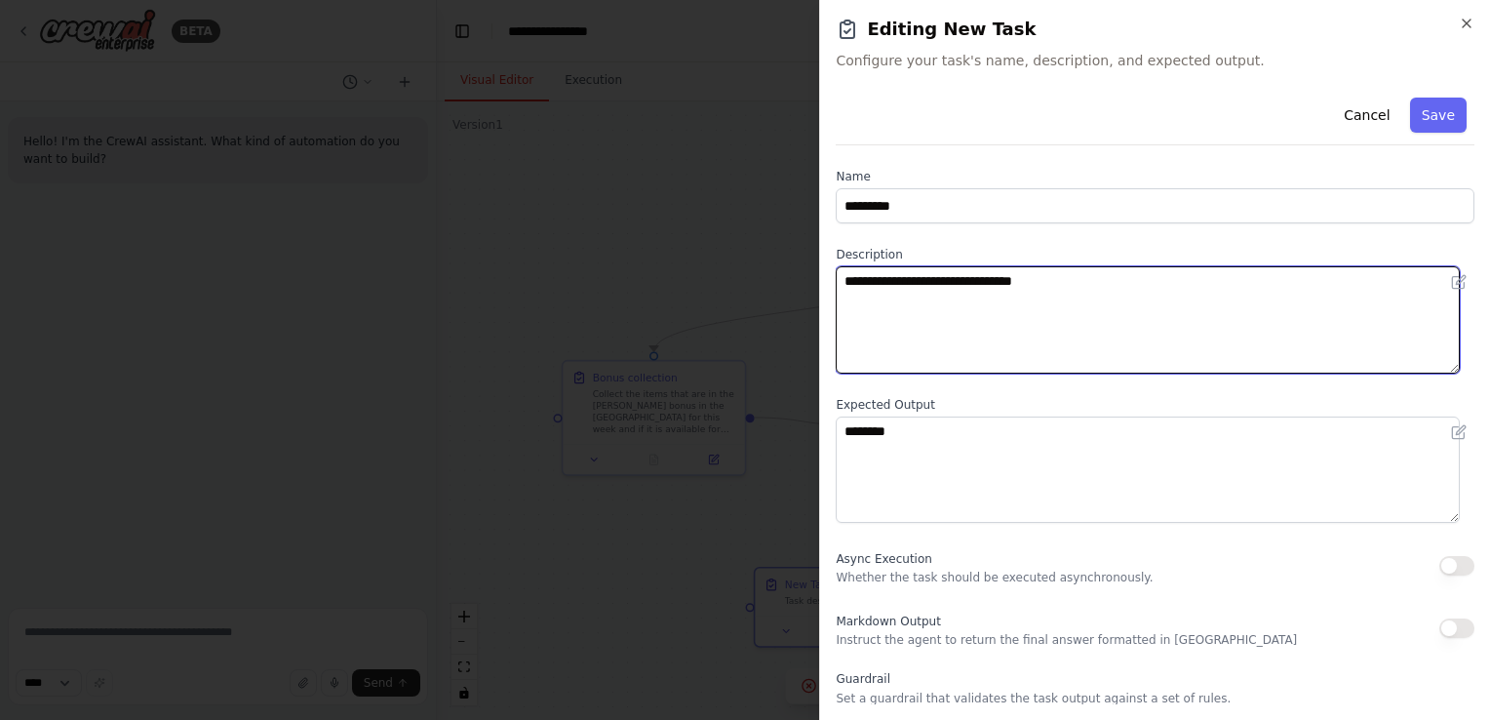
click at [1066, 294] on textarea "**********" at bounding box center [1148, 319] width 624 height 107
drag, startPoint x: 1063, startPoint y: 281, endPoint x: 752, endPoint y: 256, distance: 312.0
click at [752, 256] on body "**********" at bounding box center [745, 360] width 1490 height 720
click at [935, 287] on textarea "**********" at bounding box center [1148, 319] width 624 height 107
click at [940, 282] on textarea "**********" at bounding box center [1148, 319] width 624 height 107
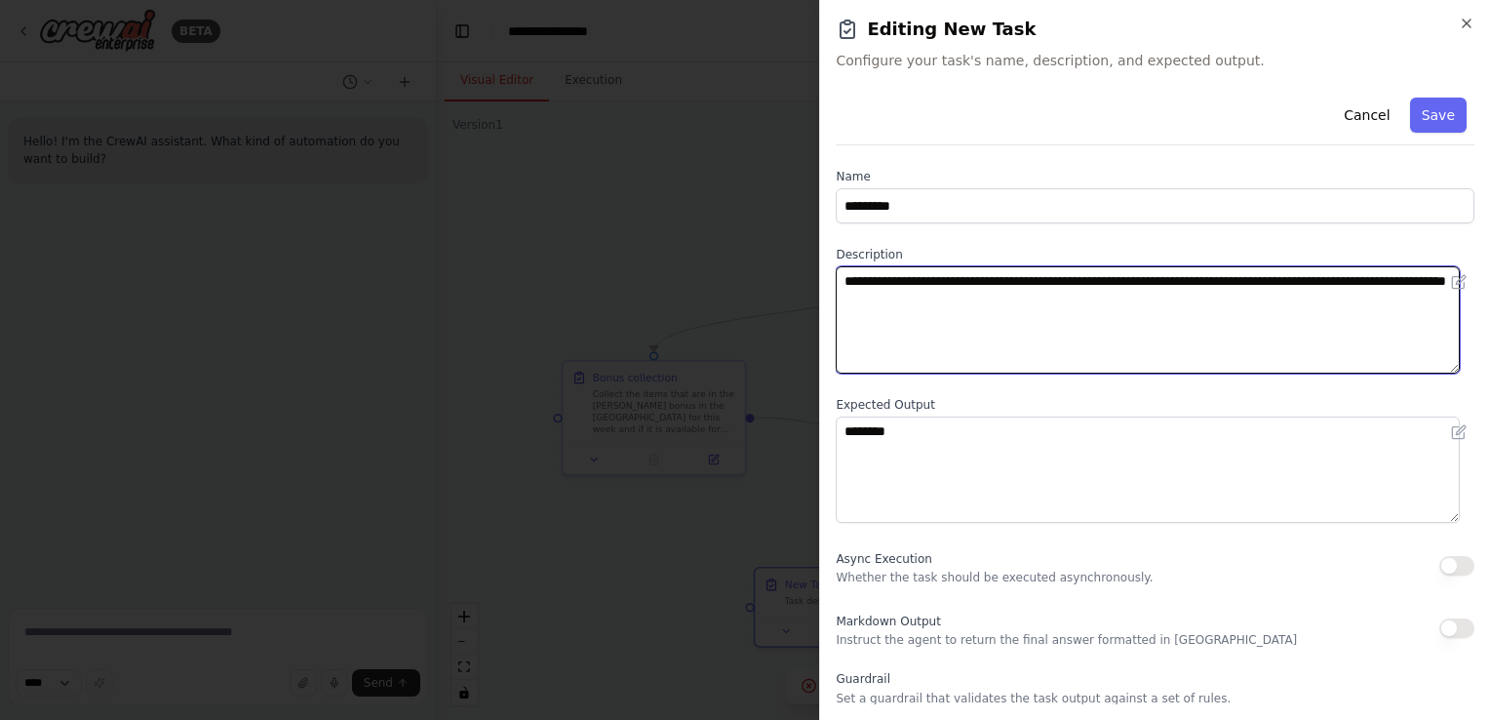
click at [1157, 285] on textarea "**********" at bounding box center [1148, 319] width 624 height 107
type textarea "**********"
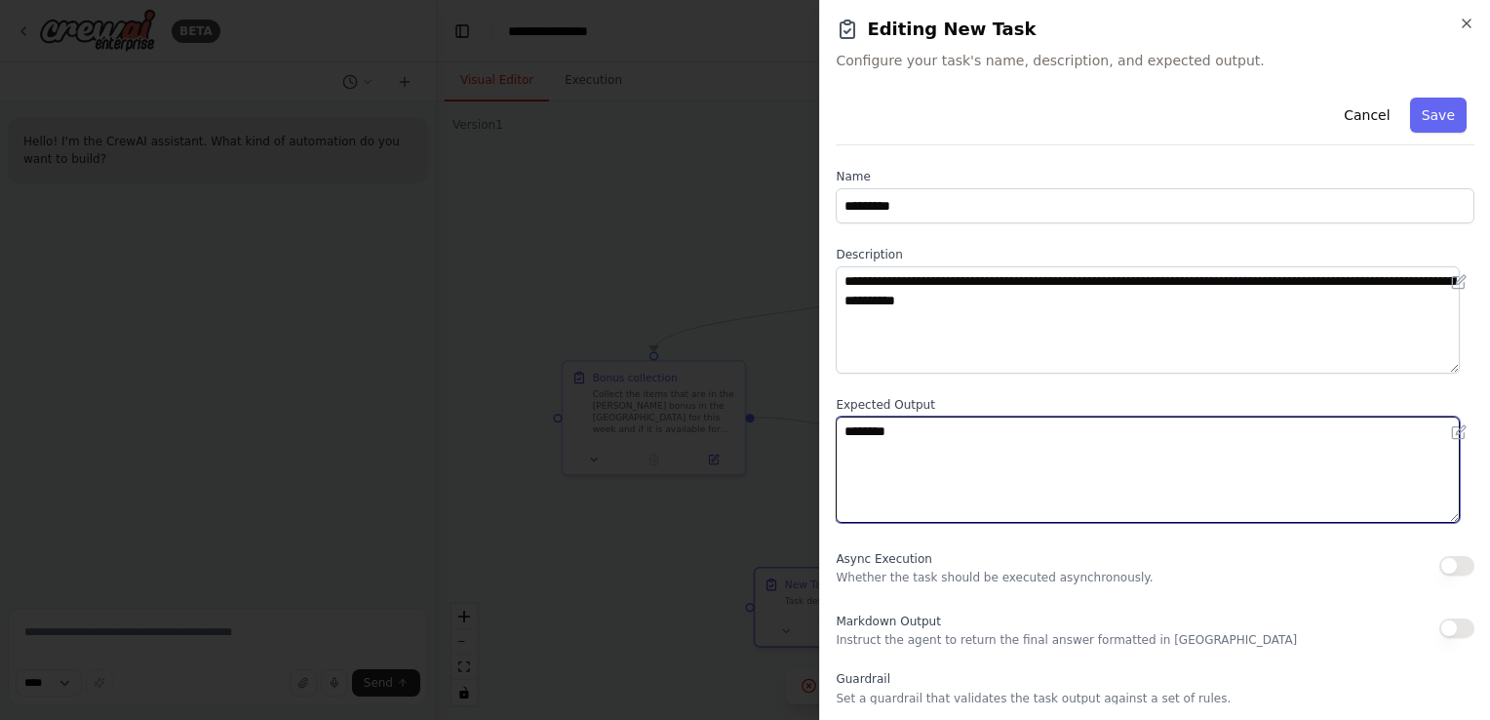
click at [892, 425] on textarea "*******" at bounding box center [1148, 469] width 624 height 107
type textarea "*"
type textarea "**********"
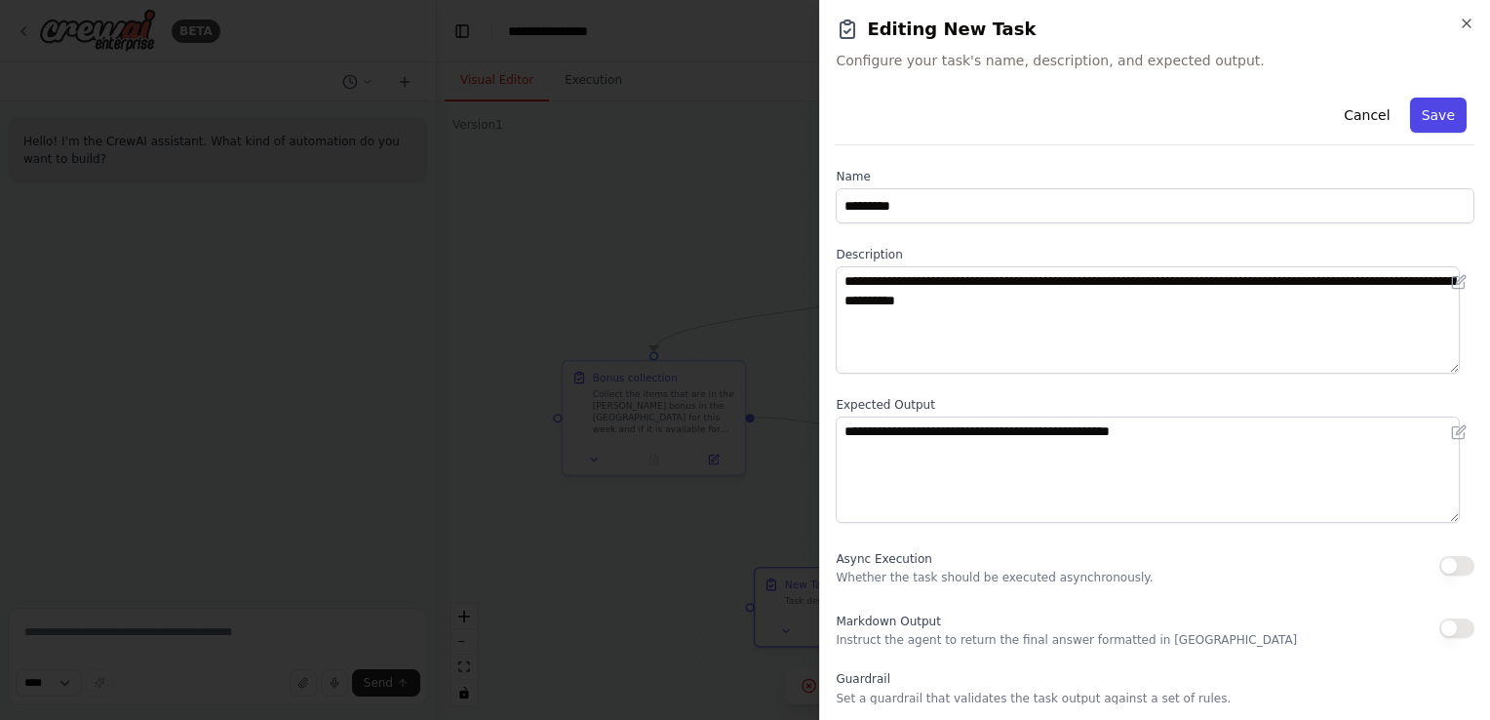
click at [1418, 121] on button "Save" at bounding box center [1438, 115] width 57 height 35
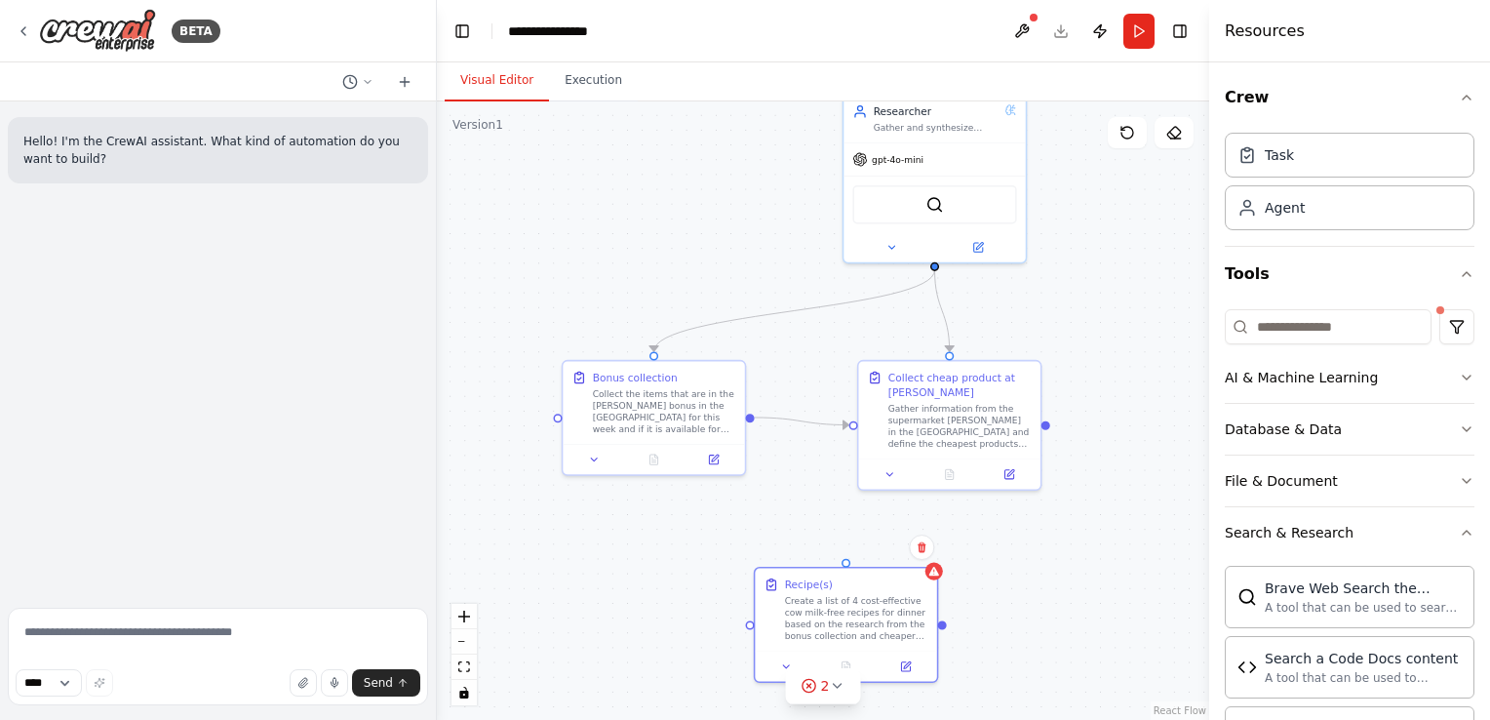
click at [837, 550] on div ".deletable-edge-delete-btn { width: 20px; height: 20px; border: 0px solid #ffff…" at bounding box center [823, 410] width 772 height 618
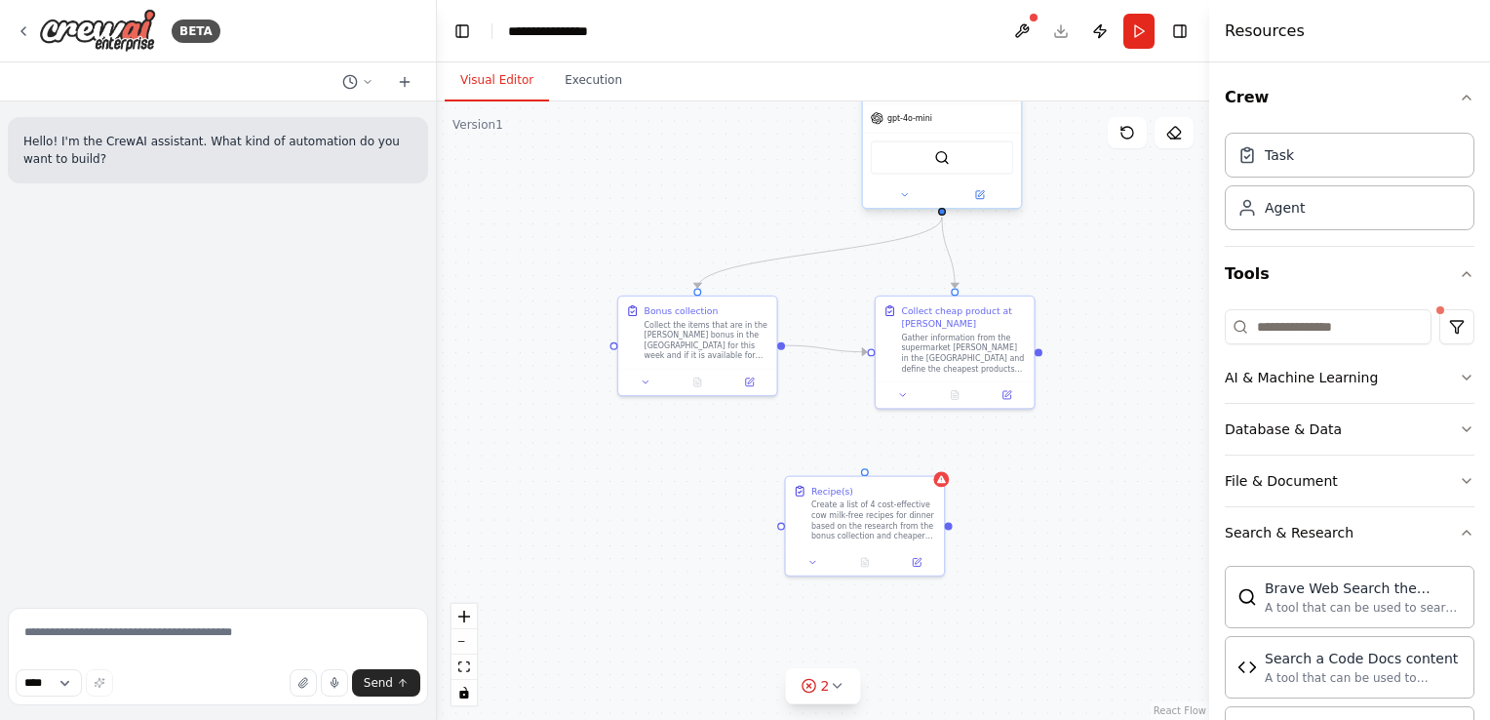
drag, startPoint x: 923, startPoint y: 301, endPoint x: 924, endPoint y: 214, distance: 87.8
click at [924, 214] on div ".deletable-edge-delete-btn { width: 20px; height: 20px; border: 0px solid #ffff…" at bounding box center [823, 410] width 772 height 618
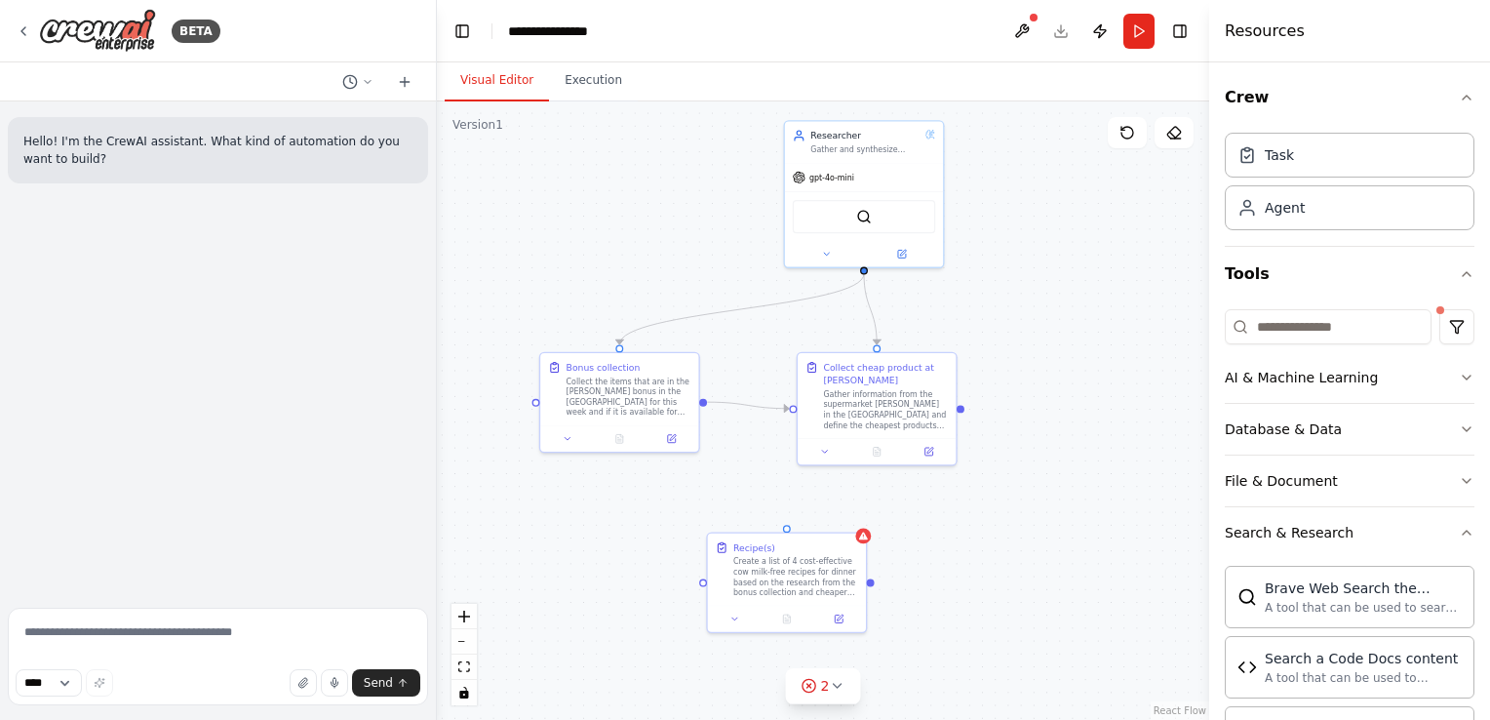
drag, startPoint x: 920, startPoint y: 215, endPoint x: 862, endPoint y: 272, distance: 81.4
click at [862, 272] on div ".deletable-edge-delete-btn { width: 20px; height: 20px; border: 0px solid #ffff…" at bounding box center [823, 410] width 772 height 618
drag, startPoint x: 862, startPoint y: 270, endPoint x: 784, endPoint y: 530, distance: 271.8
click at [784, 530] on div "Researcher Gather and synthesize insightful data from trusted sources to guide …" at bounding box center [897, 388] width 510 height 408
drag, startPoint x: 962, startPoint y: 408, endPoint x: 705, endPoint y: 587, distance: 313.8
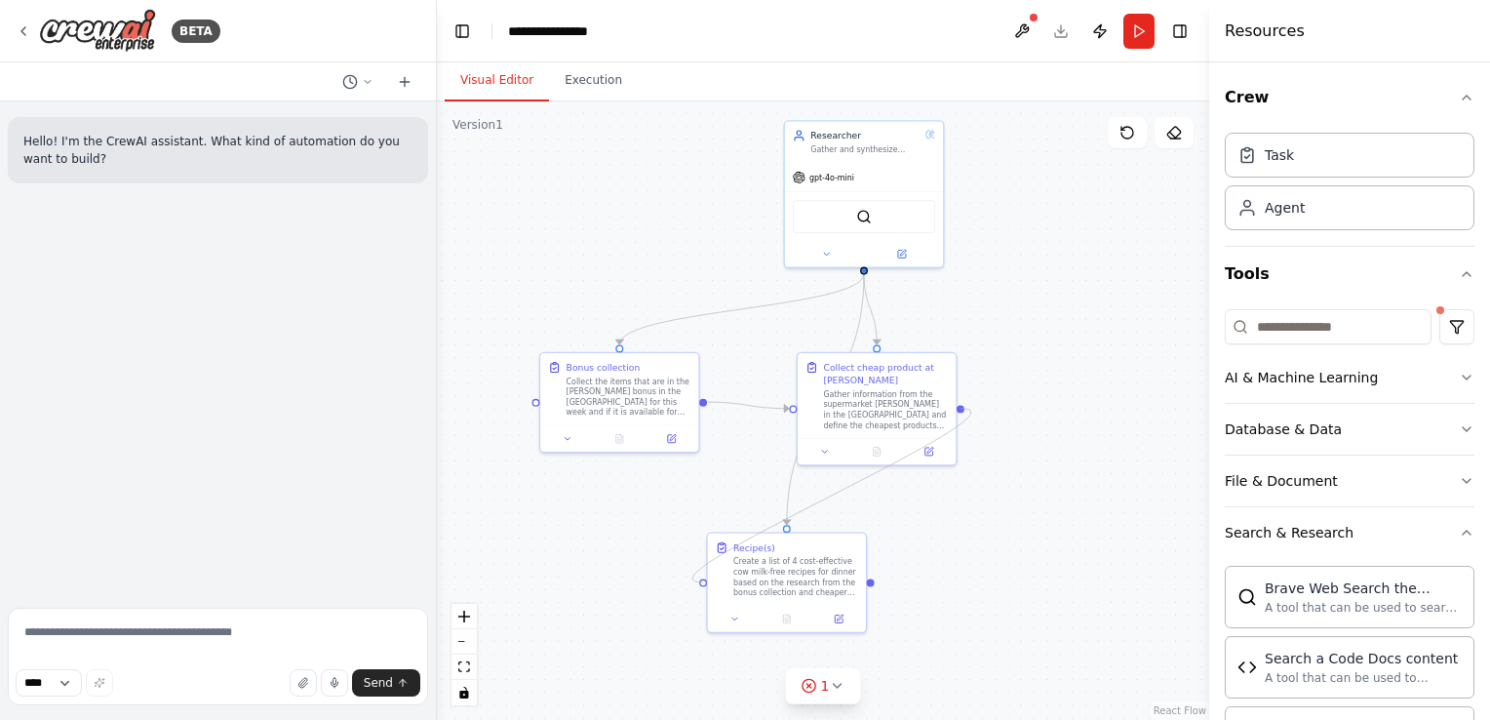
click at [705, 587] on div ".deletable-edge-delete-btn { width: 20px; height: 20px; border: 0px solid #ffff…" at bounding box center [823, 410] width 772 height 618
click at [770, 409] on icon "Edge from aada4c9c-8997-472d-9ac3-ee362d763aef to 7d4b82fd-d327-4678-b5a5-3a7d3…" at bounding box center [748, 405] width 82 height 7
click at [737, 403] on icon "Edge from aada4c9c-8997-472d-9ac3-ee362d763aef to 7d4b82fd-d327-4678-b5a5-3a7d3…" at bounding box center [748, 405] width 82 height 7
click at [747, 404] on icon at bounding box center [748, 405] width 5 height 5
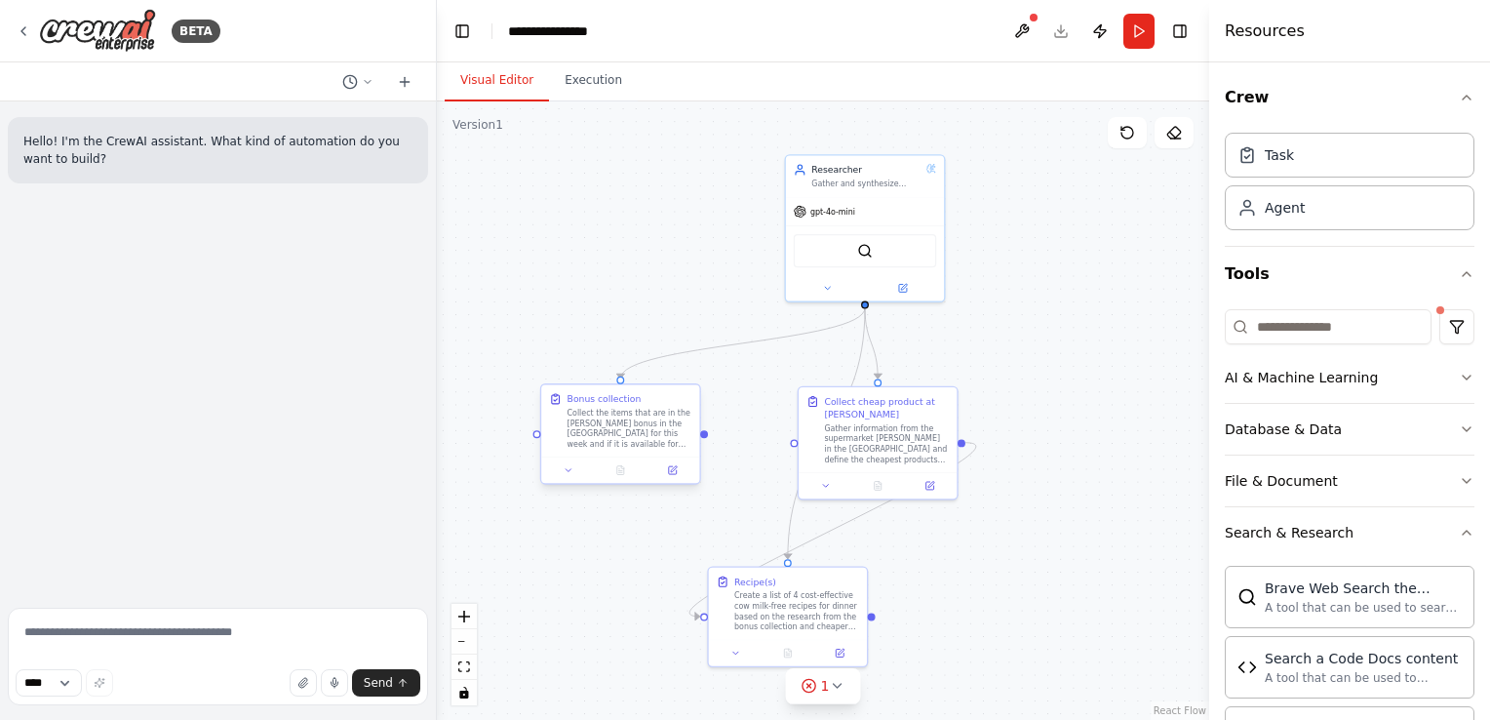
drag, startPoint x: 703, startPoint y: 404, endPoint x: 704, endPoint y: 438, distance: 34.1
click at [704, 438] on div ".deletable-edge-delete-btn { width: 20px; height: 20px; border: 0px solid #ffff…" at bounding box center [823, 410] width 772 height 618
drag, startPoint x: 706, startPoint y: 435, endPoint x: 696, endPoint y: 618, distance: 183.6
click at [696, 618] on div ".deletable-edge-delete-btn { width: 20px; height: 20px; border: 0px solid #ffff…" at bounding box center [898, 422] width 510 height 408
click at [1129, 33] on button "Run" at bounding box center [1138, 31] width 31 height 35
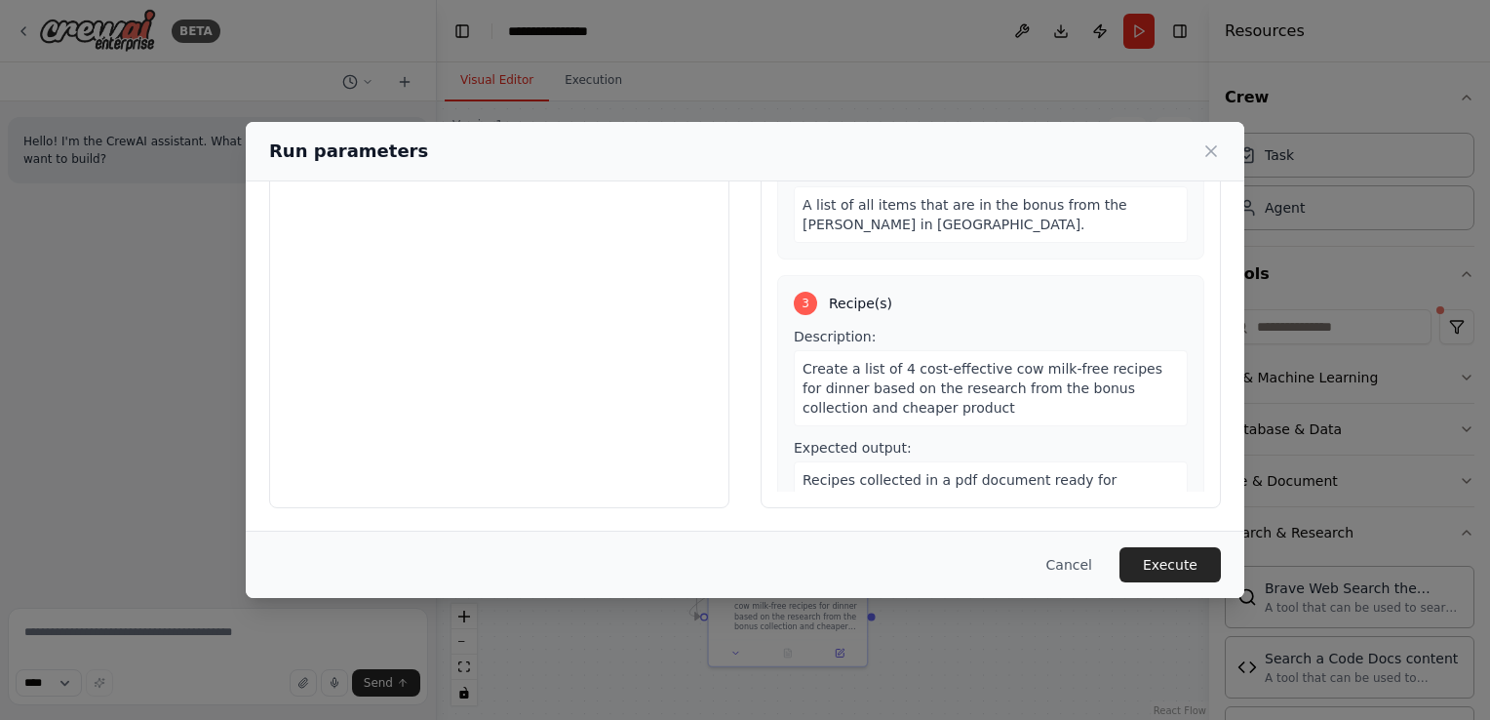
scroll to position [160, 0]
click at [1181, 569] on button "Execute" at bounding box center [1169, 564] width 101 height 35
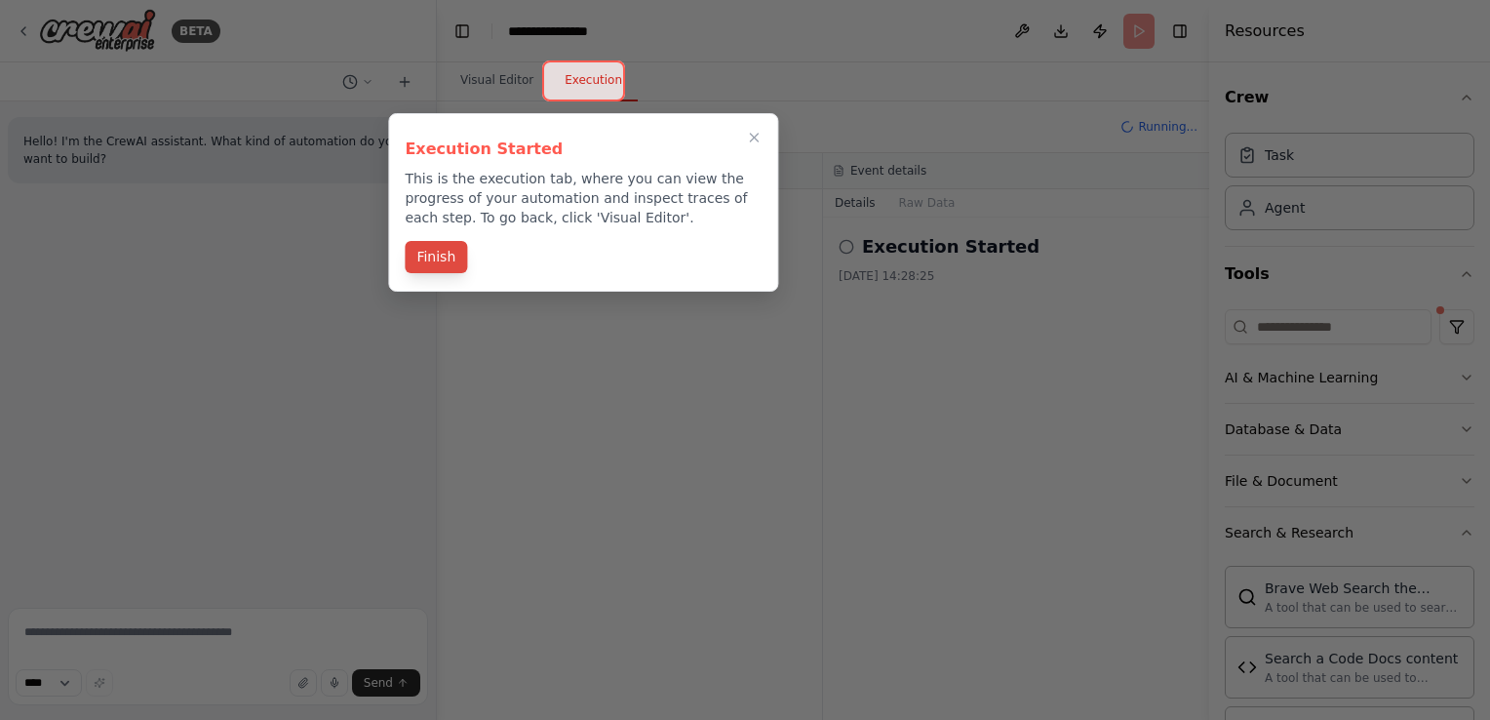
click at [451, 254] on button "Finish" at bounding box center [436, 257] width 62 height 32
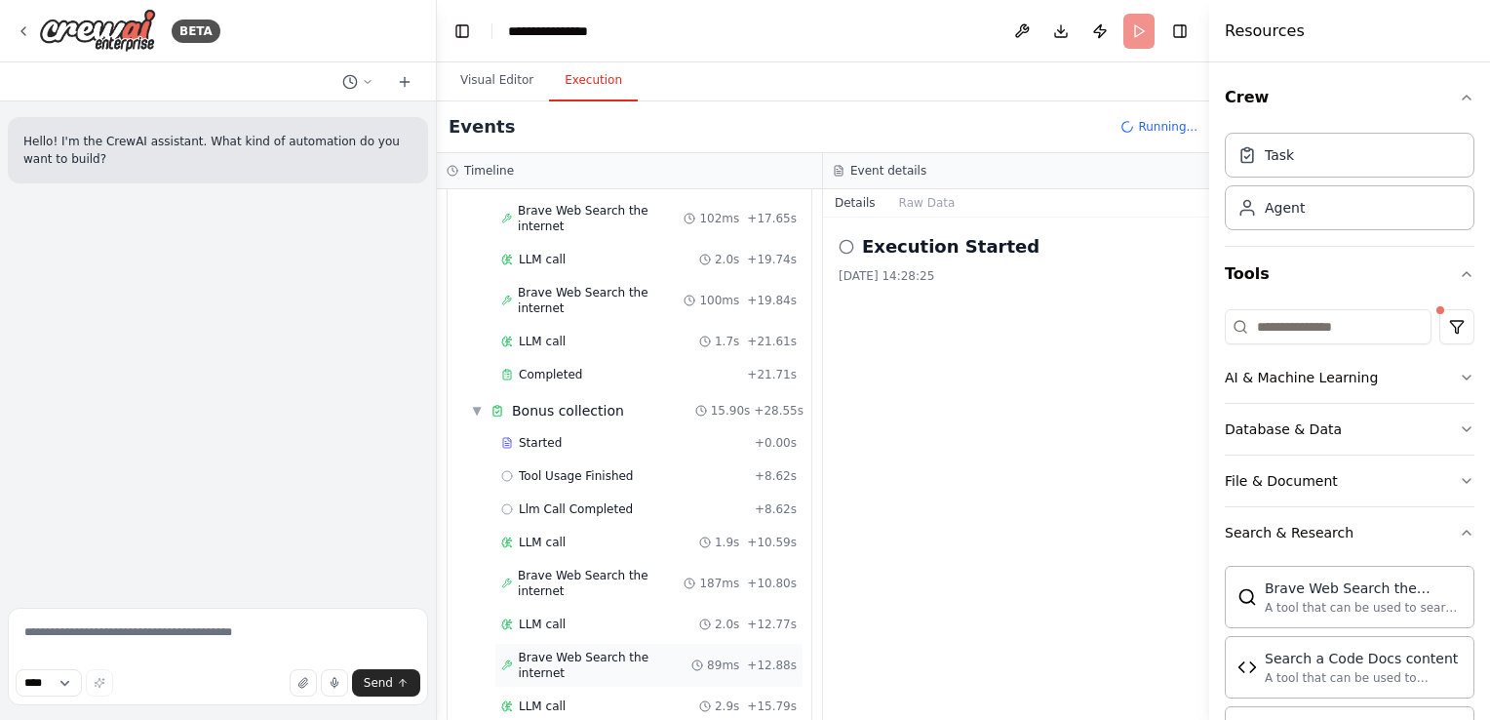
scroll to position [507, 0]
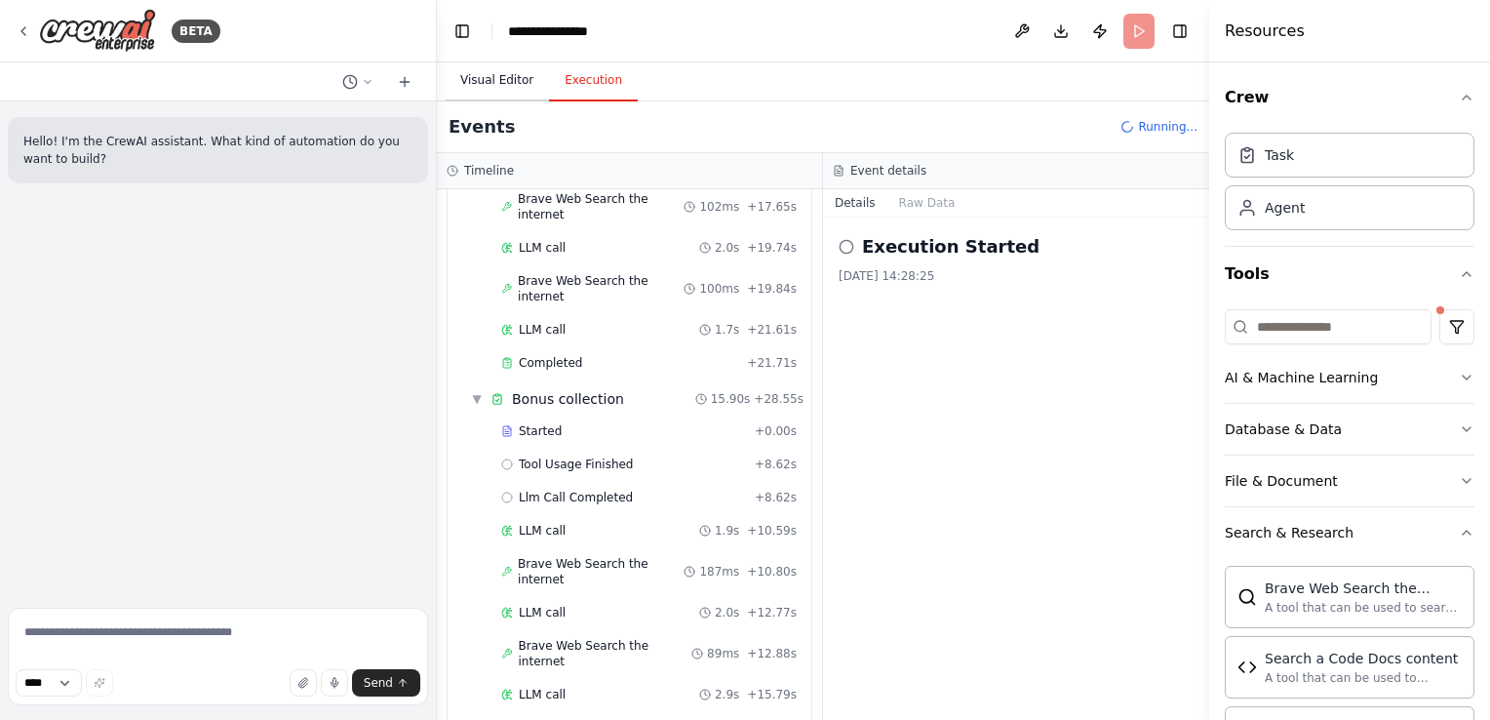
click at [503, 91] on button "Visual Editor" at bounding box center [497, 80] width 104 height 41
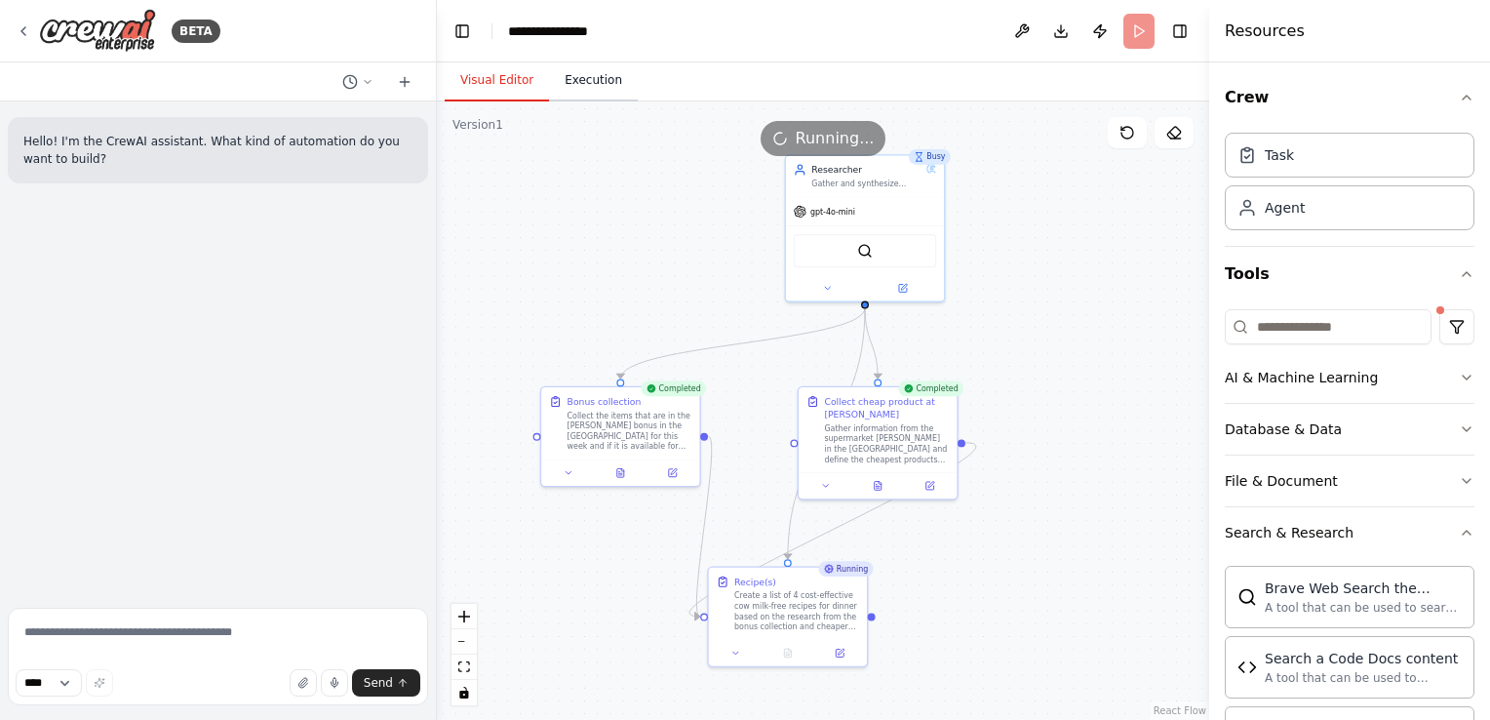
click at [566, 84] on button "Execution" at bounding box center [593, 80] width 89 height 41
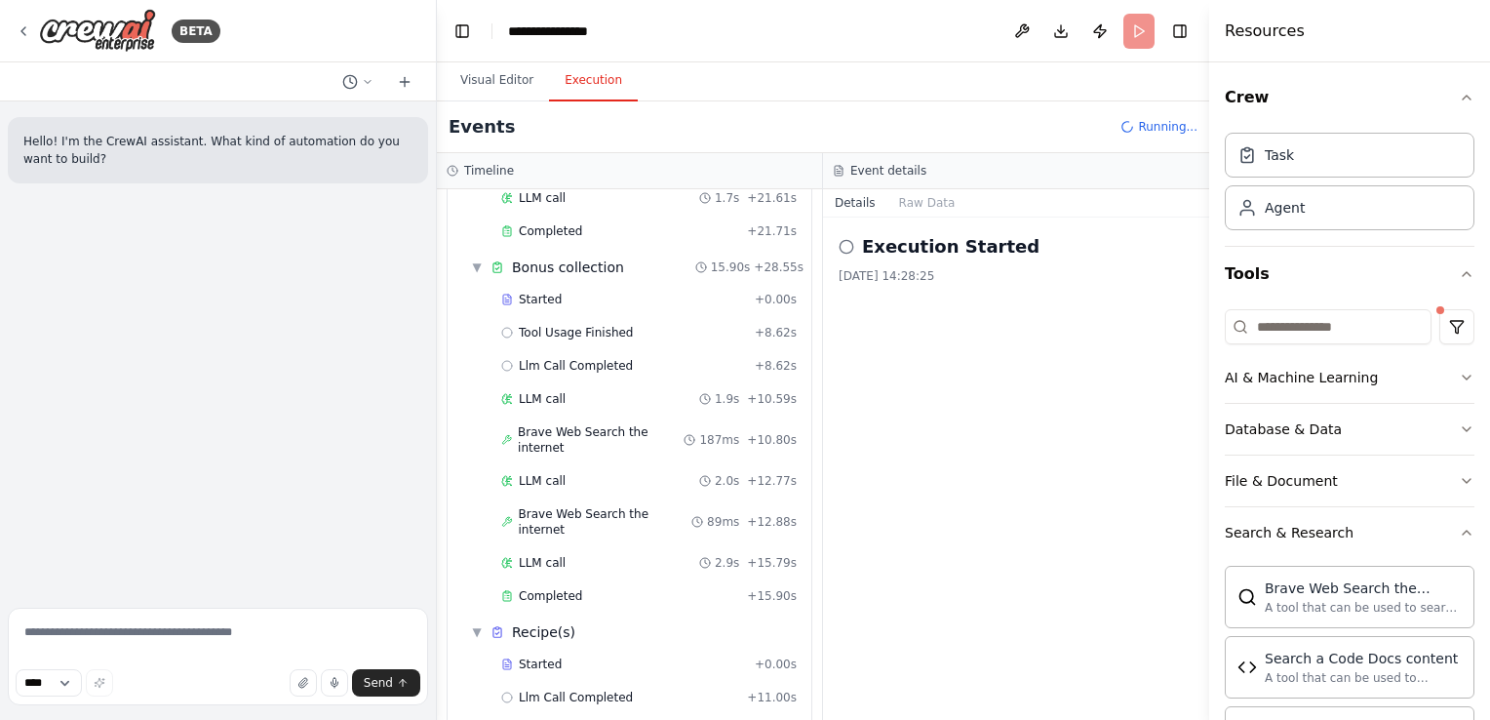
scroll to position [671, 0]
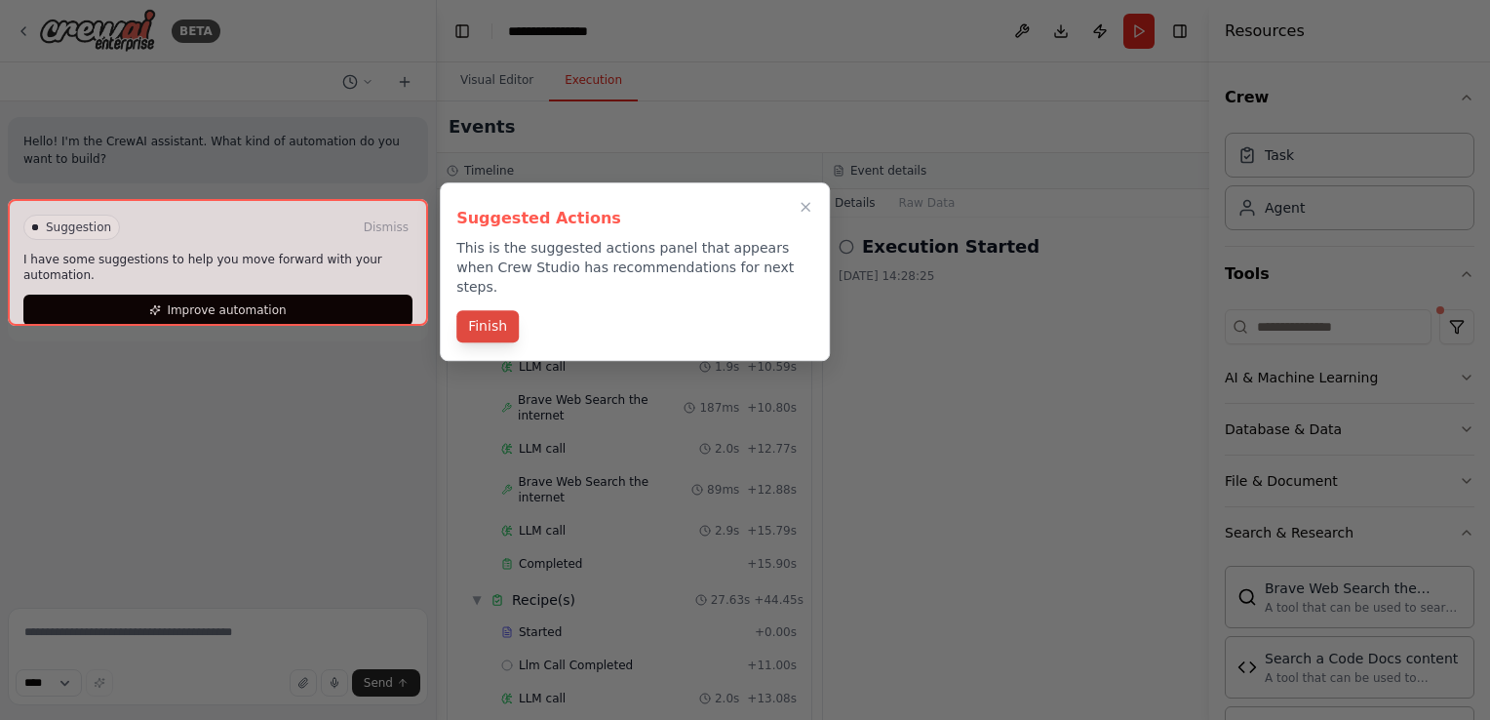
click at [507, 310] on button "Finish" at bounding box center [487, 326] width 62 height 32
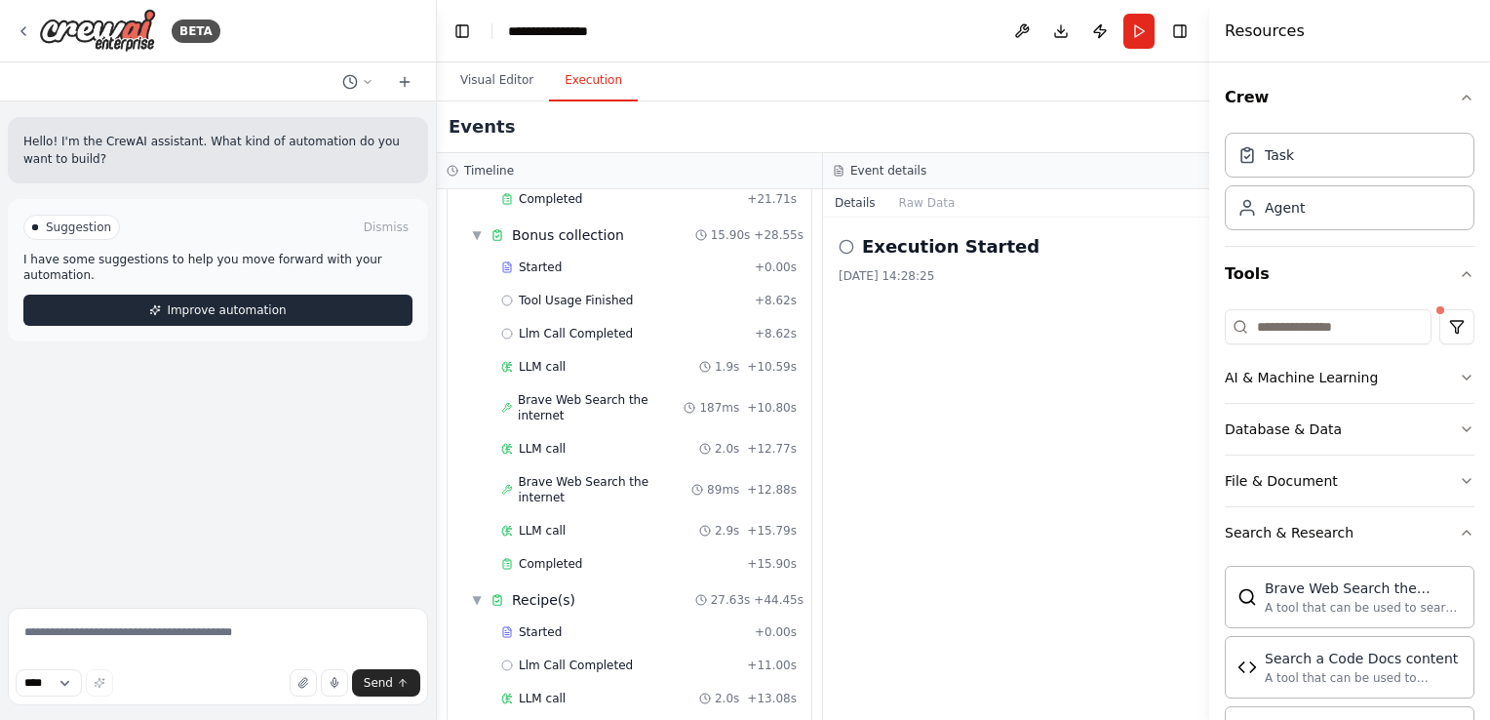
click at [271, 302] on span "Improve automation" at bounding box center [226, 310] width 119 height 16
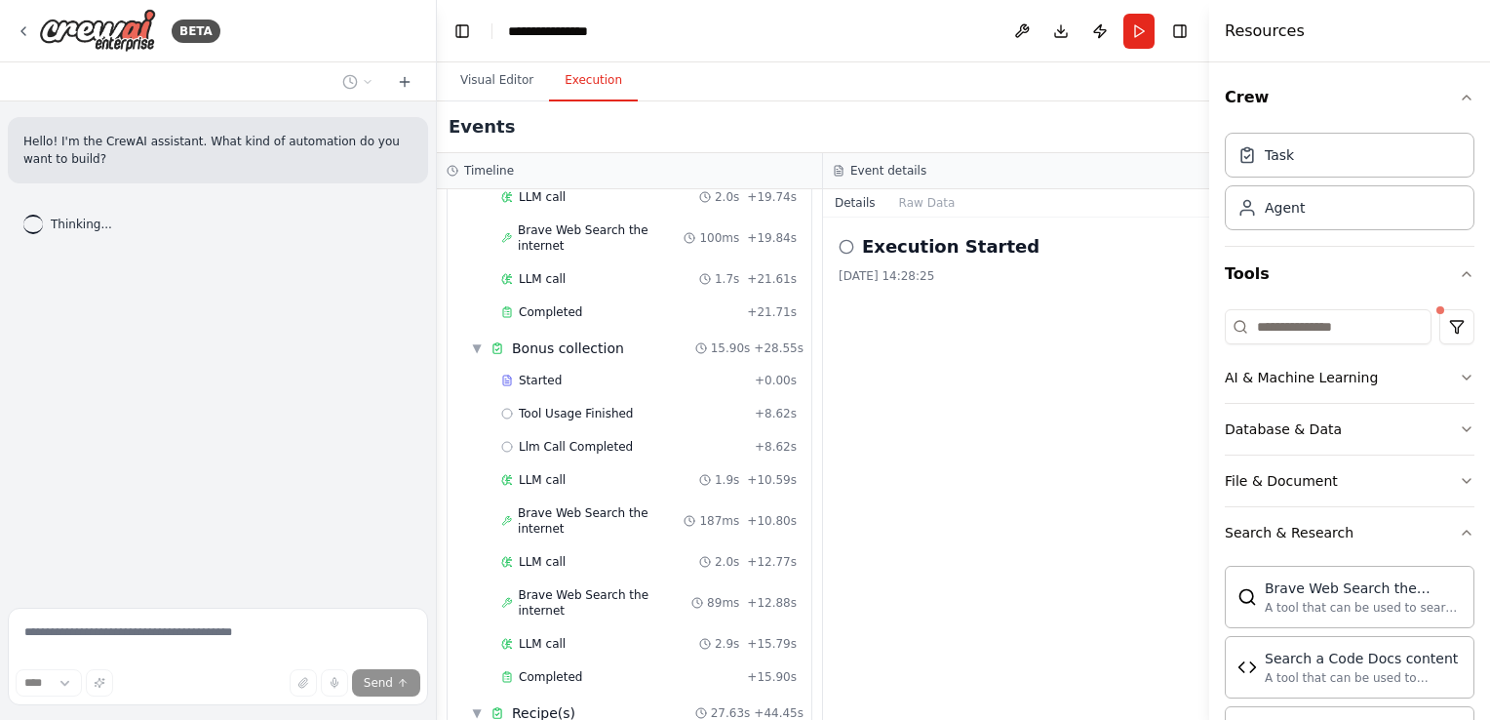
scroll to position [476, 0]
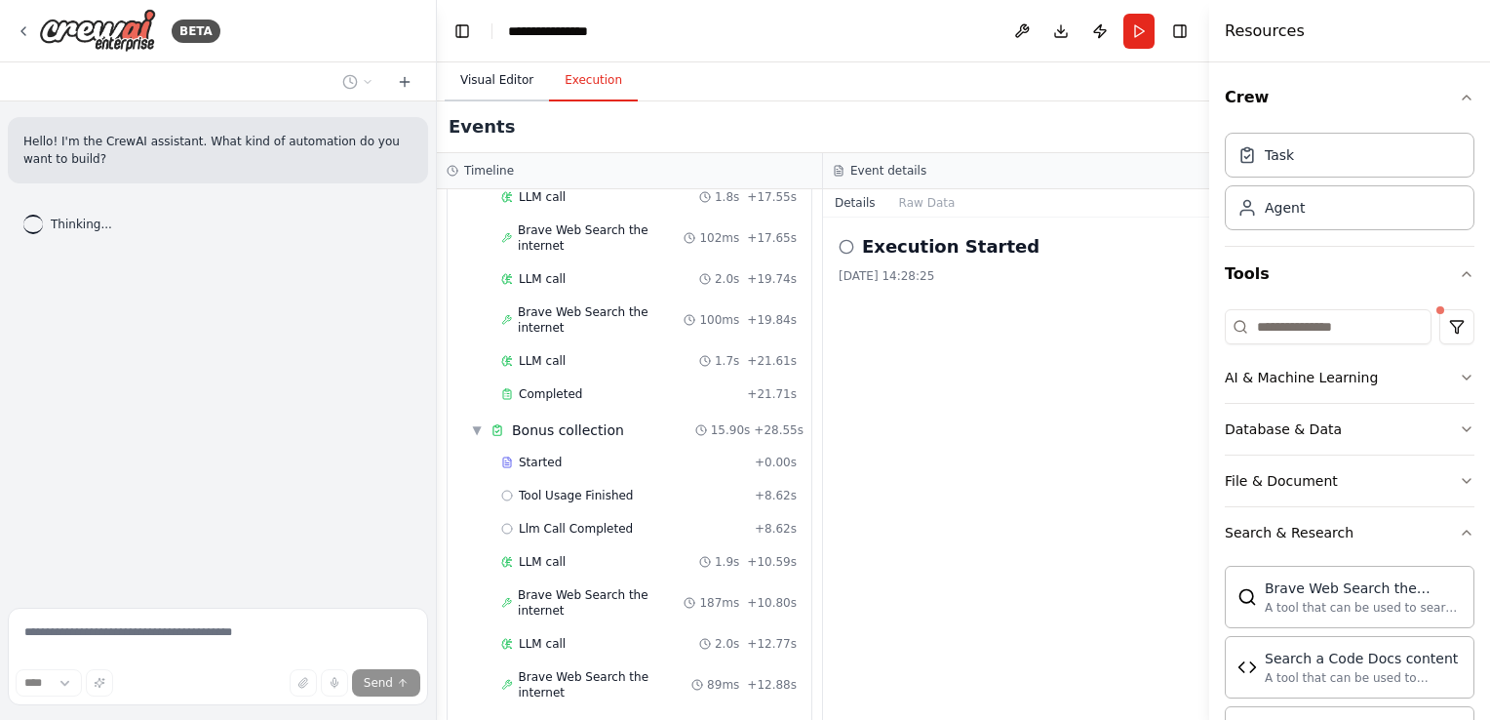
click at [466, 71] on button "Visual Editor" at bounding box center [497, 80] width 104 height 41
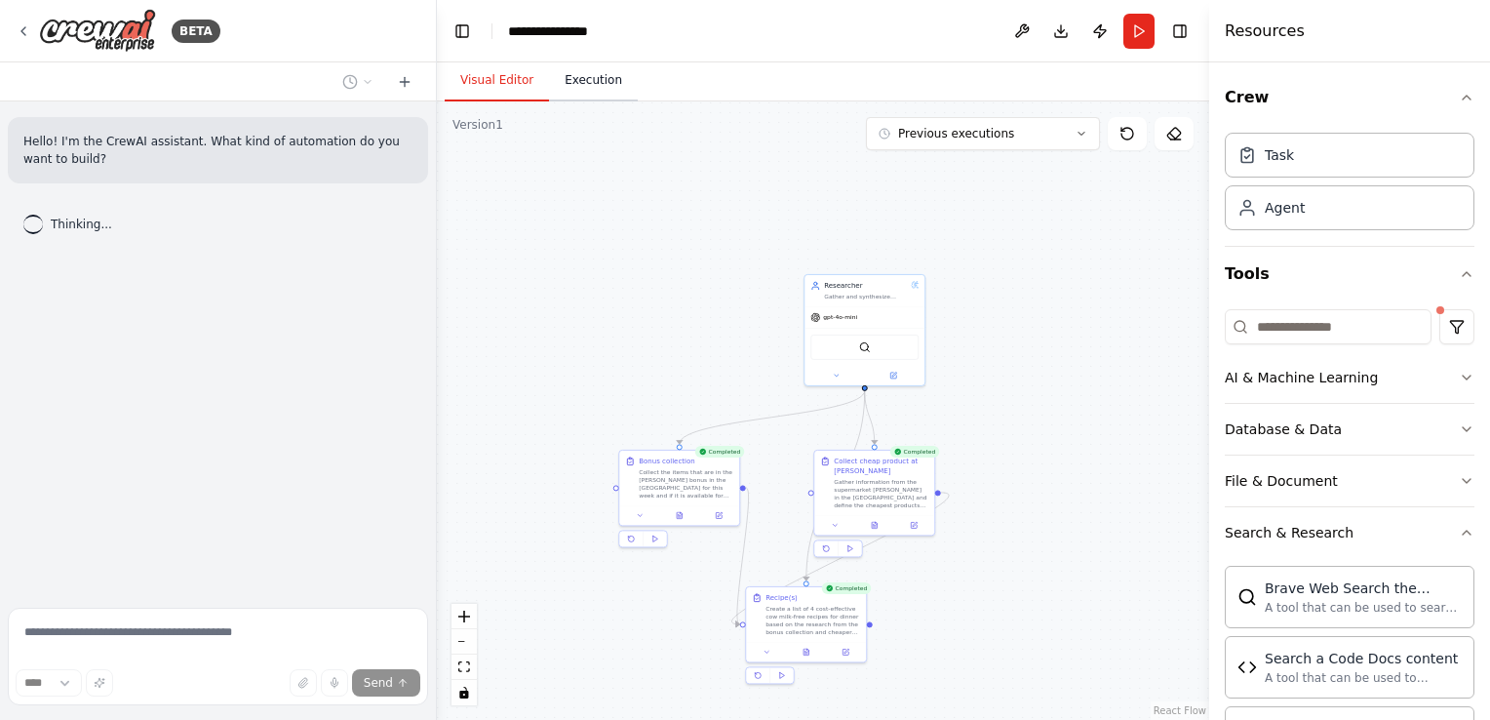
click at [595, 84] on button "Execution" at bounding box center [593, 80] width 89 height 41
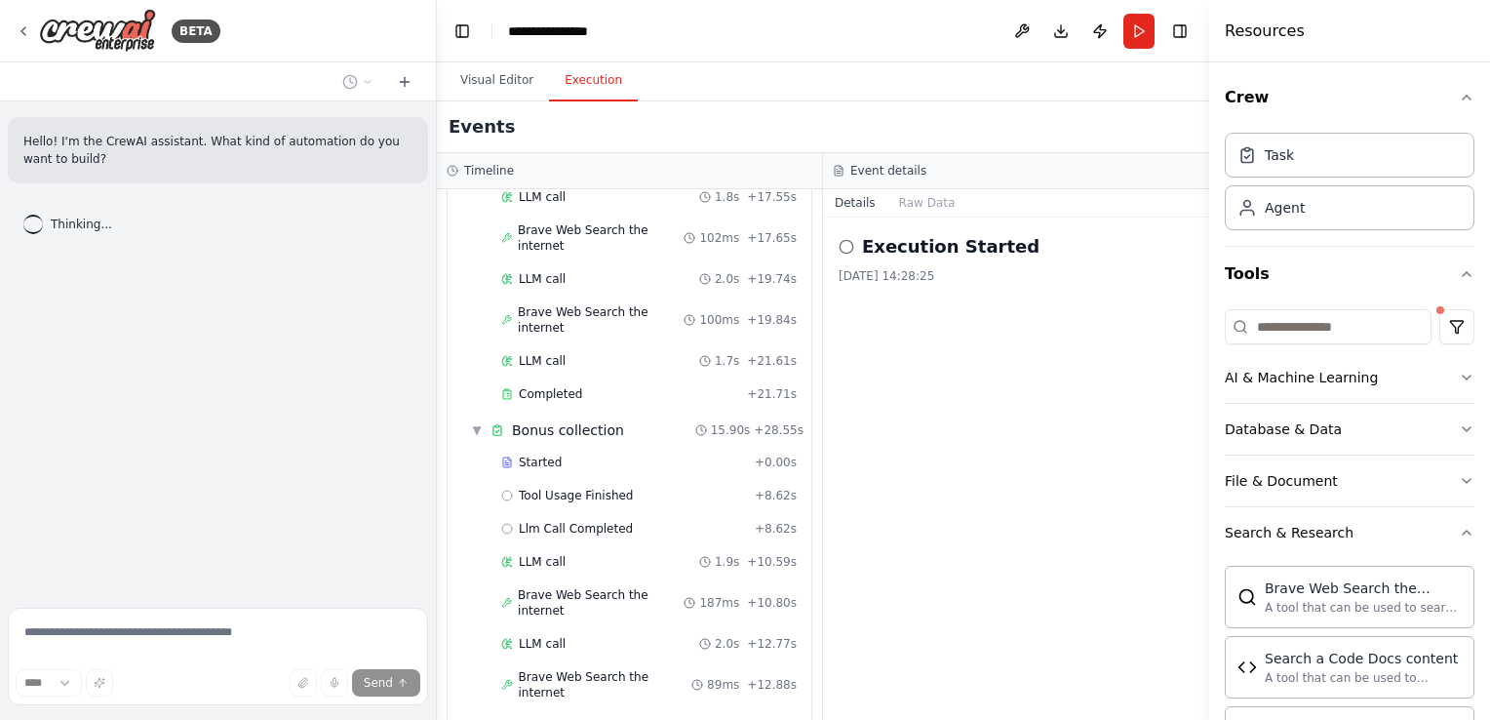
scroll to position [671, 0]
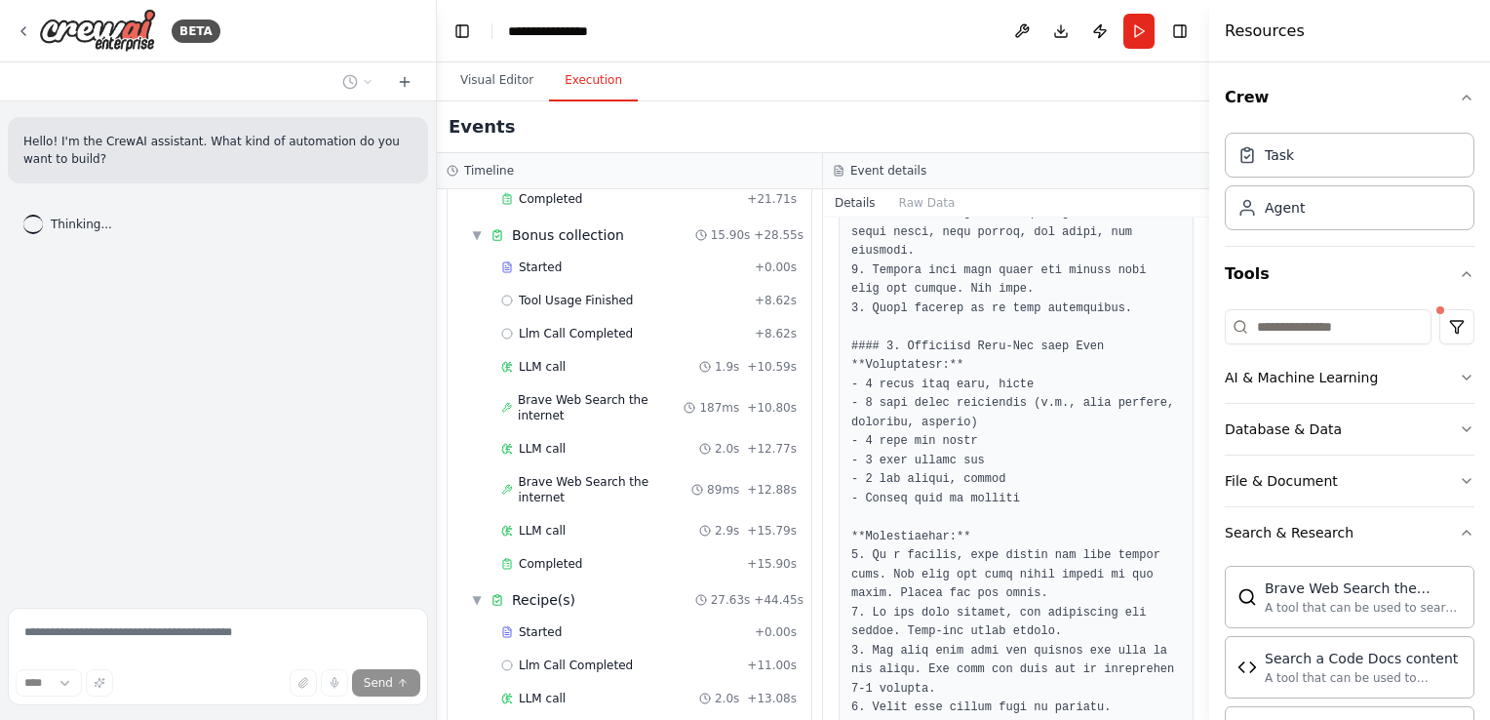
scroll to position [1559, 0]
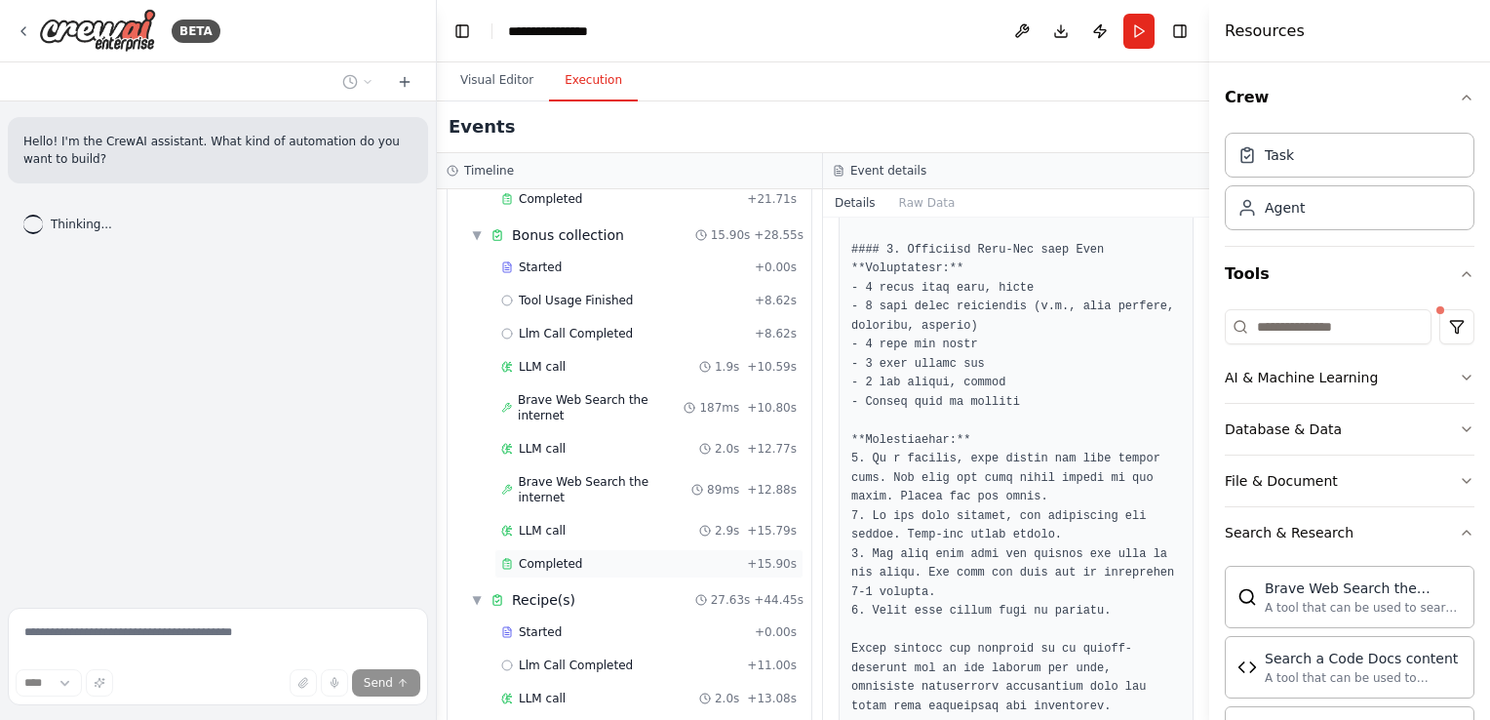
click at [515, 556] on div "Completed" at bounding box center [620, 564] width 238 height 16
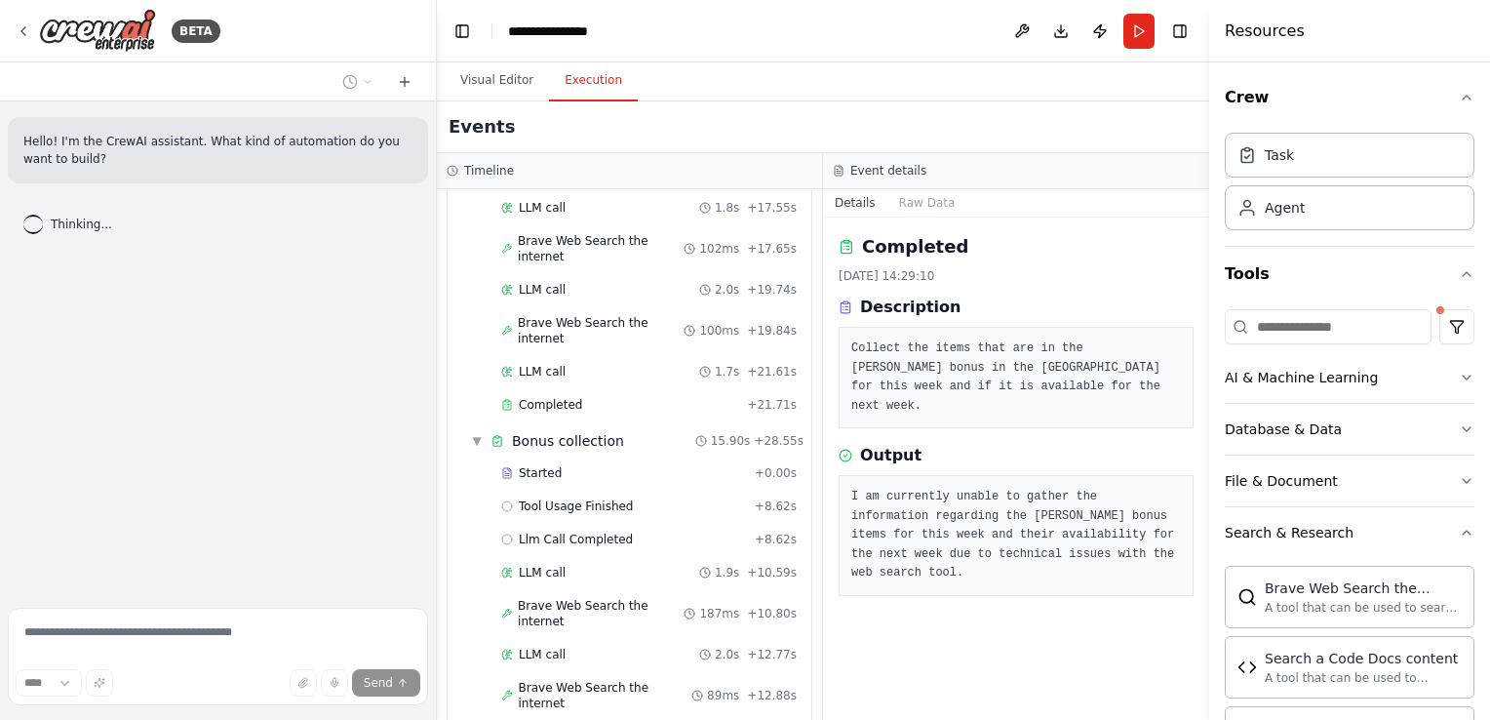
scroll to position [378, 0]
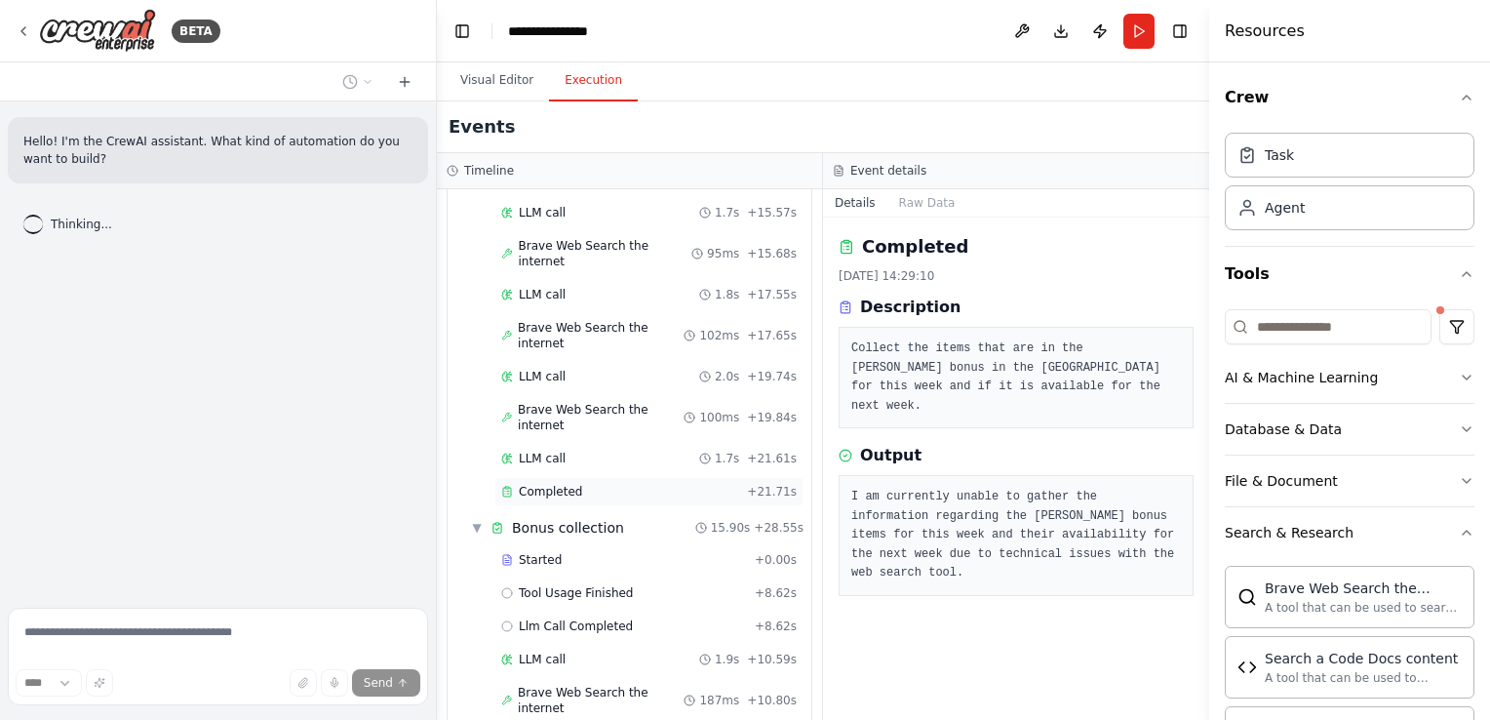
click at [525, 484] on span "Completed" at bounding box center [550, 492] width 63 height 16
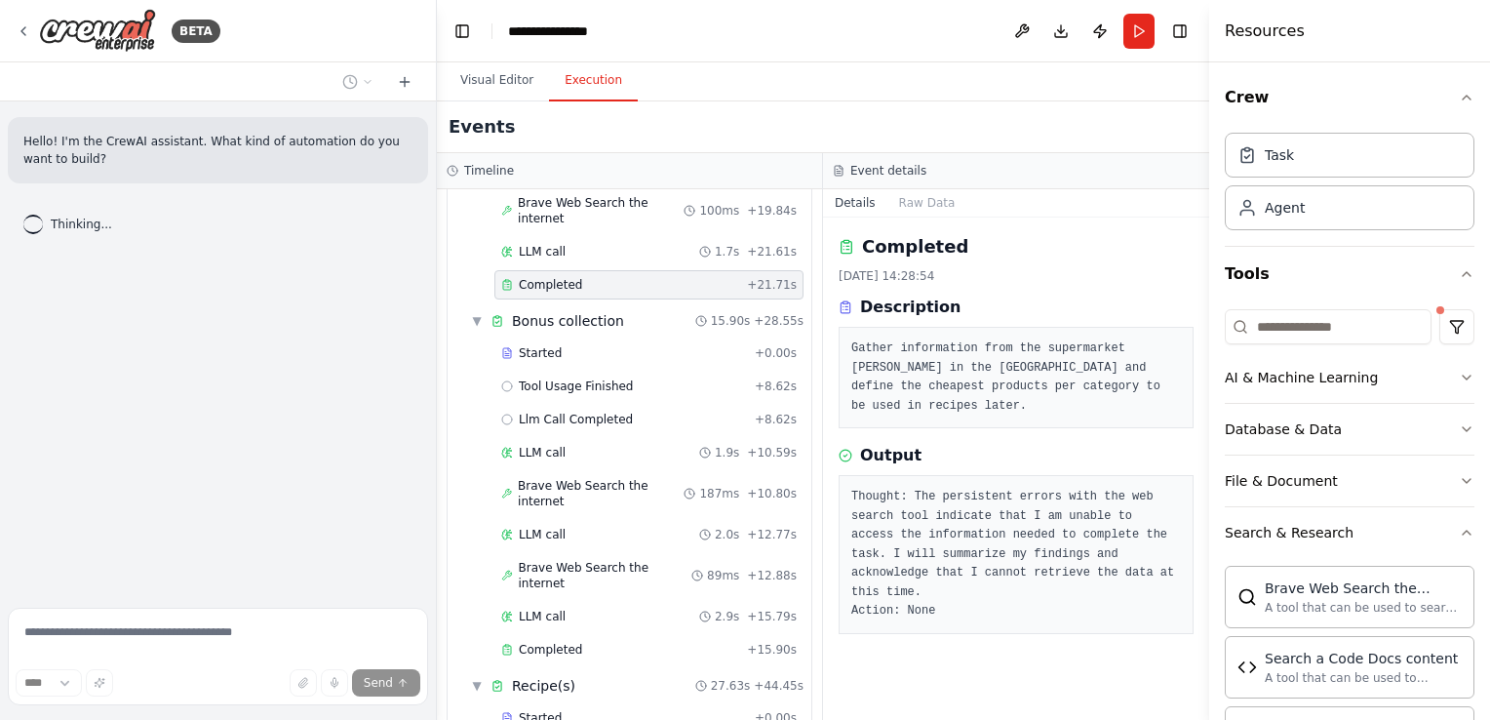
scroll to position [671, 0]
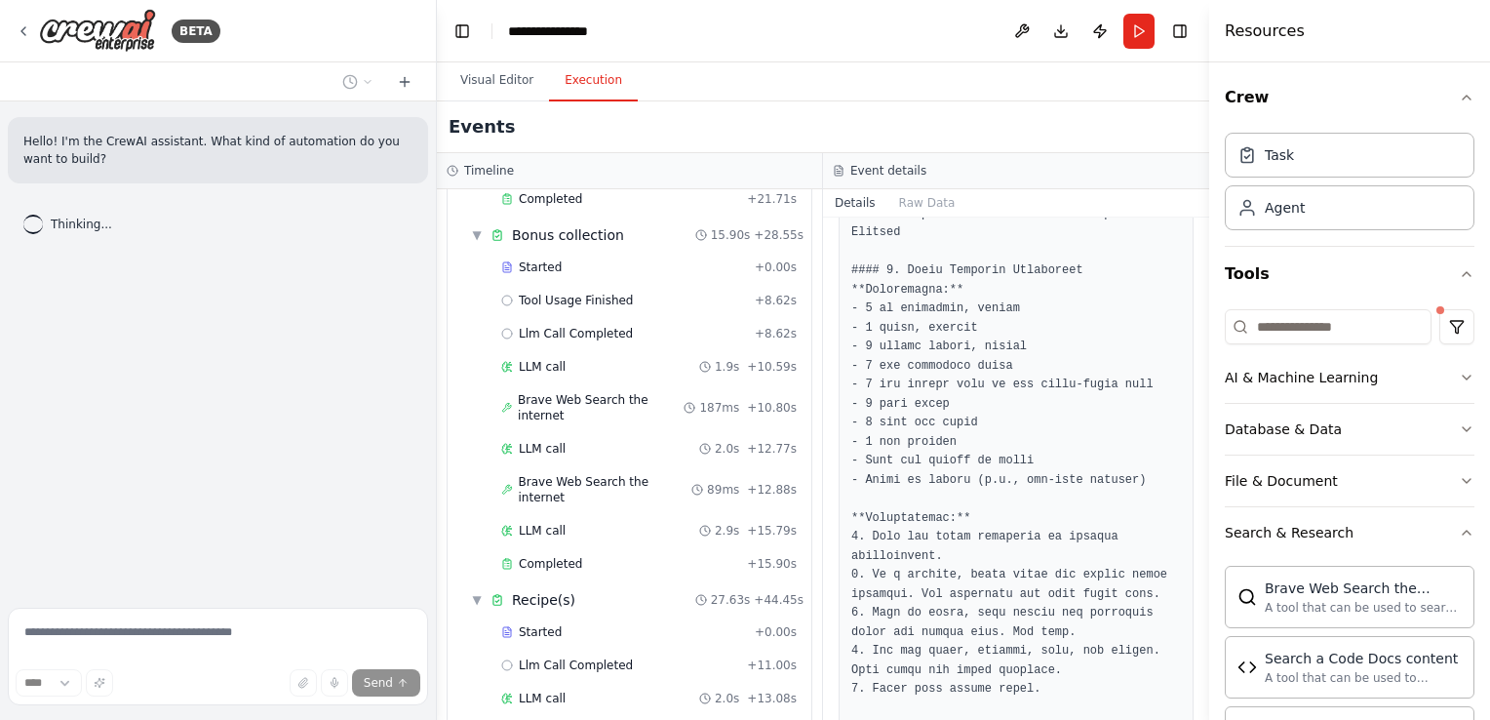
scroll to position [0, 0]
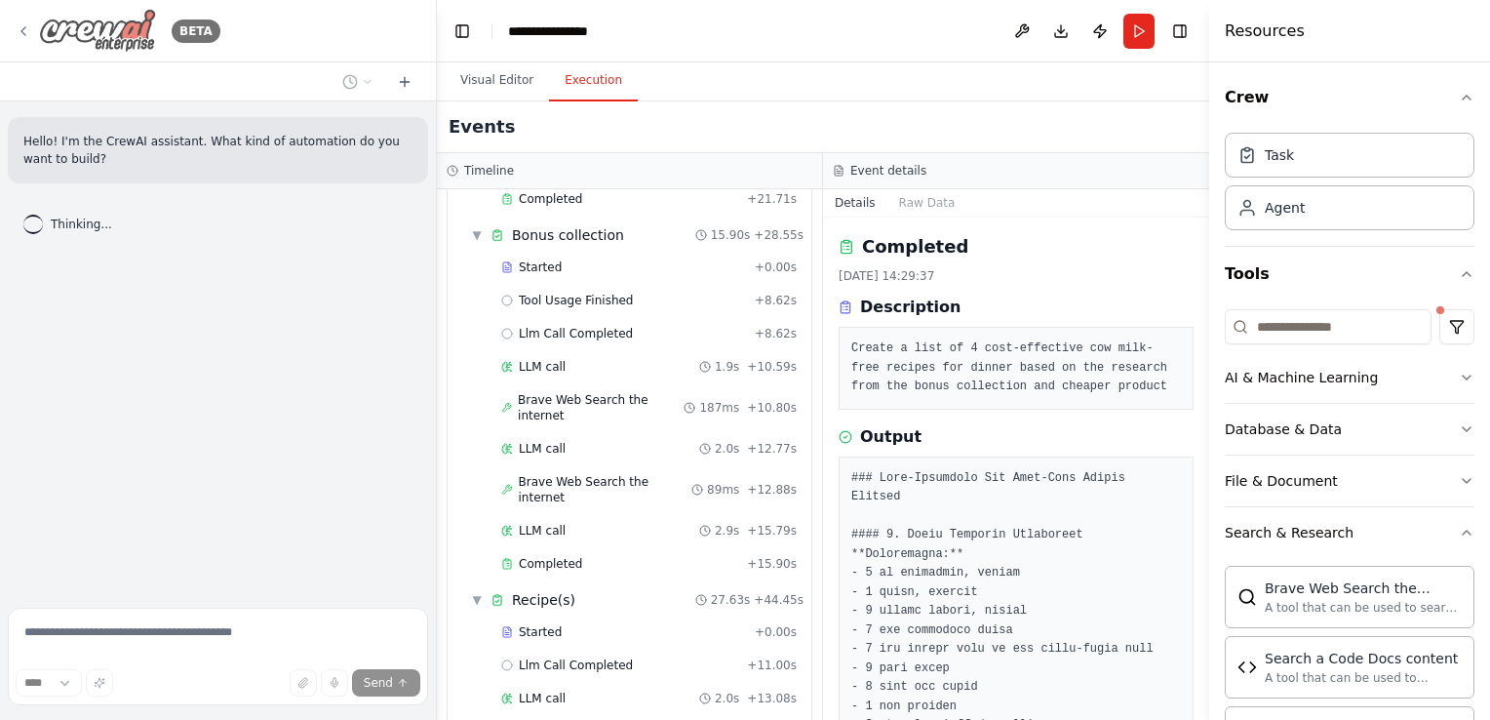
click at [27, 25] on icon at bounding box center [24, 31] width 16 height 16
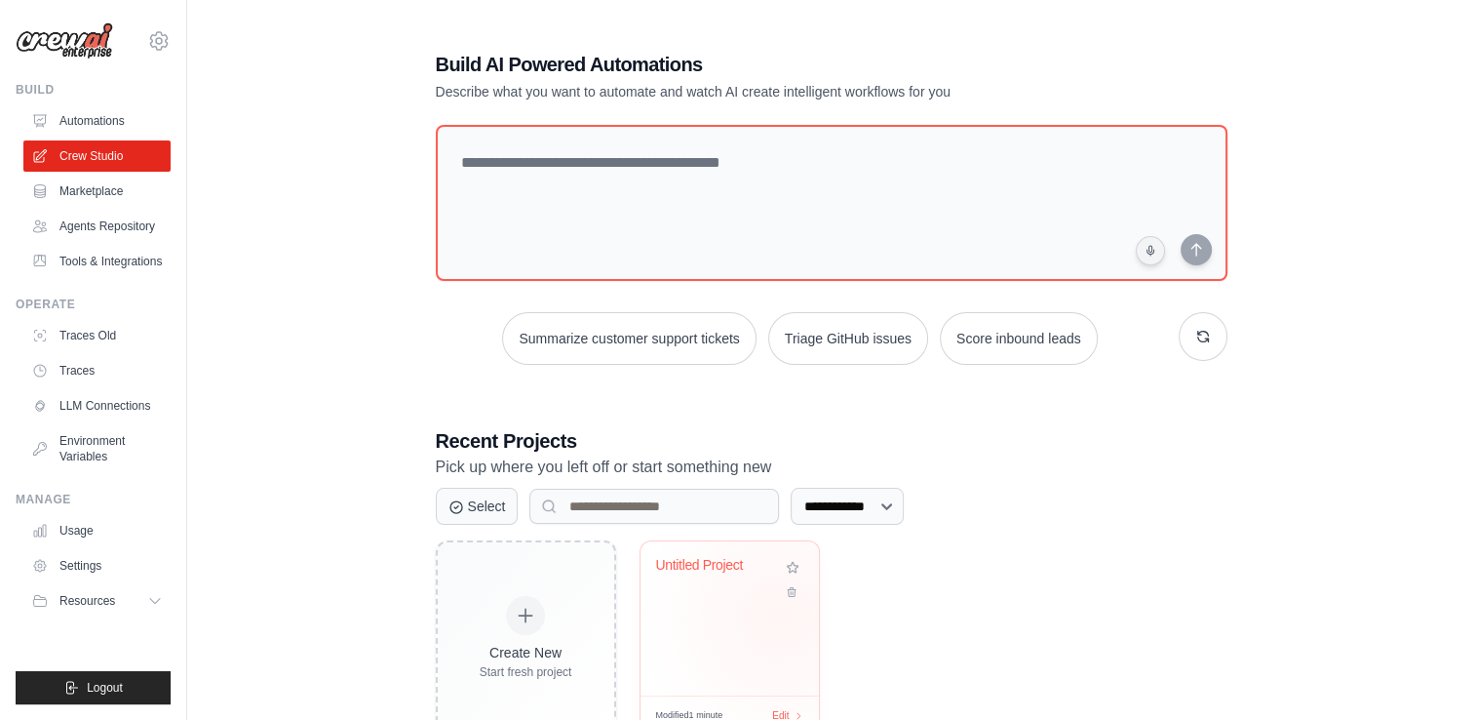
scroll to position [64, 0]
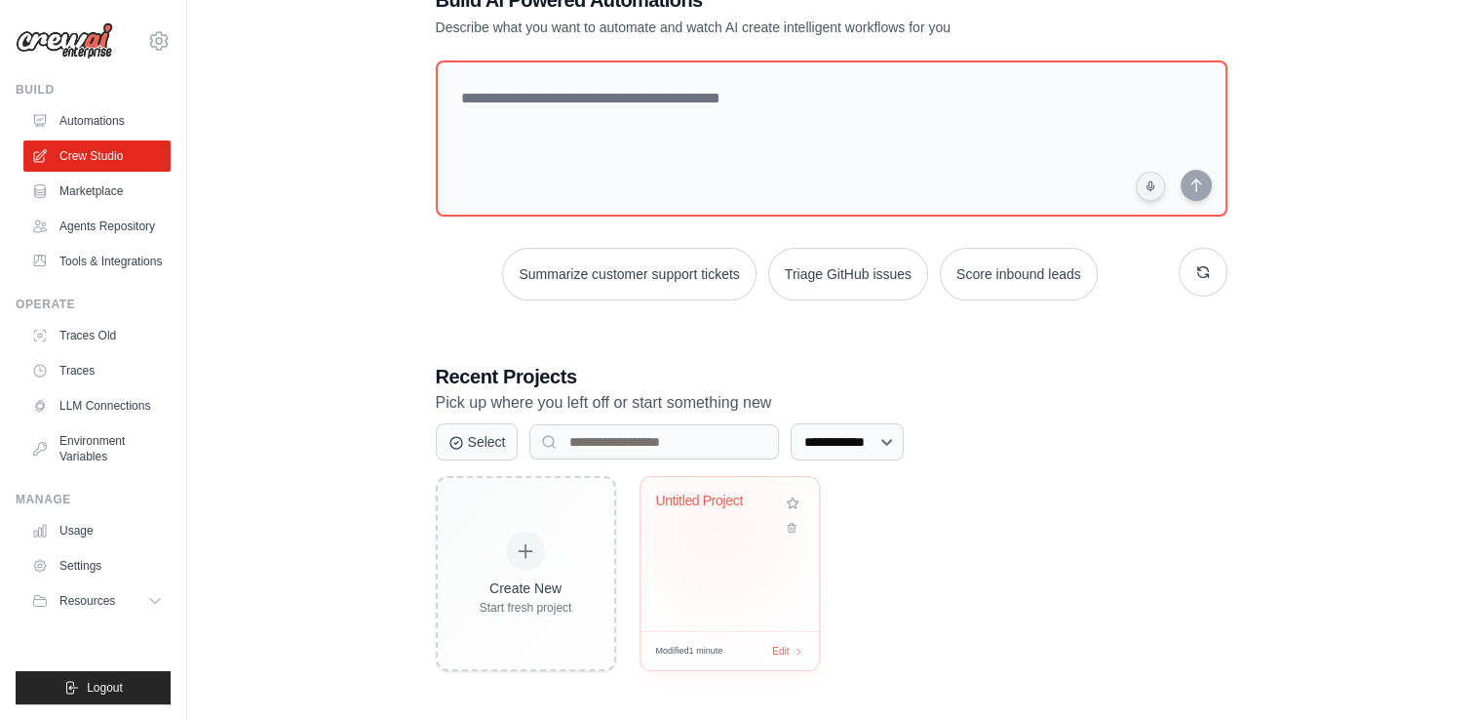
click at [717, 525] on div "Untitled Project" at bounding box center [729, 514] width 147 height 45
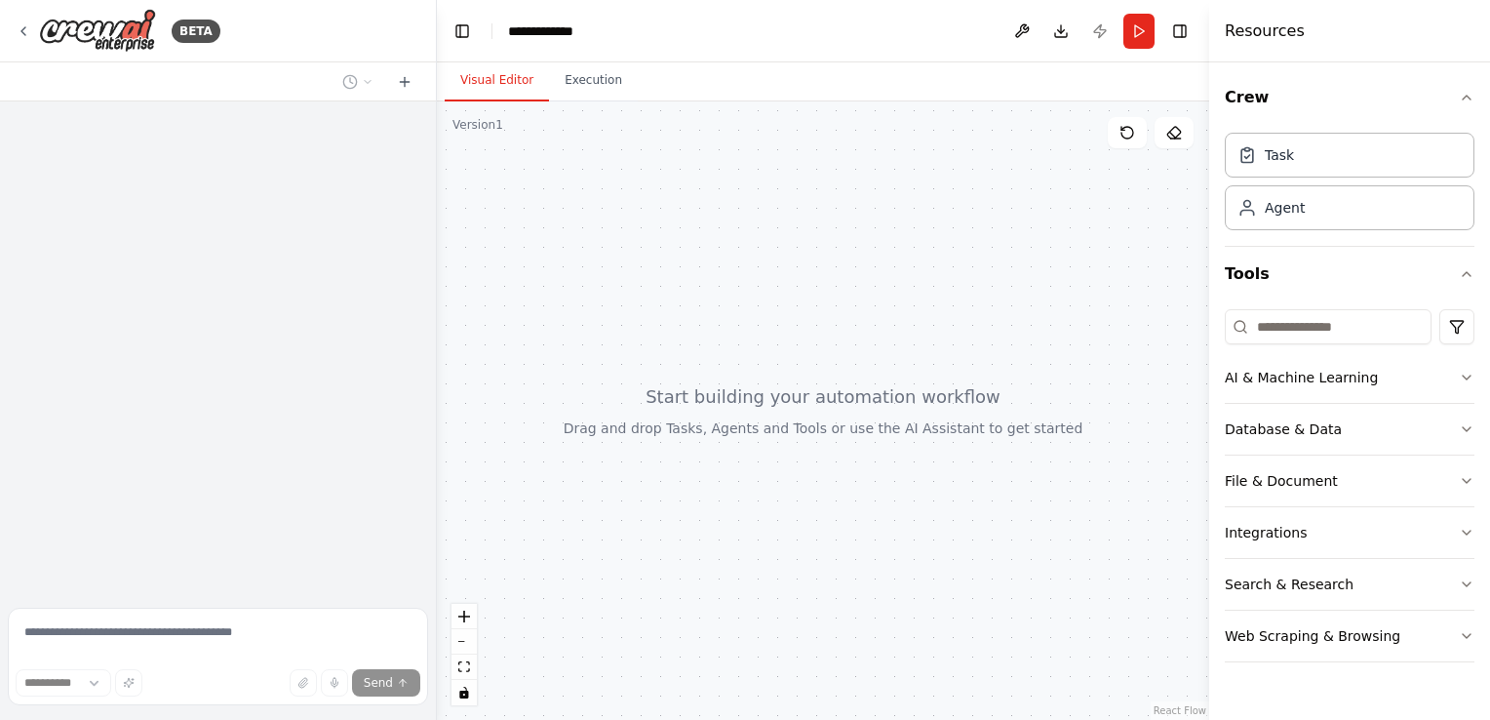
select select "****"
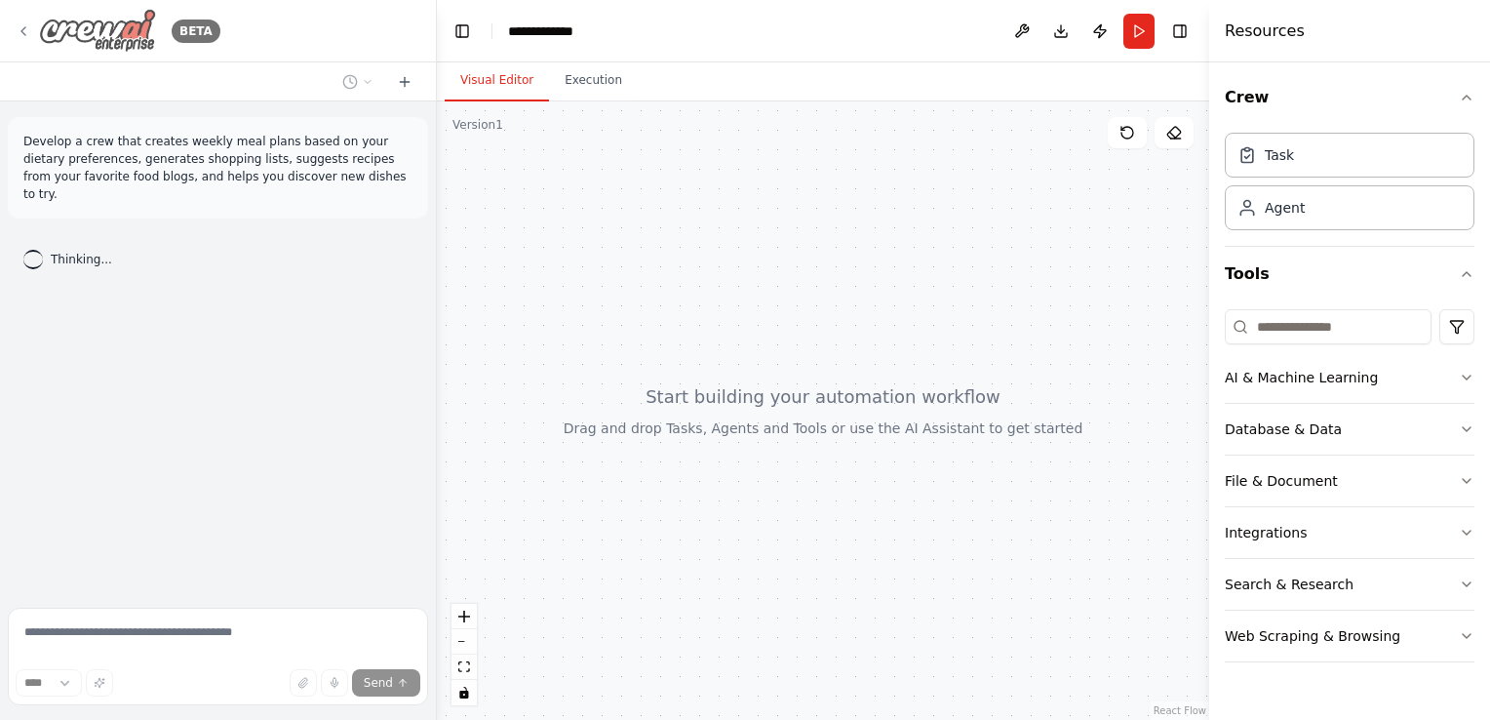
click at [16, 23] on icon at bounding box center [24, 31] width 16 height 16
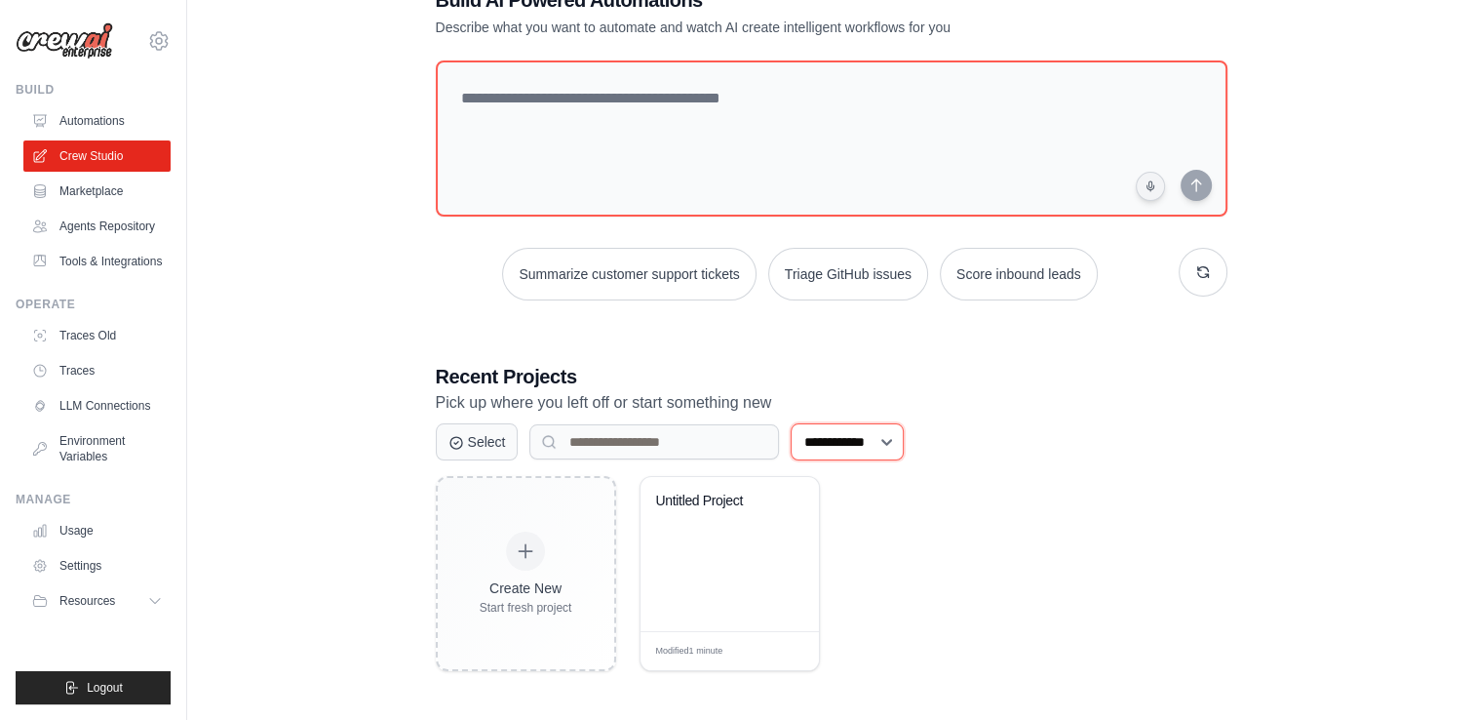
click at [834, 427] on select "**********" at bounding box center [847, 441] width 113 height 37
click at [791, 423] on select "**********" at bounding box center [847, 441] width 113 height 37
click at [364, 330] on div "**********" at bounding box center [831, 328] width 1226 height 747
click at [97, 126] on link "Automations" at bounding box center [98, 120] width 147 height 31
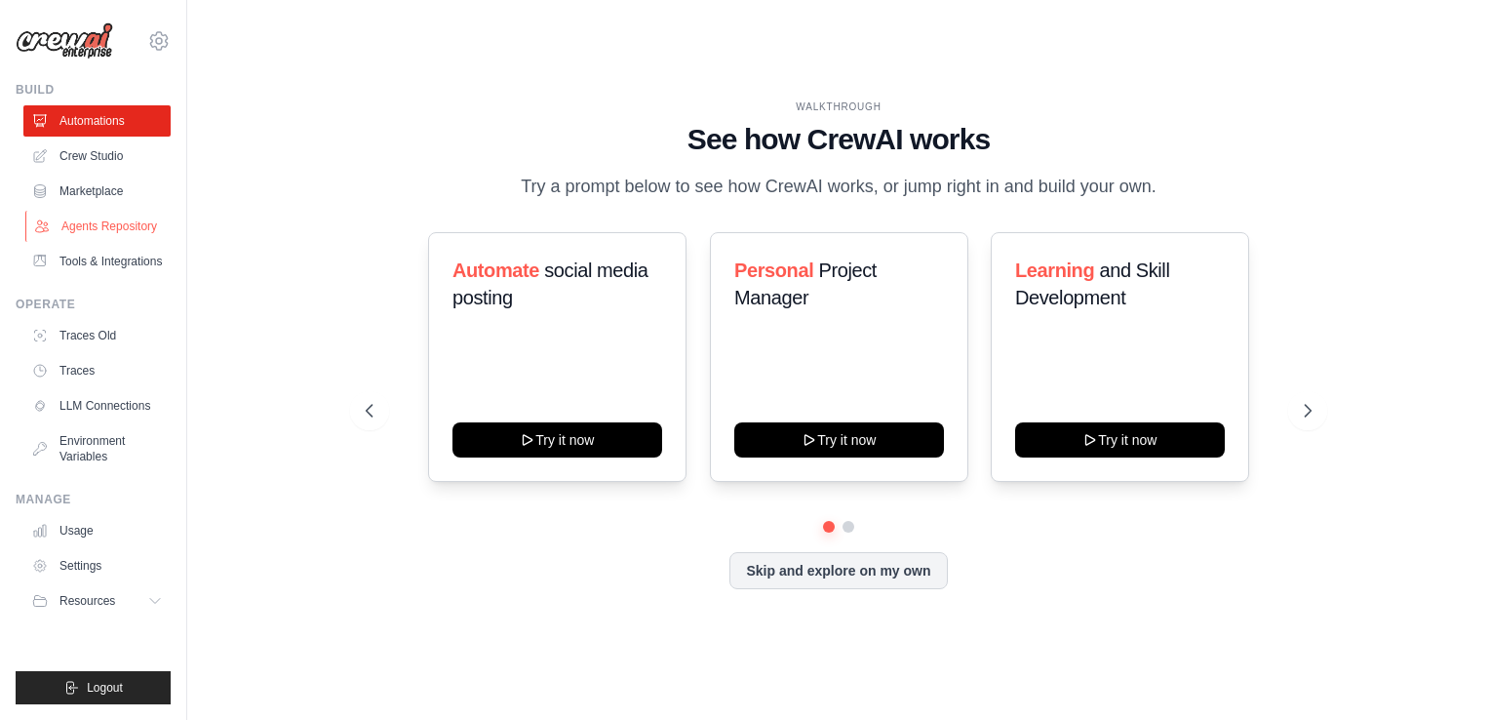
click at [86, 222] on link "Agents Repository" at bounding box center [98, 226] width 147 height 31
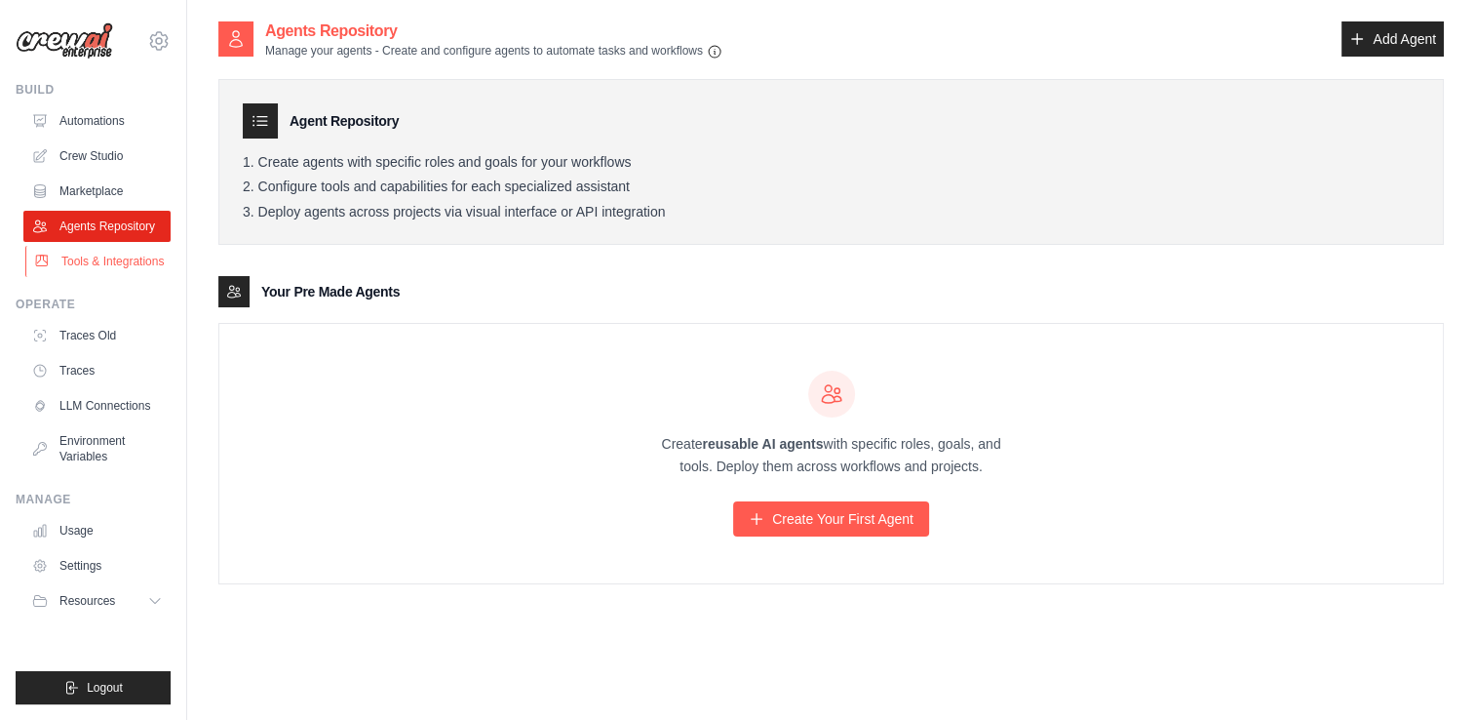
click at [86, 253] on link "Tools & Integrations" at bounding box center [98, 261] width 147 height 31
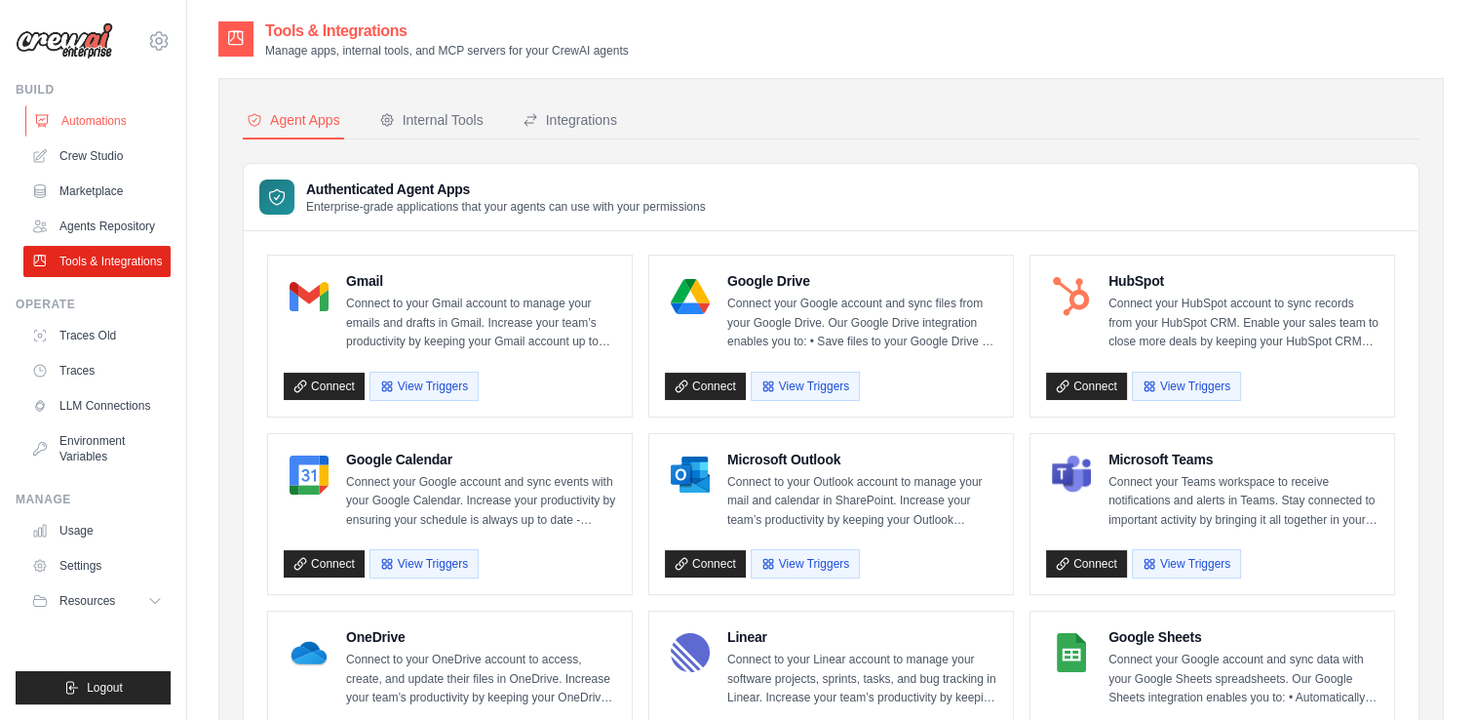
click at [83, 121] on link "Automations" at bounding box center [98, 120] width 147 height 31
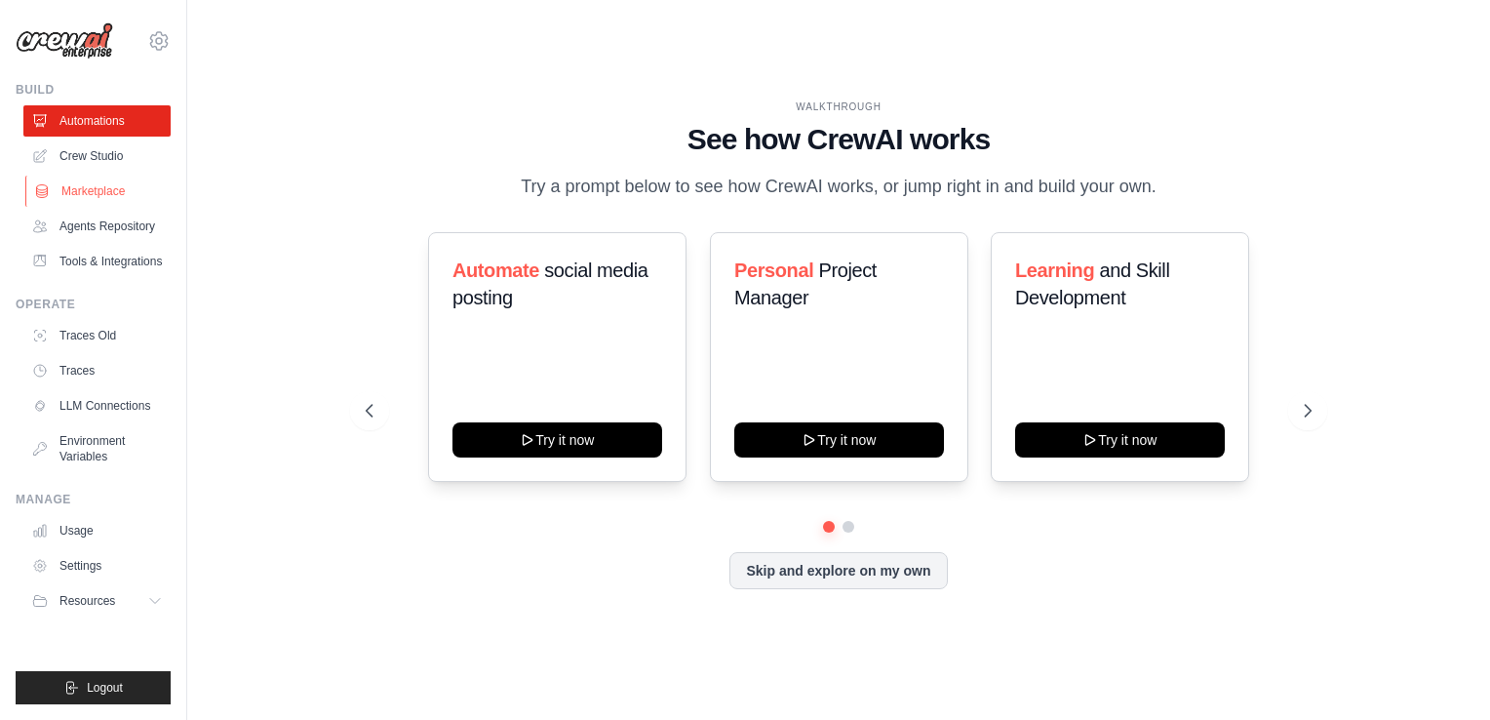
click at [63, 178] on link "Marketplace" at bounding box center [98, 191] width 147 height 31
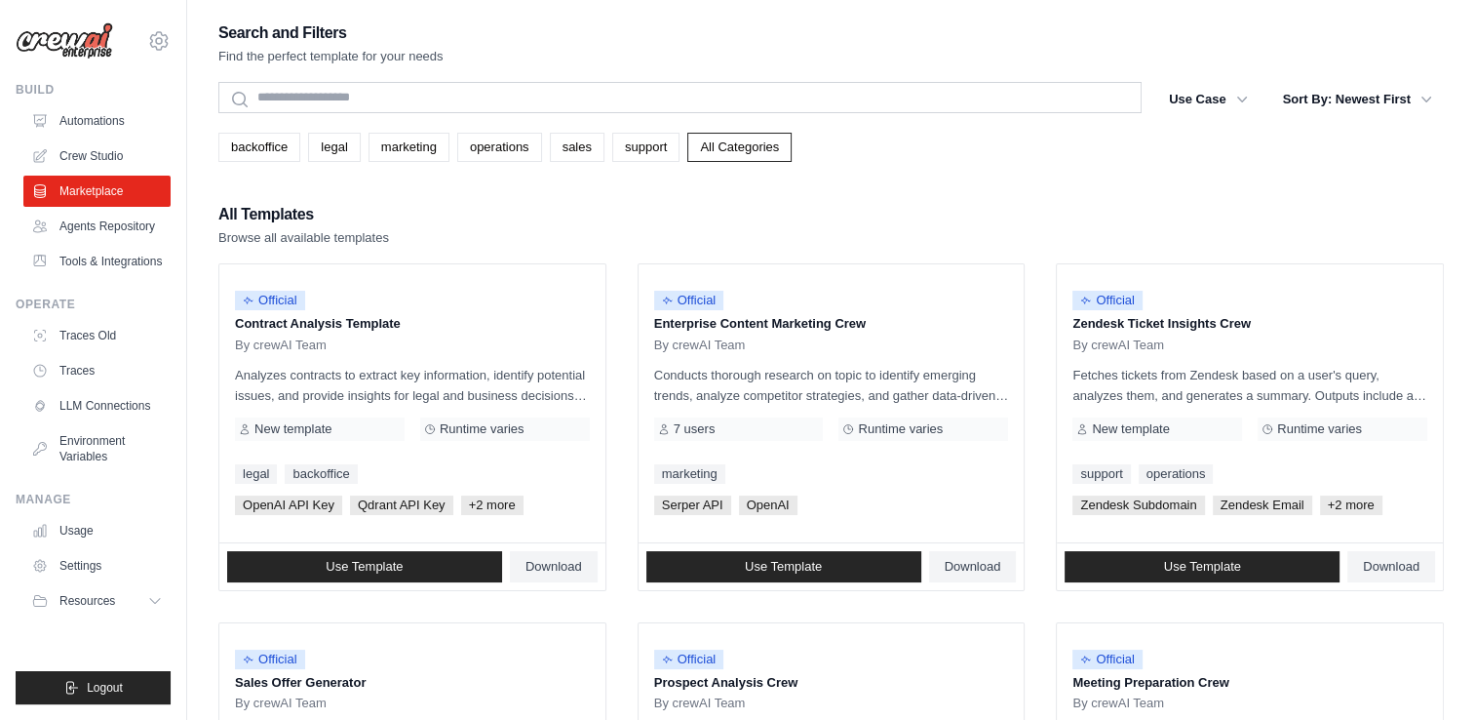
click at [67, 138] on ul "Automations Crew Studio Marketplace Agents Repository Tools & Integrations" at bounding box center [96, 191] width 147 height 172
click at [82, 166] on link "Crew Studio" at bounding box center [98, 155] width 147 height 31
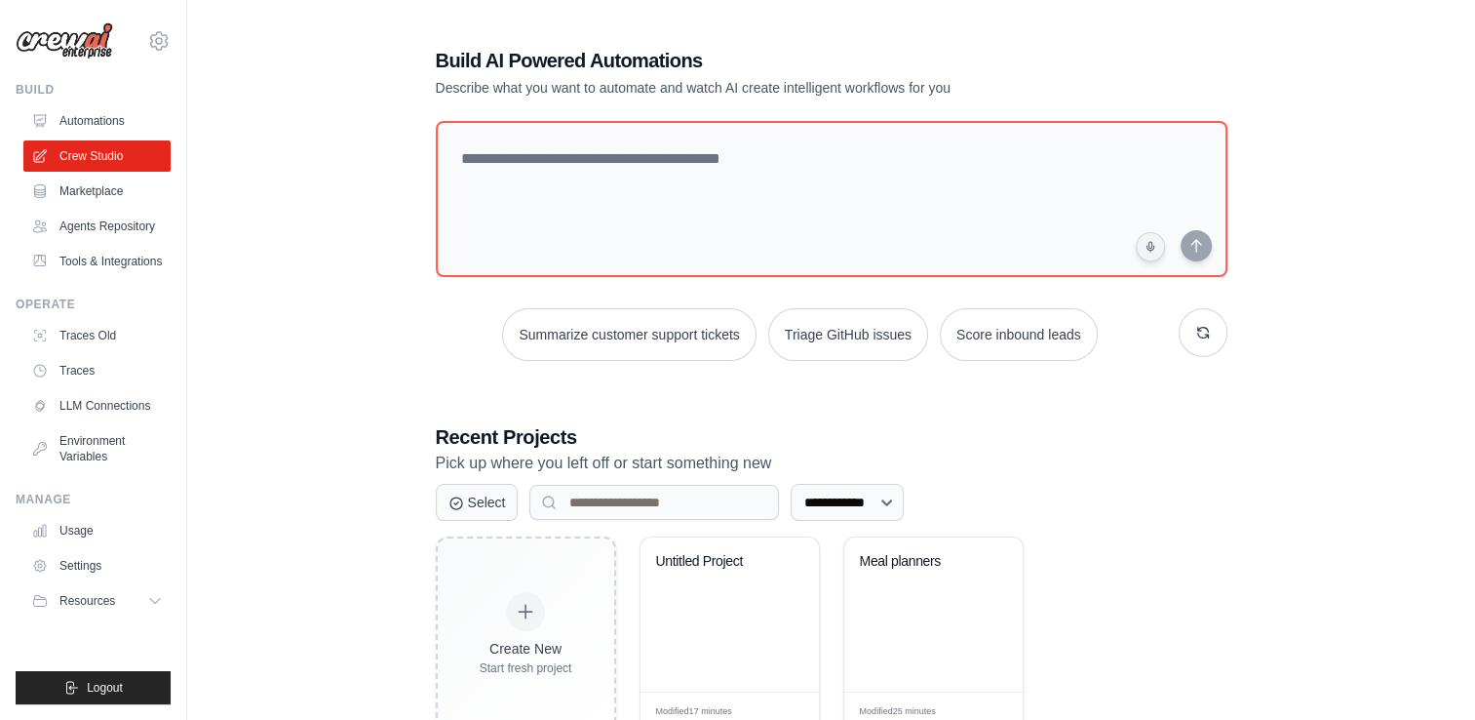
scroll to position [64, 0]
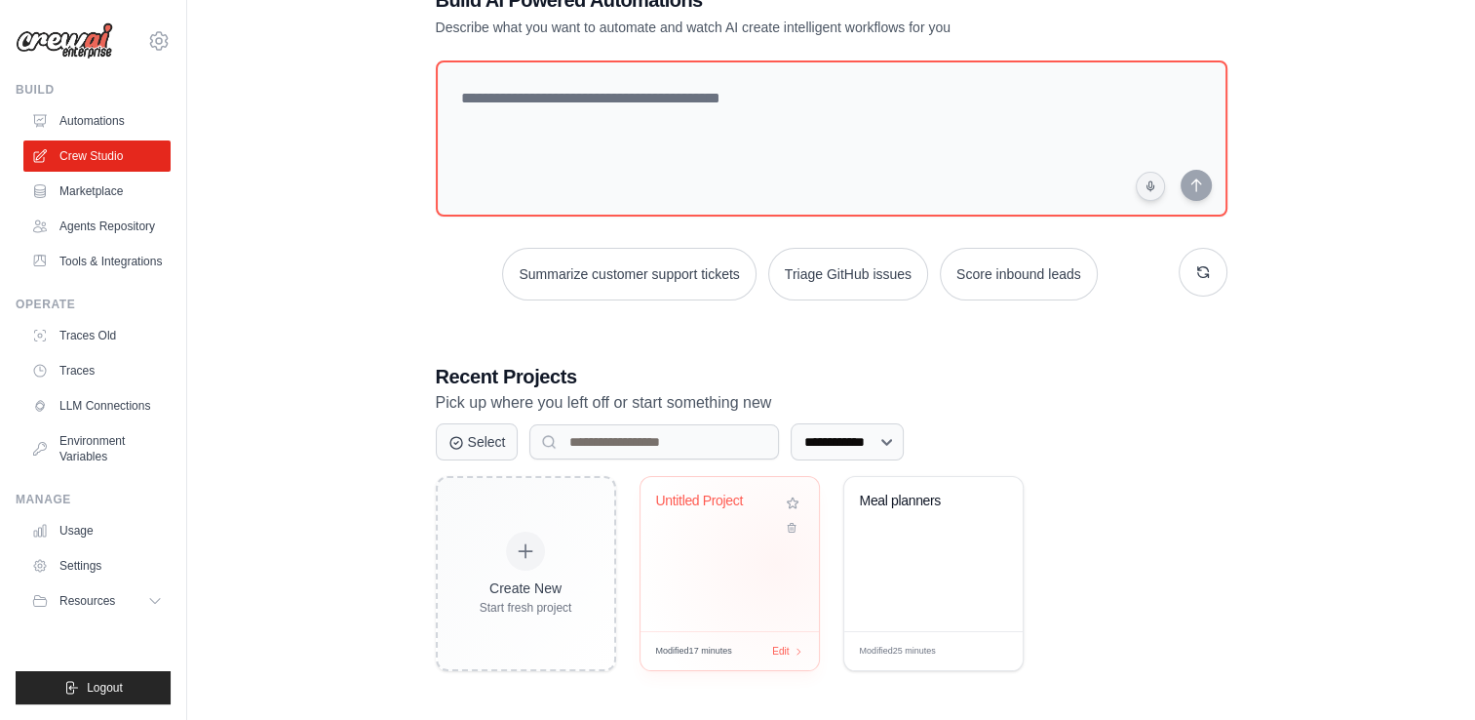
click at [776, 563] on div "Untitled Project" at bounding box center [730, 554] width 178 height 154
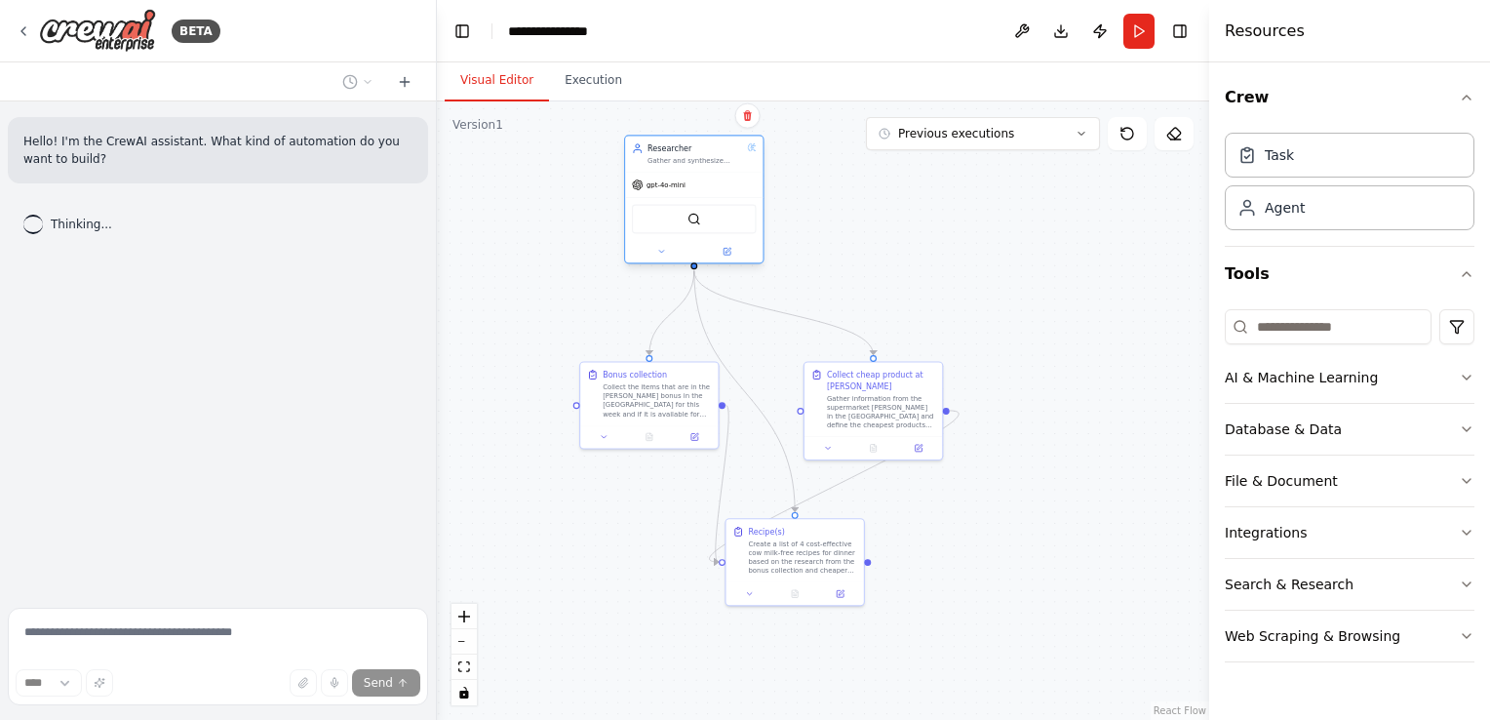
drag, startPoint x: 836, startPoint y: 167, endPoint x: 664, endPoint y: 150, distance: 172.4
click at [664, 150] on div "Researcher" at bounding box center [695, 147] width 96 height 11
click at [783, 568] on div "Create a list of 4 cost-effective cow milk-free recipes for dinner based on the…" at bounding box center [802, 555] width 108 height 36
click at [749, 595] on icon at bounding box center [749, 591] width 9 height 9
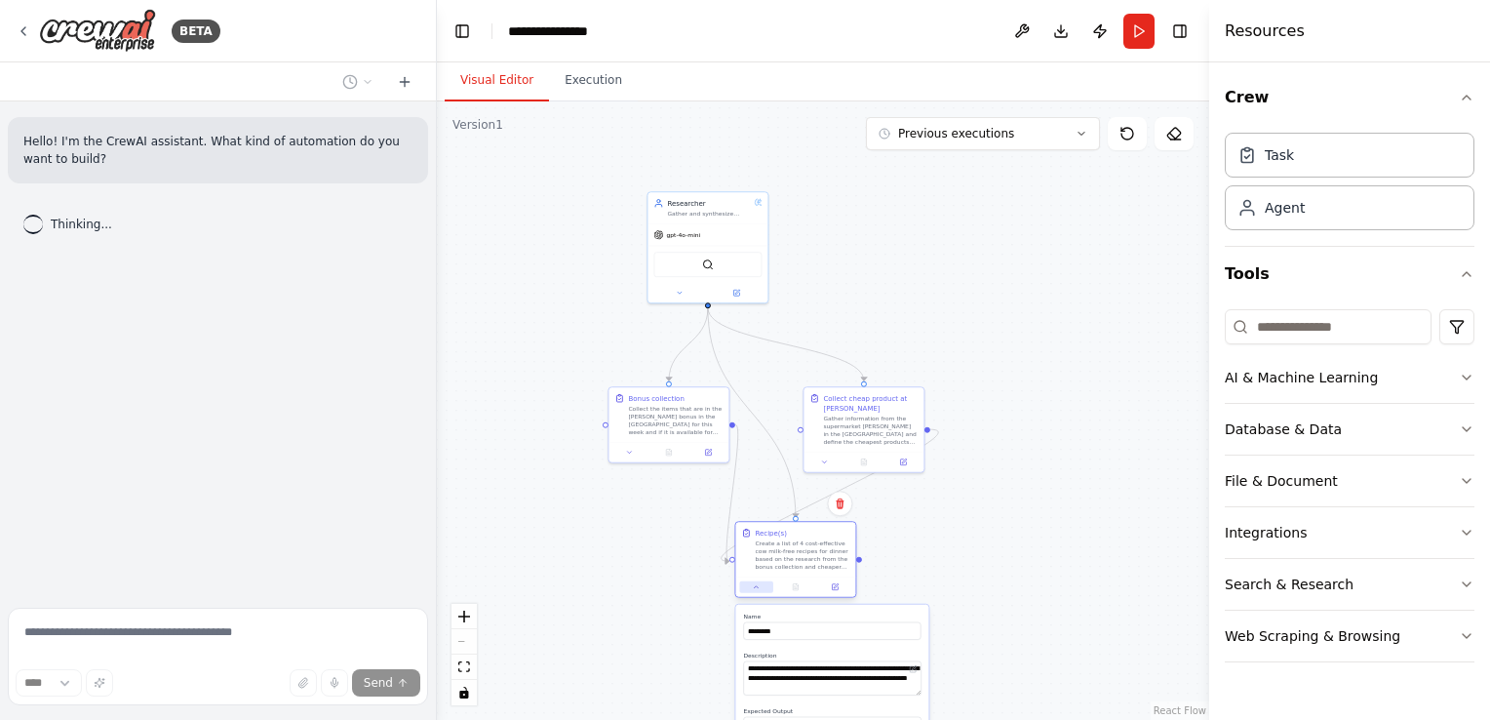
click at [756, 591] on button at bounding box center [755, 587] width 33 height 12
click at [678, 290] on icon at bounding box center [680, 291] width 4 height 2
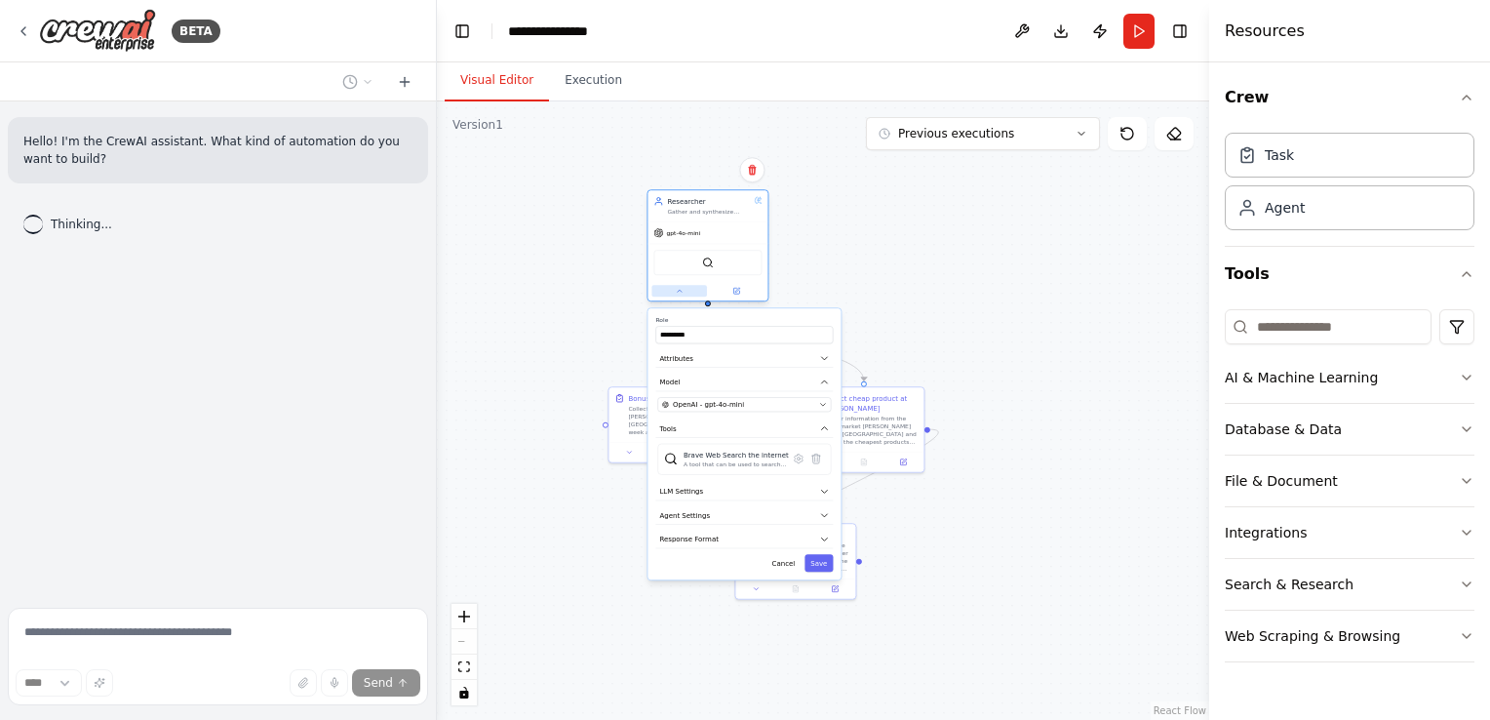
click at [678, 290] on icon at bounding box center [680, 291] width 8 height 8
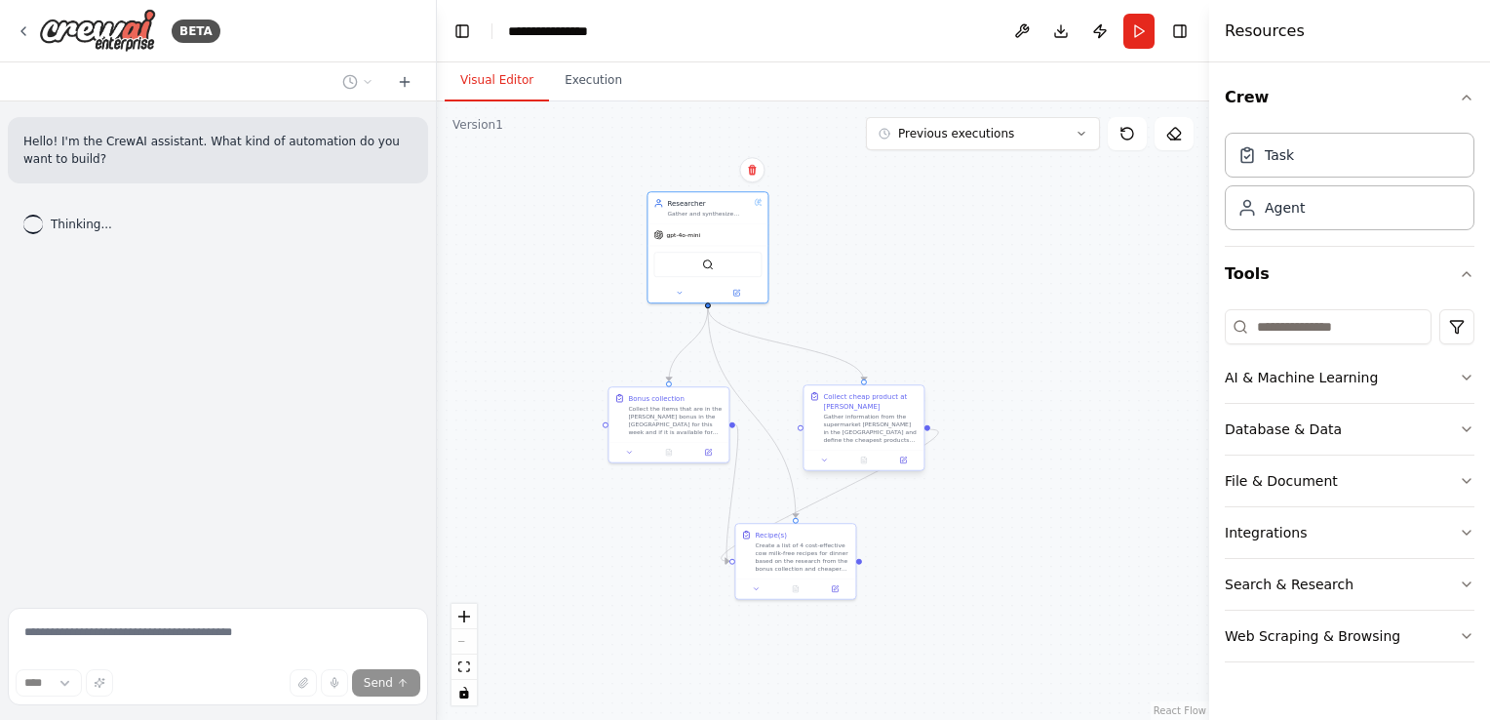
click at [851, 429] on div "Gather information from the supermarket [PERSON_NAME] in the [GEOGRAPHIC_DATA] …" at bounding box center [870, 427] width 95 height 31
click at [878, 424] on div "Gather information from the supermarket [PERSON_NAME] in the [GEOGRAPHIC_DATA] …" at bounding box center [870, 427] width 95 height 31
click at [584, 91] on button "Execution" at bounding box center [593, 80] width 89 height 41
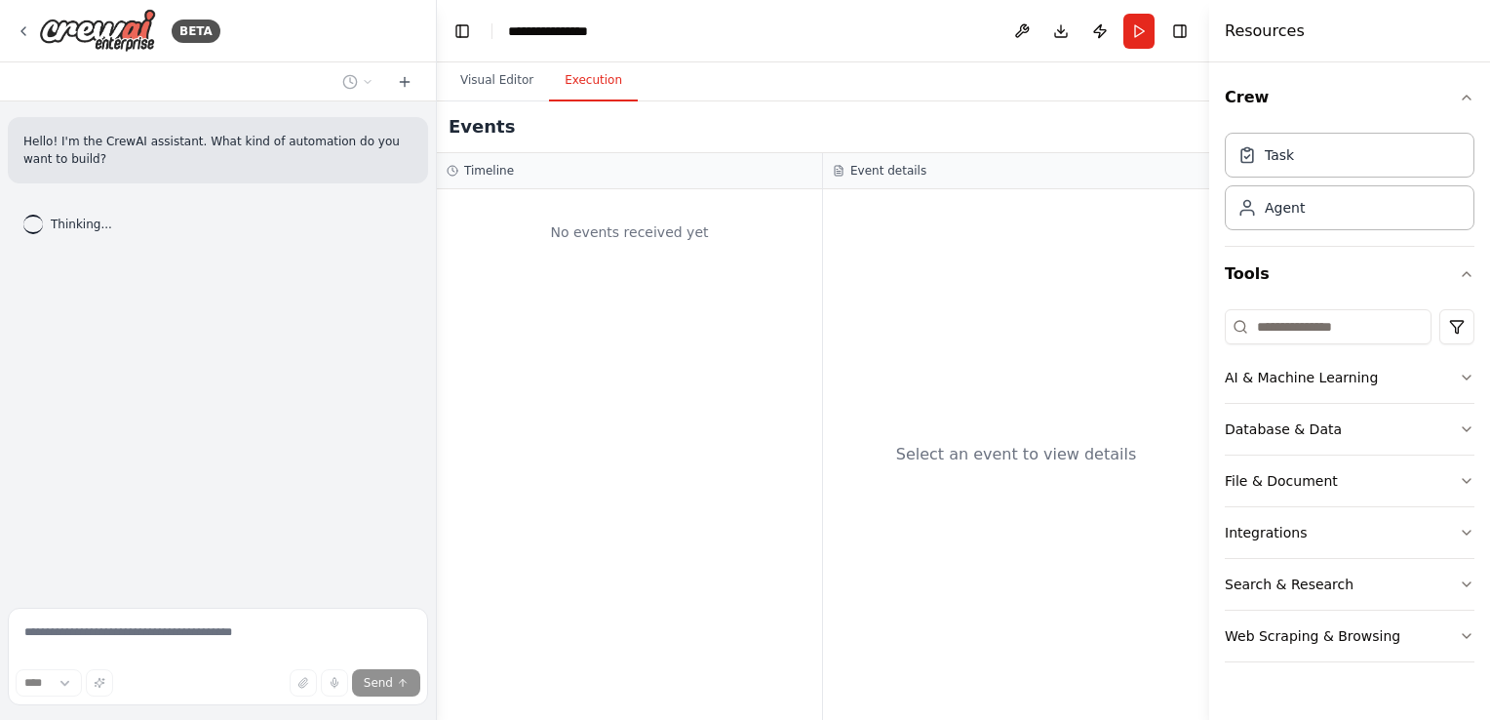
click at [628, 272] on div "No events received yet" at bounding box center [629, 454] width 385 height 530
drag, startPoint x: 628, startPoint y: 272, endPoint x: 980, endPoint y: 255, distance: 352.4
click at [980, 255] on div "Select an event to view details" at bounding box center [1016, 454] width 386 height 530
click at [1133, 32] on button "Run" at bounding box center [1138, 31] width 31 height 35
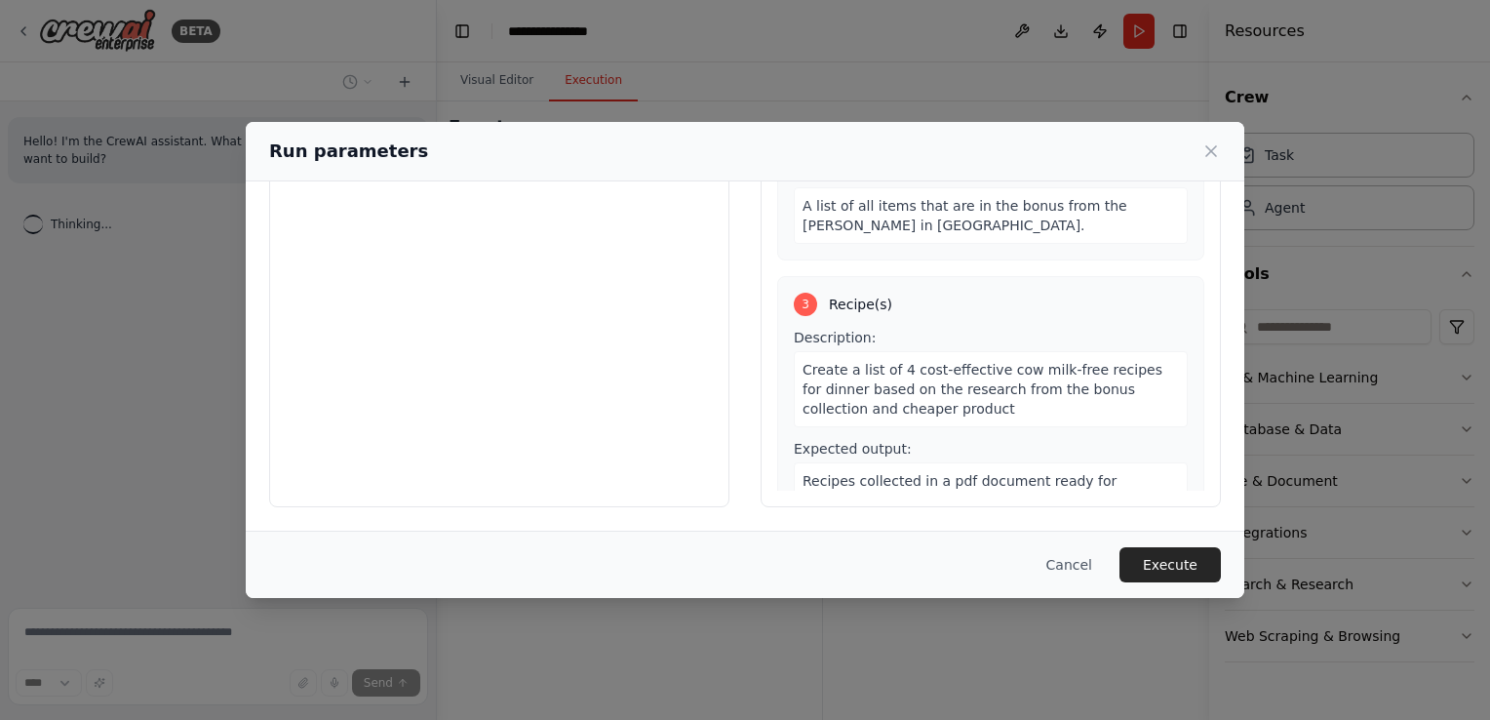
scroll to position [411, 0]
click at [1163, 561] on button "Execute" at bounding box center [1169, 564] width 101 height 35
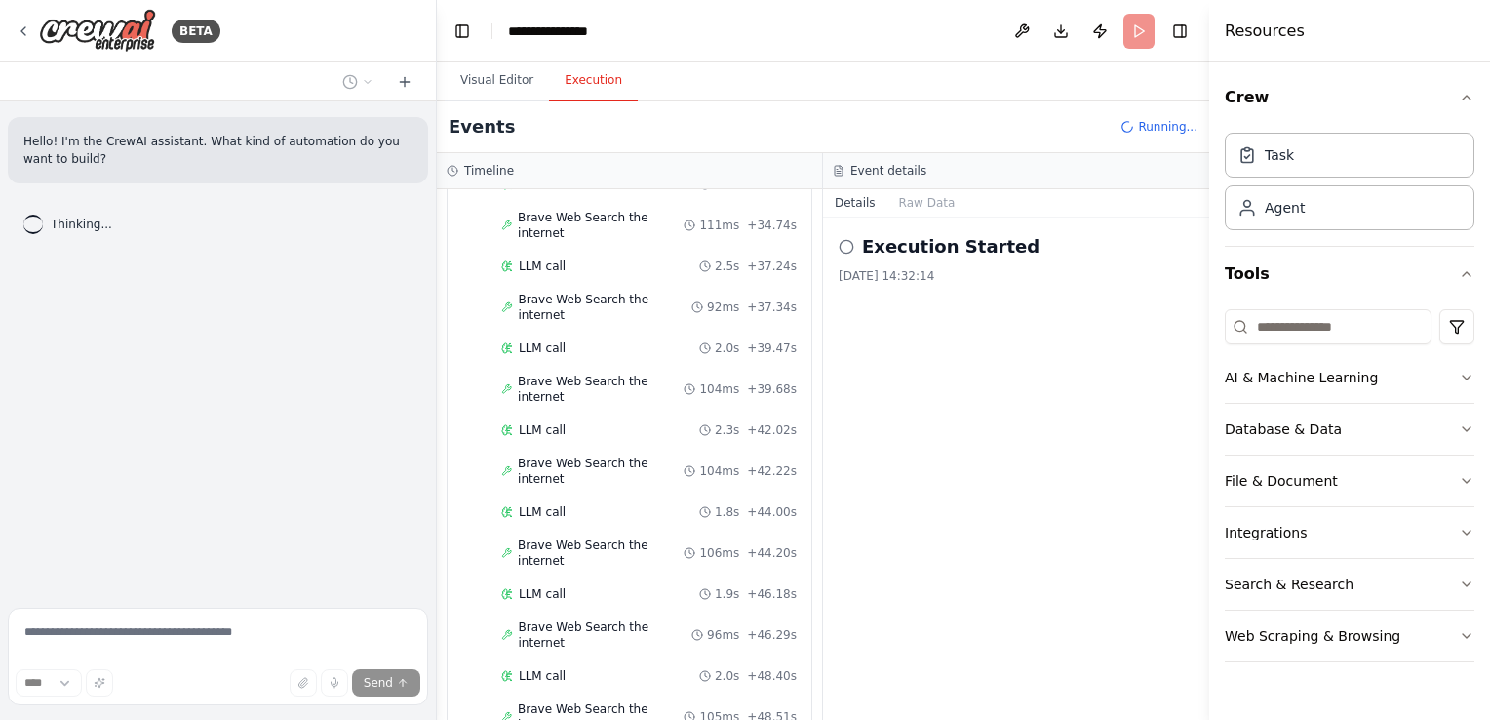
scroll to position [1127, 0]
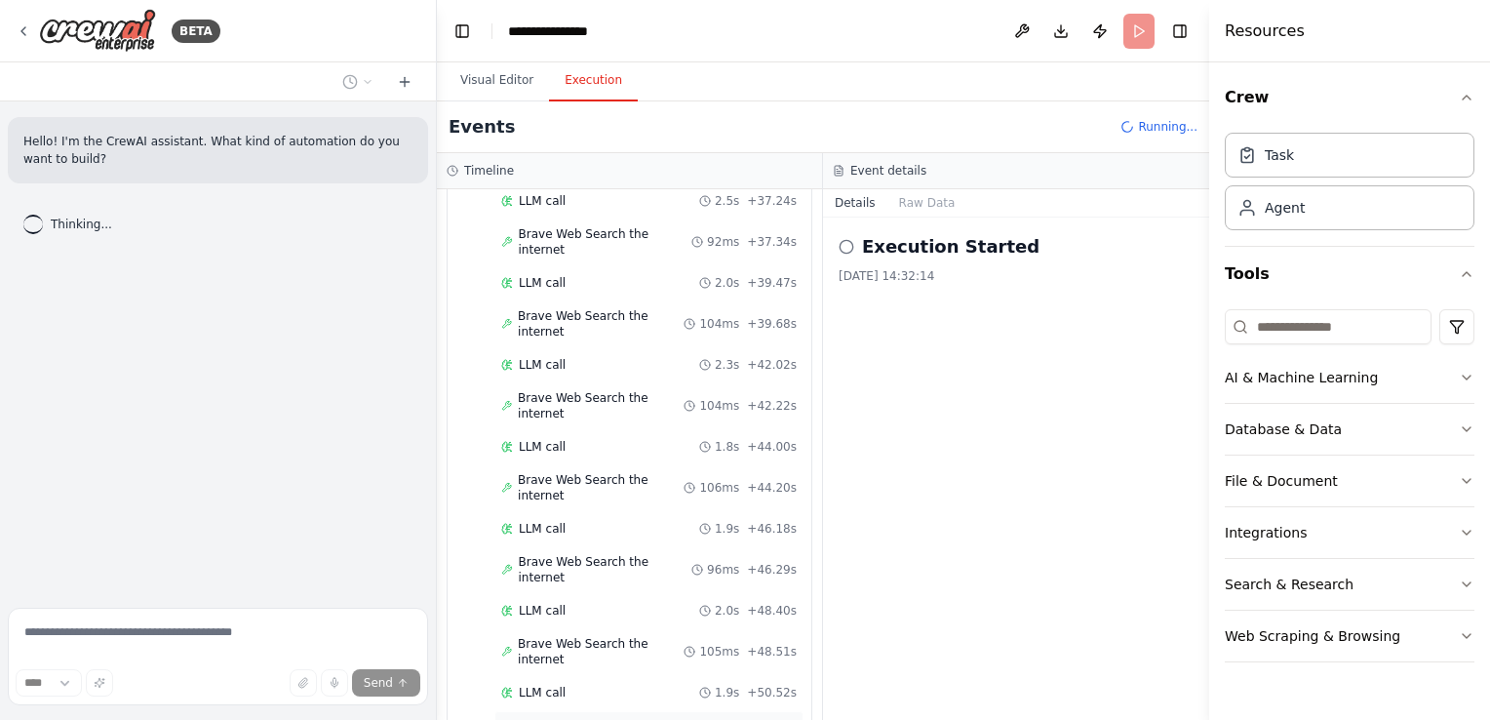
click at [537, 711] on div "Completed + 50.62s" at bounding box center [648, 725] width 309 height 29
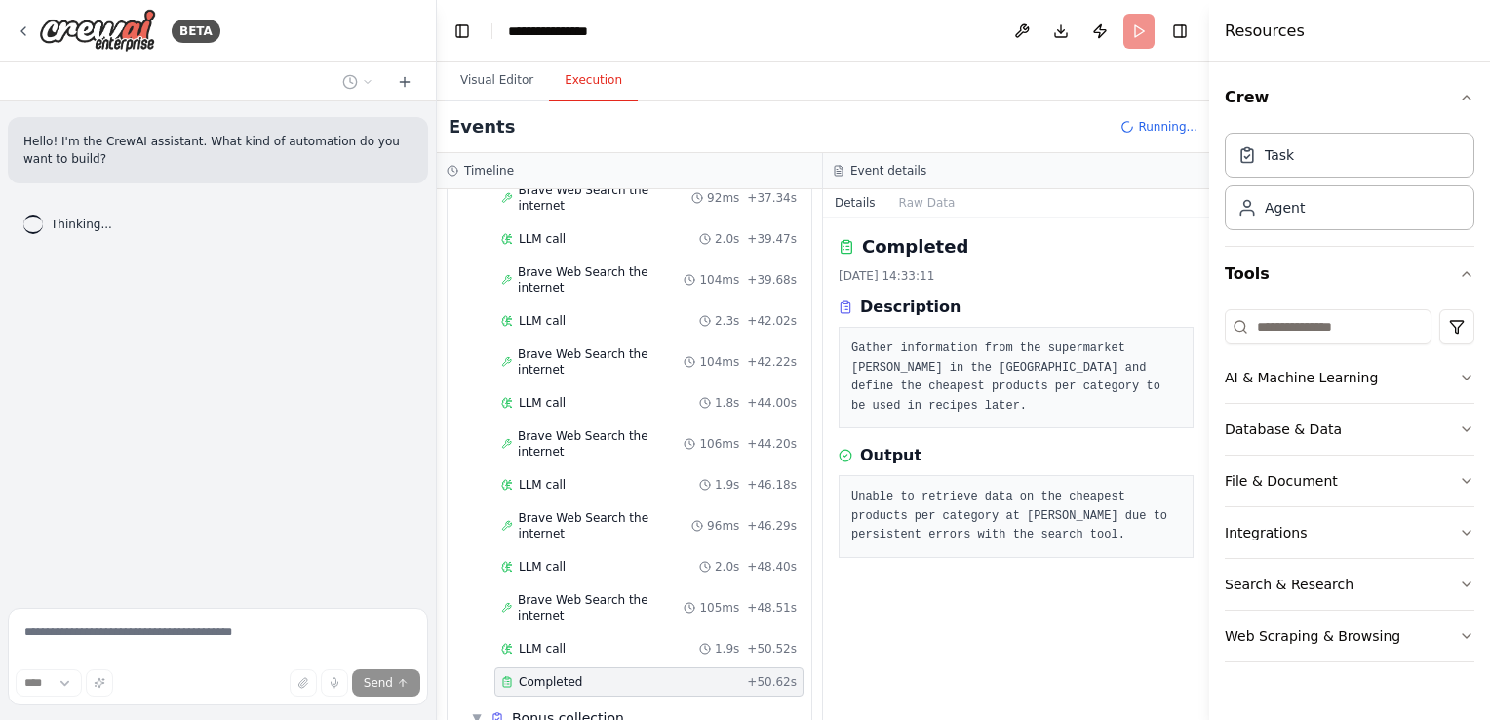
scroll to position [1324, 0]
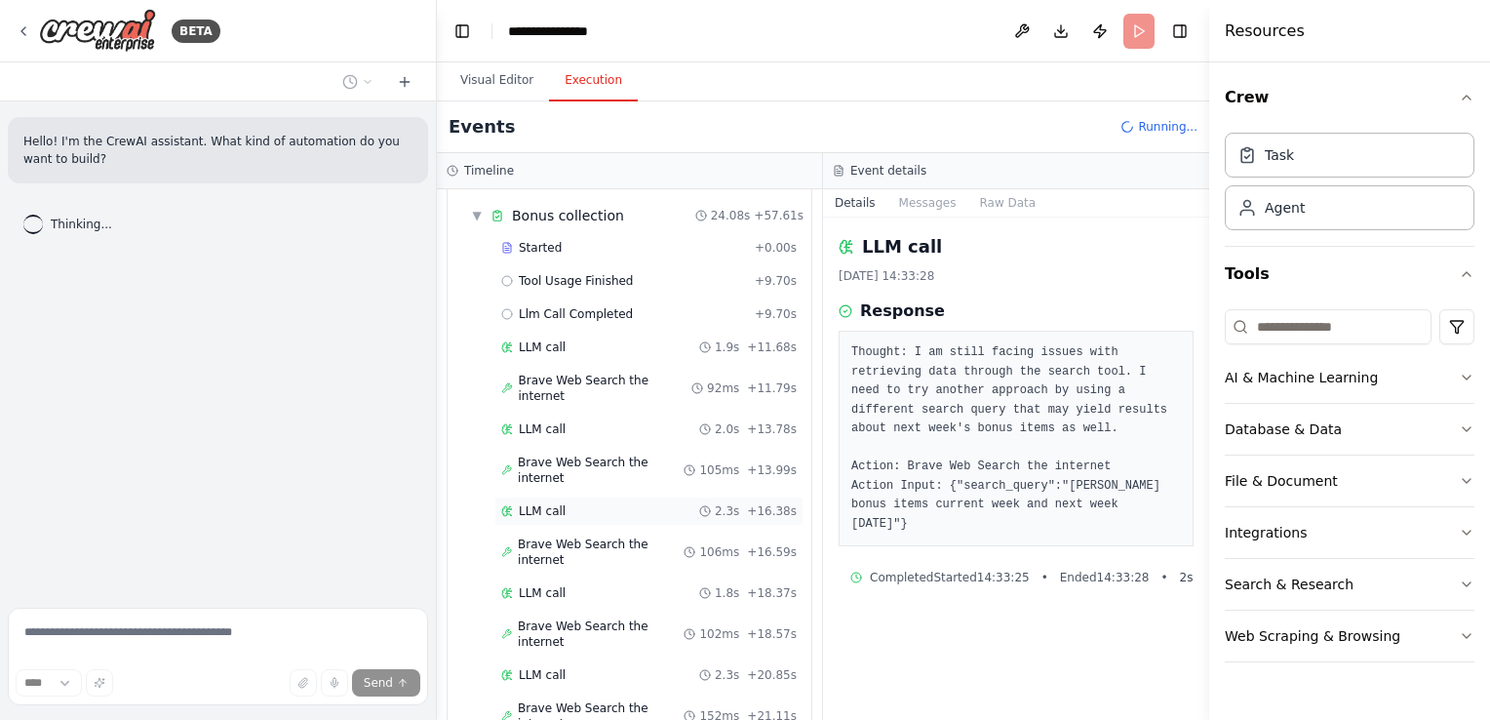
scroll to position [1720, 0]
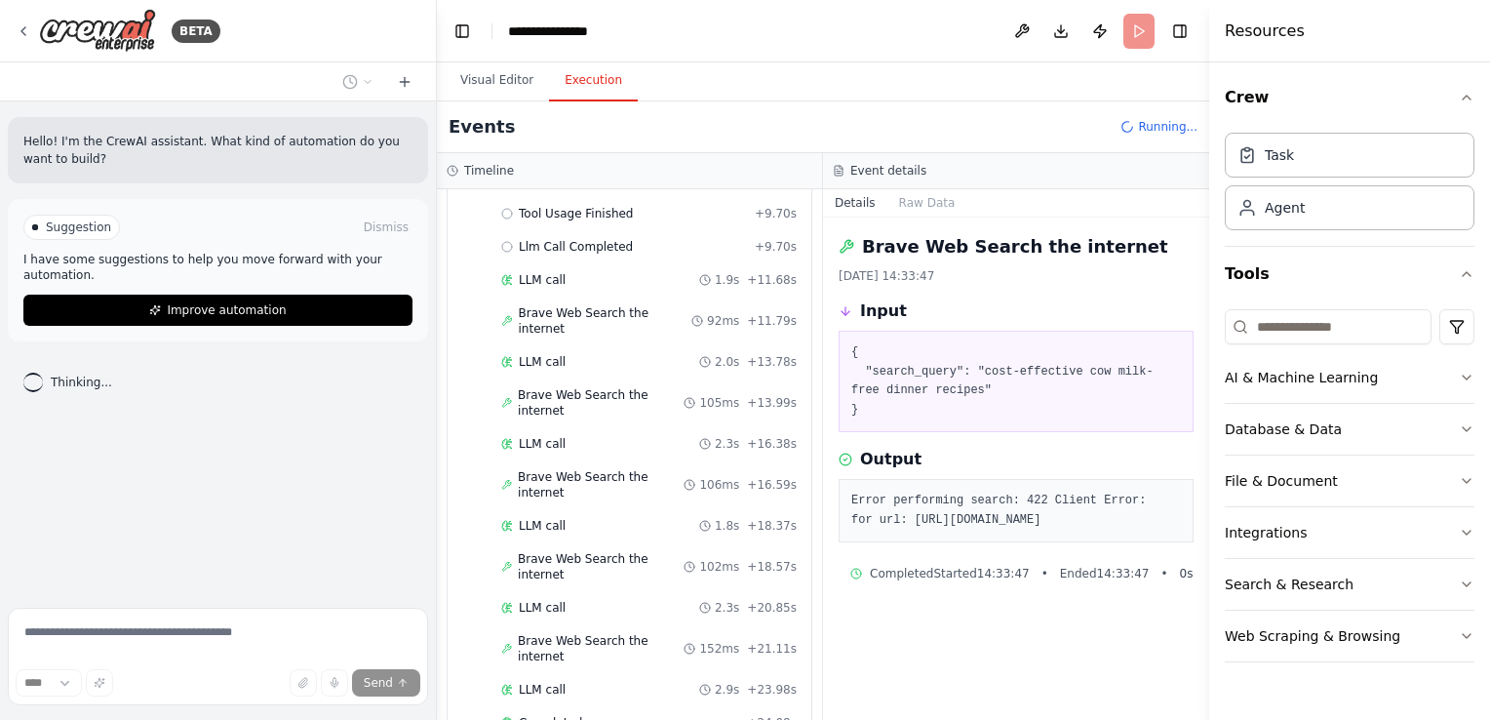
scroll to position [1752, 0]
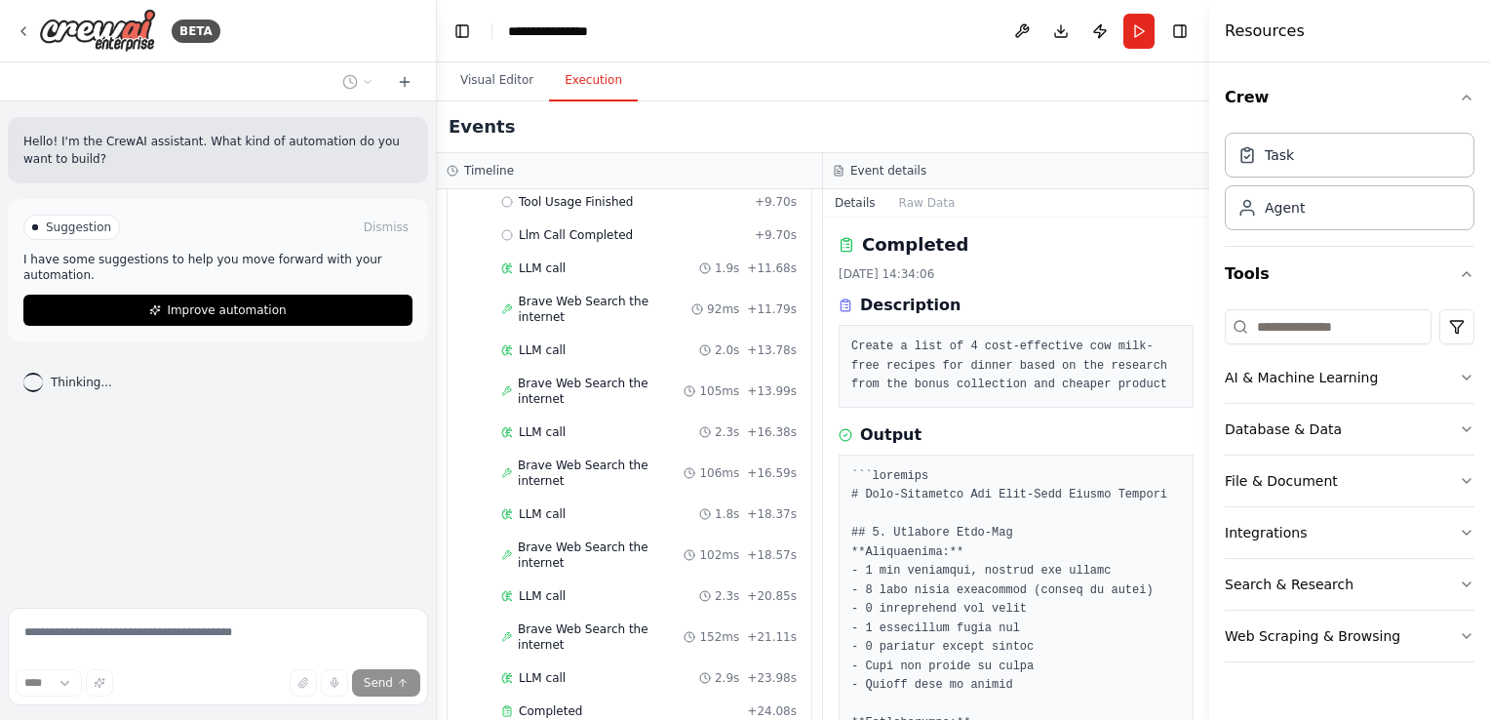
scroll to position [0, 0]
click at [933, 197] on button "Raw Data" at bounding box center [927, 202] width 80 height 27
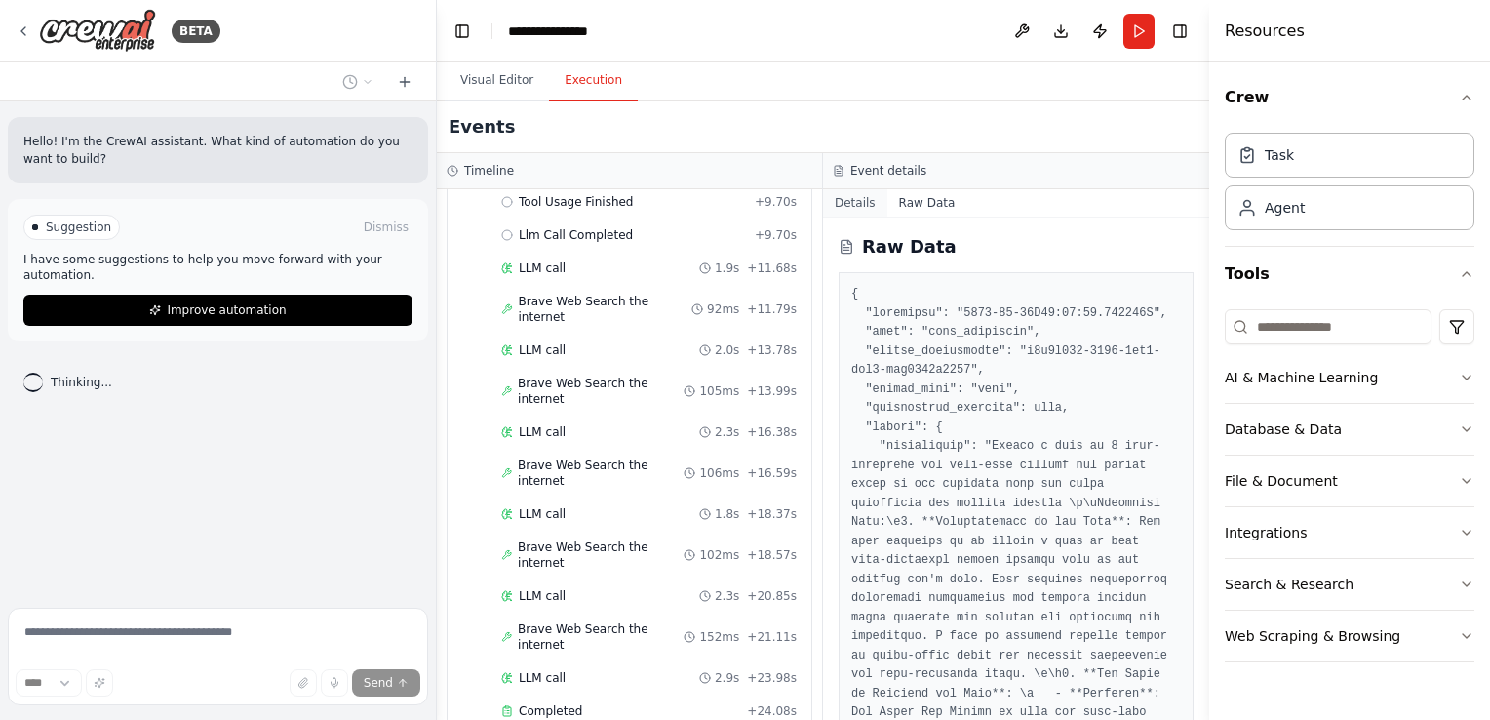
click at [858, 203] on button "Details" at bounding box center [855, 202] width 64 height 27
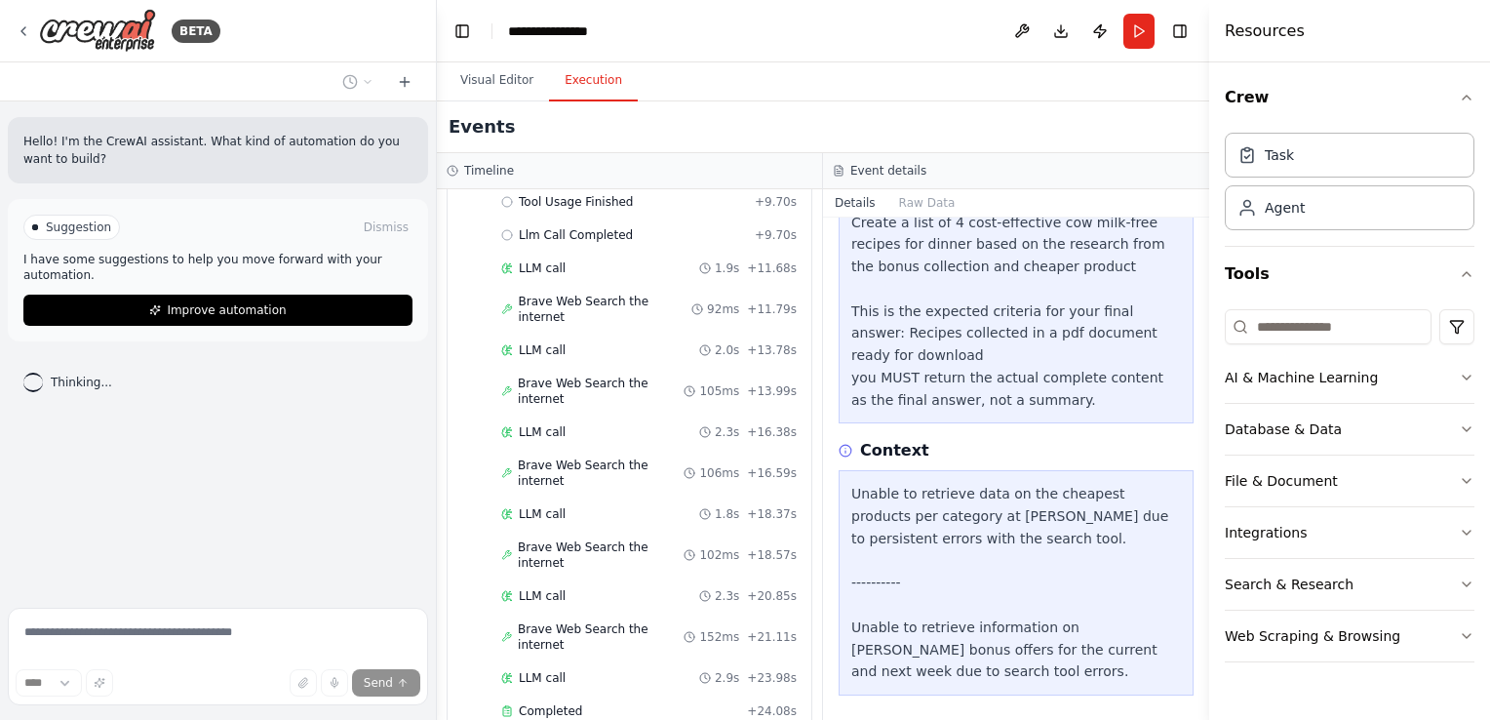
scroll to position [261, 0]
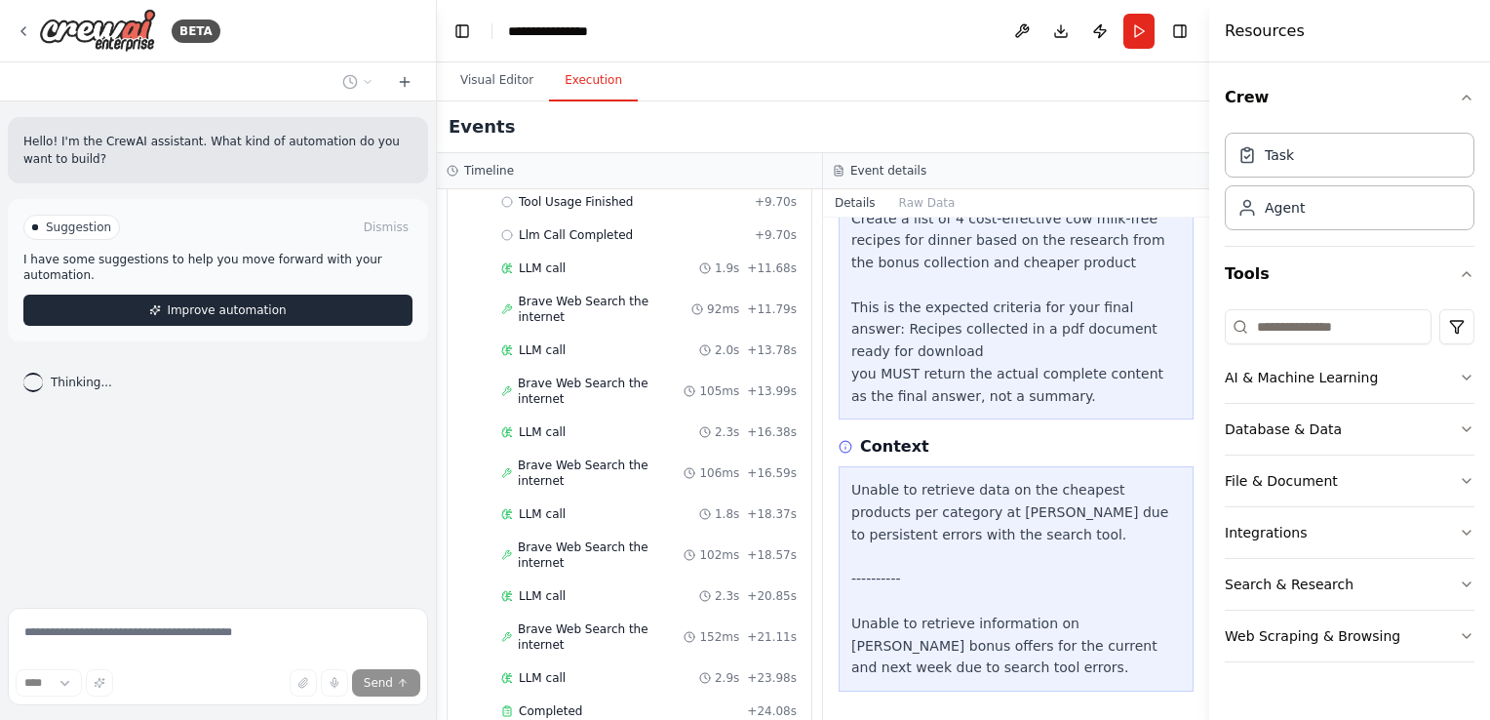
click at [190, 302] on span "Improve automation" at bounding box center [226, 310] width 119 height 16
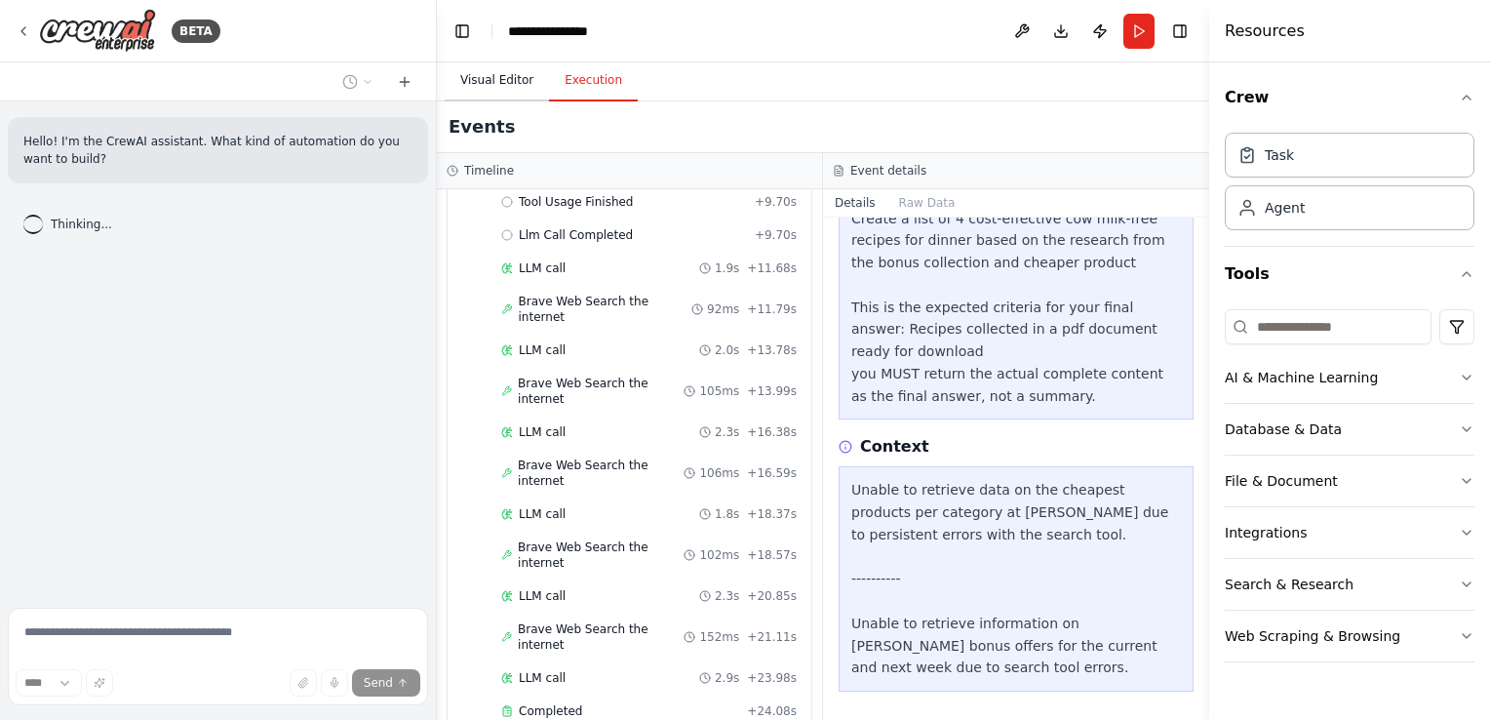
click at [504, 78] on button "Visual Editor" at bounding box center [497, 80] width 104 height 41
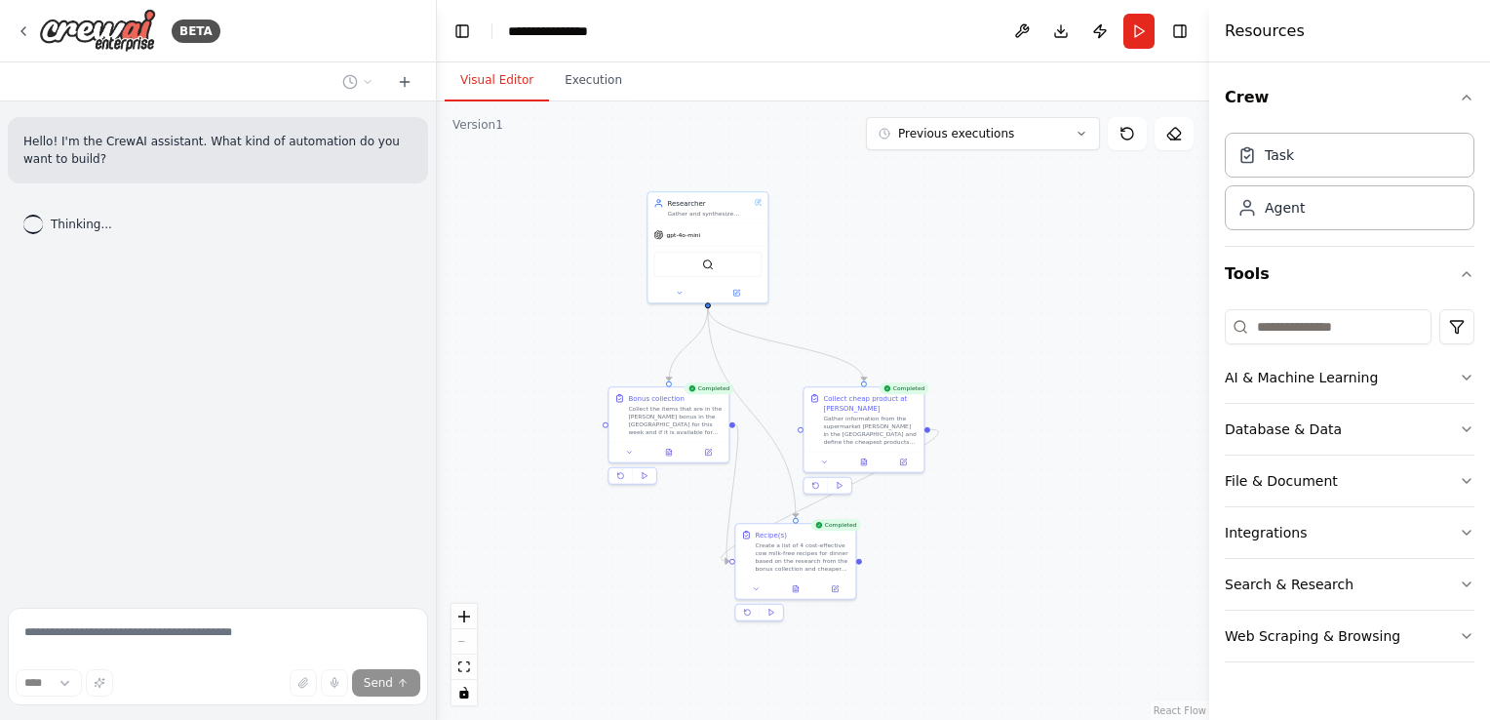
click at [920, 150] on div ".deletable-edge-delete-btn { width: 20px; height: 20px; border: 0px solid #ffff…" at bounding box center [823, 410] width 772 height 618
click at [936, 134] on span "Previous executions" at bounding box center [956, 134] width 116 height 16
click at [512, 250] on div ".deletable-edge-delete-btn { width: 20px; height: 20px; border: 0px solid #ffff…" at bounding box center [823, 410] width 772 height 618
click at [1387, 513] on button "Integrations" at bounding box center [1350, 532] width 250 height 51
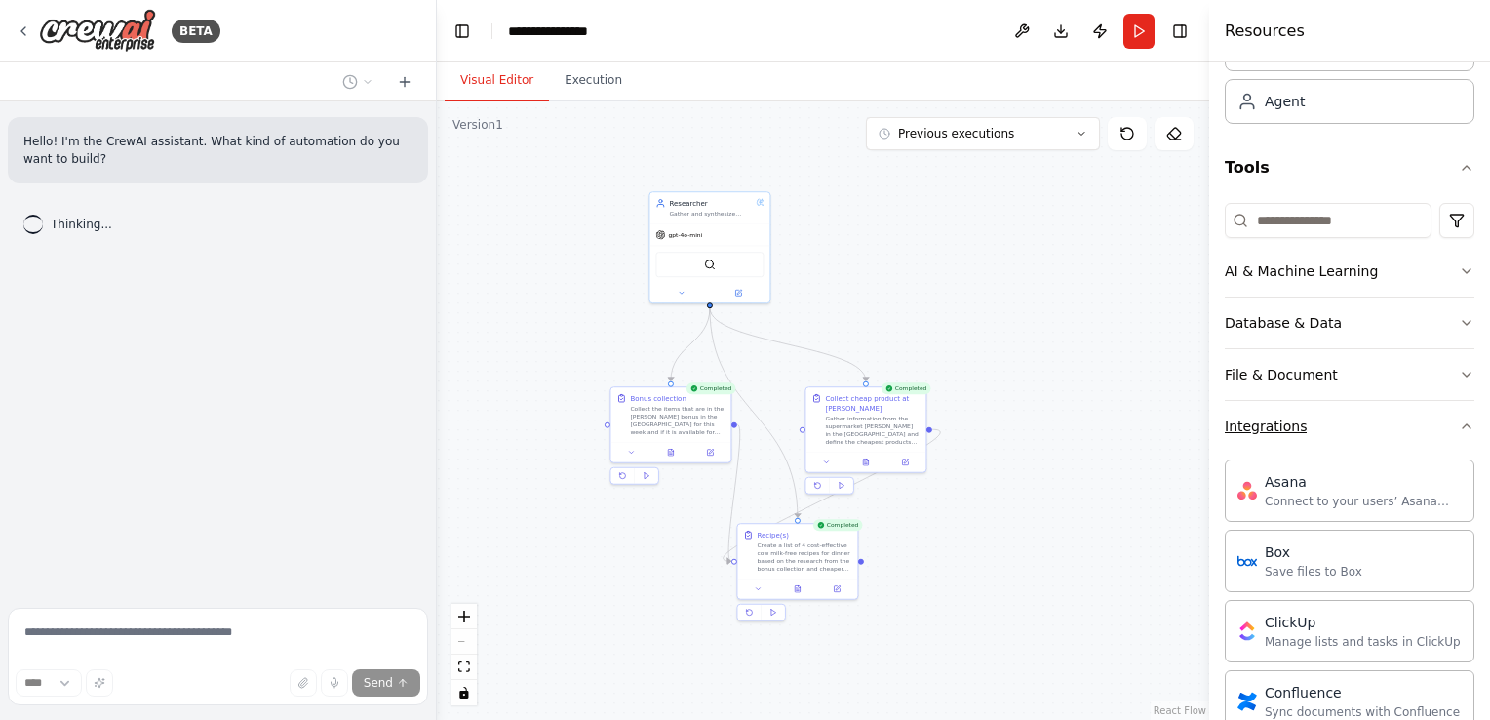
scroll to position [0, 0]
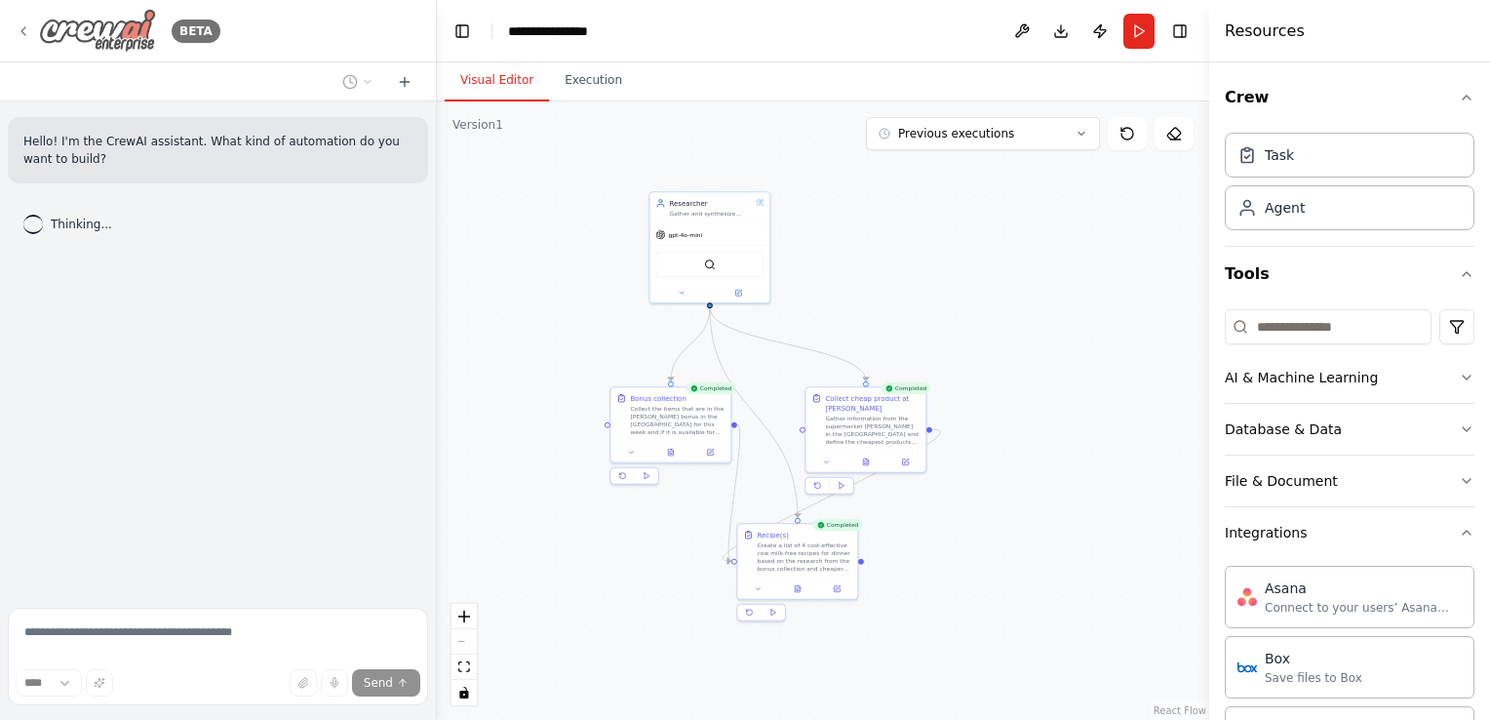
click at [28, 24] on icon at bounding box center [24, 31] width 16 height 16
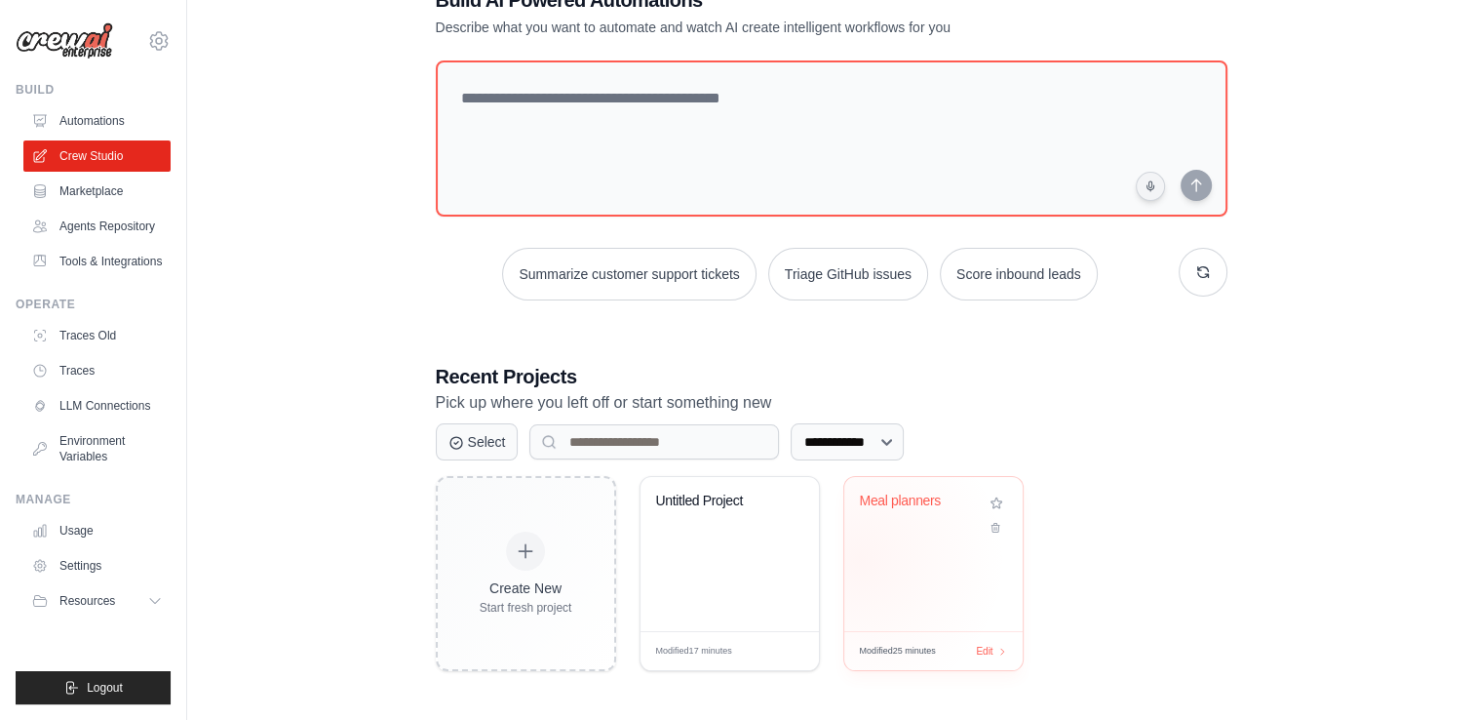
click at [859, 558] on div "Meal planners" at bounding box center [933, 554] width 178 height 154
